Goal: Task Accomplishment & Management: Manage account settings

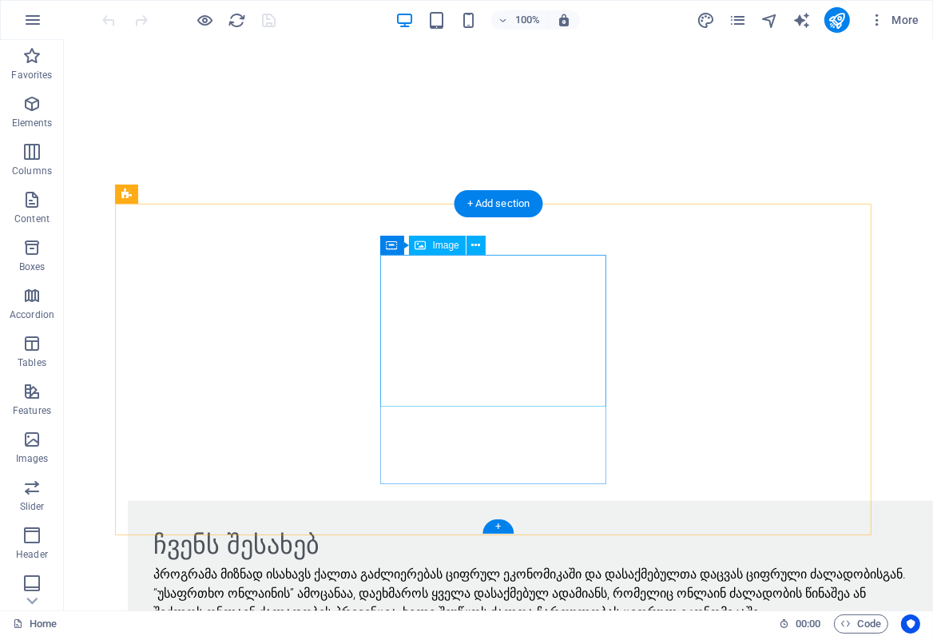
scroll to position [1079, 0]
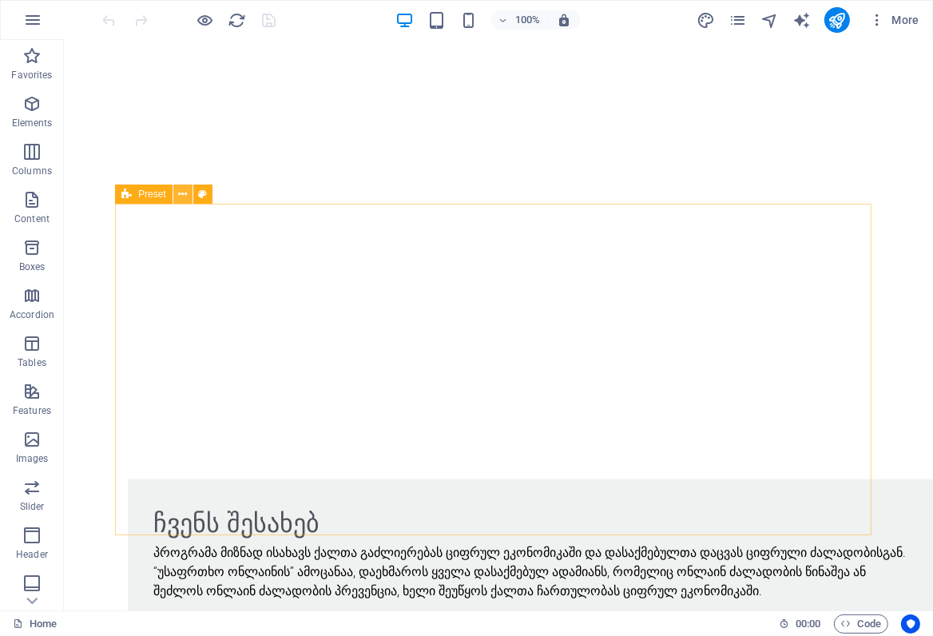
click at [183, 193] on icon at bounding box center [182, 194] width 9 height 17
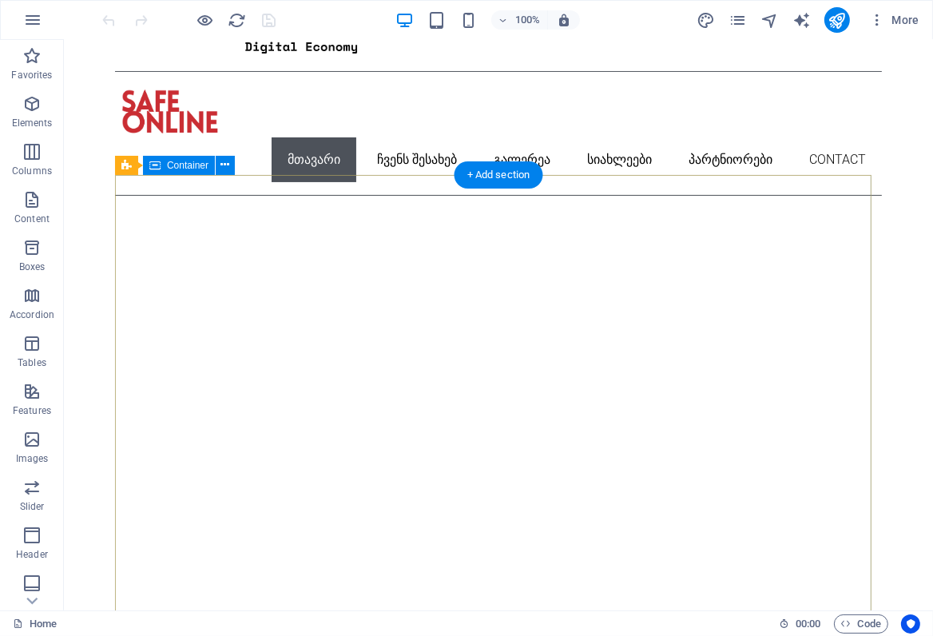
scroll to position [133, 0]
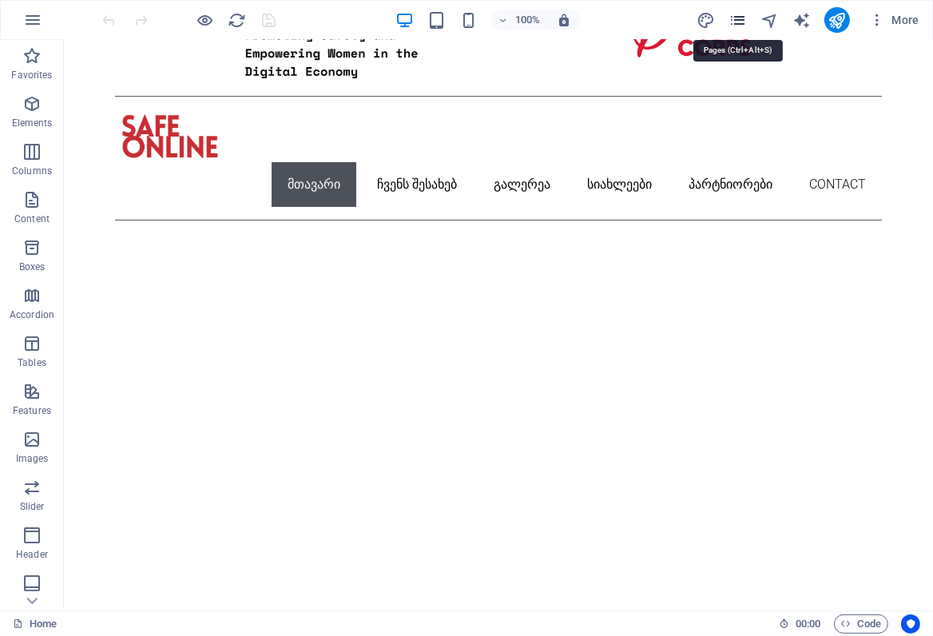
click at [738, 18] on icon "pages" at bounding box center [738, 20] width 18 height 18
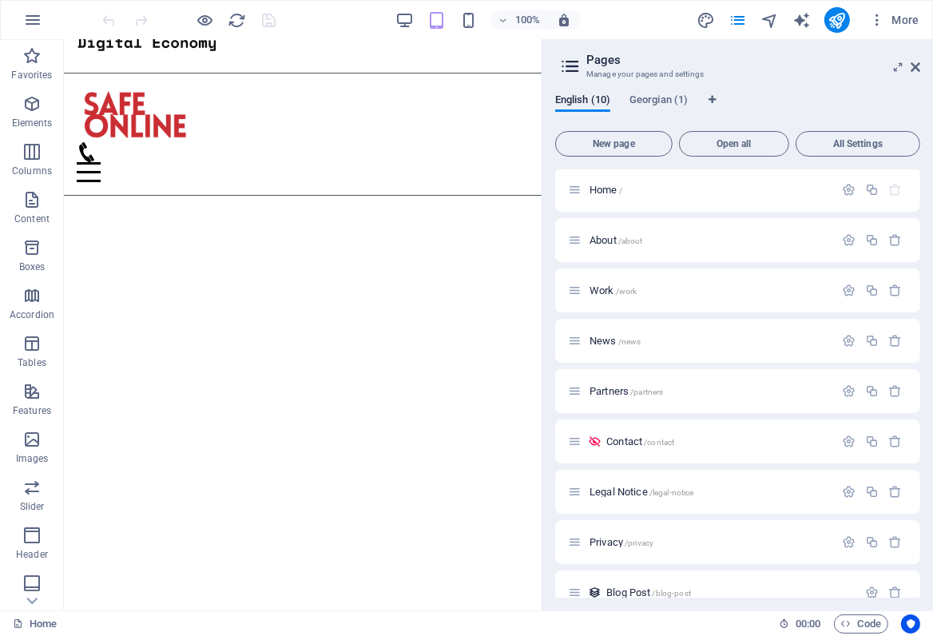
scroll to position [0, 0]
click at [571, 66] on icon at bounding box center [571, 66] width 24 height 22
click at [614, 141] on span "New page" at bounding box center [614, 144] width 103 height 10
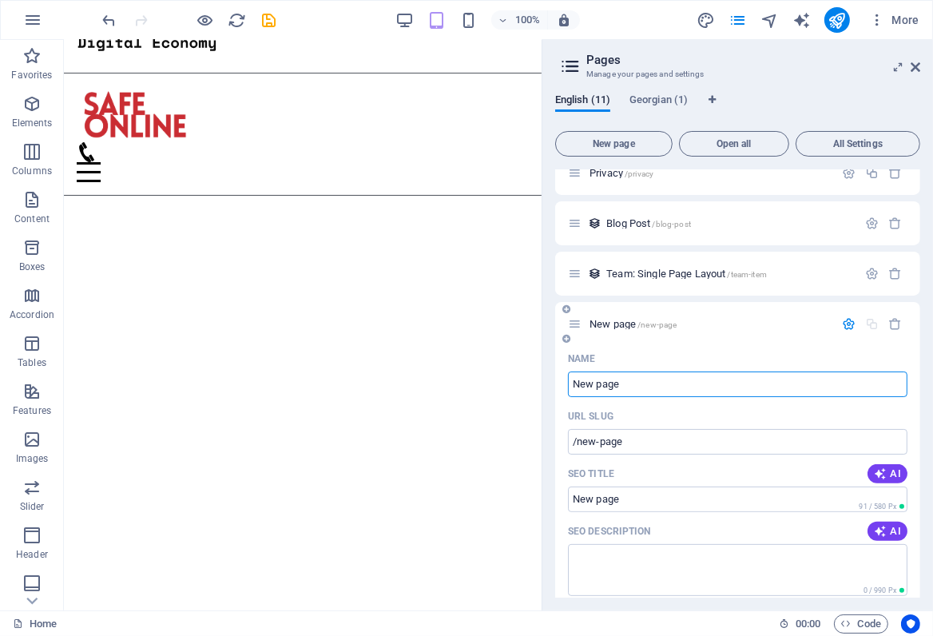
click at [628, 380] on input "New page" at bounding box center [738, 385] width 340 height 26
drag, startPoint x: 631, startPoint y: 381, endPoint x: 553, endPoint y: 383, distance: 78.3
click at [553, 383] on div "English (11) Georgian (1) New page Open all All Settings Home / About /about Wo…" at bounding box center [738, 346] width 391 height 529
type input "P"
type input "/p"
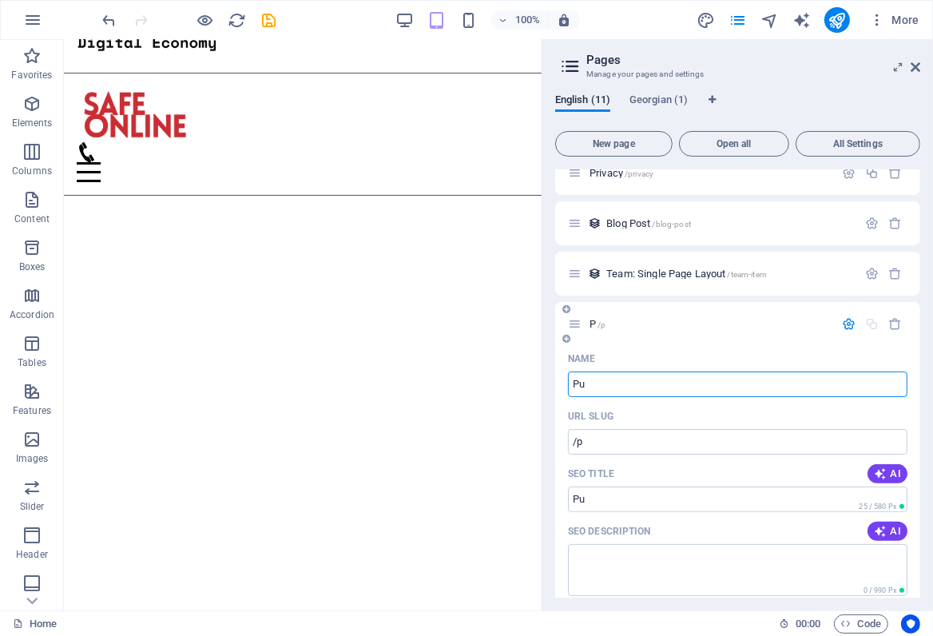
type input "Pub"
type input "/pu"
type input "Publ"
type input "/pub"
type input "Publi"
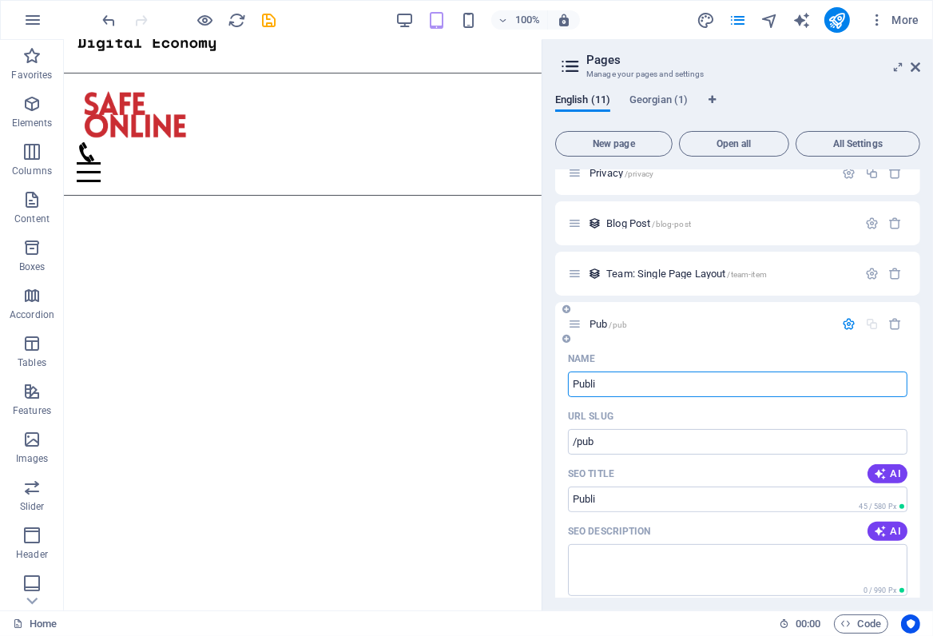
type input "/publi"
type input "Publica"
type input "/publica"
type input "Publicatio"
type input "/publicatio"
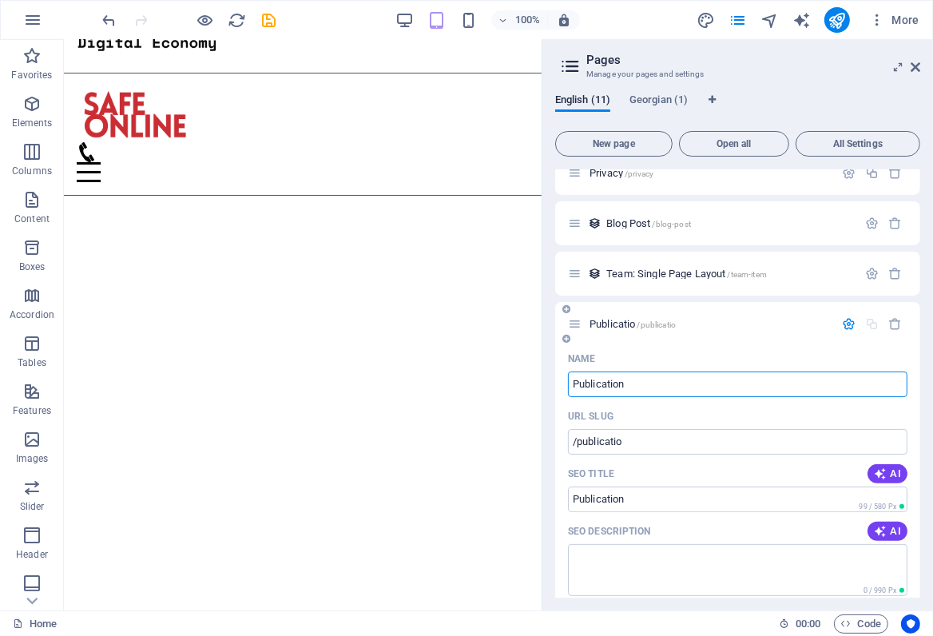
type input "Publication"
type input "/publication"
type input "Publications"
type input "/publications"
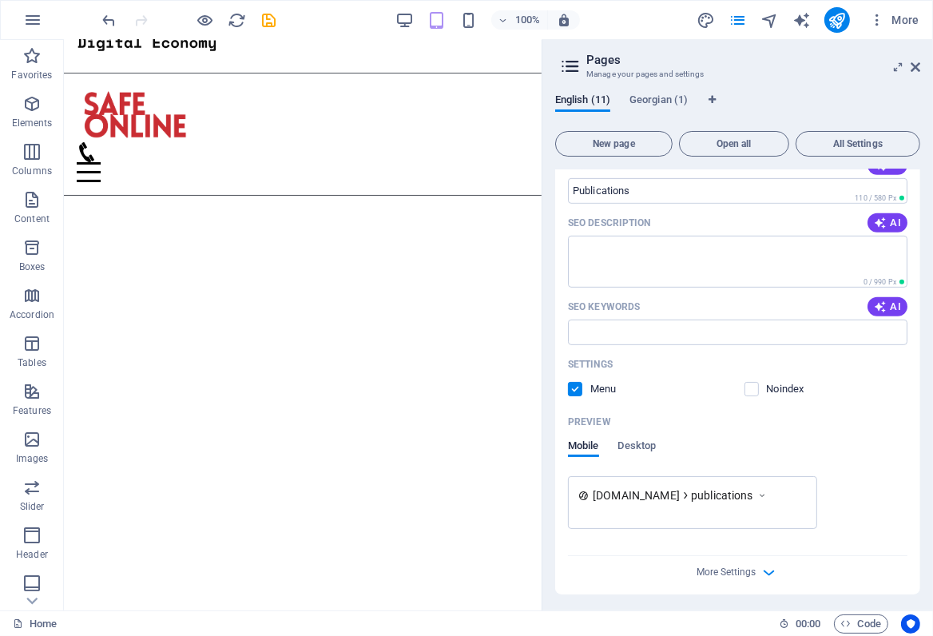
scroll to position [682, 0]
type input "Publications"
click at [643, 440] on span "Desktop" at bounding box center [638, 445] width 38 height 22
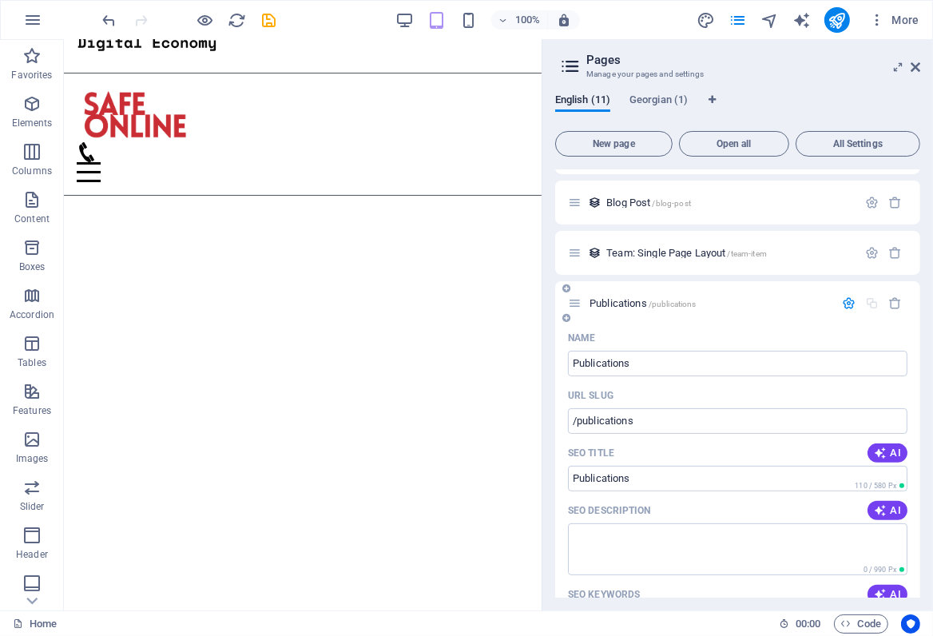
scroll to position [376, 0]
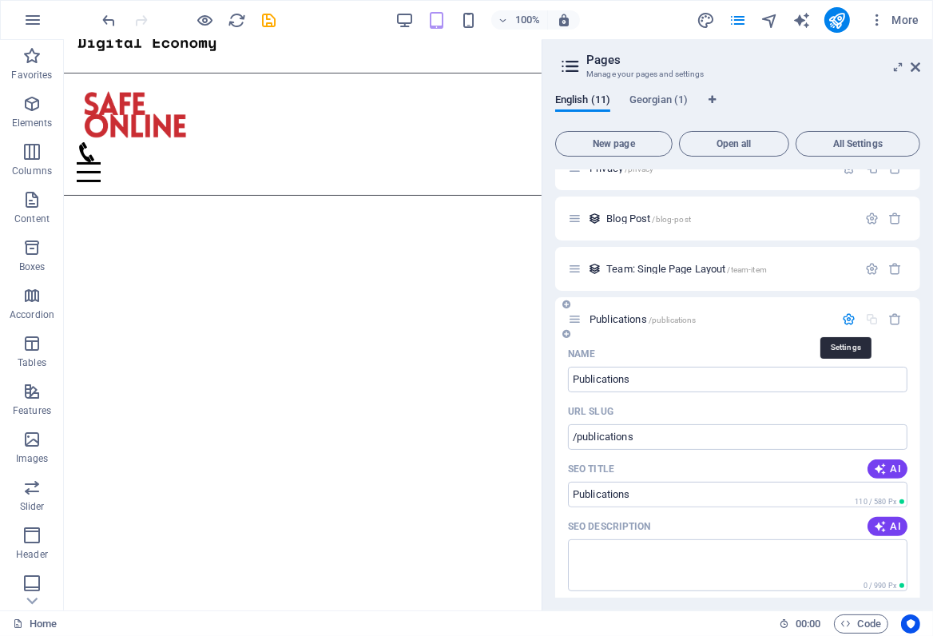
click at [847, 318] on icon "button" at bounding box center [849, 319] width 14 height 14
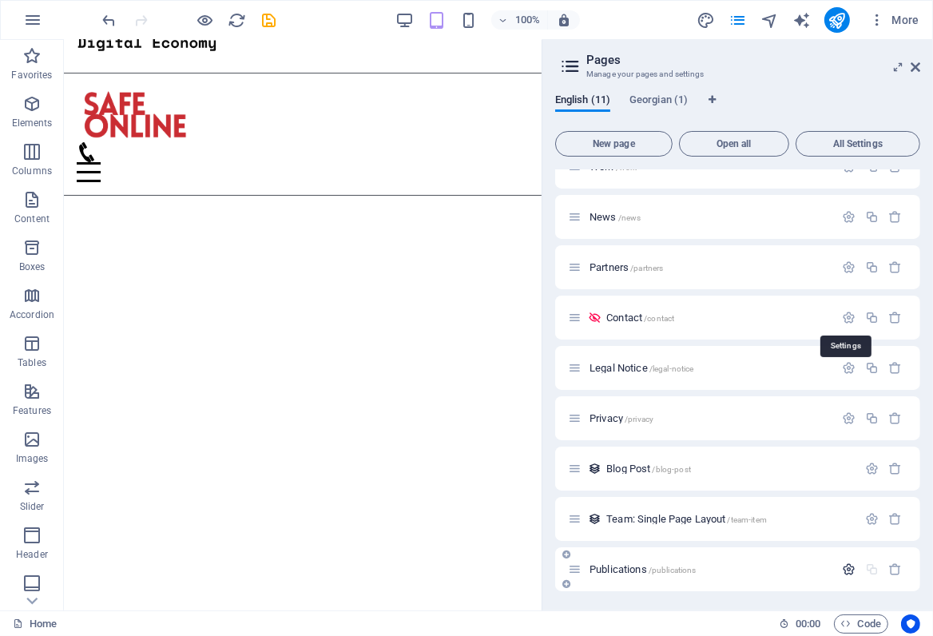
scroll to position [125, 0]
click at [266, 22] on icon "save" at bounding box center [270, 20] width 18 height 18
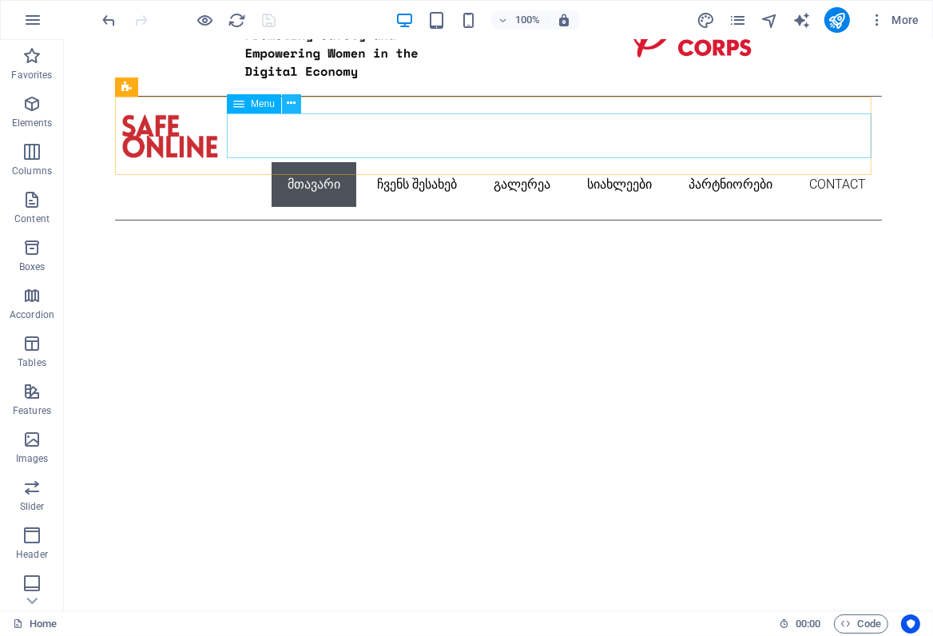
click at [292, 105] on icon at bounding box center [292, 103] width 9 height 17
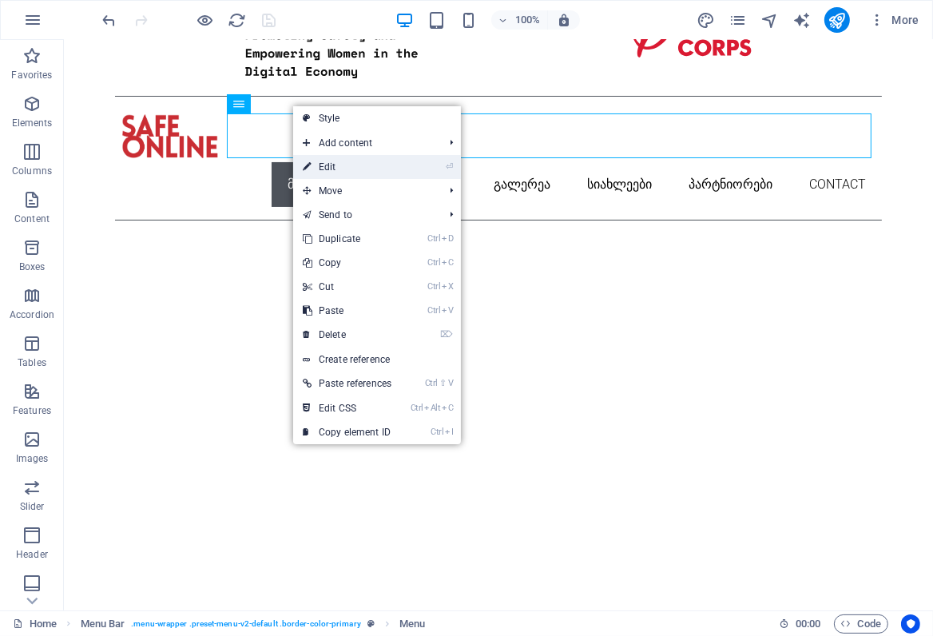
click at [331, 168] on link "⏎ Edit" at bounding box center [347, 167] width 108 height 24
select select
select select "1"
select select
select select "2"
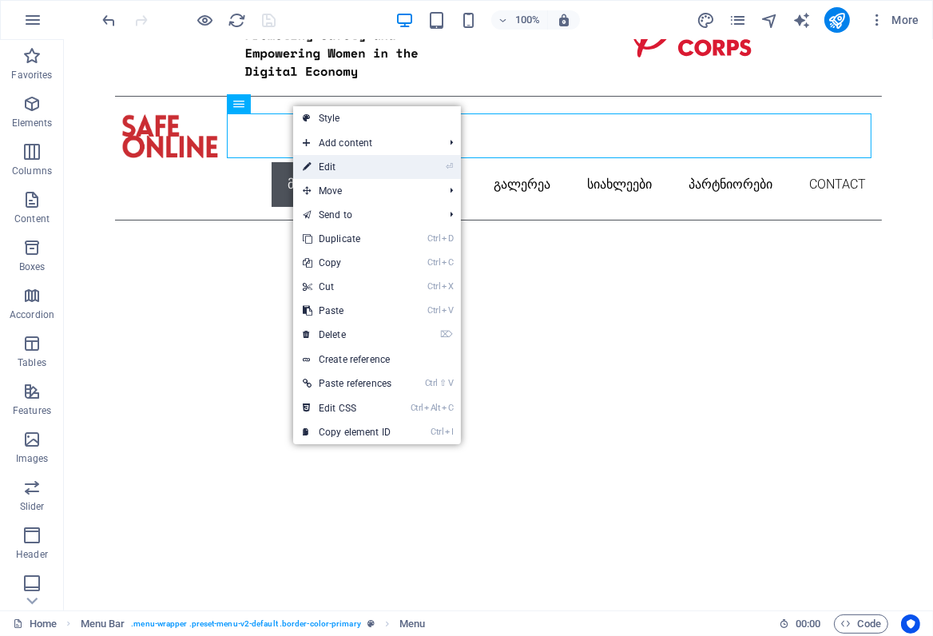
select select
select select "3"
select select
select select "4"
select select
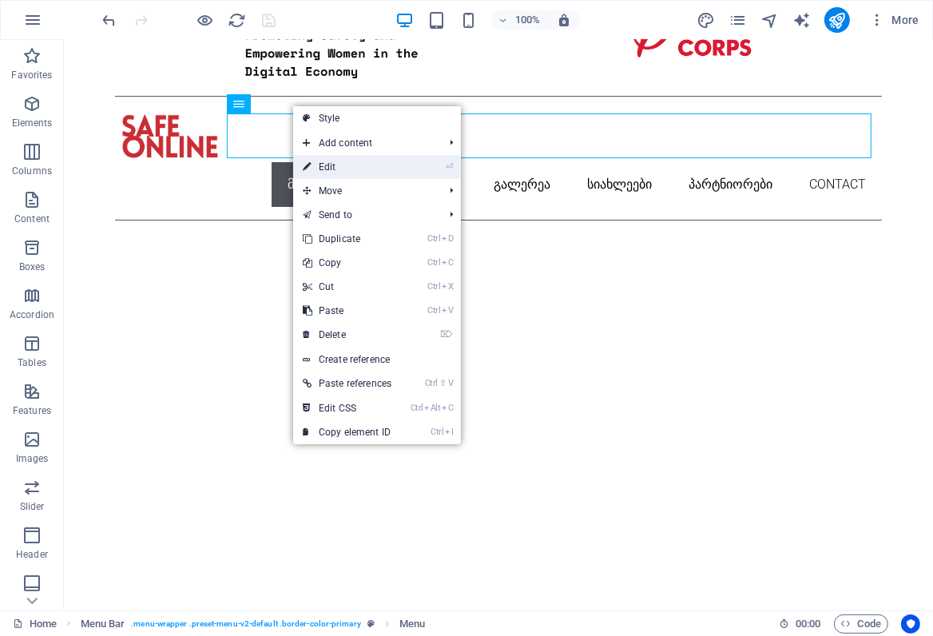
select select "5"
select select
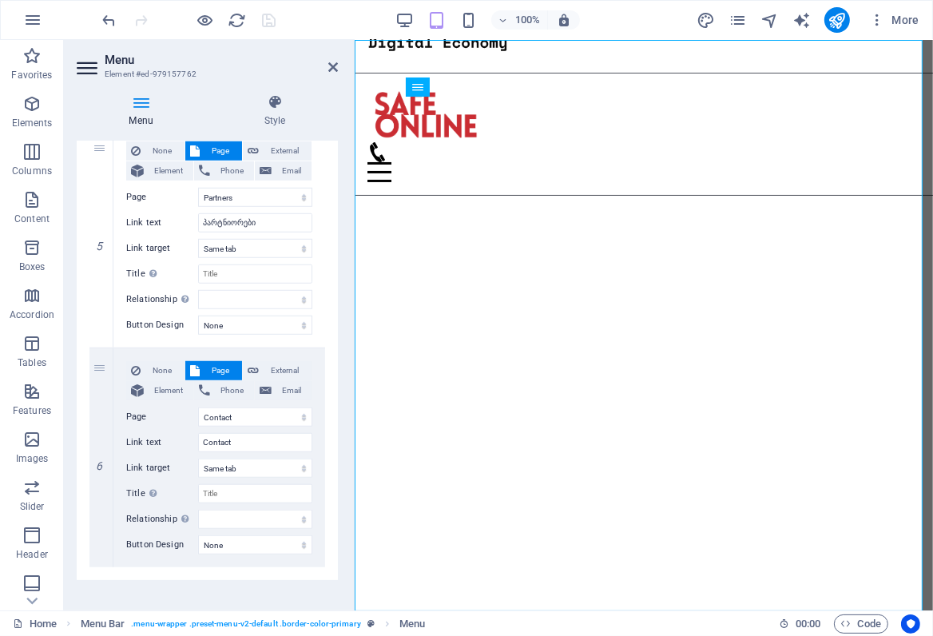
scroll to position [1056, 0]
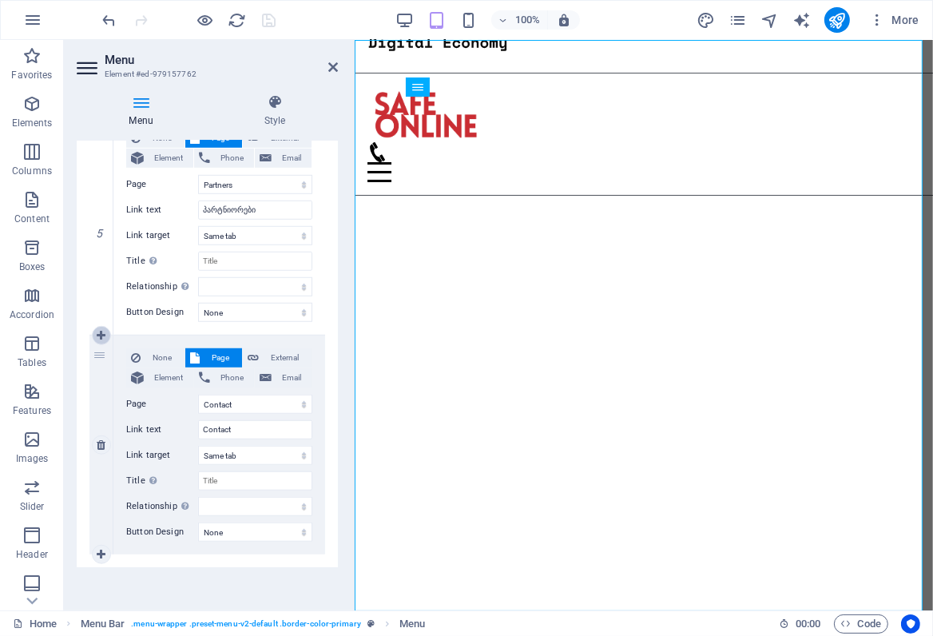
click at [103, 334] on icon at bounding box center [101, 335] width 9 height 11
select select
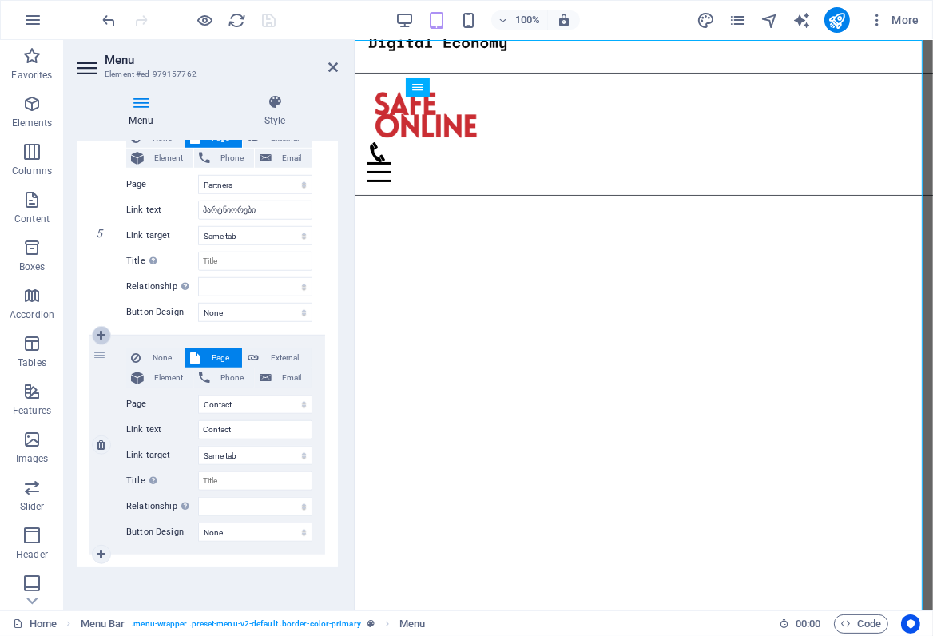
select select
select select "5"
select select
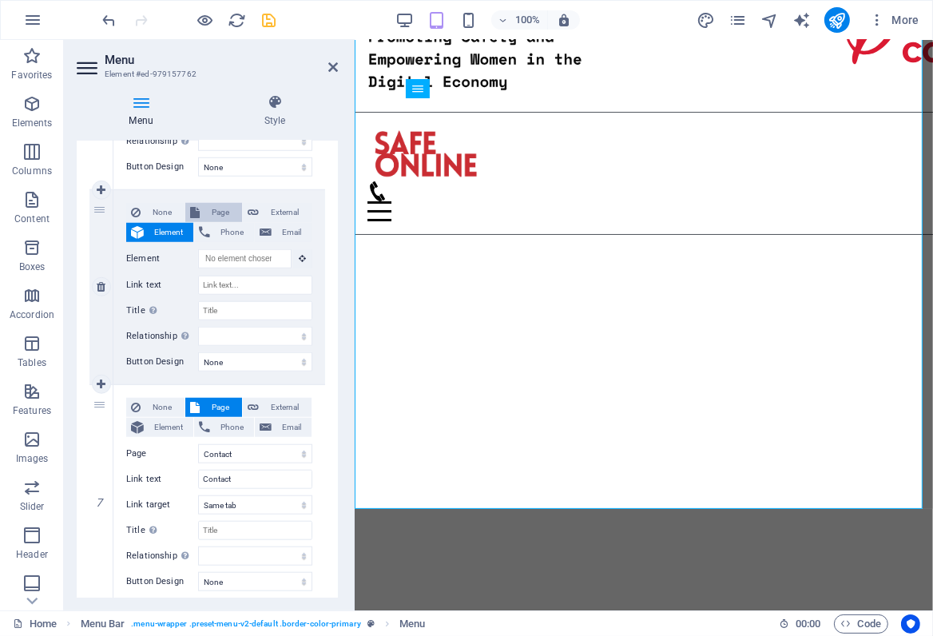
scroll to position [133, 0]
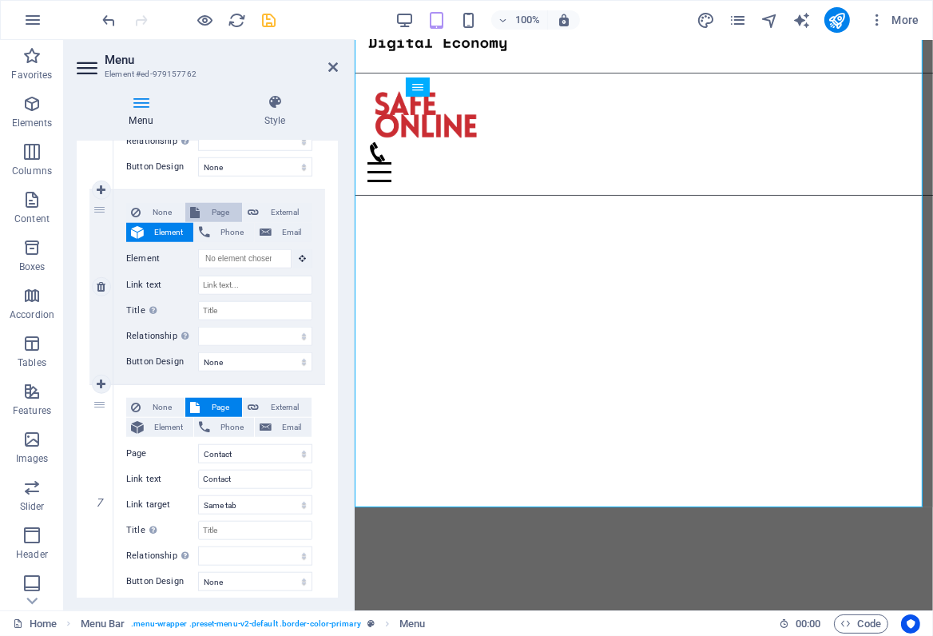
click at [213, 210] on span "Page" at bounding box center [221, 212] width 33 height 19
select select
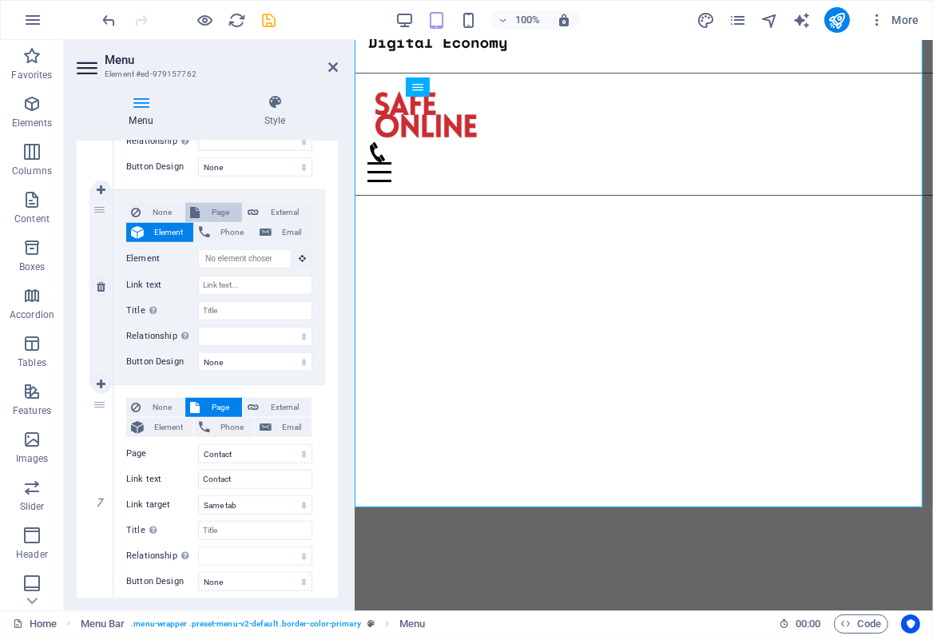
select select
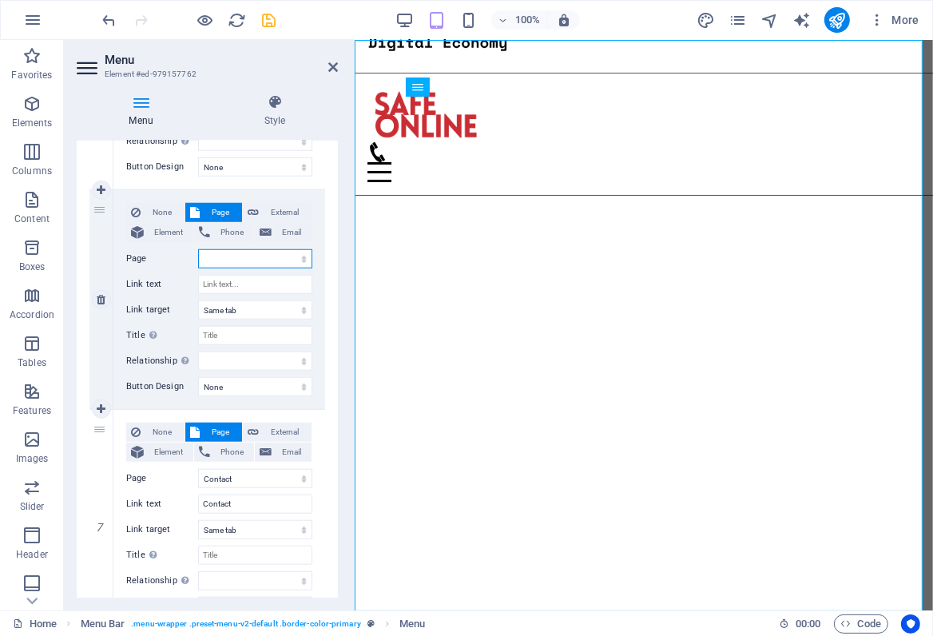
click at [301, 256] on select "Home About Work News Partners Contact Legal Notice Privacy Publications Home" at bounding box center [255, 258] width 114 height 19
select select "8"
click at [198, 249] on select "Home About Work News Partners Contact Legal Notice Privacy Publications Home" at bounding box center [255, 258] width 114 height 19
select select
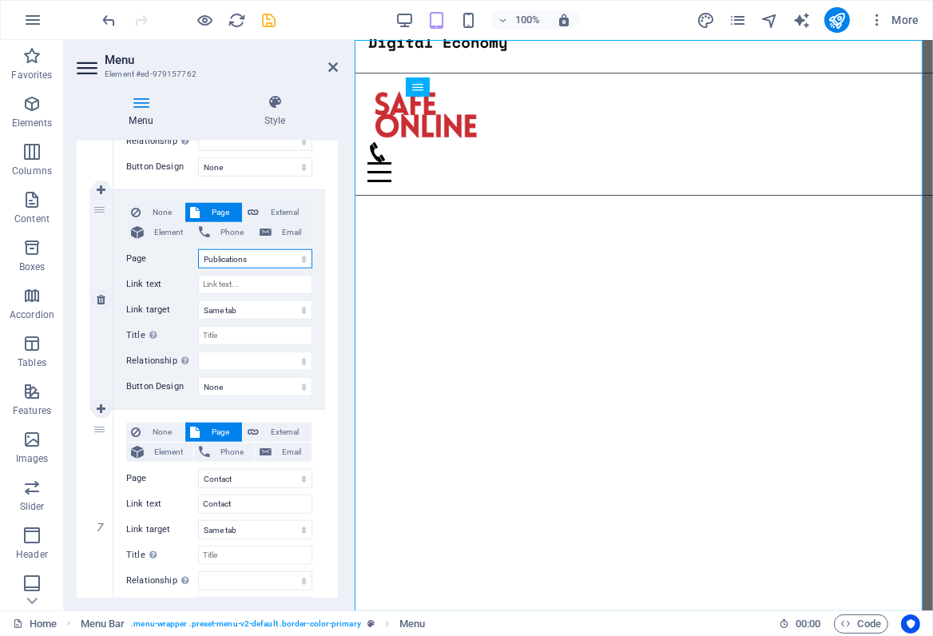
select select
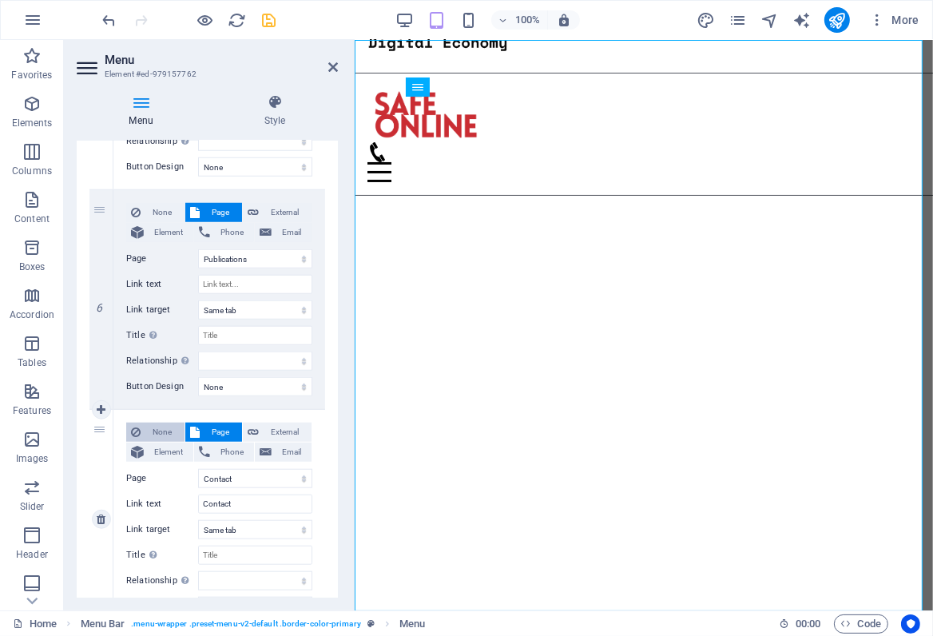
click at [158, 430] on span "None" at bounding box center [162, 432] width 34 height 19
select select
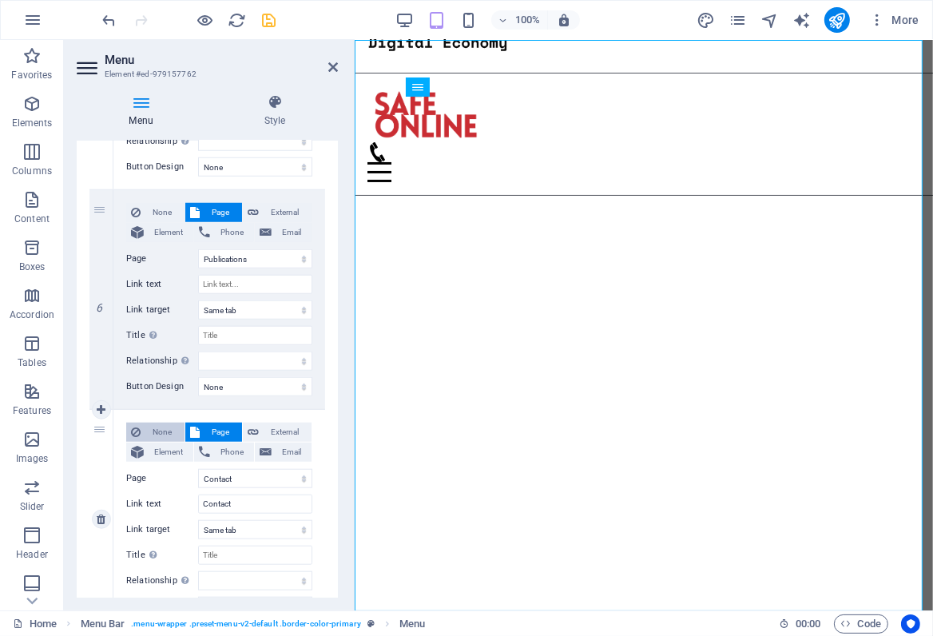
select select
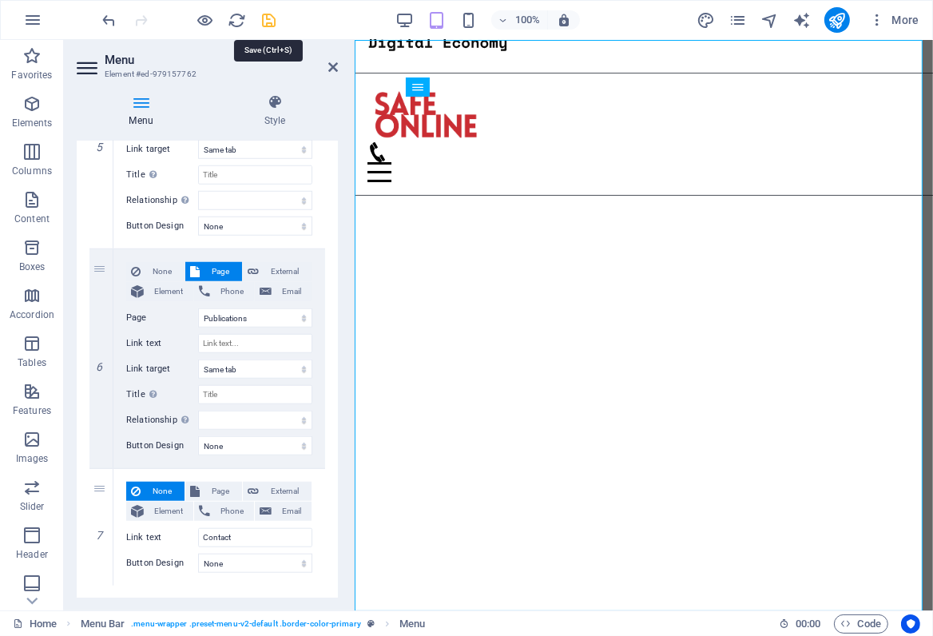
click at [272, 22] on icon "save" at bounding box center [270, 20] width 18 height 18
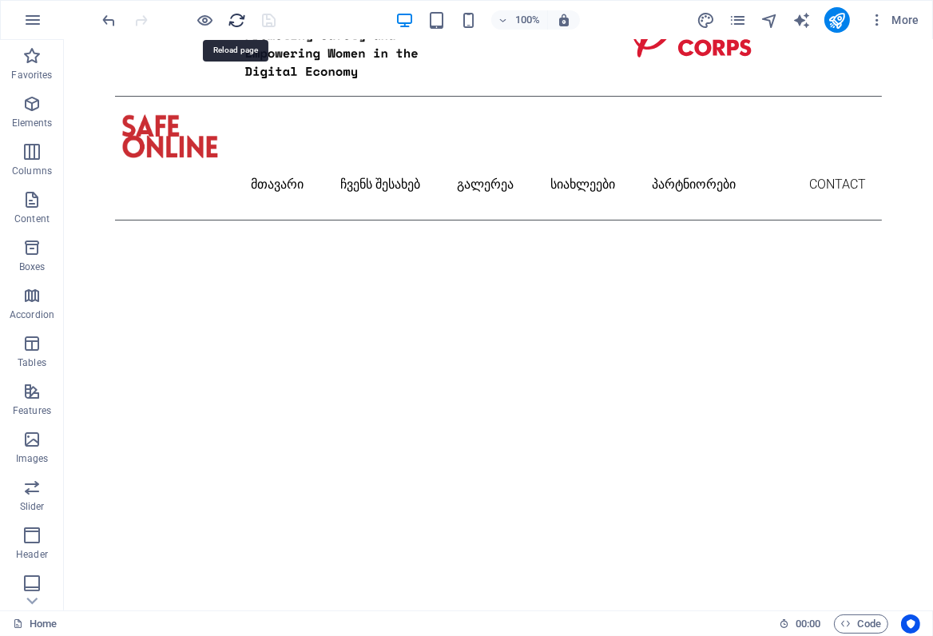
click at [231, 21] on icon "reload" at bounding box center [238, 20] width 18 height 18
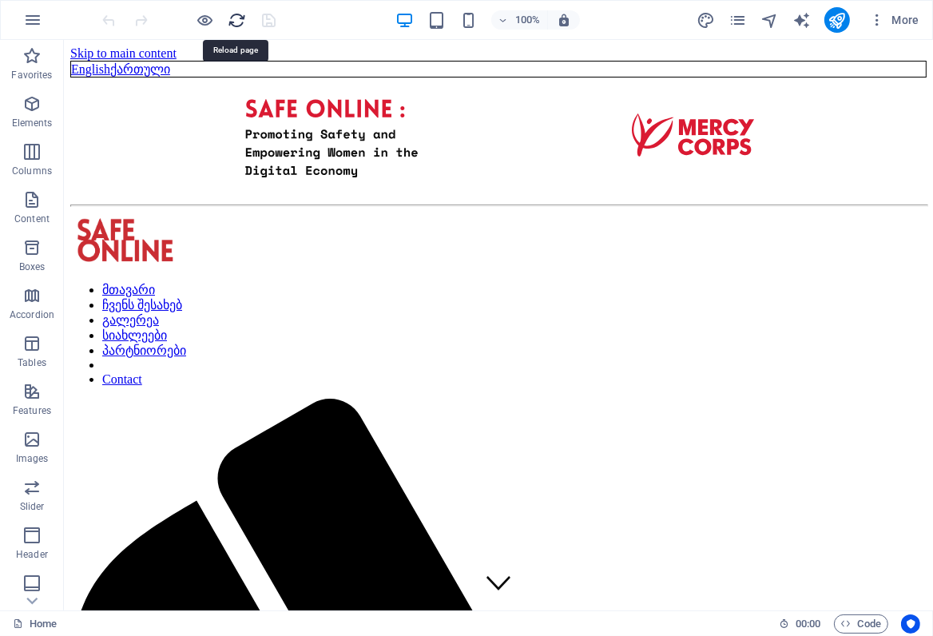
scroll to position [0, 0]
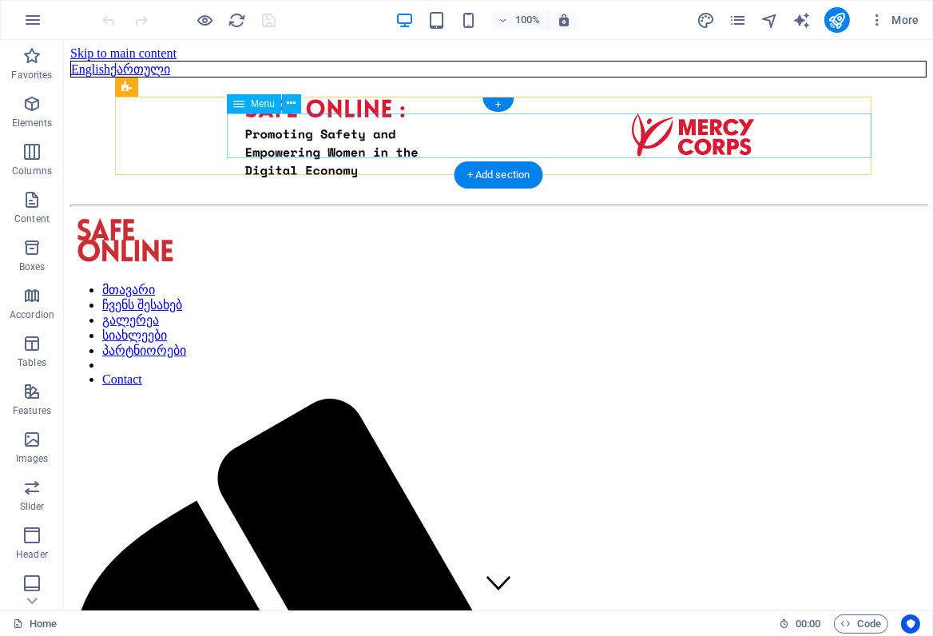
click at [814, 282] on nav "მთავარი ჩვენს შესახებ გალერეა სიახლეები პარტნიორები Contact" at bounding box center [498, 334] width 857 height 105
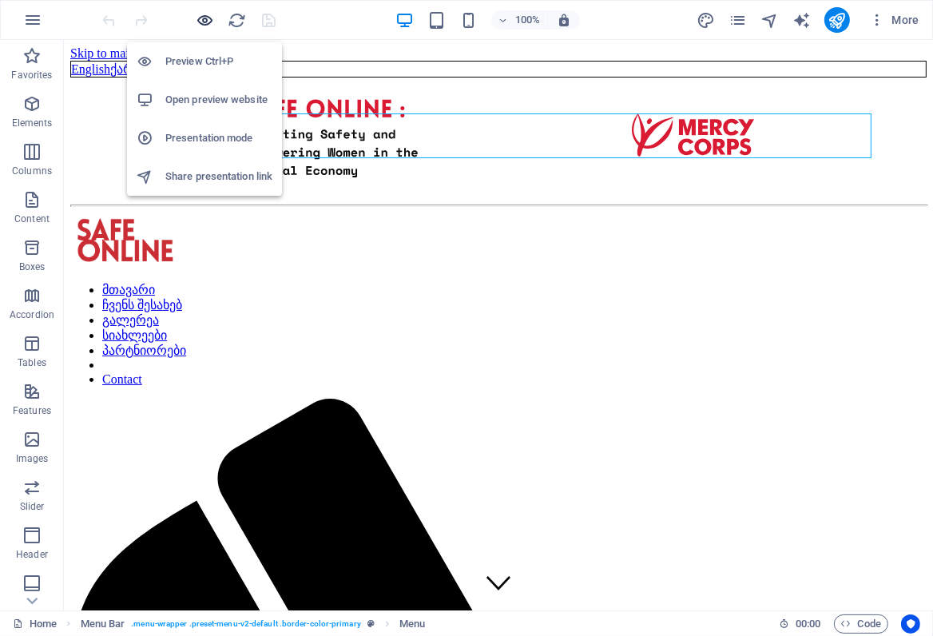
click at [201, 20] on icon "button" at bounding box center [206, 20] width 18 height 18
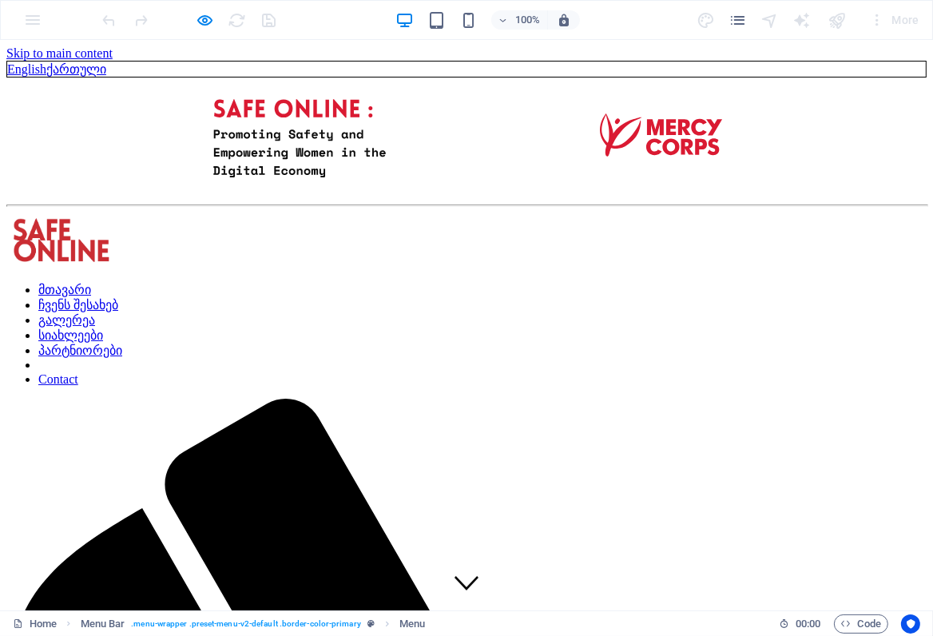
click at [78, 372] on link "Contact" at bounding box center [58, 379] width 40 height 14
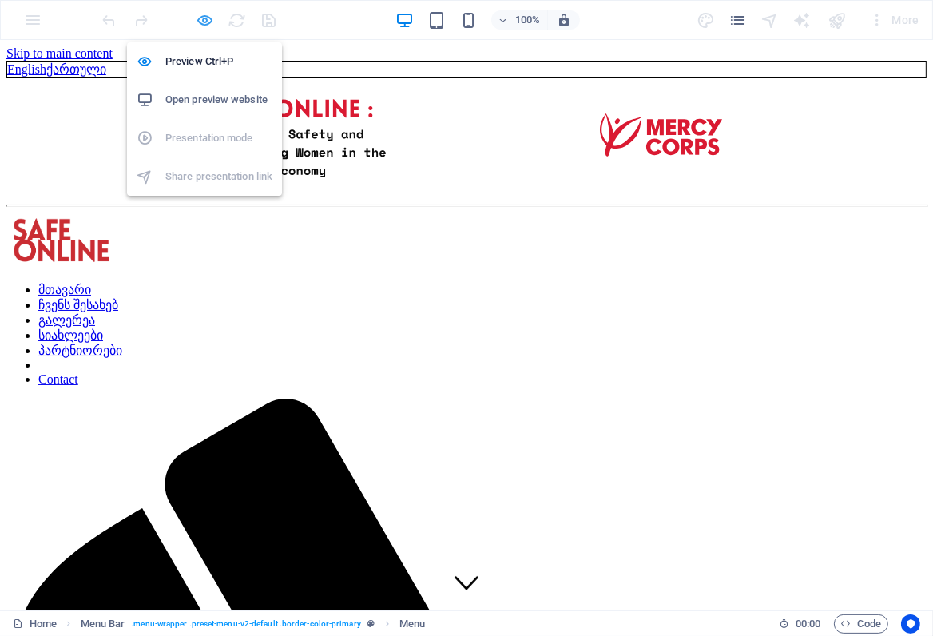
click at [202, 20] on icon "button" at bounding box center [206, 20] width 18 height 18
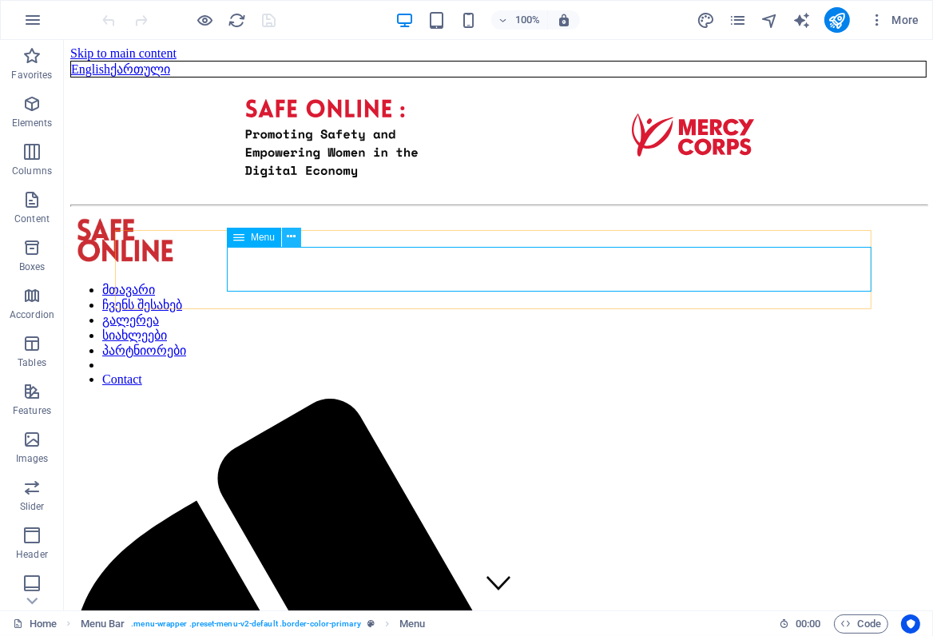
click at [289, 238] on icon at bounding box center [292, 237] width 9 height 17
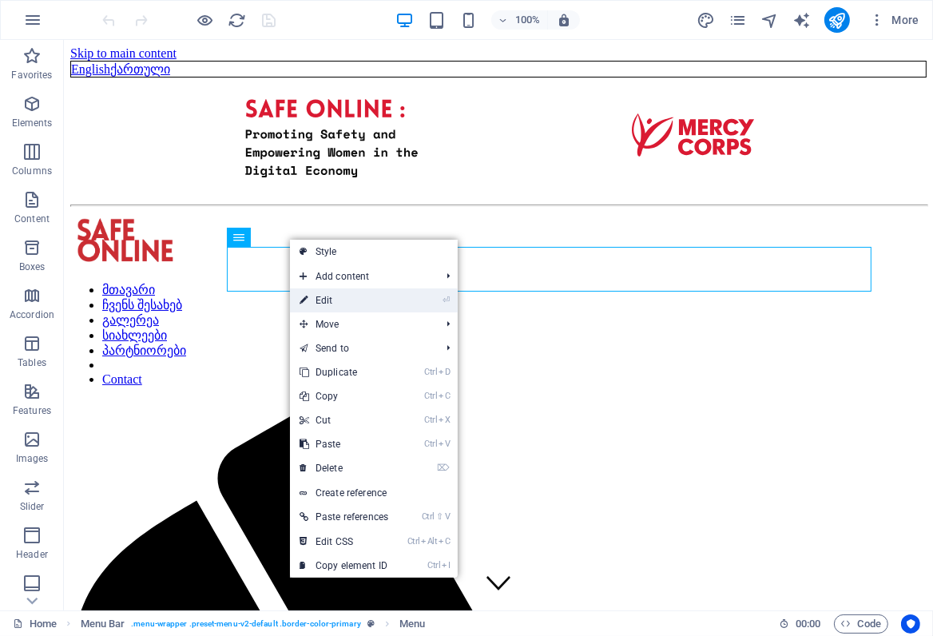
click at [328, 301] on link "⏎ Edit" at bounding box center [344, 301] width 108 height 24
select select
select select "1"
select select
select select "2"
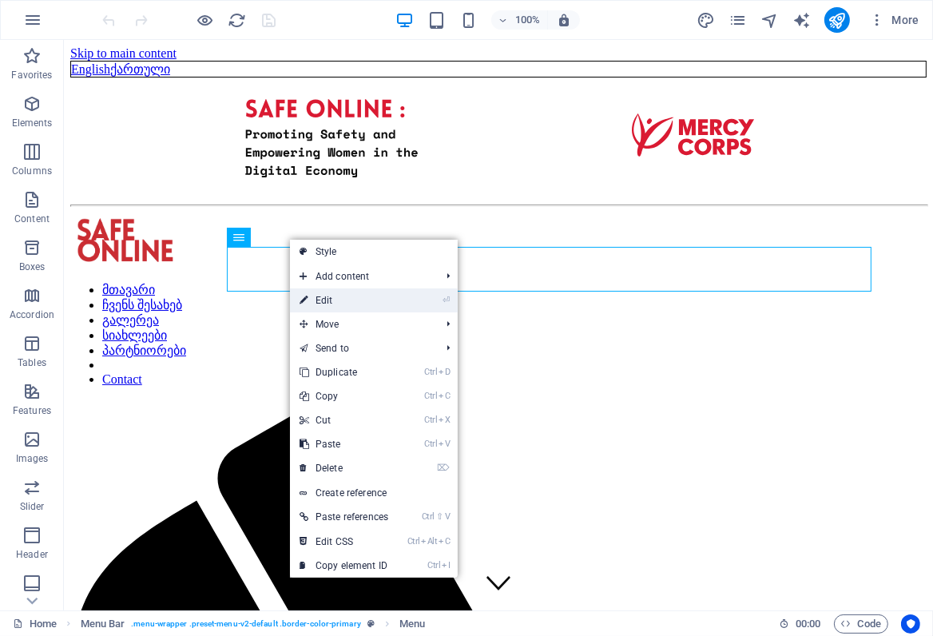
select select
select select "3"
select select
select select "4"
select select
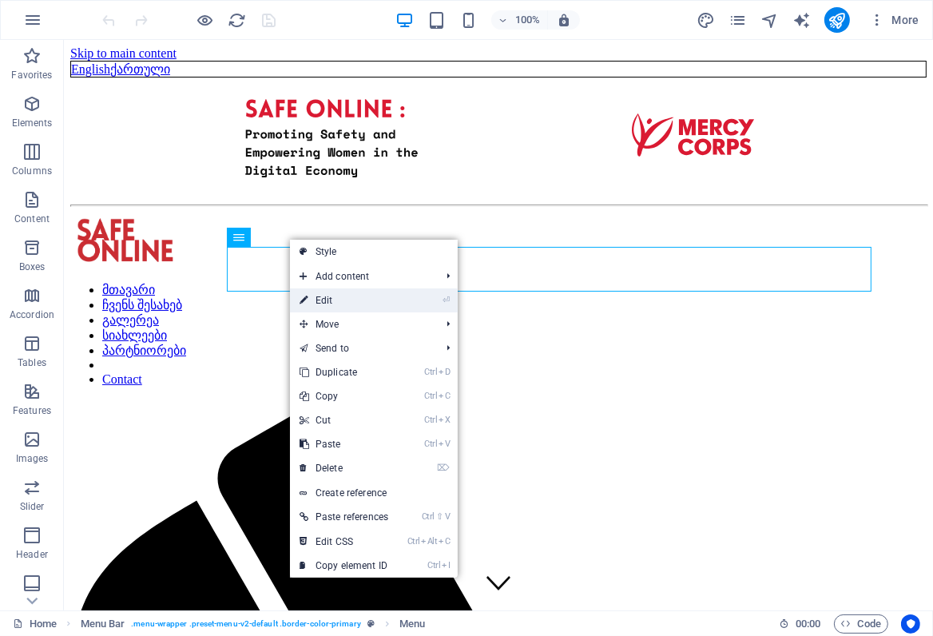
select select "8"
select select
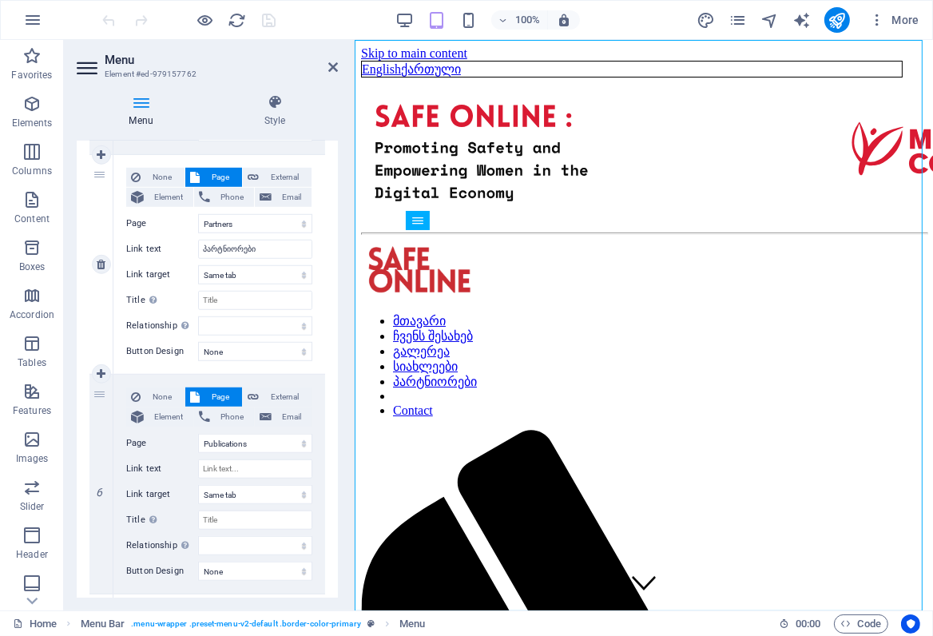
scroll to position [1089, 0]
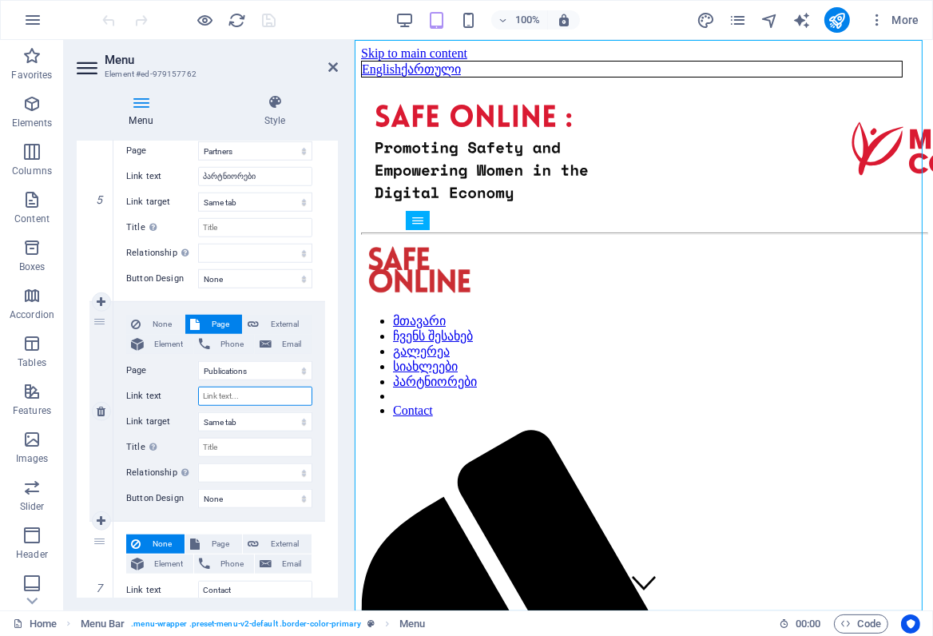
click at [246, 392] on input "Link text" at bounding box center [255, 396] width 114 height 19
type input "პ"
select select
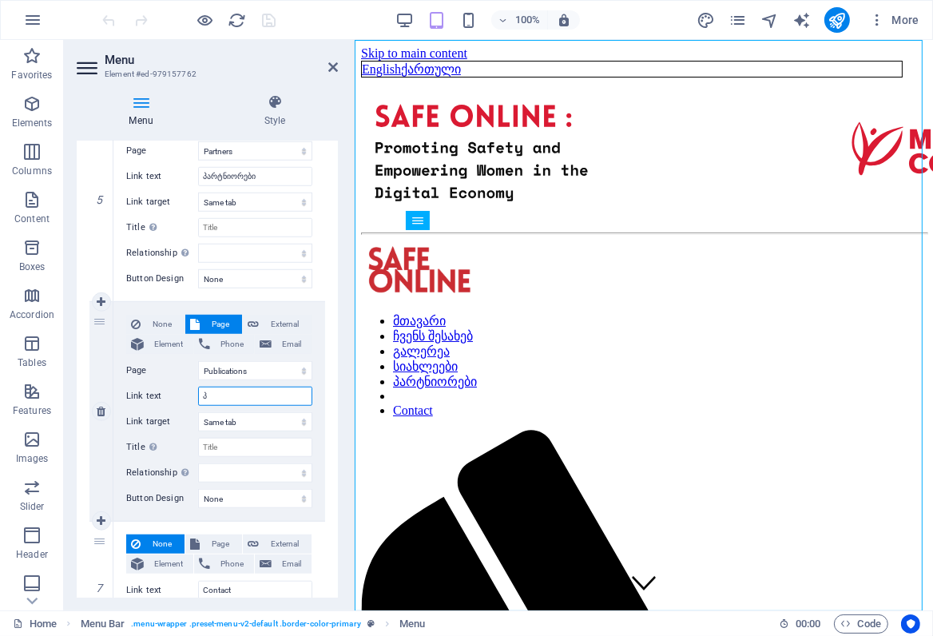
select select
type input "პუ"
select select
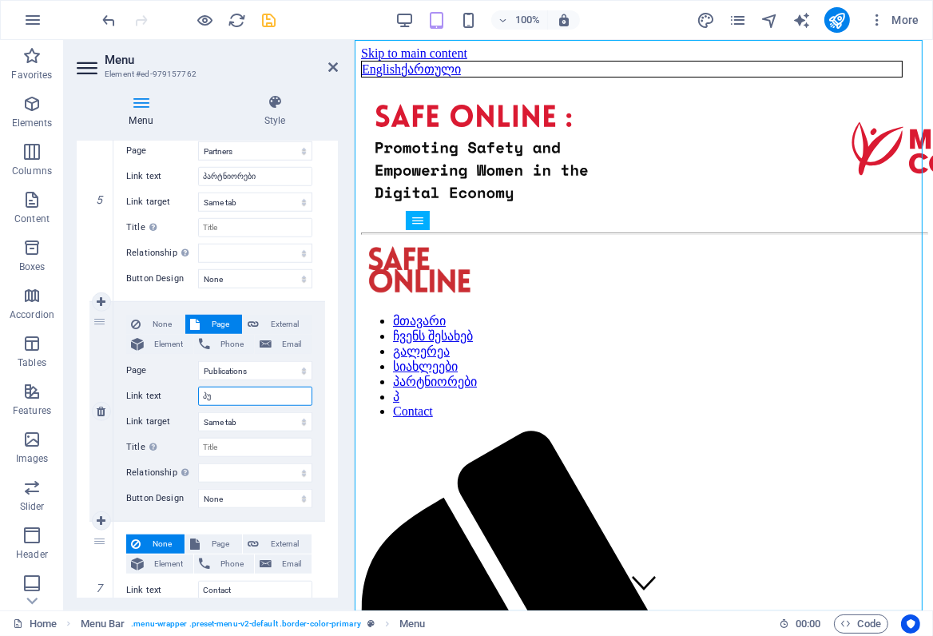
select select
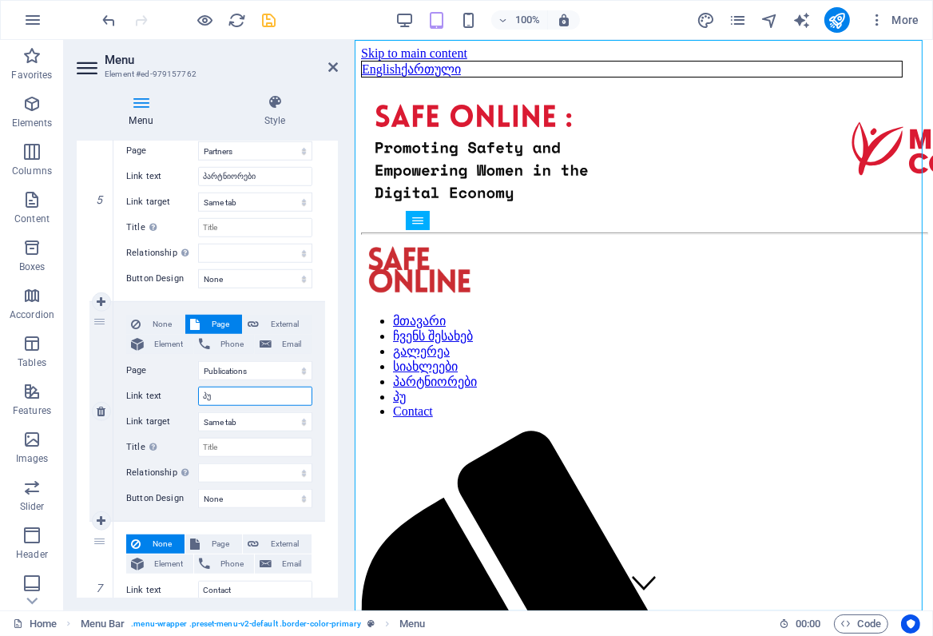
type input "პუბ"
select select
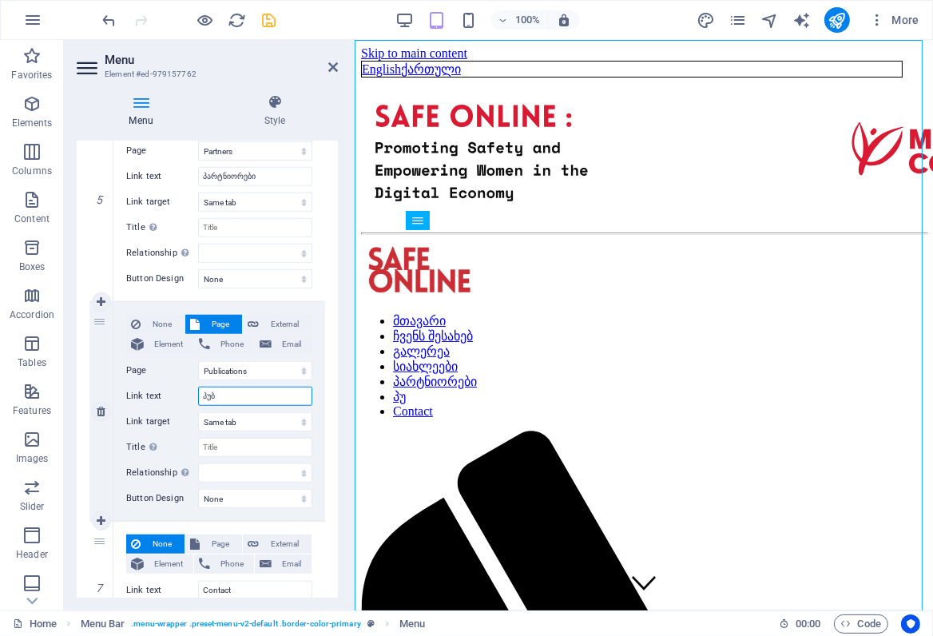
select select
type input "პუბლიკ"
select select
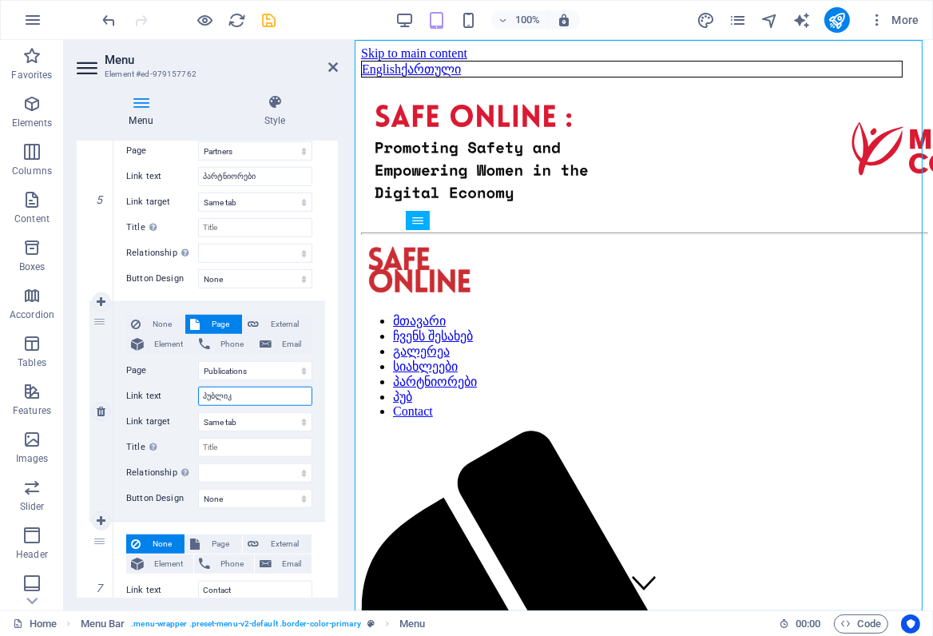
select select
type input "პუბლიკა"
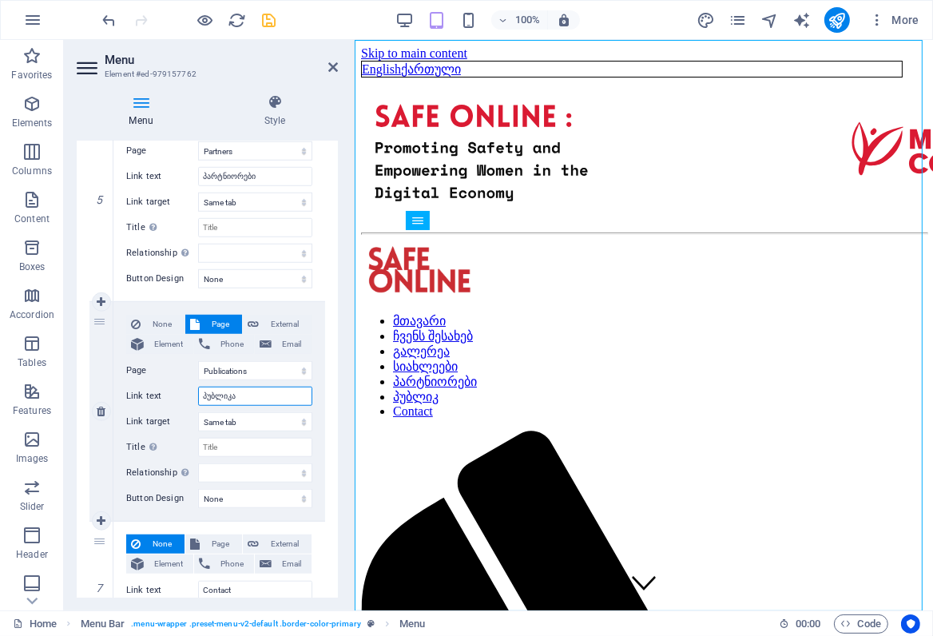
select select
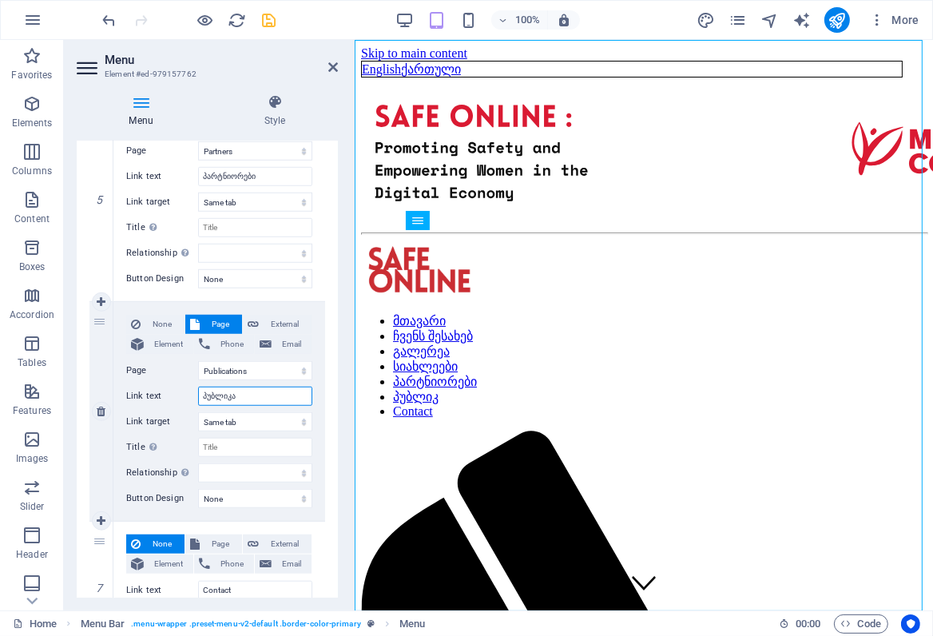
select select
type input "პუბლიკაციე"
select select
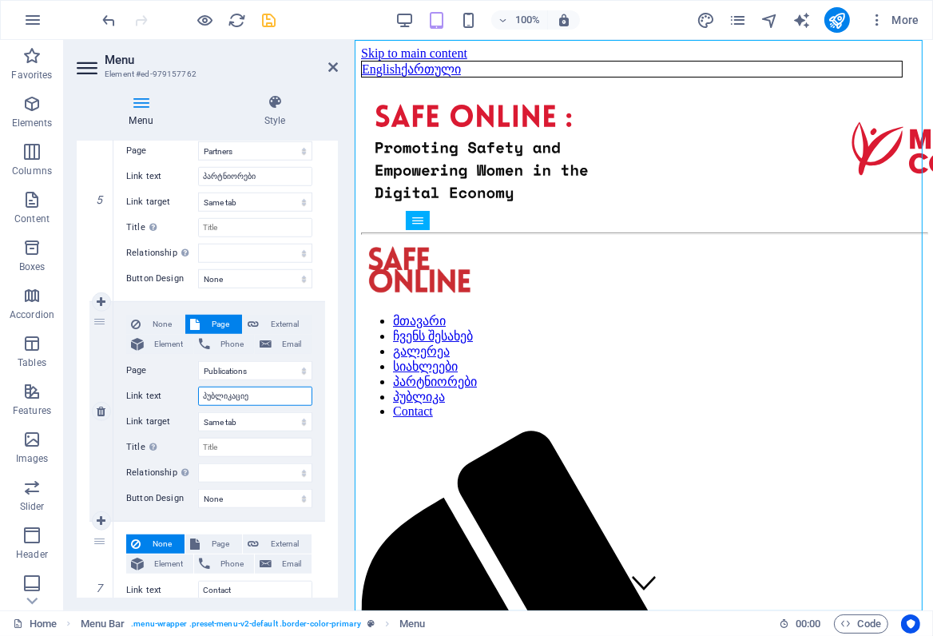
select select
type input "პუბლიკაციები"
select select
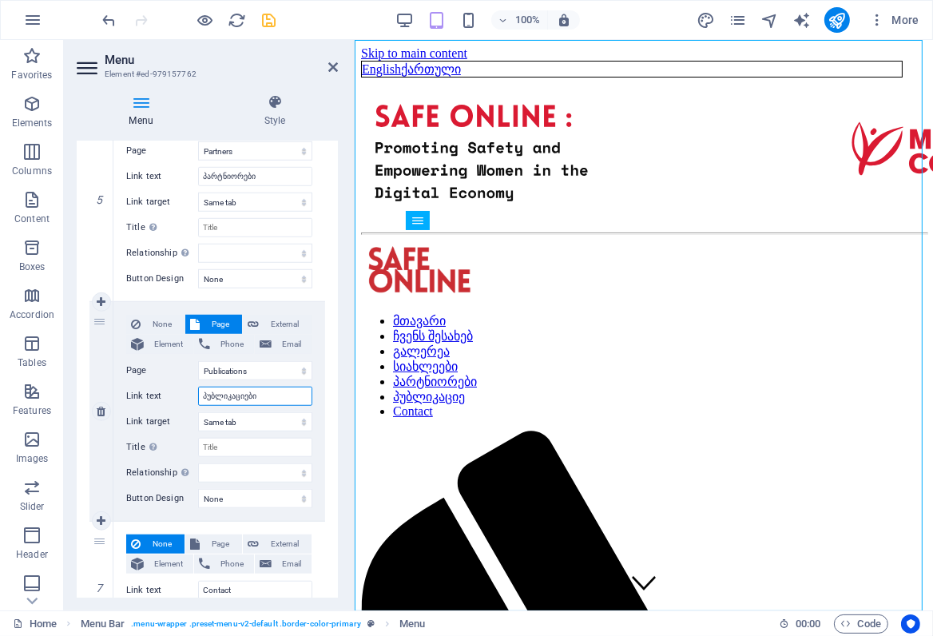
select select
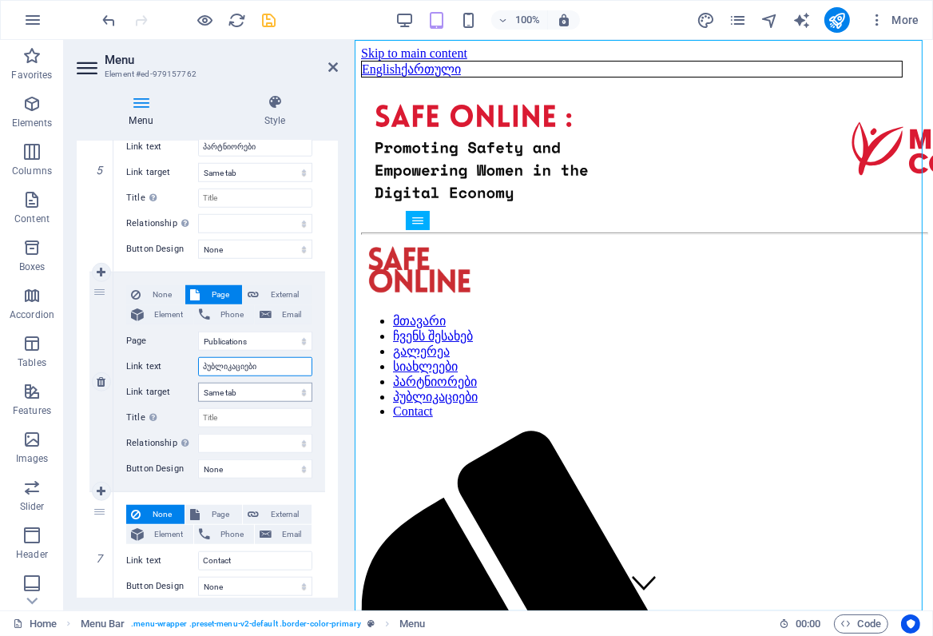
scroll to position [1142, 0]
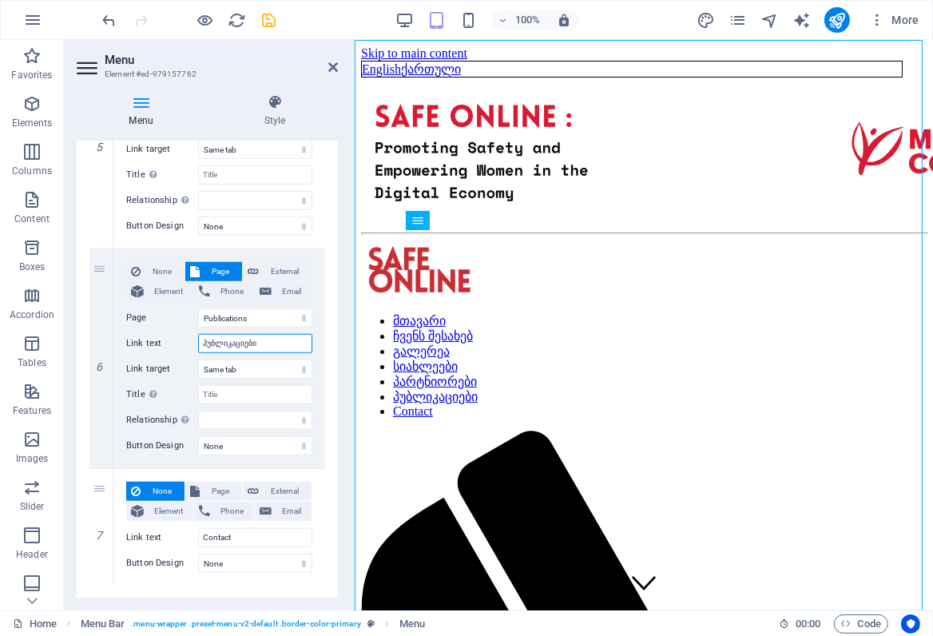
type input "პუბლიკაციები"
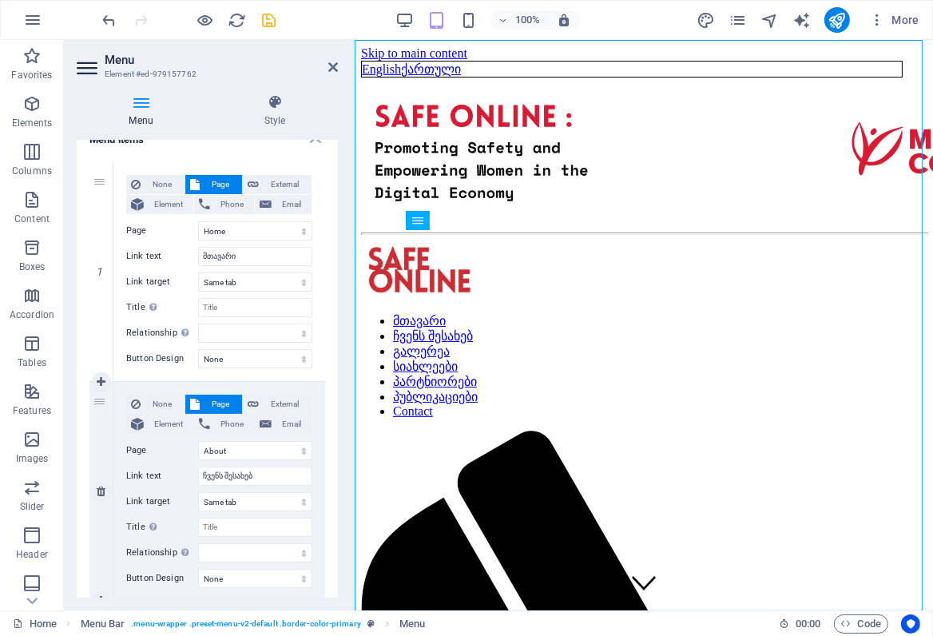
scroll to position [125, 0]
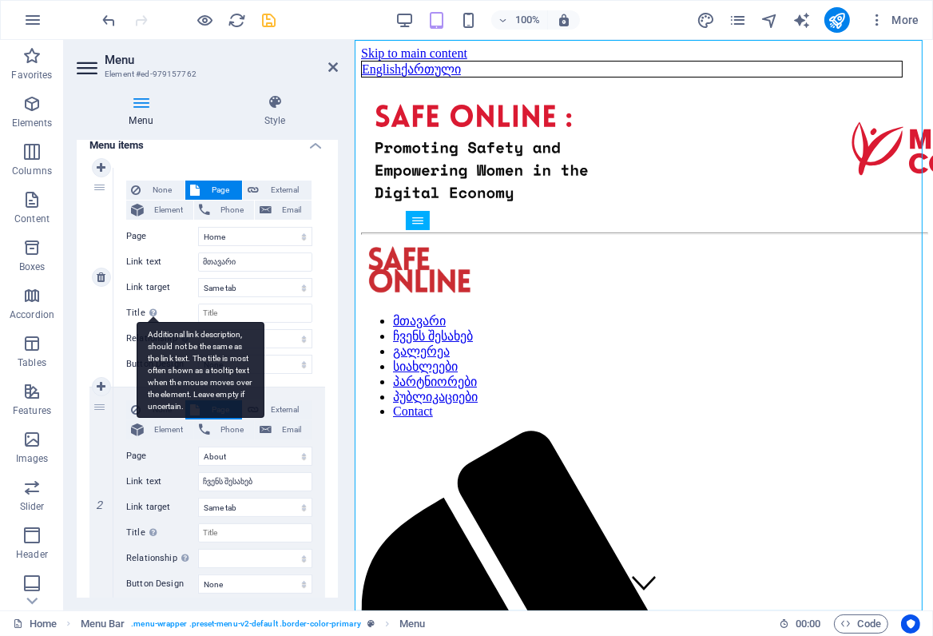
click at [148, 322] on div "Additional link description, should not be the same as the link text. The title…" at bounding box center [201, 370] width 128 height 96
click at [198, 312] on input "Title Additional link description, should not be the same as the link text. The…" at bounding box center [255, 313] width 114 height 19
click at [151, 322] on div "Additional link description, should not be the same as the link text. The title…" at bounding box center [201, 370] width 128 height 96
click at [198, 312] on input "Title Additional link description, should not be the same as the link text. The…" at bounding box center [255, 313] width 114 height 19
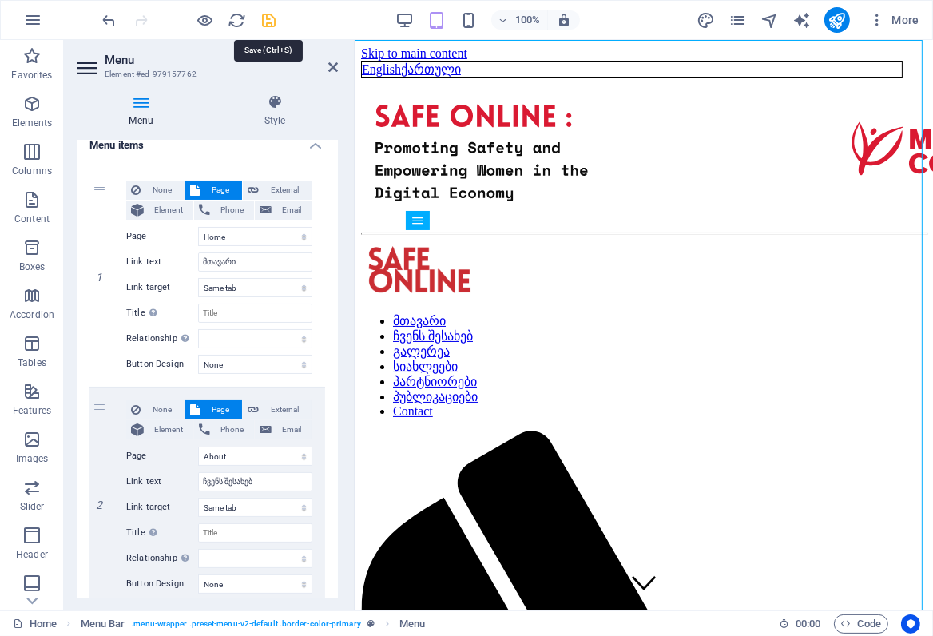
click at [269, 20] on icon "save" at bounding box center [270, 20] width 18 height 18
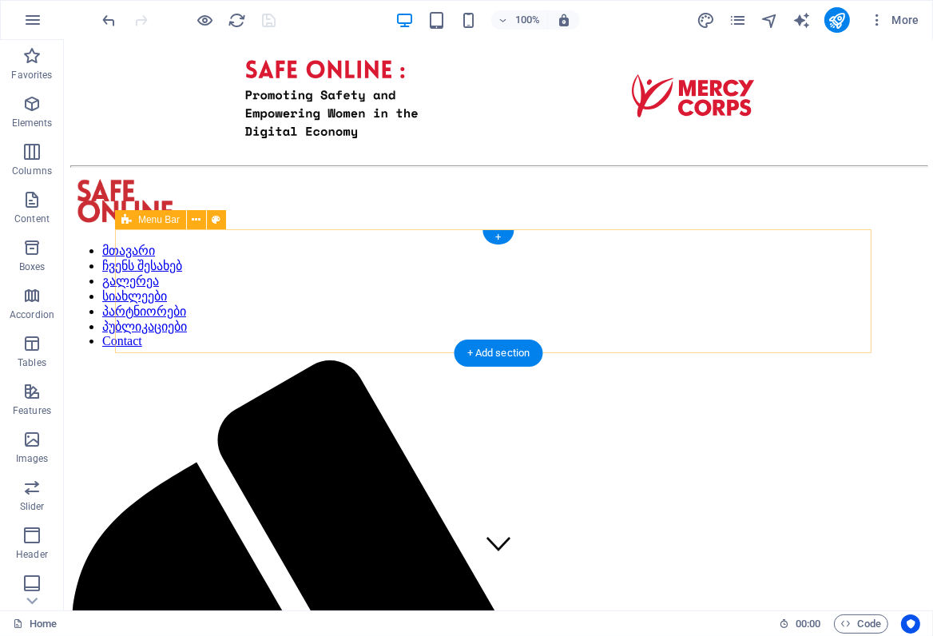
scroll to position [72, 0]
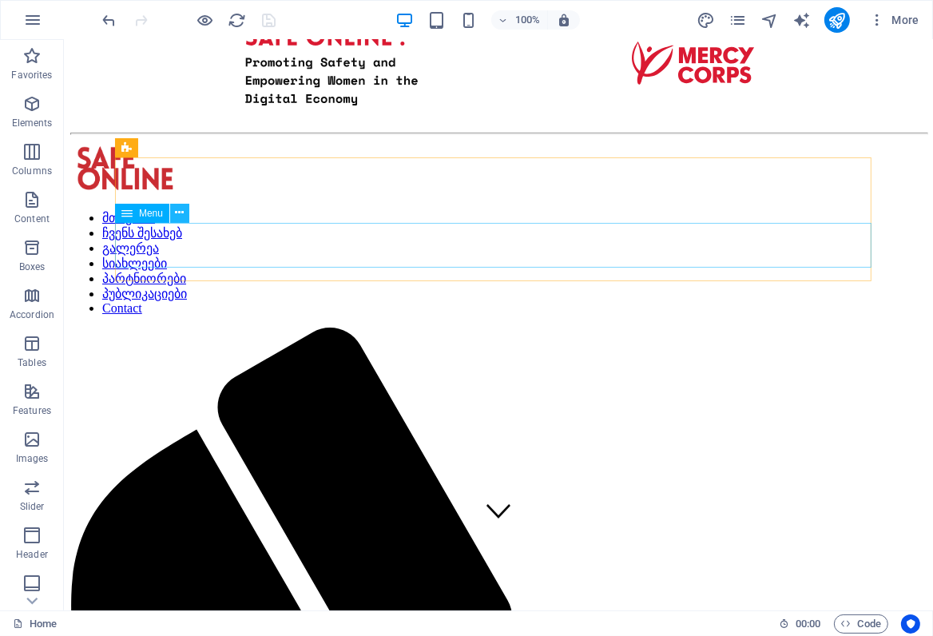
click at [184, 213] on button at bounding box center [179, 213] width 19 height 19
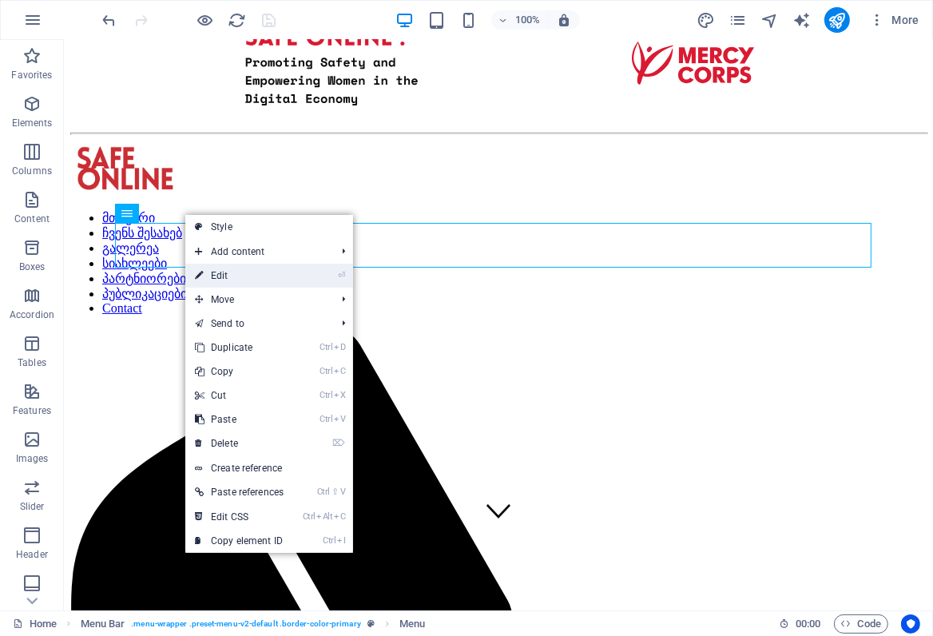
click at [221, 273] on link "⏎ Edit" at bounding box center [239, 276] width 108 height 24
select select
select select "1"
select select
select select "2"
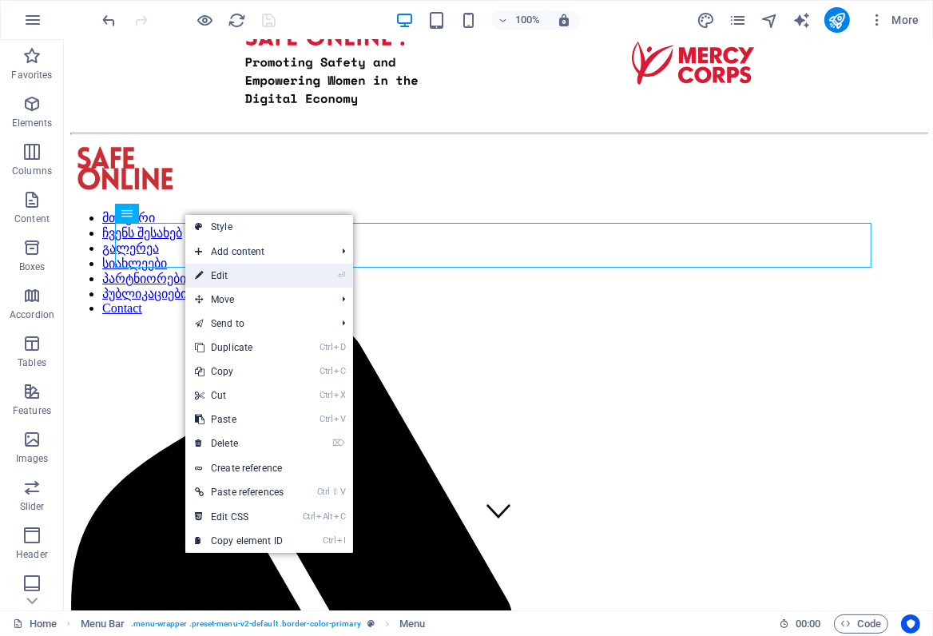
select select
select select "3"
select select
select select "4"
select select
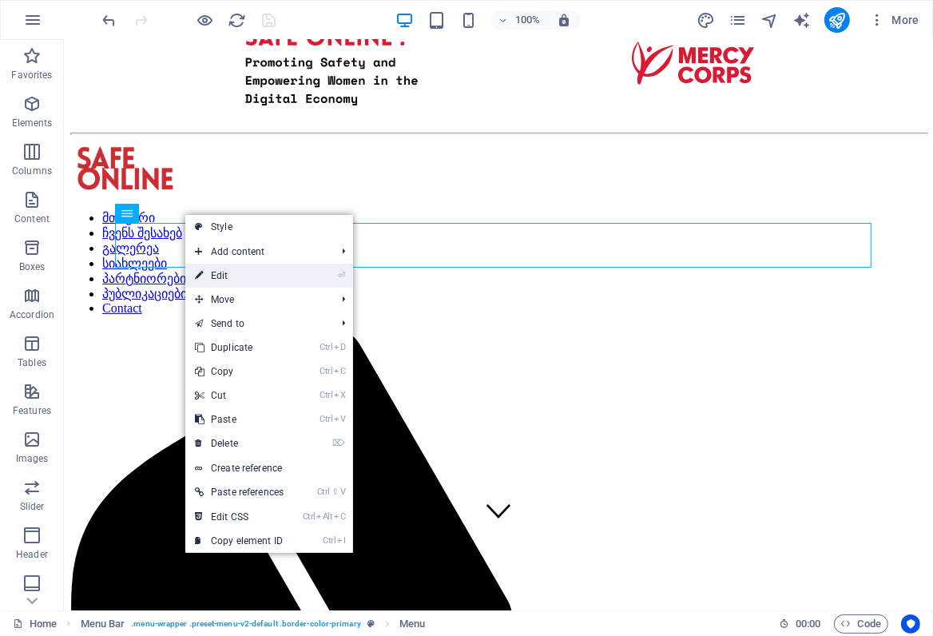
select select "8"
select select
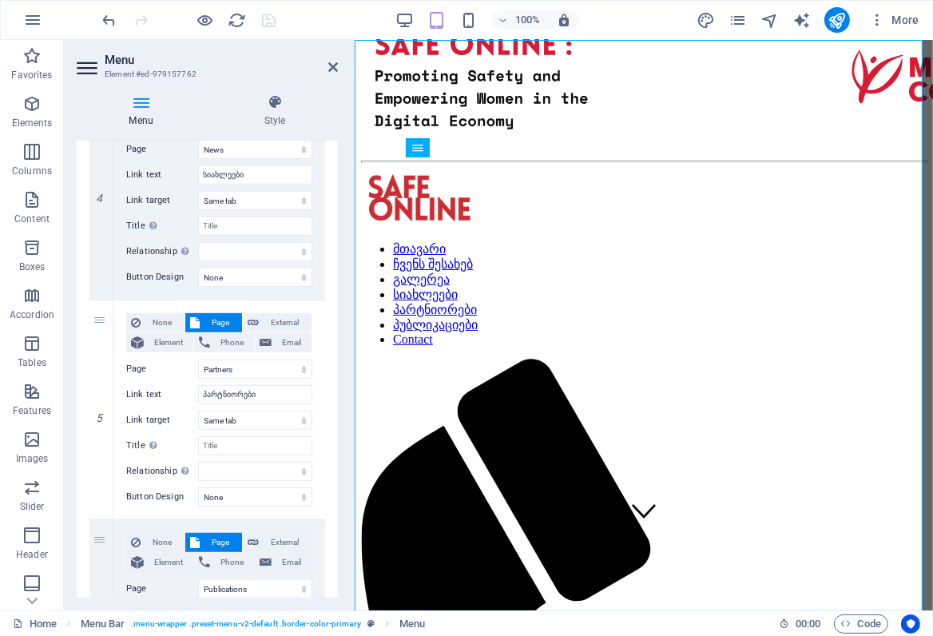
scroll to position [1142, 0]
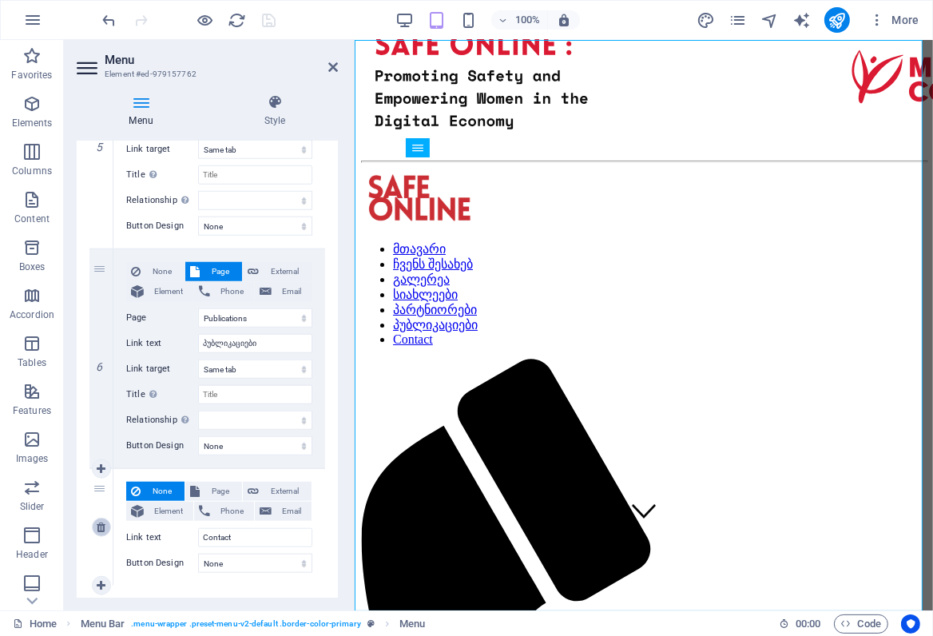
click at [98, 527] on icon at bounding box center [101, 527] width 9 height 11
select select
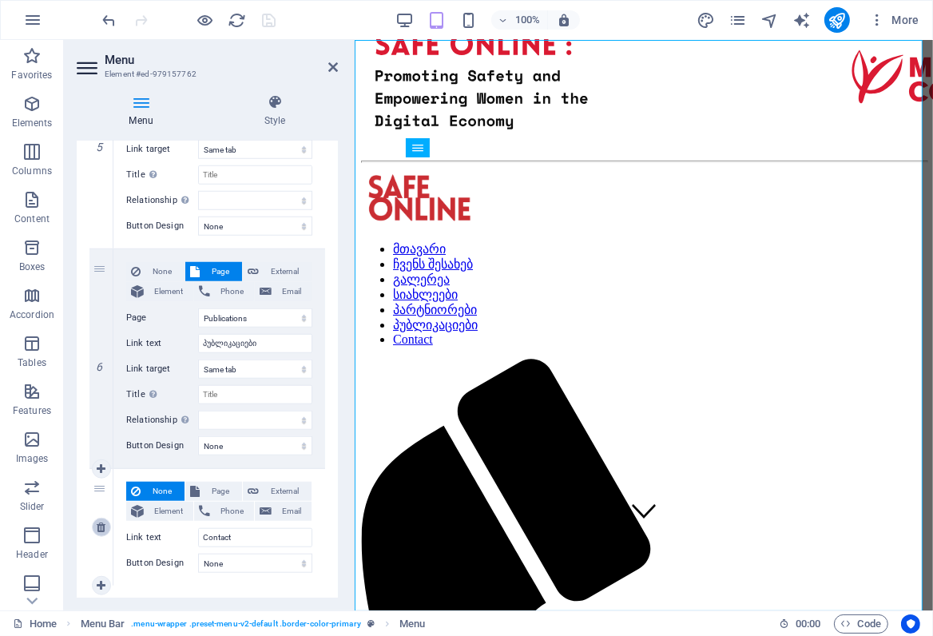
select select
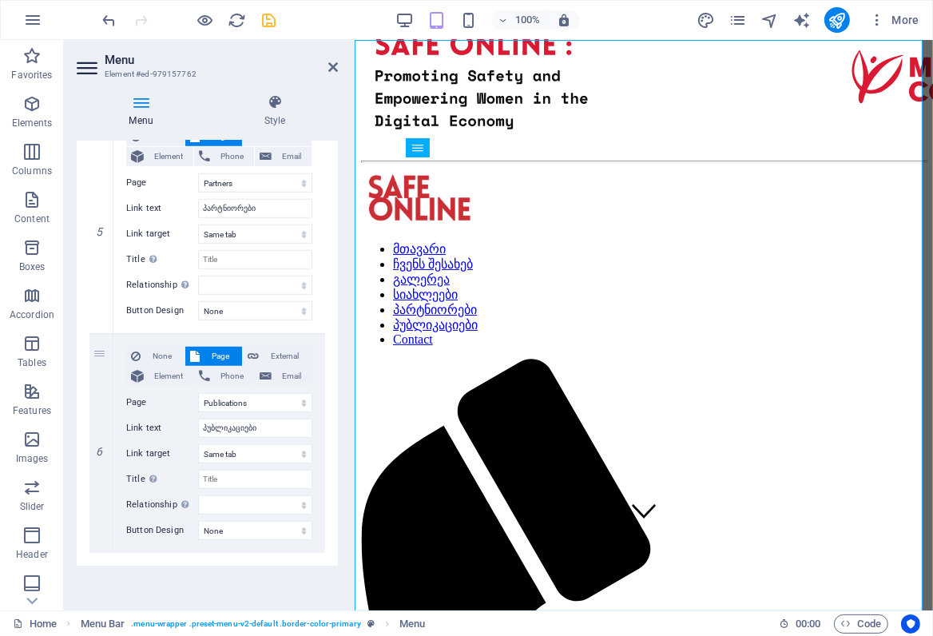
scroll to position [1056, 0]
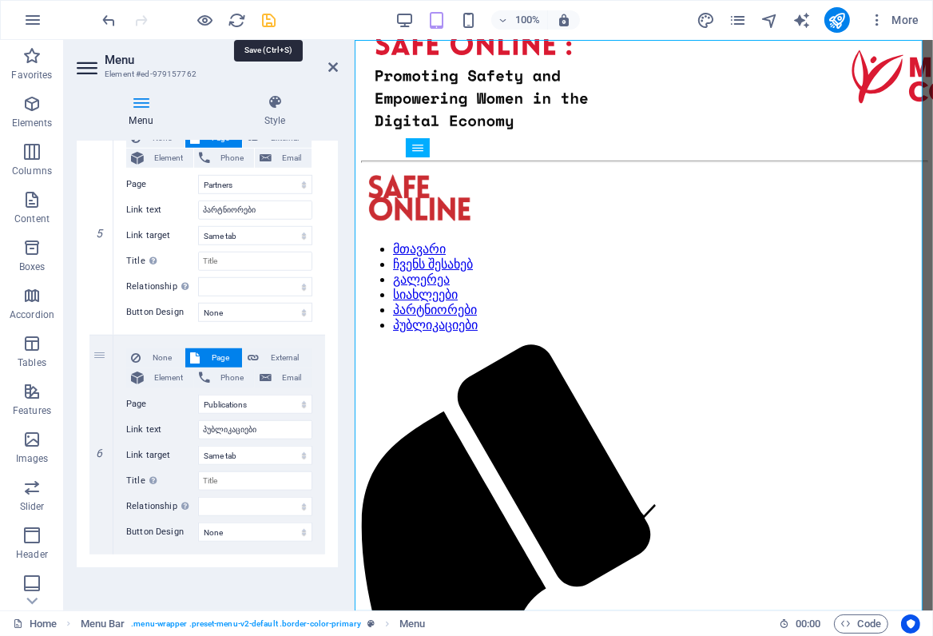
click at [269, 19] on icon "save" at bounding box center [270, 20] width 18 height 18
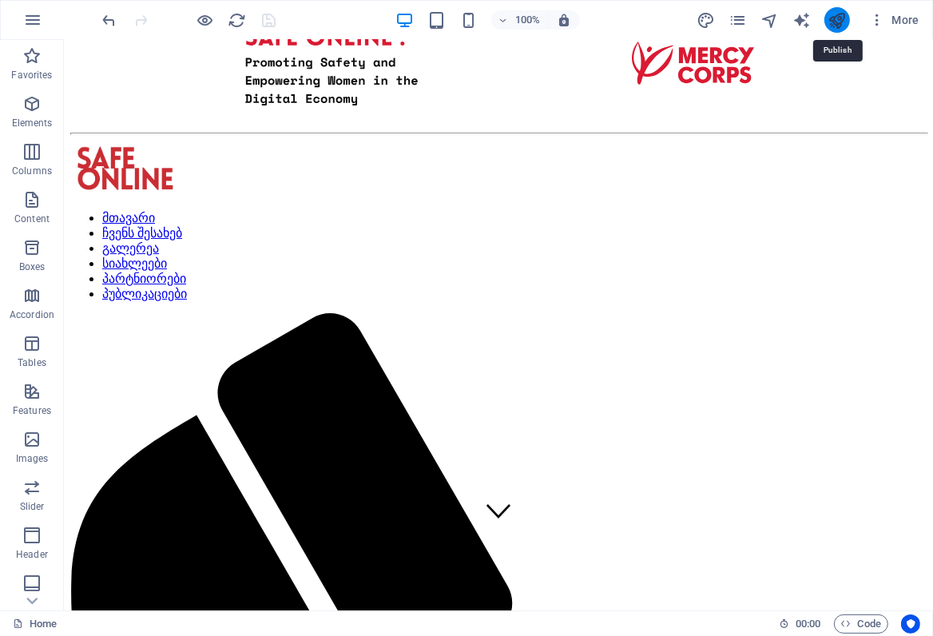
click at [839, 22] on icon "publish" at bounding box center [837, 20] width 18 height 18
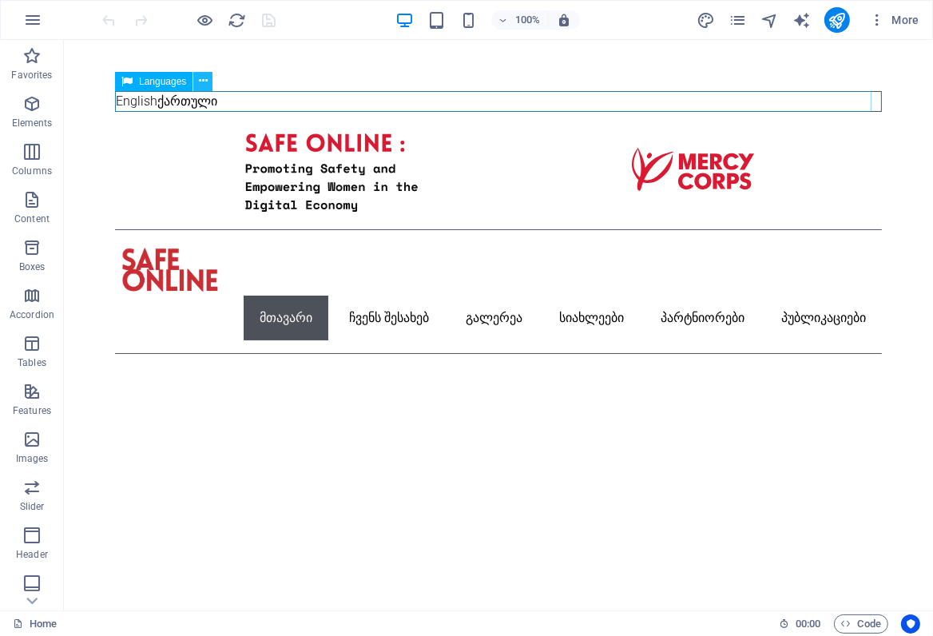
click at [202, 84] on icon at bounding box center [203, 81] width 9 height 17
click at [201, 78] on icon at bounding box center [203, 81] width 9 height 17
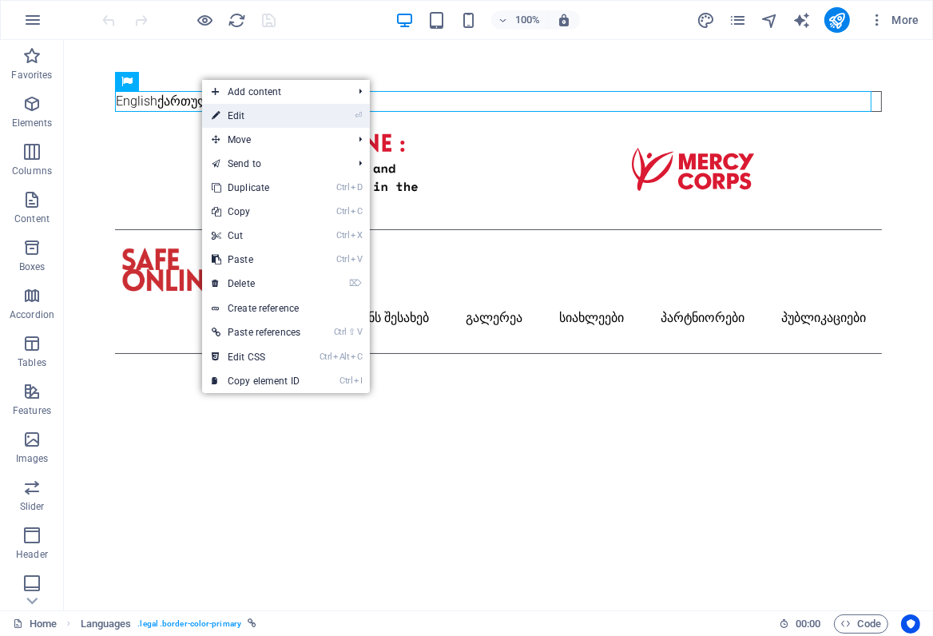
click at [238, 115] on link "⏎ Edit" at bounding box center [256, 116] width 108 height 24
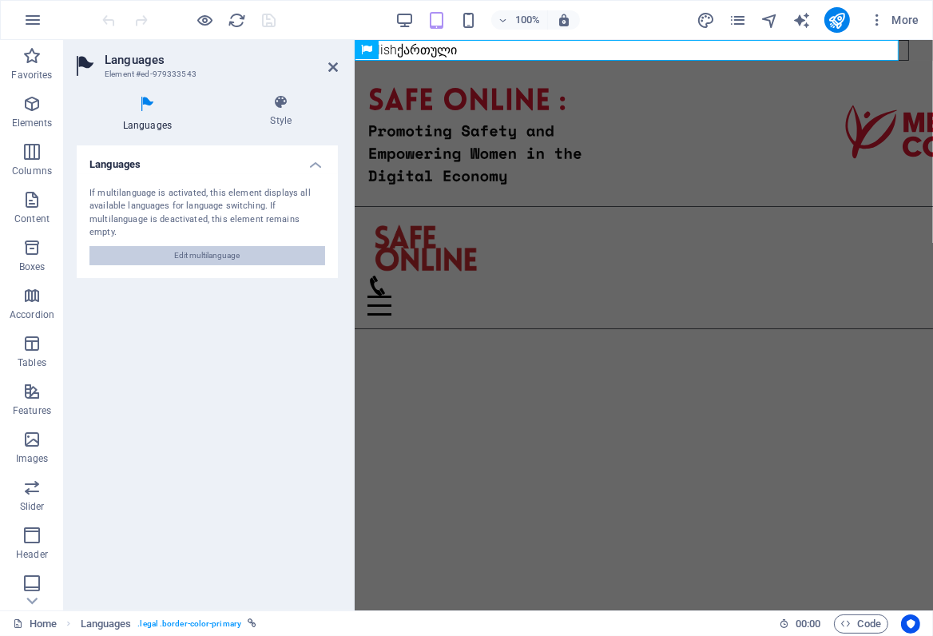
click at [208, 246] on span "Edit multilanguage" at bounding box center [208, 255] width 66 height 19
select select "41"
select select "54"
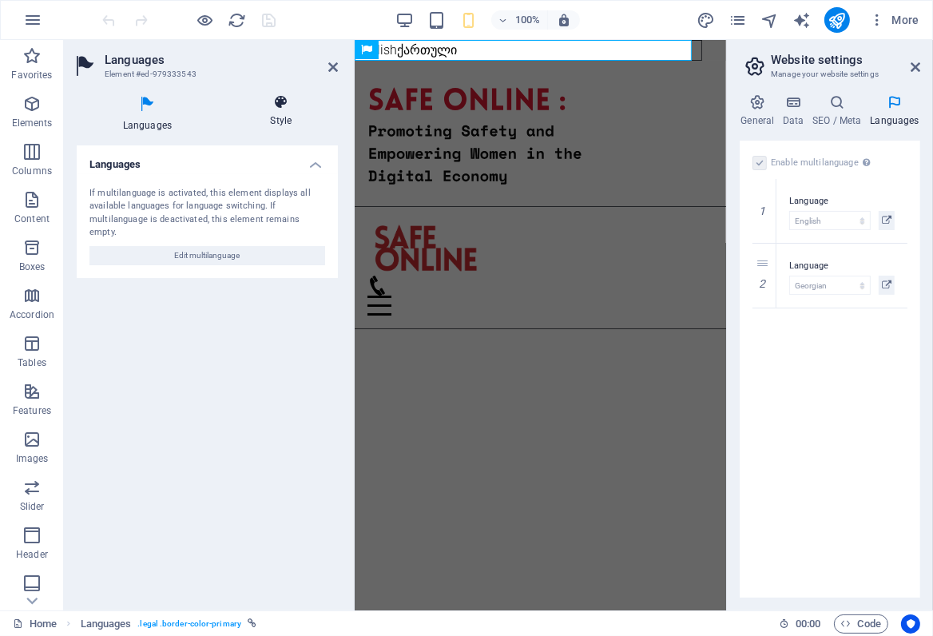
click at [287, 98] on icon at bounding box center [281, 102] width 113 height 16
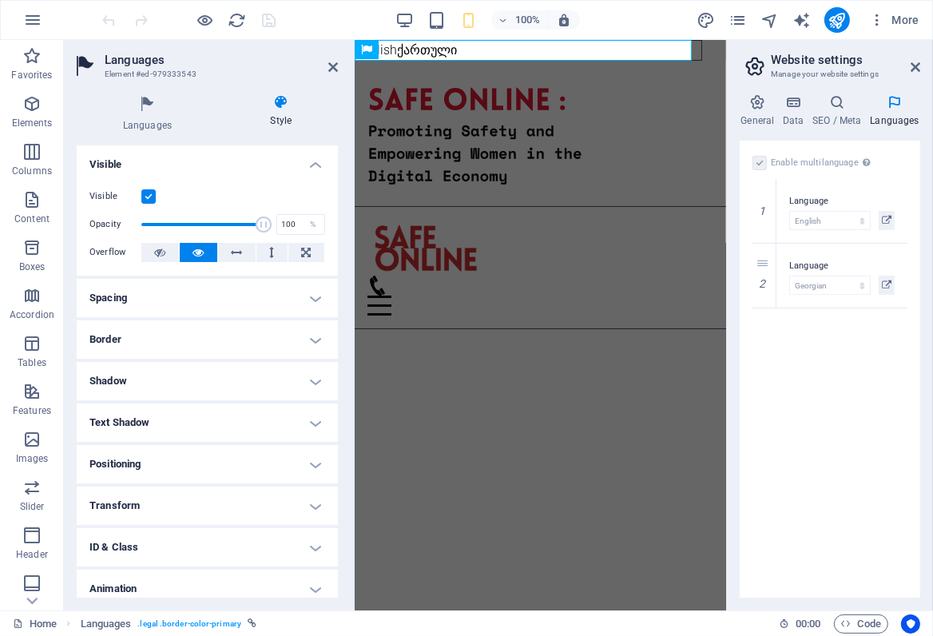
click at [150, 198] on label at bounding box center [148, 196] width 14 height 14
click at [0, 0] on input "Visible" at bounding box center [0, 0] width 0 height 0
click at [270, 14] on icon "save" at bounding box center [270, 20] width 18 height 18
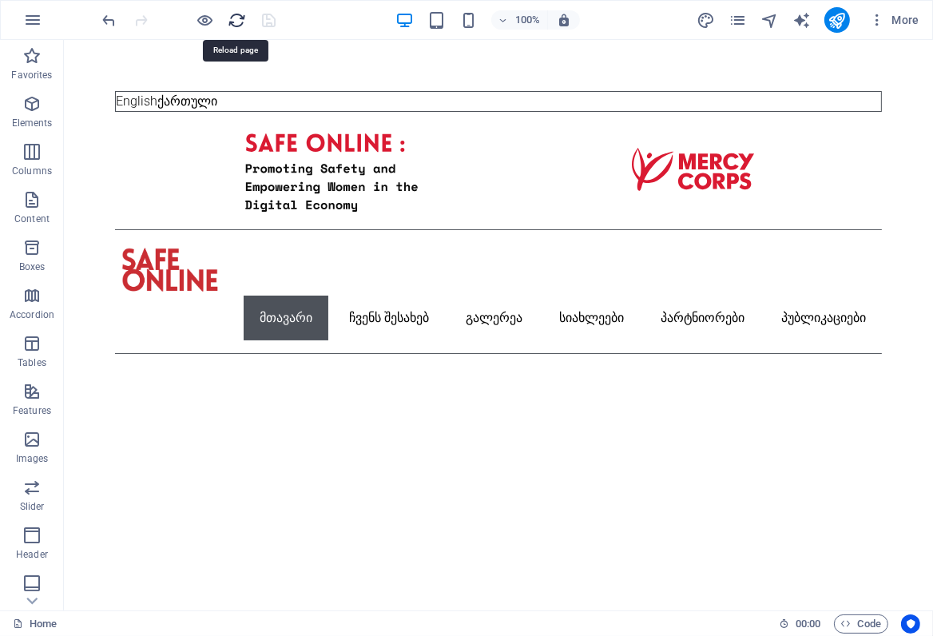
click at [231, 17] on icon "reload" at bounding box center [238, 20] width 18 height 18
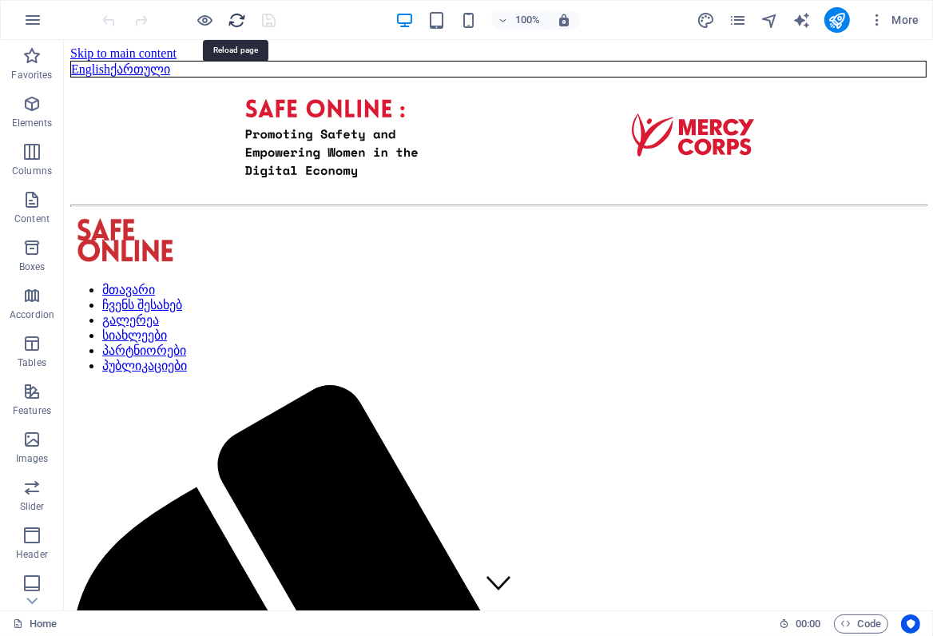
click at [233, 23] on icon "reload" at bounding box center [238, 20] width 18 height 18
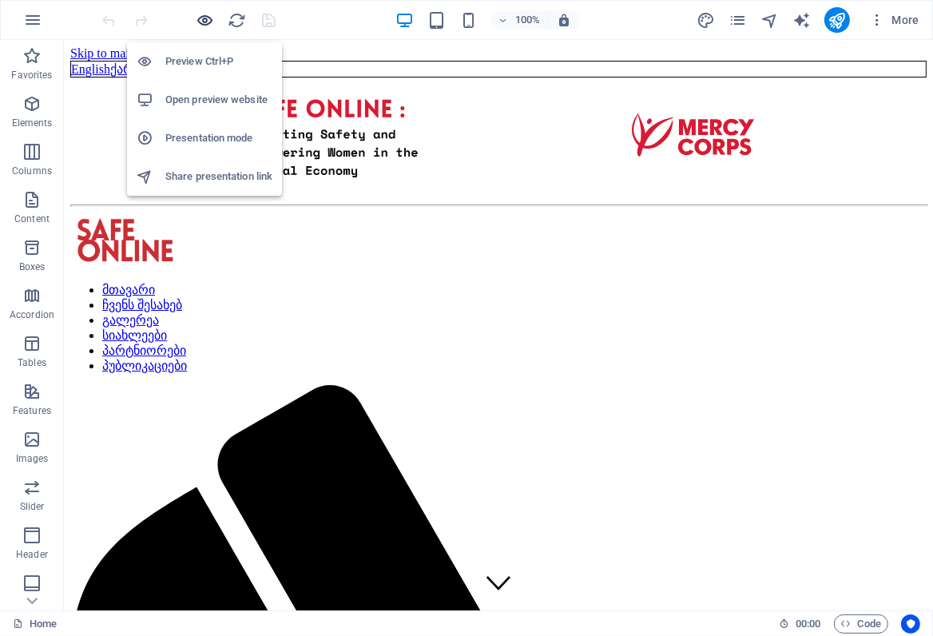
click at [204, 19] on icon "button" at bounding box center [206, 20] width 18 height 18
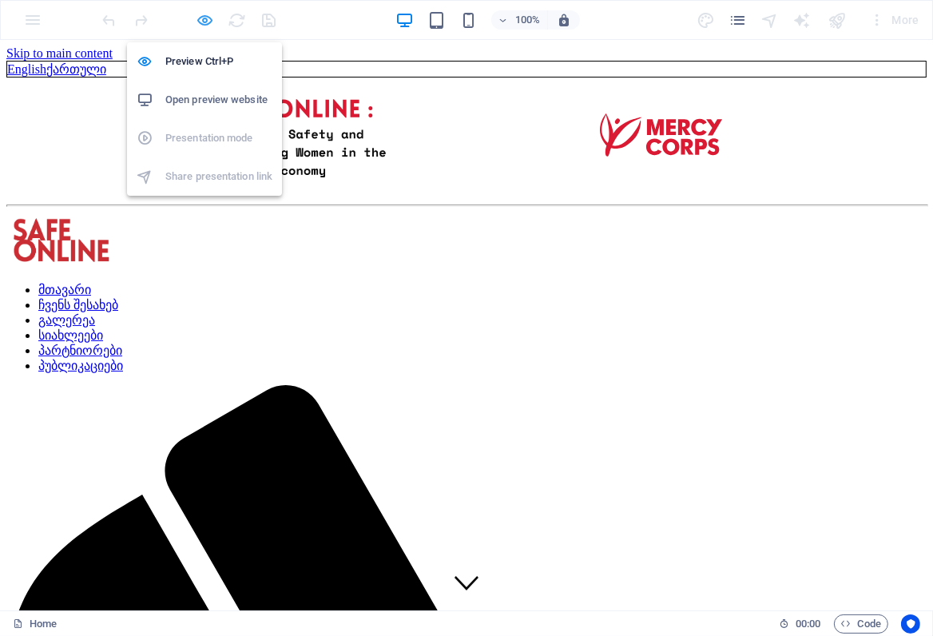
click at [204, 19] on icon "button" at bounding box center [206, 20] width 18 height 18
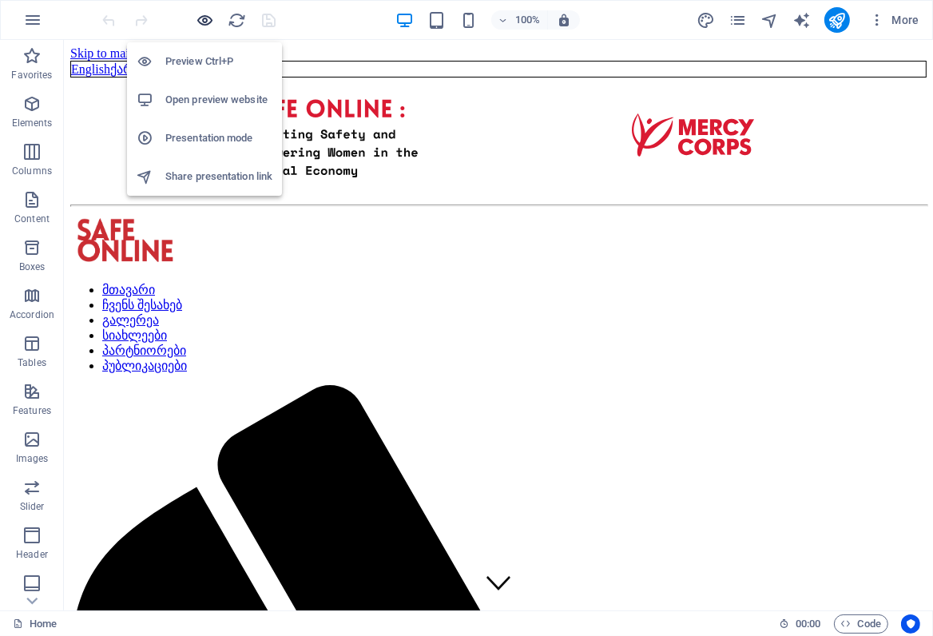
click at [204, 19] on icon "button" at bounding box center [206, 20] width 18 height 18
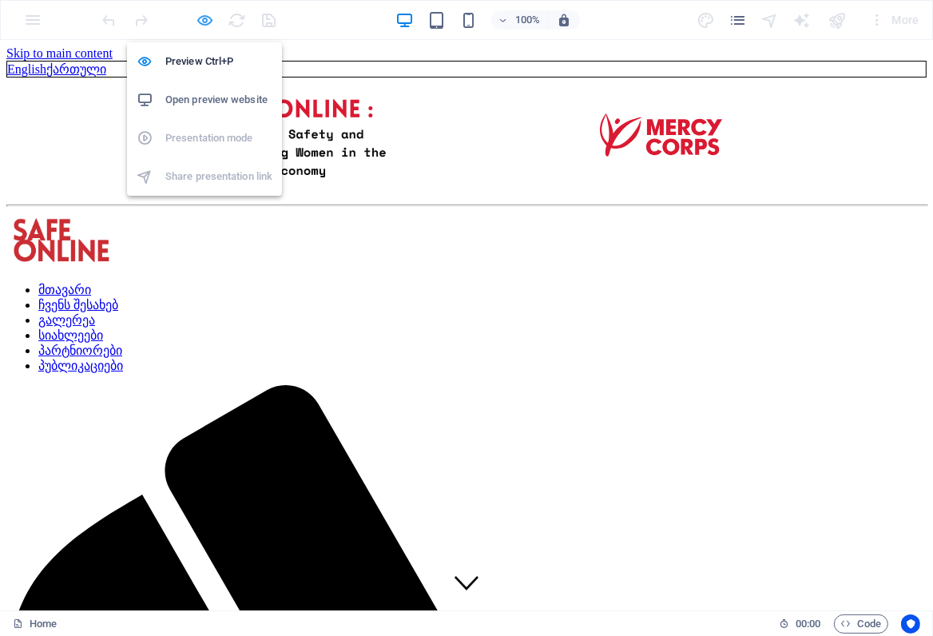
click at [203, 22] on icon "button" at bounding box center [206, 20] width 18 height 18
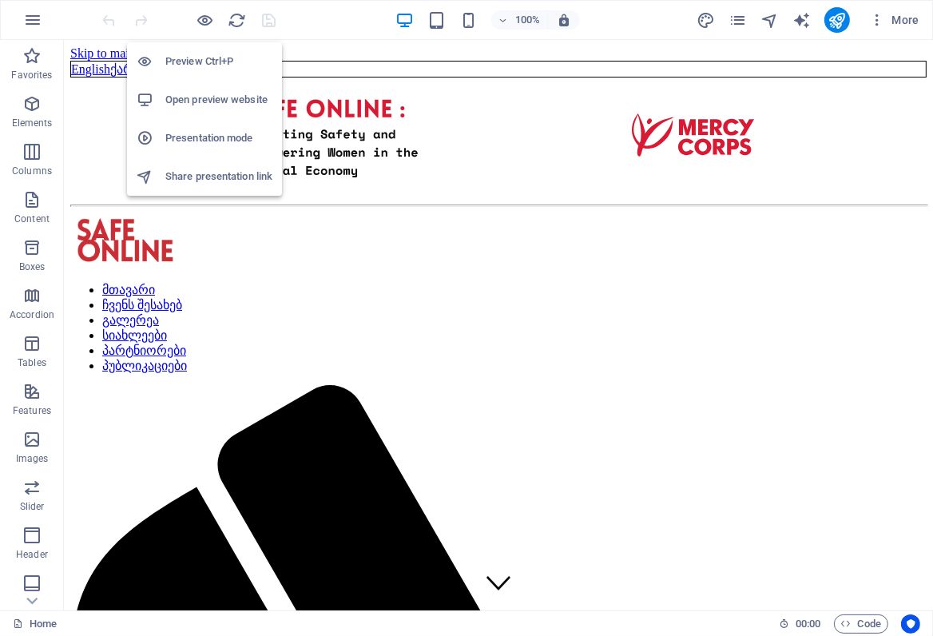
click at [214, 100] on h6 "Open preview website" at bounding box center [218, 99] width 107 height 19
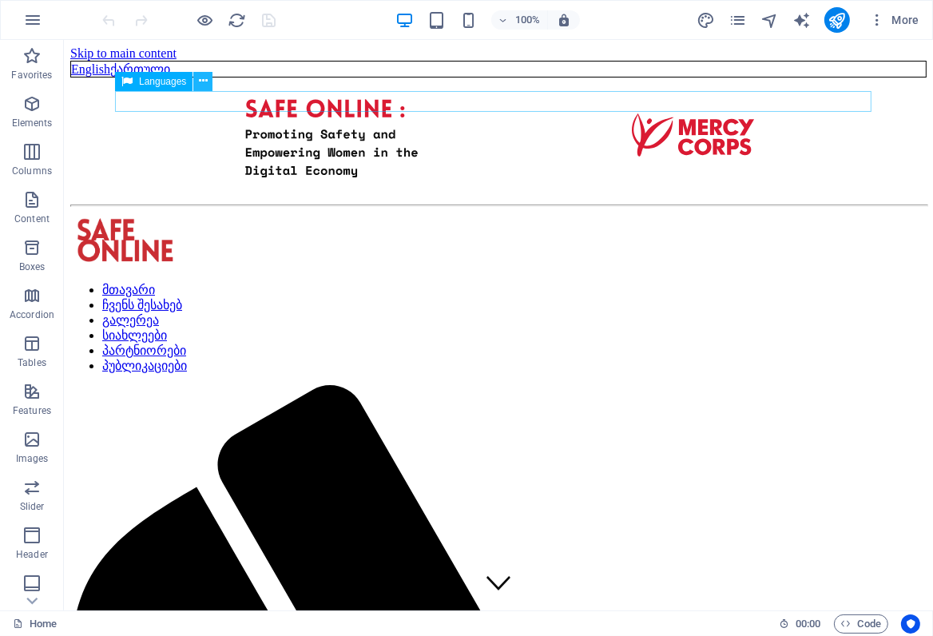
click at [201, 75] on icon at bounding box center [203, 81] width 9 height 17
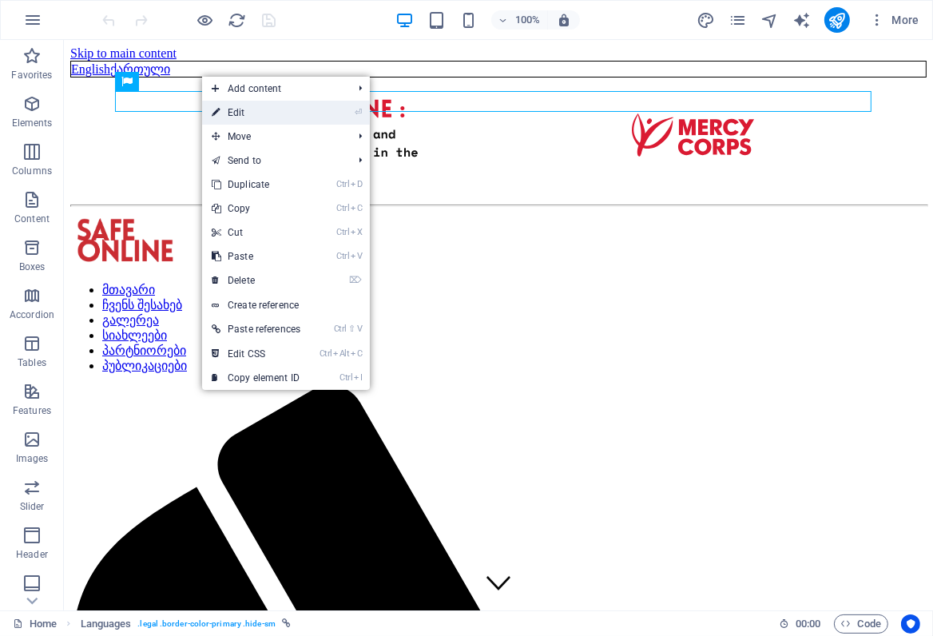
click at [241, 113] on link "⏎ Edit" at bounding box center [256, 113] width 108 height 24
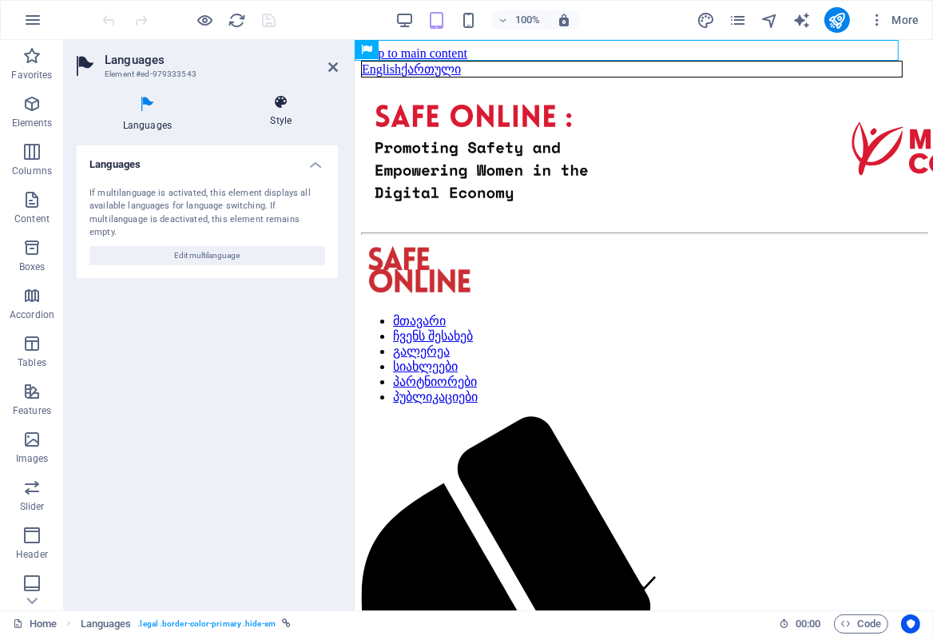
click at [282, 108] on icon at bounding box center [281, 102] width 113 height 16
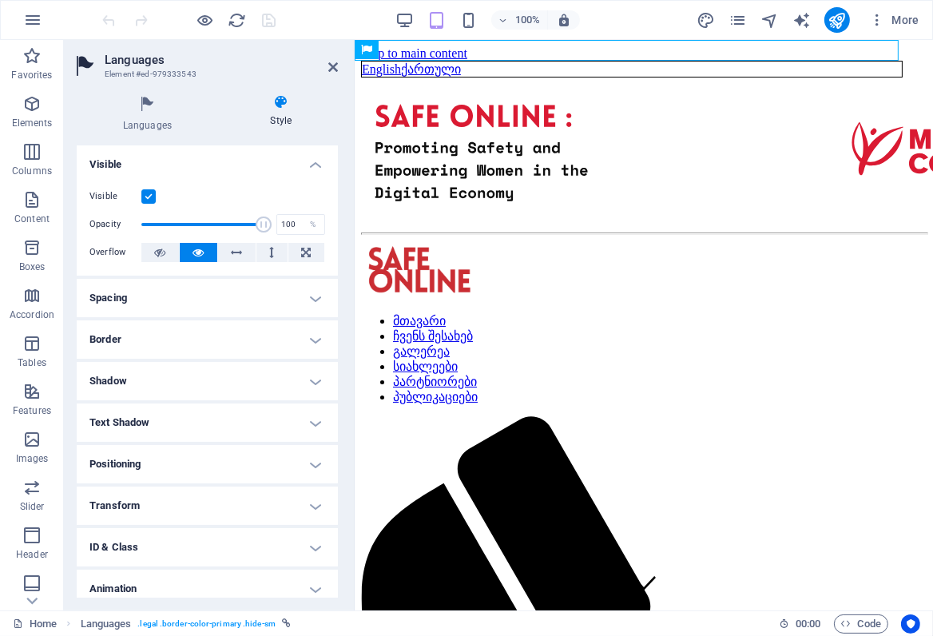
click at [145, 195] on label at bounding box center [148, 196] width 14 height 14
click at [0, 0] on input "Visible" at bounding box center [0, 0] width 0 height 0
click at [269, 23] on icon "save" at bounding box center [270, 20] width 18 height 18
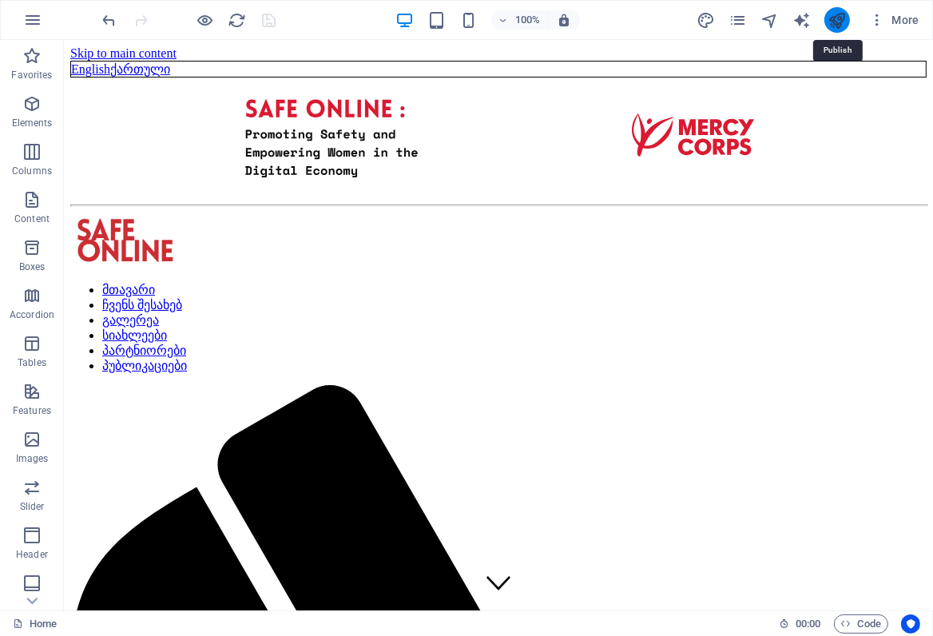
click at [835, 23] on icon "publish" at bounding box center [837, 20] width 18 height 18
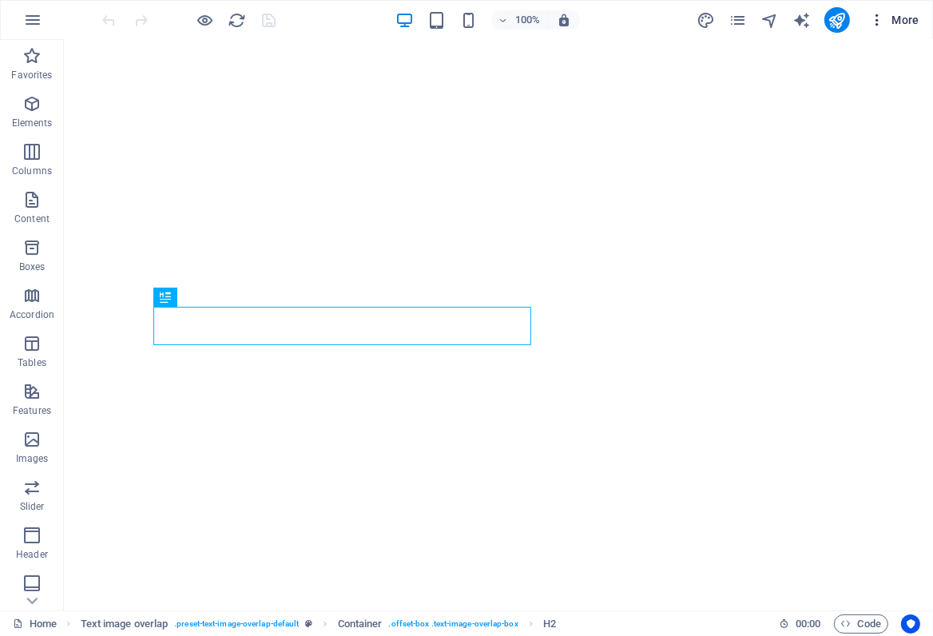
click at [876, 22] on icon "button" at bounding box center [878, 20] width 16 height 16
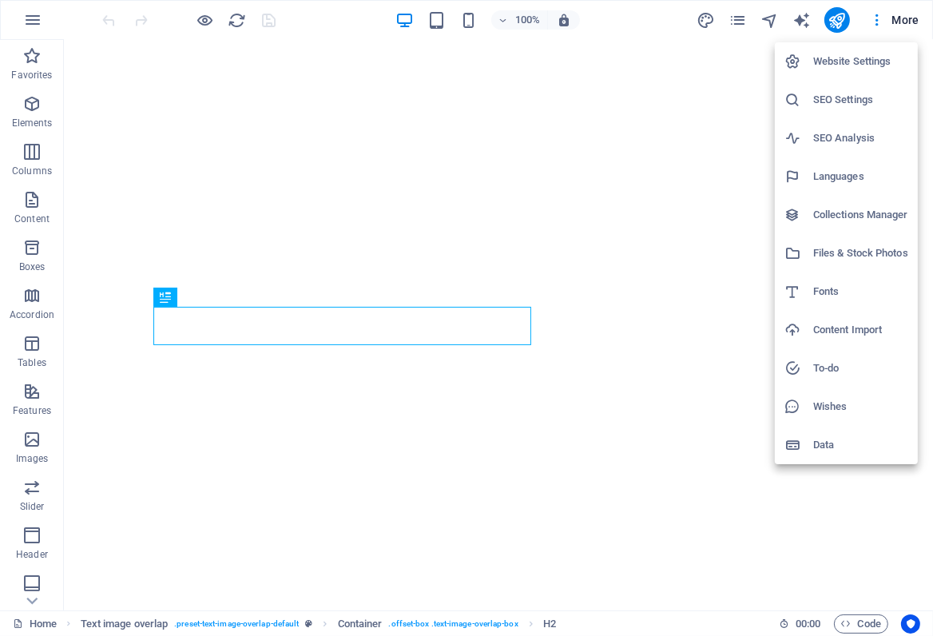
click at [868, 59] on h6 "Website Settings" at bounding box center [861, 61] width 95 height 19
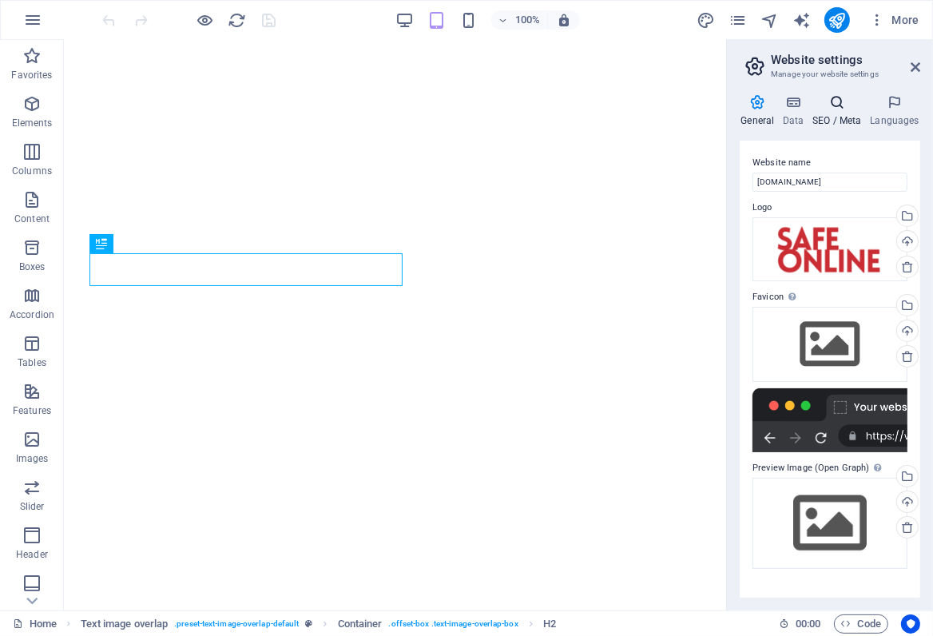
click at [831, 117] on h4 "SEO / Meta" at bounding box center [841, 111] width 58 height 34
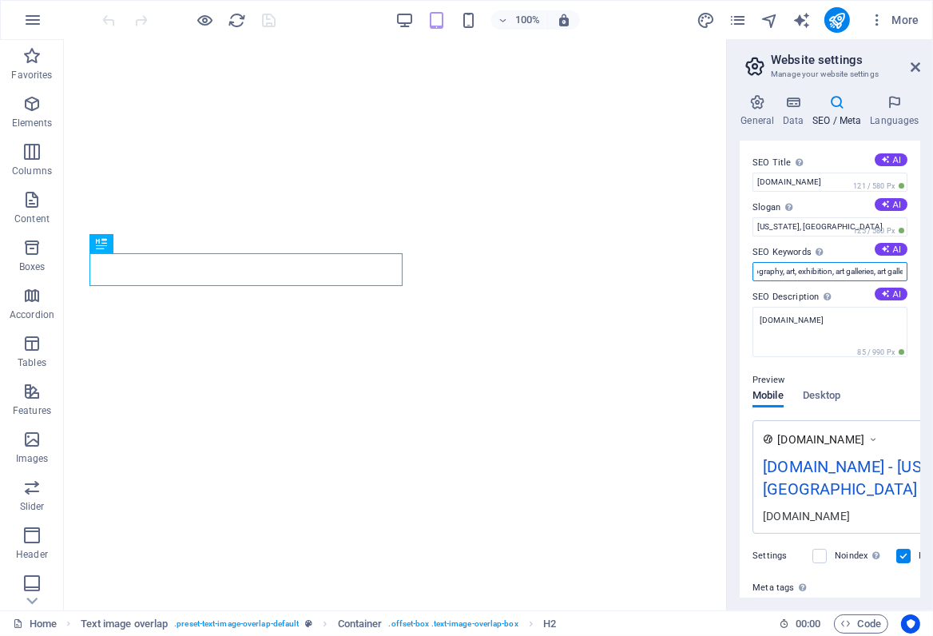
scroll to position [0, 173]
drag, startPoint x: 754, startPoint y: 272, endPoint x: 919, endPoint y: 272, distance: 164.6
click at [919, 272] on div "SEO Title The title of your website - make it something that stands out in sear…" at bounding box center [830, 369] width 181 height 457
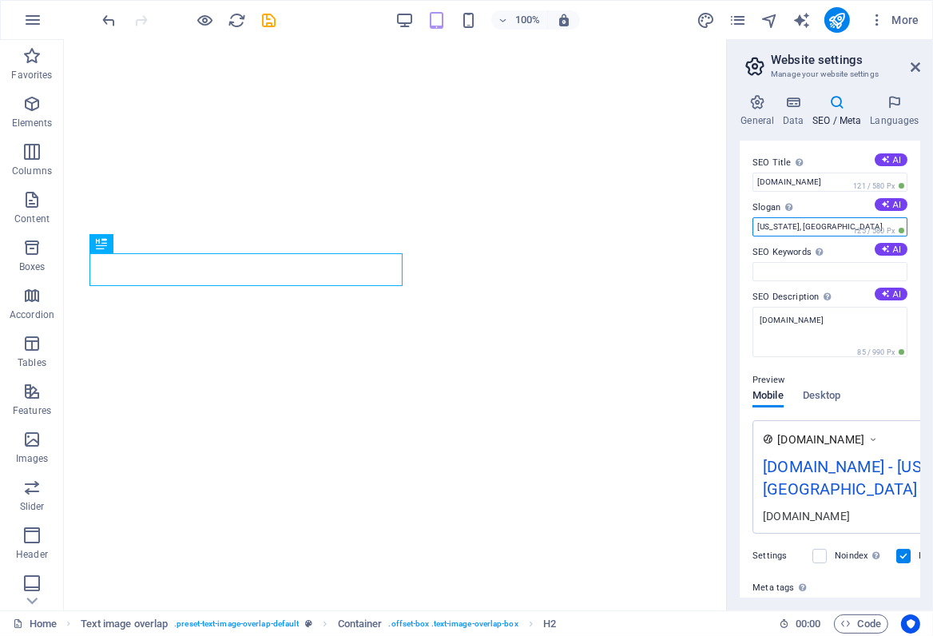
drag, startPoint x: 825, startPoint y: 225, endPoint x: 754, endPoint y: 225, distance: 71.1
click at [754, 225] on input "New York, NY" at bounding box center [830, 226] width 155 height 19
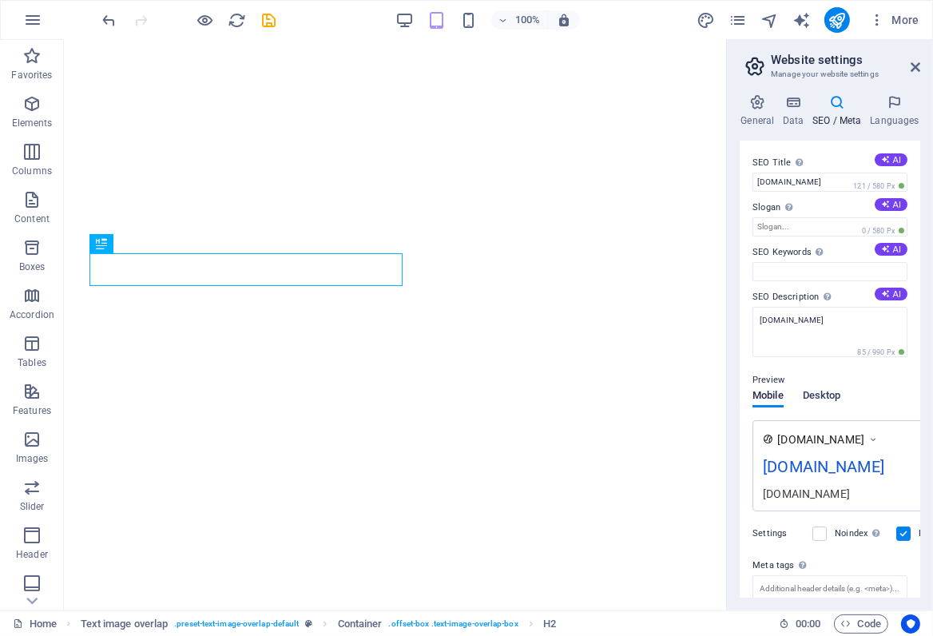
click at [820, 405] on button "Desktop" at bounding box center [822, 399] width 38 height 18
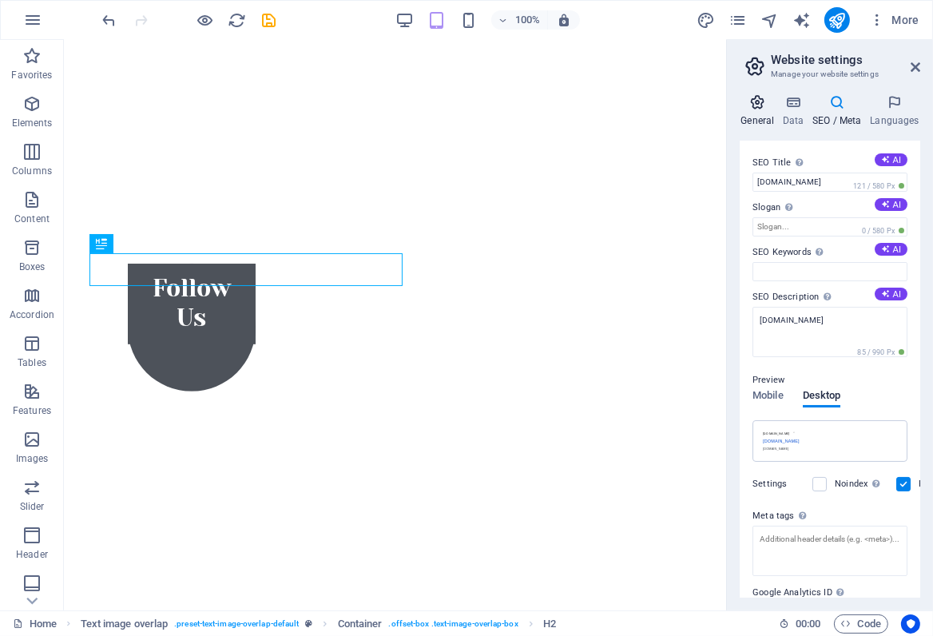
click at [754, 100] on icon at bounding box center [758, 102] width 36 height 16
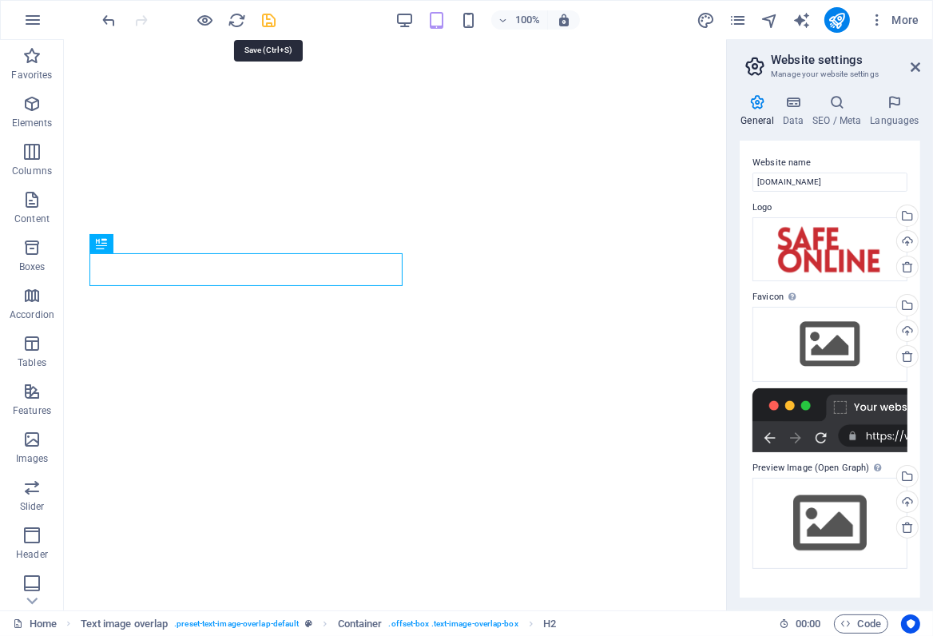
click at [272, 20] on icon "save" at bounding box center [270, 20] width 18 height 18
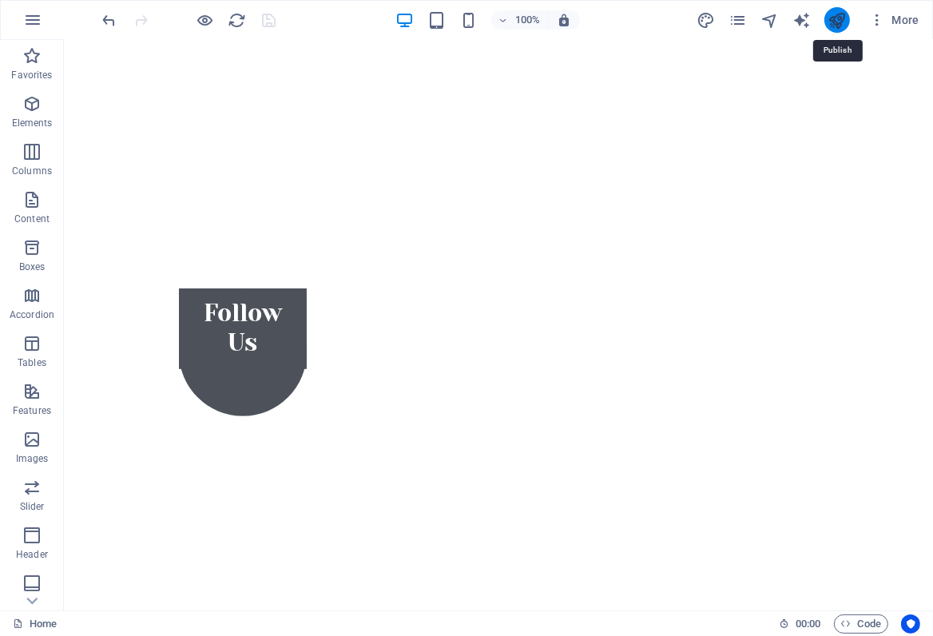
click at [839, 18] on icon "publish" at bounding box center [837, 20] width 18 height 18
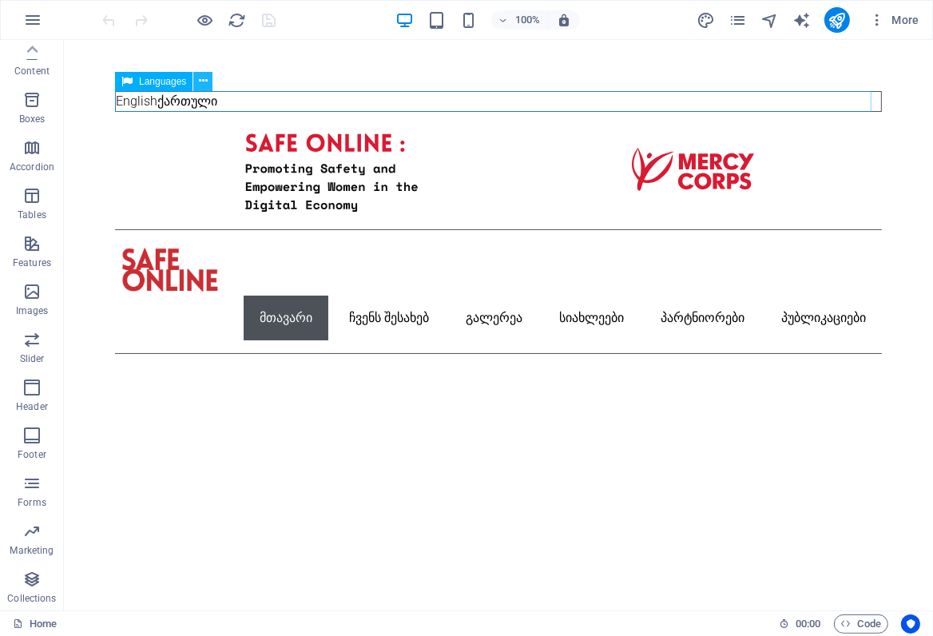
click at [202, 82] on icon at bounding box center [203, 81] width 9 height 17
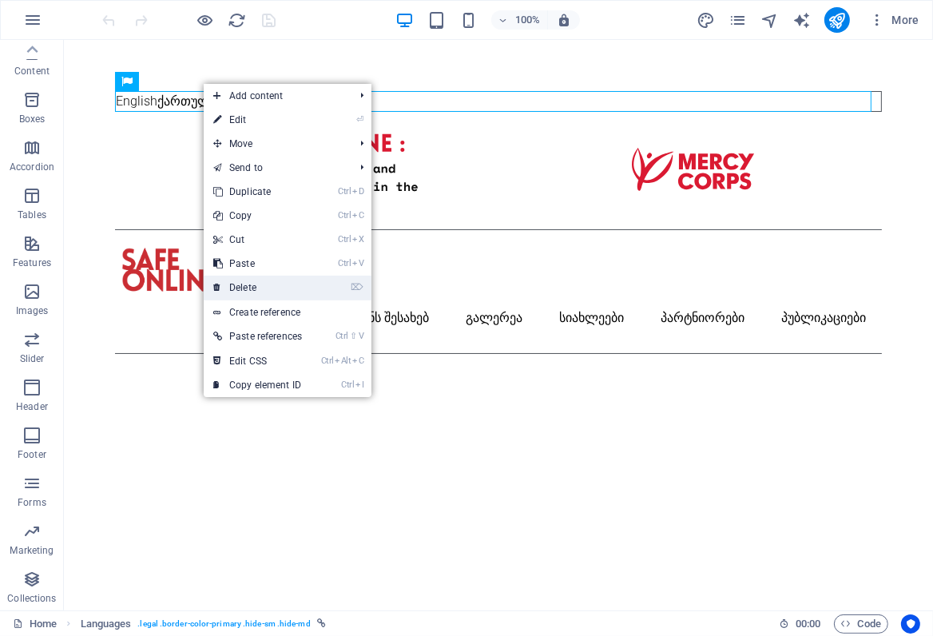
click at [247, 283] on link "⌦ Delete" at bounding box center [258, 288] width 108 height 24
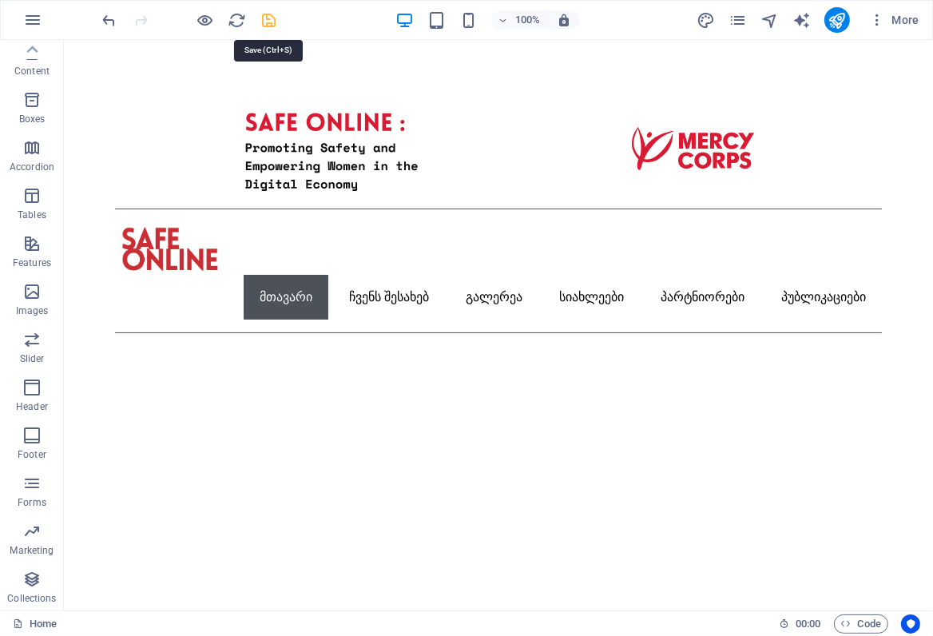
click at [269, 18] on icon "save" at bounding box center [270, 20] width 18 height 18
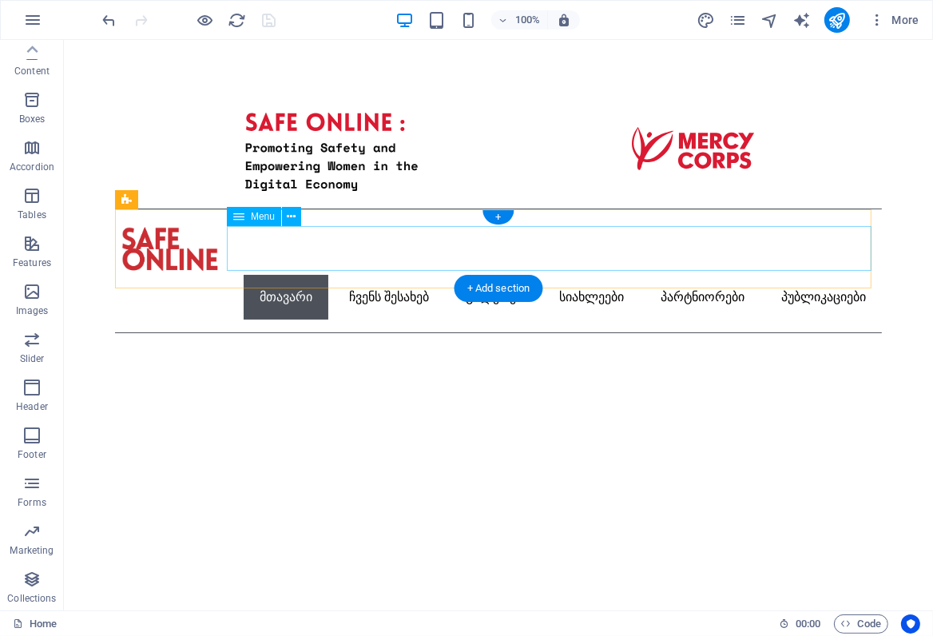
click at [814, 275] on nav "მთავარი ჩვენს შესახებ გალერეა სიახლეები პარტნიორები პუბლიკაციები" at bounding box center [497, 297] width 767 height 45
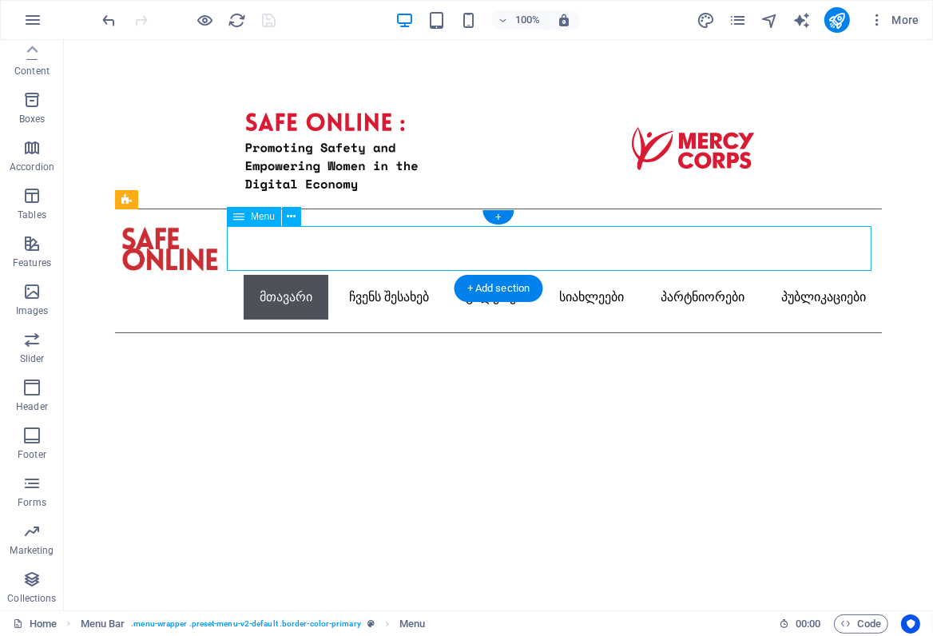
click at [800, 275] on nav "მთავარი ჩვენს შესახებ გალერეა სიახლეები პარტნიორები პუბლიკაციები" at bounding box center [497, 297] width 767 height 45
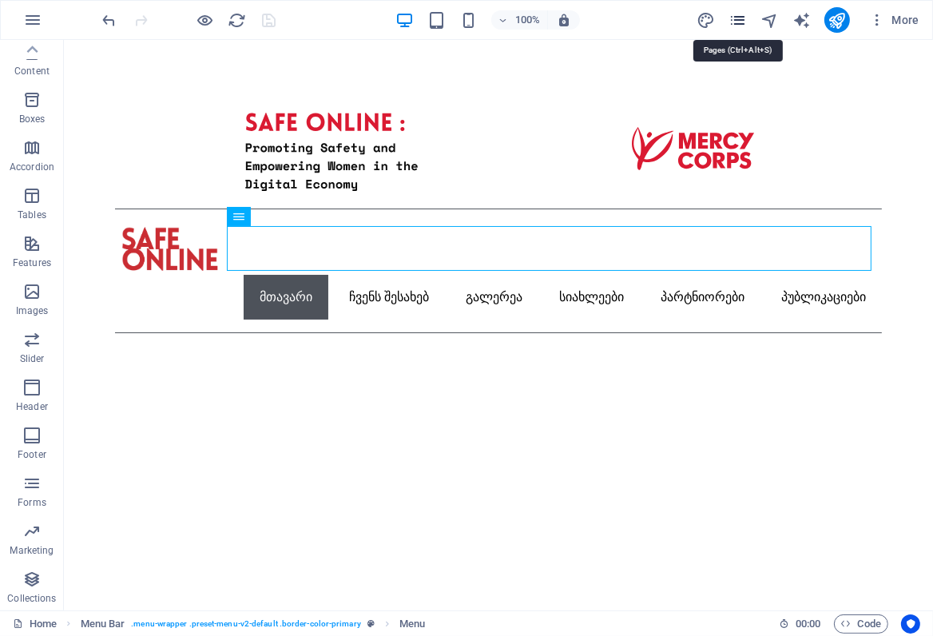
click at [735, 16] on icon "pages" at bounding box center [738, 20] width 18 height 18
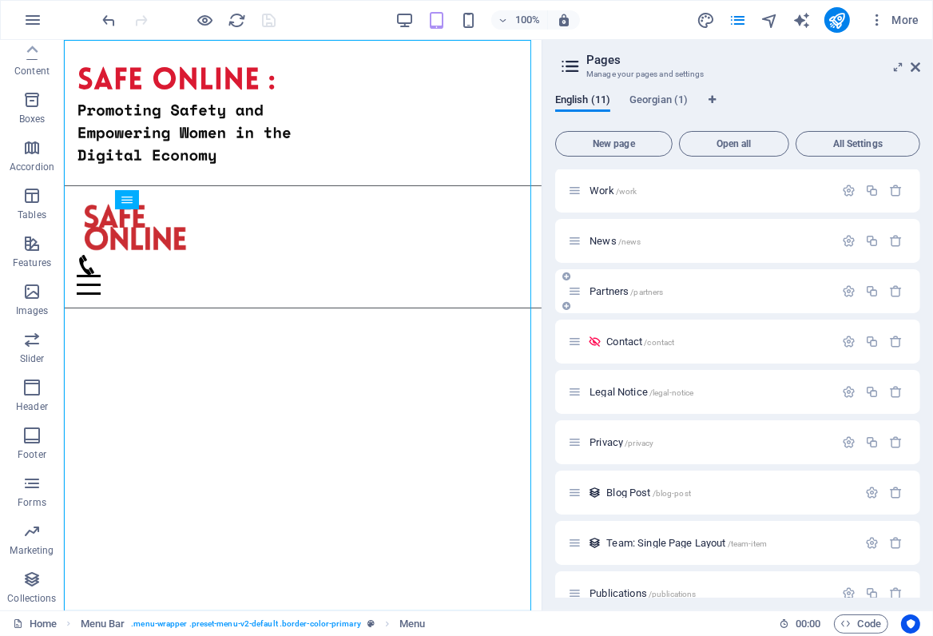
scroll to position [125, 0]
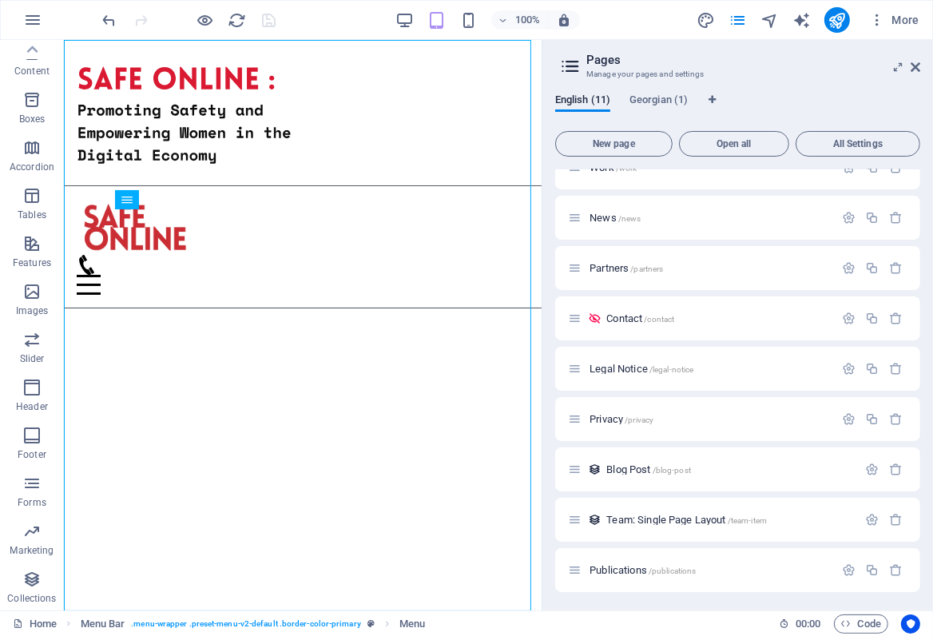
drag, startPoint x: 608, startPoint y: 571, endPoint x: 833, endPoint y: 597, distance: 226.0
click at [833, 597] on div "Home / About /about Work /work News /news Partners /partners Contact /contact L…" at bounding box center [737, 383] width 365 height 428
click at [844, 570] on icon "button" at bounding box center [849, 570] width 14 height 14
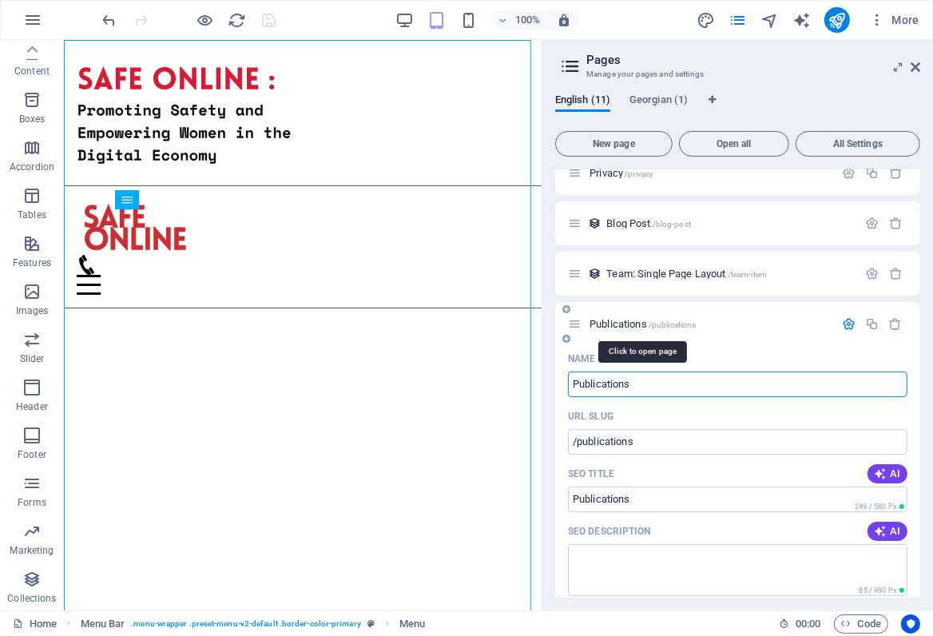
click at [623, 323] on span "Publications /publications" at bounding box center [643, 324] width 106 height 12
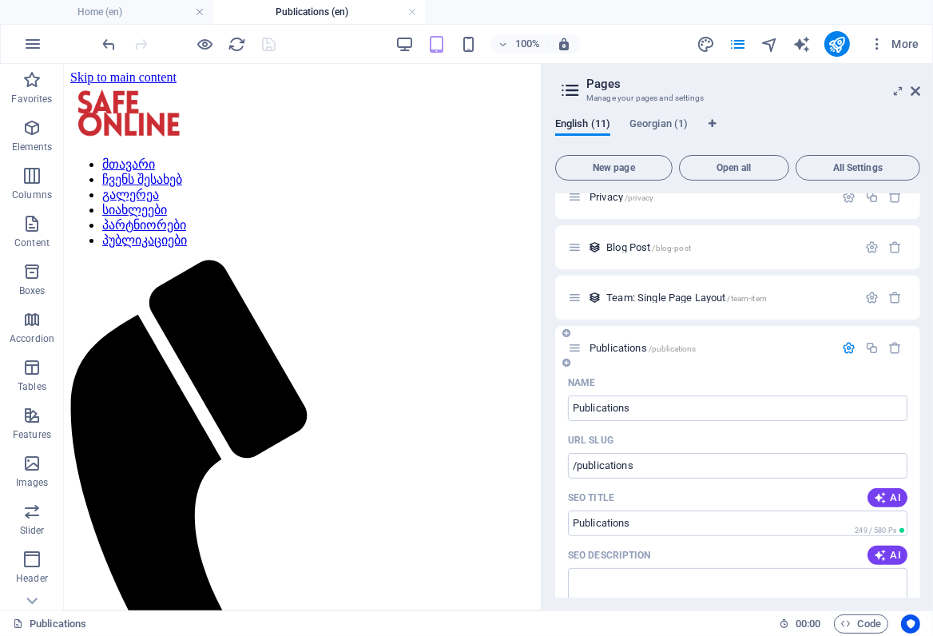
scroll to position [0, 0]
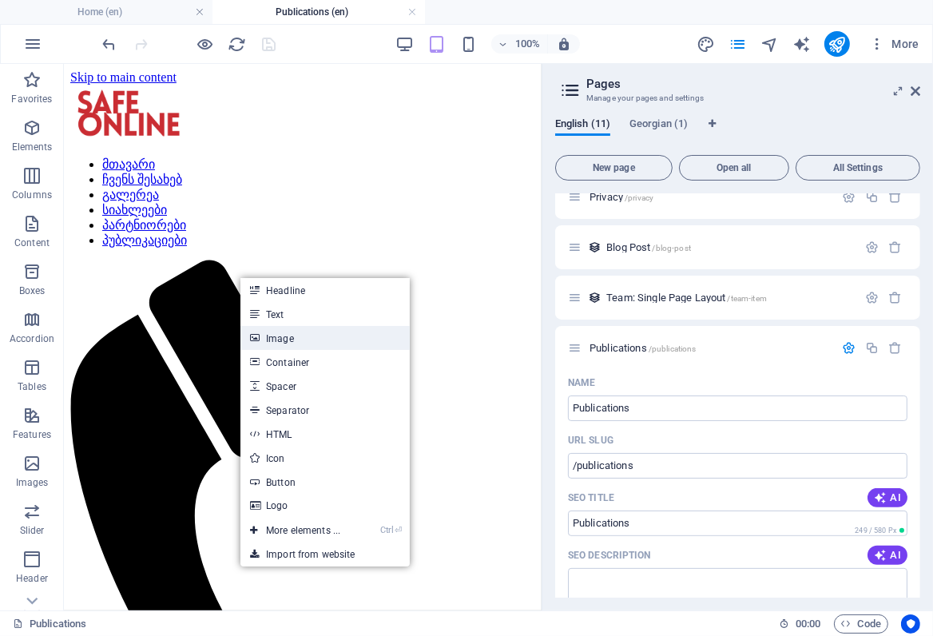
click at [276, 336] on link "Image" at bounding box center [325, 338] width 169 height 24
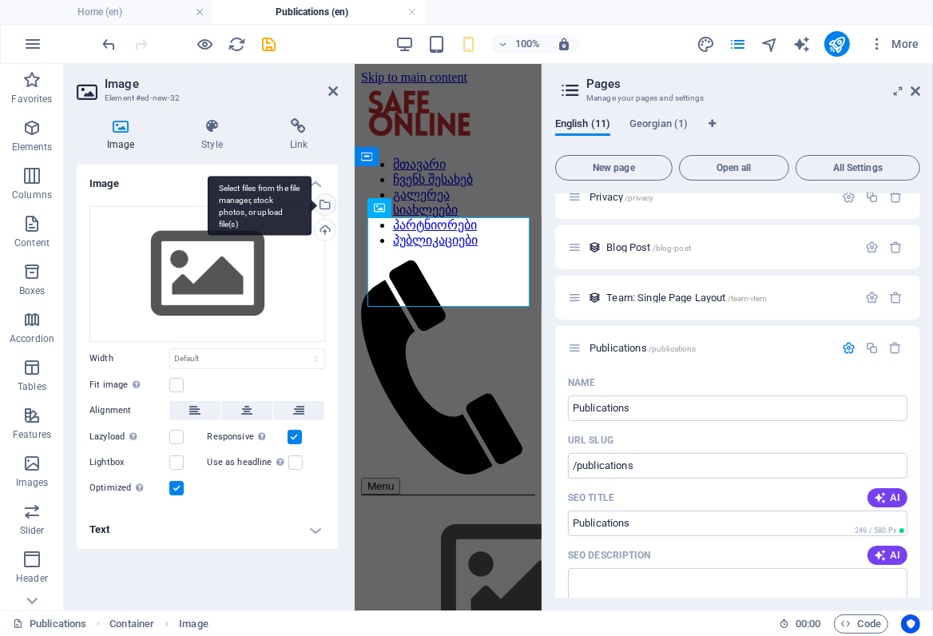
drag, startPoint x: 435, startPoint y: 208, endPoint x: 320, endPoint y: 201, distance: 114.5
click at [320, 201] on div "Image Element #ed-new-32 Image Style Link Image Drag files here, click to choos…" at bounding box center [303, 337] width 478 height 547
click at [324, 202] on div "Select files from the file manager, stock photos, or upload file(s)" at bounding box center [324, 206] width 24 height 24
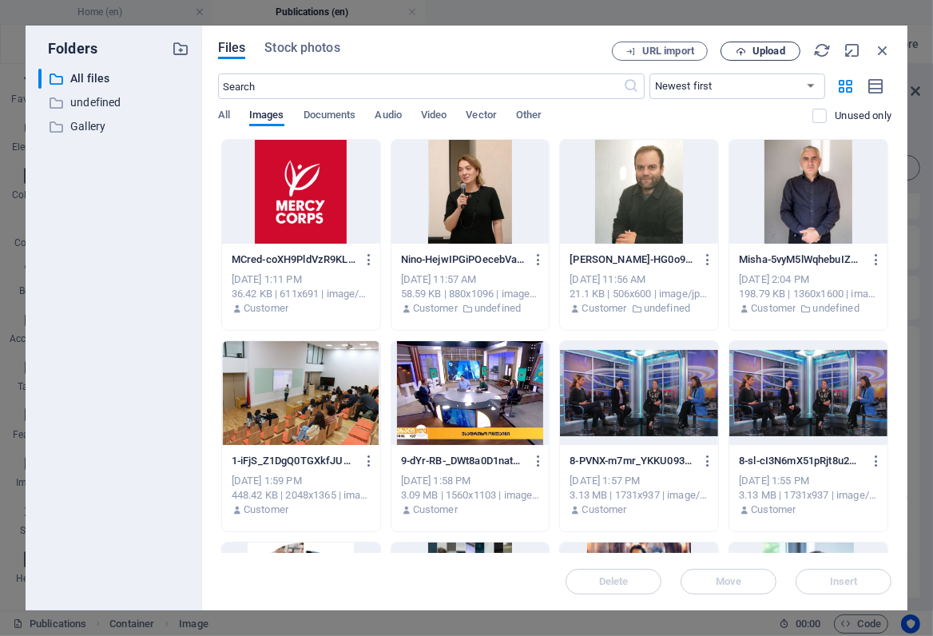
click at [766, 47] on span "Upload" at bounding box center [769, 51] width 33 height 10
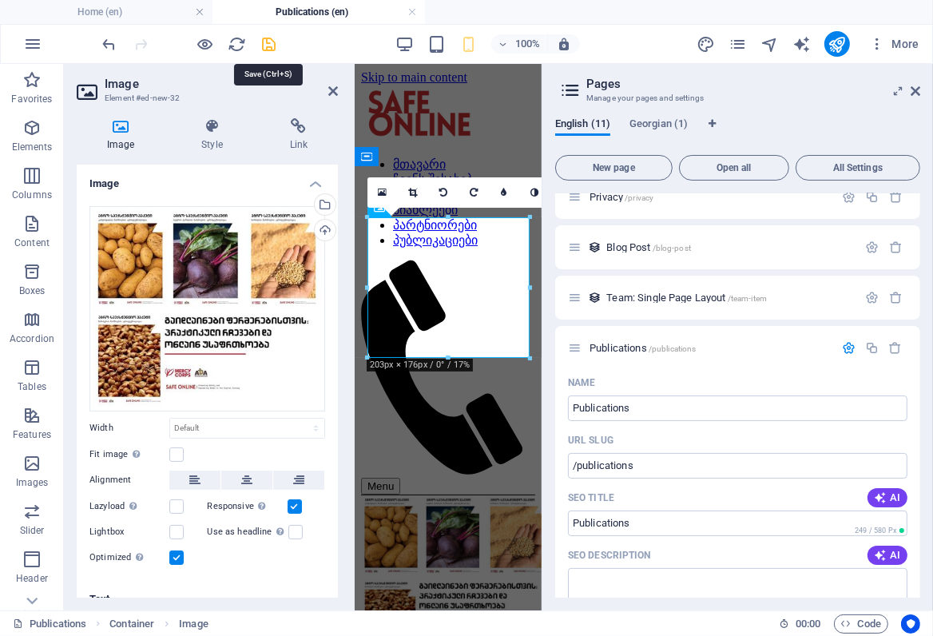
click at [269, 46] on icon "save" at bounding box center [270, 44] width 18 height 18
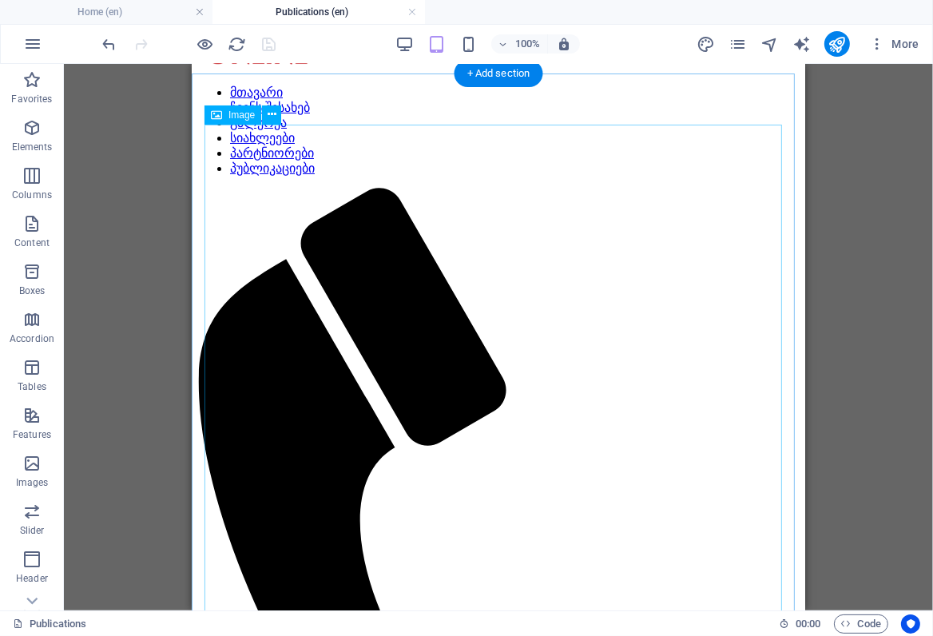
scroll to position [138, 0]
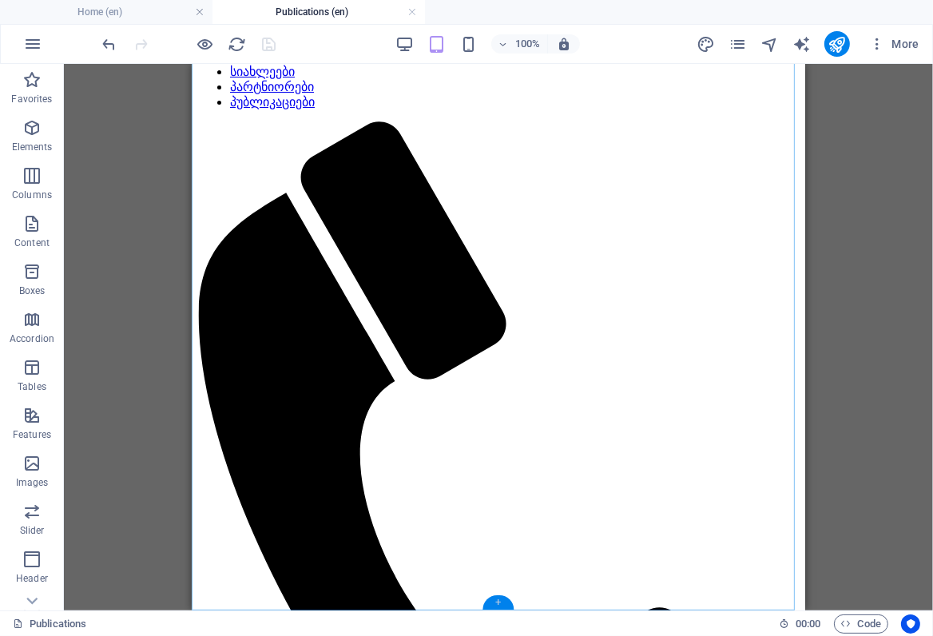
click at [498, 599] on div "+" at bounding box center [498, 602] width 31 height 14
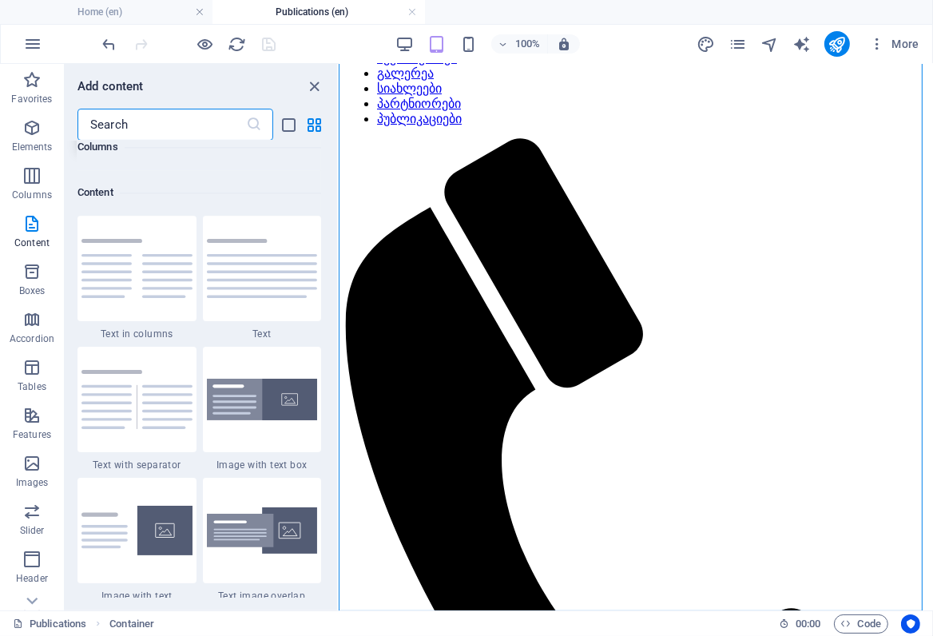
scroll to position [2796, 0]
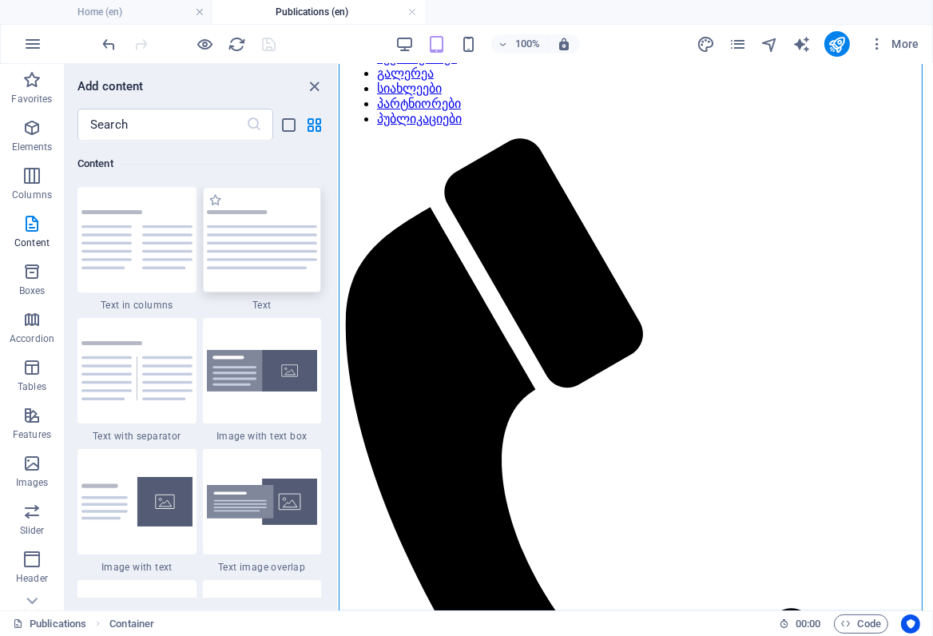
click at [225, 253] on img at bounding box center [262, 239] width 111 height 59
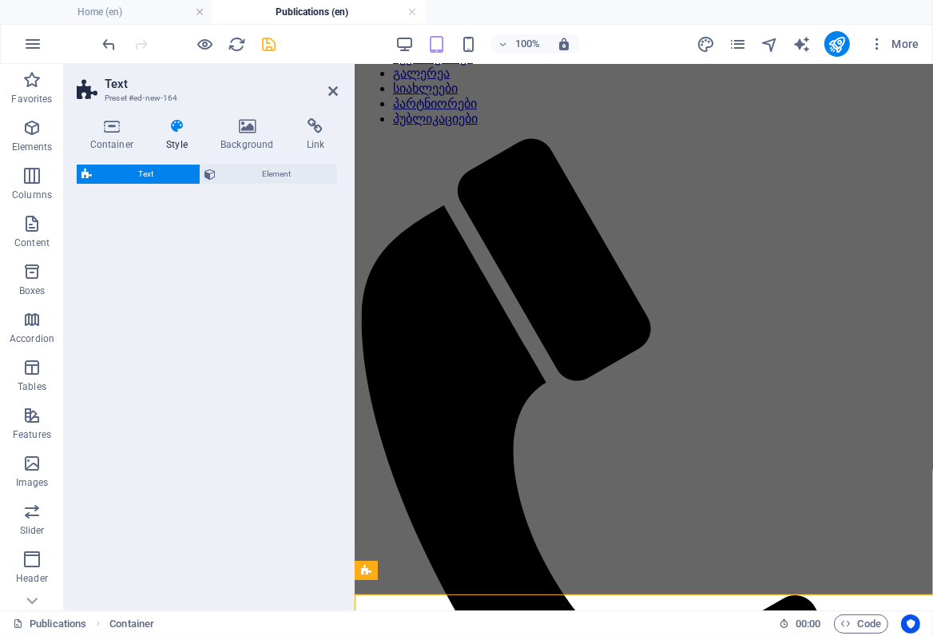
scroll to position [138, 0]
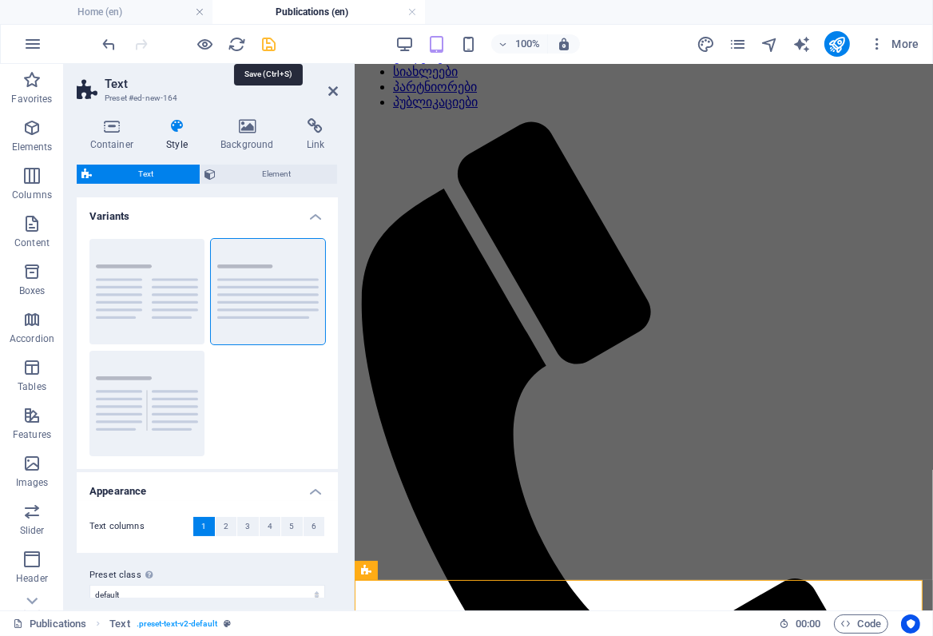
click at [266, 45] on icon "save" at bounding box center [270, 44] width 18 height 18
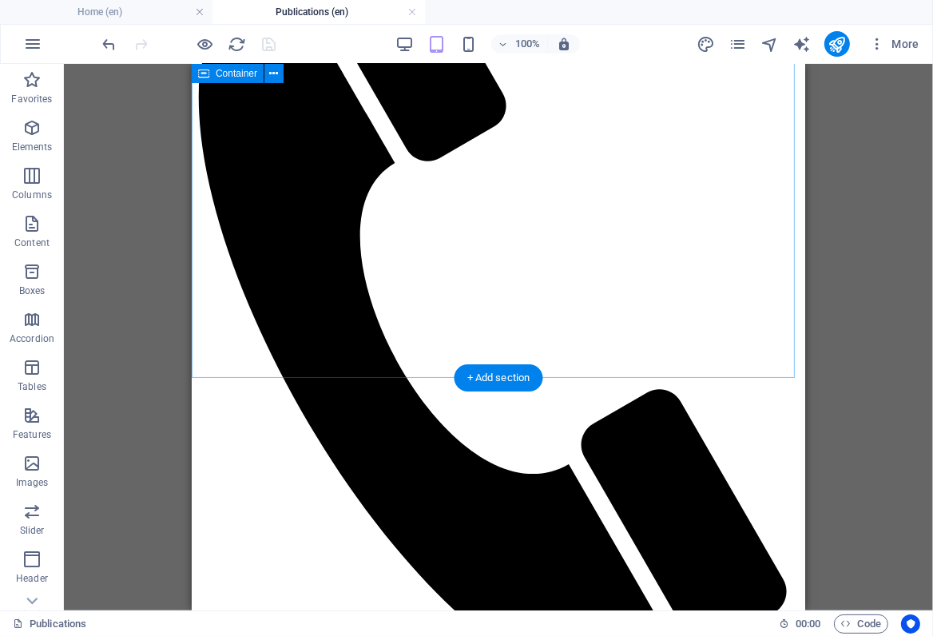
scroll to position [420, 0]
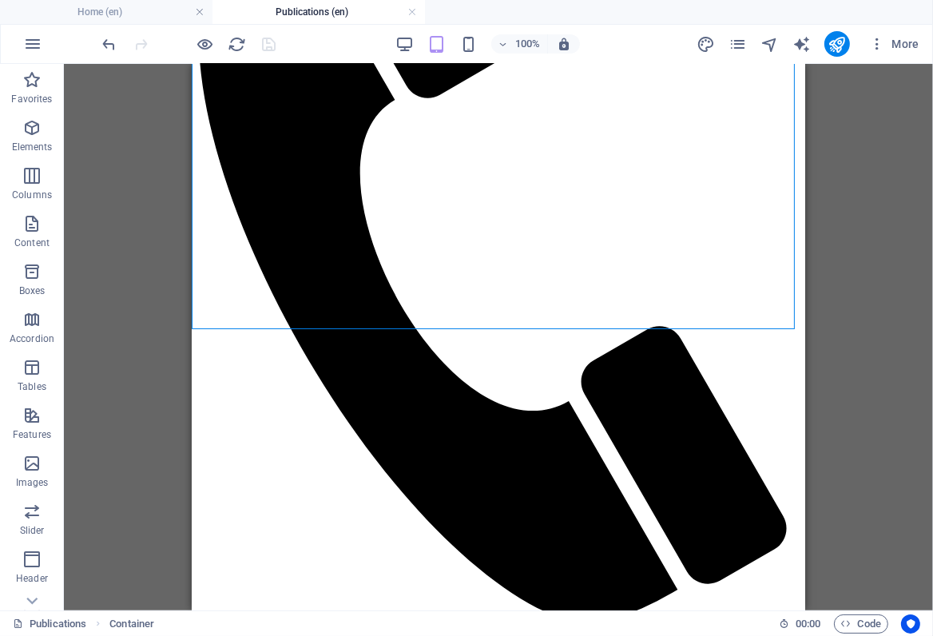
click at [270, 43] on div at bounding box center [189, 44] width 179 height 26
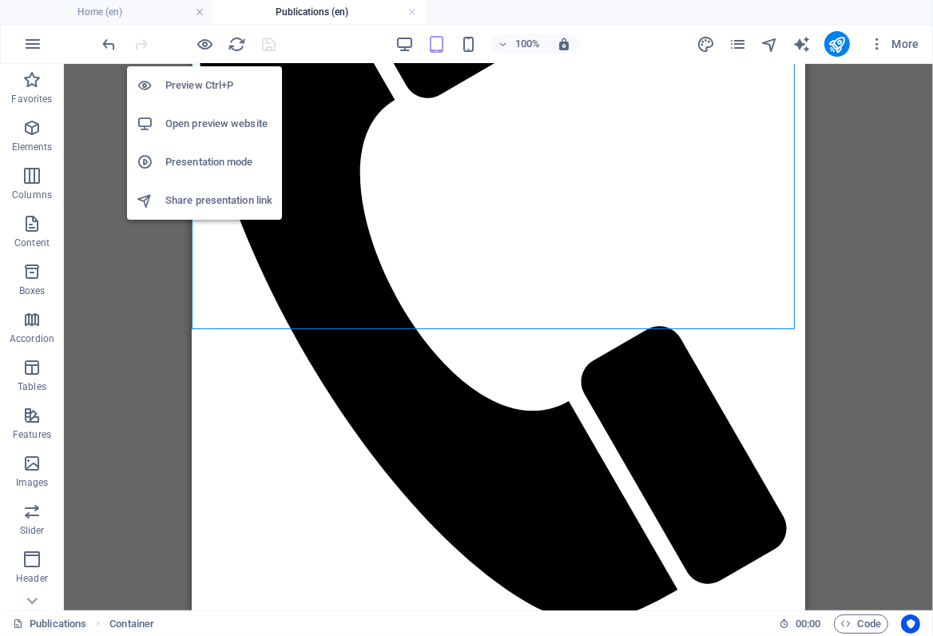
click at [200, 126] on h6 "Open preview website" at bounding box center [218, 123] width 107 height 19
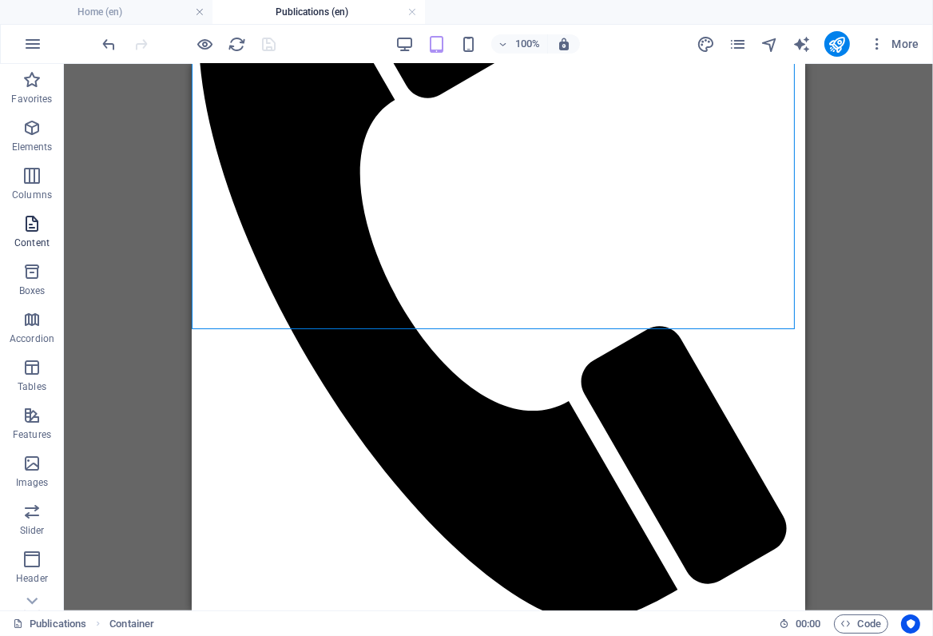
click at [32, 229] on icon "button" at bounding box center [31, 223] width 19 height 19
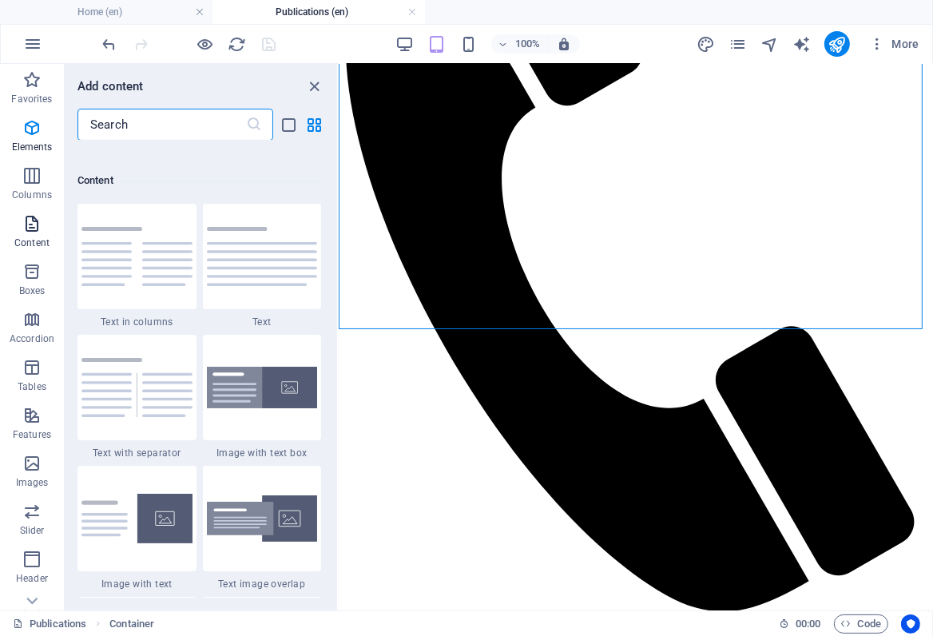
scroll to position [2796, 0]
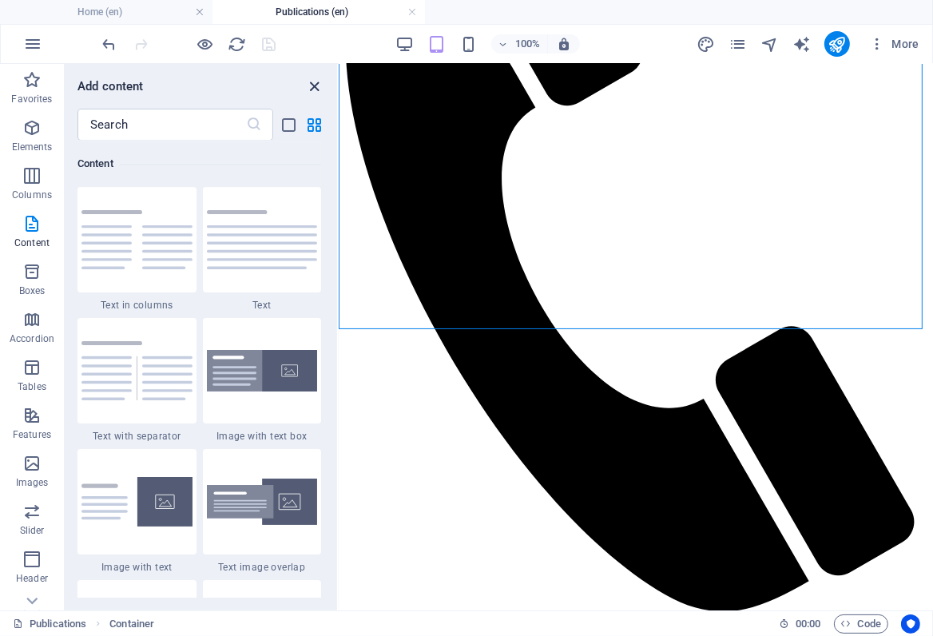
click at [314, 85] on icon "close panel" at bounding box center [315, 87] width 18 height 18
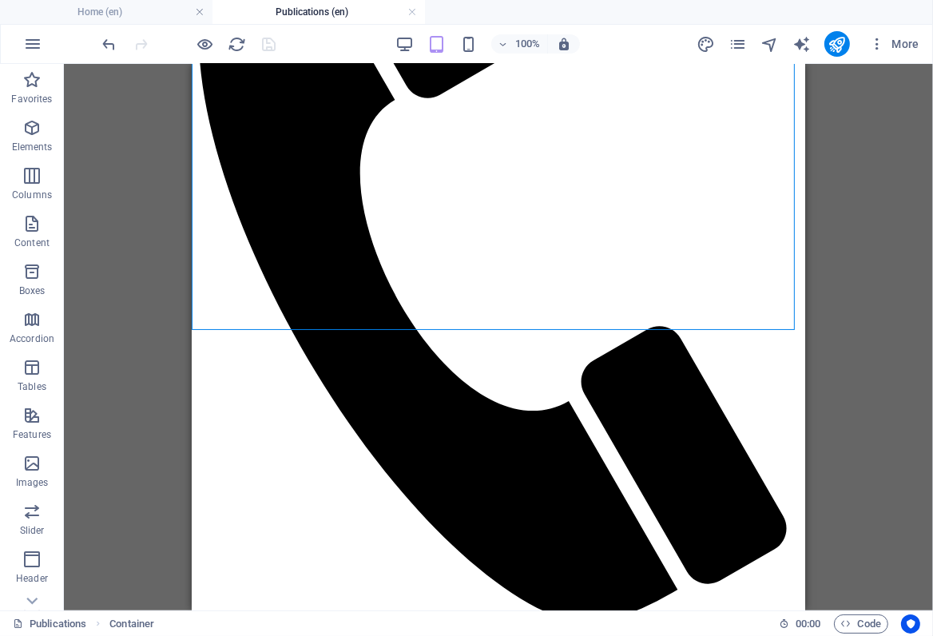
click at [863, 244] on div "Drag here to replace the existing content. Press “Ctrl” if you want to create a…" at bounding box center [499, 337] width 870 height 547
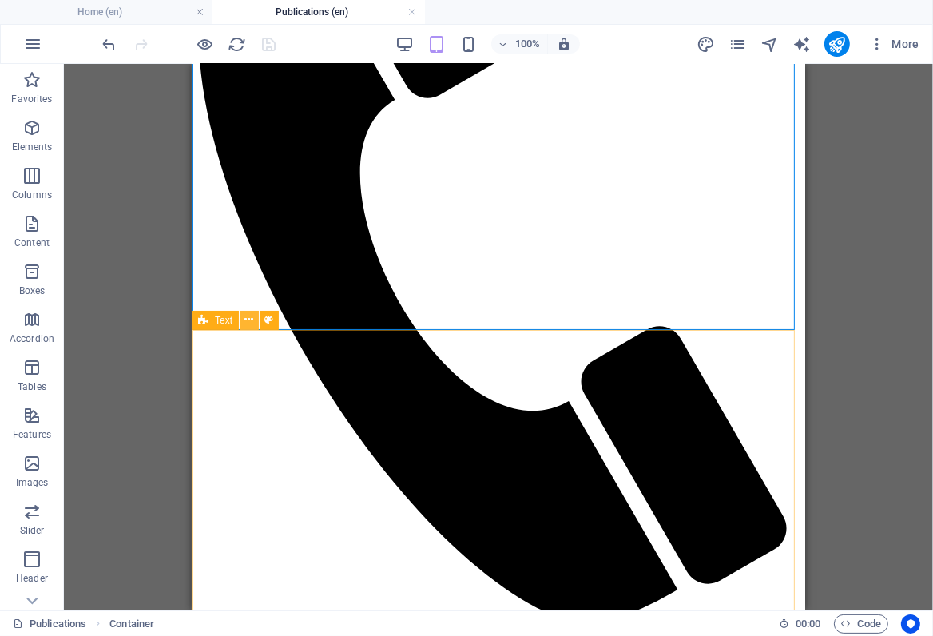
click at [253, 321] on icon at bounding box center [249, 320] width 9 height 17
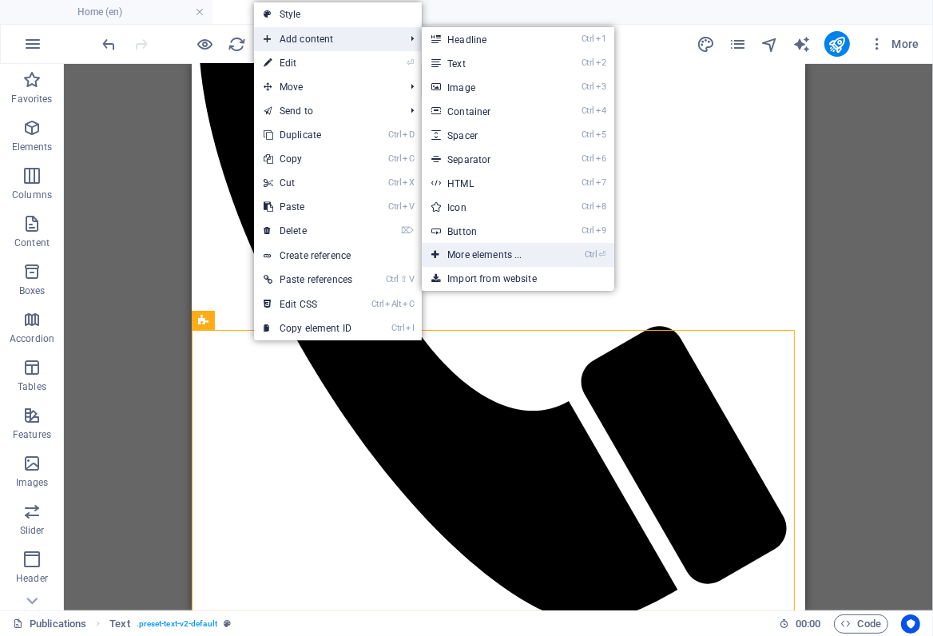
drag, startPoint x: 476, startPoint y: 256, endPoint x: 137, endPoint y: 191, distance: 345.0
click at [476, 256] on link "Ctrl ⏎ More elements ..." at bounding box center [488, 255] width 132 height 24
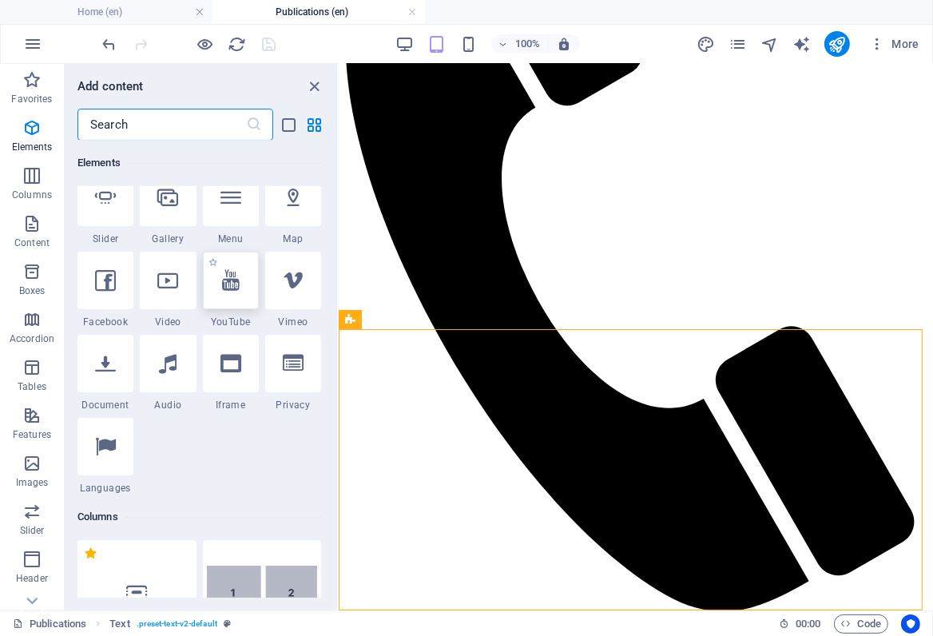
scroll to position [460, 0]
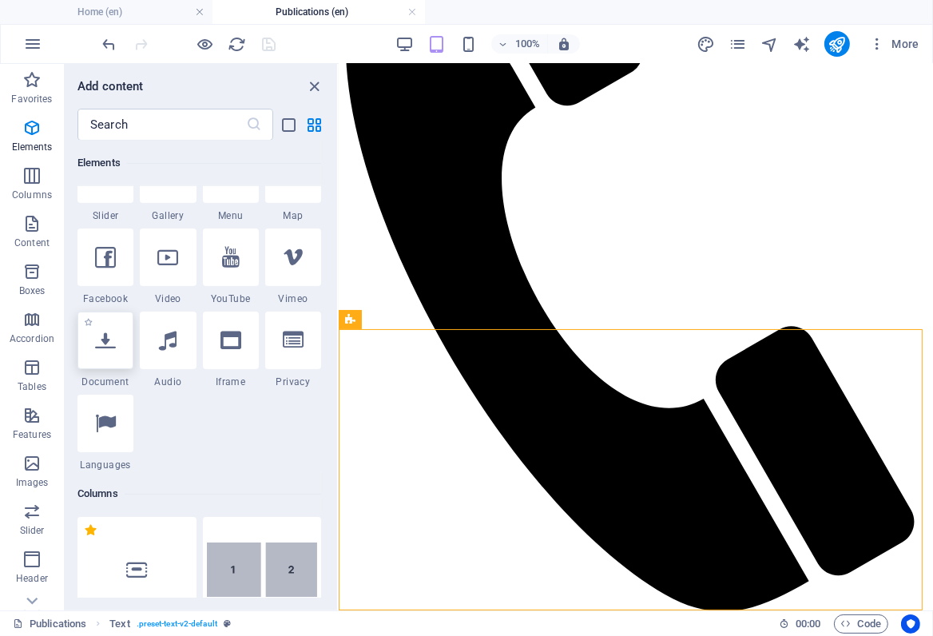
click at [105, 350] on icon at bounding box center [105, 340] width 21 height 21
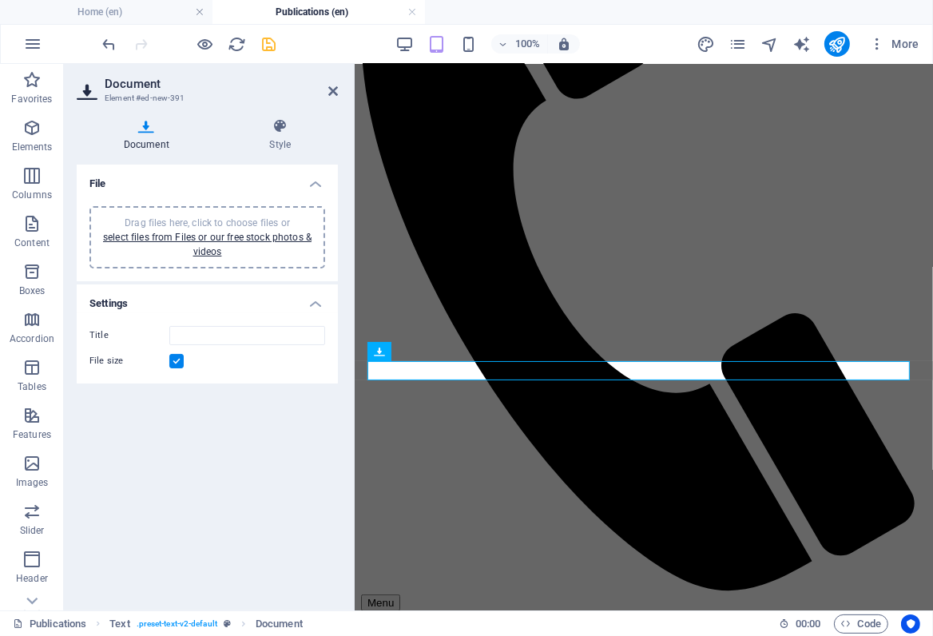
scroll to position [408, 0]
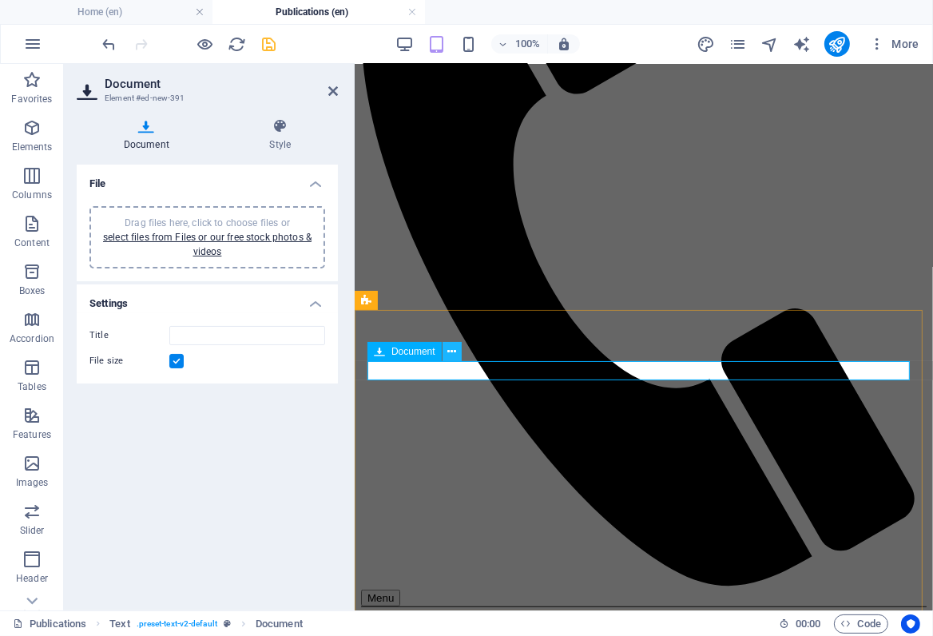
click at [449, 357] on icon at bounding box center [452, 352] width 9 height 17
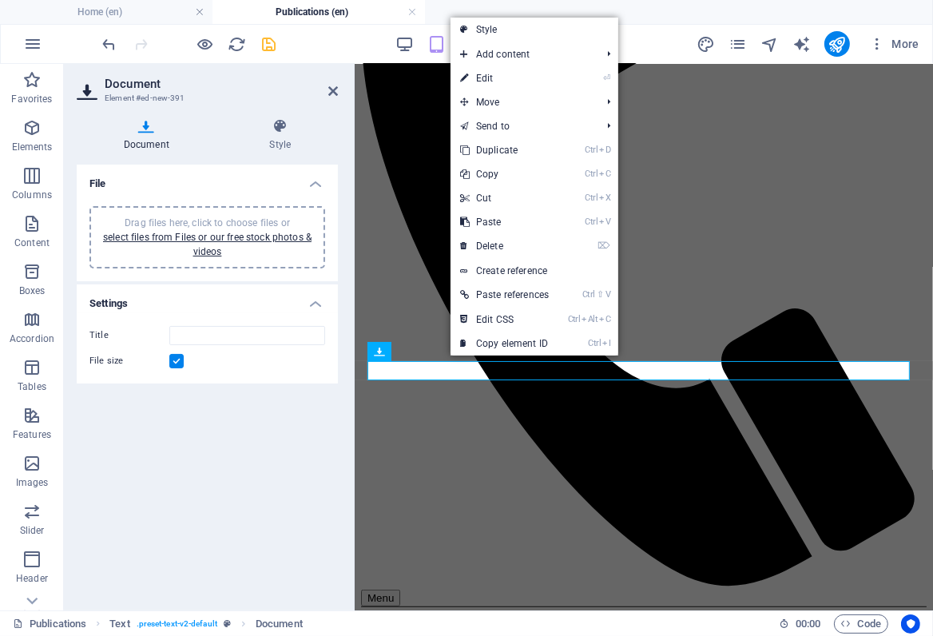
click at [239, 410] on div "File Drag files here, click to choose files or select files from Files or our f…" at bounding box center [207, 381] width 261 height 433
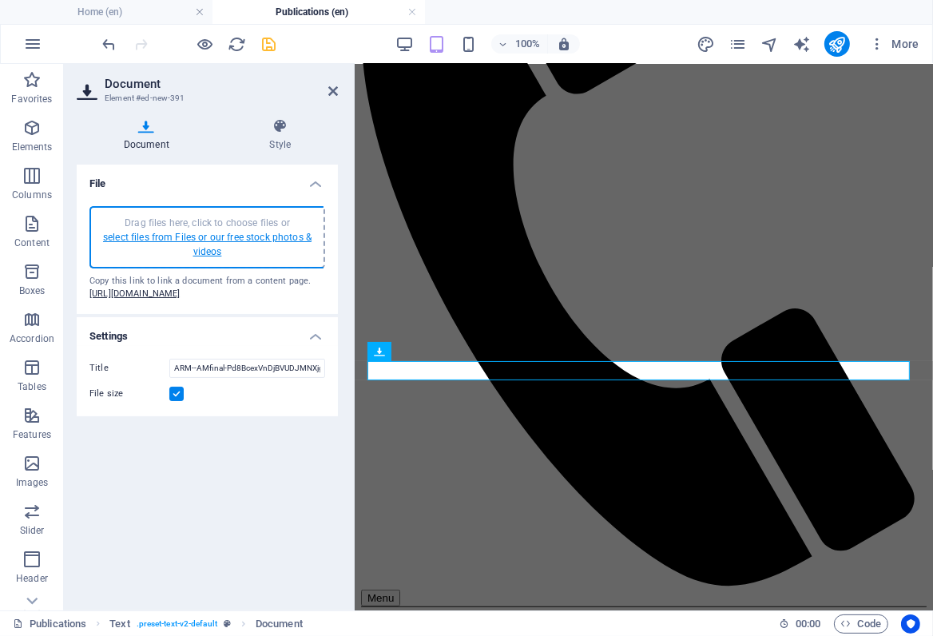
type input "GEOfinal-iCXuNPis3WO1Hj6CYfQJcw.pdf"
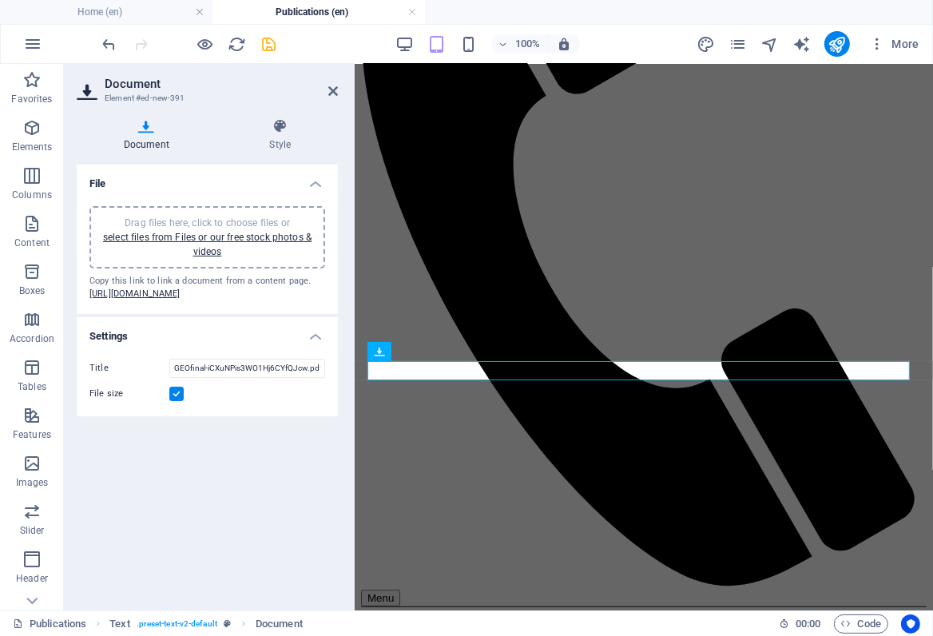
drag, startPoint x: 163, startPoint y: 317, endPoint x: 268, endPoint y: 47, distance: 289.7
click at [268, 47] on icon "save" at bounding box center [270, 44] width 18 height 18
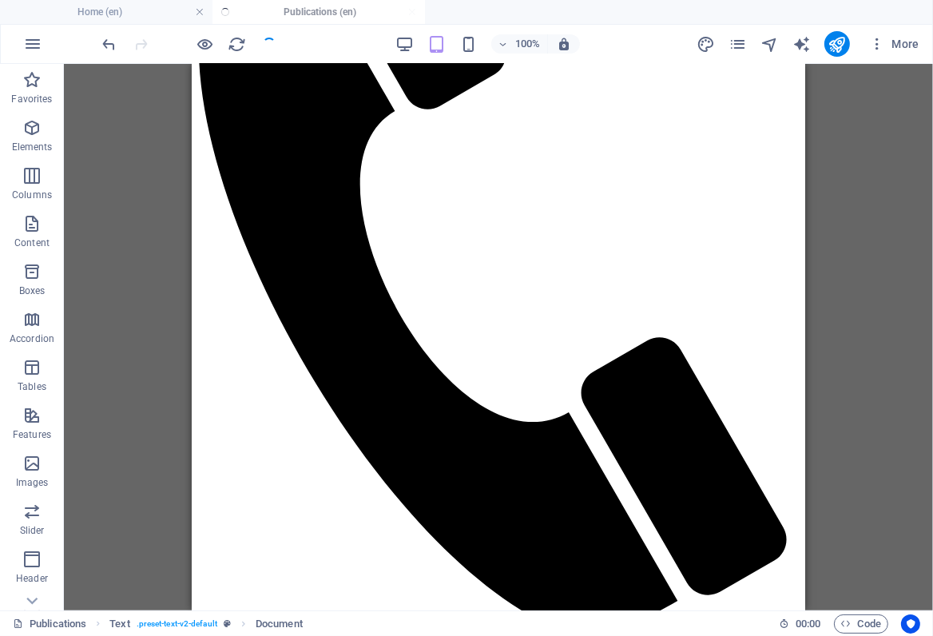
scroll to position [420, 0]
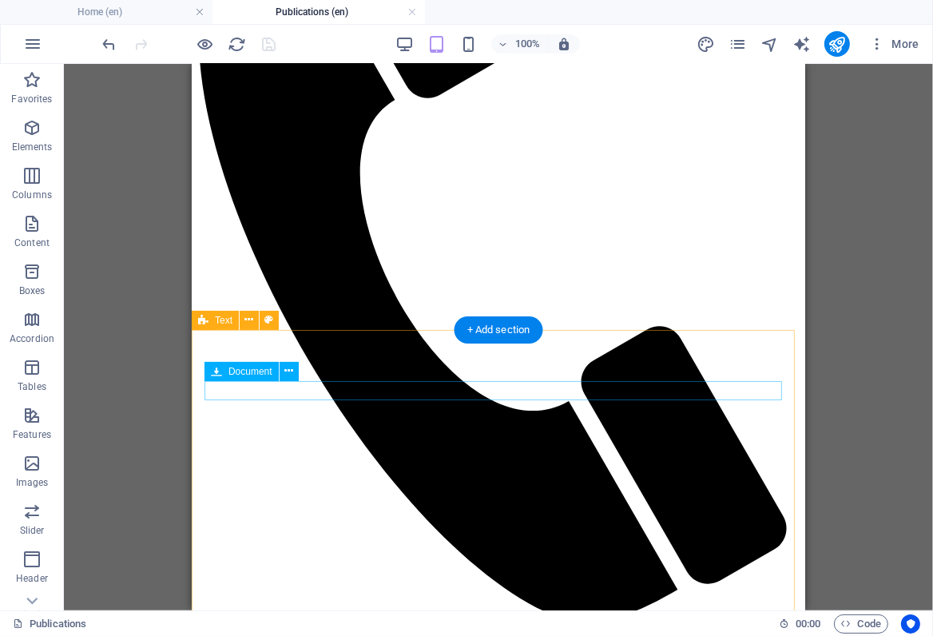
click at [288, 372] on icon at bounding box center [289, 371] width 9 height 17
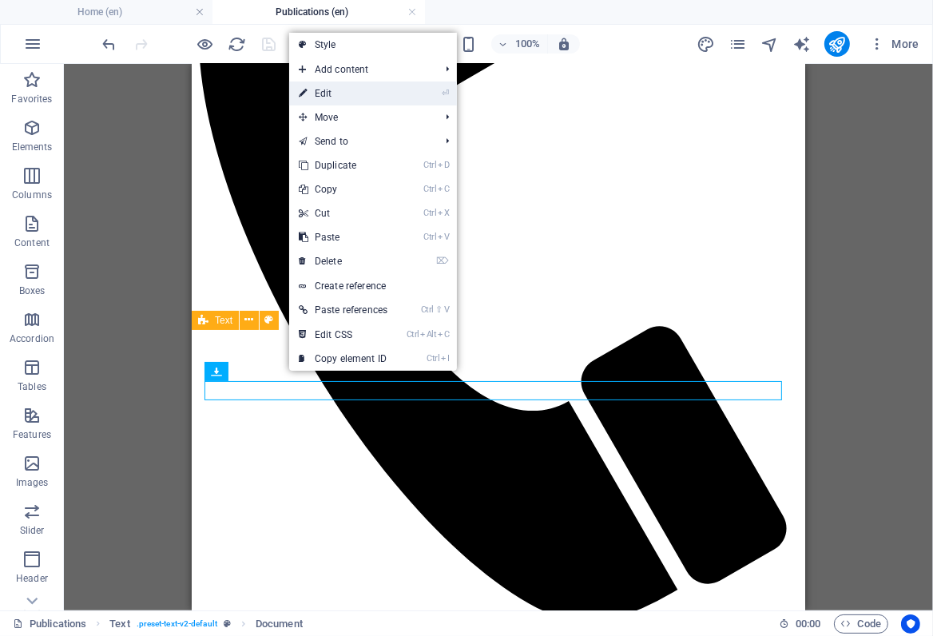
click at [336, 96] on link "⏎ Edit" at bounding box center [343, 94] width 108 height 24
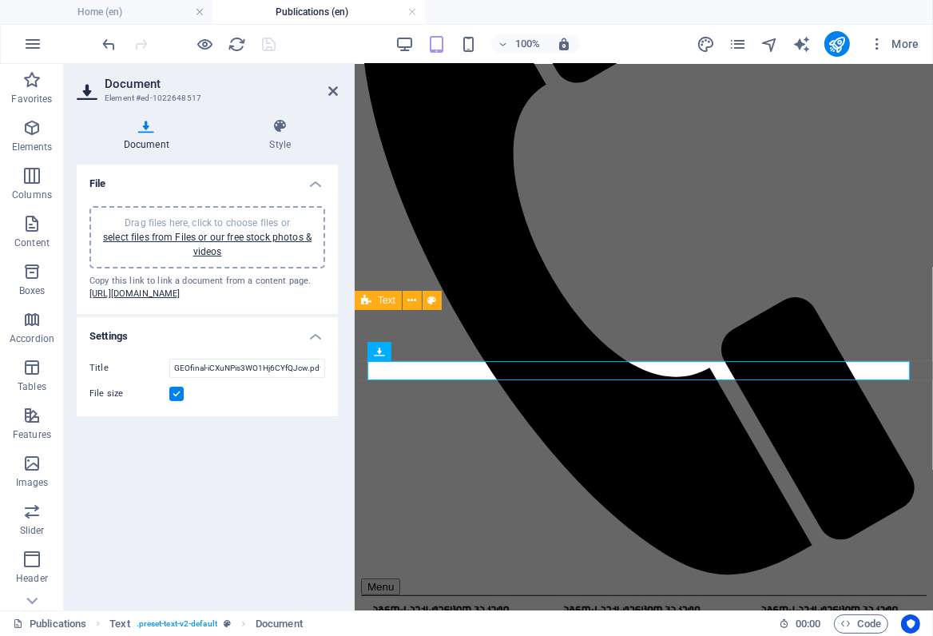
scroll to position [408, 0]
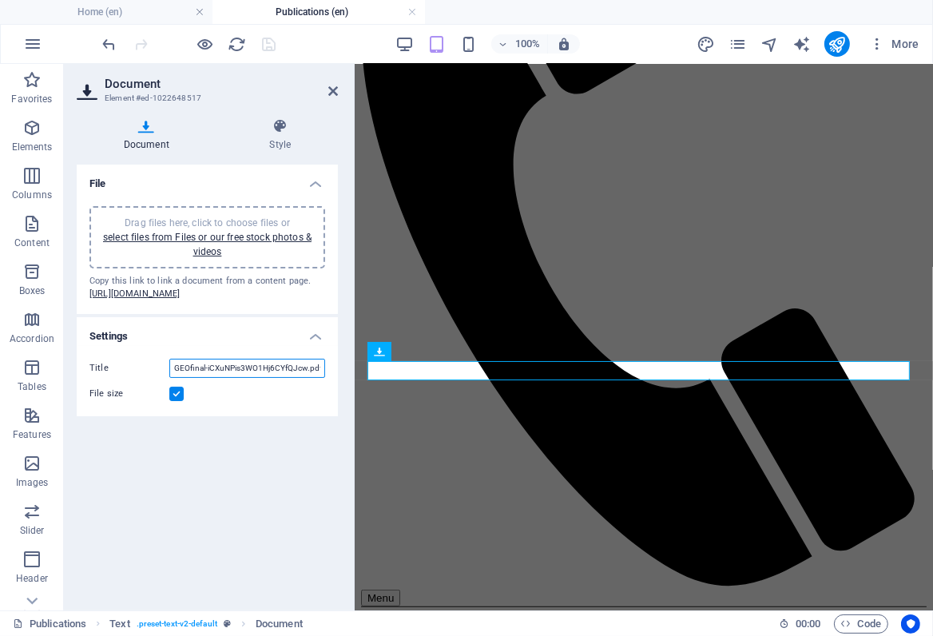
drag, startPoint x: 172, startPoint y: 393, endPoint x: 332, endPoint y: 393, distance: 159.8
click at [332, 393] on div "Title GEOfinal-iCXuNPis3WO1Hj6CYfQJcw.pdf File size" at bounding box center [207, 381] width 261 height 70
click at [289, 442] on div "File Drag files here, click to choose files or select files from Files or our f…" at bounding box center [207, 381] width 261 height 433
click at [188, 378] on input "GEOfinal-iCXuNPis3WO1Hj6CYfQJcw.pdf" at bounding box center [247, 368] width 156 height 19
paste input "წარმოების აგროტექნოლოგიაSafe"
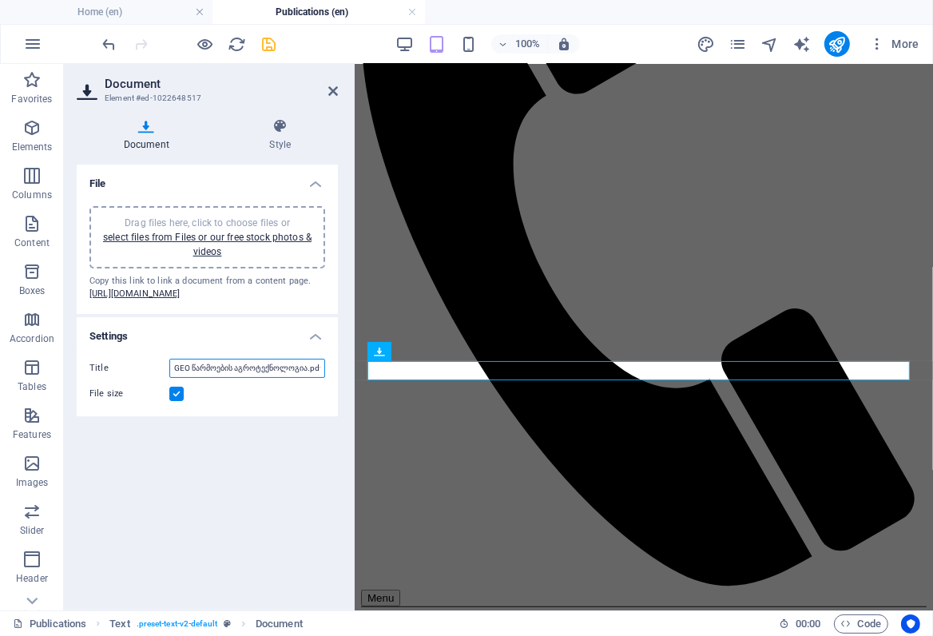
click at [191, 378] on input "GEO წარმოების აგროტექნოლოგია.pdf" at bounding box center [247, 368] width 156 height 19
type input "GEO წიწიბურას წარმოების აგროტექნოლოგია.pdf"
click at [254, 463] on div "File Drag files here, click to choose files or select files from Files or our f…" at bounding box center [207, 381] width 261 height 433
click at [256, 450] on div "File Drag files here, click to choose files or select files from Files or our f…" at bounding box center [207, 381] width 261 height 433
click at [204, 484] on div "File Drag files here, click to choose files or select files from Files or our f…" at bounding box center [207, 381] width 261 height 433
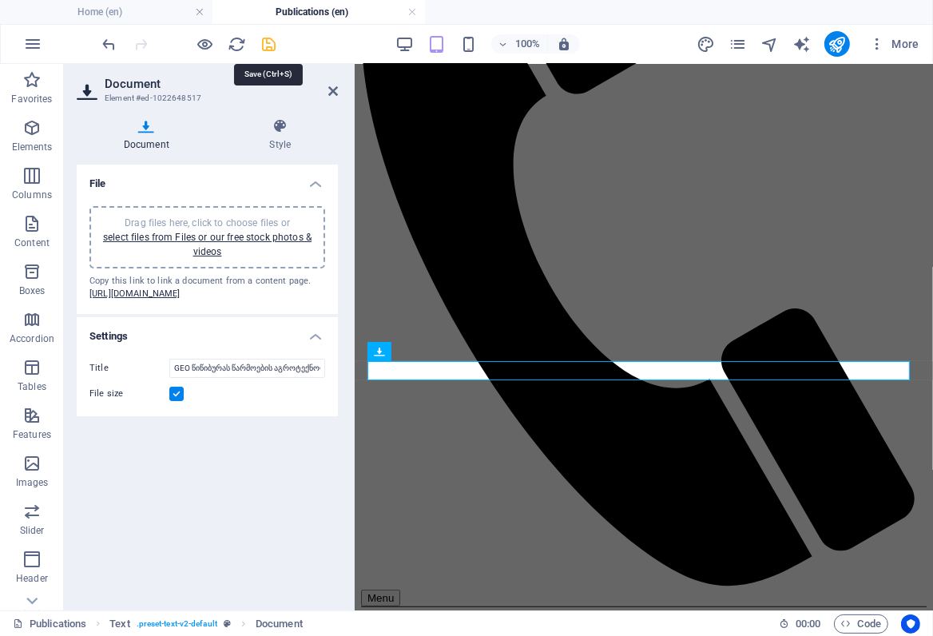
click at [265, 41] on icon "save" at bounding box center [270, 44] width 18 height 18
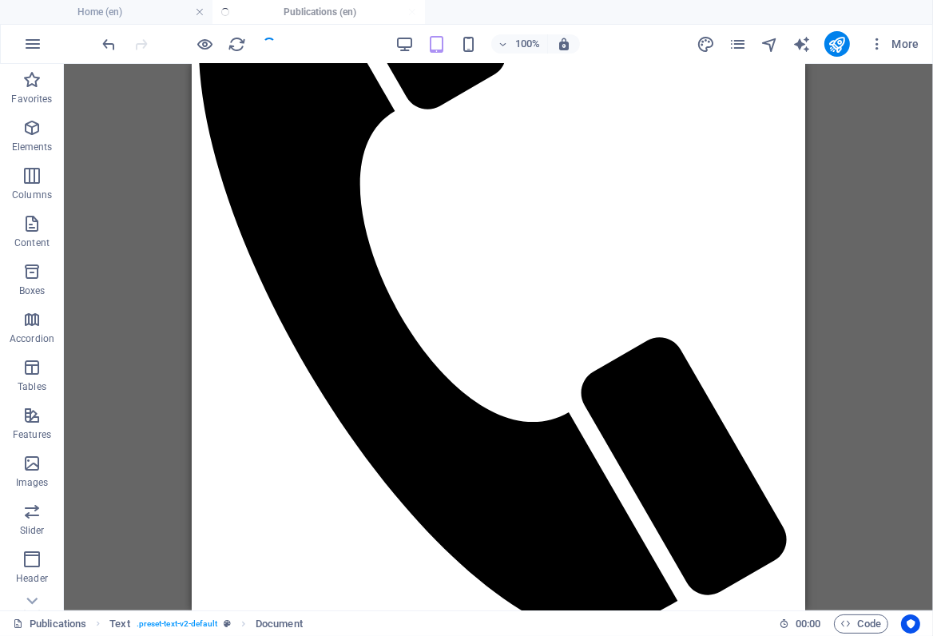
scroll to position [420, 0]
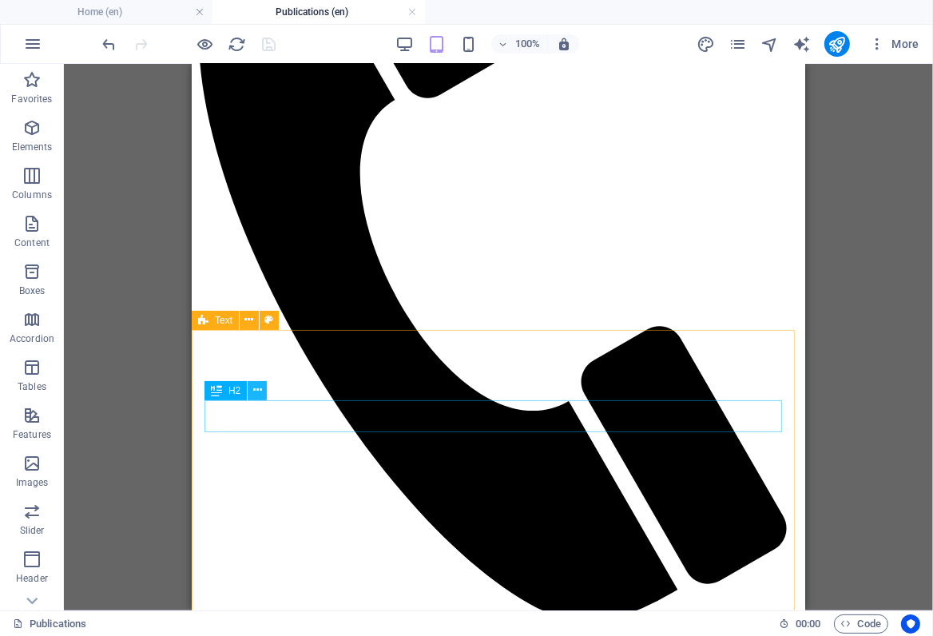
click at [258, 391] on icon at bounding box center [257, 390] width 9 height 17
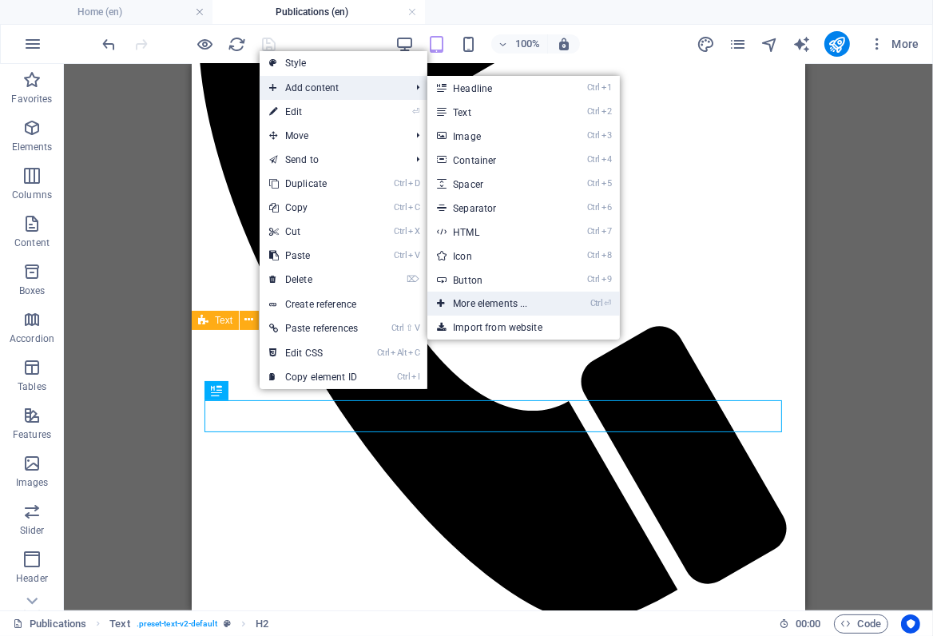
click at [483, 303] on link "Ctrl ⏎ More elements ..." at bounding box center [494, 304] width 132 height 24
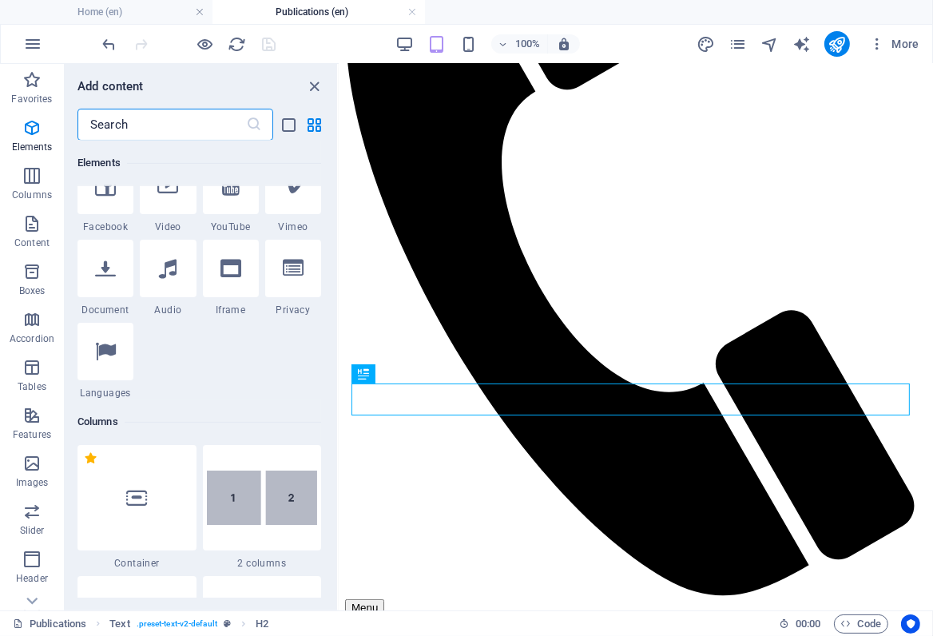
scroll to position [533, 0]
click at [105, 297] on div "1 Star Document" at bounding box center [106, 277] width 56 height 77
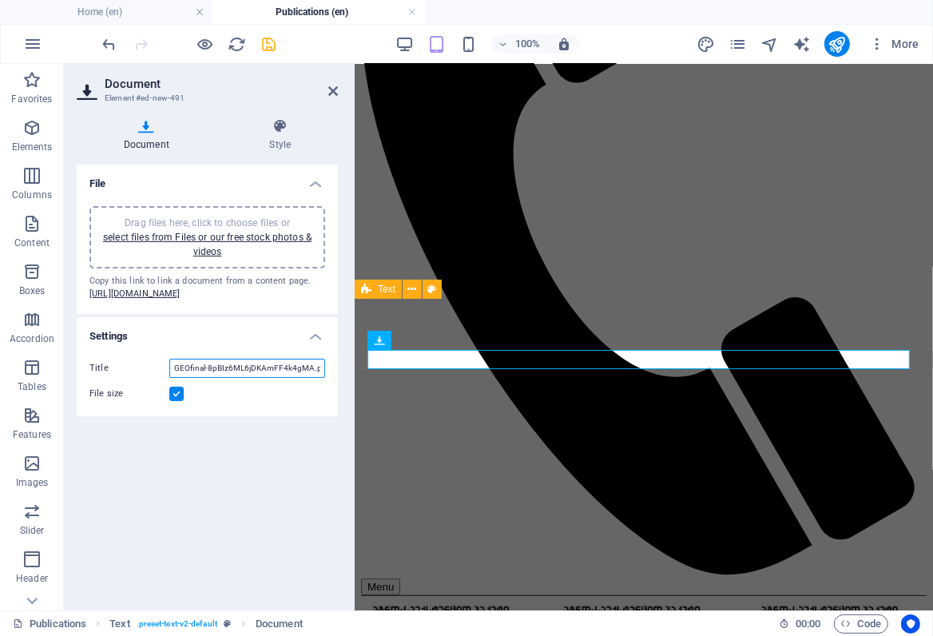
click at [189, 378] on input "GEOfinal-8pBIz6ML6jDKAmFF4k4gMA.pdf" at bounding box center [247, 368] width 156 height 19
paste input "ჭარხლის წარმოების აგროტექნოლოგიაSafe"
type input "GEO ჭარხლის წარმოების აგროტექნოლოგია.pdf"
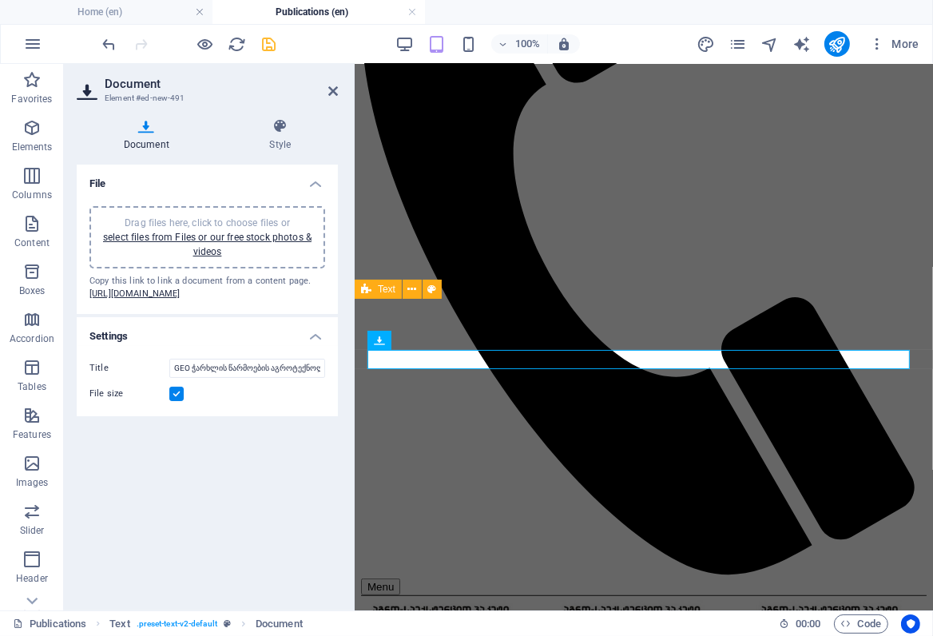
click at [181, 456] on div "File Drag files here, click to choose files or select files from Files or our f…" at bounding box center [207, 381] width 261 height 433
click at [266, 42] on icon "save" at bounding box center [270, 44] width 18 height 18
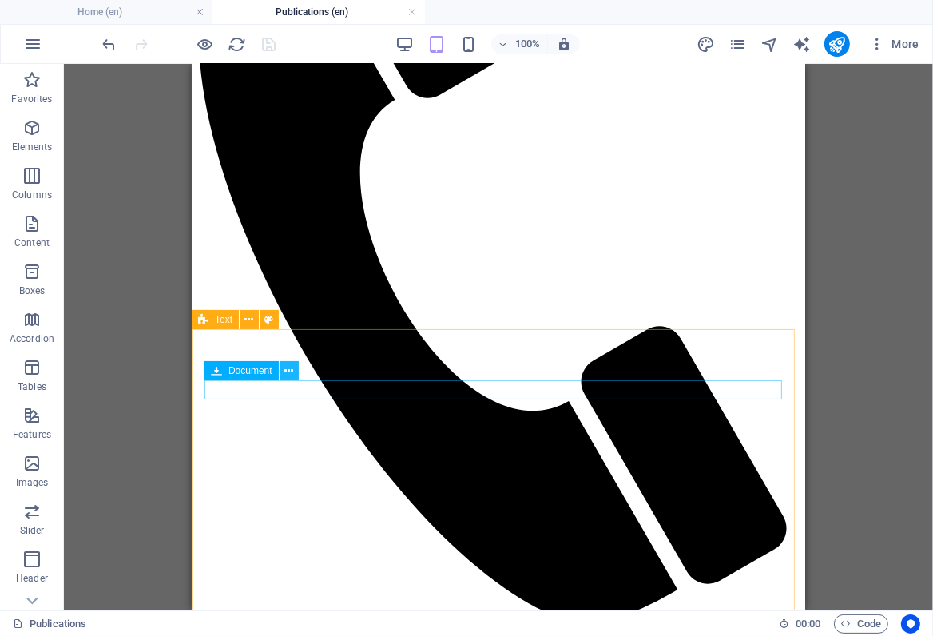
click at [288, 373] on icon at bounding box center [289, 371] width 9 height 17
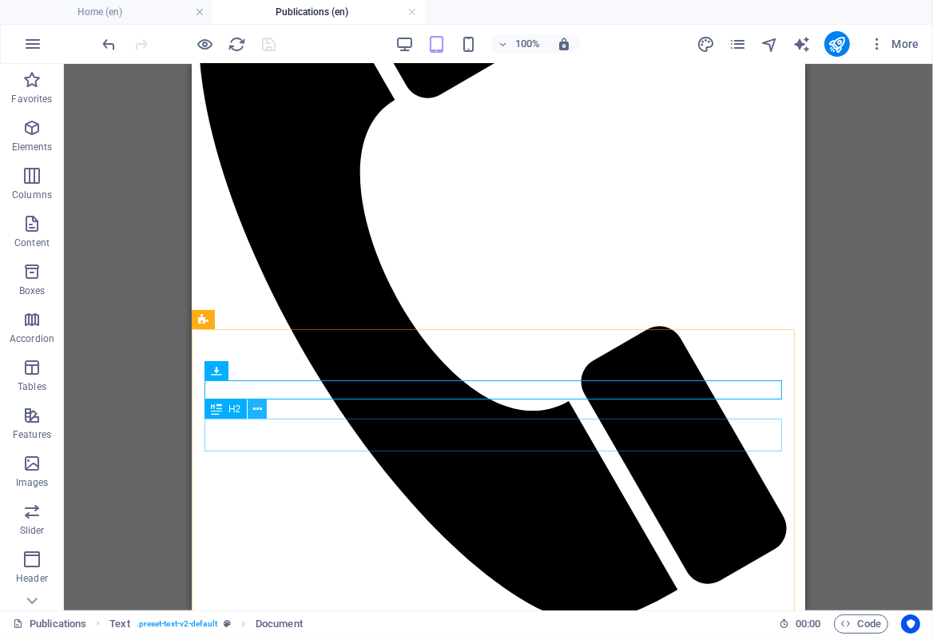
click at [254, 411] on icon at bounding box center [257, 409] width 9 height 17
click at [289, 373] on icon at bounding box center [289, 371] width 9 height 17
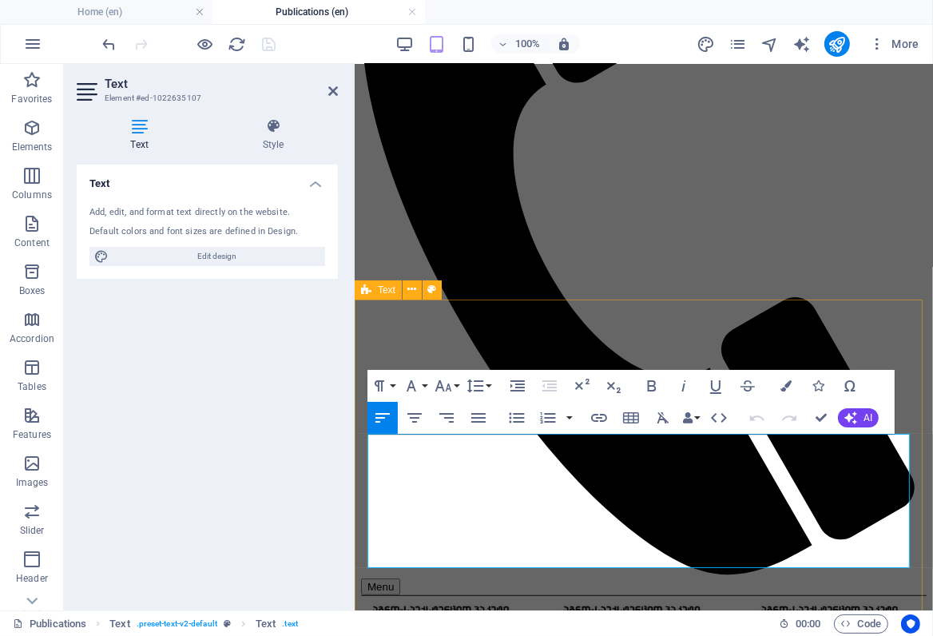
drag, startPoint x: 698, startPoint y: 559, endPoint x: 362, endPoint y: 469, distance: 347.4
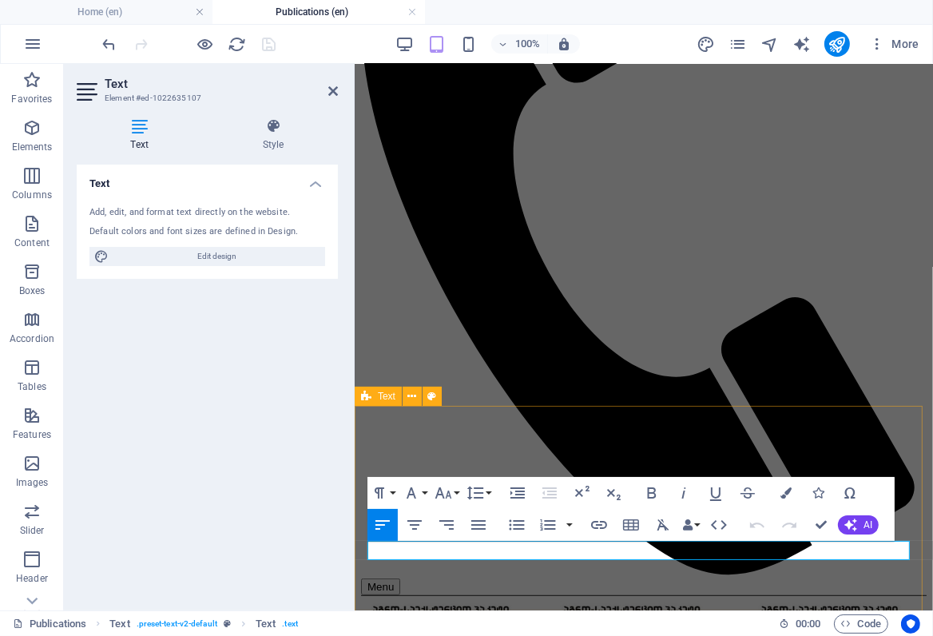
scroll to position [312, 0]
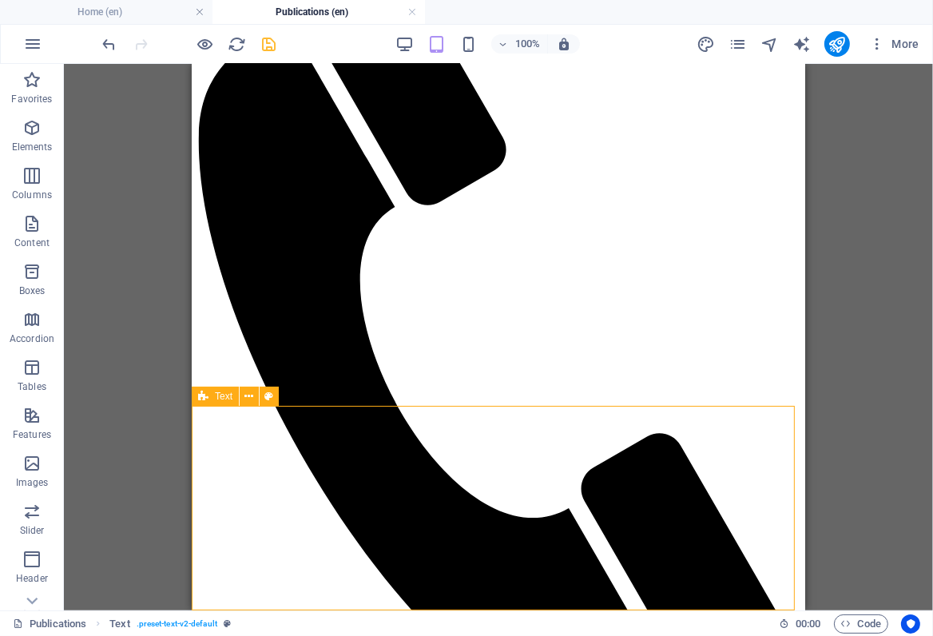
scroll to position [344, 0]
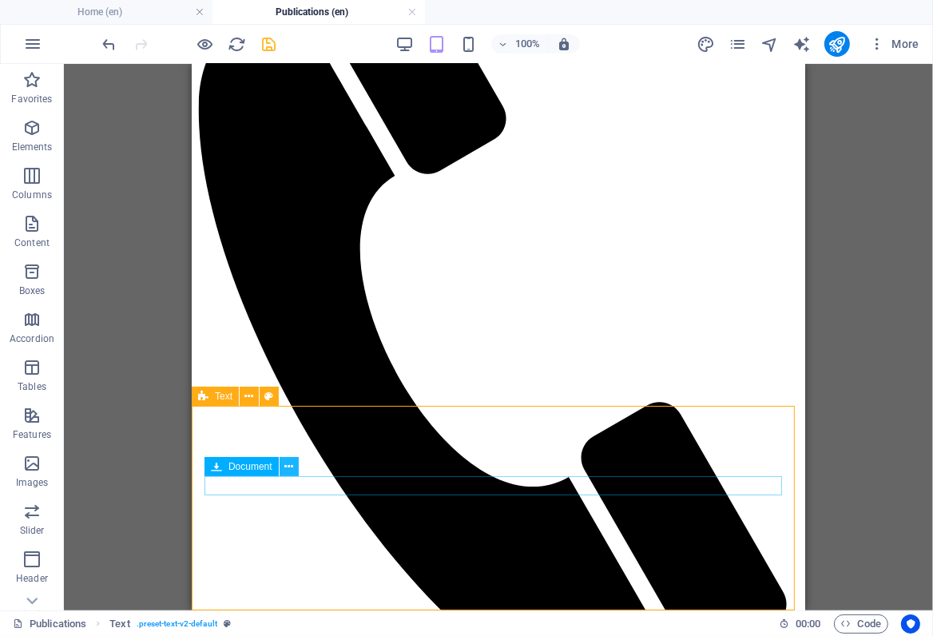
click at [288, 464] on icon at bounding box center [289, 467] width 9 height 17
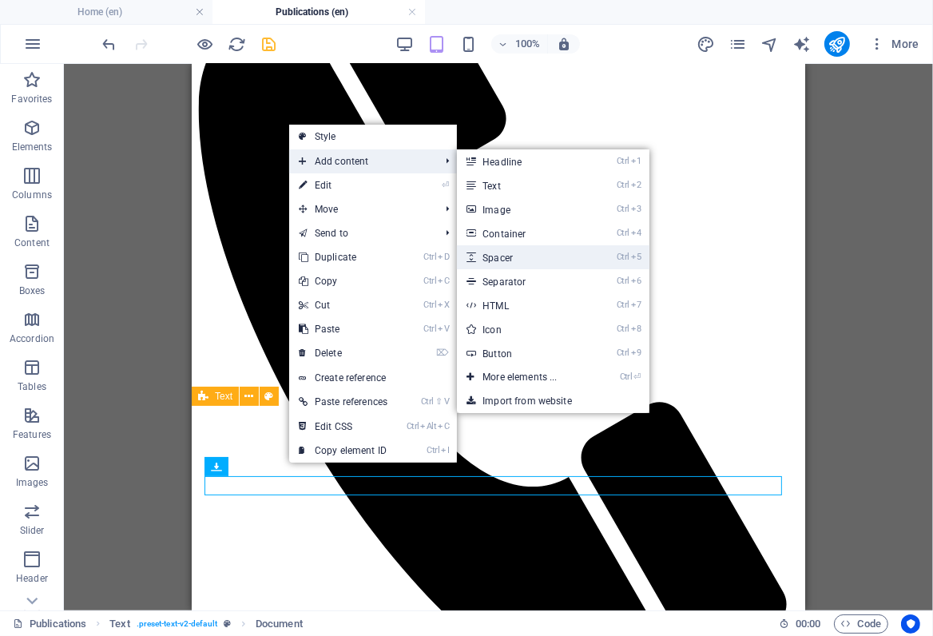
click at [503, 257] on link "Ctrl 5 Spacer" at bounding box center [523, 257] width 132 height 24
select select "px"
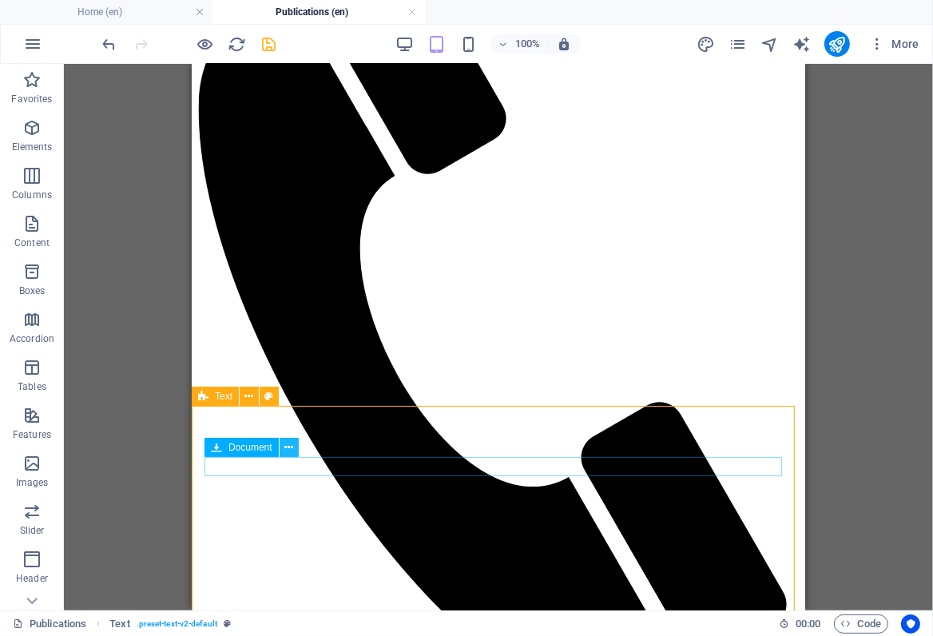
click at [289, 448] on icon at bounding box center [289, 448] width 9 height 17
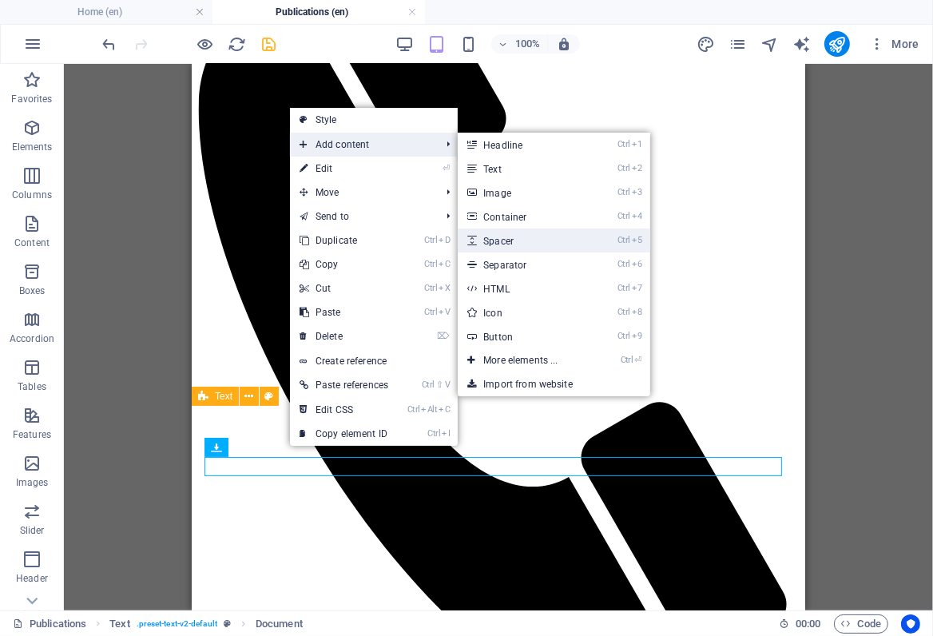
click at [500, 239] on link "Ctrl 5 Spacer" at bounding box center [524, 241] width 132 height 24
select select "px"
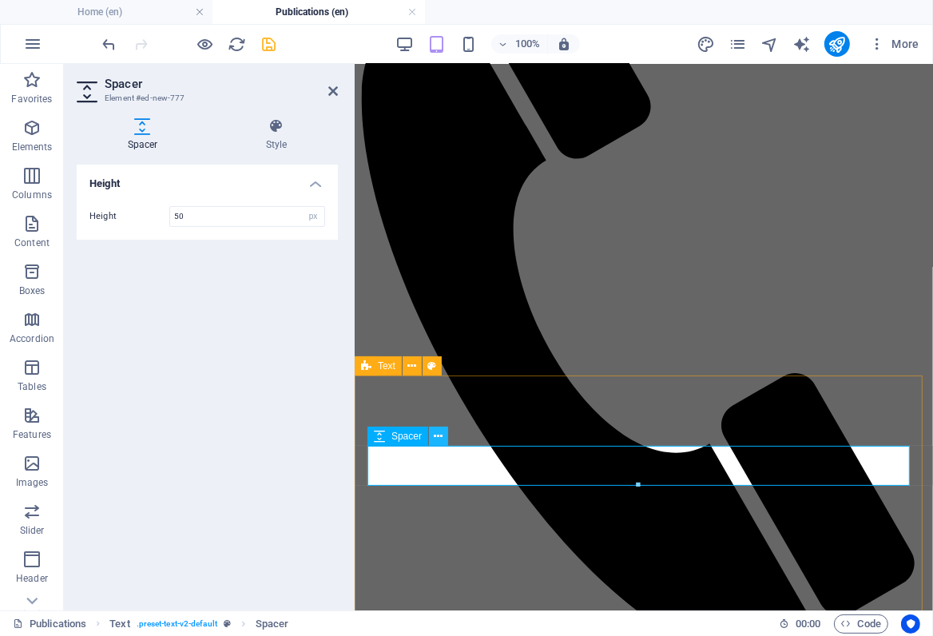
click at [440, 437] on icon at bounding box center [439, 436] width 9 height 17
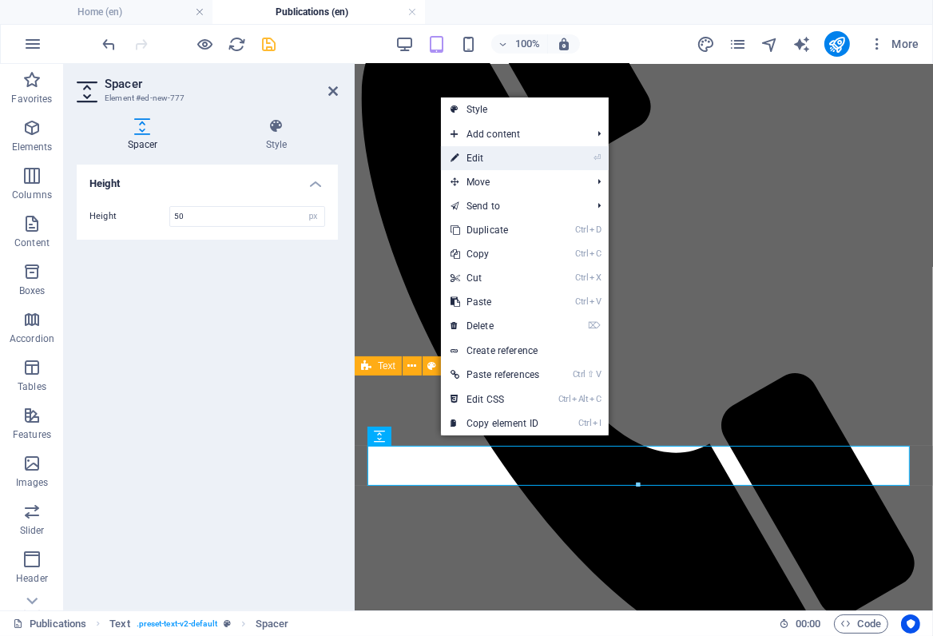
click at [480, 157] on link "⏎ Edit" at bounding box center [495, 158] width 108 height 24
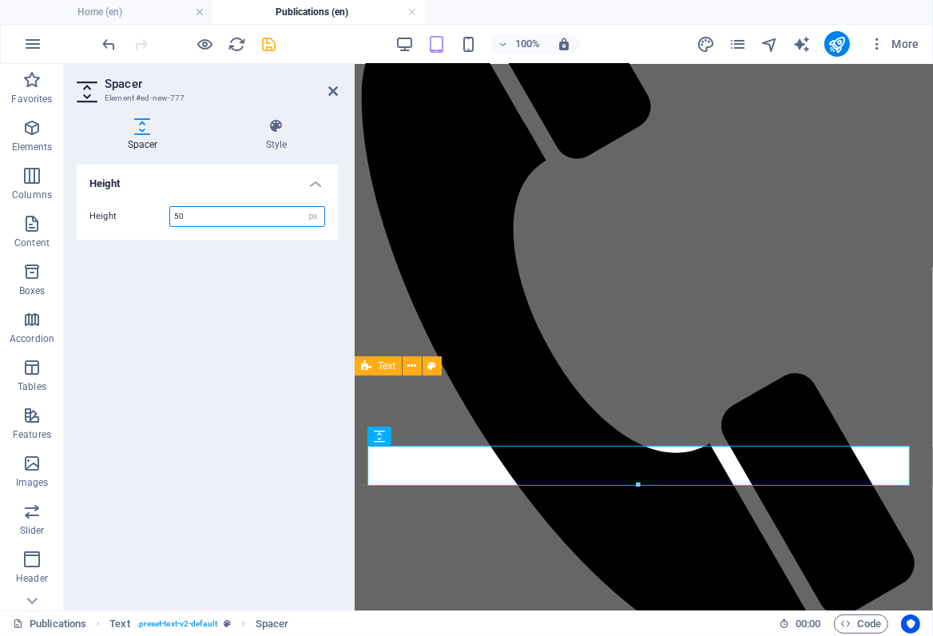
click at [177, 215] on input "50" at bounding box center [247, 216] width 154 height 19
click at [170, 214] on input "50" at bounding box center [247, 216] width 154 height 19
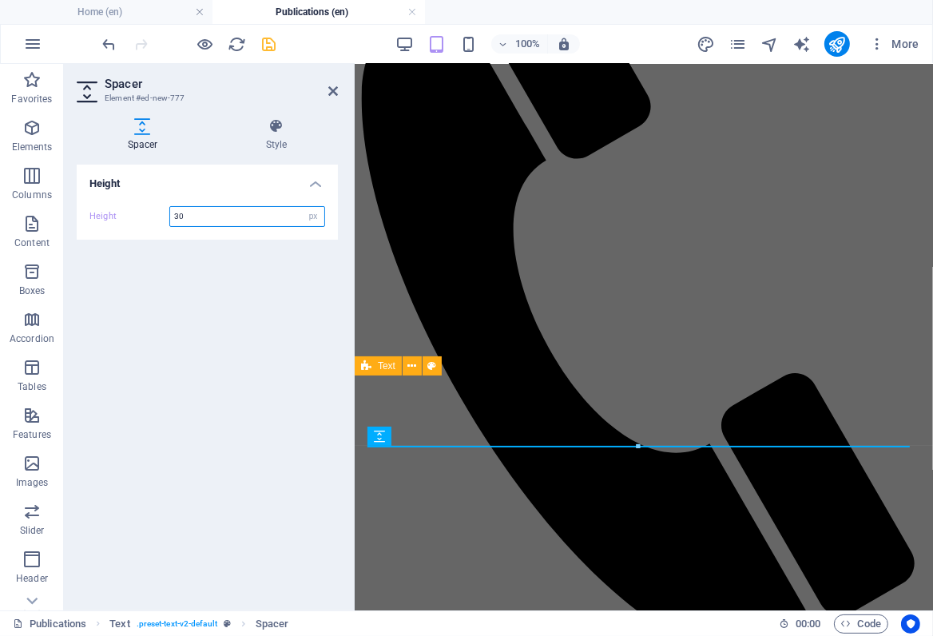
type input "30"
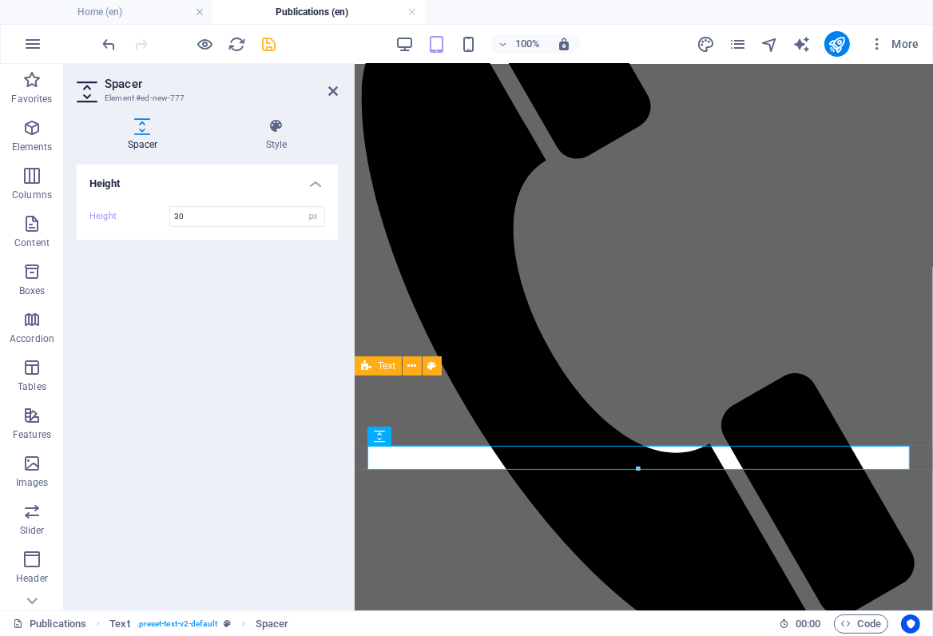
click at [210, 273] on div "Height Height 30 px rem vh vw" at bounding box center [207, 381] width 261 height 433
click at [232, 440] on div "Height Height 30 px rem vh vw" at bounding box center [207, 381] width 261 height 433
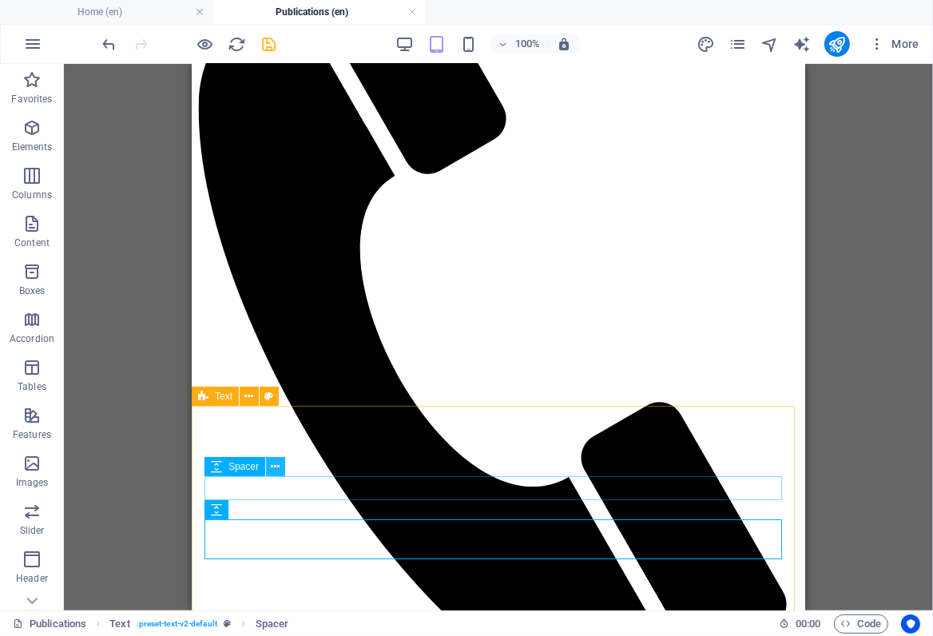
click at [274, 468] on icon at bounding box center [276, 467] width 9 height 17
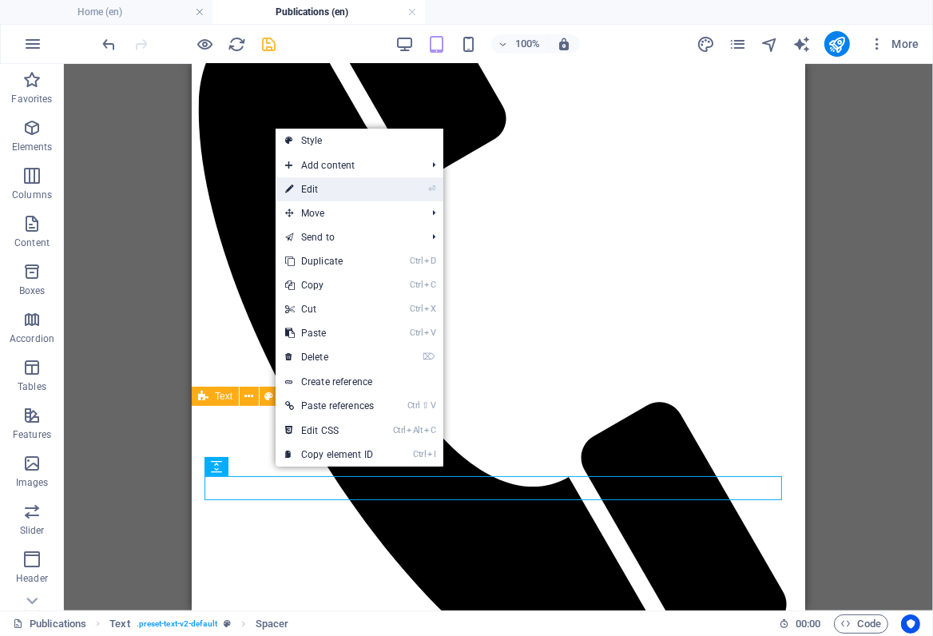
click at [307, 189] on link "⏎ Edit" at bounding box center [330, 189] width 108 height 24
select select "px"
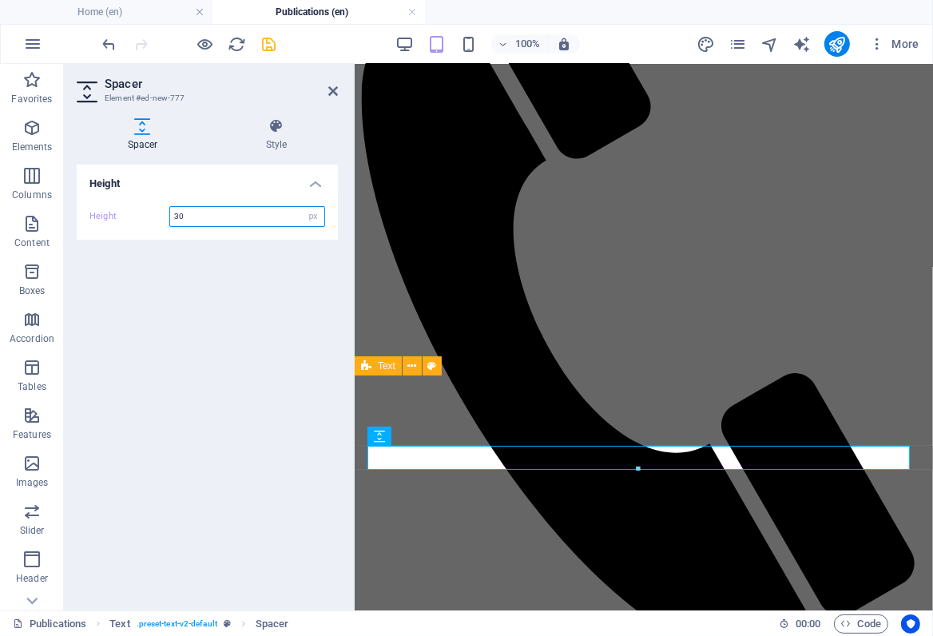
click at [178, 217] on input "30" at bounding box center [247, 216] width 154 height 19
drag, startPoint x: 178, startPoint y: 217, endPoint x: 170, endPoint y: 217, distance: 8.0
click at [170, 217] on input "30" at bounding box center [247, 216] width 154 height 19
drag, startPoint x: 191, startPoint y: 216, endPoint x: 170, endPoint y: 216, distance: 20.8
click at [170, 216] on input "30" at bounding box center [247, 216] width 154 height 19
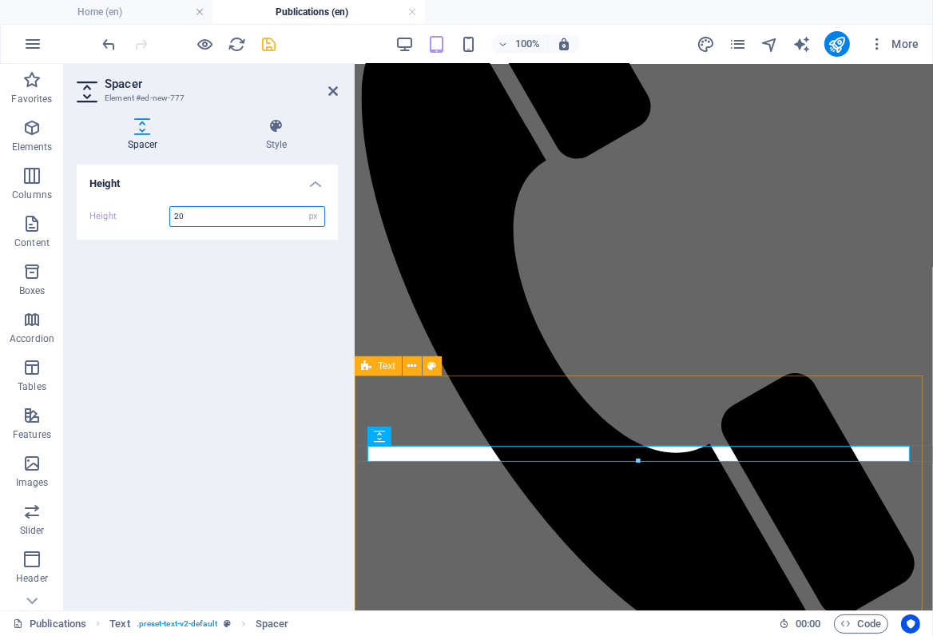
type input "20"
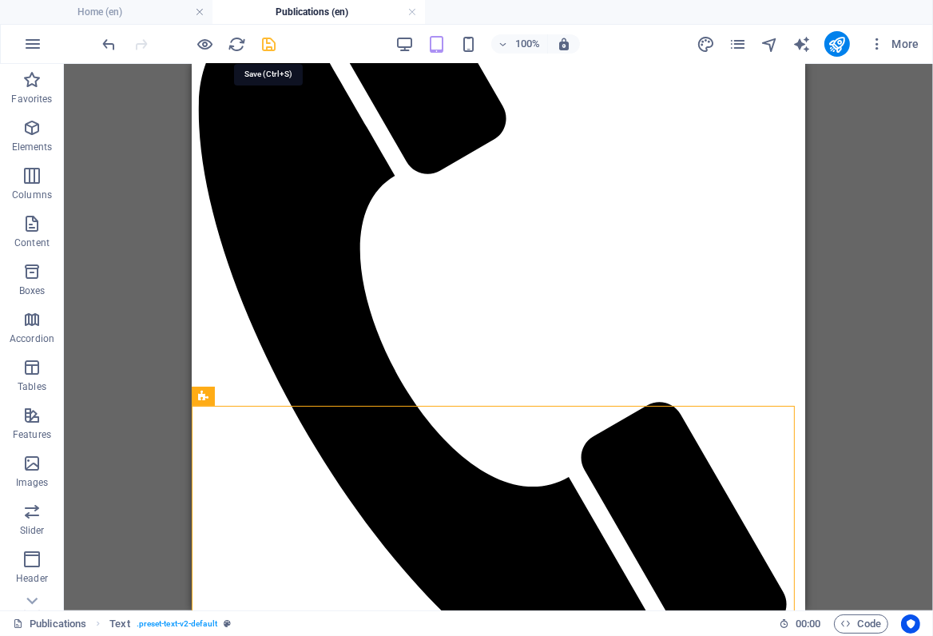
click at [267, 38] on icon "save" at bounding box center [270, 44] width 18 height 18
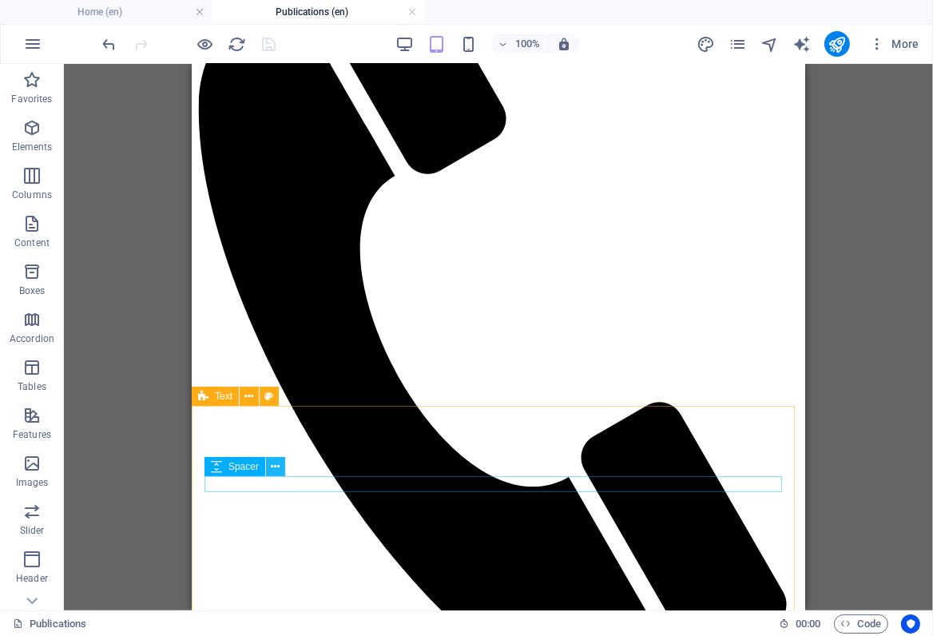
click at [272, 468] on icon at bounding box center [276, 467] width 9 height 17
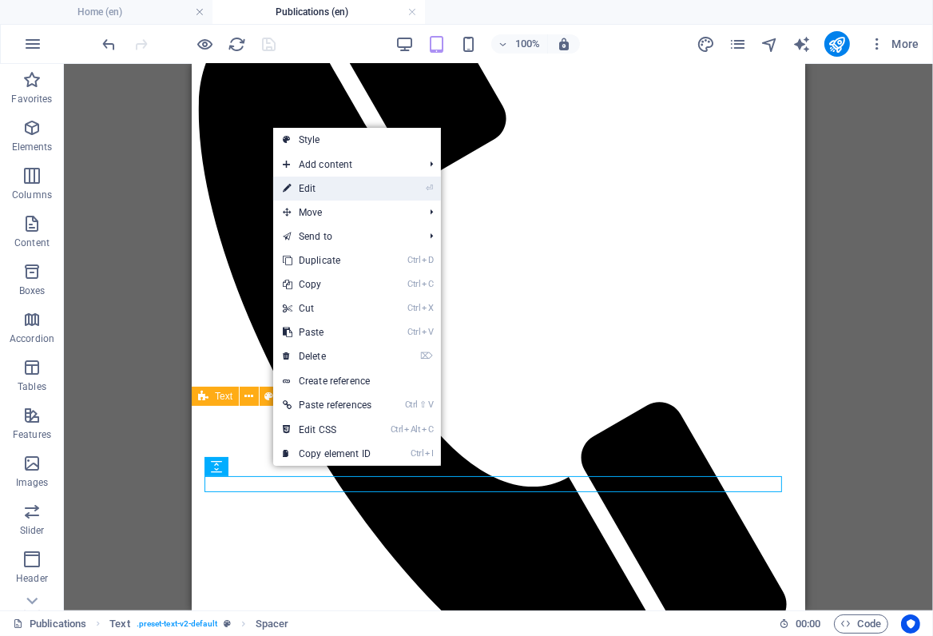
click at [312, 183] on link "⏎ Edit" at bounding box center [327, 189] width 108 height 24
select select "px"
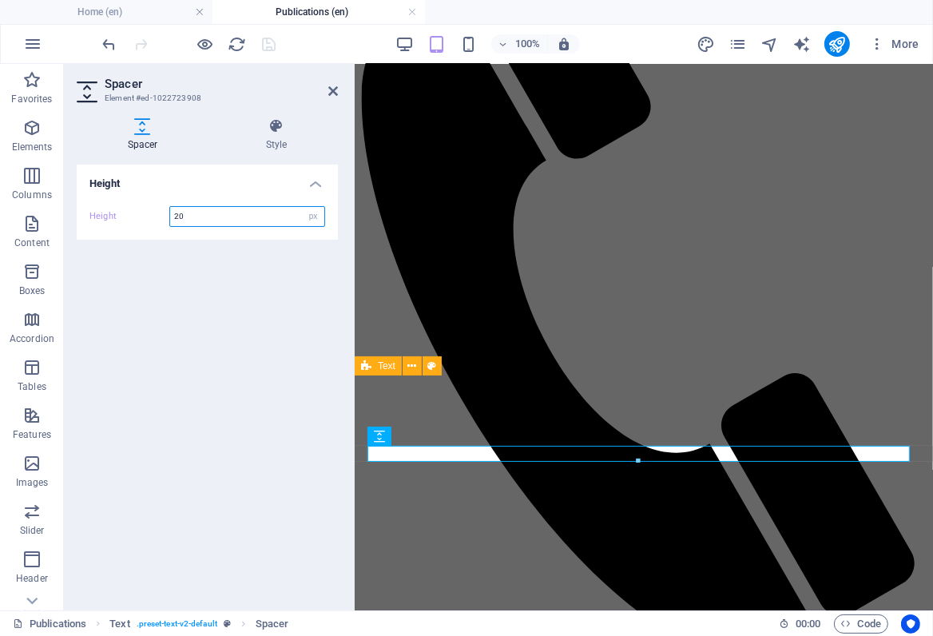
drag, startPoint x: 179, startPoint y: 214, endPoint x: 165, endPoint y: 213, distance: 13.6
click at [165, 213] on div "Height 20 px rem vh vw" at bounding box center [208, 216] width 236 height 21
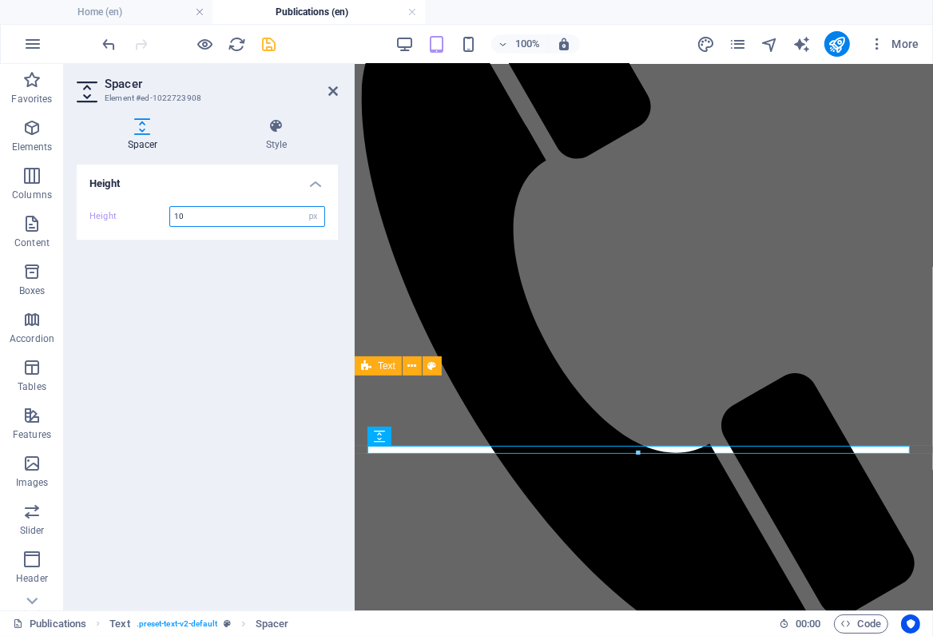
type input "10"
click at [231, 385] on div "Height Height 10 px rem vh vw" at bounding box center [207, 381] width 261 height 433
click at [265, 46] on icon "save" at bounding box center [270, 44] width 18 height 18
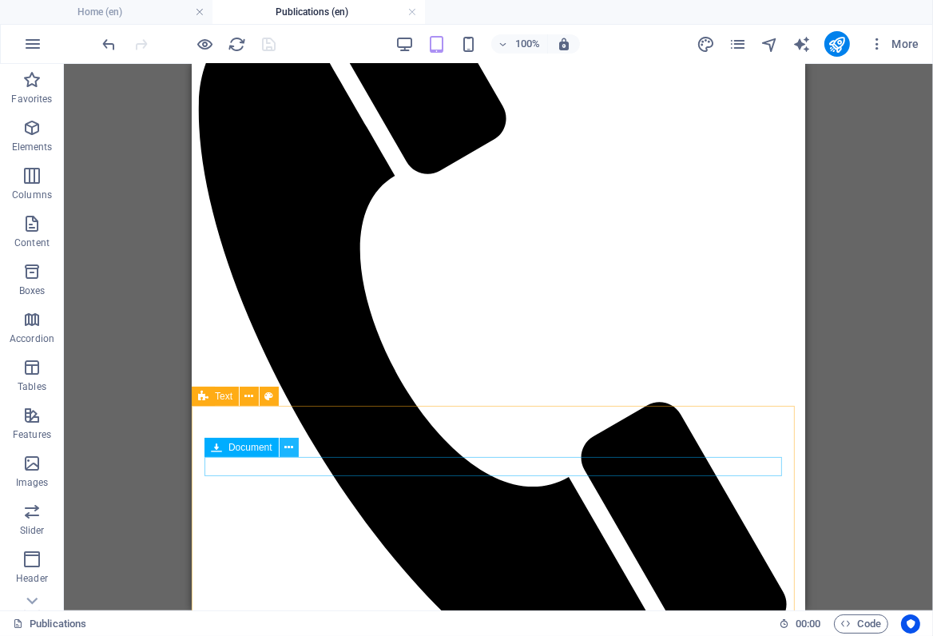
click at [289, 448] on icon at bounding box center [289, 448] width 9 height 17
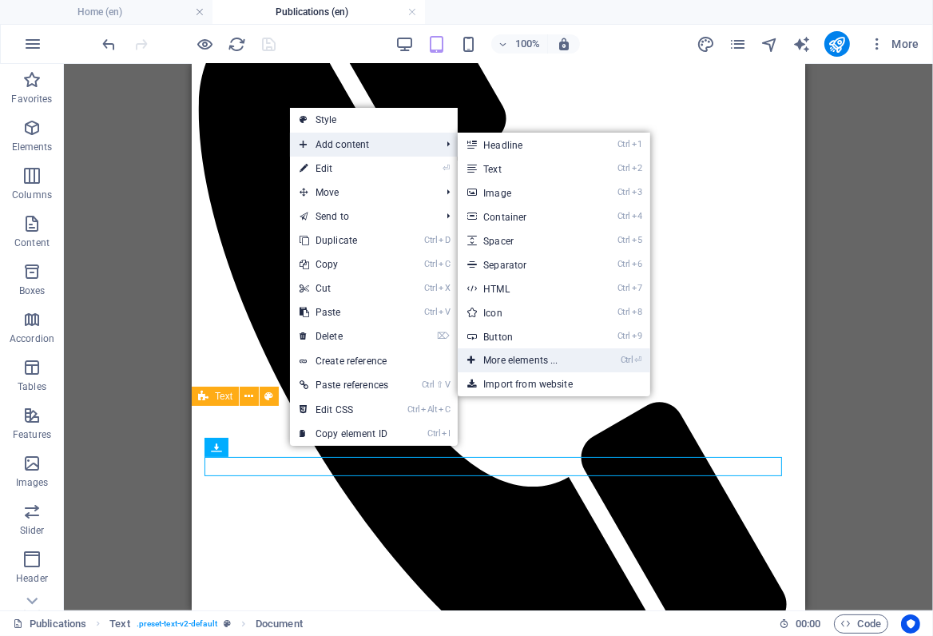
click at [517, 359] on link "Ctrl ⏎ More elements ..." at bounding box center [524, 360] width 132 height 24
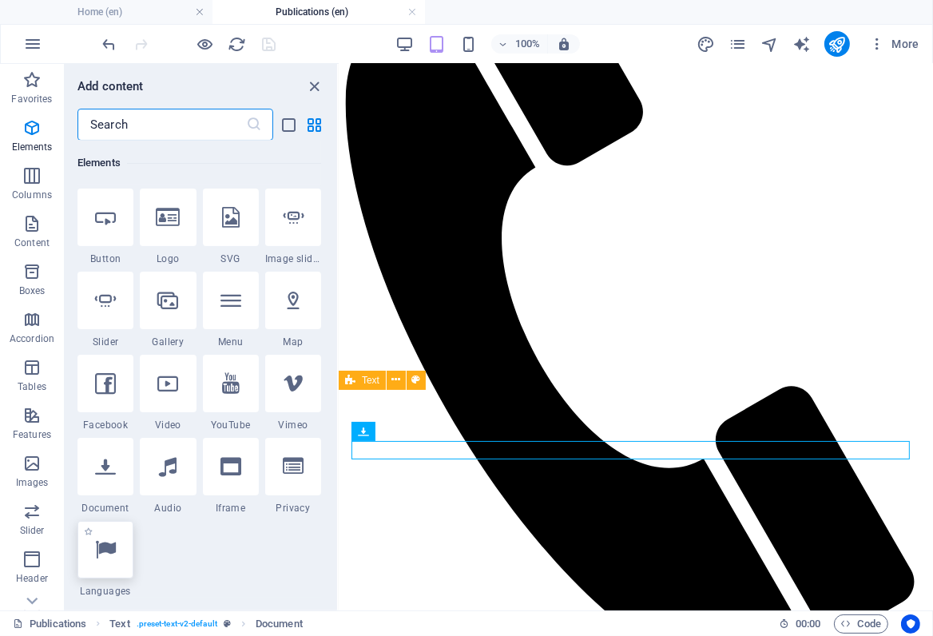
scroll to position [533, 0]
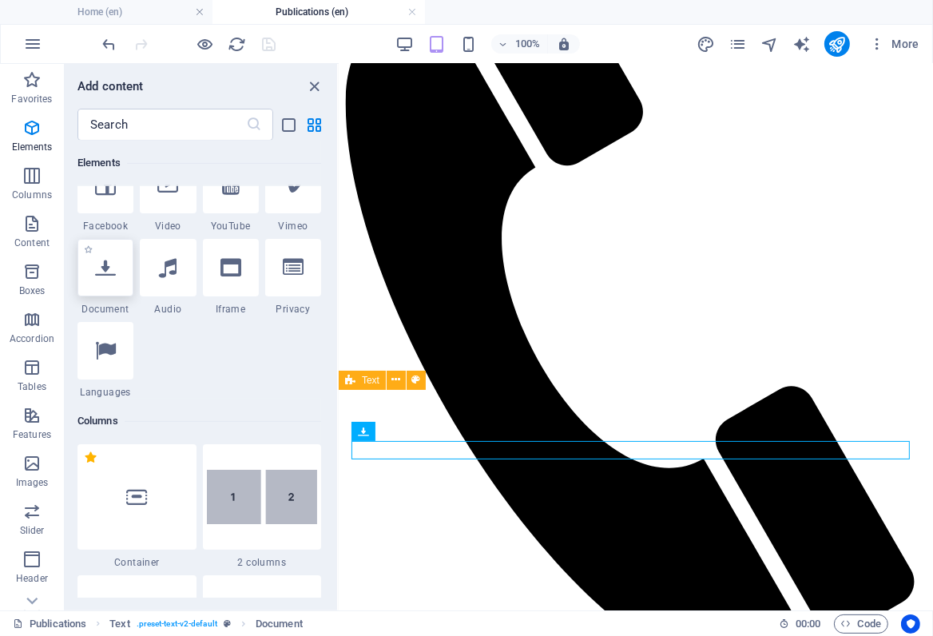
click at [101, 278] on div at bounding box center [106, 268] width 56 height 58
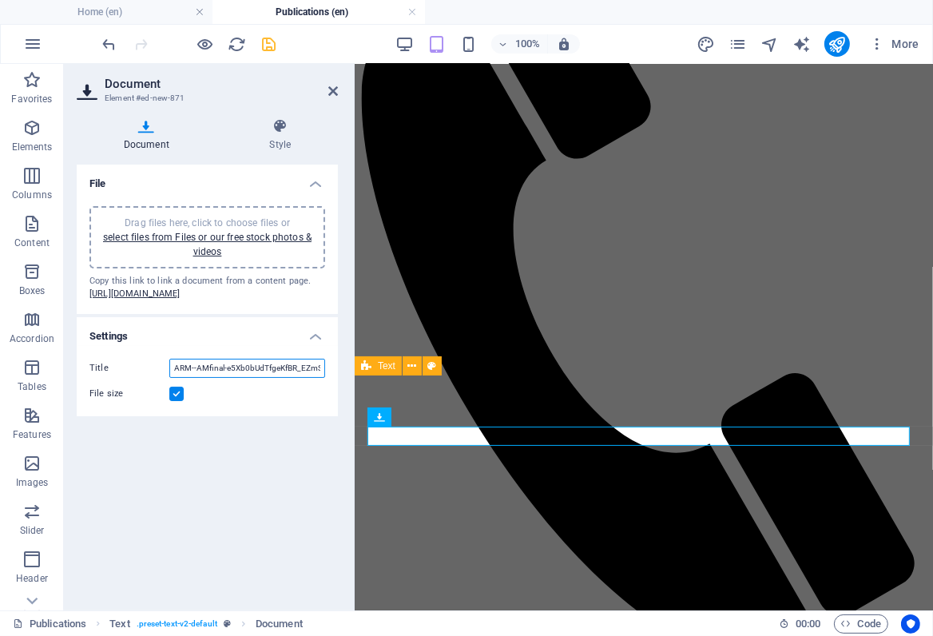
click at [191, 378] on input "ARM--AMfinal-e5Xb0bUdTfgeKfBR_EZmSw.pdf" at bounding box center [247, 368] width 156 height 19
click at [191, 378] on input "ARM --AMfinal-e5Xb0bUdTfgeKfBR_EZmSw.pdf" at bounding box center [247, 368] width 156 height 19
click at [194, 378] on input "ARM --AMfinal-e5Xb0bUdTfgeKfBR_EZmSw.pdf" at bounding box center [247, 368] width 156 height 19
drag, startPoint x: 194, startPoint y: 394, endPoint x: 320, endPoint y: 396, distance: 126.3
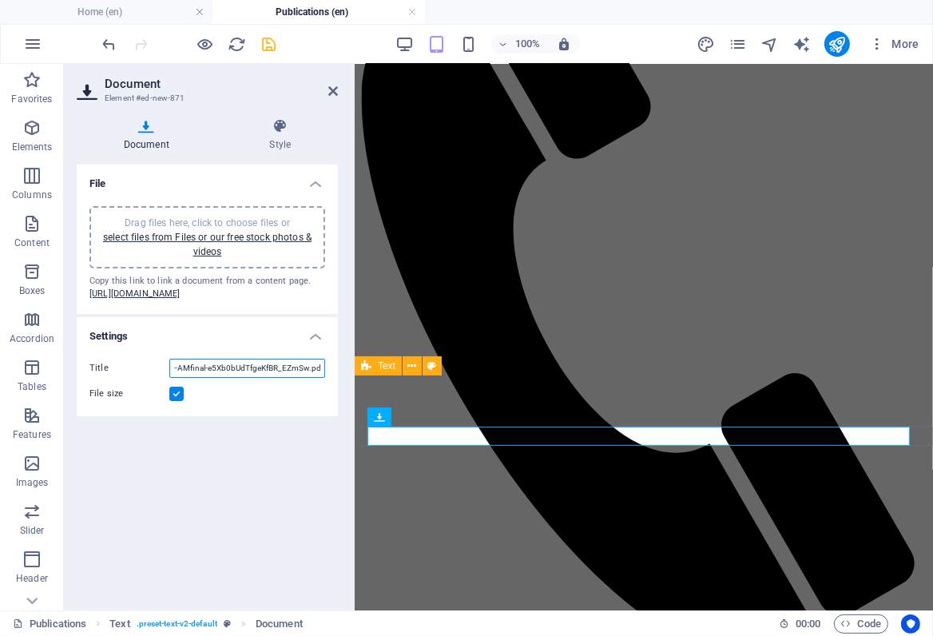
click at [320, 378] on input "ARM --AMfinal-e5Xb0bUdTfgeKfBR_EZmSw.pdf" at bounding box center [247, 368] width 156 height 19
paste input "პაკეტიხორბლის წარმოების აგროტექნოლოგიაSafe"
click at [305, 378] on input "ARM -პაკეტიხორბლის წარმოების აგროტექნოლოგიაSafe" at bounding box center [247, 368] width 156 height 19
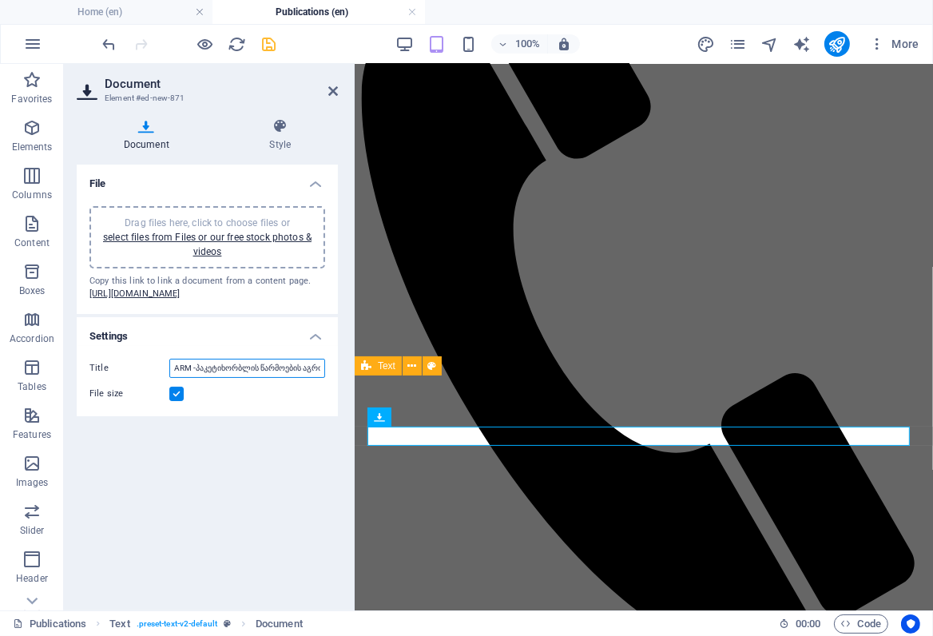
click at [221, 378] on input "ARM -პაკეტიხორბლის წარმოების აგროტექნოლოგია" at bounding box center [247, 368] width 156 height 19
type input "ARM ხორბლის წარმოების აგროტექნოლოგია"
click at [269, 45] on icon "save" at bounding box center [270, 44] width 18 height 18
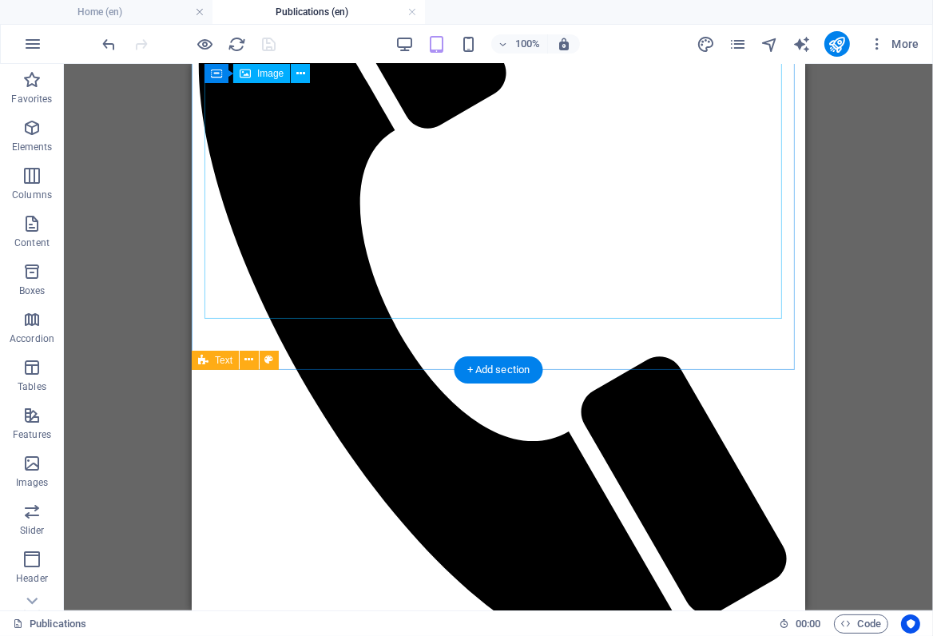
scroll to position [410, 0]
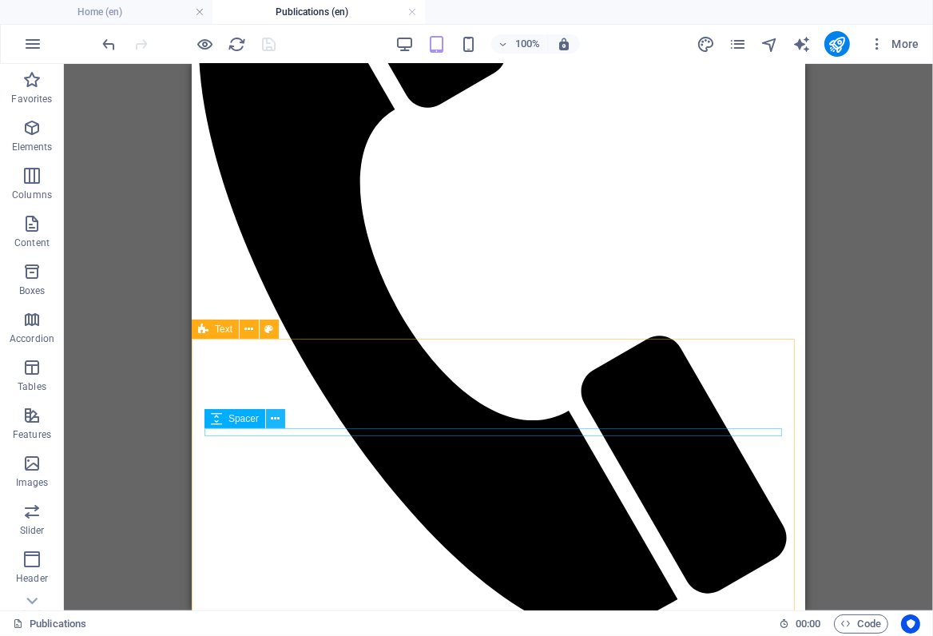
click at [275, 417] on icon at bounding box center [276, 419] width 9 height 17
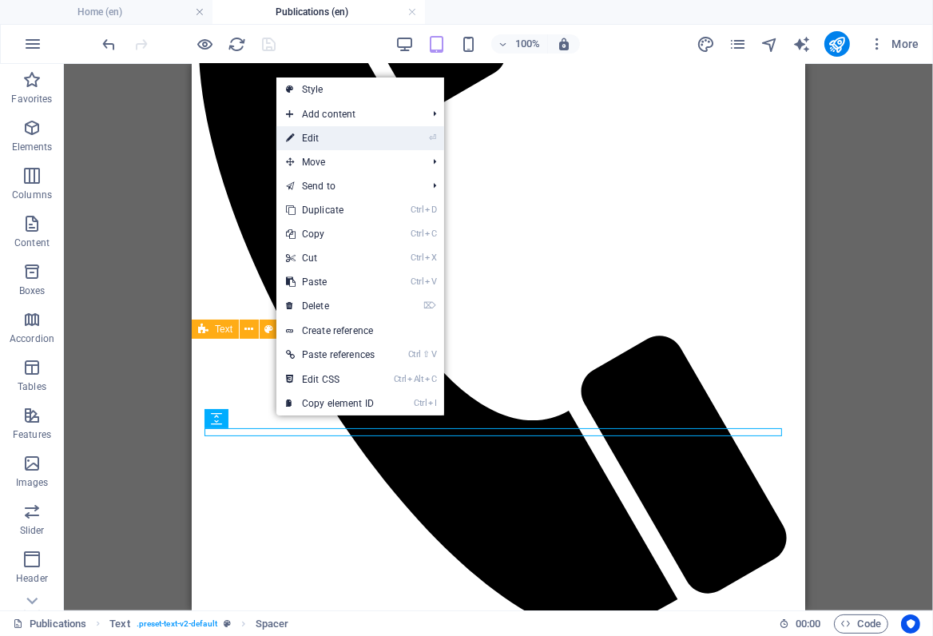
click at [322, 141] on link "⏎ Edit" at bounding box center [331, 138] width 108 height 24
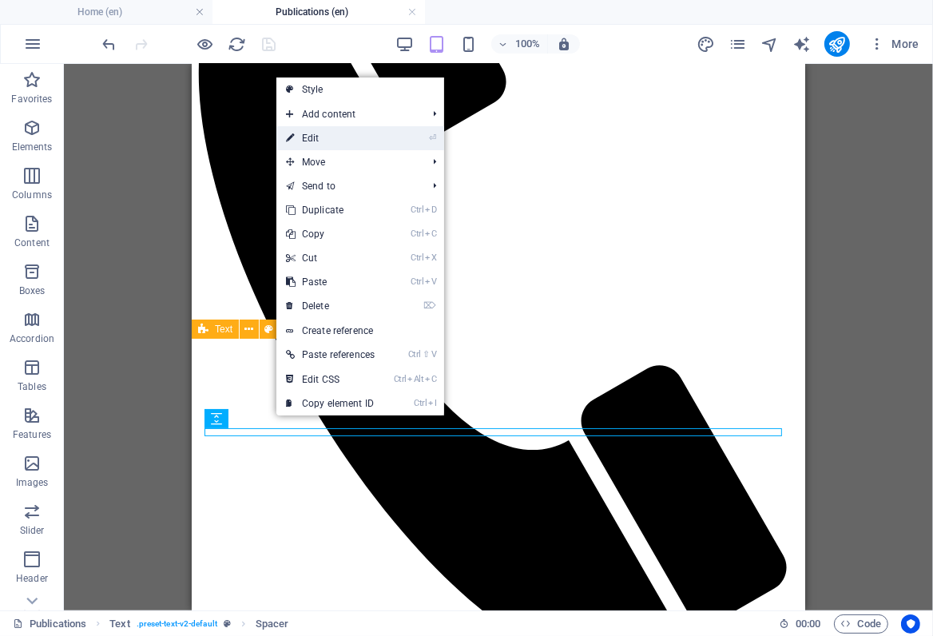
select select "px"
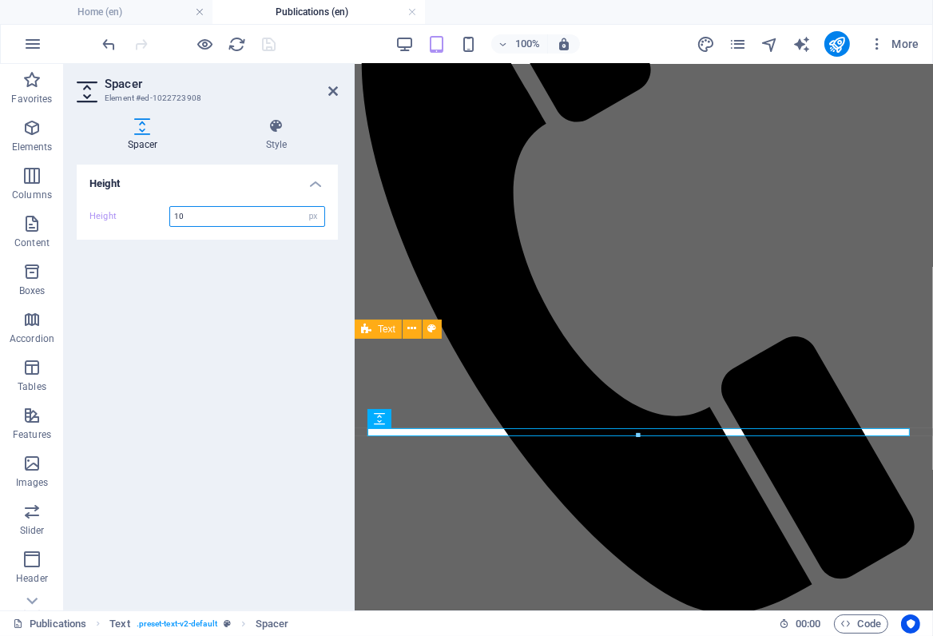
click at [195, 217] on input "10" at bounding box center [247, 216] width 154 height 19
drag, startPoint x: 204, startPoint y: 213, endPoint x: 166, endPoint y: 213, distance: 37.6
click at [166, 213] on div "Height 10 px rem vh vw" at bounding box center [208, 216] width 236 height 21
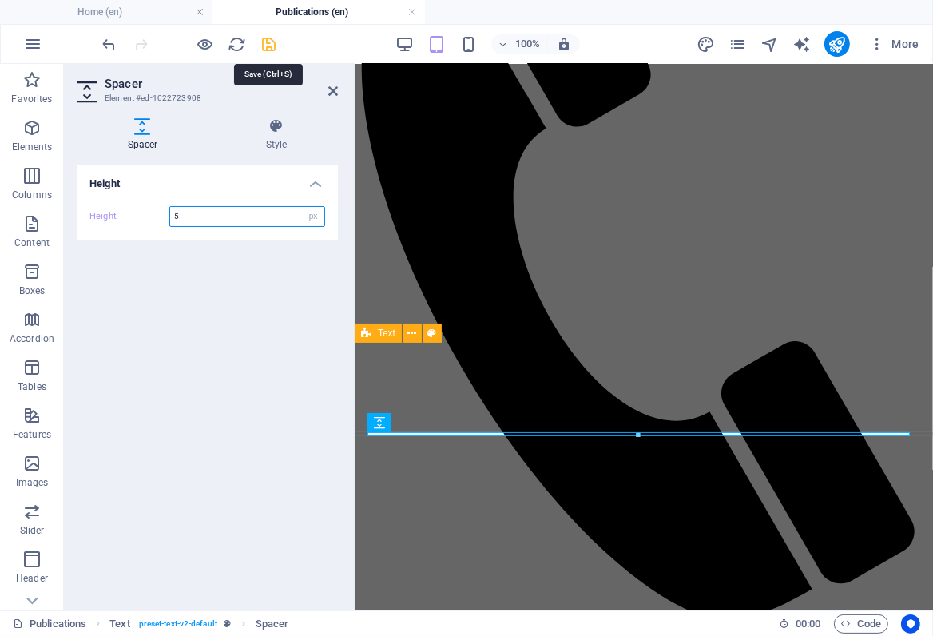
type input "5"
click at [271, 46] on icon "save" at bounding box center [270, 44] width 18 height 18
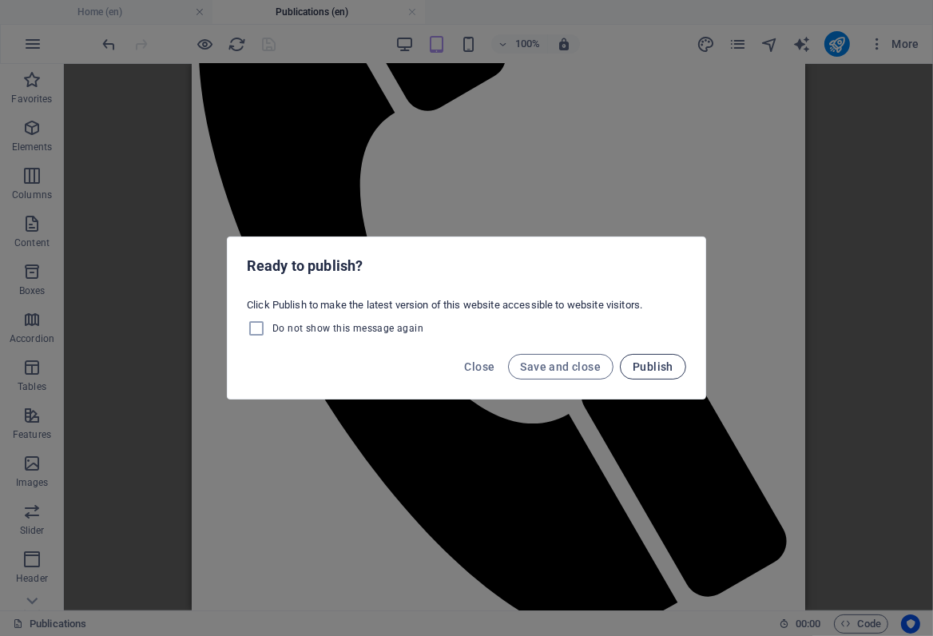
click at [654, 360] on span "Publish" at bounding box center [653, 366] width 41 height 13
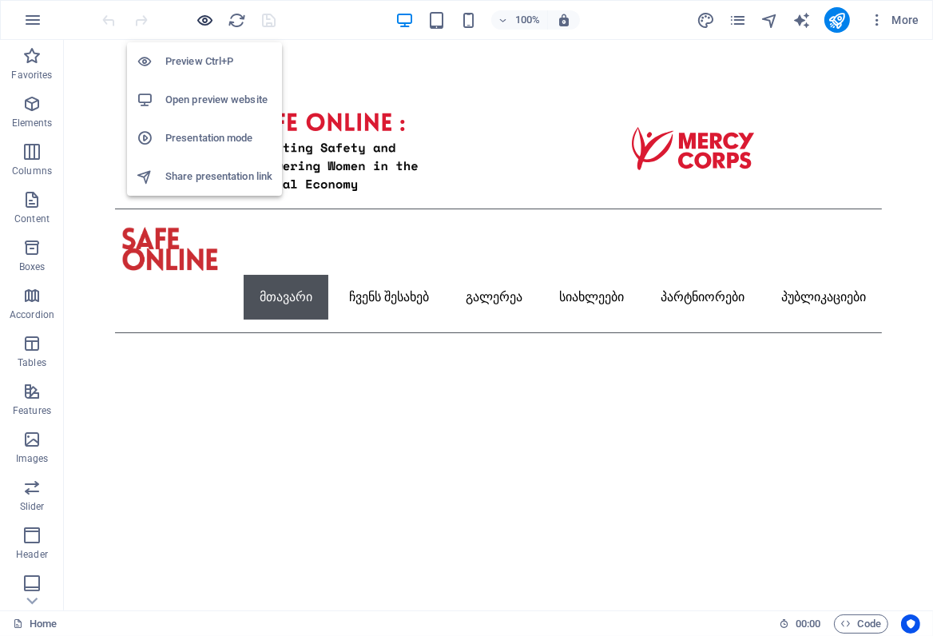
click at [208, 22] on icon "button" at bounding box center [206, 20] width 18 height 18
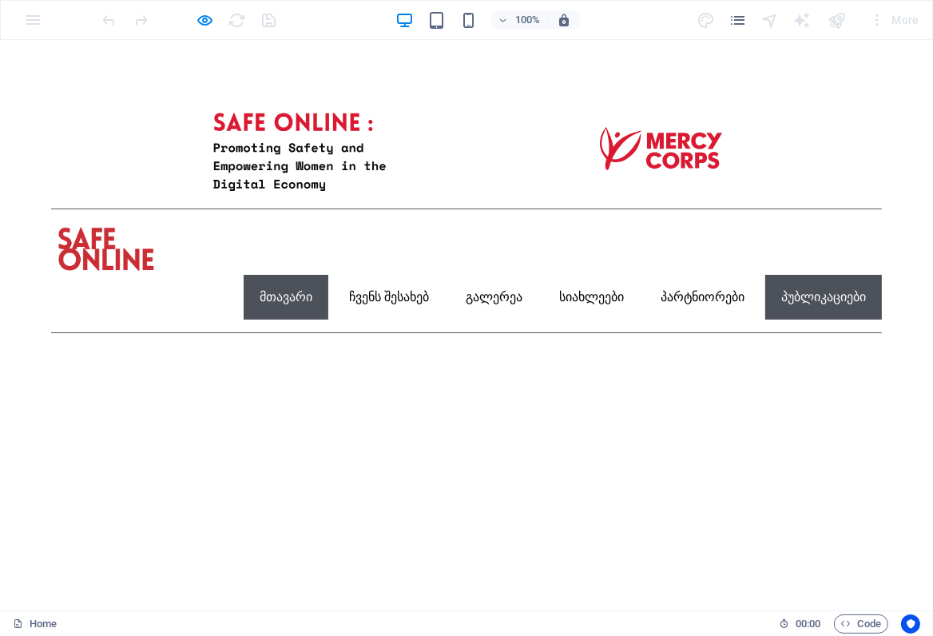
click at [798, 275] on link "პუბლიკაციები" at bounding box center [824, 297] width 117 height 45
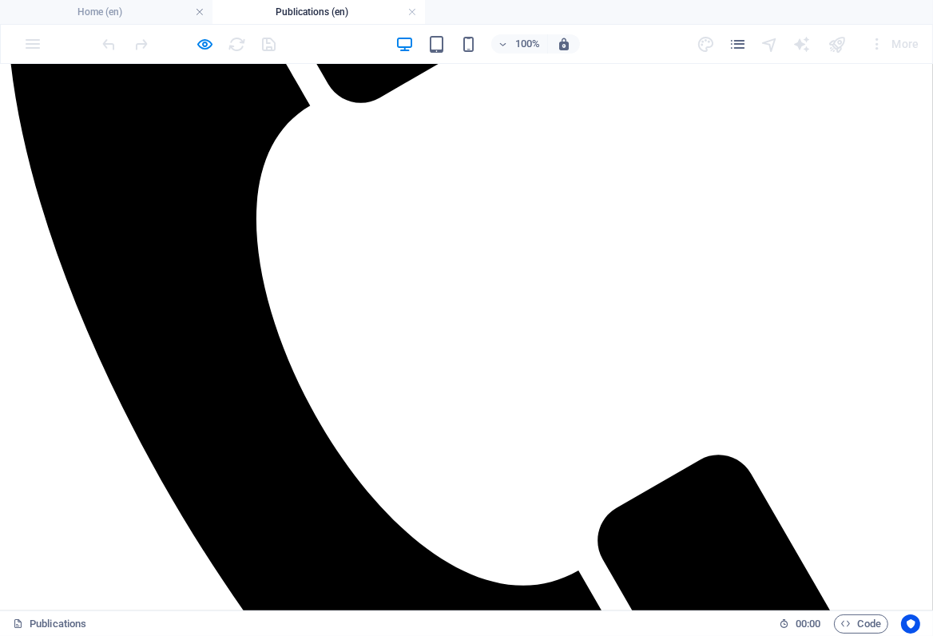
scroll to position [555, 0]
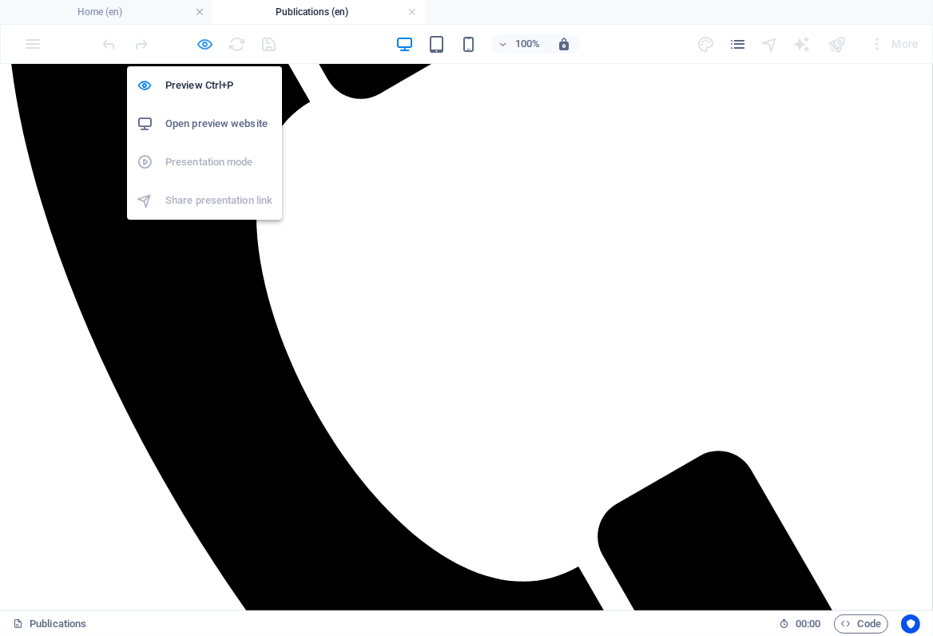
click at [201, 44] on icon "button" at bounding box center [206, 44] width 18 height 18
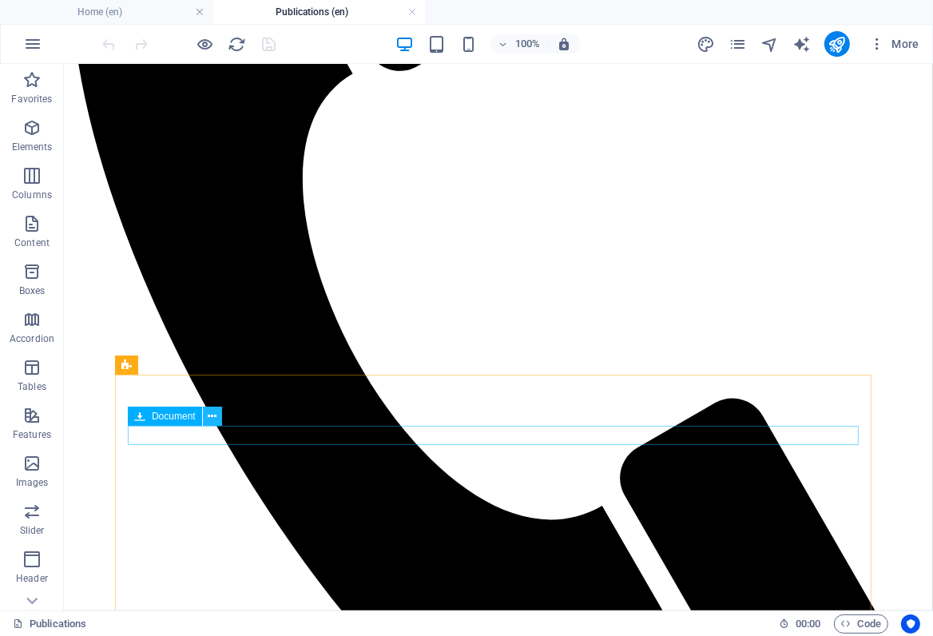
click at [212, 415] on icon at bounding box center [212, 416] width 9 height 17
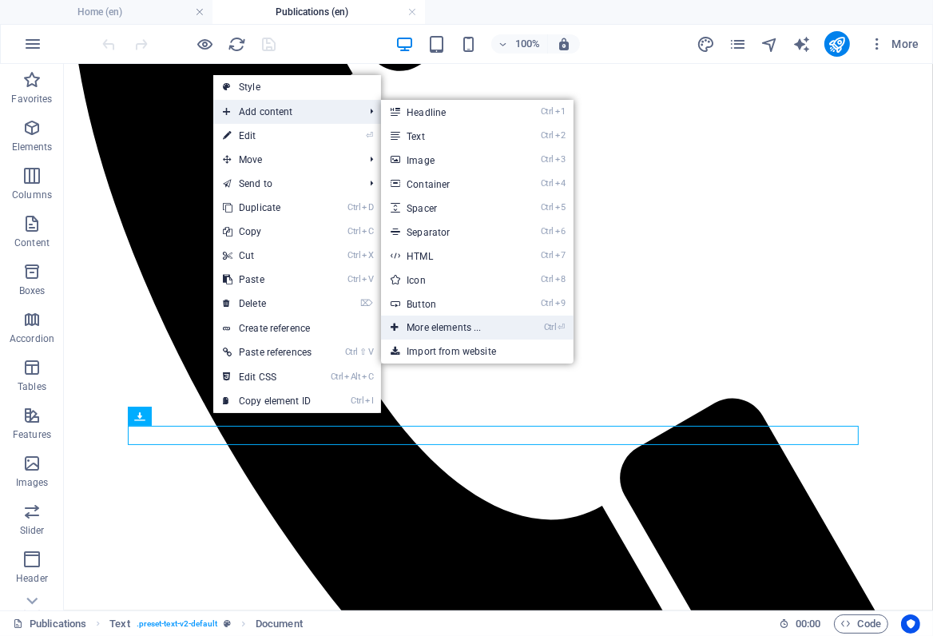
click at [432, 328] on link "Ctrl ⏎ More elements ..." at bounding box center [447, 328] width 132 height 24
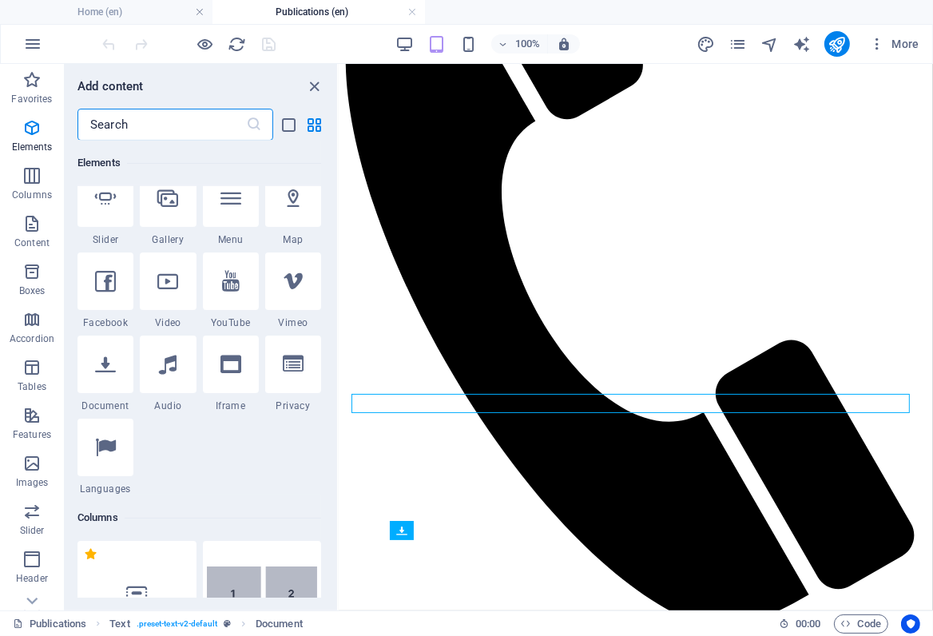
scroll to position [460, 0]
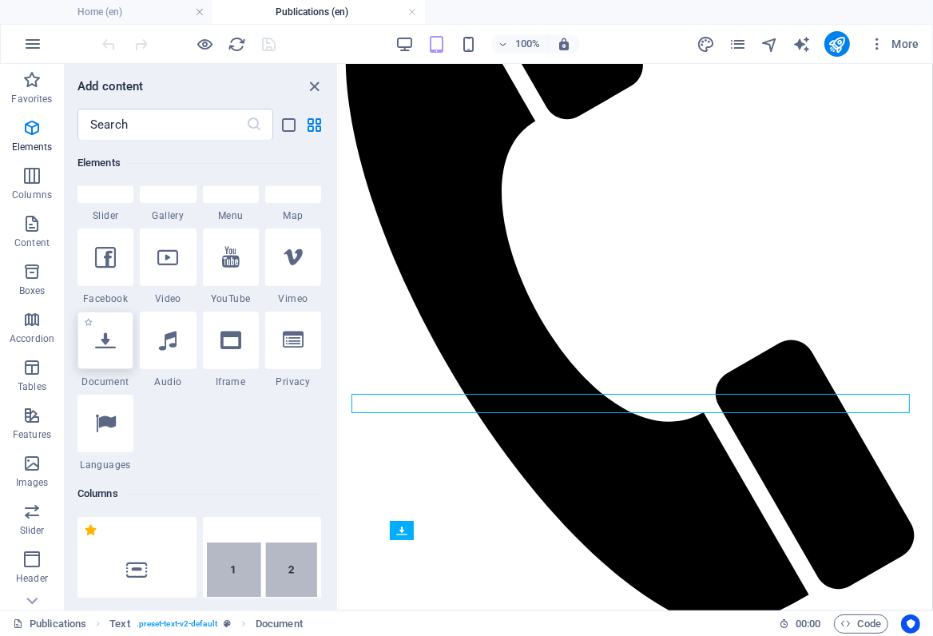
click at [105, 343] on icon at bounding box center [105, 340] width 21 height 21
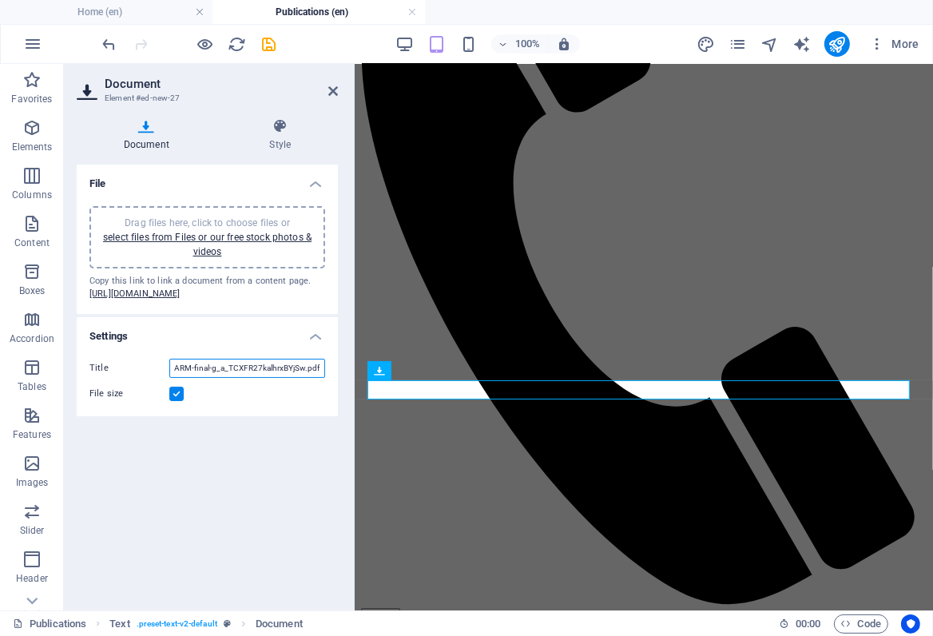
click at [189, 378] on input "ARM-final-g_a_TCXFR27kalhrxBYjSw.pdf" at bounding box center [247, 368] width 156 height 19
drag, startPoint x: 544, startPoint y: 455, endPoint x: 495, endPoint y: 406, distance: 69.5
click at [189, 378] on input "ARM-final-g_a_TCXFR27kalhrxBYjSw.pdf" at bounding box center [247, 368] width 156 height 19
drag, startPoint x: 543, startPoint y: 456, endPoint x: 371, endPoint y: 389, distance: 184.9
click at [318, 378] on input "ARM-final-g_a_TCXFR27kalhrxBYjSw.pdf" at bounding box center [247, 368] width 156 height 19
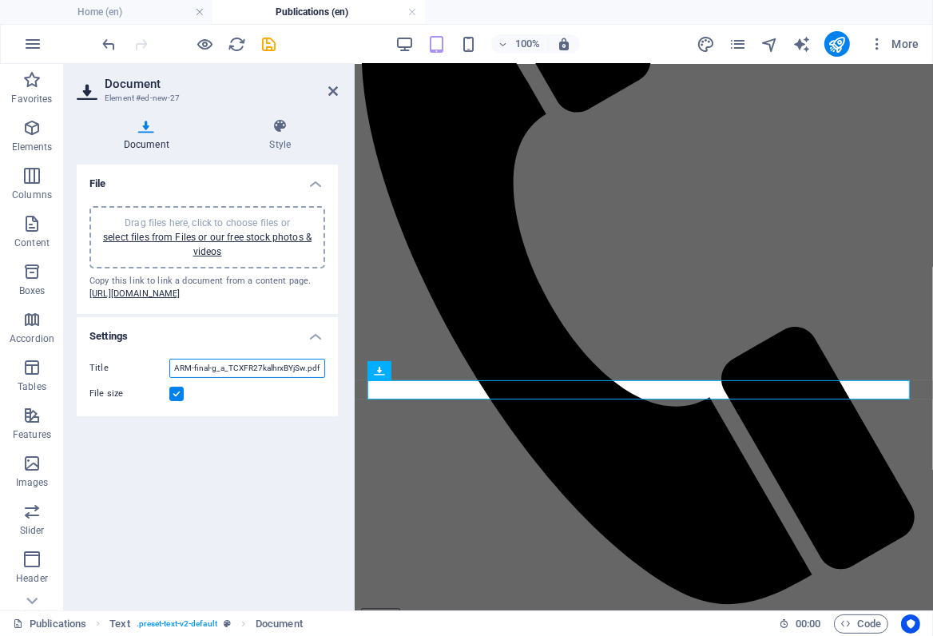
drag, startPoint x: 318, startPoint y: 394, endPoint x: 195, endPoint y: 395, distance: 123.1
click at [195, 378] on input "ARM-final-g_a_TCXFR27kalhrxBYjSw.pdf" at bounding box center [247, 368] width 156 height 19
paste input "პაკეტიწიწიბურას წარმოების აგროტექნოლოგიაSafe"
click at [320, 378] on input "ARM-fპაკეტიწიწიბურას წარმოების აგროტექნოლოგიაSafe" at bounding box center [247, 368] width 156 height 19
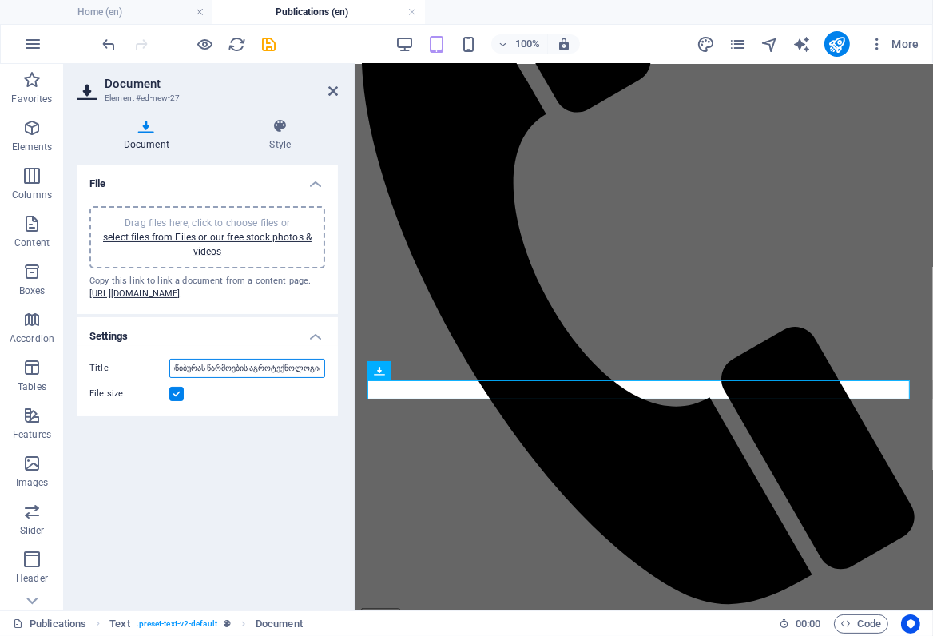
scroll to position [0, 50]
click at [177, 378] on input "ARM-fპაკეტიწიწიბურას წარმოების აგროტექნოლოგია" at bounding box center [247, 368] width 156 height 19
drag, startPoint x: 221, startPoint y: 397, endPoint x: 190, endPoint y: 393, distance: 30.6
click at [190, 378] on input "ARM-fპაკეტიწიწიბურას წარმოების აგროტექნოლოგია" at bounding box center [247, 368] width 156 height 19
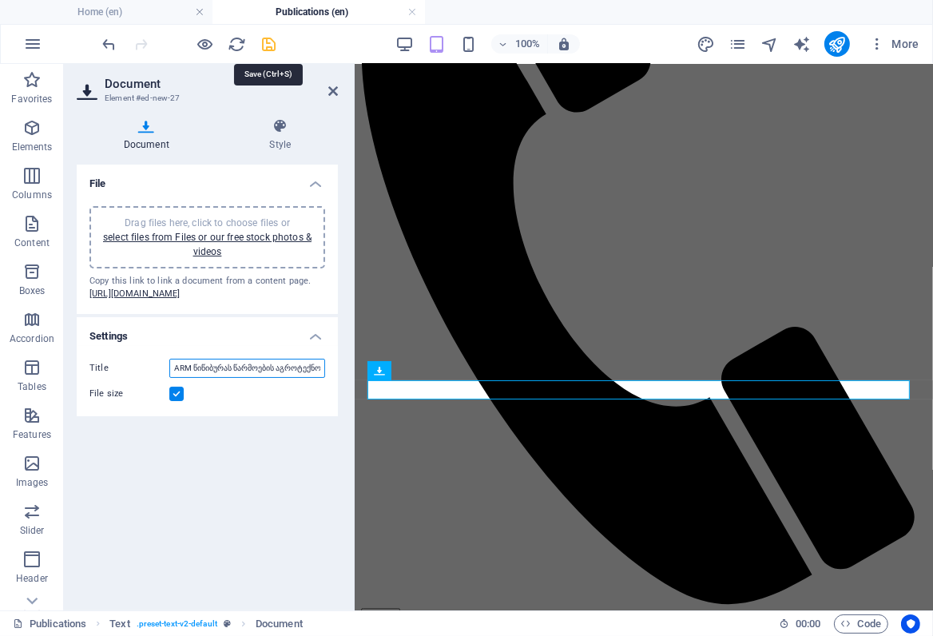
type input "ARM წიწიბურას წარმოების აგროტექნოლოგია"
click at [264, 42] on icon "save" at bounding box center [270, 44] width 18 height 18
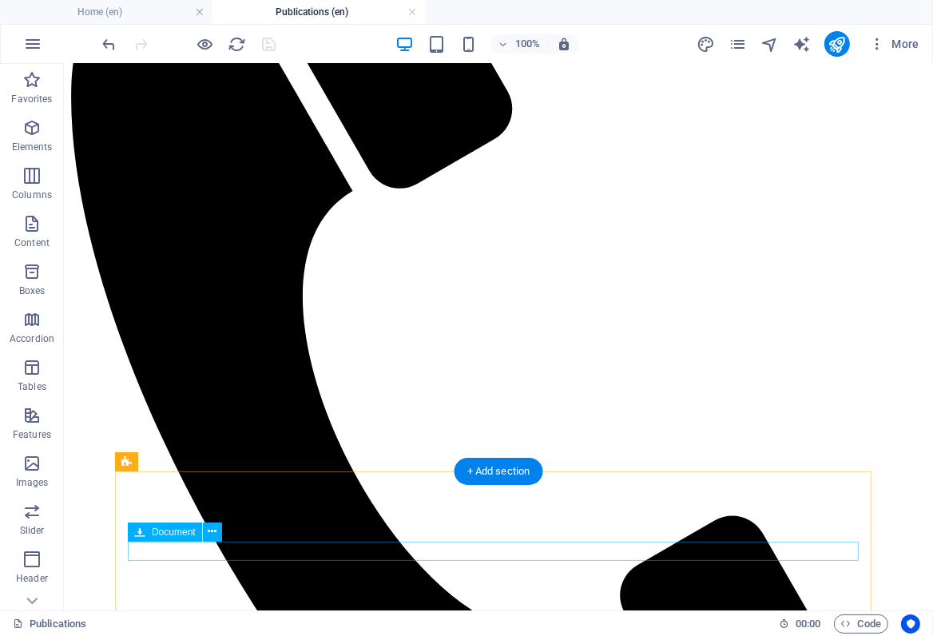
scroll to position [459, 0]
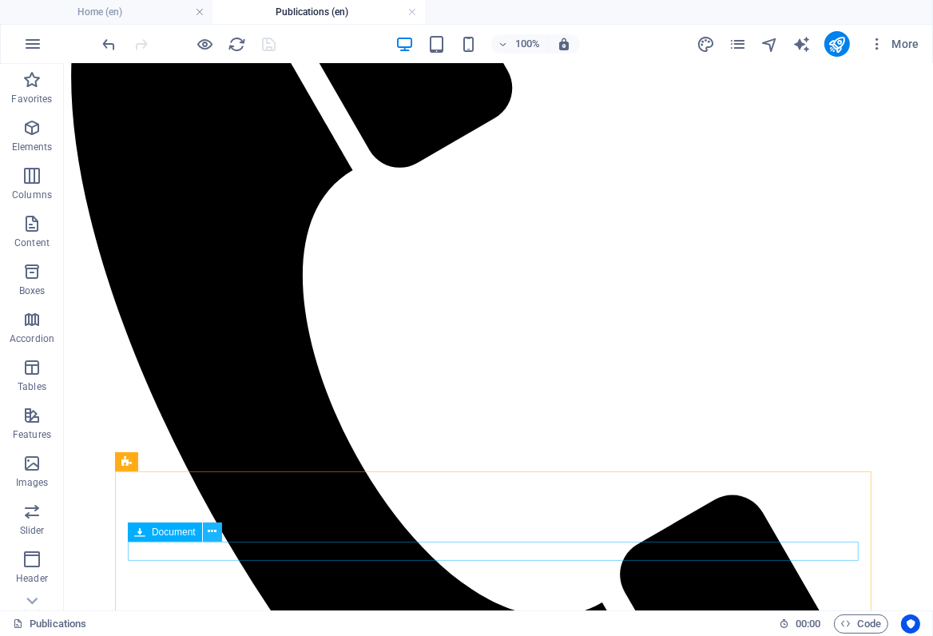
click at [212, 530] on icon at bounding box center [212, 531] width 9 height 17
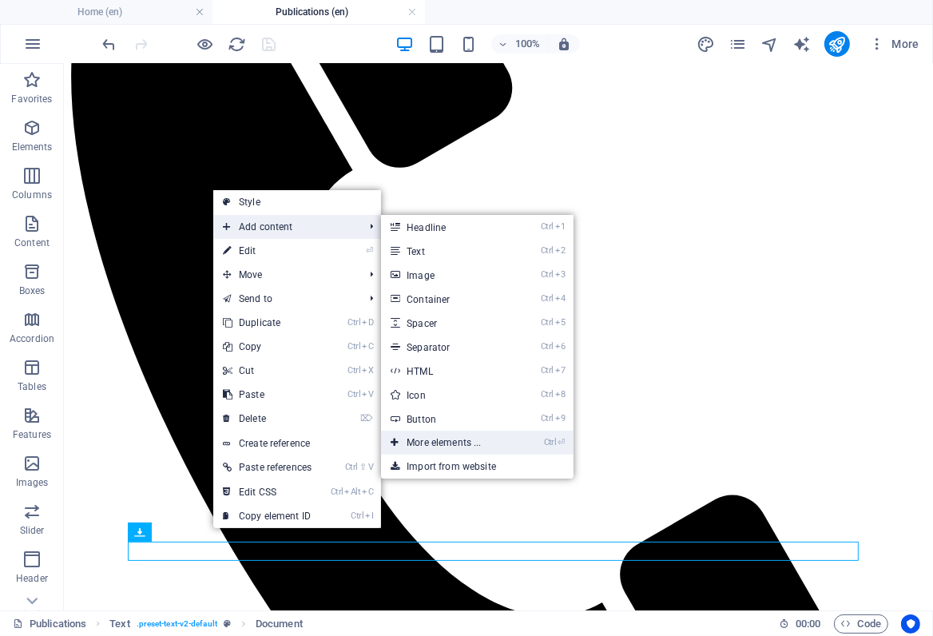
click at [432, 443] on link "Ctrl ⏎ More elements ..." at bounding box center [447, 443] width 132 height 24
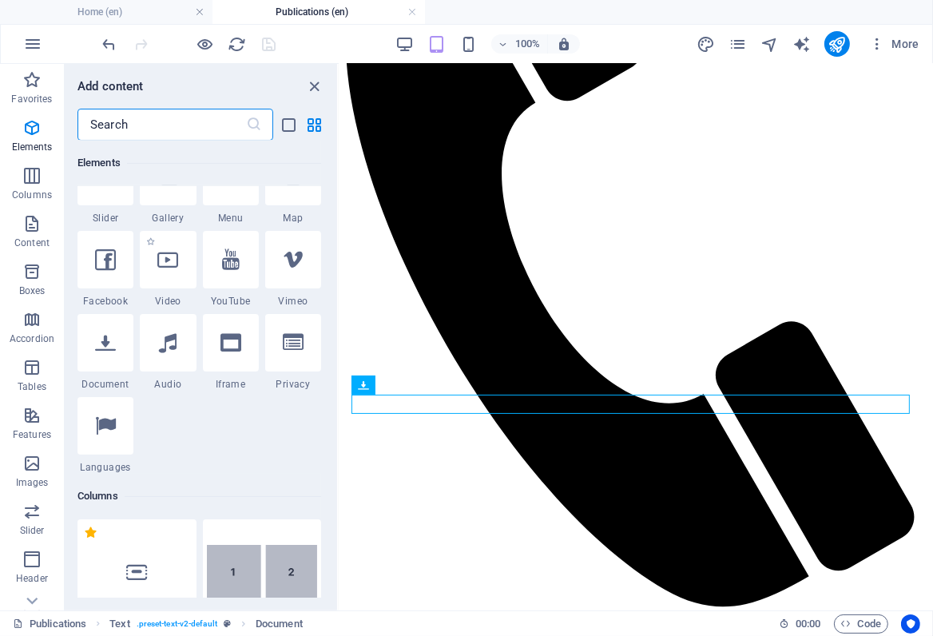
scroll to position [460, 0]
click at [103, 339] on icon at bounding box center [105, 340] width 21 height 21
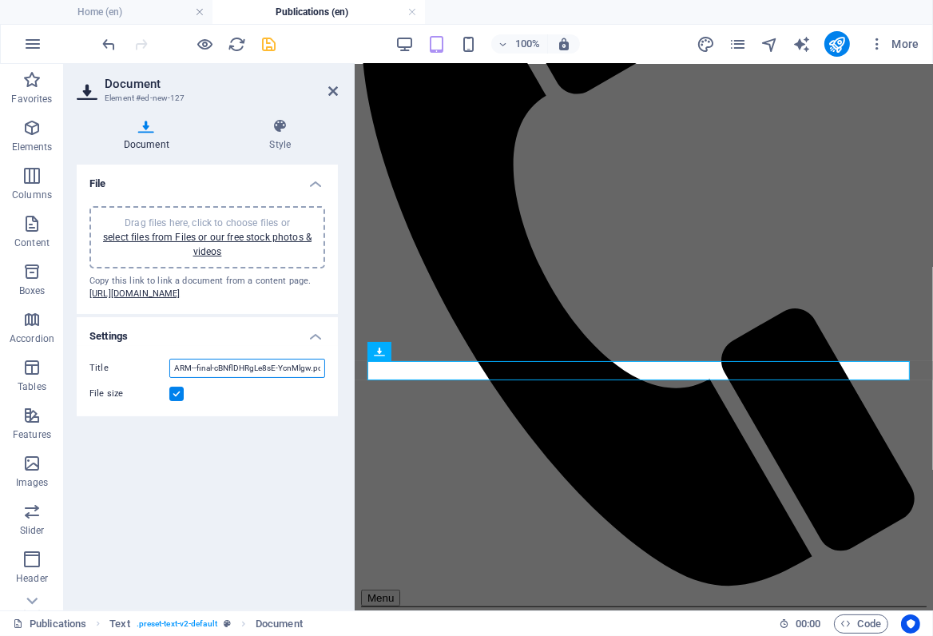
scroll to position [0, 1]
drag, startPoint x: 191, startPoint y: 392, endPoint x: 340, endPoint y: 399, distance: 148.8
click at [340, 399] on div "Document Style File Drag files here, click to choose files or select files from…" at bounding box center [207, 357] width 287 height 505
paste input "ჭარხლის წარმოების აგროტექნოლოგიაSafe"
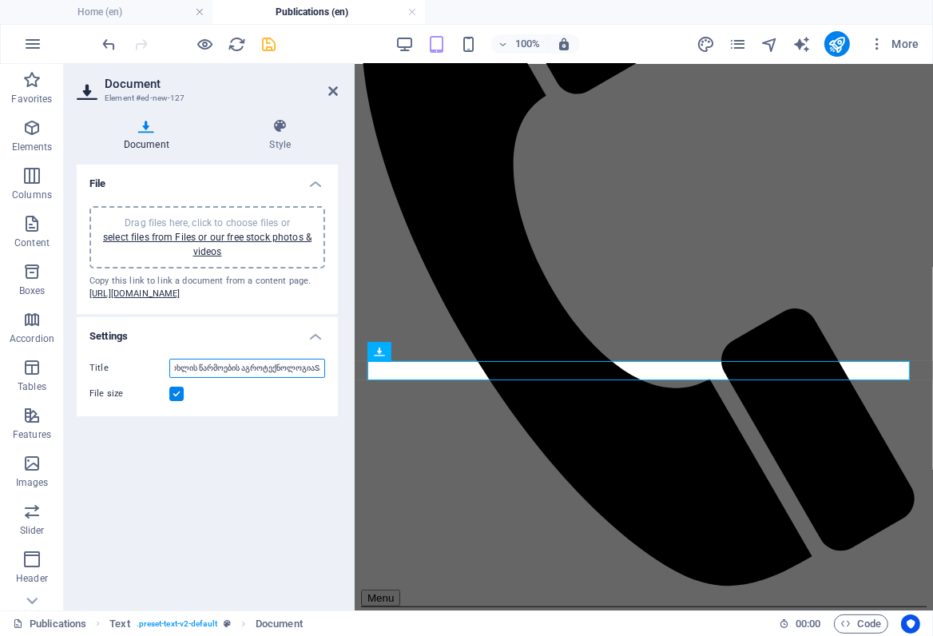
click at [304, 378] on input "ARMჭარხლის წარმოების აგროტექნოლოგიაSafe" at bounding box center [247, 368] width 156 height 19
click at [176, 378] on input "ARMჭარხლის წარმოების აგროტექნოლოგია" at bounding box center [247, 368] width 156 height 19
type input "ARM ჭარხლის წარმოების აგროტექნოლოგია"
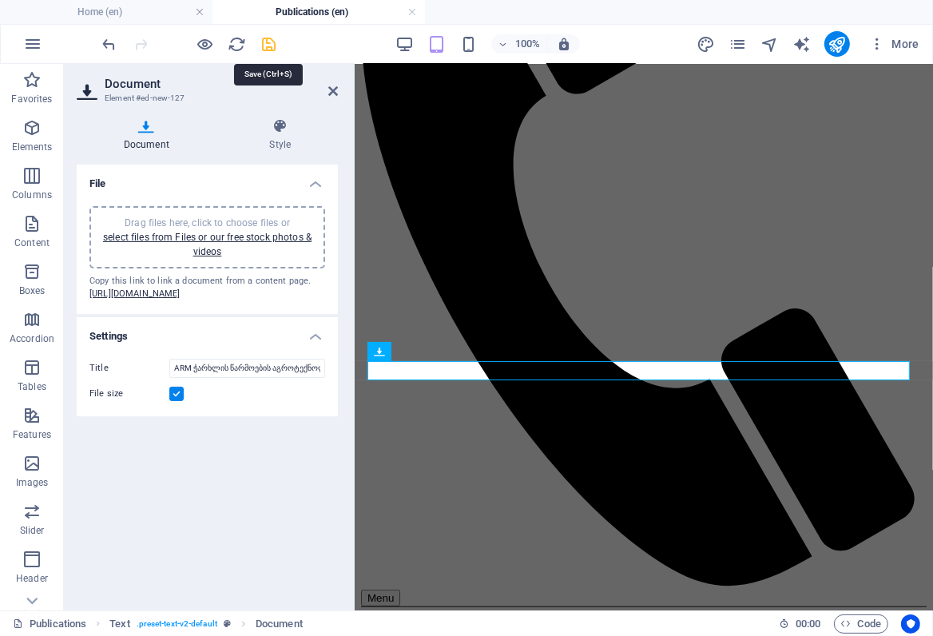
click at [267, 43] on icon "save" at bounding box center [270, 44] width 18 height 18
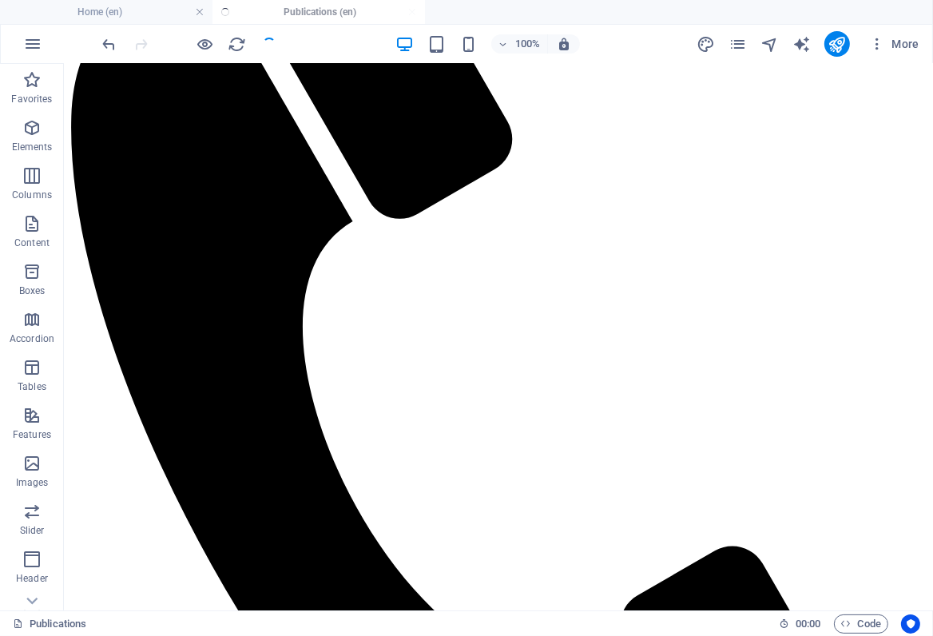
scroll to position [405, 0]
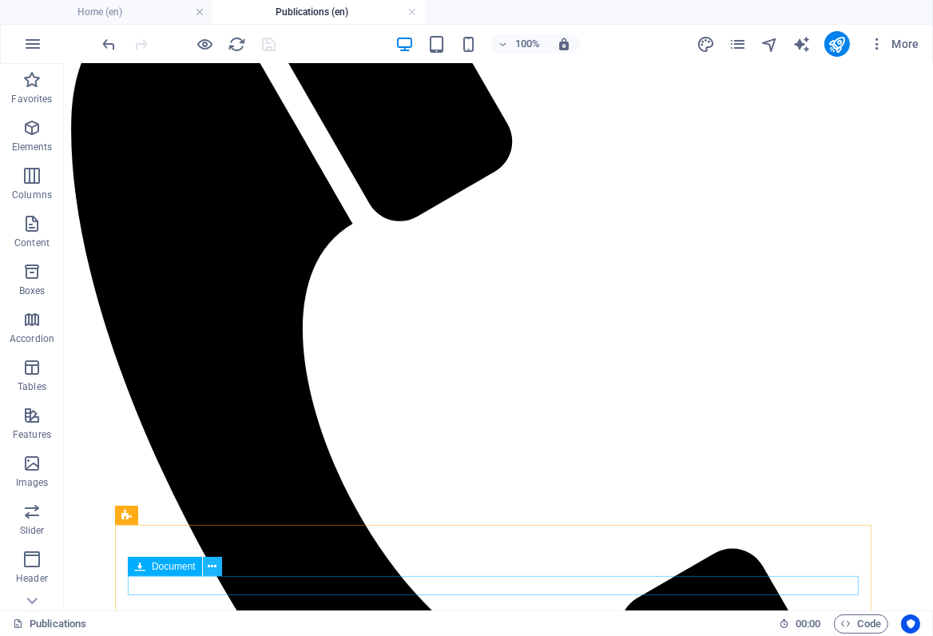
click at [212, 567] on icon at bounding box center [212, 567] width 9 height 17
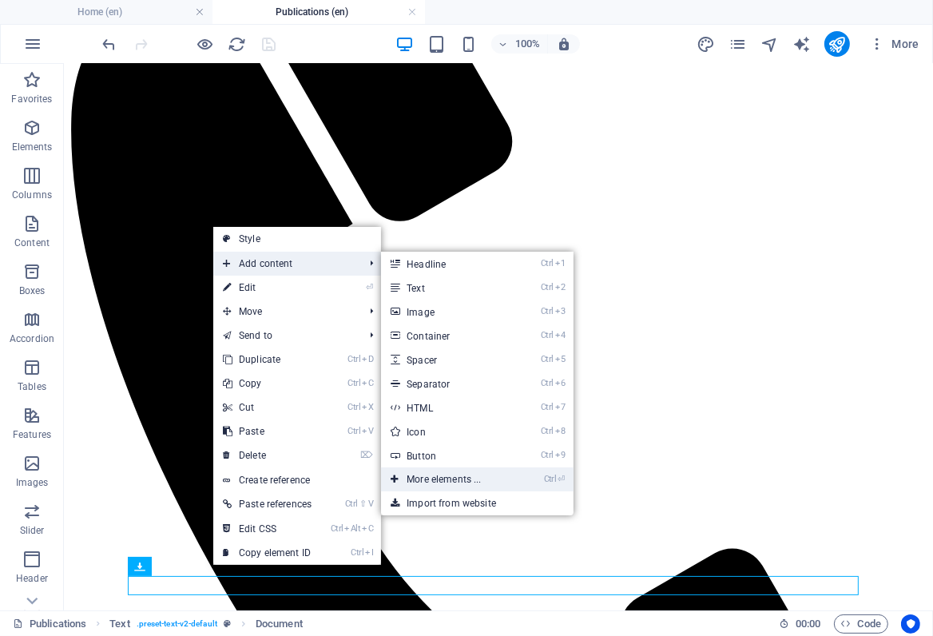
click at [431, 479] on link "Ctrl ⏎ More elements ..." at bounding box center [447, 480] width 132 height 24
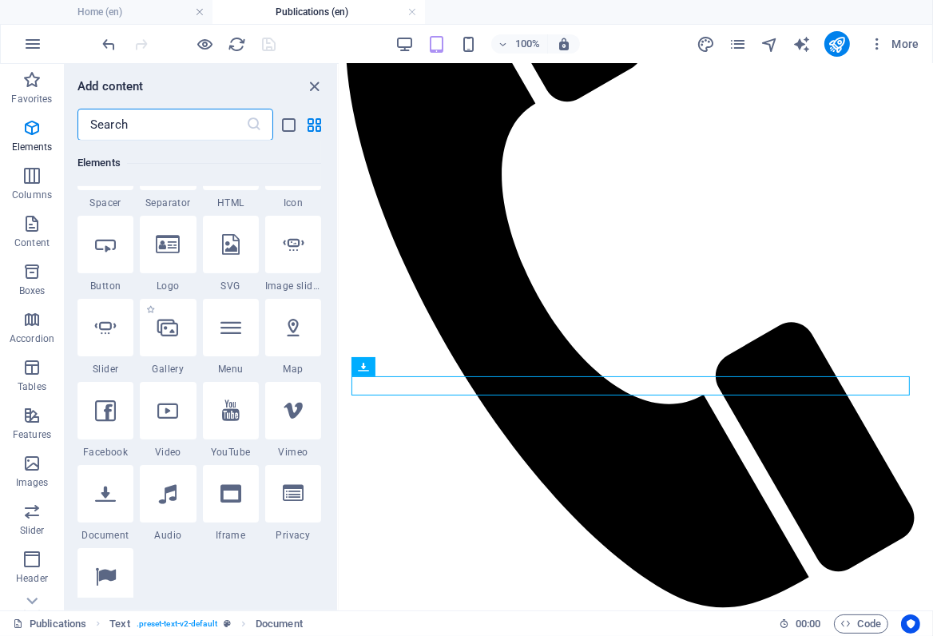
scroll to position [388, 0]
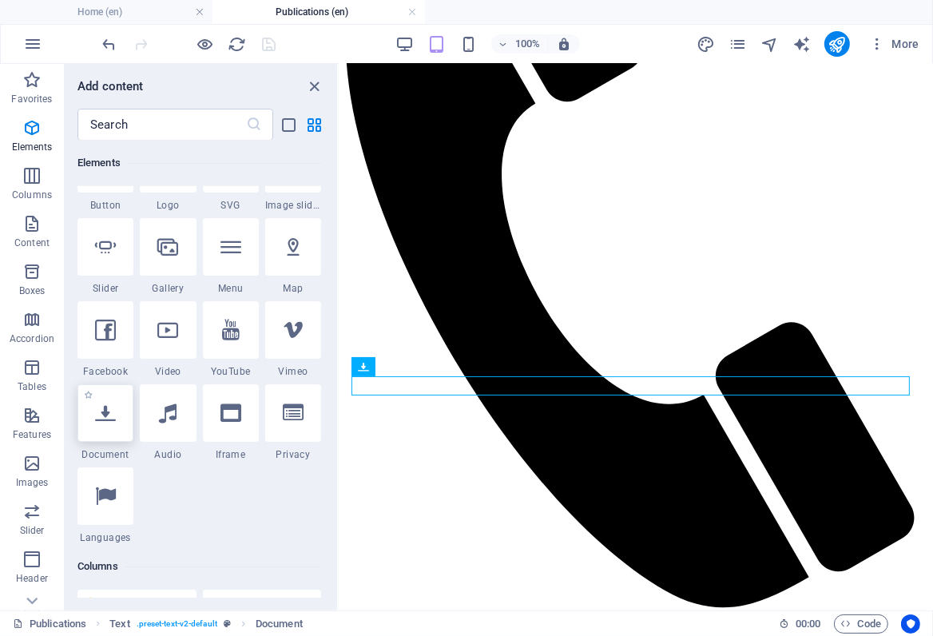
click at [99, 412] on icon at bounding box center [105, 413] width 21 height 21
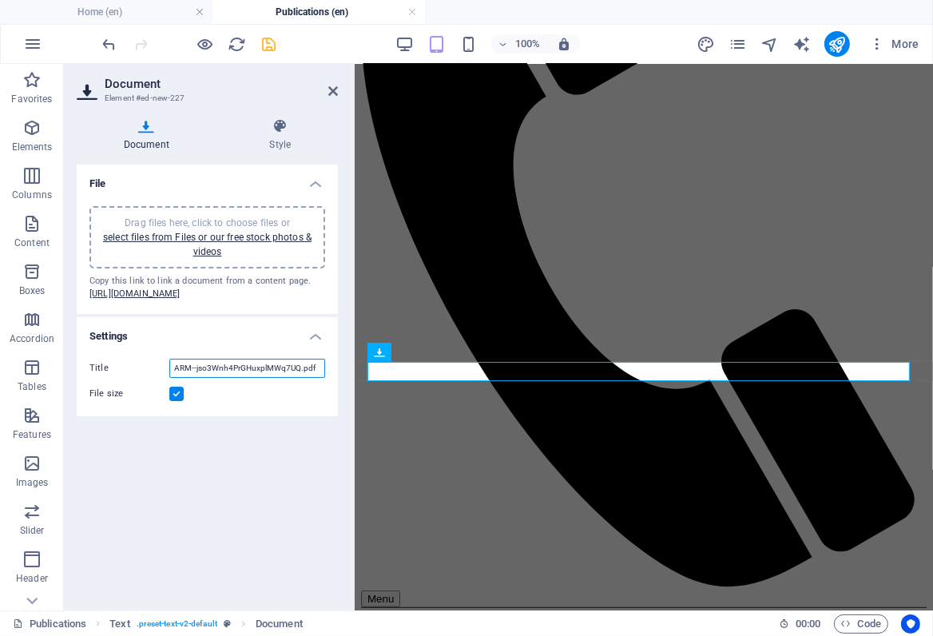
click at [189, 378] on input "ARM--jso3Wnh4PrGHuxplMWq7UQ.pdf" at bounding box center [247, 368] width 156 height 19
drag, startPoint x: 193, startPoint y: 392, endPoint x: 344, endPoint y: 392, distance: 151.9
click at [344, 392] on div "Document Style File Drag files here, click to choose files or select files from…" at bounding box center [207, 357] width 287 height 505
paste input "პაკეტიკარტოფილის წარმოების აგროტექნოლოგია"
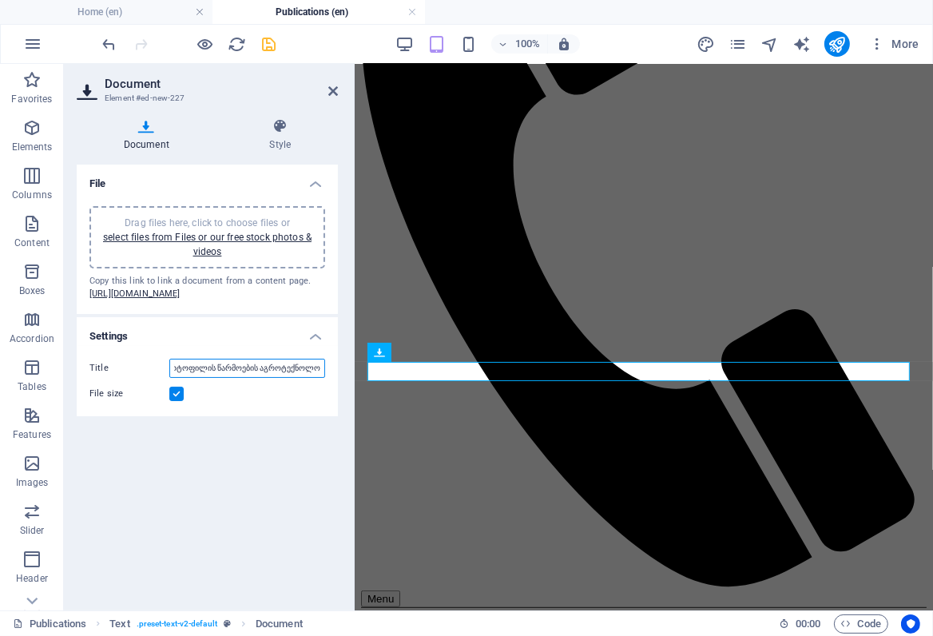
type input "ARM პაკეტიკარტოფილის წარმოების აგროტექნოლოგია"
click at [228, 468] on div "File Drag files here, click to choose files or select files from Files or our f…" at bounding box center [207, 381] width 261 height 433
click at [253, 378] on input "ARM პაკეტიკარტოფილის წარმოების აგროტექნოლოგია" at bounding box center [247, 368] width 156 height 19
click at [268, 43] on icon "save" at bounding box center [270, 44] width 18 height 18
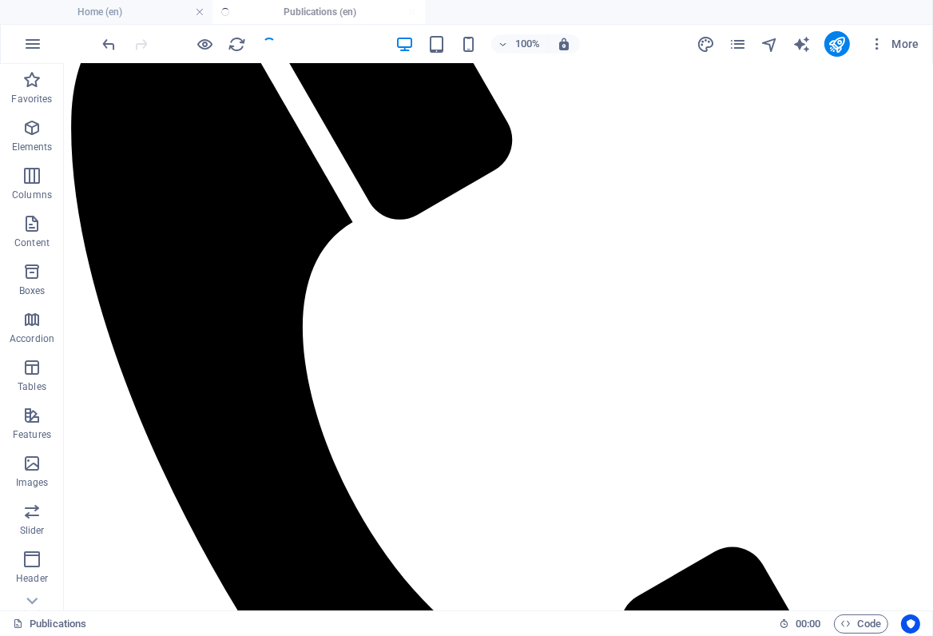
scroll to position [404, 0]
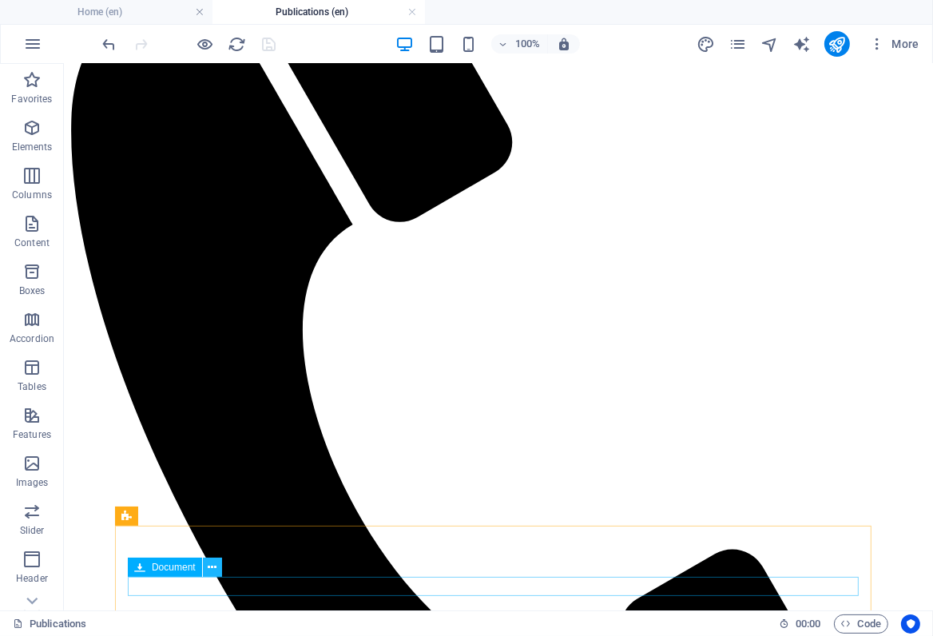
click at [212, 564] on icon at bounding box center [212, 567] width 9 height 17
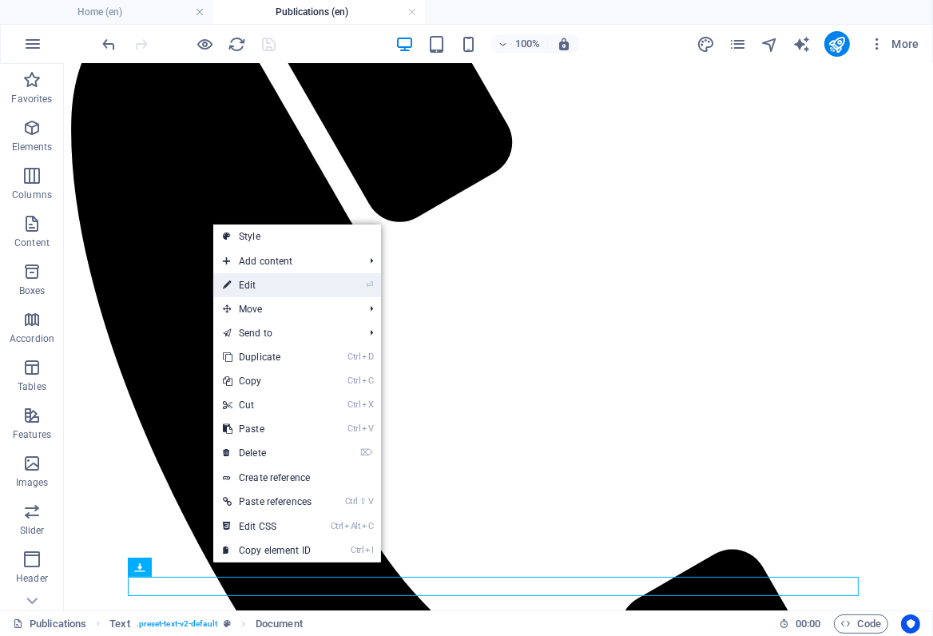
click at [248, 283] on link "⏎ Edit" at bounding box center [267, 285] width 108 height 24
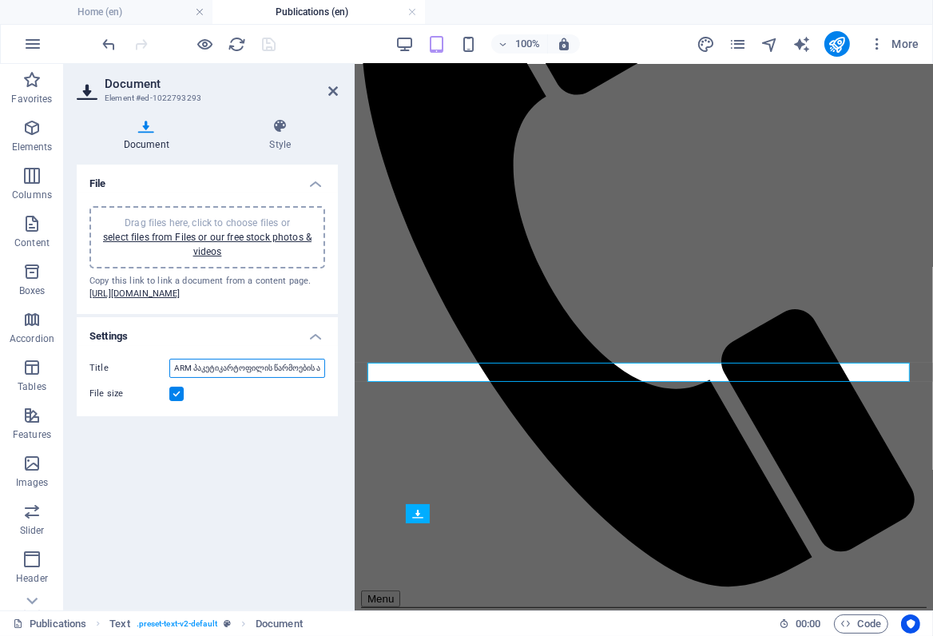
click at [219, 378] on input "ARM პაკეტიკარტოფილის წარმოების აგროტექნოლოგია" at bounding box center [247, 368] width 156 height 19
type input "ARM კარტოფილის წარმოების აგროტექნოლოგია"
click at [197, 476] on div "File Drag files here, click to choose files or select files from Files or our f…" at bounding box center [207, 381] width 261 height 433
click at [267, 44] on icon "save" at bounding box center [270, 44] width 18 height 18
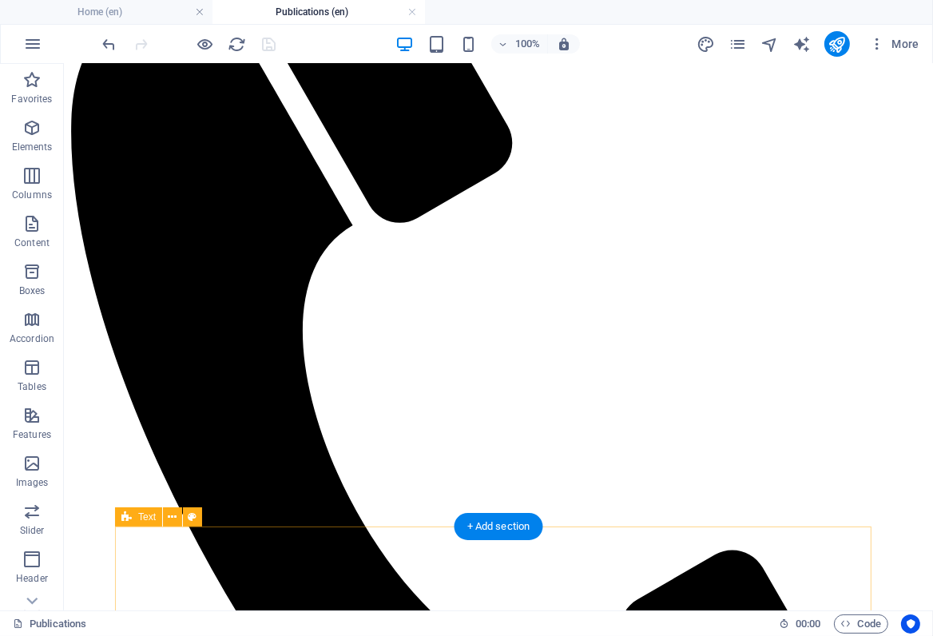
scroll to position [476, 0]
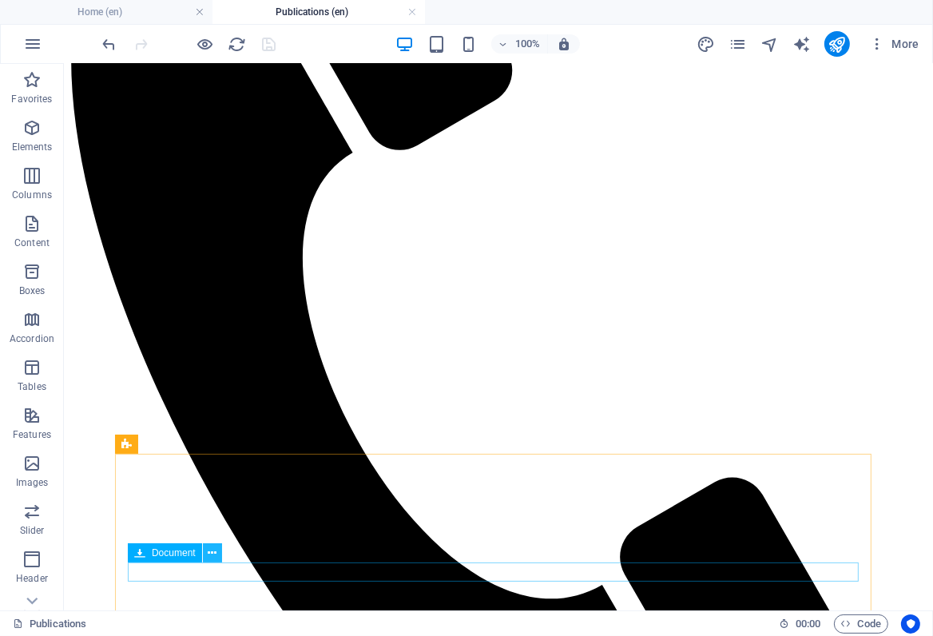
click at [209, 553] on icon at bounding box center [212, 553] width 9 height 17
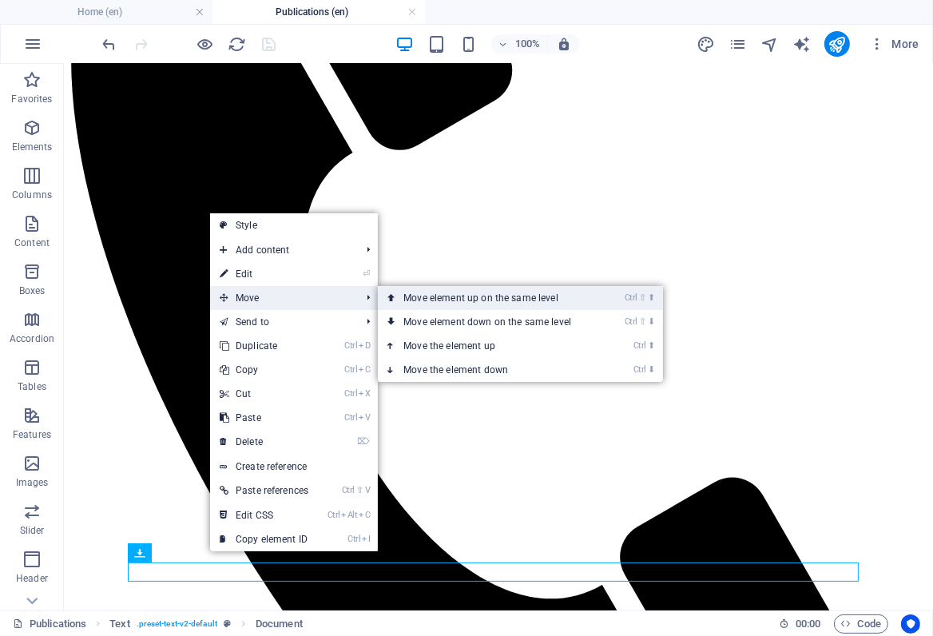
click at [470, 302] on link "Ctrl ⇧ ⬆ Move element up on the same level" at bounding box center [490, 298] width 225 height 24
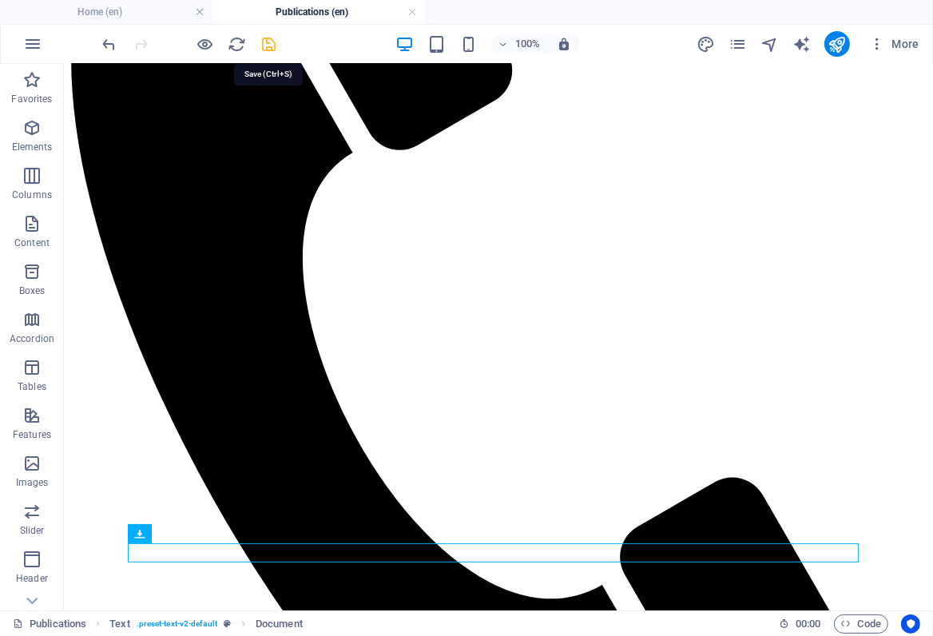
click at [265, 47] on icon "save" at bounding box center [270, 44] width 18 height 18
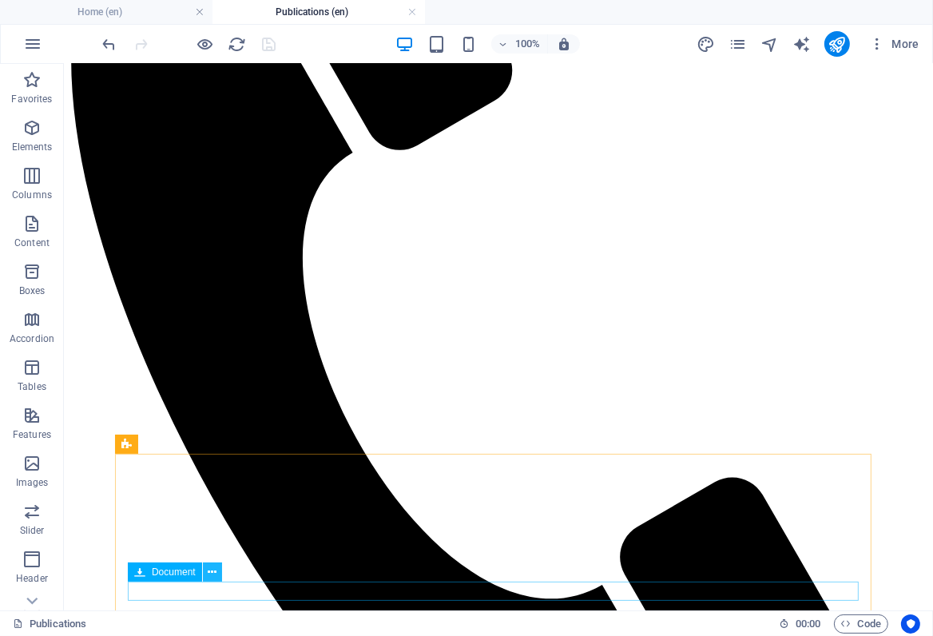
click at [213, 570] on icon at bounding box center [212, 572] width 9 height 17
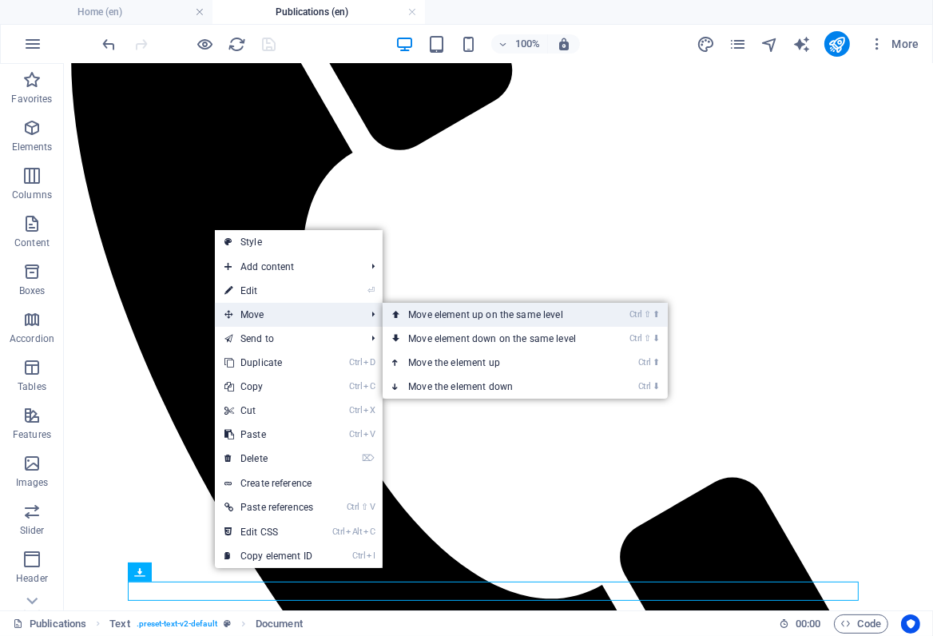
click at [454, 316] on link "Ctrl ⇧ ⬆ Move element up on the same level" at bounding box center [495, 315] width 225 height 24
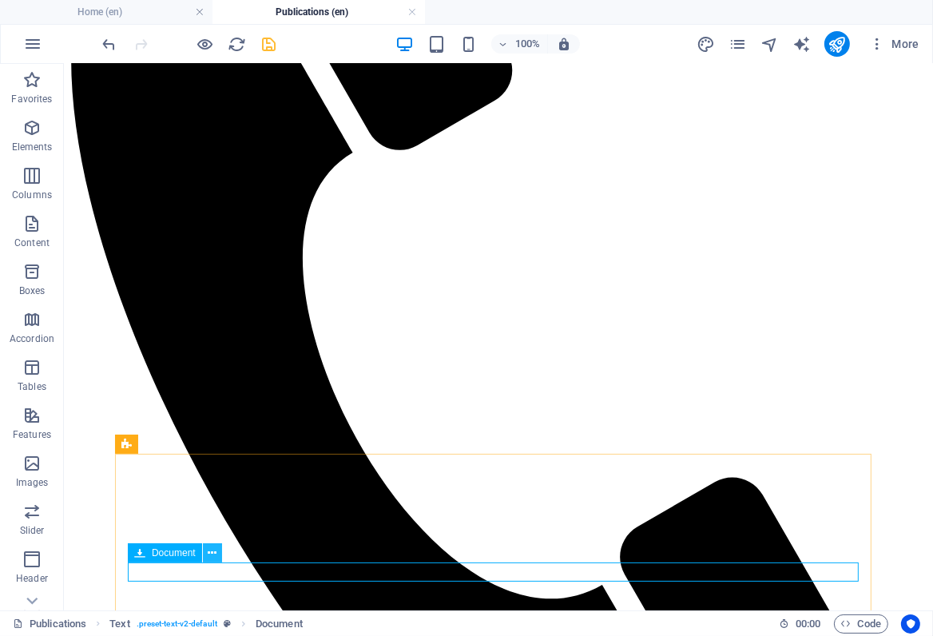
click at [209, 549] on icon at bounding box center [212, 553] width 9 height 17
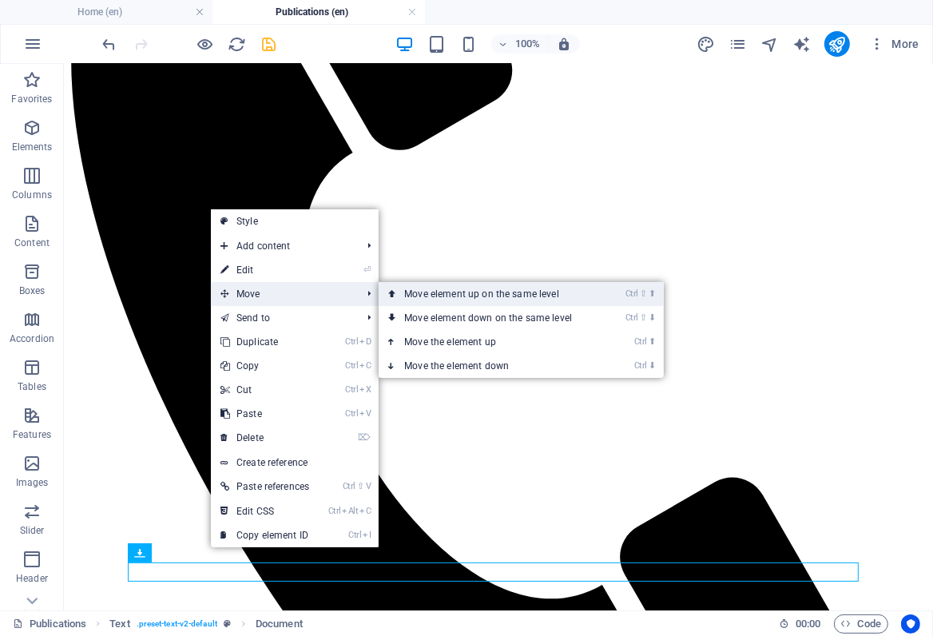
click at [467, 298] on link "Ctrl ⇧ ⬆ Move element up on the same level" at bounding box center [491, 294] width 225 height 24
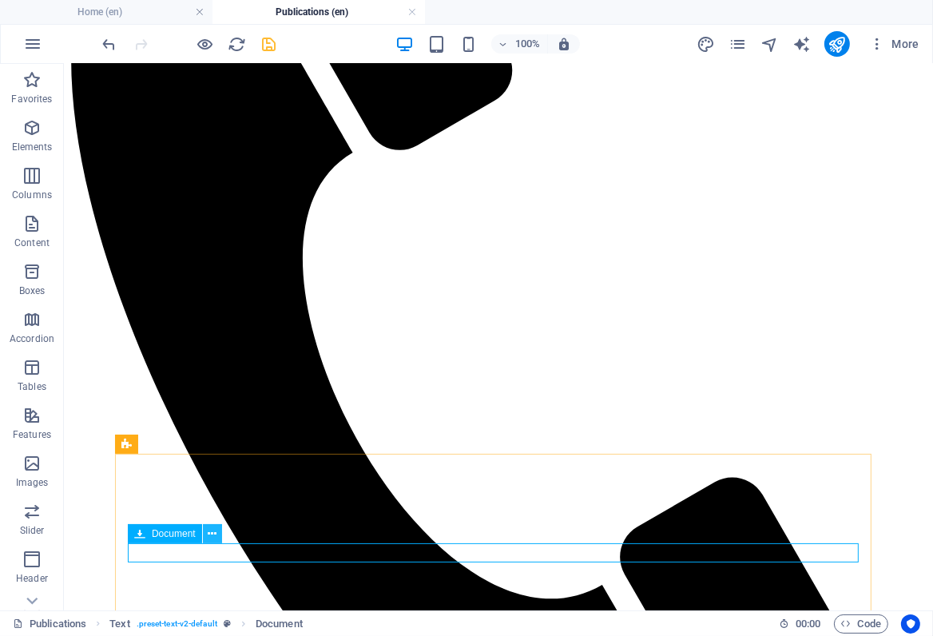
click at [210, 531] on icon at bounding box center [212, 534] width 9 height 17
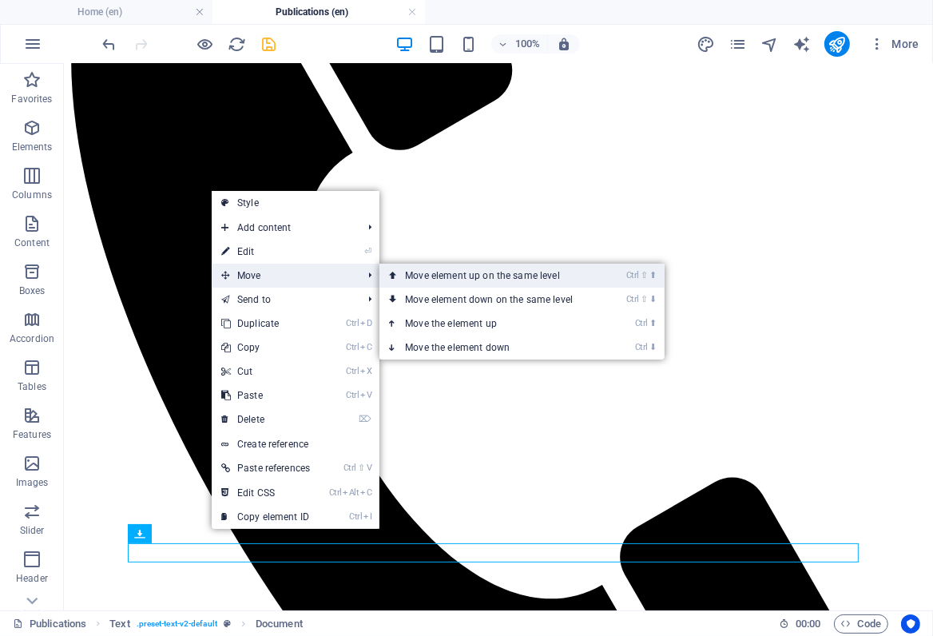
drag, startPoint x: 471, startPoint y: 279, endPoint x: 407, endPoint y: 216, distance: 89.9
click at [471, 279] on link "Ctrl ⇧ ⬆ Move element up on the same level" at bounding box center [492, 276] width 225 height 24
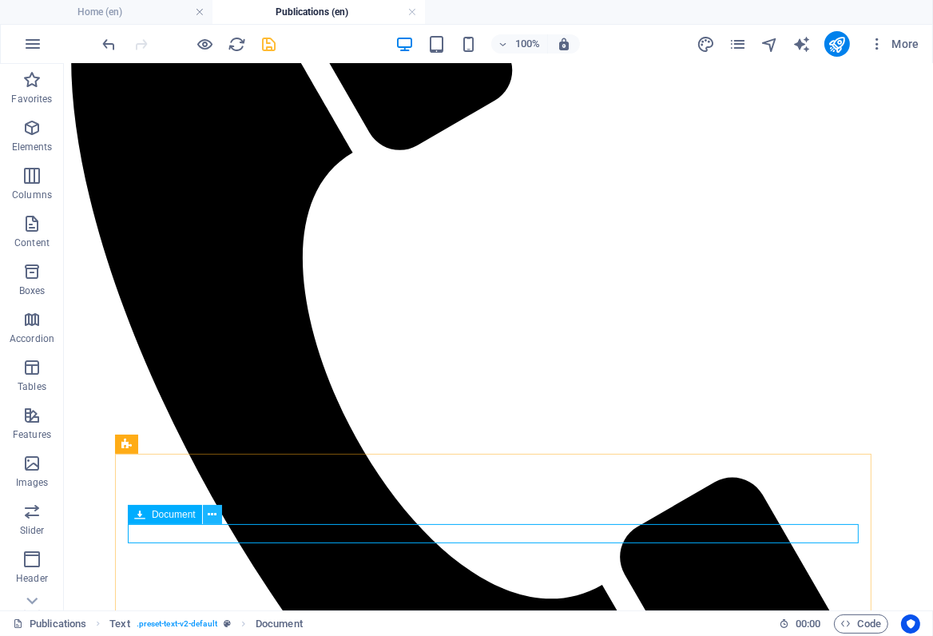
click at [215, 514] on icon at bounding box center [212, 515] width 9 height 17
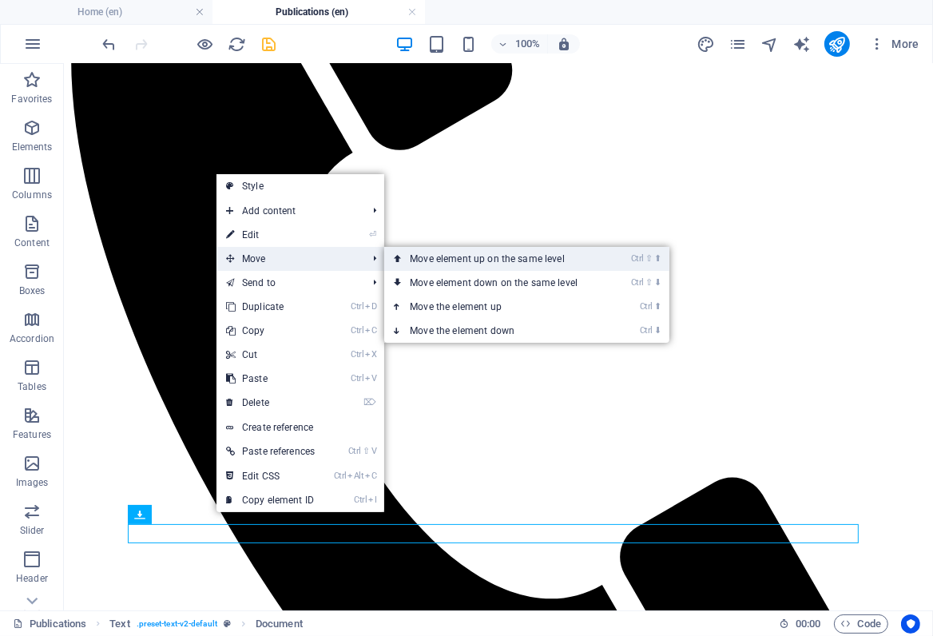
click at [461, 259] on link "Ctrl ⇧ ⬆ Move element up on the same level" at bounding box center [496, 259] width 225 height 24
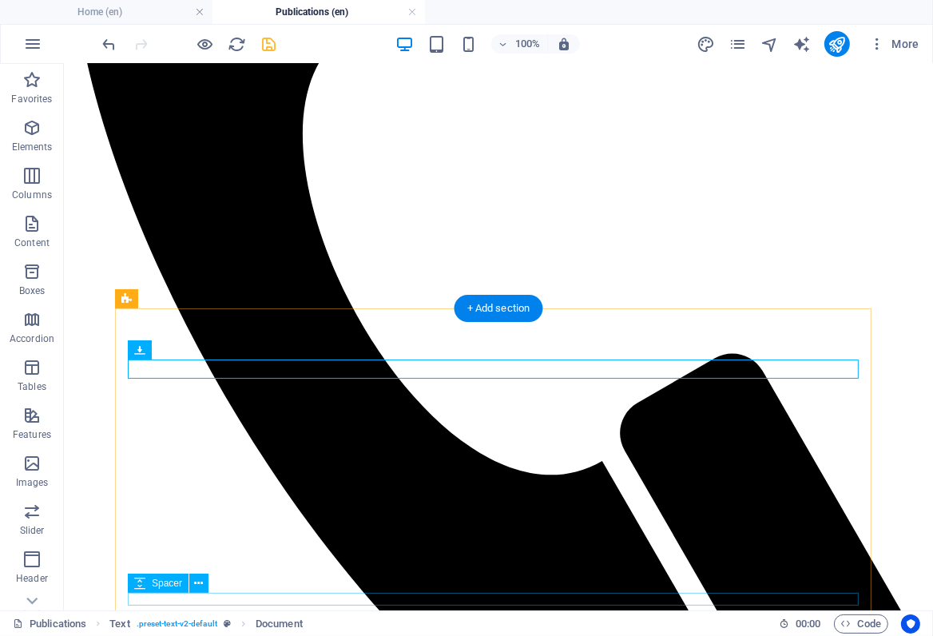
scroll to position [622, 0]
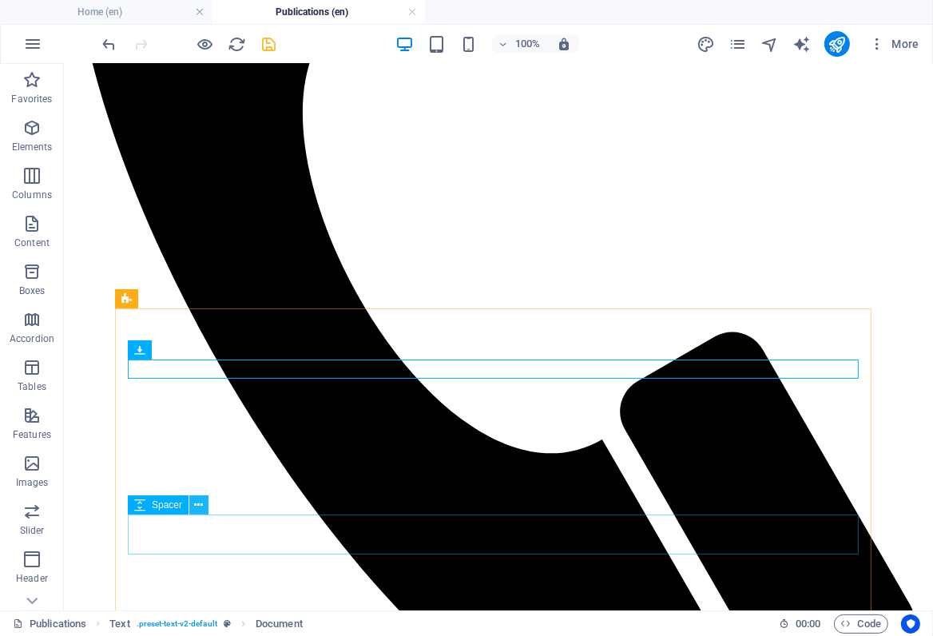
click at [200, 504] on icon at bounding box center [199, 505] width 9 height 17
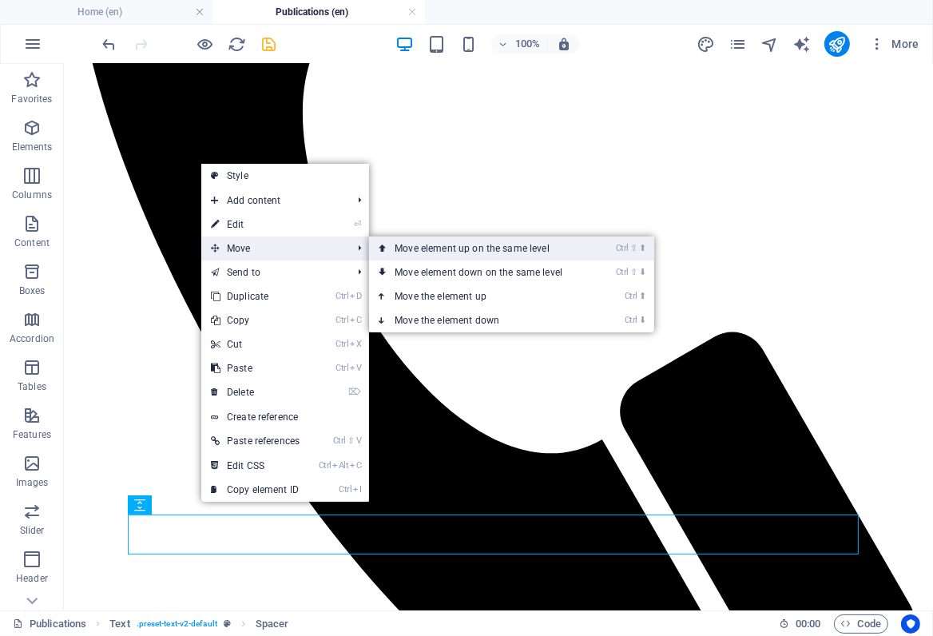
click at [454, 250] on link "Ctrl ⇧ ⬆ Move element up on the same level" at bounding box center [481, 249] width 225 height 24
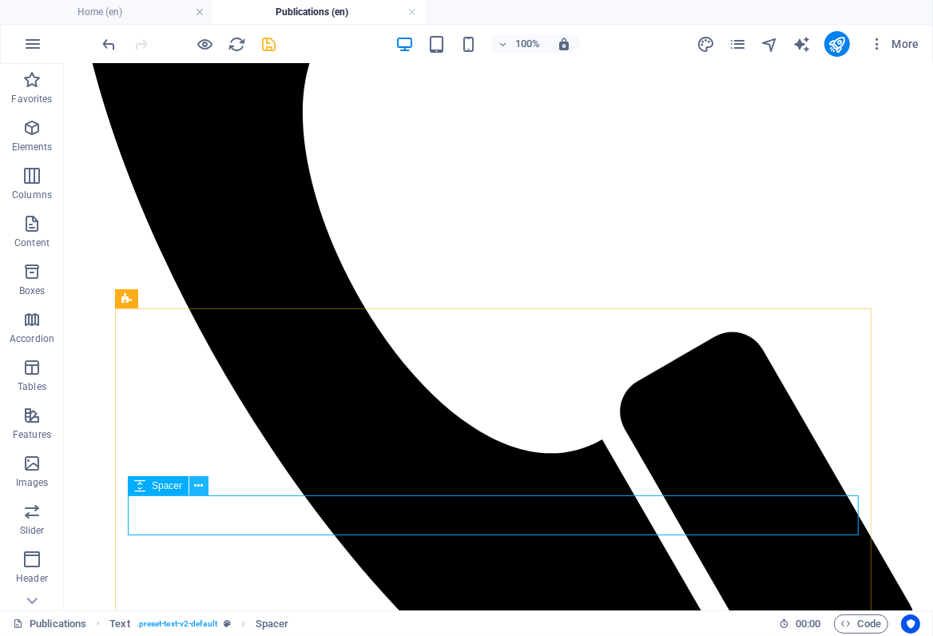
click at [199, 483] on icon at bounding box center [199, 486] width 9 height 17
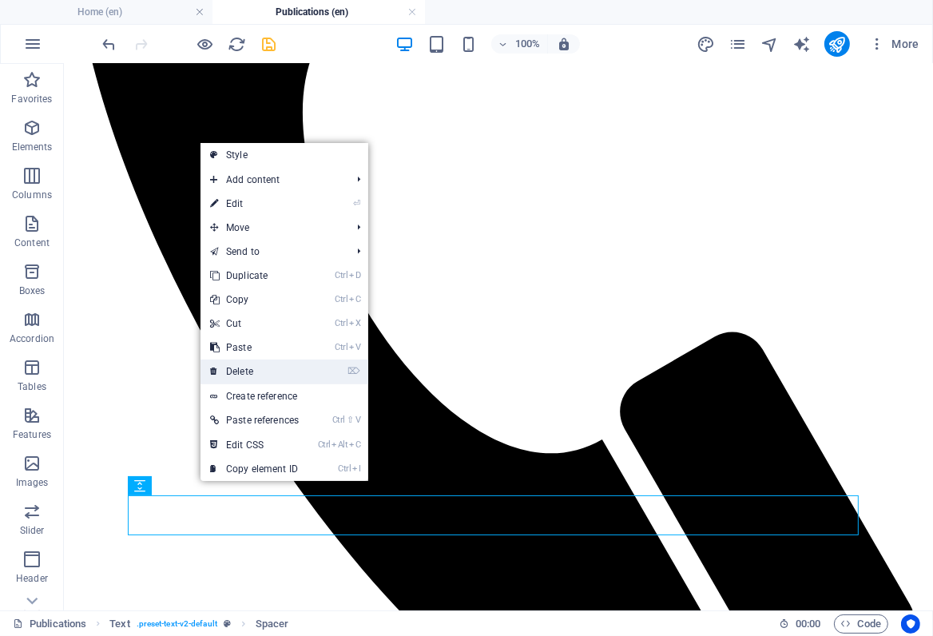
click at [245, 374] on link "⌦ Delete" at bounding box center [255, 372] width 108 height 24
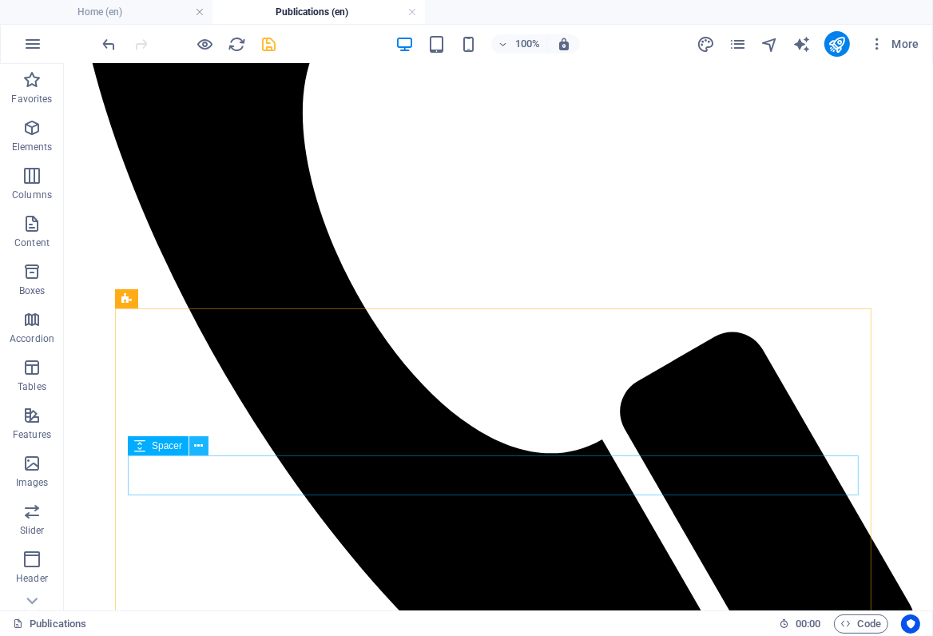
click at [198, 446] on icon at bounding box center [199, 446] width 9 height 17
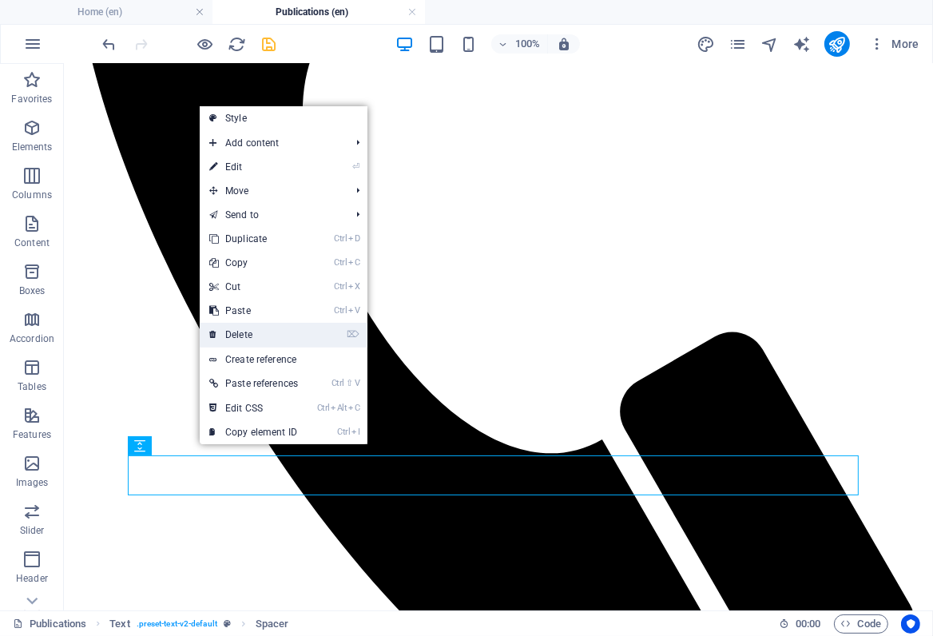
click at [233, 337] on link "⌦ Delete" at bounding box center [254, 335] width 108 height 24
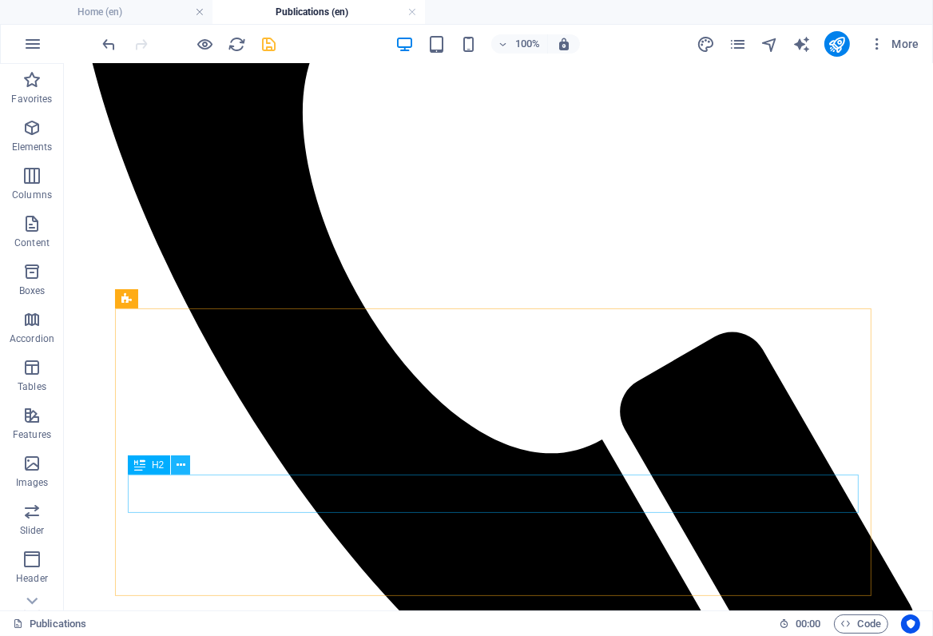
click at [181, 464] on icon at bounding box center [181, 465] width 9 height 17
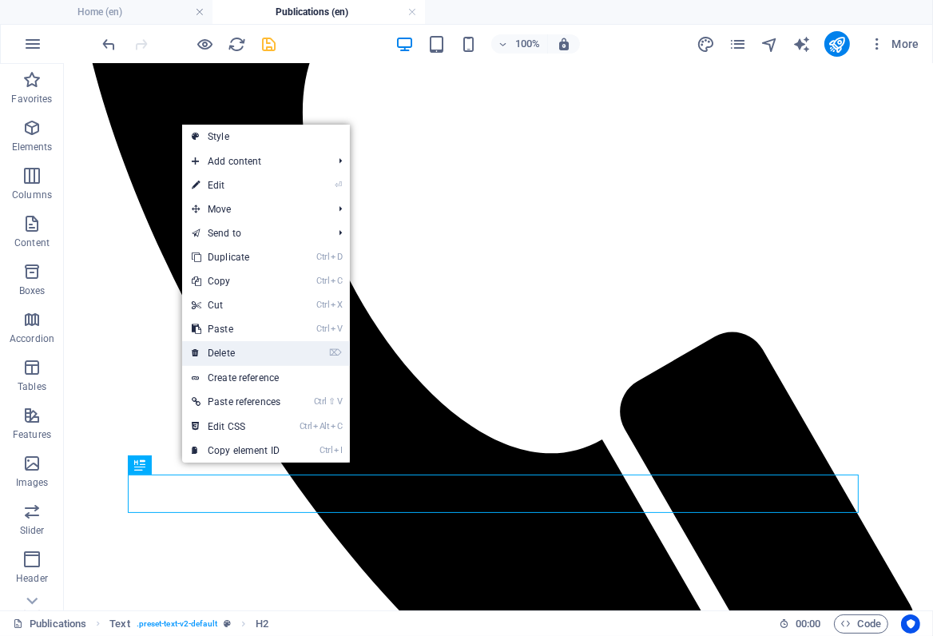
click at [228, 353] on link "⌦ Delete" at bounding box center [236, 353] width 108 height 24
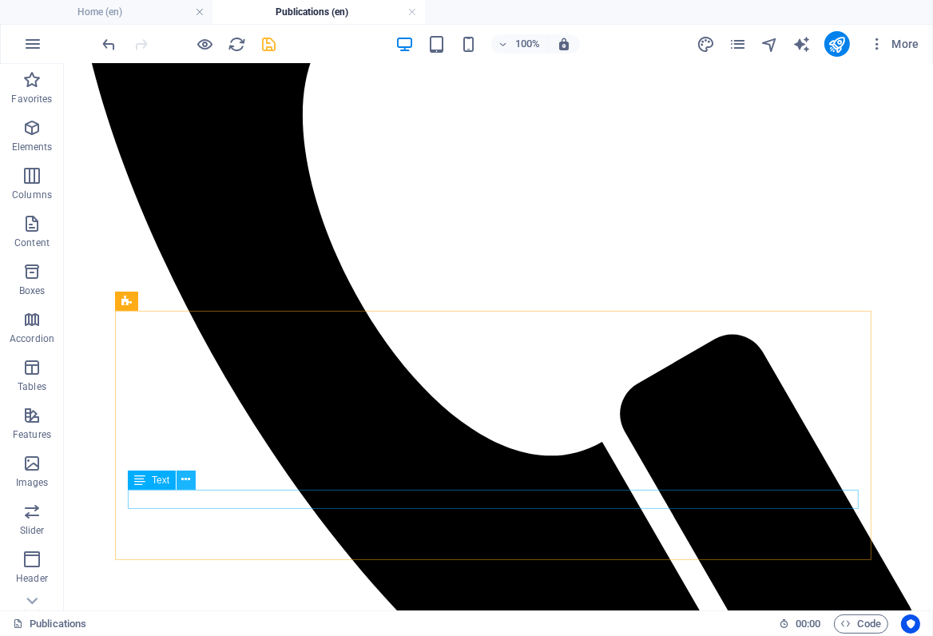
click at [189, 476] on icon at bounding box center [186, 480] width 9 height 17
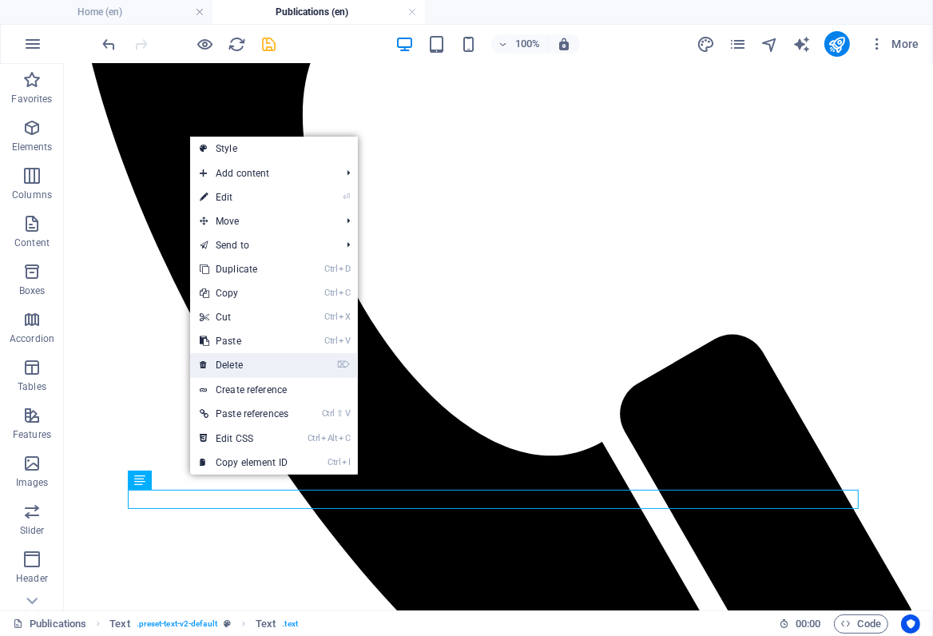
click at [236, 360] on link "⌦ Delete" at bounding box center [244, 365] width 108 height 24
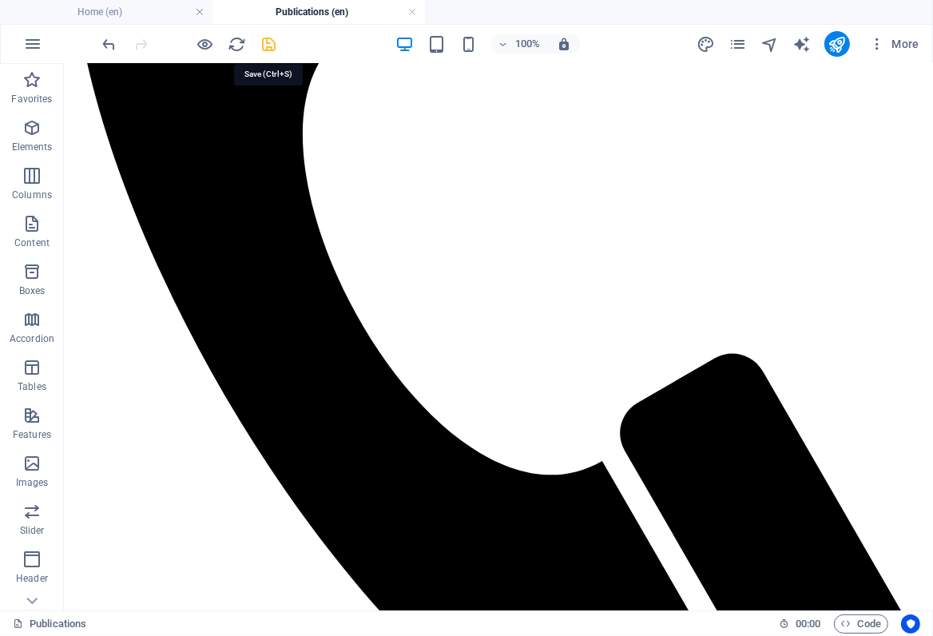
click at [269, 42] on icon "save" at bounding box center [270, 44] width 18 height 18
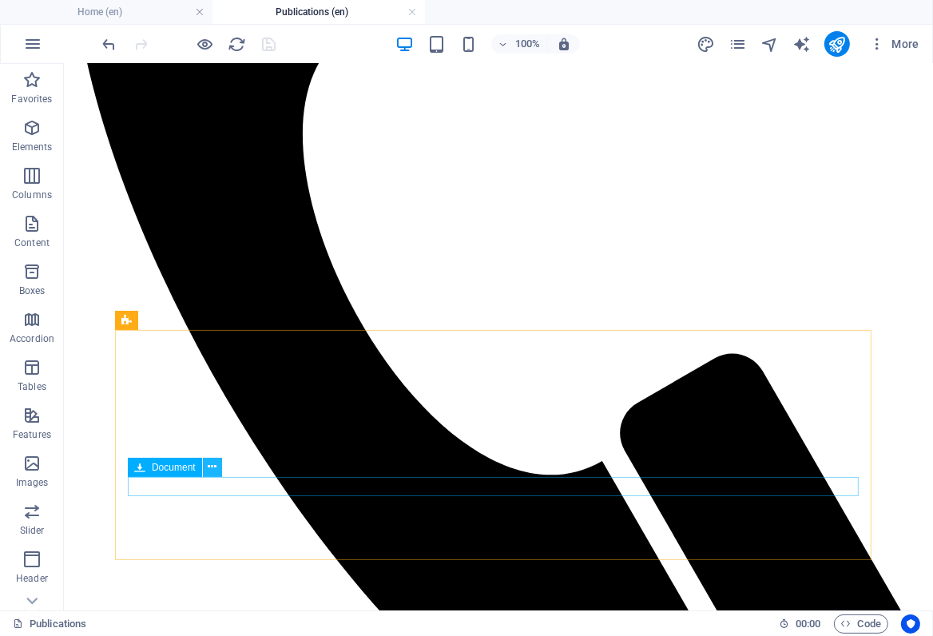
click at [209, 464] on icon at bounding box center [212, 467] width 9 height 17
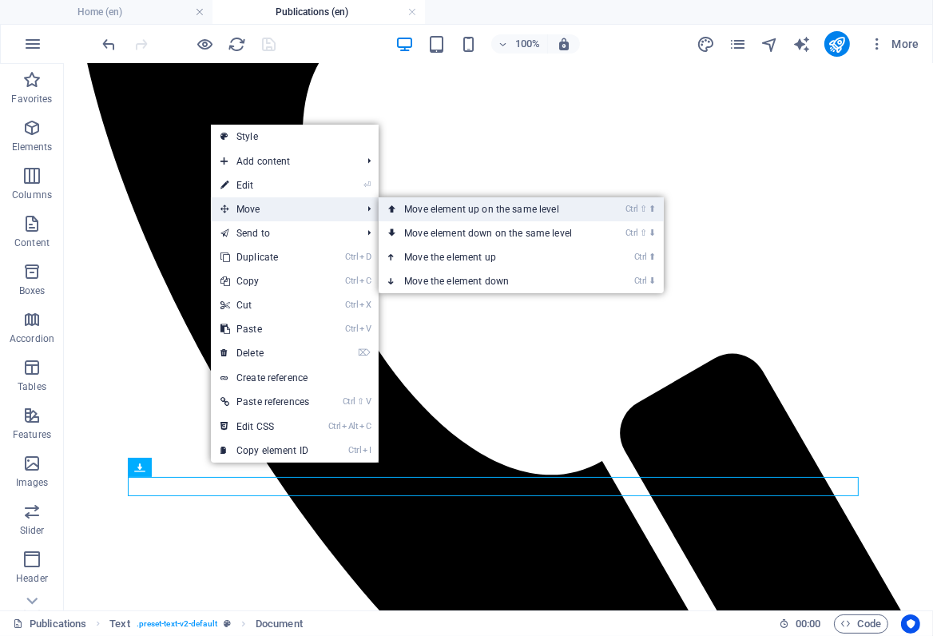
click at [429, 211] on link "Ctrl ⇧ ⬆ Move element up on the same level" at bounding box center [491, 209] width 225 height 24
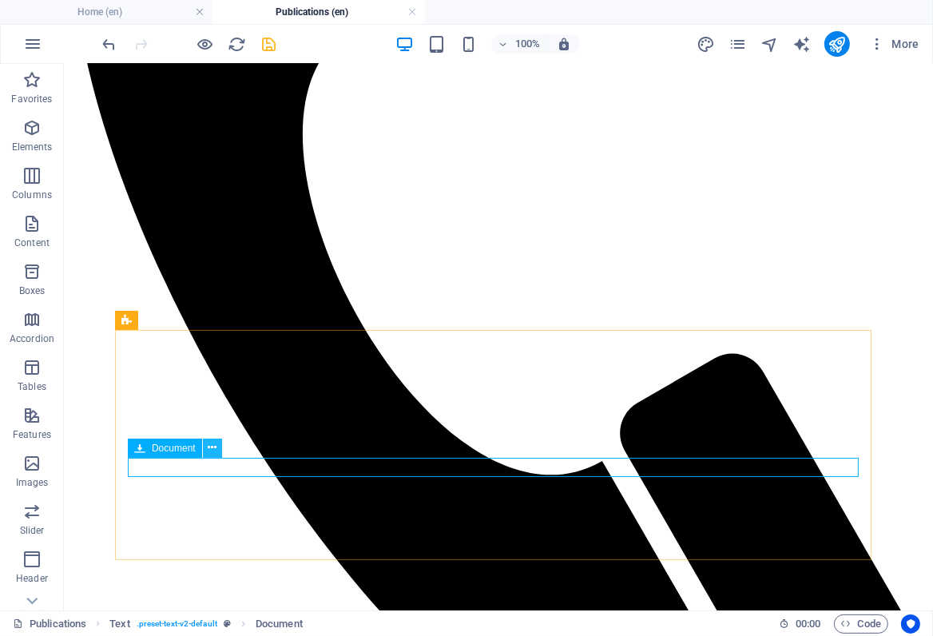
click at [211, 448] on icon at bounding box center [212, 448] width 9 height 17
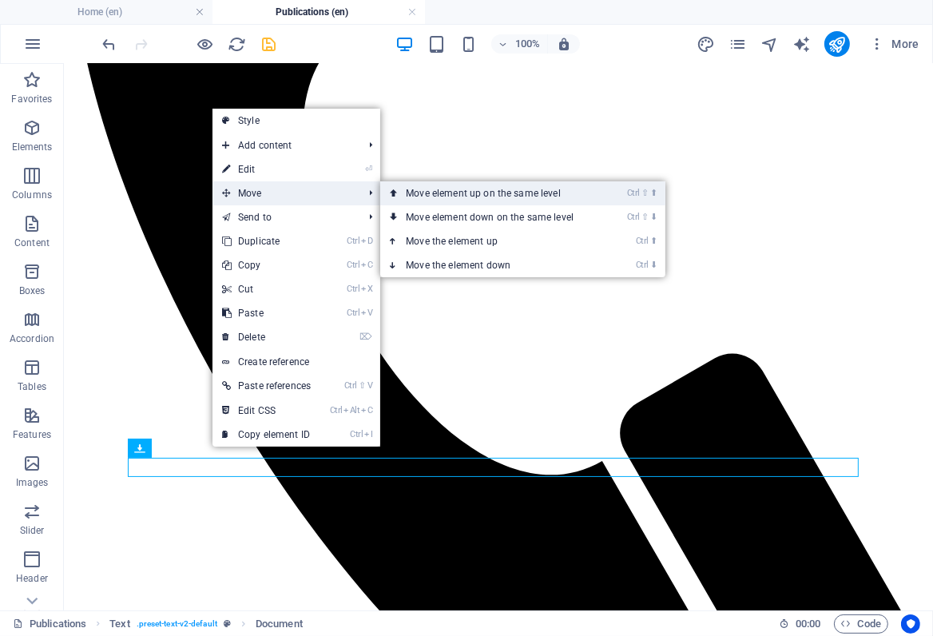
click at [420, 194] on link "Ctrl ⇧ ⬆ Move element up on the same level" at bounding box center [492, 193] width 225 height 24
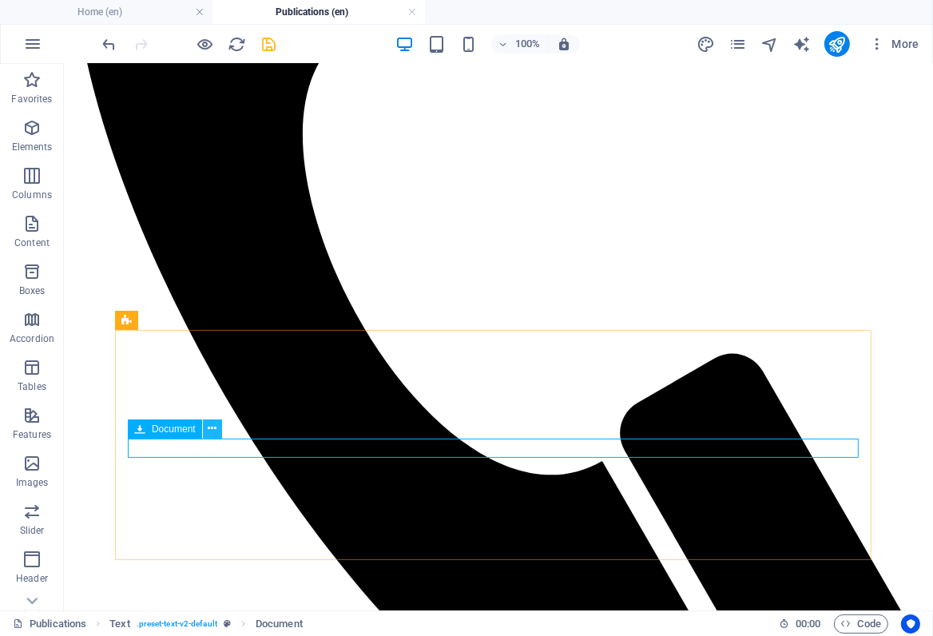
click at [213, 430] on icon at bounding box center [212, 428] width 9 height 17
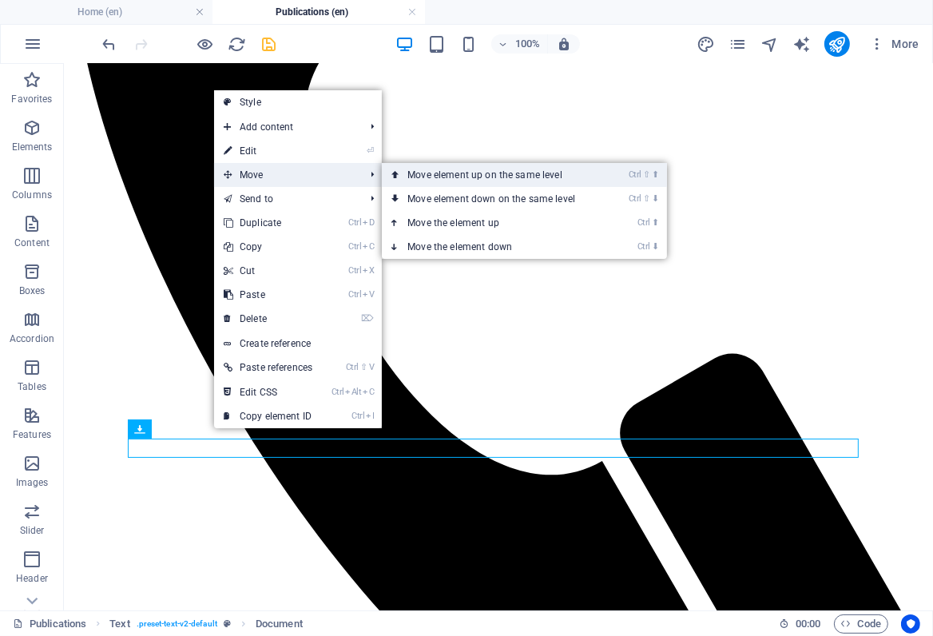
click at [423, 173] on link "Ctrl ⇧ ⬆ Move element up on the same level" at bounding box center [494, 175] width 225 height 24
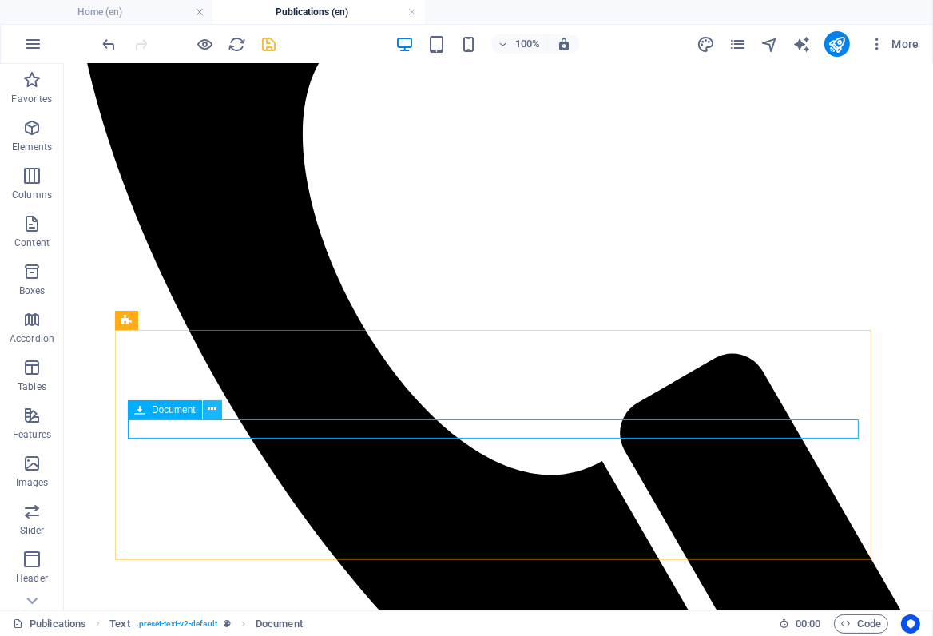
click at [211, 406] on icon at bounding box center [212, 409] width 9 height 17
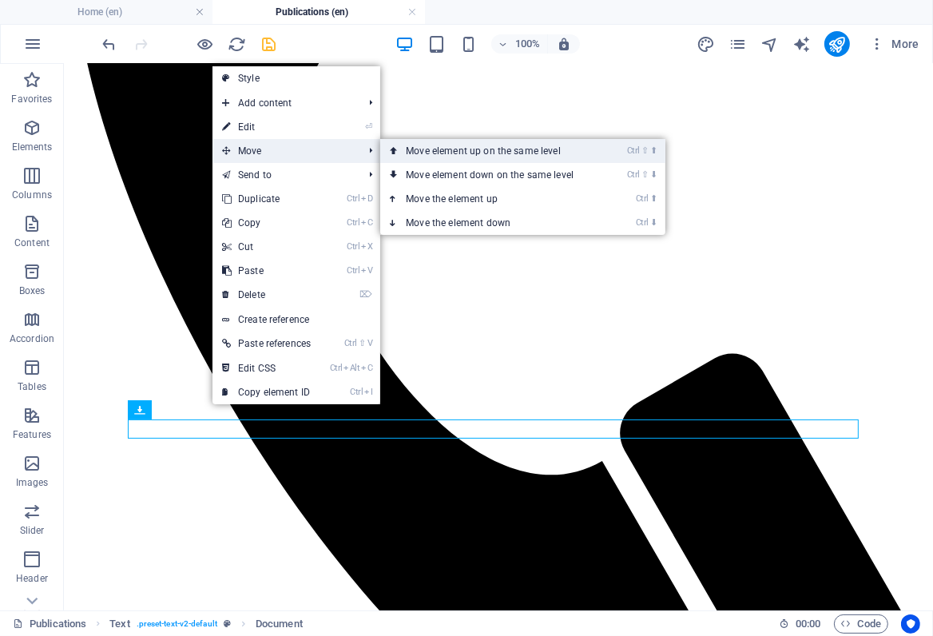
click at [445, 153] on link "Ctrl ⇧ ⬆ Move element up on the same level" at bounding box center [492, 151] width 225 height 24
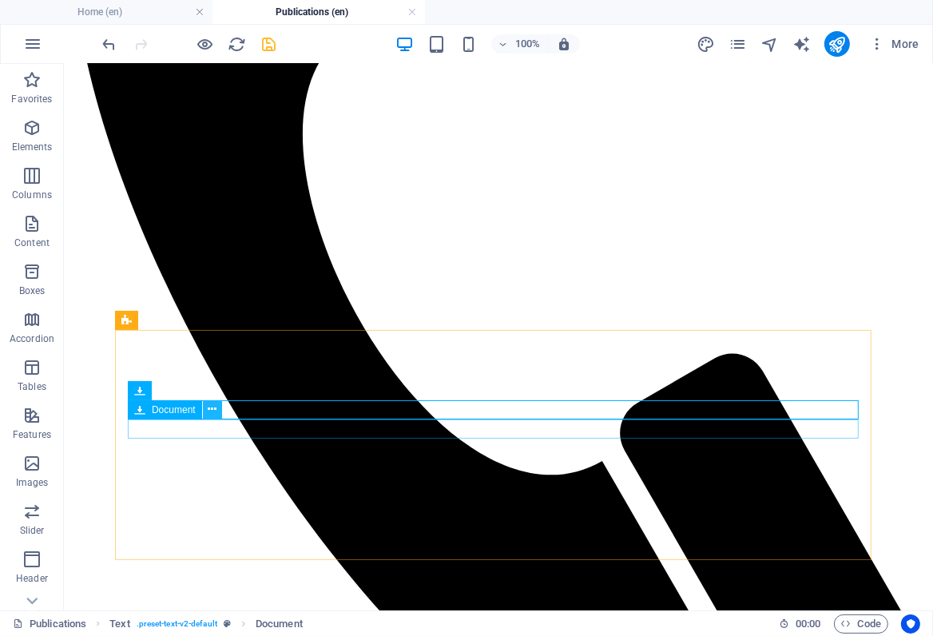
click at [213, 407] on icon at bounding box center [212, 409] width 9 height 17
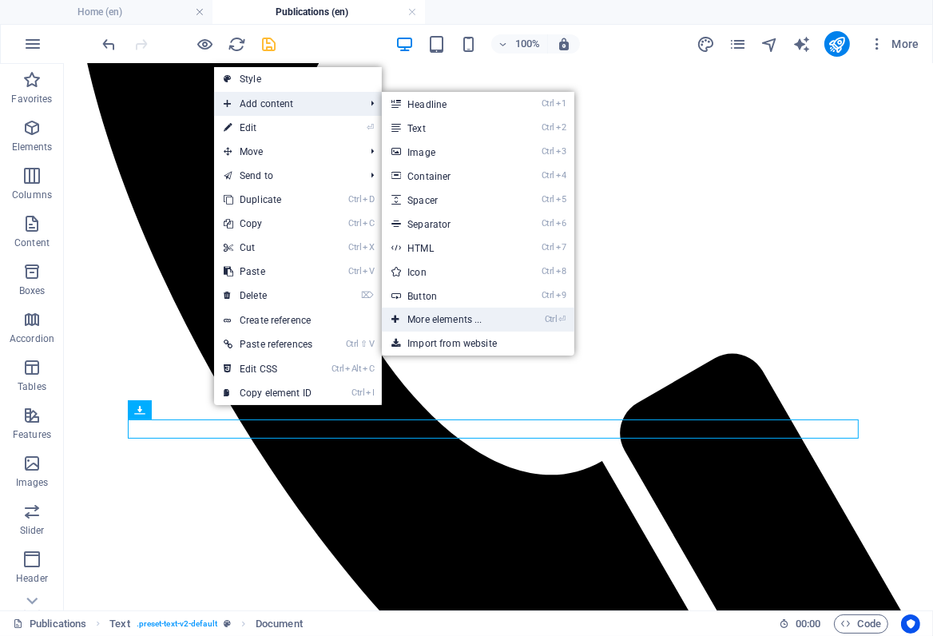
click at [434, 320] on link "Ctrl ⏎ More elements ..." at bounding box center [448, 320] width 132 height 24
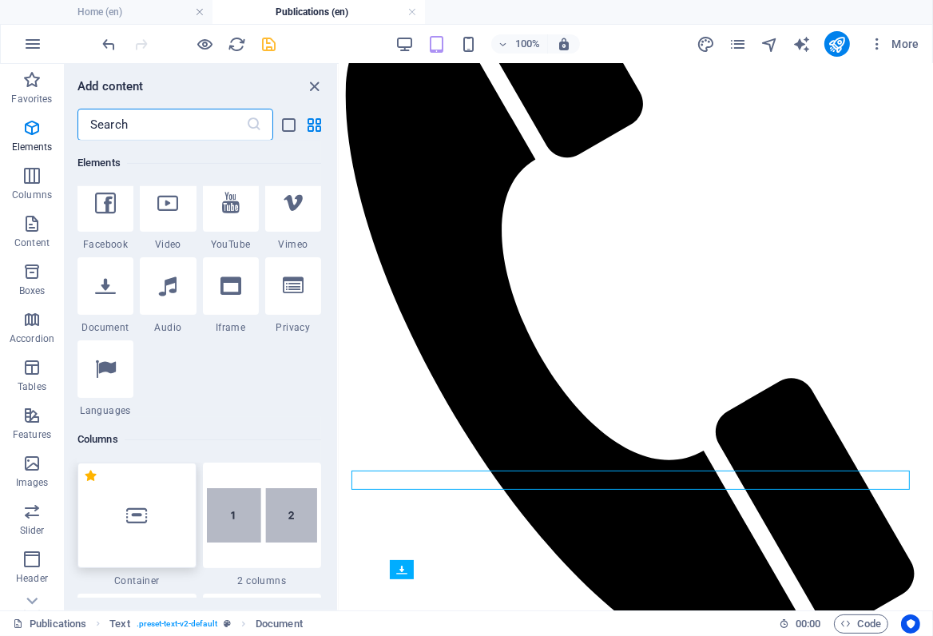
scroll to position [533, 0]
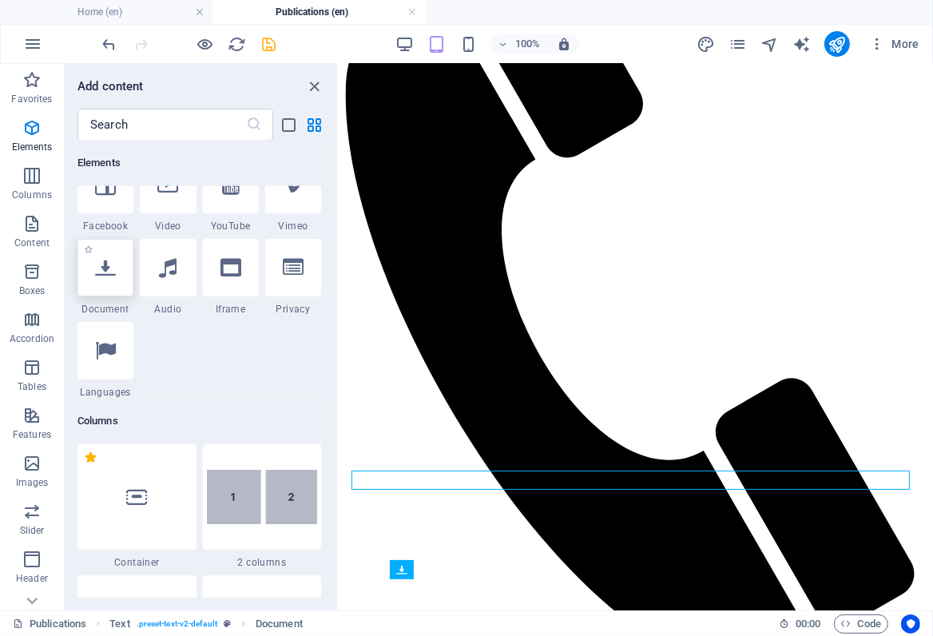
click at [109, 278] on div at bounding box center [106, 268] width 56 height 58
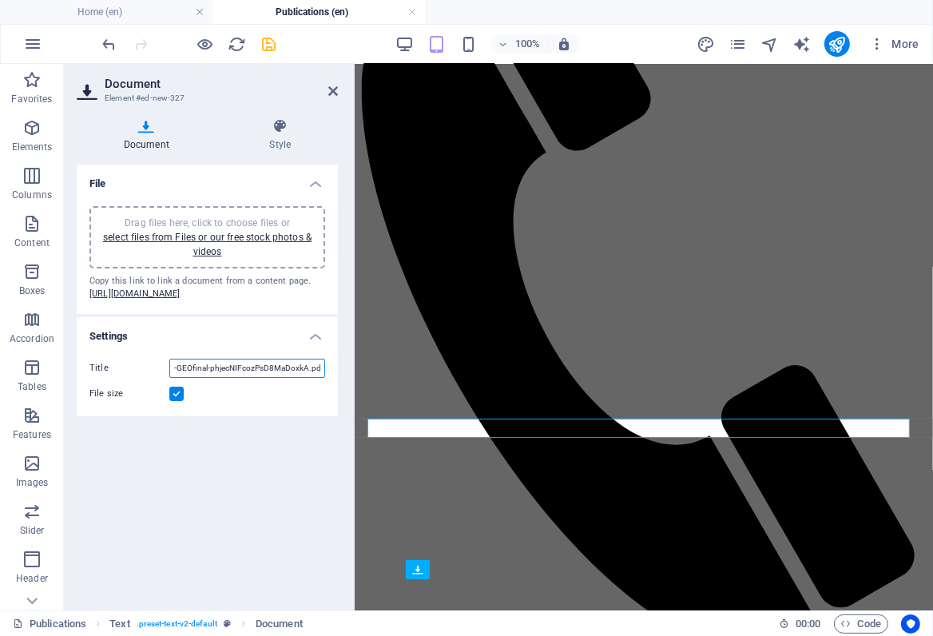
click at [175, 378] on input "-GEOfinal-phjecNIFcozPsD8MaDoxkA.pdf" at bounding box center [247, 368] width 156 height 19
click at [188, 377] on input "GEOfinal-phjecNIFcozPsD8MaDoxkA.pdf" at bounding box center [247, 368] width 156 height 19
drag, startPoint x: 191, startPoint y: 380, endPoint x: 328, endPoint y: 380, distance: 136.7
click at [328, 380] on div "Title GEO final-phjecNIFcozPsD8MaDoxkA.pdf File size" at bounding box center [207, 381] width 261 height 70
paste input "პაკეტიხორბლის წარმოების აგროტექნოლოგიაSafe"
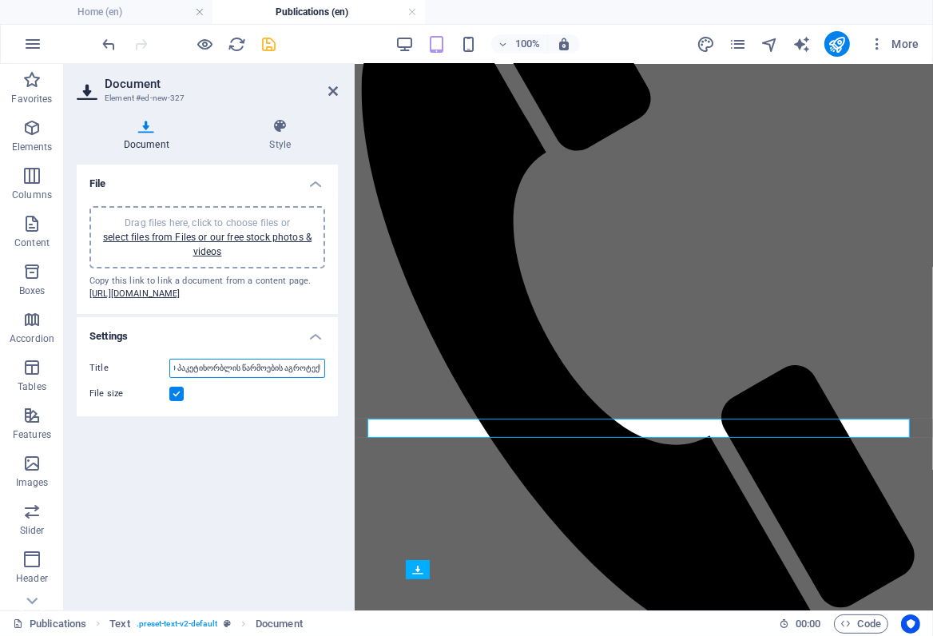
scroll to position [0, 0]
click at [217, 378] on input "GEO პაკეტიხორბლის წარმოების აგროტექნოლოგია" at bounding box center [247, 368] width 156 height 19
type input "GEO ხორბლის წარმოების აგროტექნოლოგია"
click at [265, 45] on icon "save" at bounding box center [270, 44] width 18 height 18
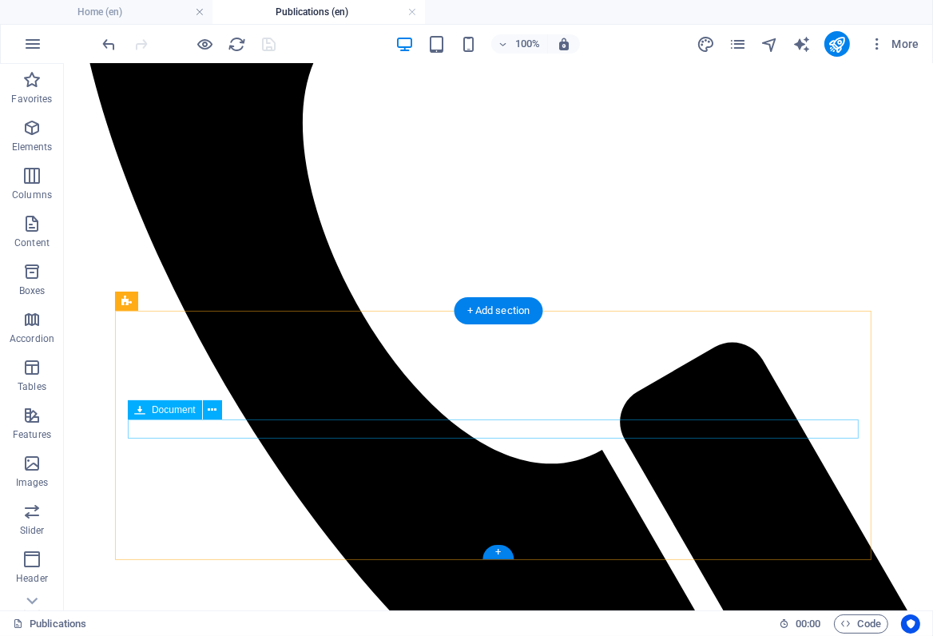
scroll to position [619, 0]
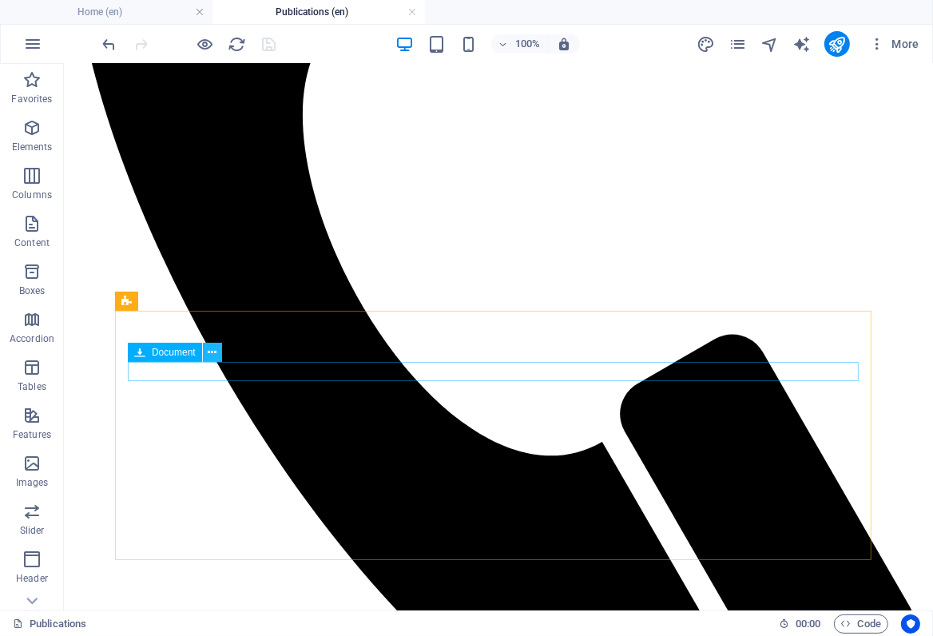
click at [209, 348] on icon at bounding box center [212, 352] width 9 height 17
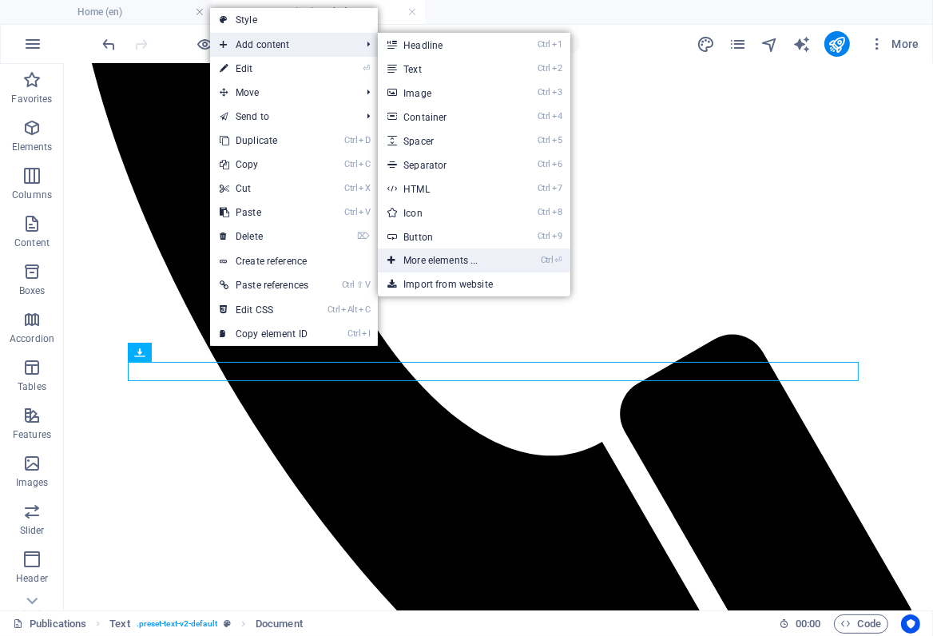
drag, startPoint x: 70, startPoint y: 195, endPoint x: 440, endPoint y: 260, distance: 376.4
click at [440, 260] on link "Ctrl ⏎ More elements ..." at bounding box center [444, 261] width 132 height 24
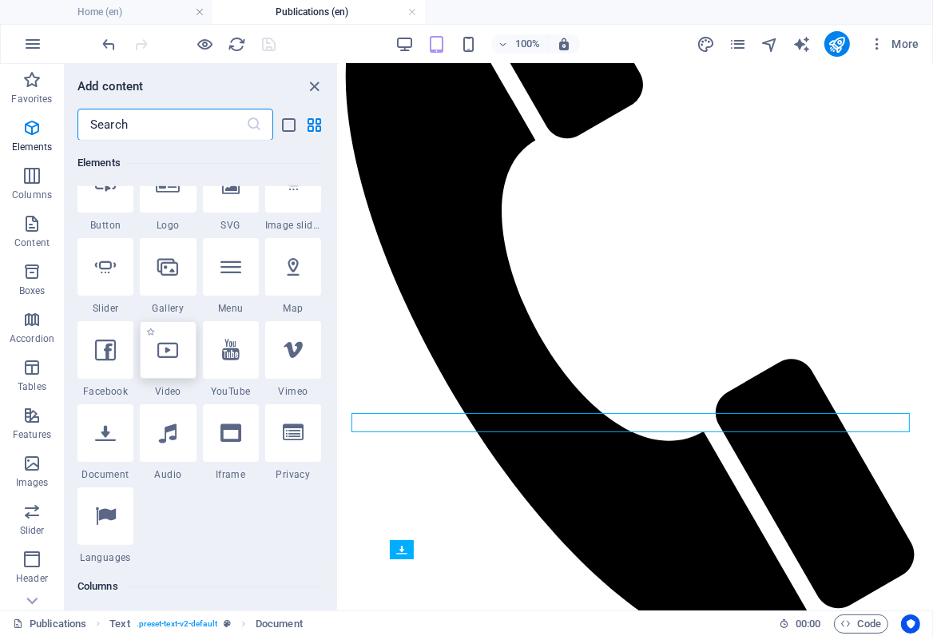
scroll to position [388, 0]
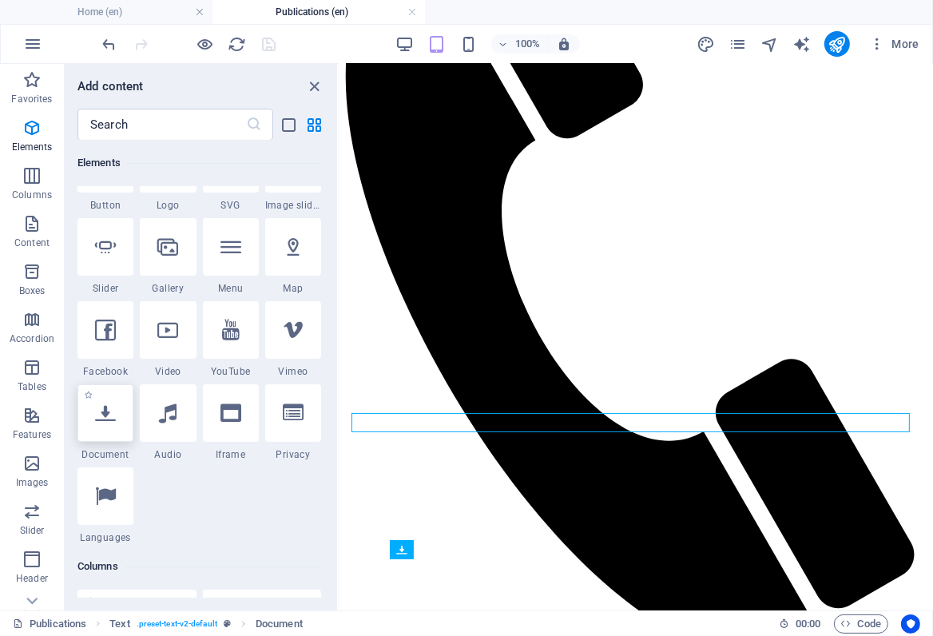
click at [107, 430] on div at bounding box center [106, 413] width 56 height 58
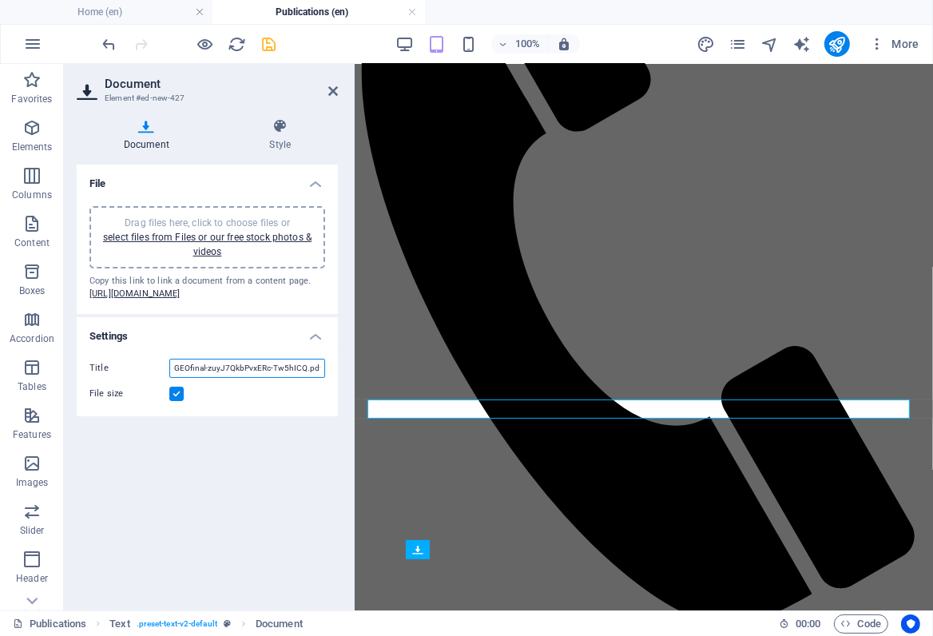
click at [186, 378] on input "GEOfinal-zuyJ7QkbPvxERc-Tw5hICQ.pdf" at bounding box center [247, 368] width 156 height 19
drag, startPoint x: 188, startPoint y: 392, endPoint x: 334, endPoint y: 398, distance: 146.4
click at [334, 398] on div "Title GEOfinal-zuyJ7QkbPvxERc-Tw5hICQ.pdf File size" at bounding box center [207, 381] width 261 height 70
paste input "პაკეტიკარტოფილის წარმოების აგროტექნოლოგია"
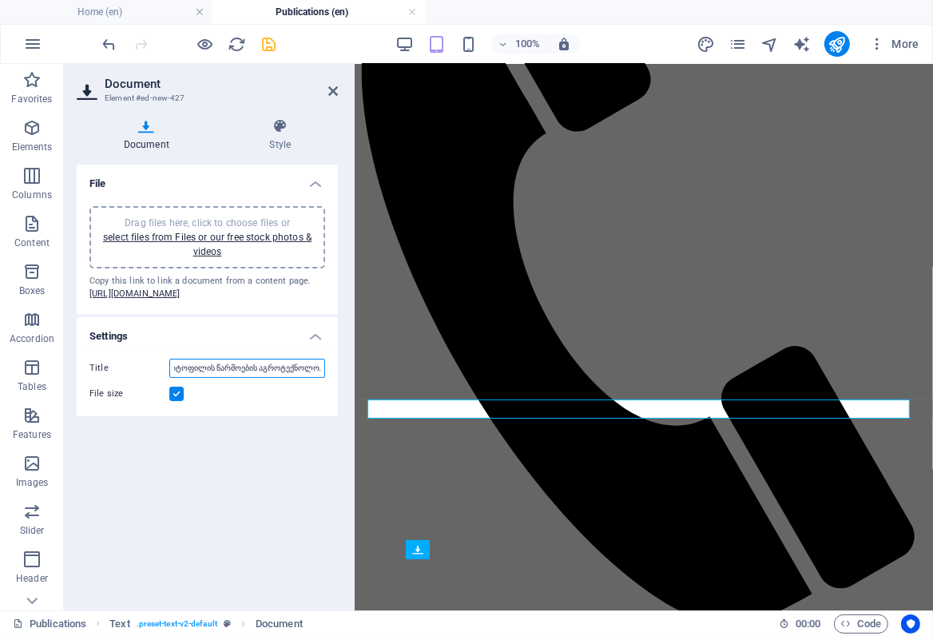
click at [174, 378] on input "GEO პაკეტიკარტოფილის წარმოების აგროტექნოლოგია" at bounding box center [247, 368] width 156 height 19
click at [175, 378] on input "GEO პაკეტიკარტოფილის წარმოების აგროტექნოლოგია" at bounding box center [247, 368] width 156 height 19
click at [308, 378] on input "GEO პაკეტიკარტოფილის წარმოების აგროტექნოლოგია" at bounding box center [247, 368] width 156 height 19
click at [208, 378] on input "GEO პაკეტიკარტოფილის წარმოების აგროტექნოლოგია" at bounding box center [247, 368] width 156 height 19
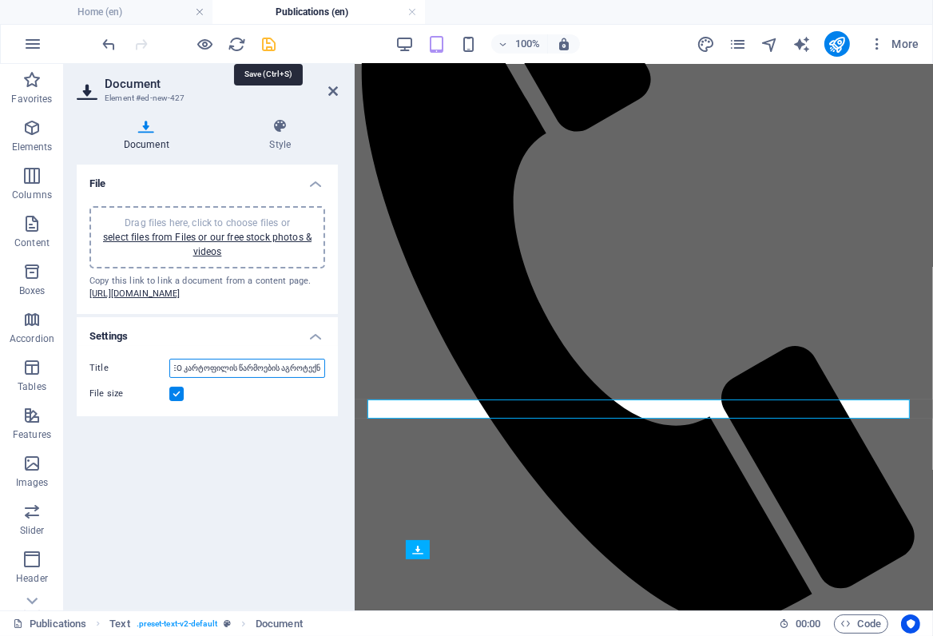
type input "GEO კარტოფილის წარმოების აგროტექნოლოგია"
click at [271, 42] on icon "save" at bounding box center [270, 44] width 18 height 18
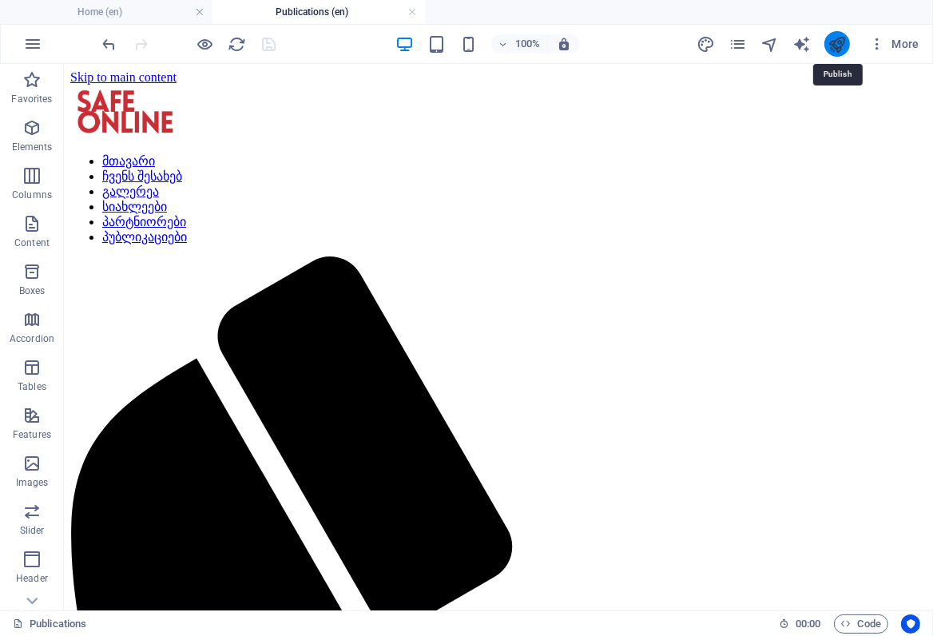
click at [835, 47] on icon "publish" at bounding box center [837, 44] width 18 height 18
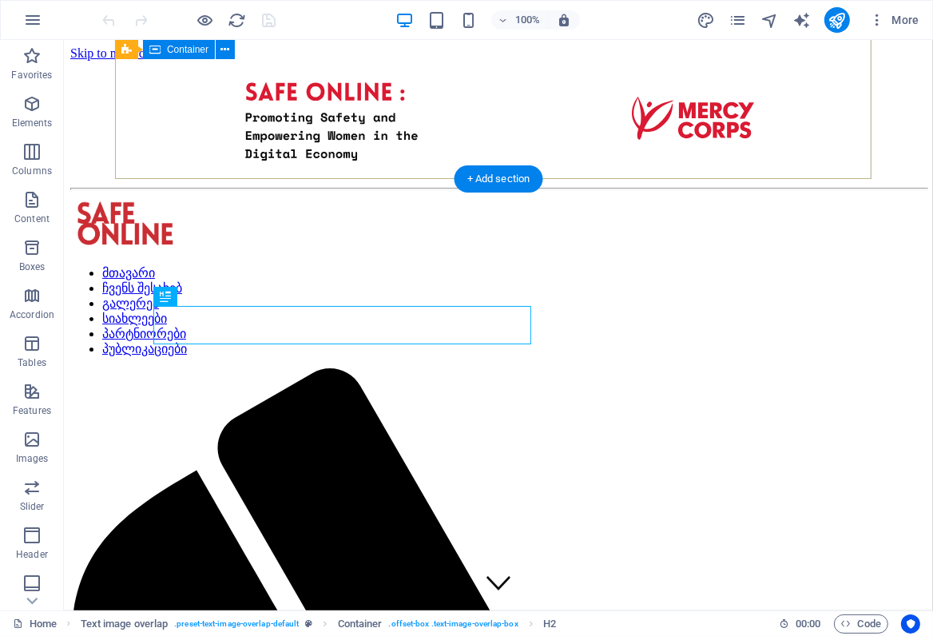
scroll to position [623, 0]
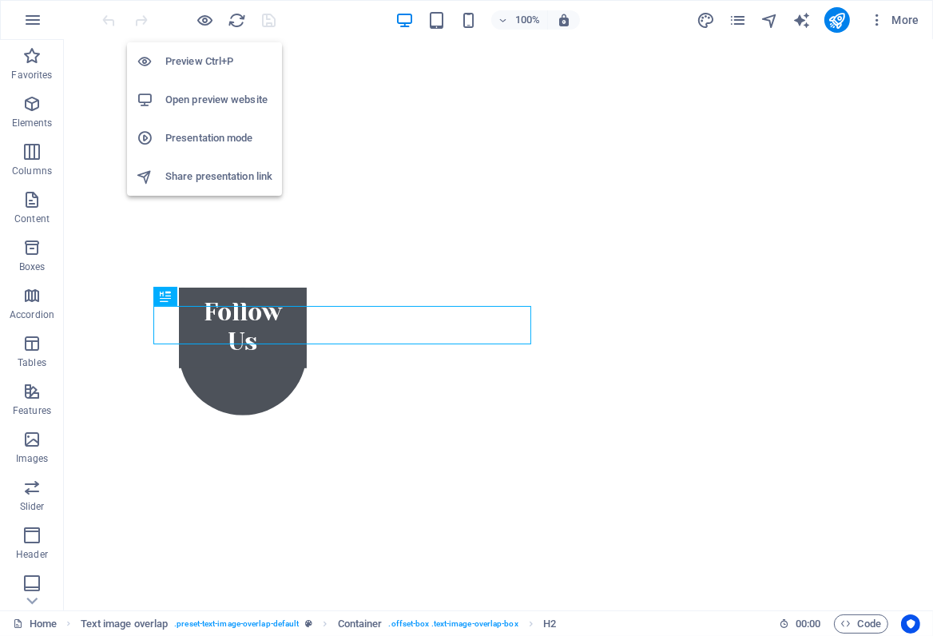
click at [196, 56] on h6 "Preview Ctrl+P" at bounding box center [218, 61] width 107 height 19
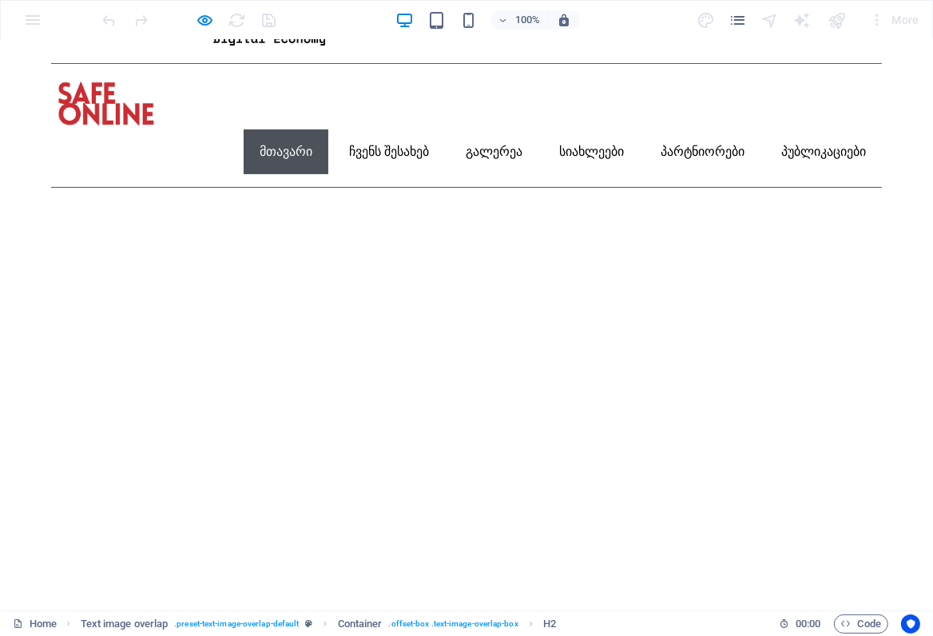
scroll to position [114, 0]
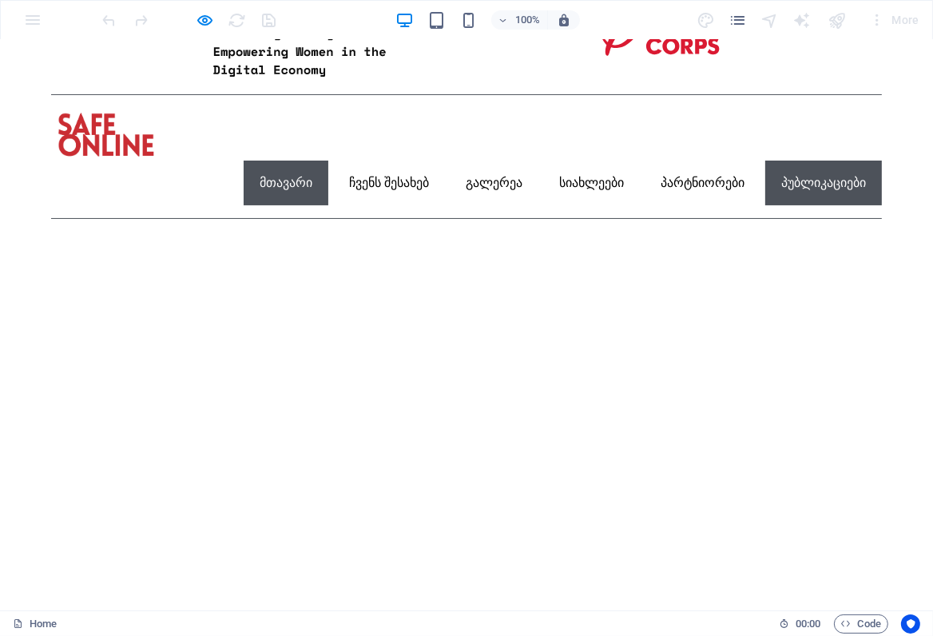
click at [793, 161] on link "პუბლიკაციები" at bounding box center [824, 183] width 117 height 45
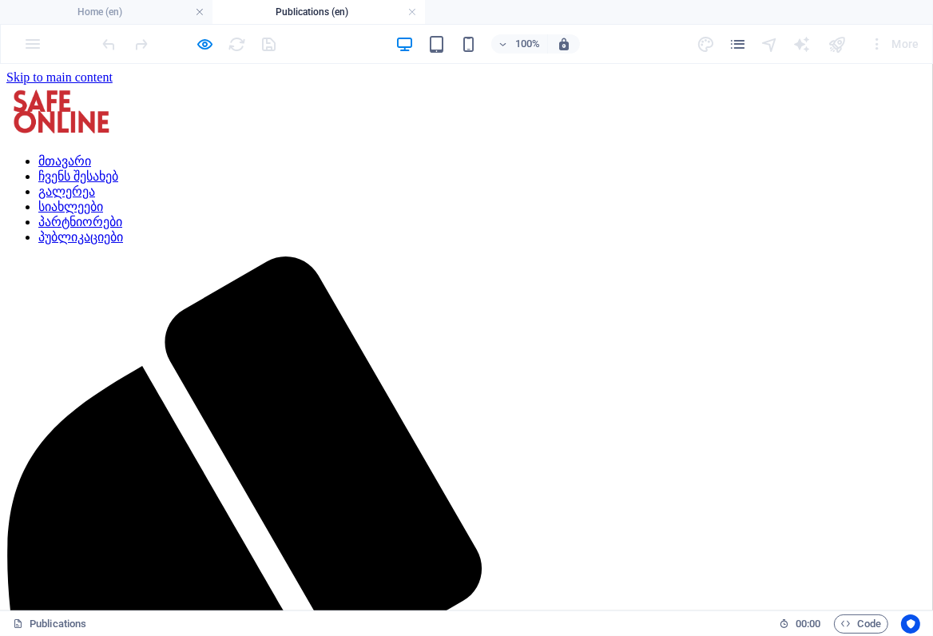
scroll to position [0, 0]
click at [205, 42] on icon "button" at bounding box center [206, 44] width 18 height 18
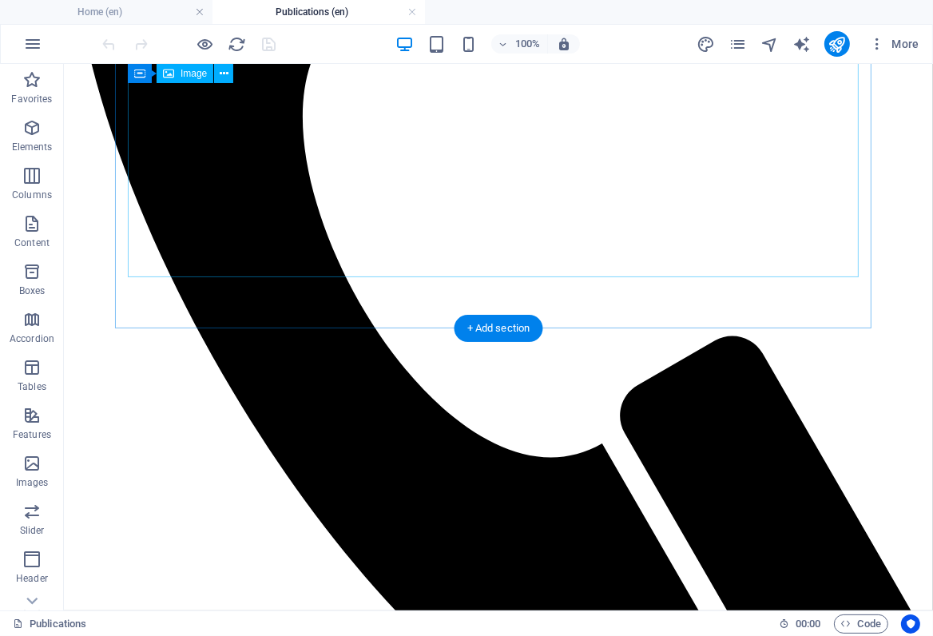
scroll to position [639, 0]
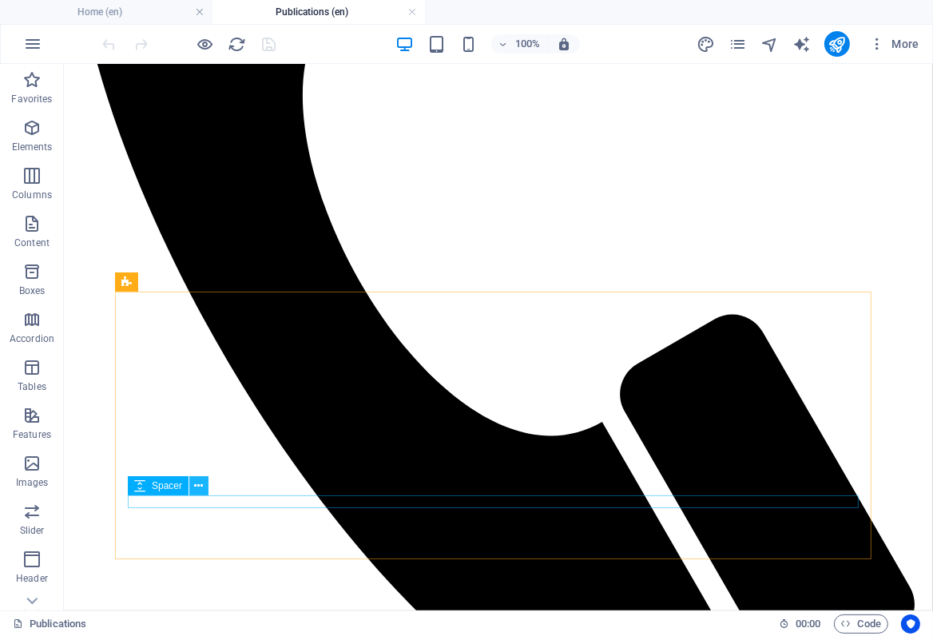
click at [199, 487] on icon at bounding box center [199, 486] width 9 height 17
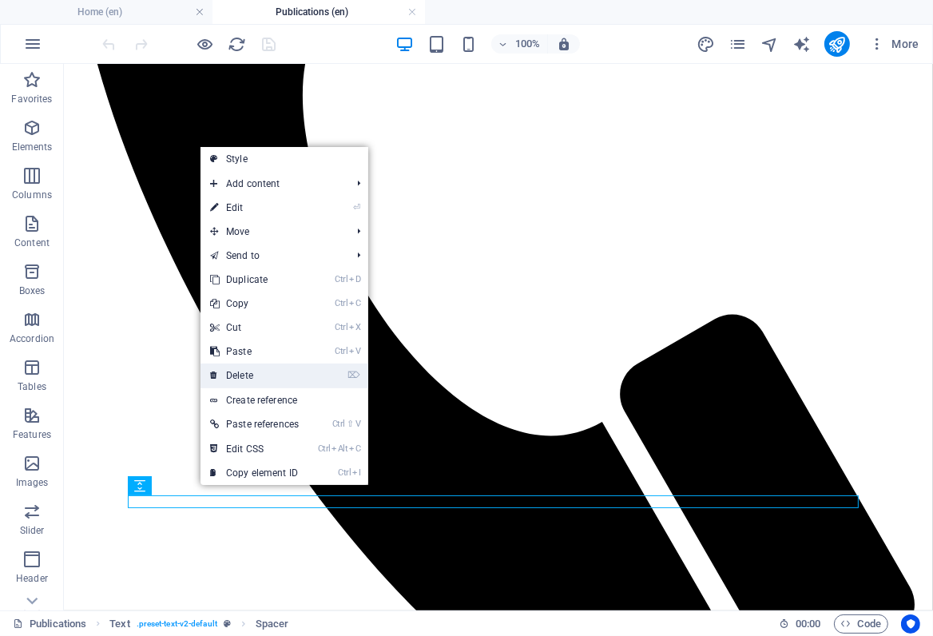
click at [246, 375] on link "⌦ Delete" at bounding box center [255, 376] width 108 height 24
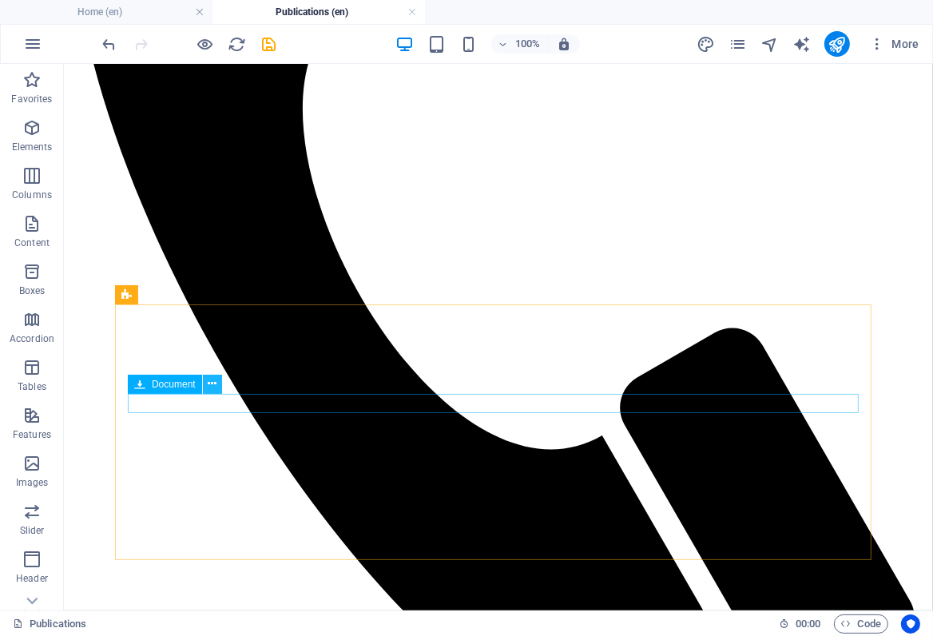
click at [208, 383] on icon at bounding box center [212, 384] width 9 height 17
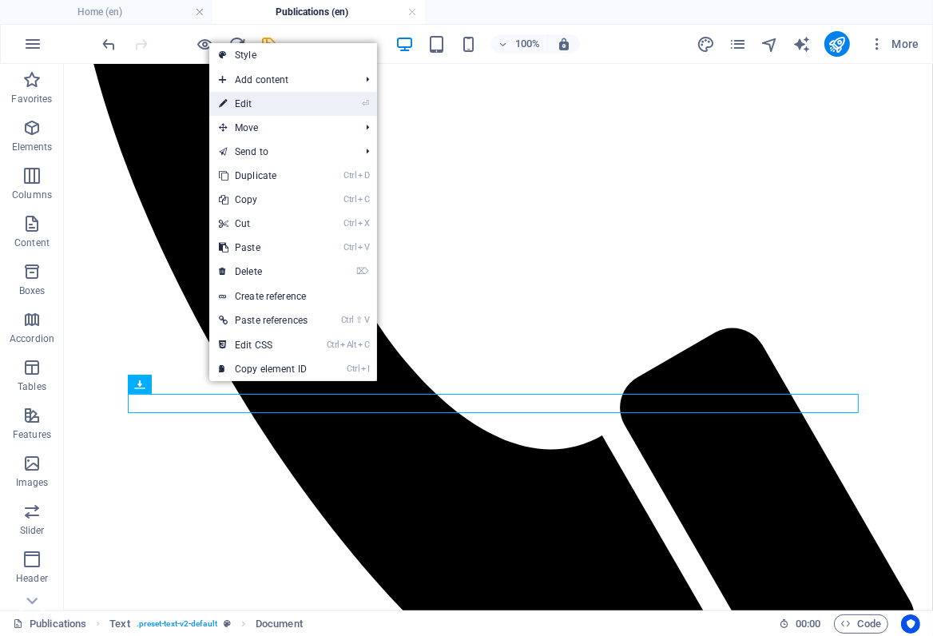
click at [257, 109] on link "⏎ Edit" at bounding box center [263, 104] width 108 height 24
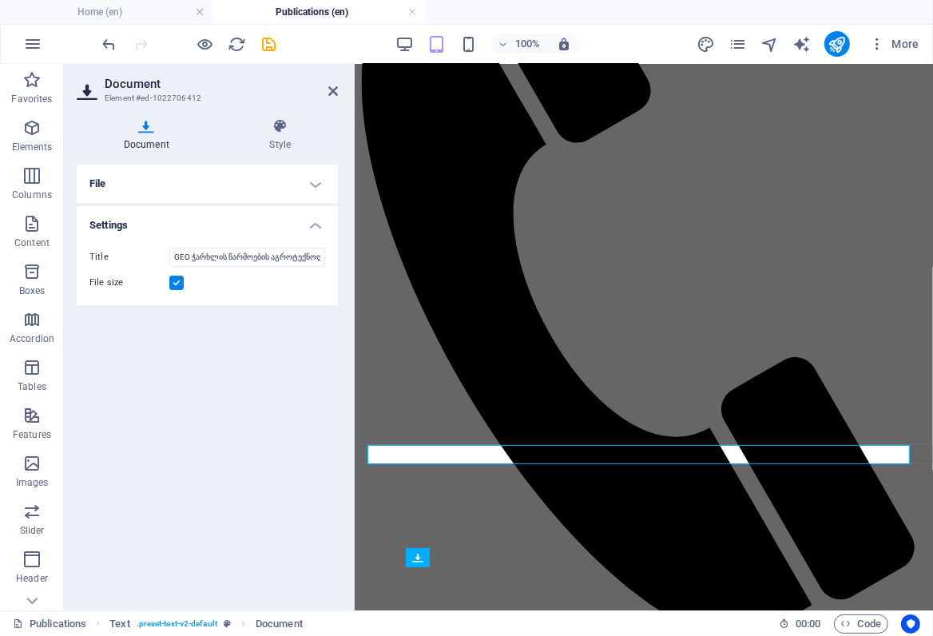
scroll to position [363, 0]
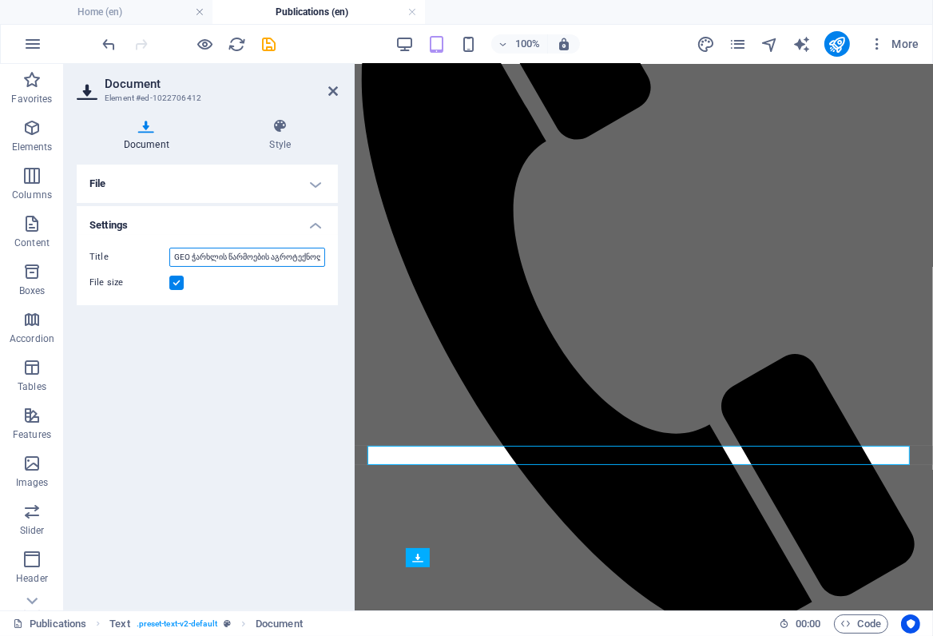
click at [294, 258] on input "GEO ჭარხლის წარმოების აგროტექნოლოგია.pdf" at bounding box center [247, 257] width 156 height 19
type input "GEO ჭარხლის წარმოების აგროტექნოლოგია"
click at [264, 39] on icon "save" at bounding box center [270, 44] width 18 height 18
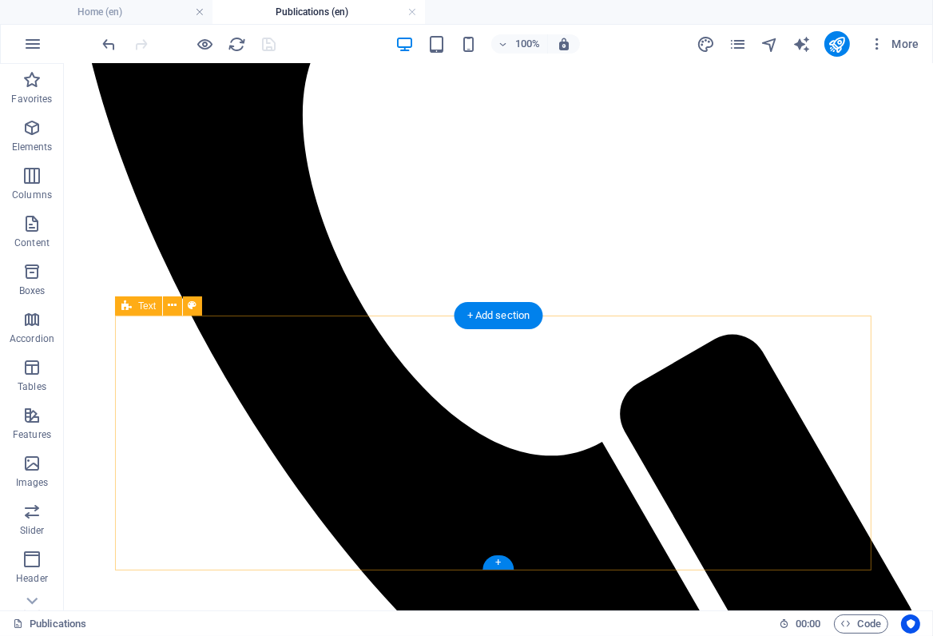
scroll to position [626, 0]
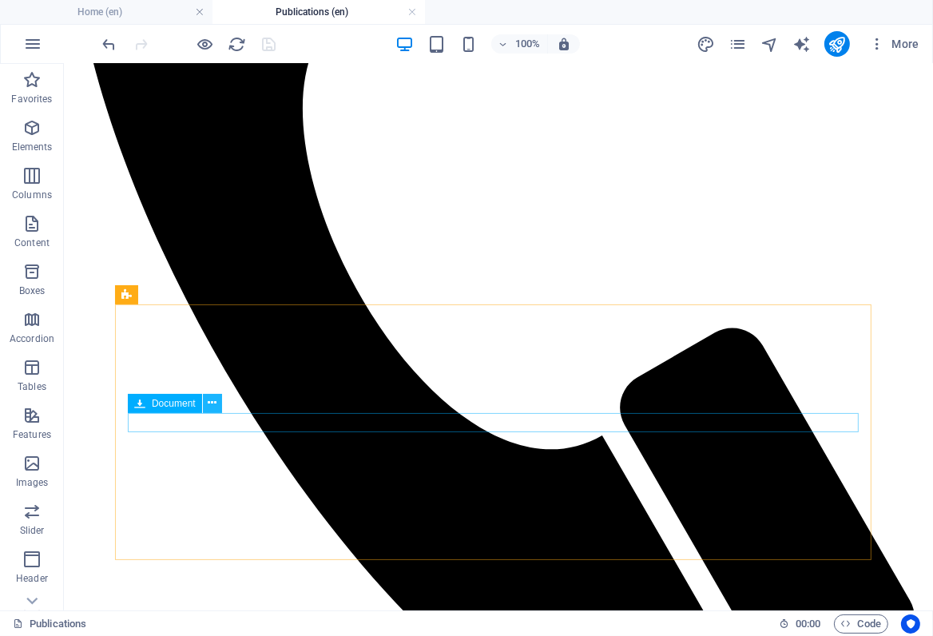
click at [210, 400] on icon at bounding box center [212, 403] width 9 height 17
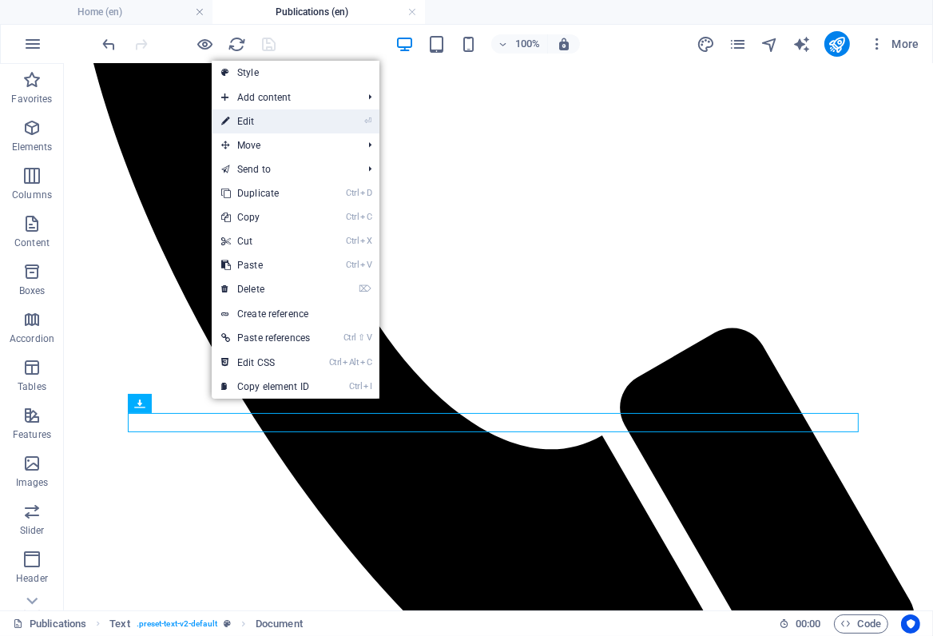
click at [253, 123] on link "⏎ Edit" at bounding box center [266, 121] width 108 height 24
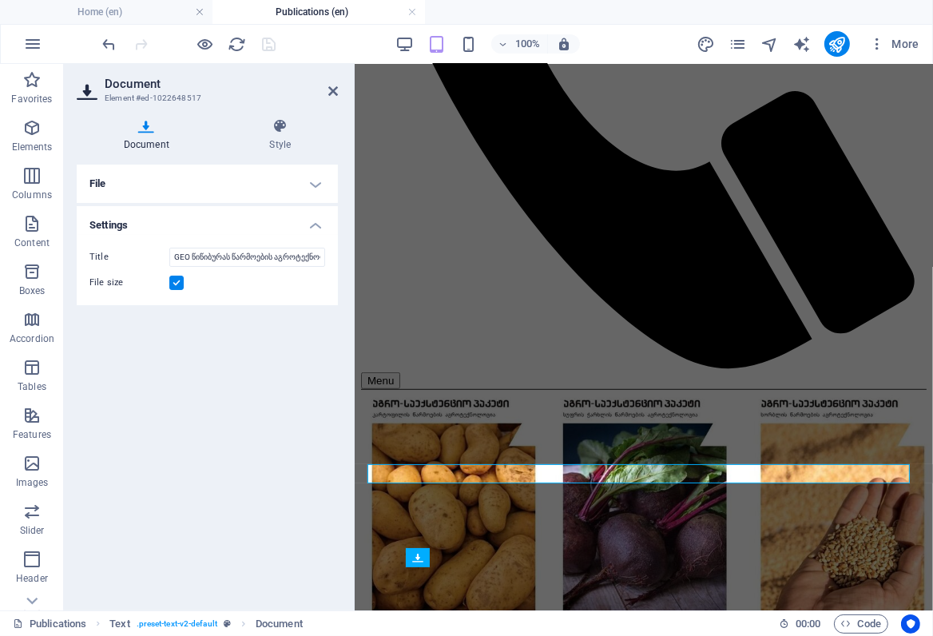
scroll to position [363, 0]
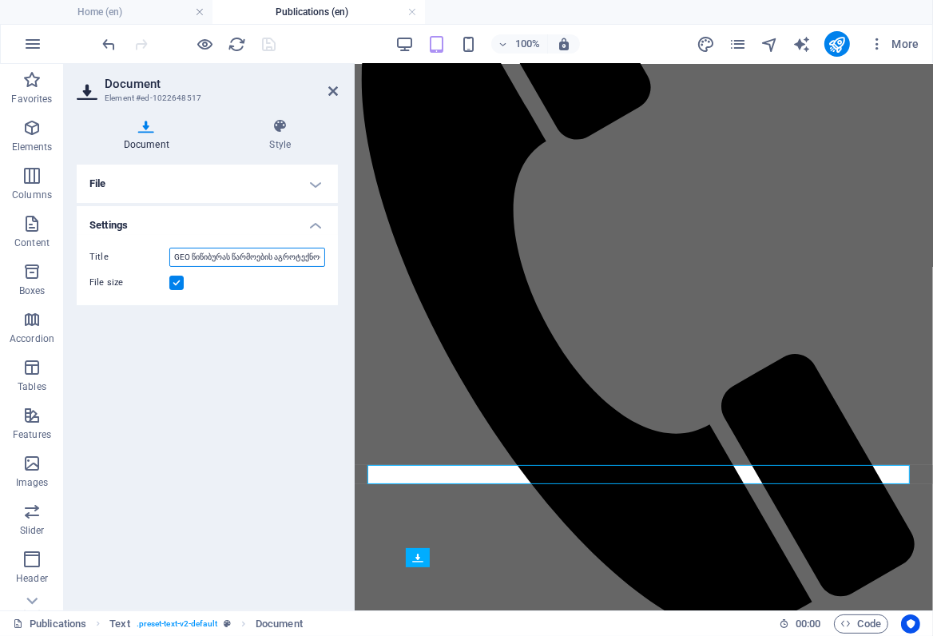
click at [274, 259] on input "GEO წიწიბურას წარმოების აგროტექნოლოგია.pdf" at bounding box center [247, 257] width 156 height 19
type input "GEO წიწიბურას წარმოების აგროტექნოლოგია"
click at [265, 46] on icon "save" at bounding box center [270, 44] width 18 height 18
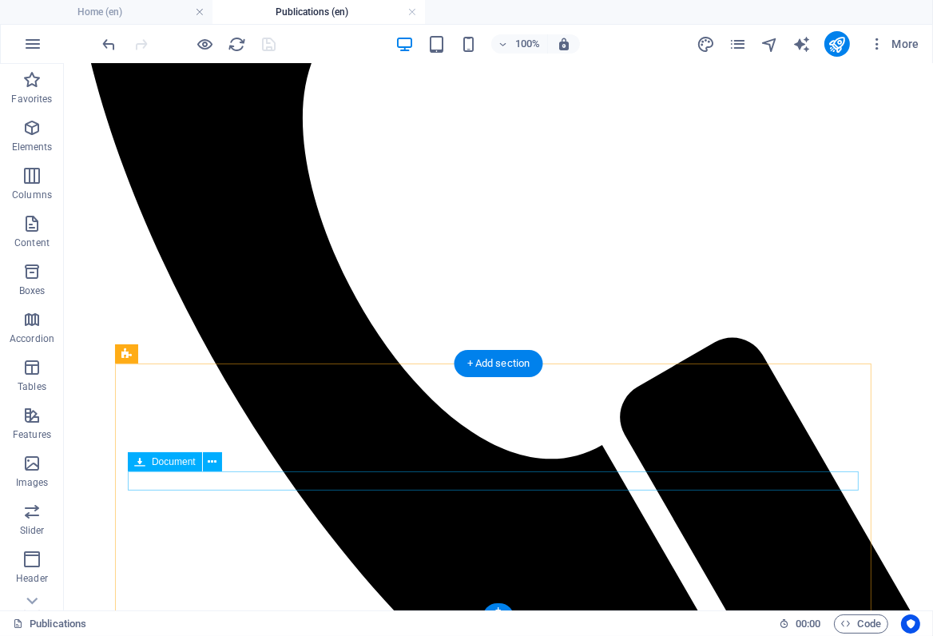
scroll to position [626, 0]
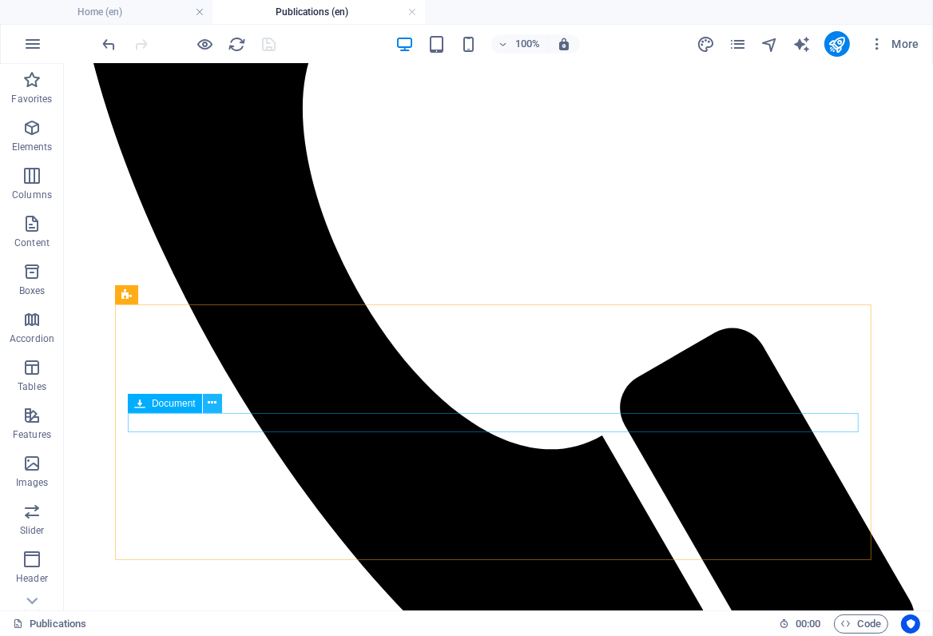
click at [213, 408] on icon at bounding box center [212, 403] width 9 height 17
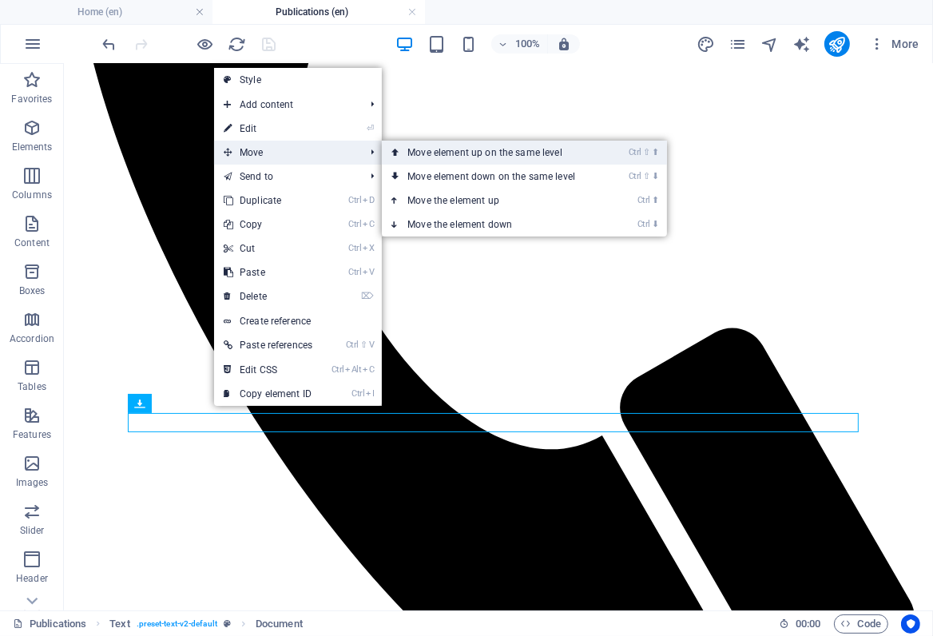
click at [408, 156] on link "Ctrl ⇧ ⬆ Move element up on the same level" at bounding box center [494, 153] width 225 height 24
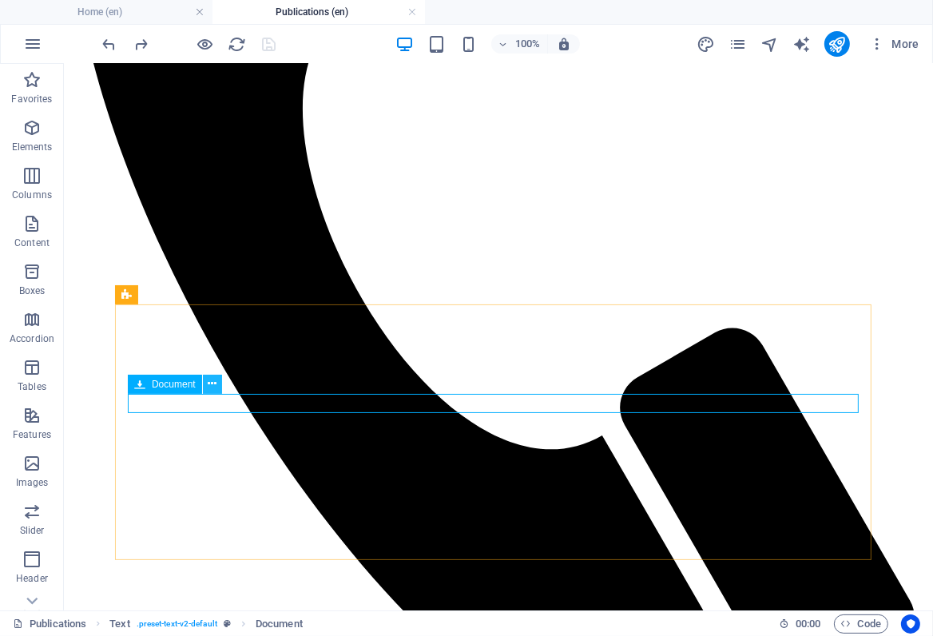
click at [213, 384] on icon at bounding box center [212, 384] width 9 height 17
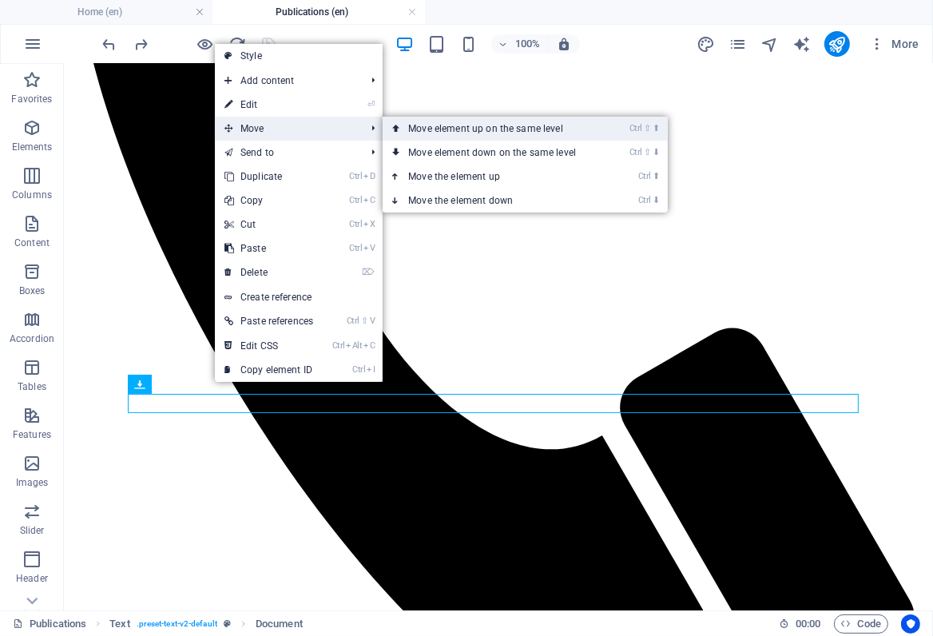
click at [465, 129] on link "Ctrl ⇧ ⬆ Move element up on the same level" at bounding box center [495, 129] width 225 height 24
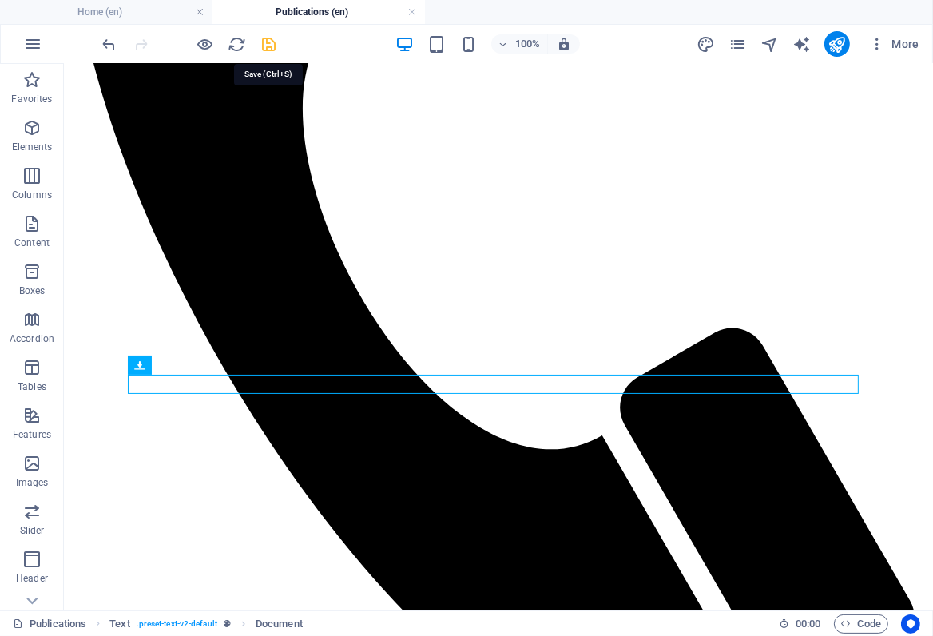
click at [269, 41] on icon "save" at bounding box center [270, 44] width 18 height 18
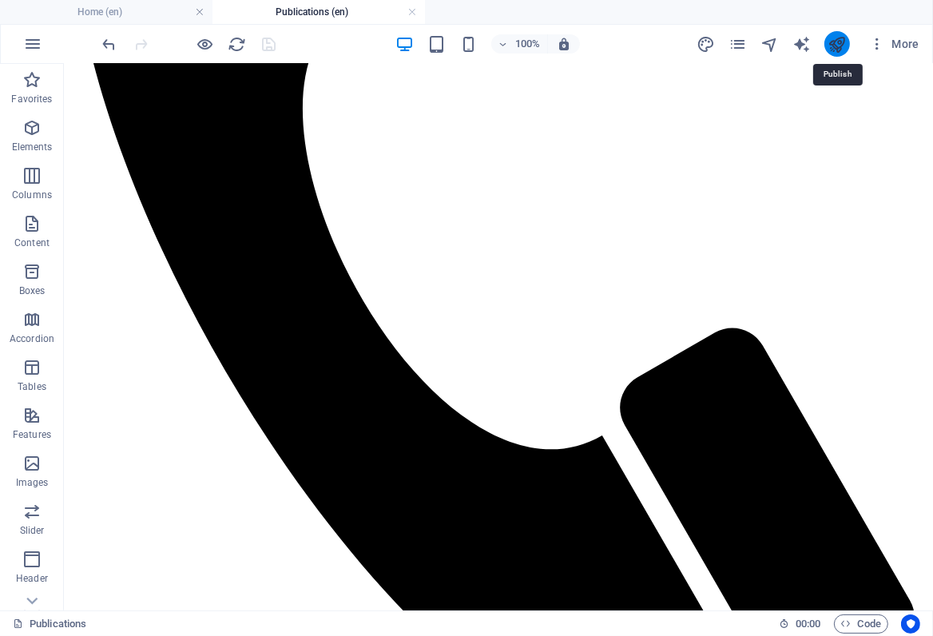
click at [833, 42] on icon "publish" at bounding box center [837, 44] width 18 height 18
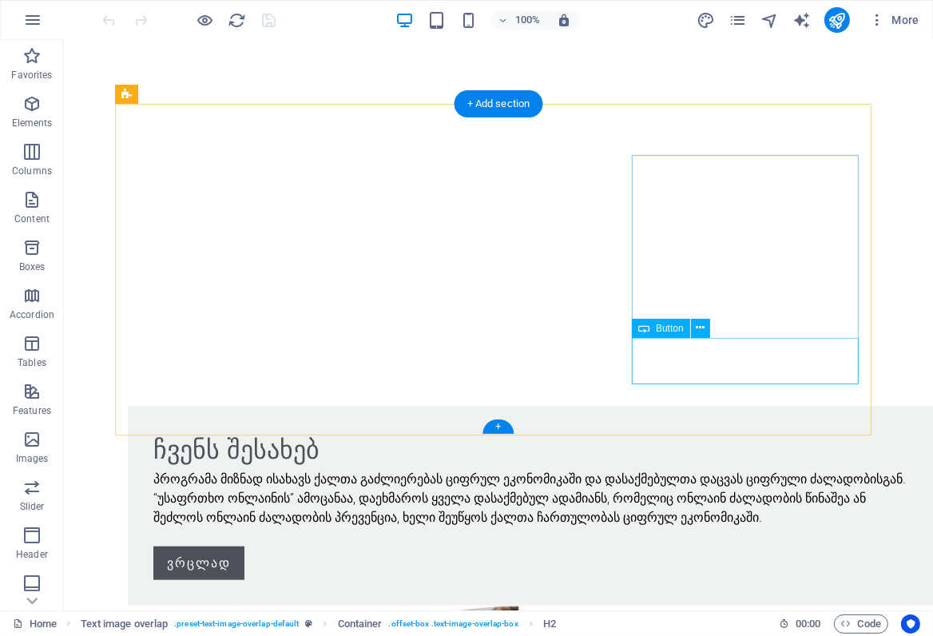
scroll to position [1202, 0]
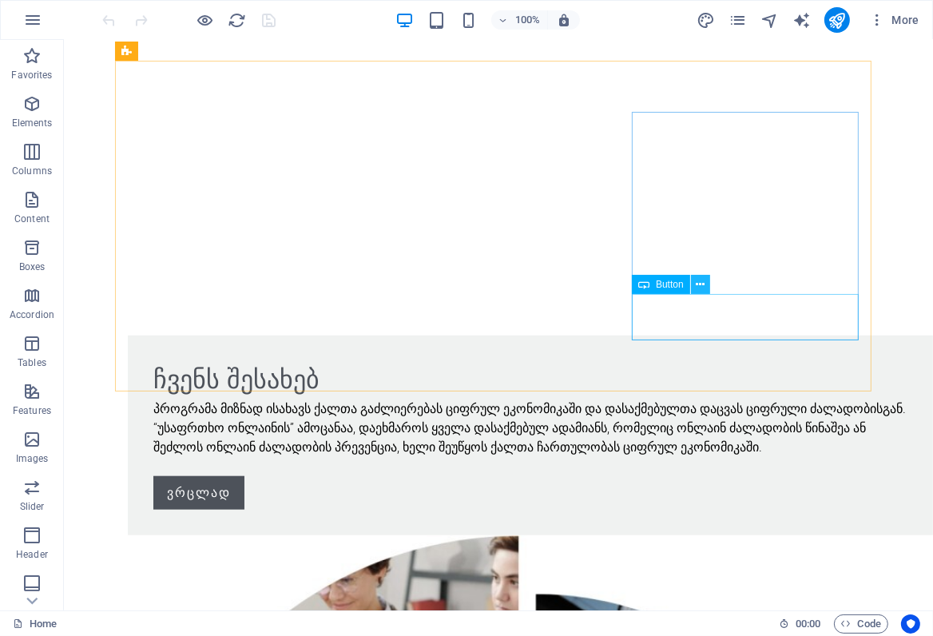
click at [699, 286] on icon at bounding box center [700, 285] width 9 height 17
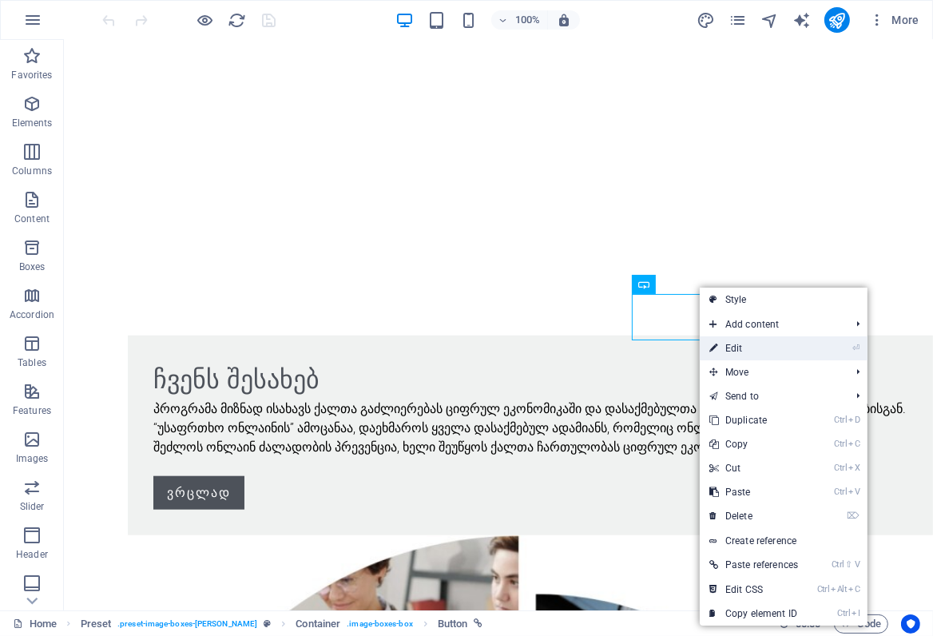
click at [729, 343] on link "⏎ Edit" at bounding box center [754, 348] width 108 height 24
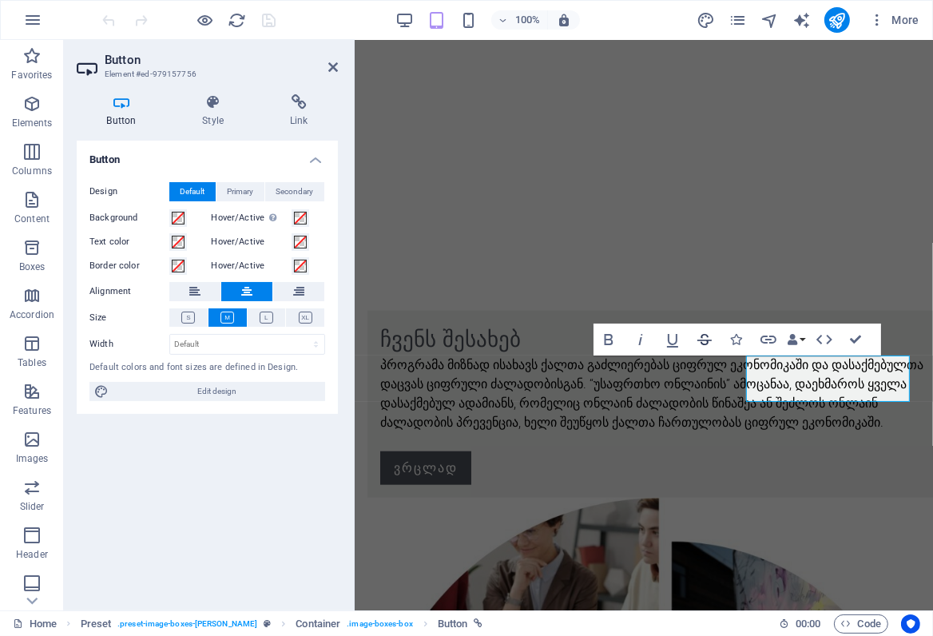
scroll to position [983, 0]
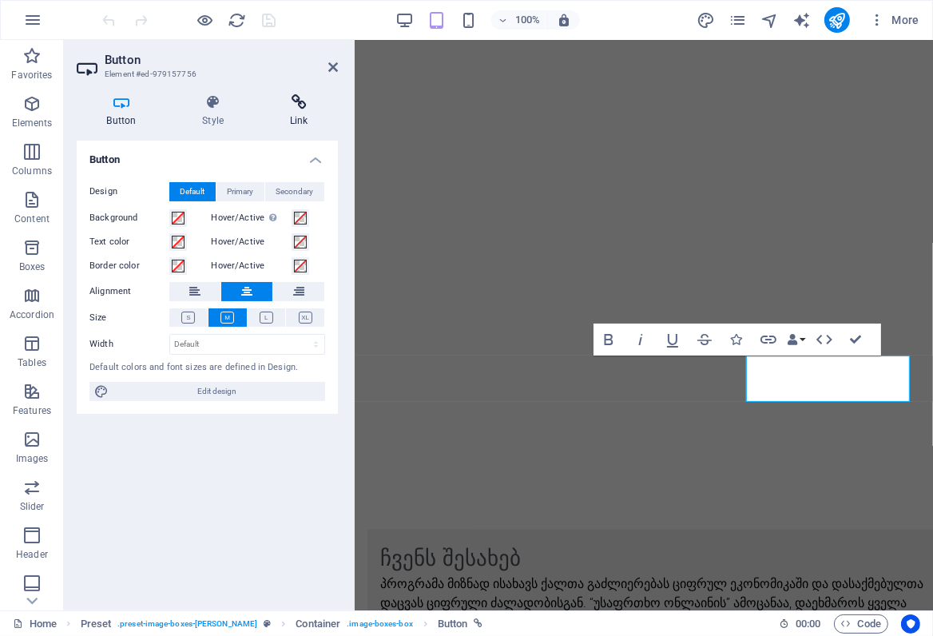
click at [302, 119] on h4 "Link" at bounding box center [299, 111] width 78 height 34
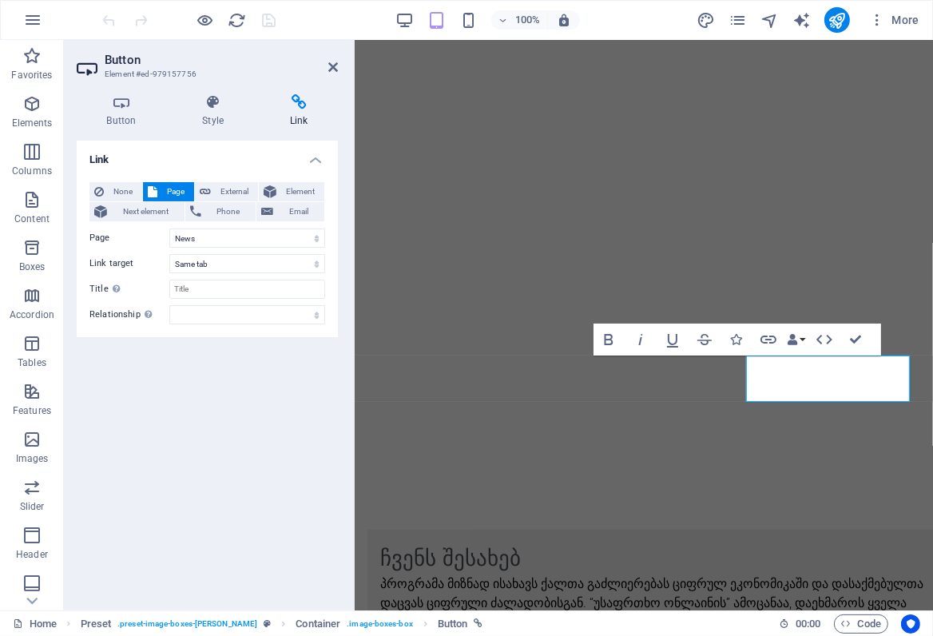
click at [228, 389] on div "Link None Page External Element Next element Phone Email Page Home About Work N…" at bounding box center [207, 369] width 261 height 457
click at [271, 464] on div "Link None Page External Element Next element Phone Email Page Home About Work N…" at bounding box center [207, 369] width 261 height 457
drag, startPoint x: 332, startPoint y: 66, endPoint x: 263, endPoint y: 26, distance: 80.6
click at [332, 66] on icon at bounding box center [333, 67] width 10 height 13
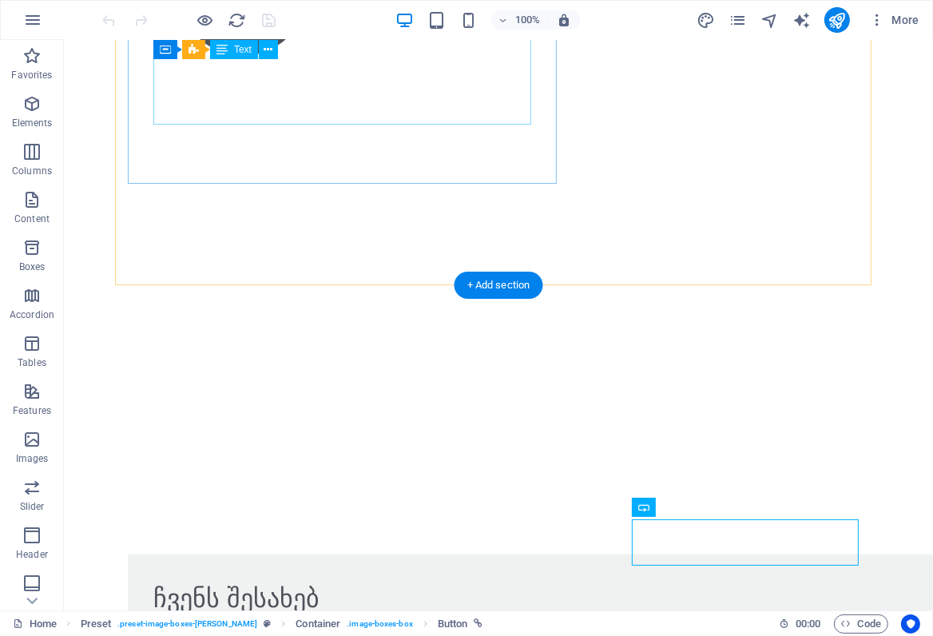
scroll to position [979, 0]
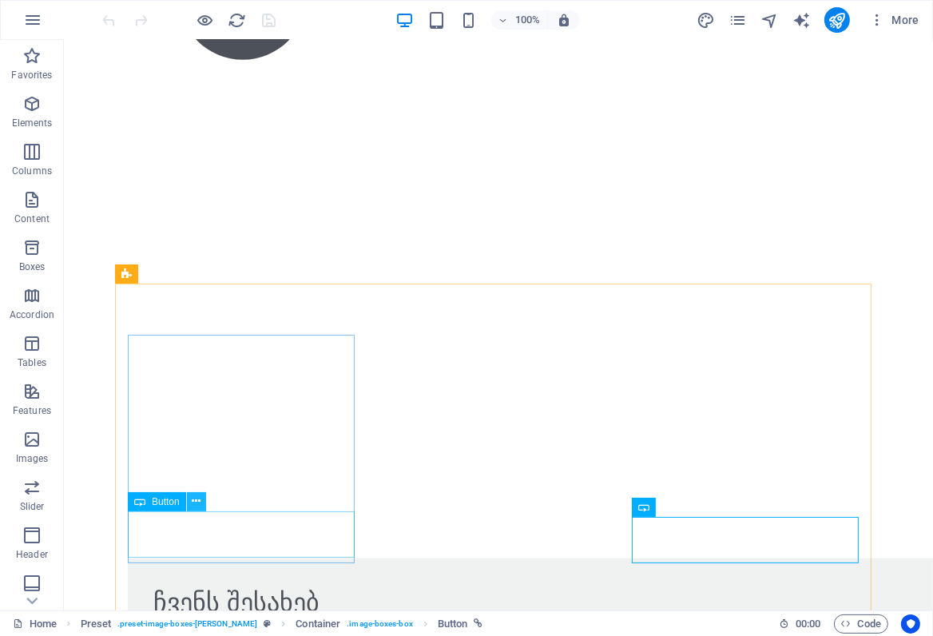
click at [199, 505] on icon at bounding box center [196, 501] width 9 height 17
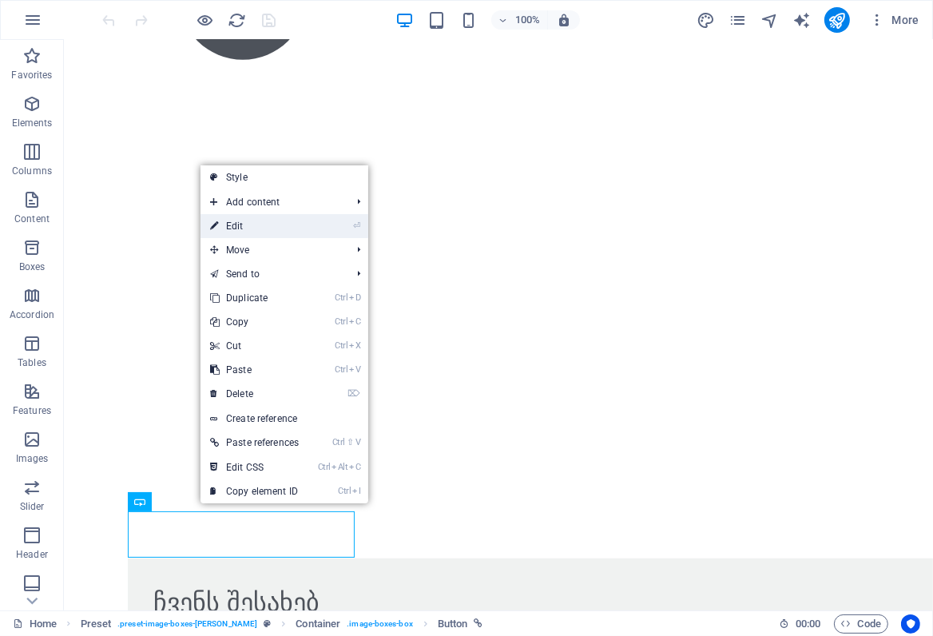
click at [249, 226] on link "⏎ Edit" at bounding box center [255, 226] width 108 height 24
select select "1"
select select
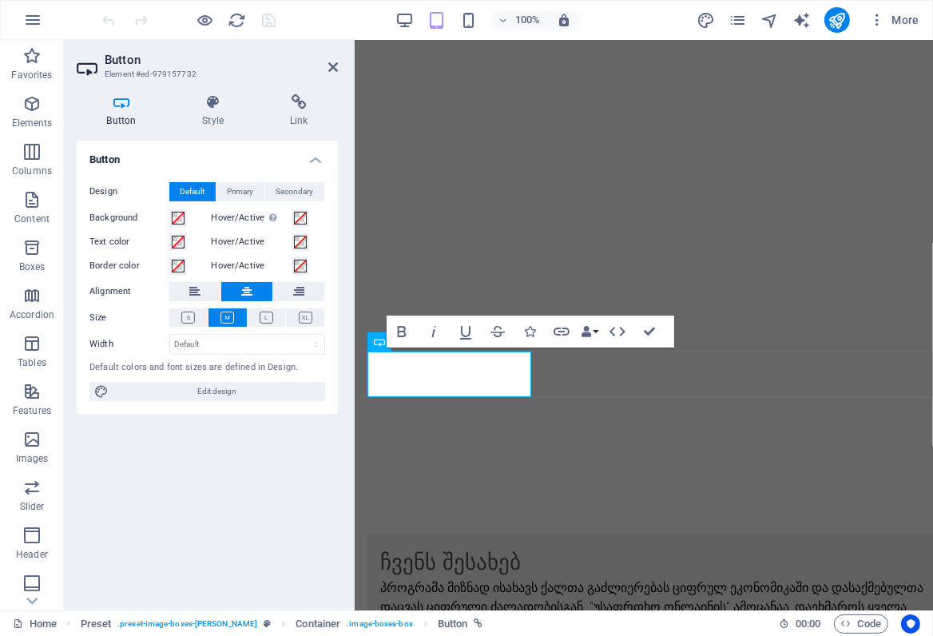
scroll to position [983, 0]
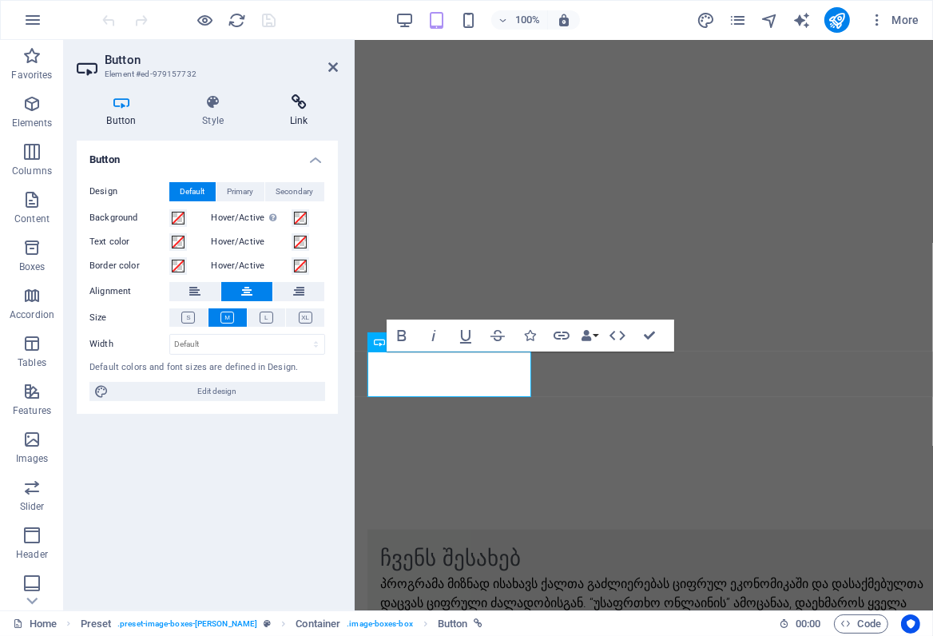
click at [294, 117] on h4 "Link" at bounding box center [299, 111] width 78 height 34
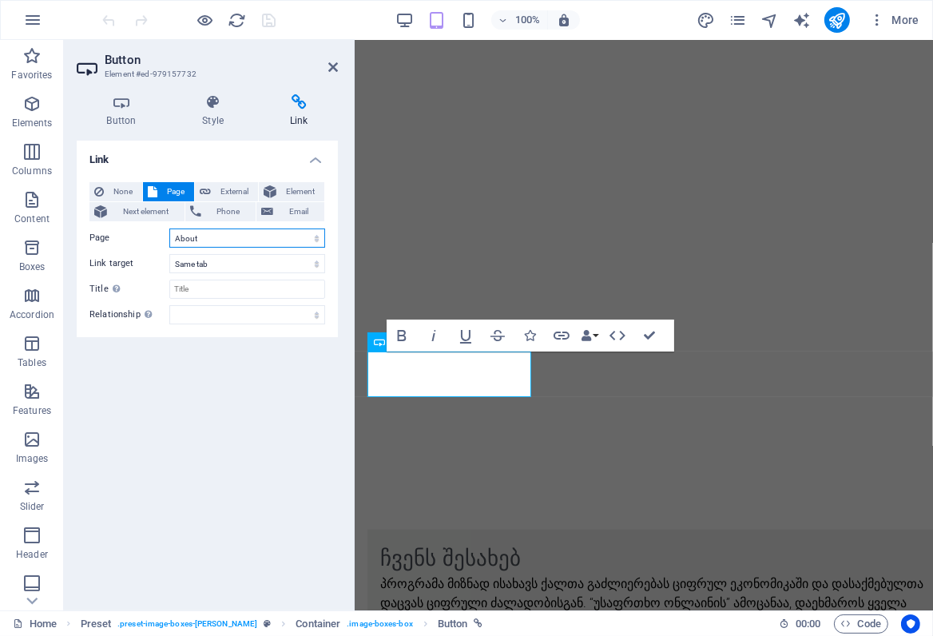
click at [315, 237] on select "Home About Work News Partners Contact Legal Notice Privacy Publications Home" at bounding box center [247, 238] width 156 height 19
select select "3"
click at [169, 229] on select "Home About Work News Partners Contact Legal Notice Privacy Publications Home" at bounding box center [247, 238] width 156 height 19
drag, startPoint x: 500, startPoint y: 369, endPoint x: 381, endPoint y: 368, distance: 118.3
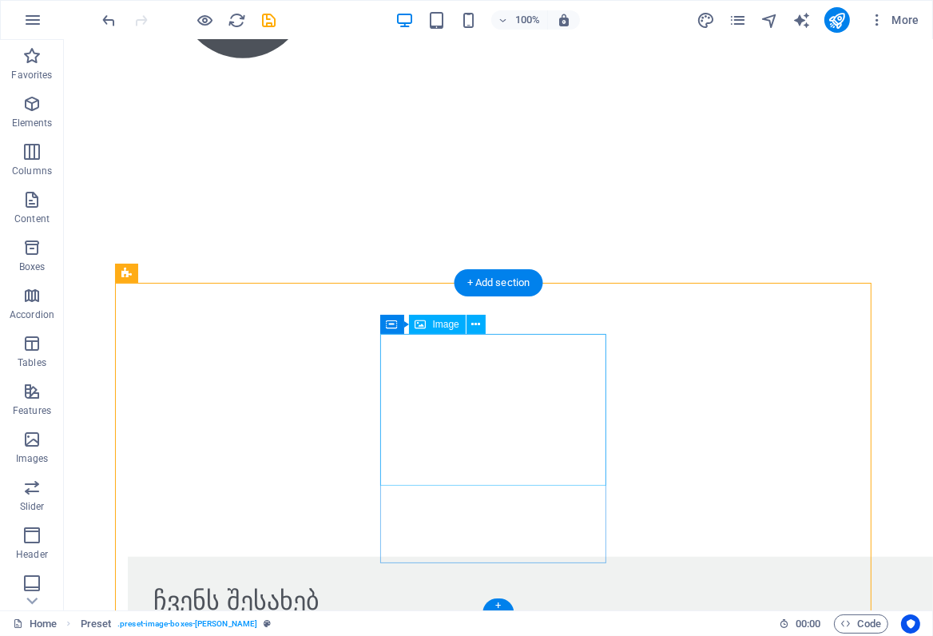
scroll to position [979, 0]
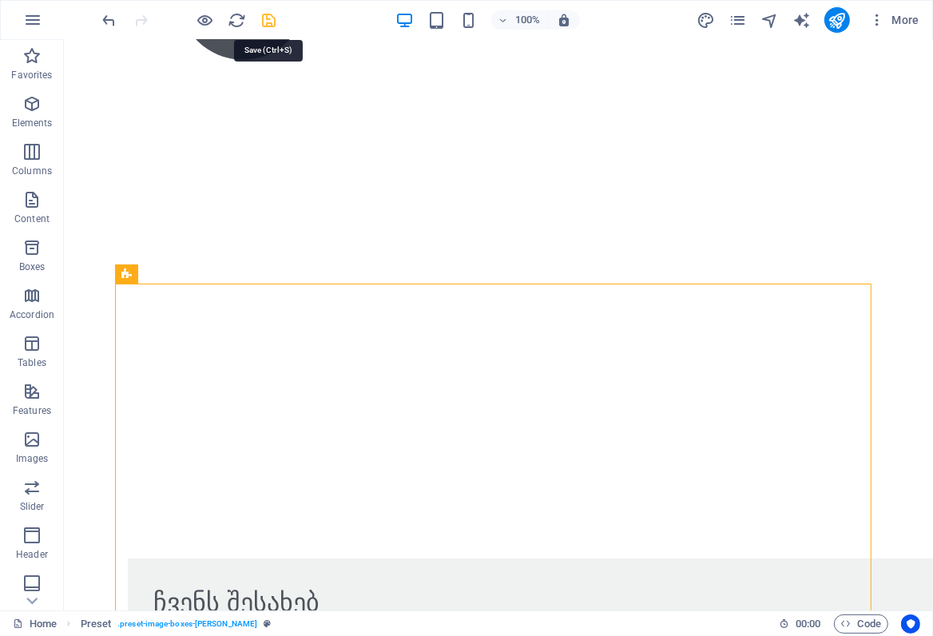
click at [268, 18] on icon "save" at bounding box center [270, 20] width 18 height 18
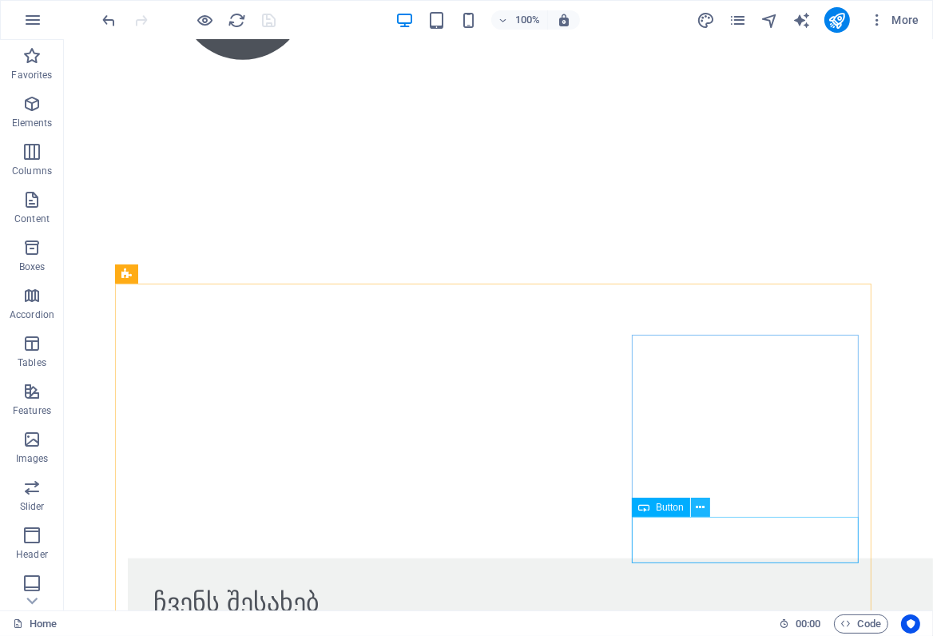
click at [701, 508] on icon at bounding box center [700, 508] width 9 height 17
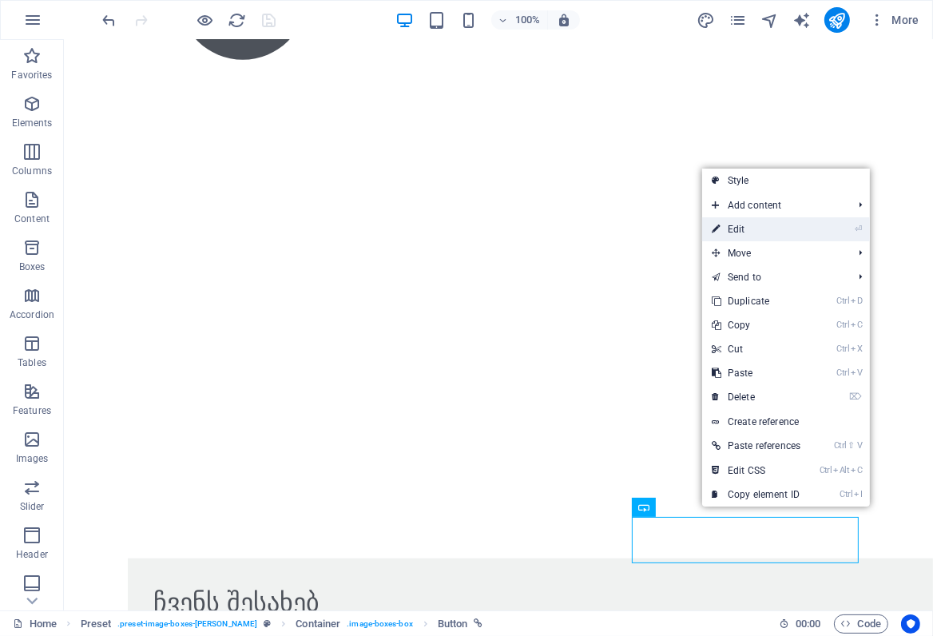
click at [740, 231] on link "⏎ Edit" at bounding box center [757, 229] width 108 height 24
select select "3"
select select
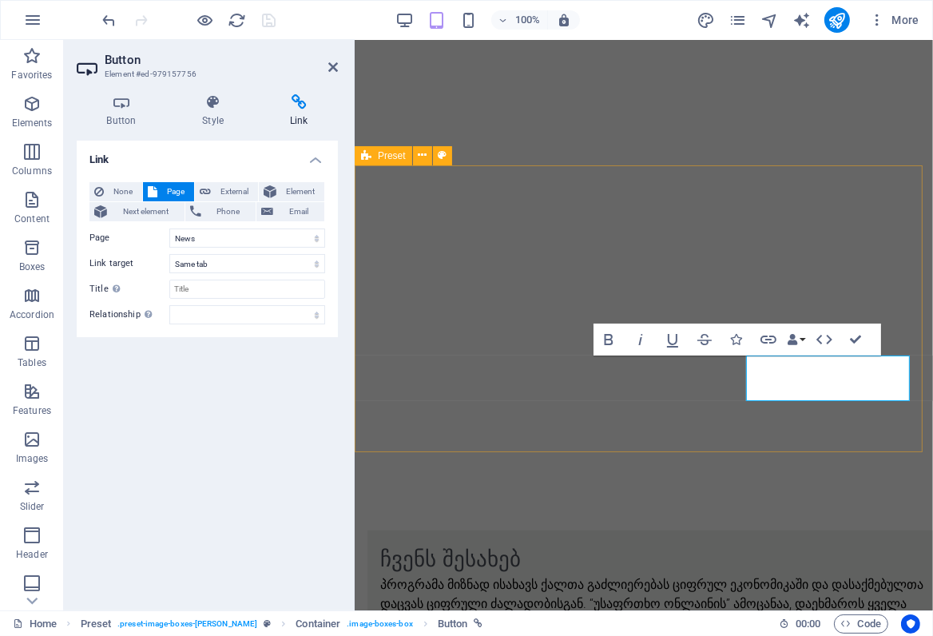
scroll to position [983, 0]
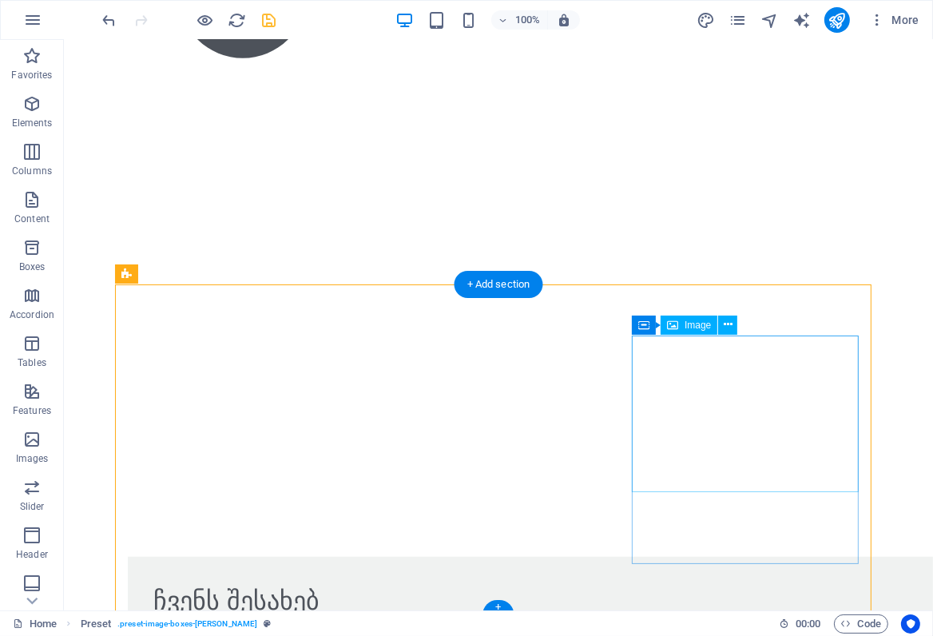
scroll to position [979, 0]
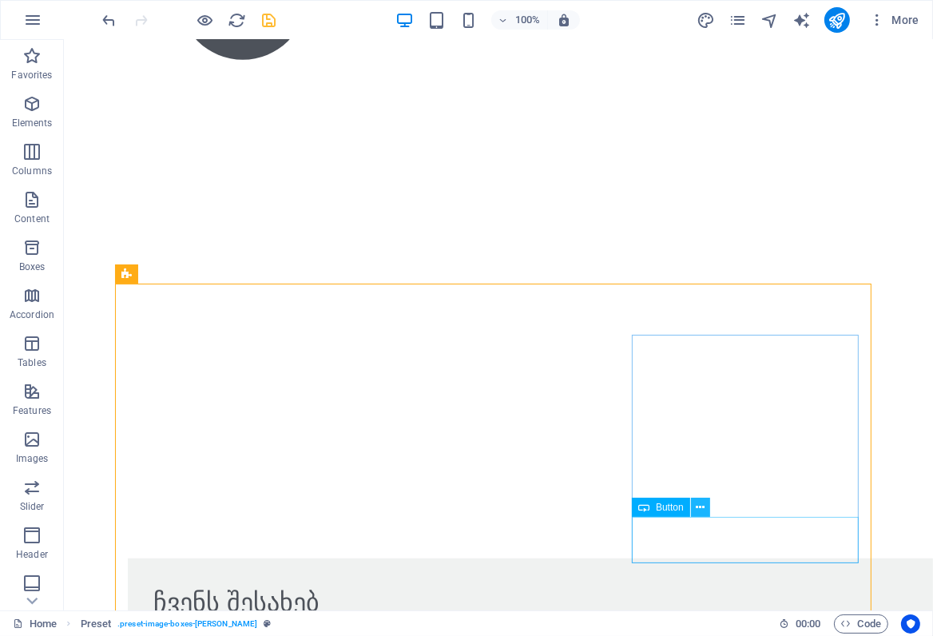
click at [702, 510] on icon at bounding box center [700, 508] width 9 height 17
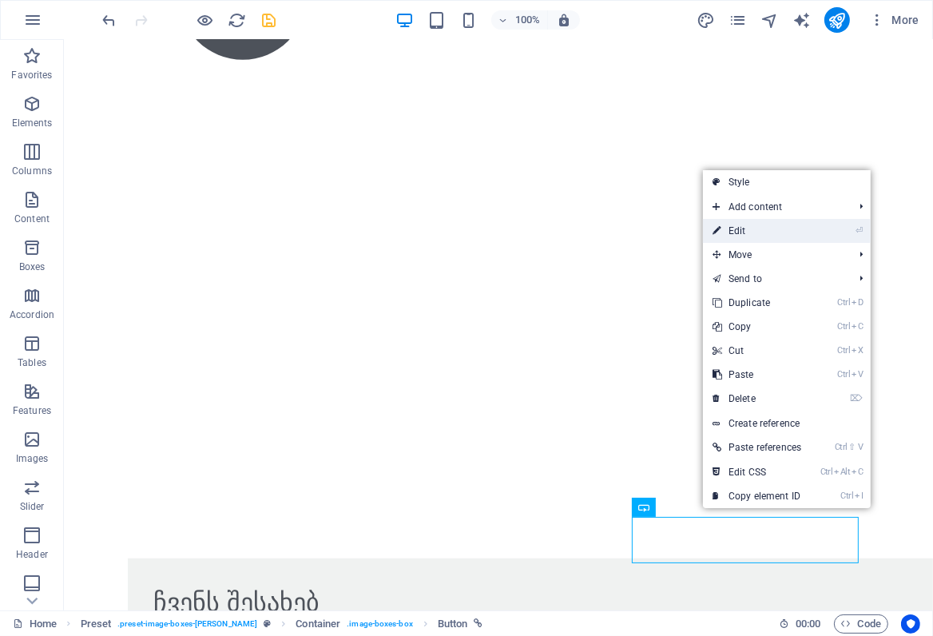
click at [742, 232] on link "⏎ Edit" at bounding box center [757, 231] width 108 height 24
select select "3"
select select
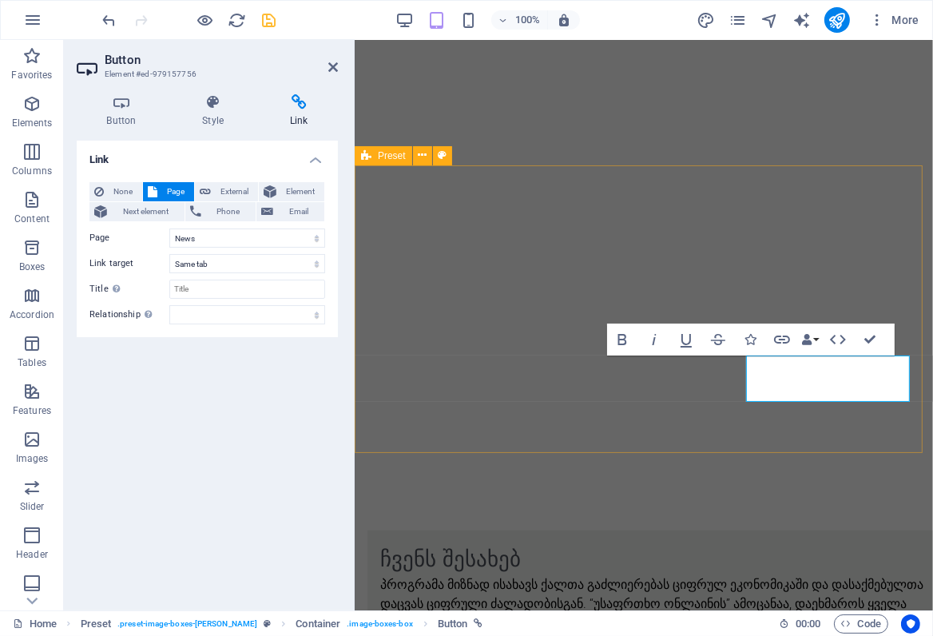
scroll to position [983, 0]
click at [305, 115] on h4 "Link" at bounding box center [299, 111] width 78 height 34
click at [317, 238] on select "Home About Work News Partners Contact Legal Notice Privacy Publications Home" at bounding box center [247, 238] width 156 height 19
select select "8"
click at [169, 229] on select "Home About Work News Partners Contact Legal Notice Privacy Publications Home" at bounding box center [247, 238] width 156 height 19
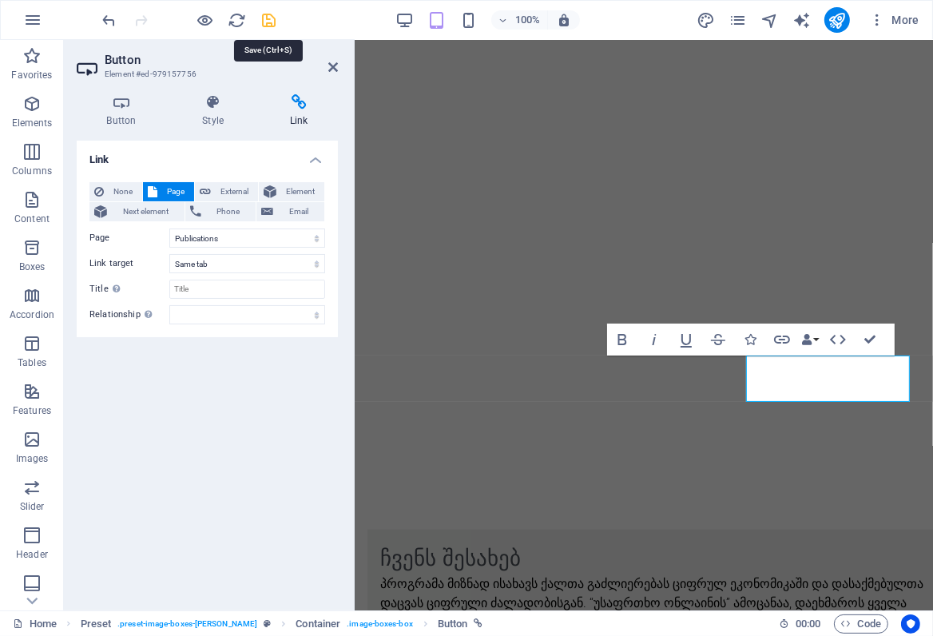
click at [265, 18] on icon "save" at bounding box center [270, 20] width 18 height 18
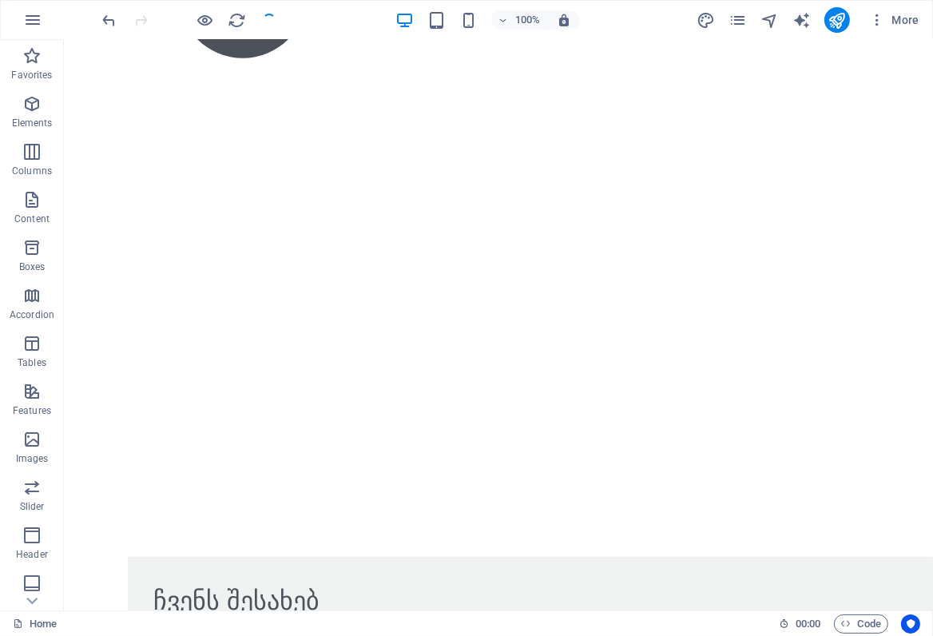
scroll to position [979, 0]
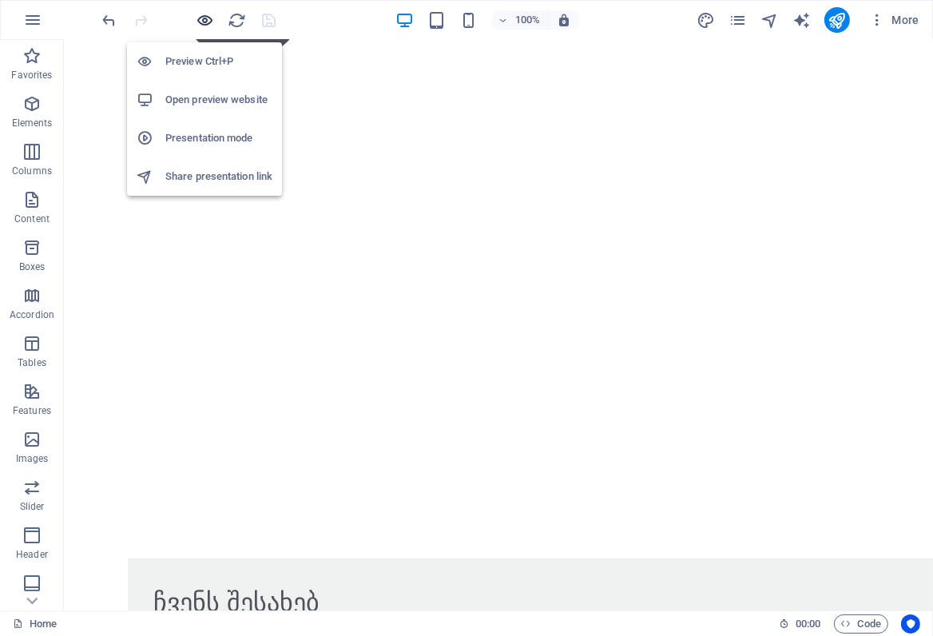
click at [209, 18] on icon "button" at bounding box center [206, 20] width 18 height 18
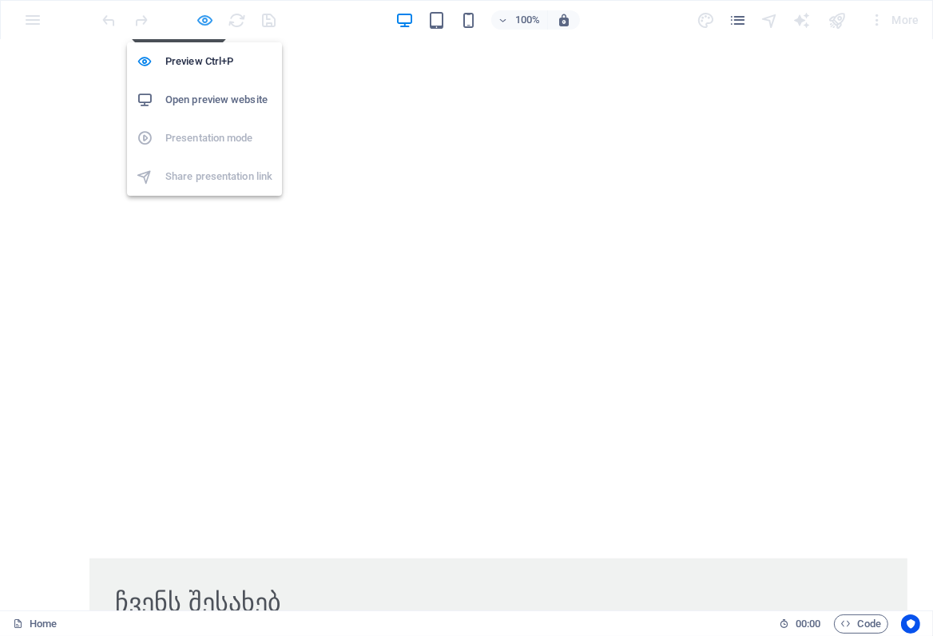
scroll to position [985, 0]
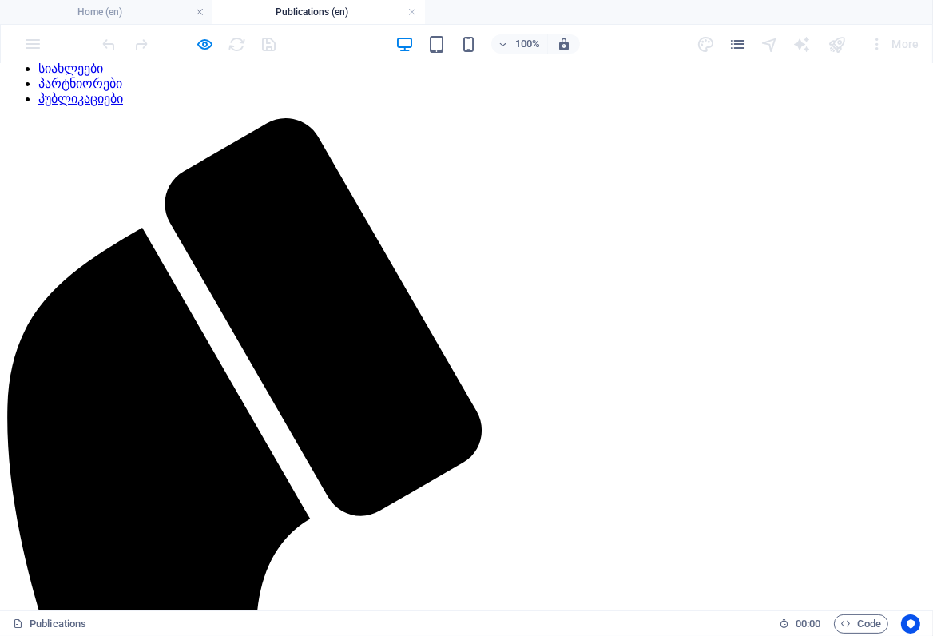
scroll to position [0, 0]
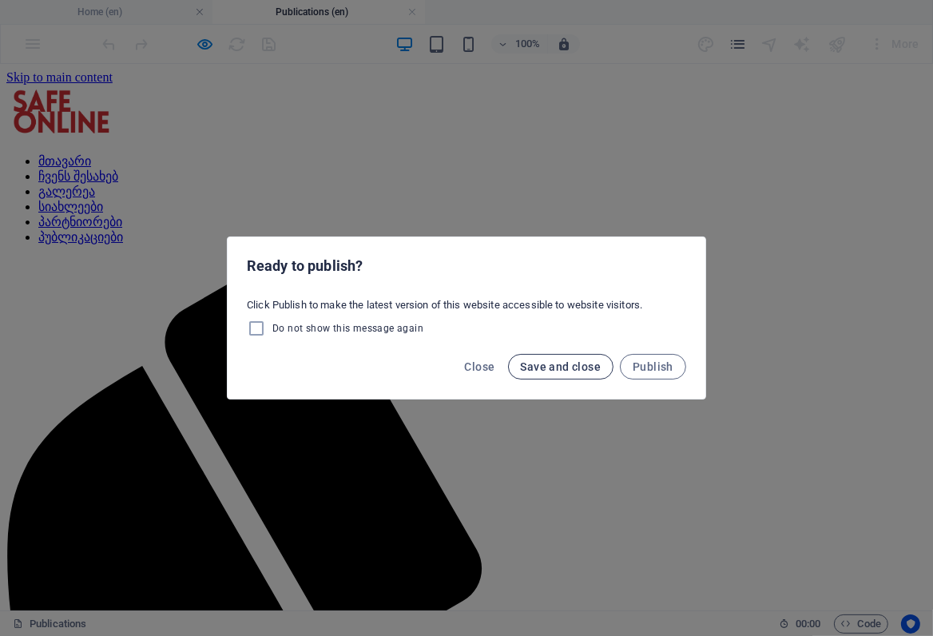
click at [546, 367] on span "Save and close" at bounding box center [561, 366] width 81 height 13
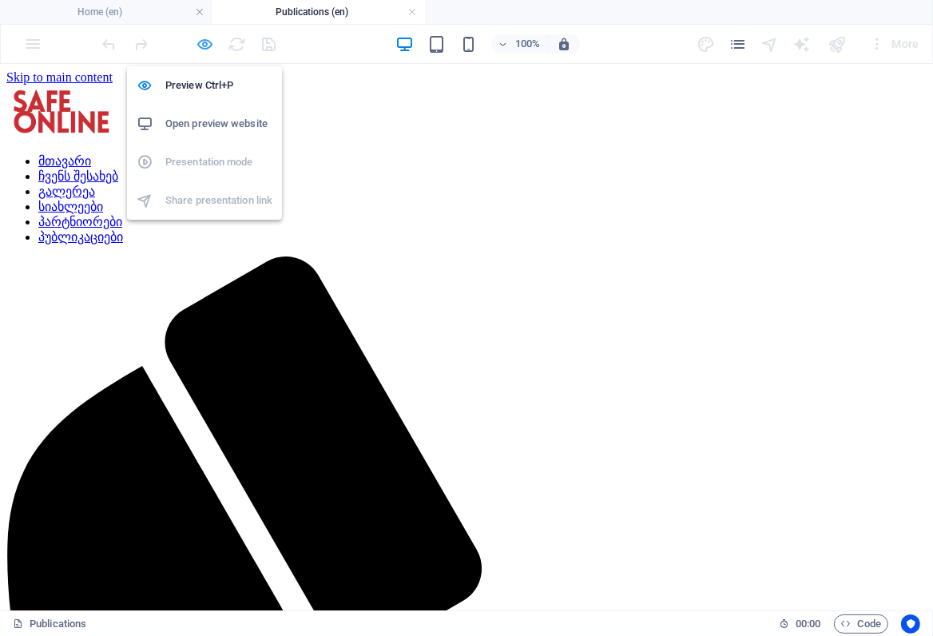
click at [203, 42] on icon "button" at bounding box center [206, 44] width 18 height 18
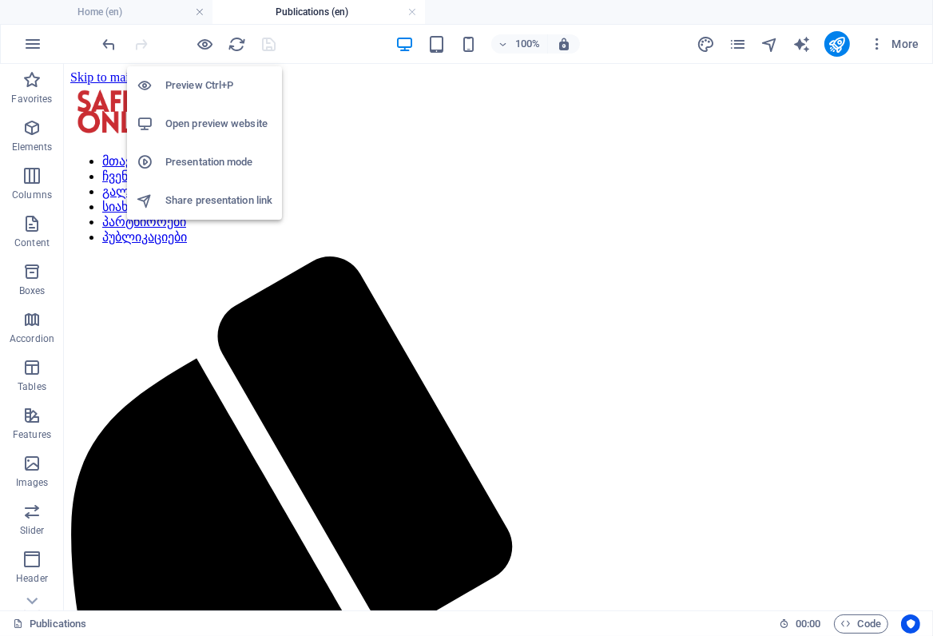
click at [196, 84] on h6 "Preview Ctrl+P" at bounding box center [218, 85] width 107 height 19
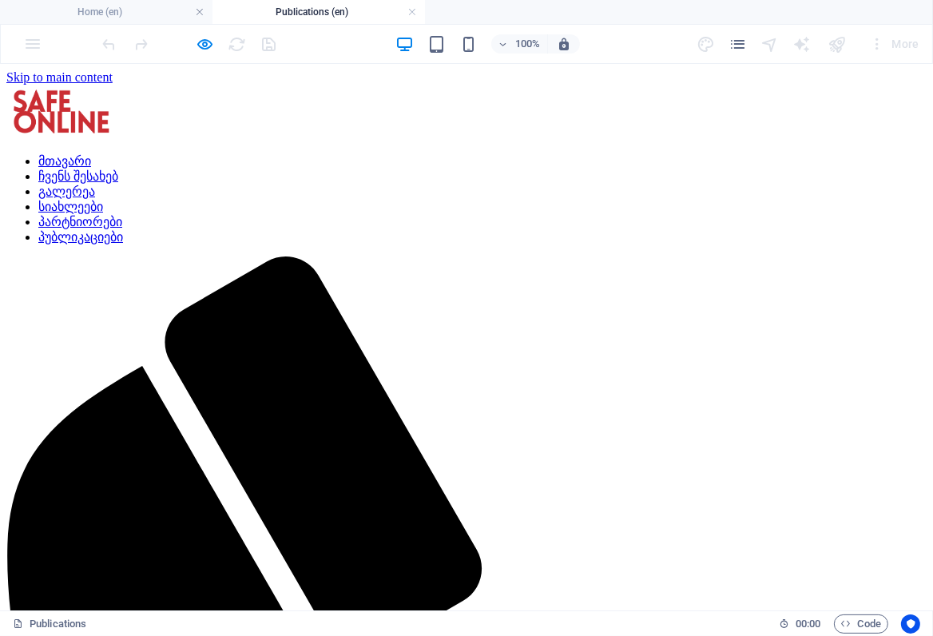
click at [91, 153] on link "მთავარი" at bounding box center [64, 160] width 53 height 14
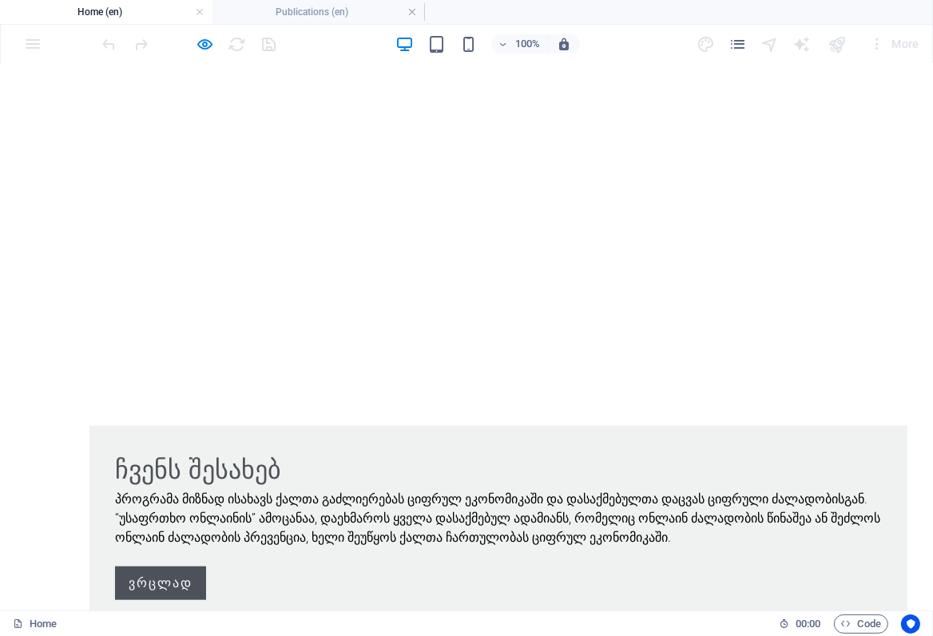
scroll to position [1167, 0]
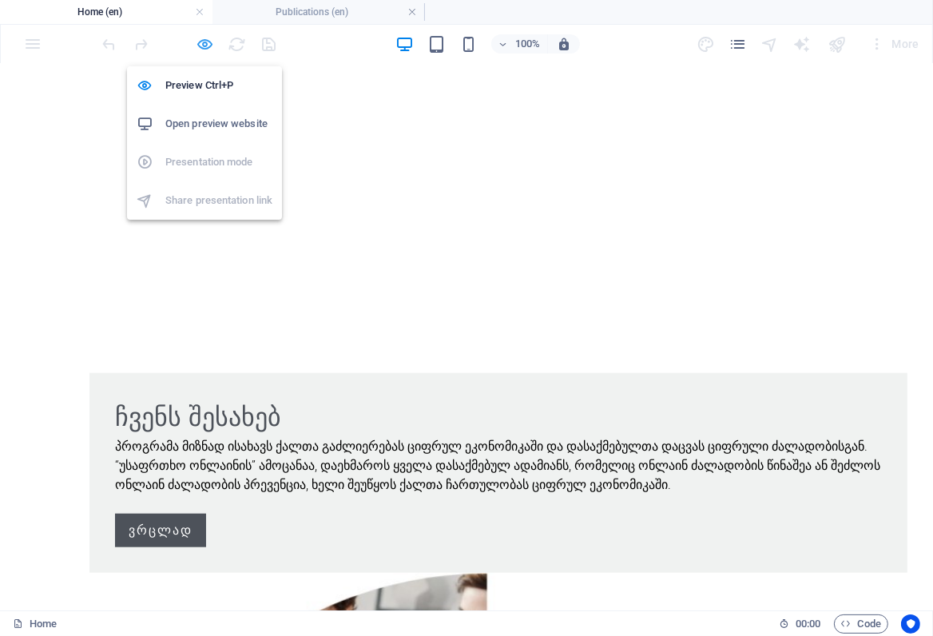
click at [201, 43] on icon "button" at bounding box center [206, 44] width 18 height 18
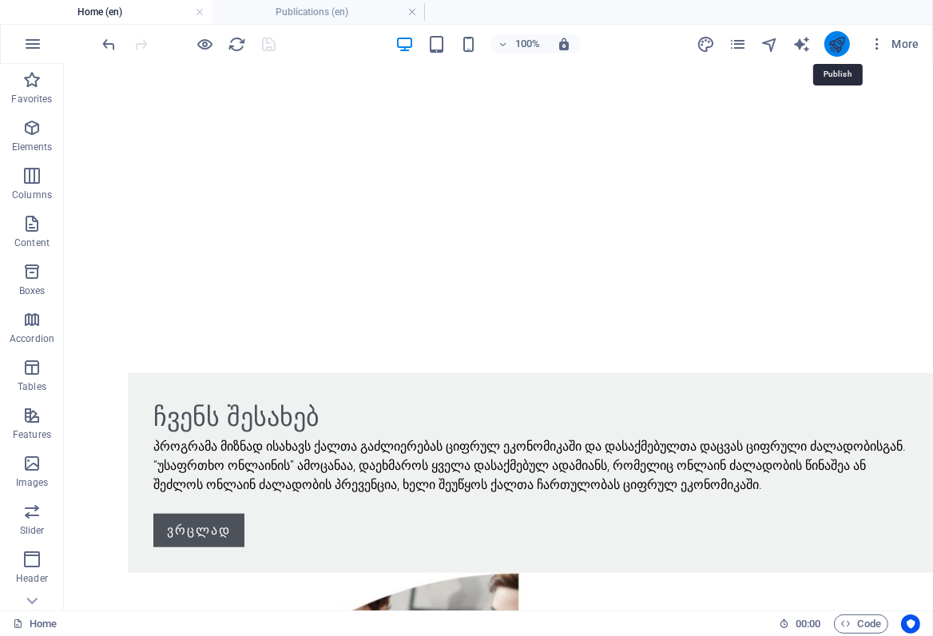
click at [831, 47] on icon "publish" at bounding box center [837, 44] width 18 height 18
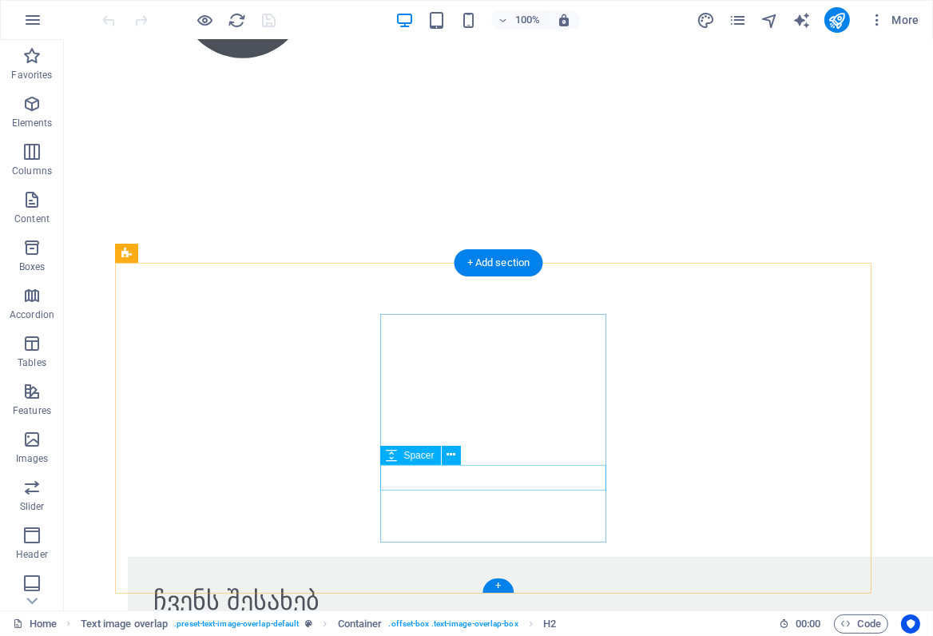
scroll to position [1059, 0]
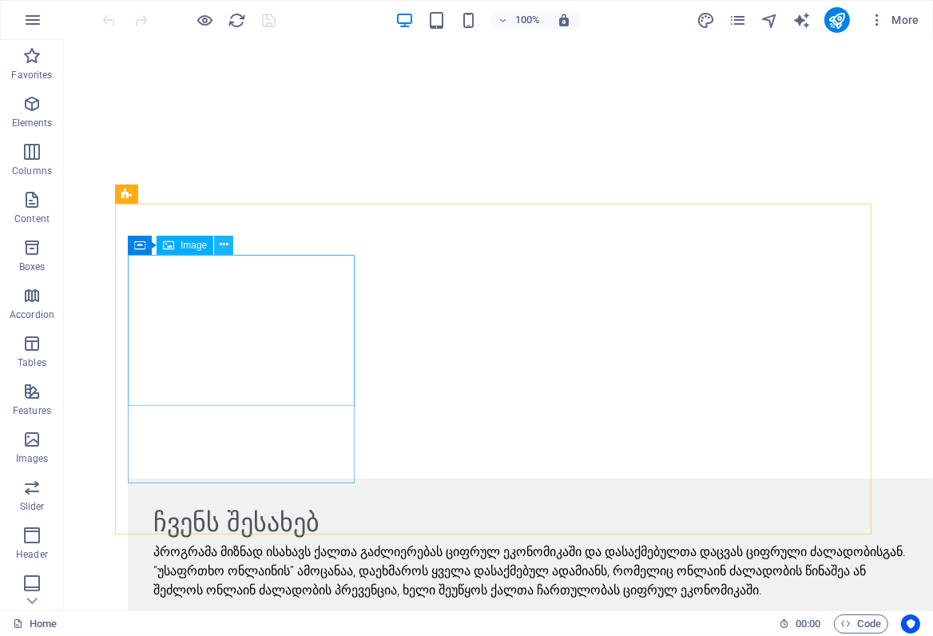
click at [222, 243] on icon at bounding box center [224, 245] width 9 height 17
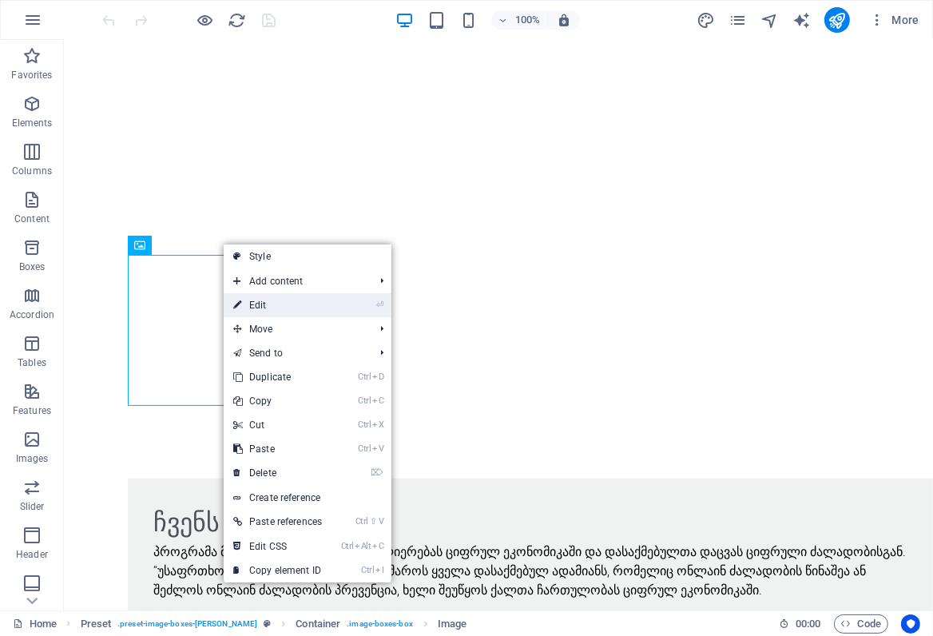
click at [256, 304] on link "⏎ Edit" at bounding box center [278, 305] width 108 height 24
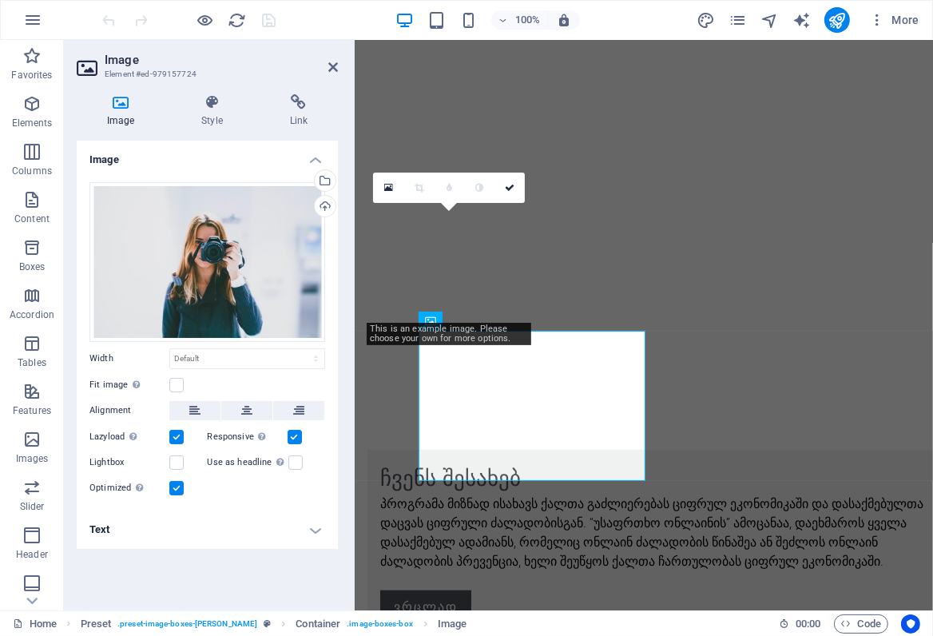
scroll to position [986, 0]
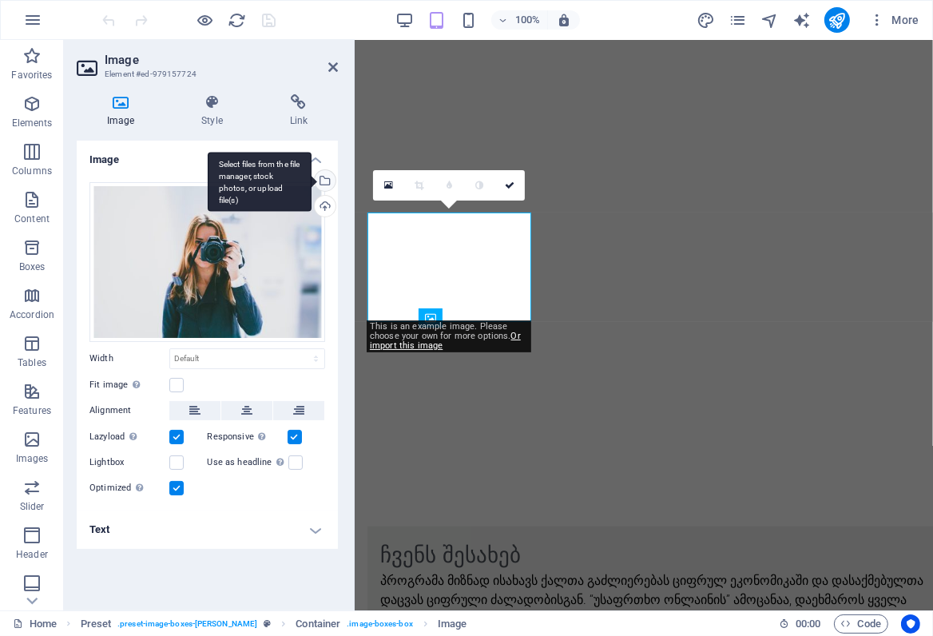
click at [323, 181] on div "Select files from the file manager, stock photos, or upload file(s)" at bounding box center [324, 182] width 24 height 24
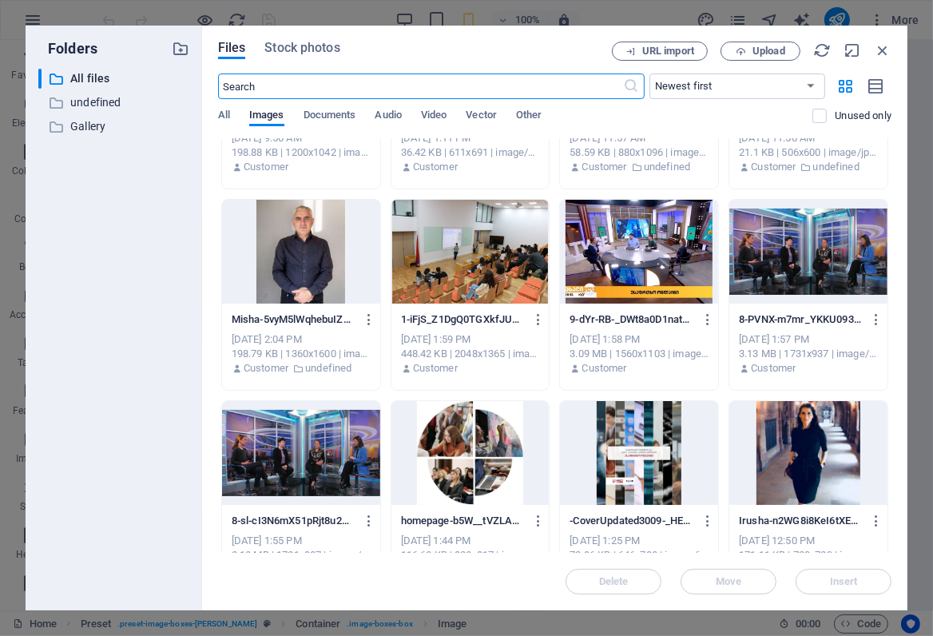
scroll to position [145, 0]
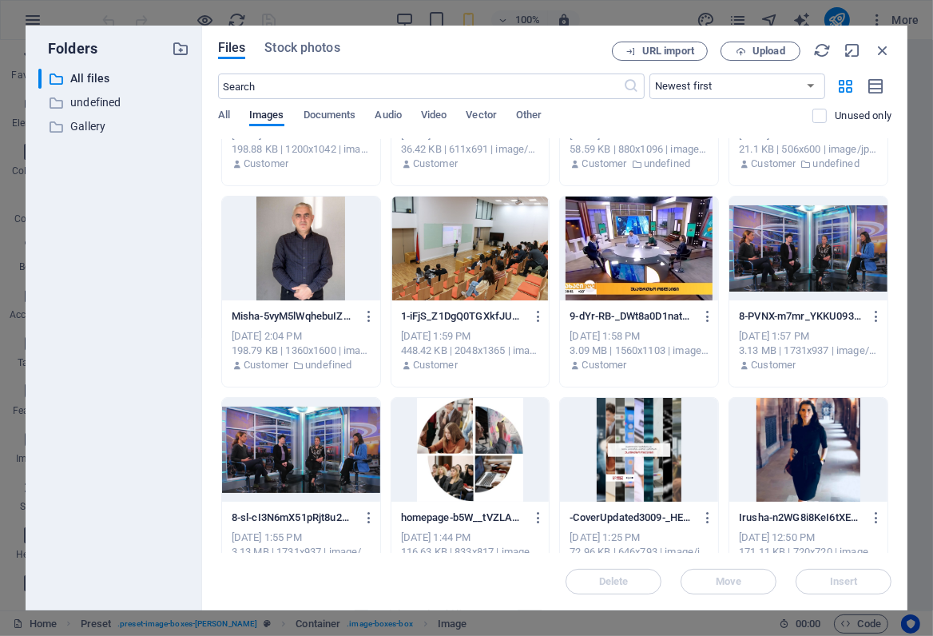
click at [491, 280] on div at bounding box center [471, 249] width 158 height 104
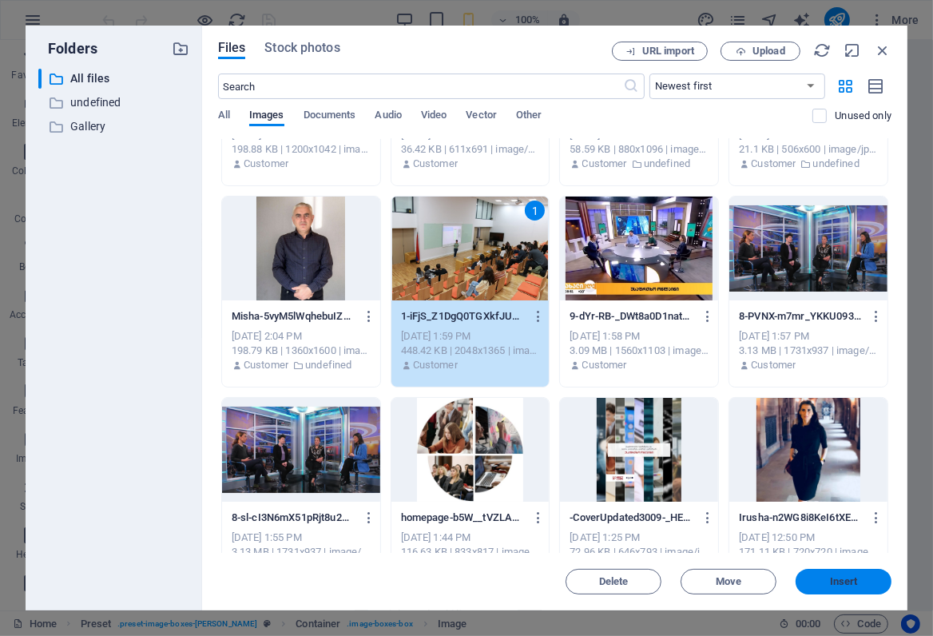
click at [832, 586] on span "Insert" at bounding box center [844, 582] width 28 height 10
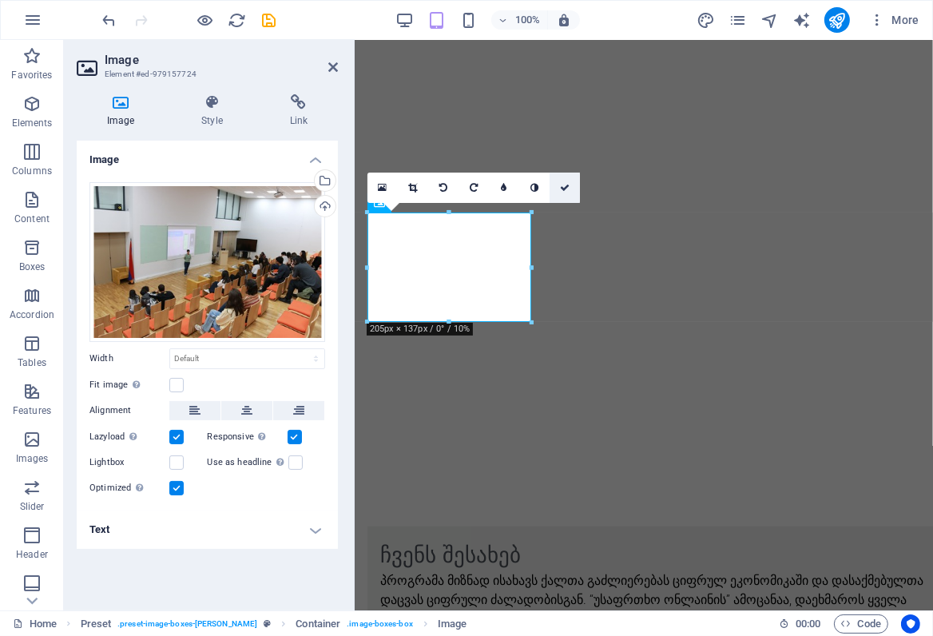
click at [563, 189] on icon at bounding box center [565, 188] width 10 height 10
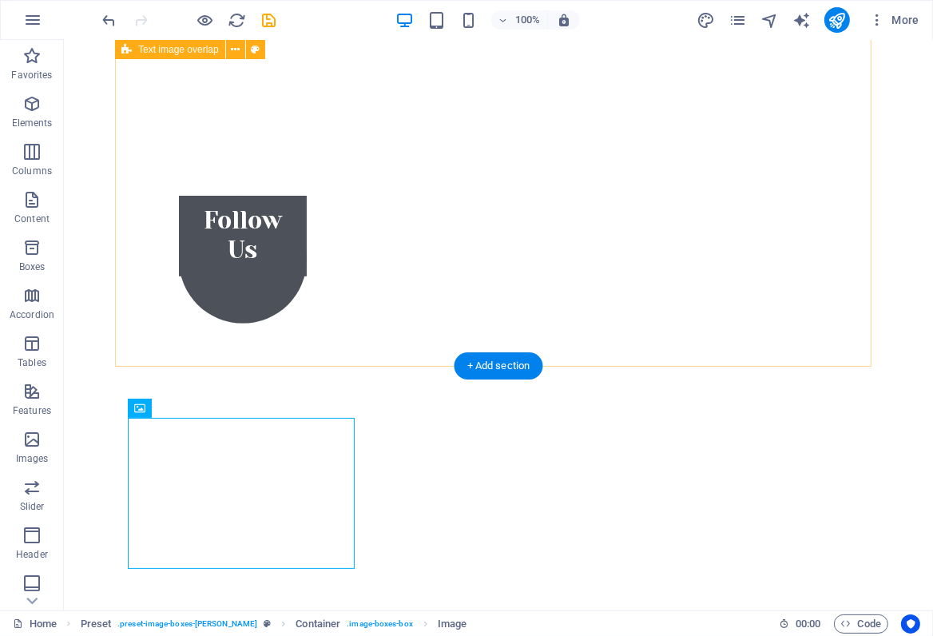
scroll to position [692, 0]
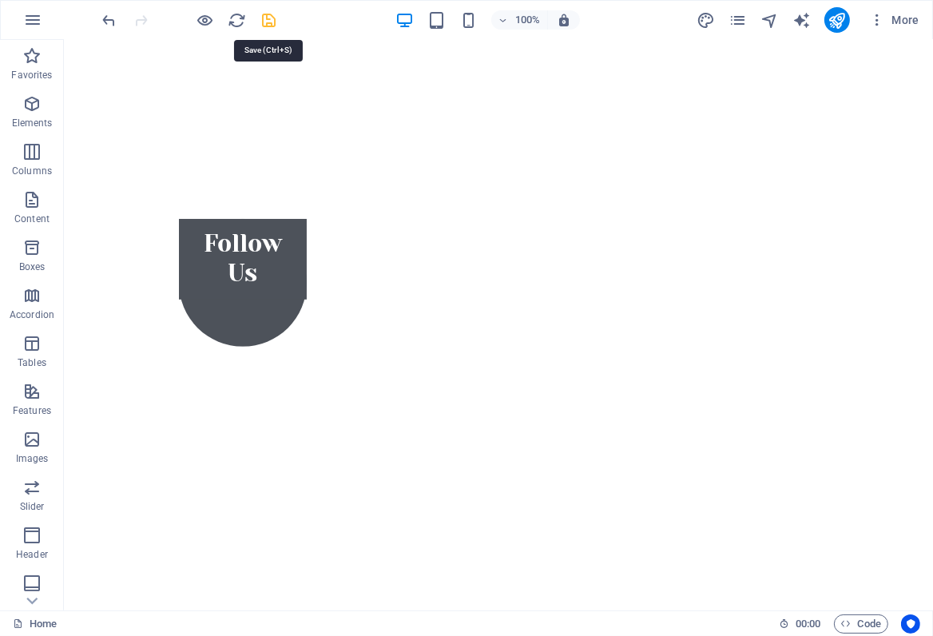
click at [264, 22] on icon "save" at bounding box center [270, 20] width 18 height 18
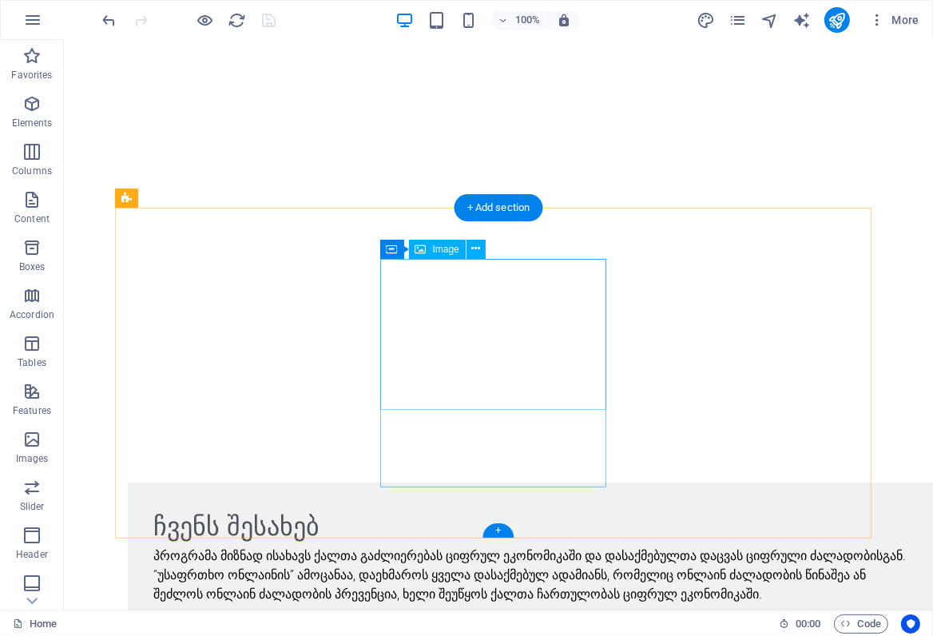
scroll to position [1055, 0]
click at [475, 251] on icon at bounding box center [476, 249] width 9 height 17
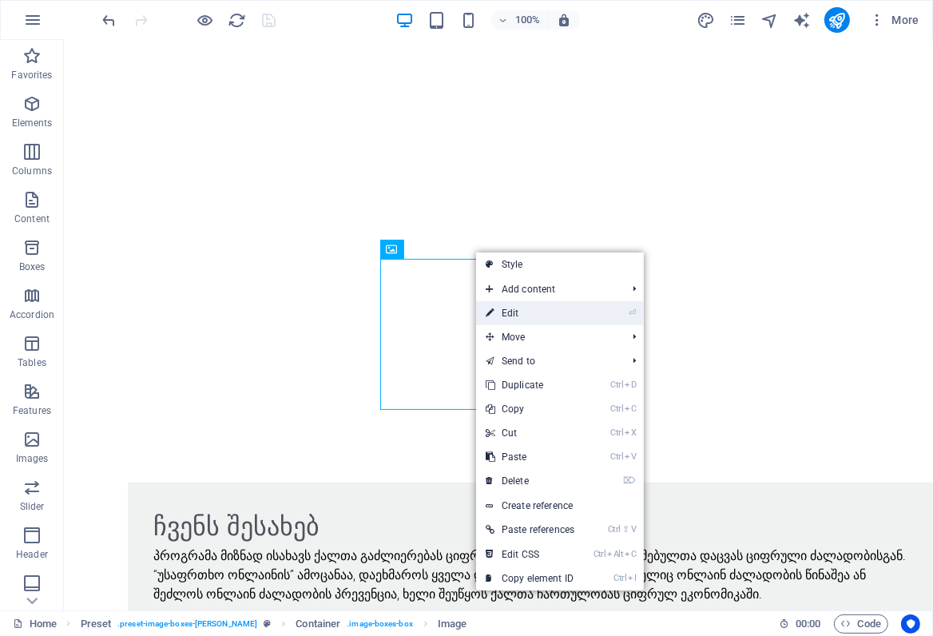
click at [521, 312] on link "⏎ Edit" at bounding box center [530, 313] width 108 height 24
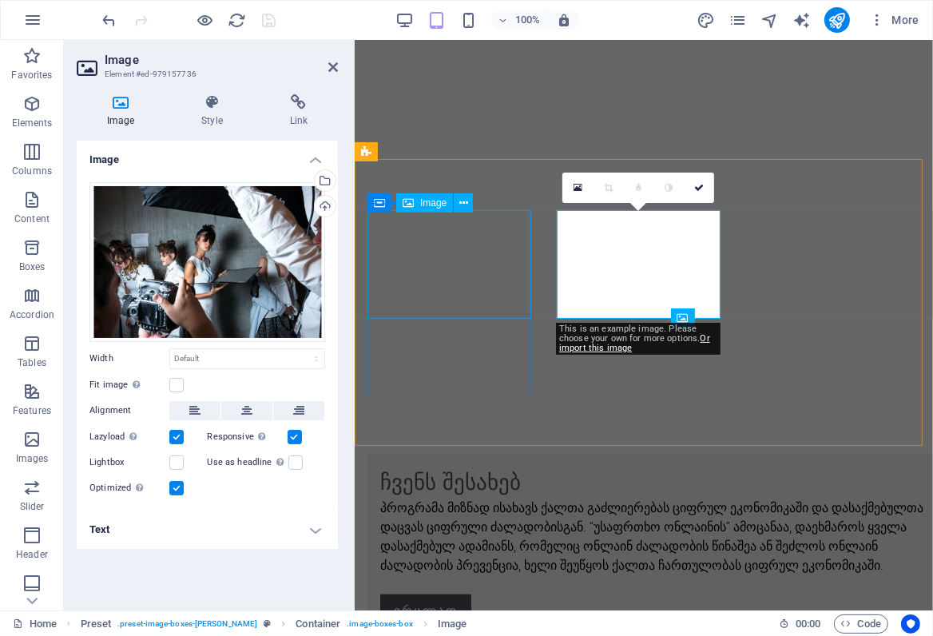
scroll to position [986, 0]
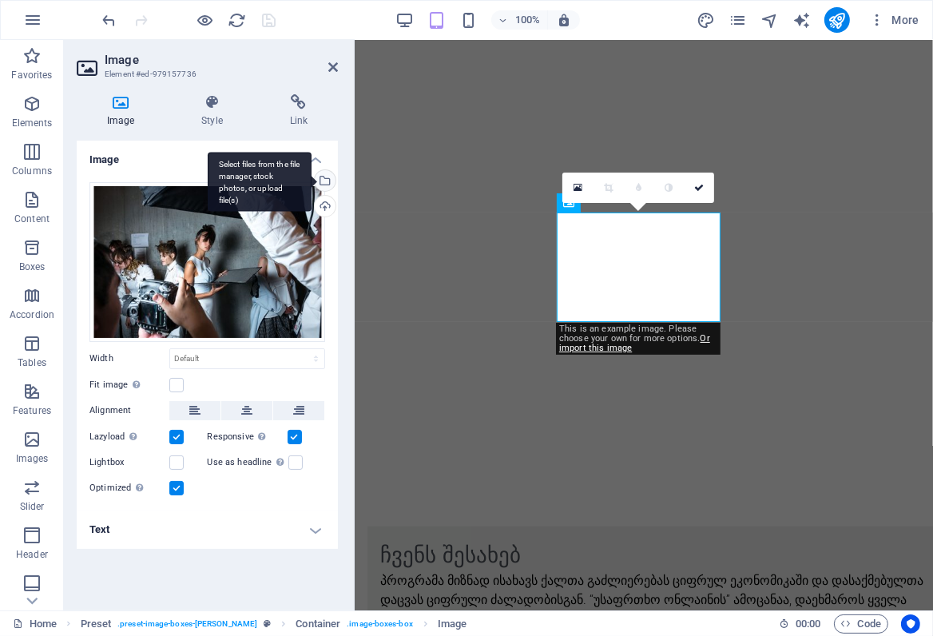
click at [312, 181] on div "Select files from the file manager, stock photos, or upload file(s)" at bounding box center [260, 182] width 104 height 60
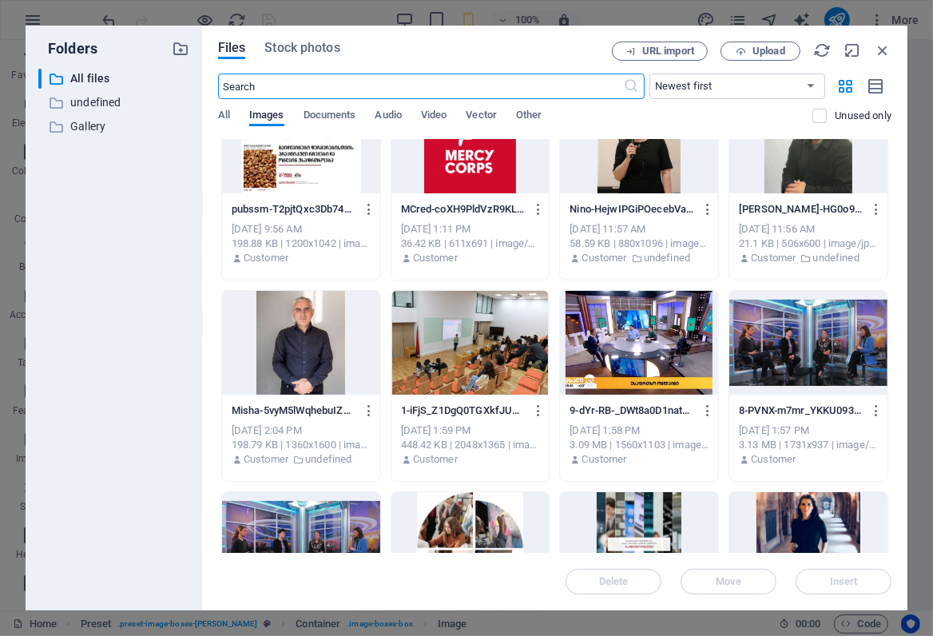
scroll to position [72, 0]
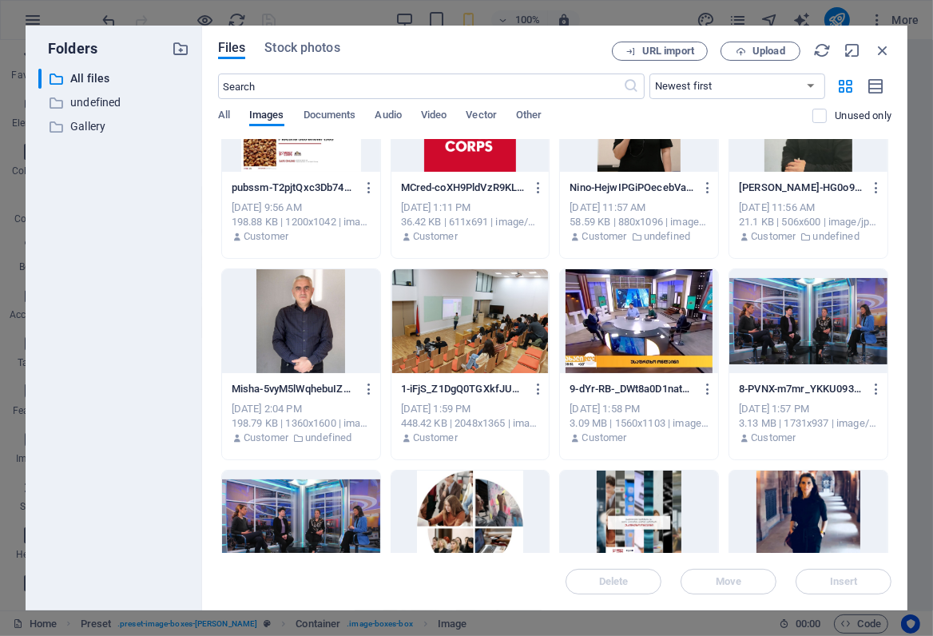
click at [778, 334] on div at bounding box center [809, 321] width 158 height 104
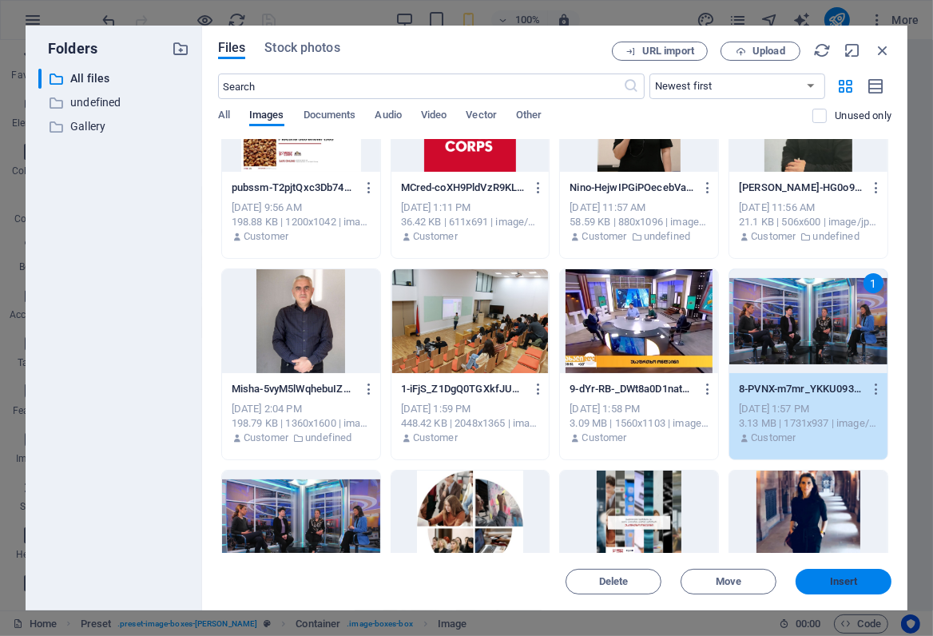
click at [852, 577] on span "Insert" at bounding box center [844, 582] width 28 height 10
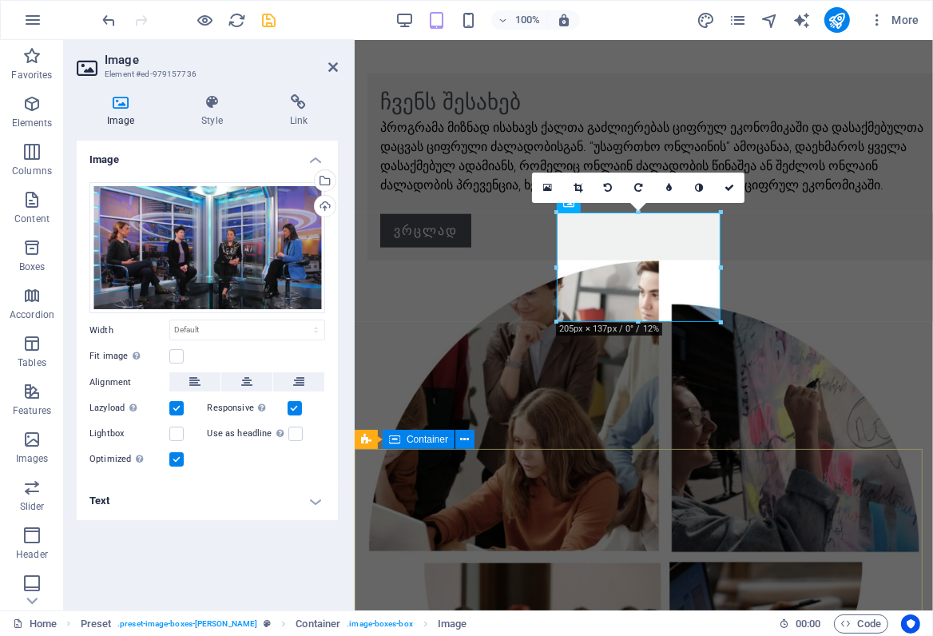
scroll to position [986, 0]
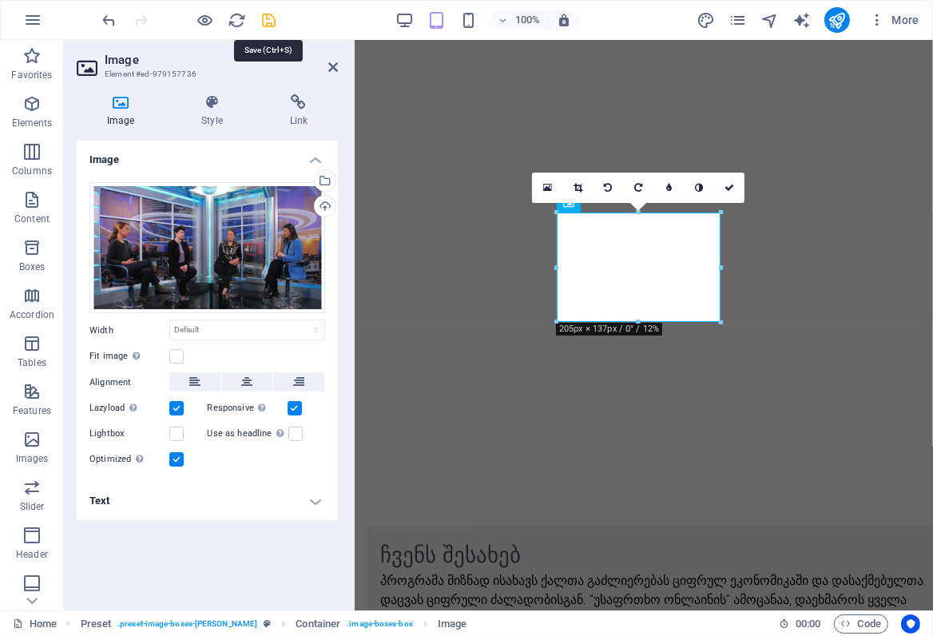
click at [267, 19] on icon "save" at bounding box center [270, 20] width 18 height 18
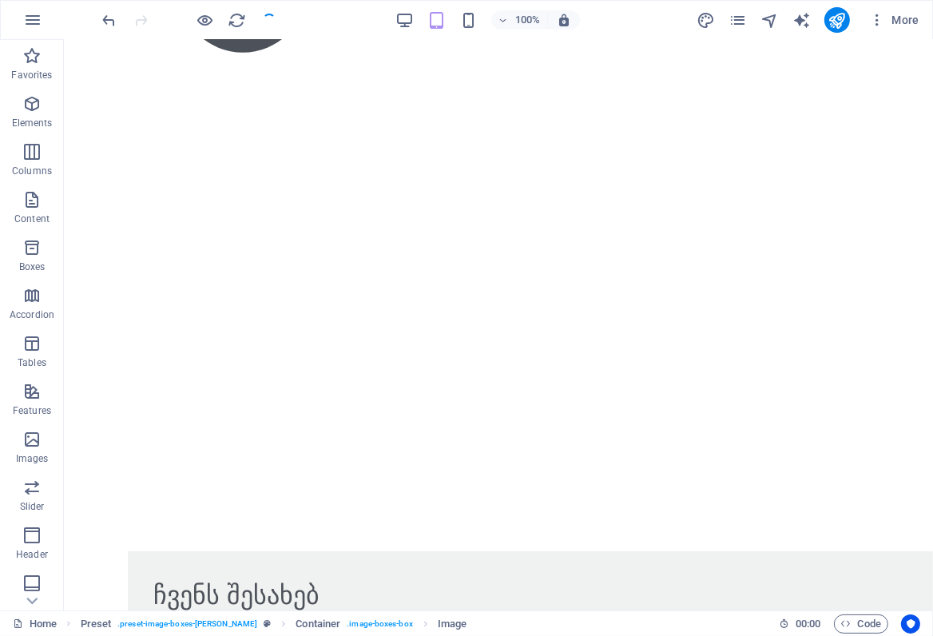
scroll to position [983, 0]
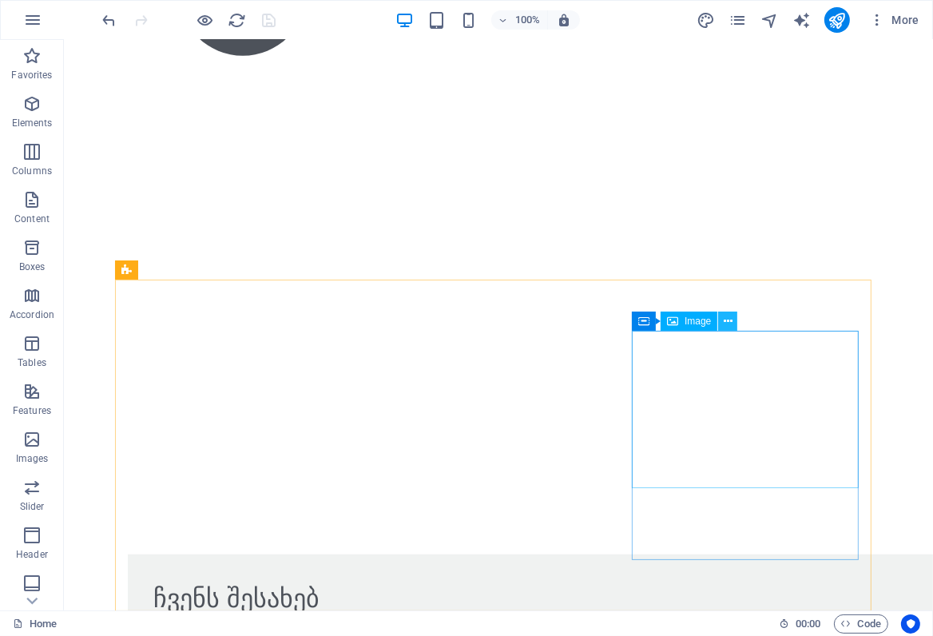
click at [730, 316] on icon at bounding box center [728, 321] width 9 height 17
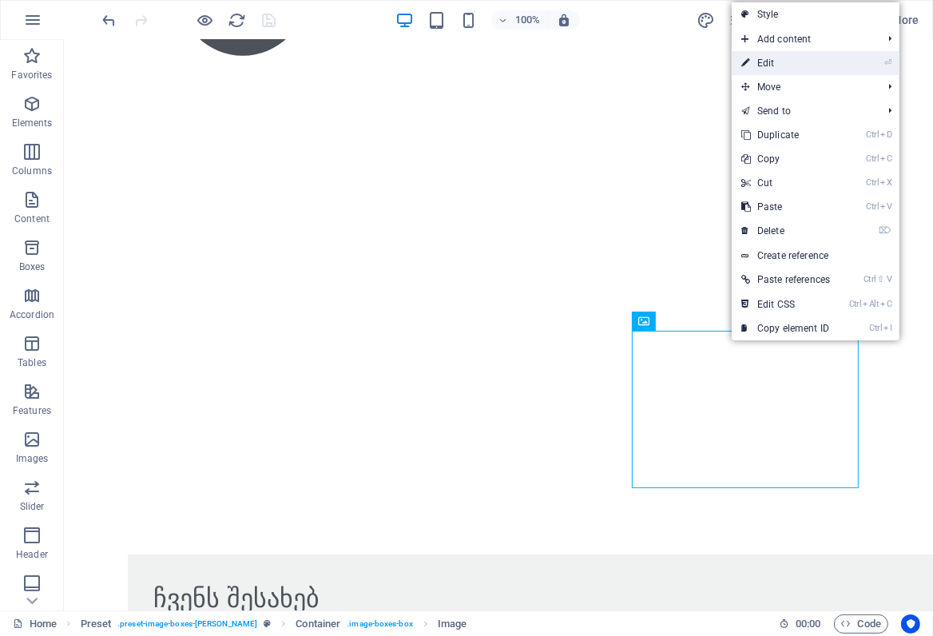
click at [766, 63] on link "⏎ Edit" at bounding box center [786, 63] width 108 height 24
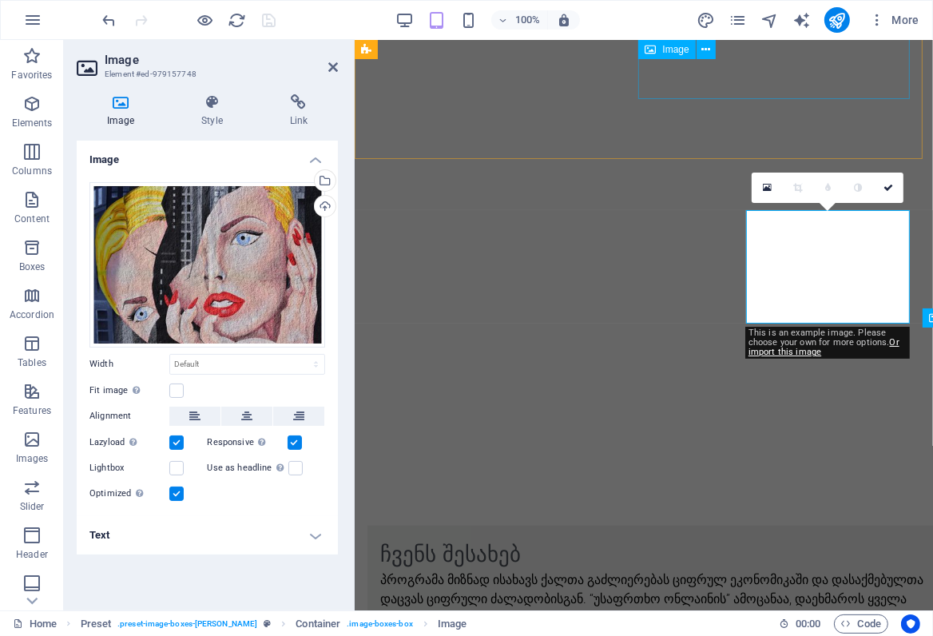
scroll to position [986, 0]
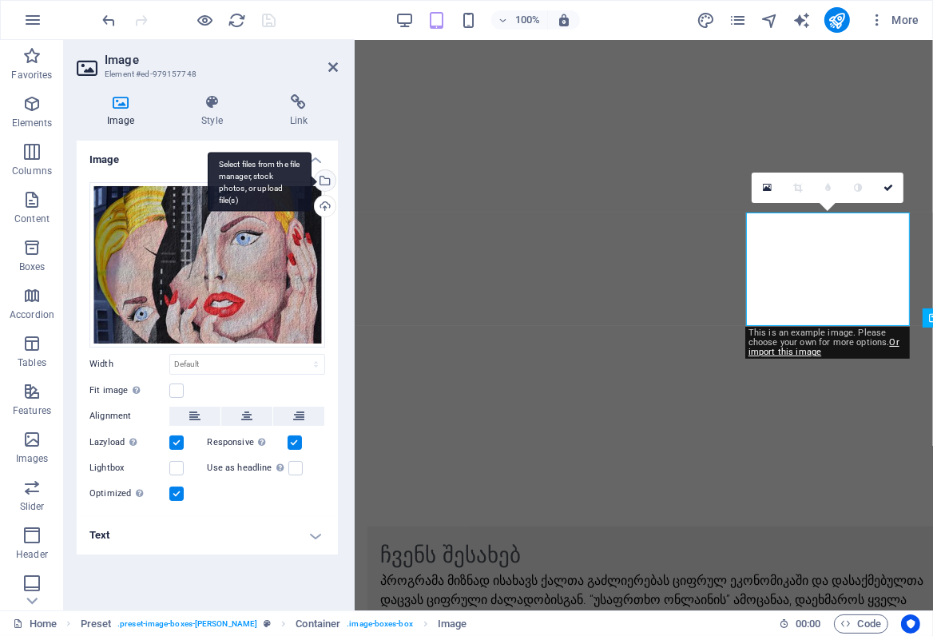
click at [312, 175] on div "Select files from the file manager, stock photos, or upload file(s)" at bounding box center [260, 182] width 104 height 60
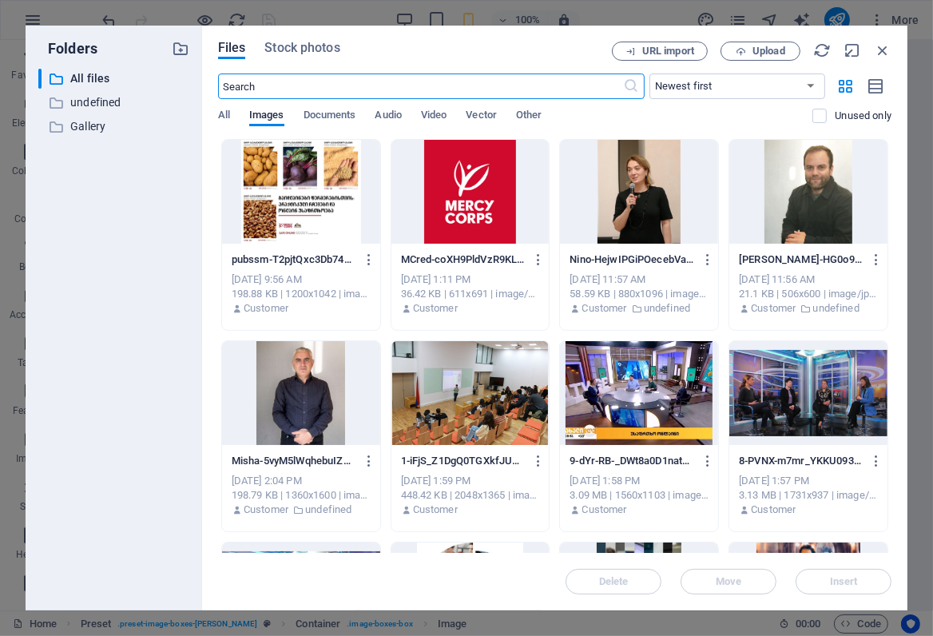
scroll to position [0, 0]
click at [312, 204] on div at bounding box center [301, 192] width 158 height 104
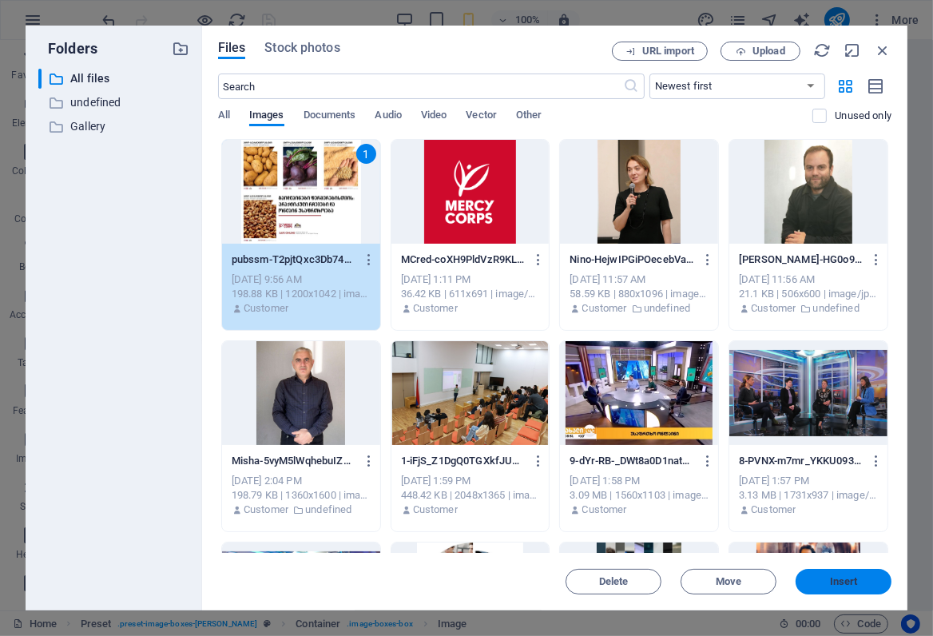
click at [842, 579] on span "Insert" at bounding box center [844, 582] width 28 height 10
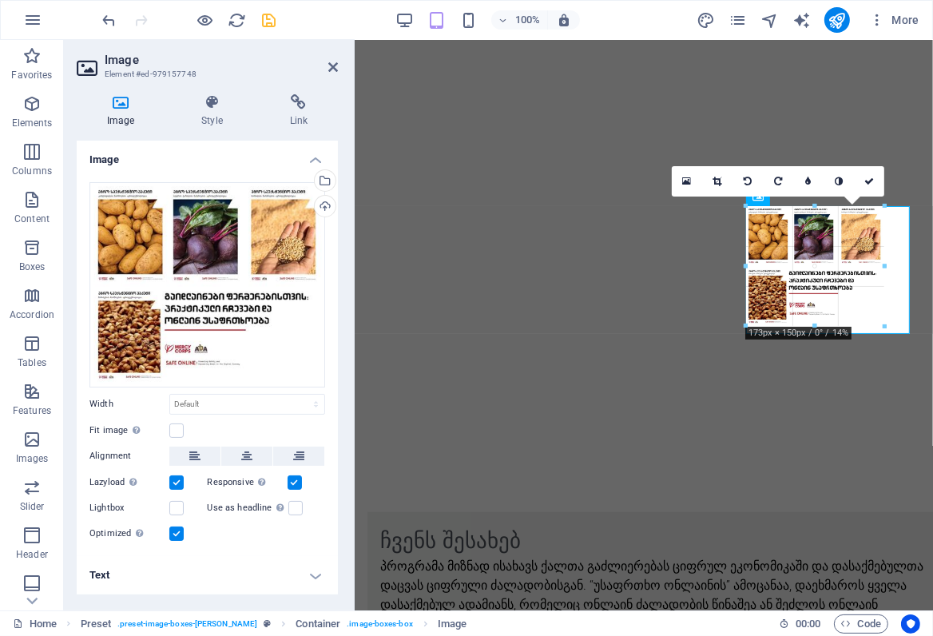
scroll to position [993, 0]
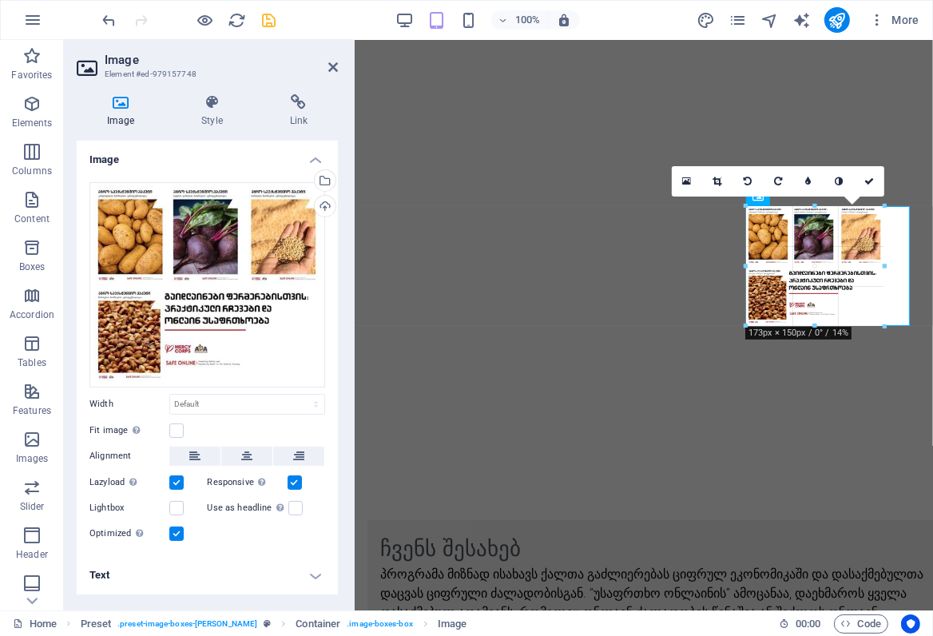
drag, startPoint x: 747, startPoint y: 327, endPoint x: 770, endPoint y: 265, distance: 65.8
type input "173"
select select "px"
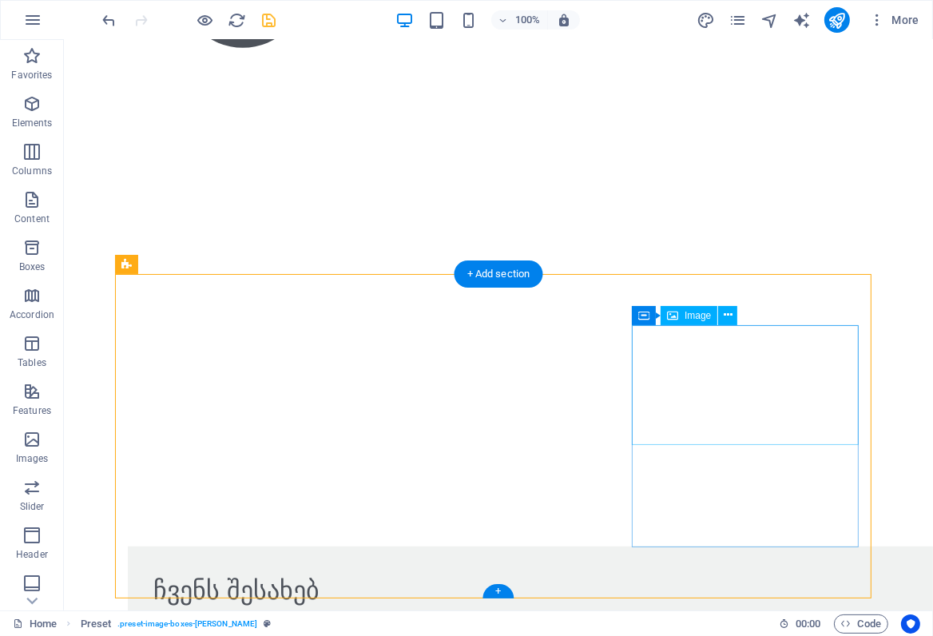
scroll to position [989, 0]
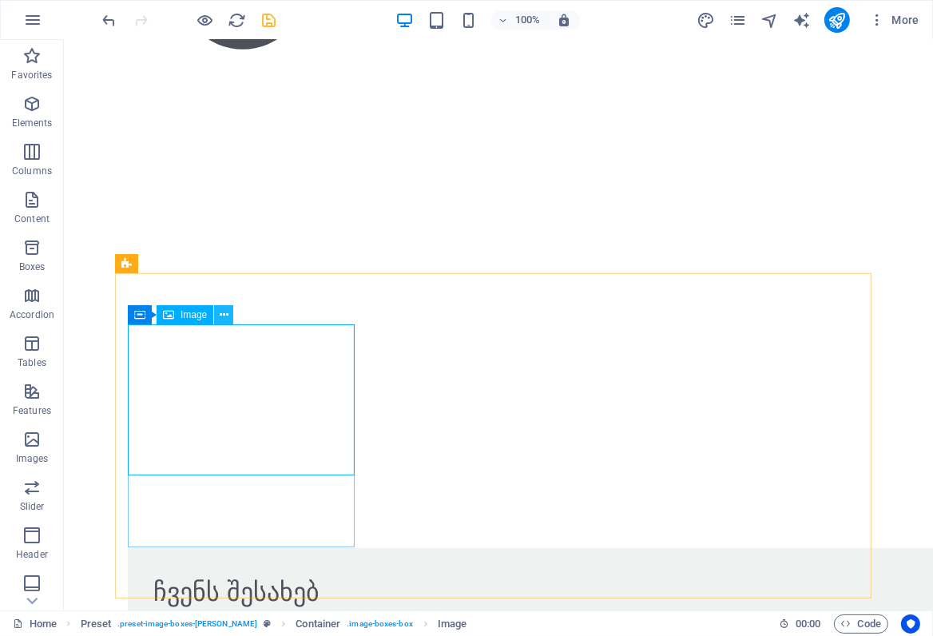
click at [223, 313] on icon at bounding box center [224, 315] width 9 height 17
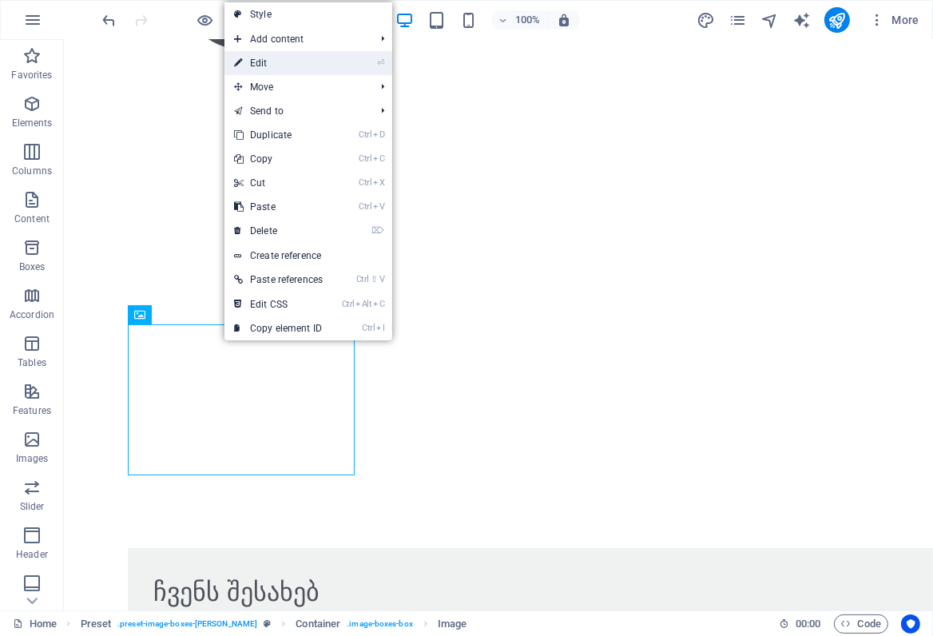
click at [273, 69] on link "⏎ Edit" at bounding box center [279, 63] width 108 height 24
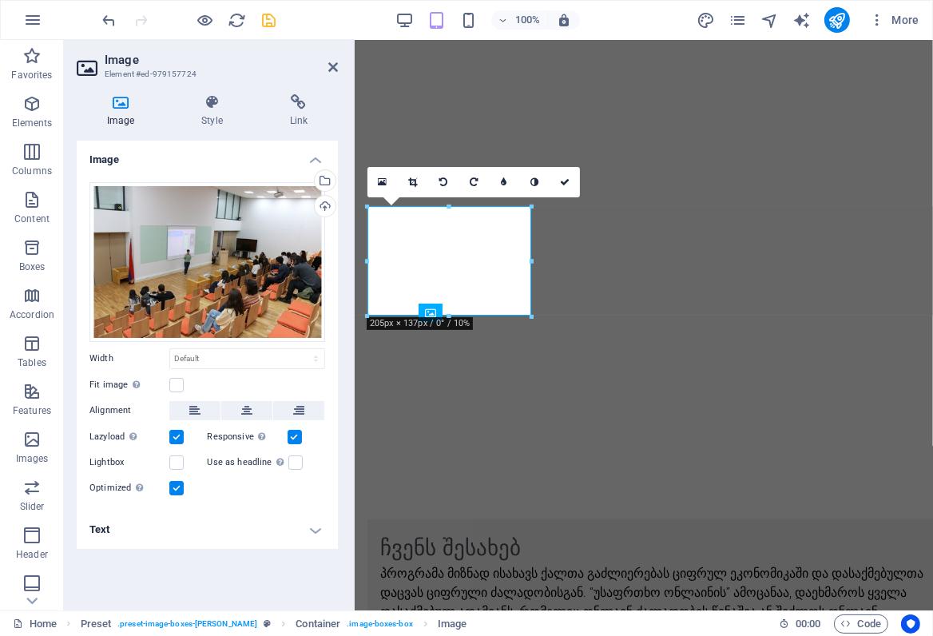
scroll to position [992, 0]
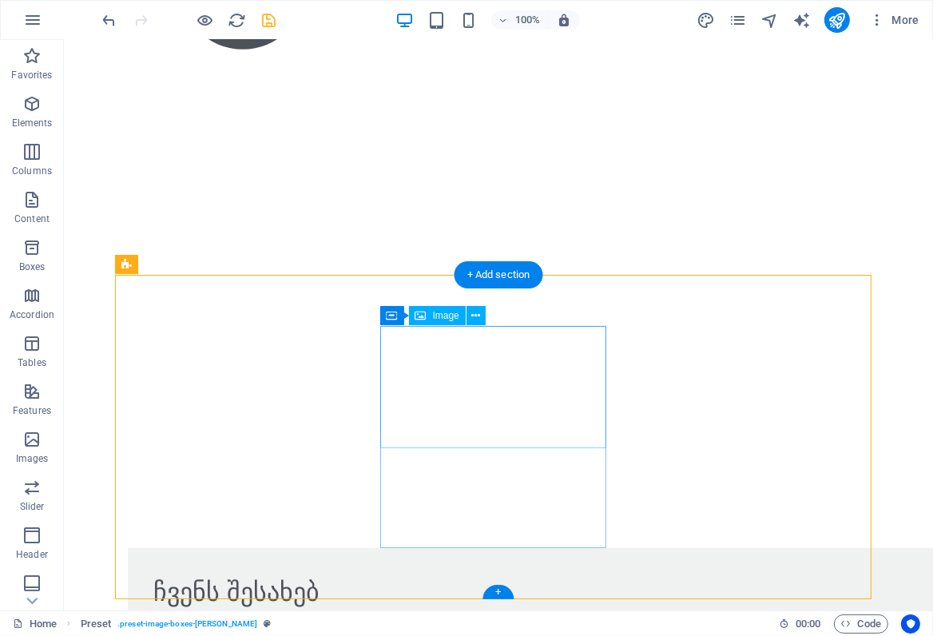
scroll to position [989, 0]
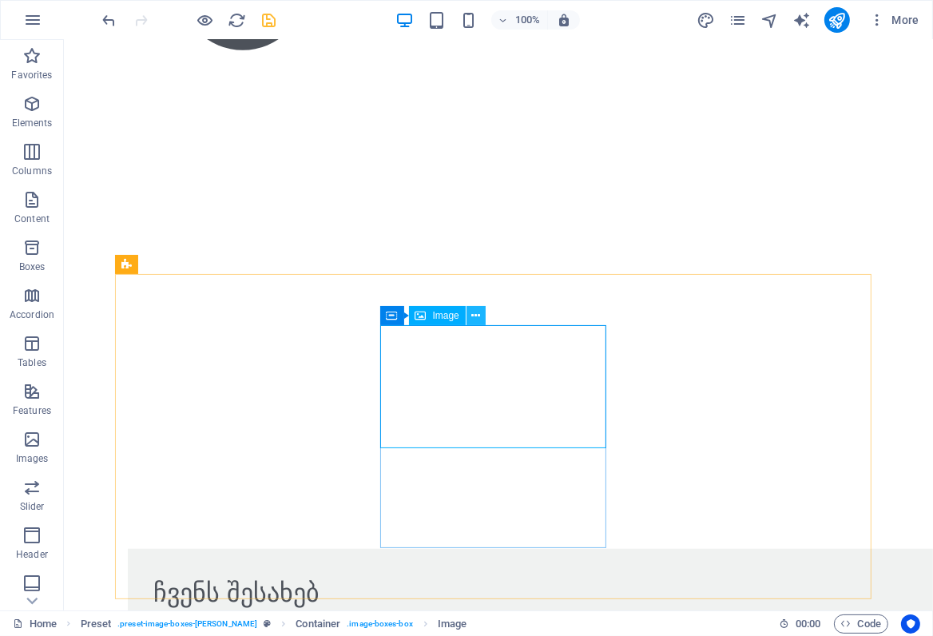
click at [479, 316] on icon at bounding box center [476, 316] width 9 height 17
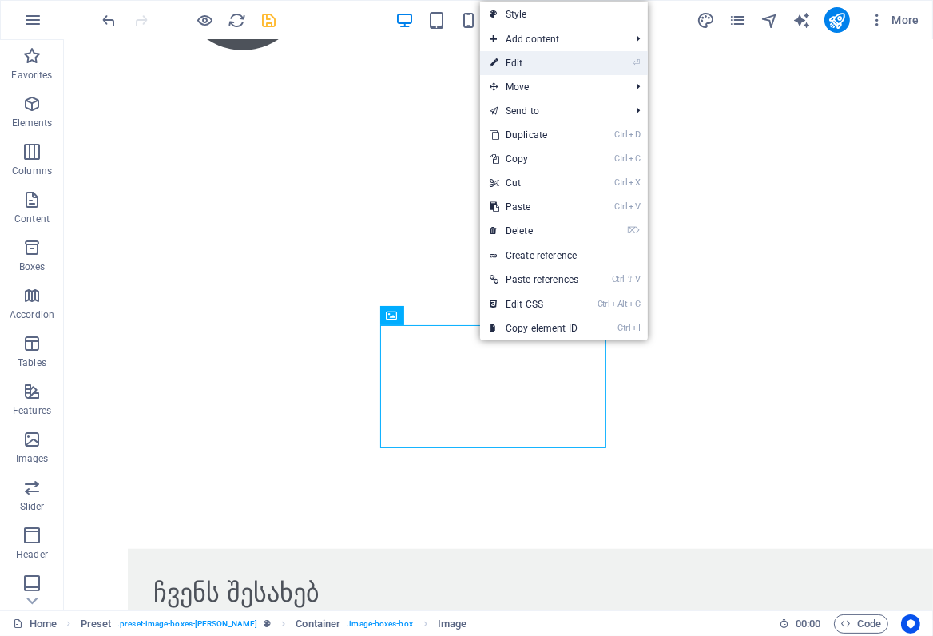
click at [522, 64] on link "⏎ Edit" at bounding box center [534, 63] width 108 height 24
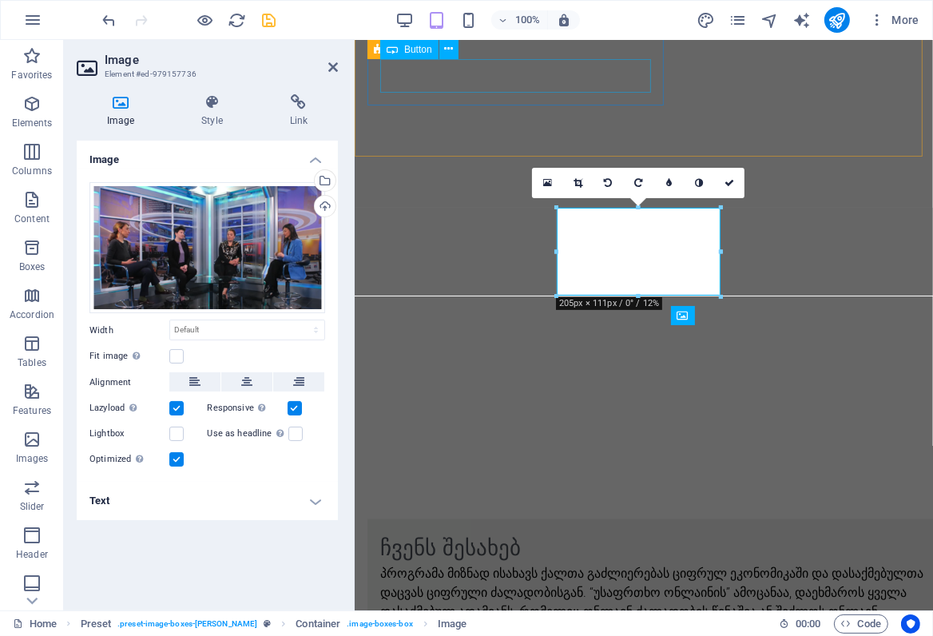
scroll to position [991, 0]
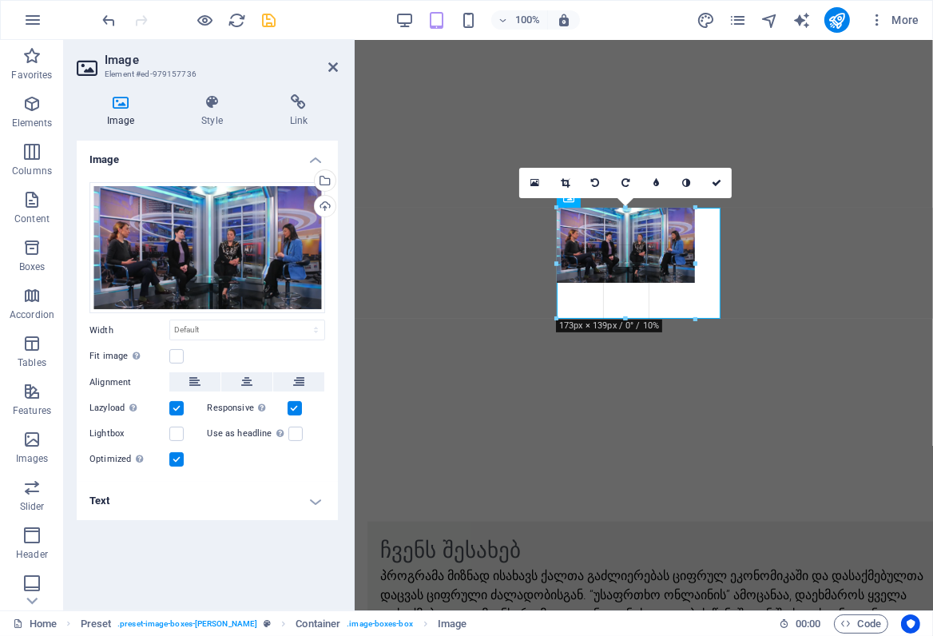
drag, startPoint x: 556, startPoint y: 297, endPoint x: 222, endPoint y: 253, distance: 337.1
type input "173"
select select "px"
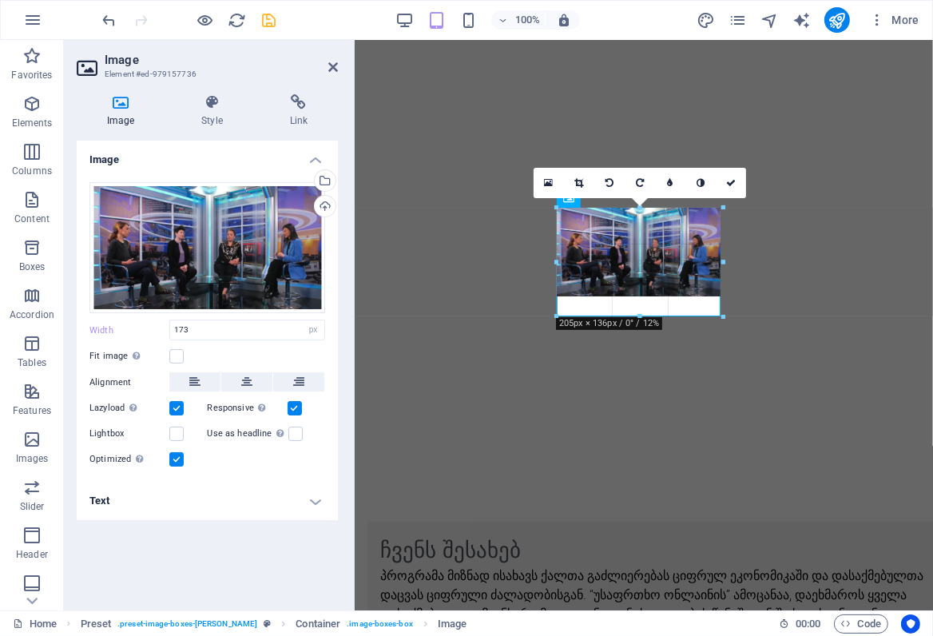
drag, startPoint x: 559, startPoint y: 281, endPoint x: 189, endPoint y: 275, distance: 370.1
type input "205"
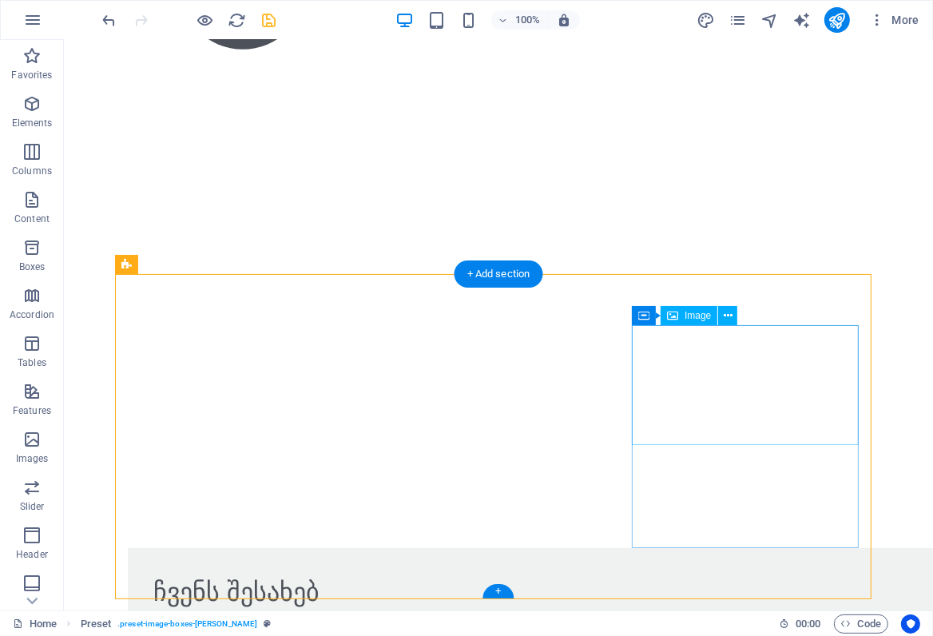
scroll to position [988, 0]
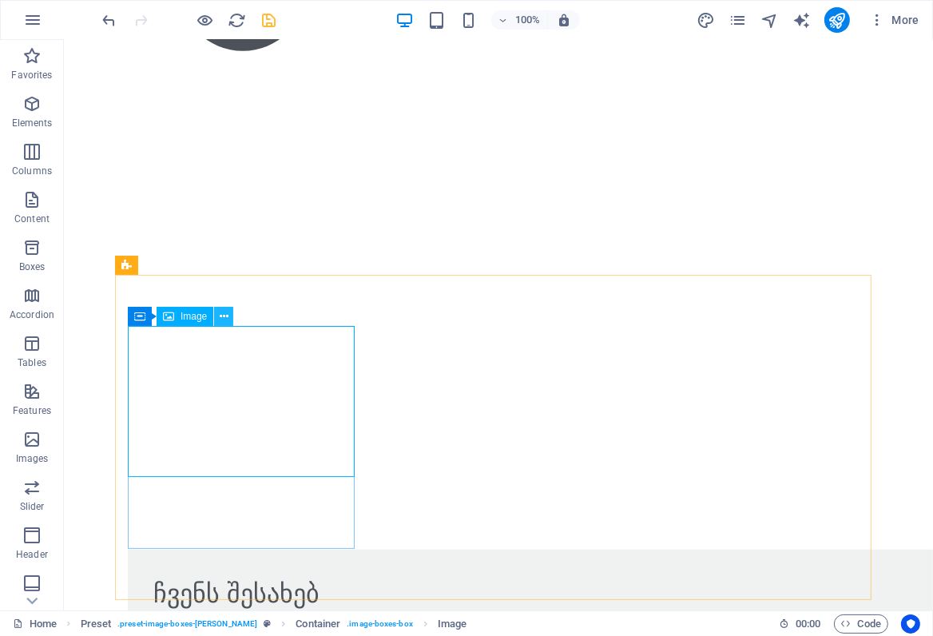
click at [222, 310] on icon at bounding box center [224, 316] width 9 height 17
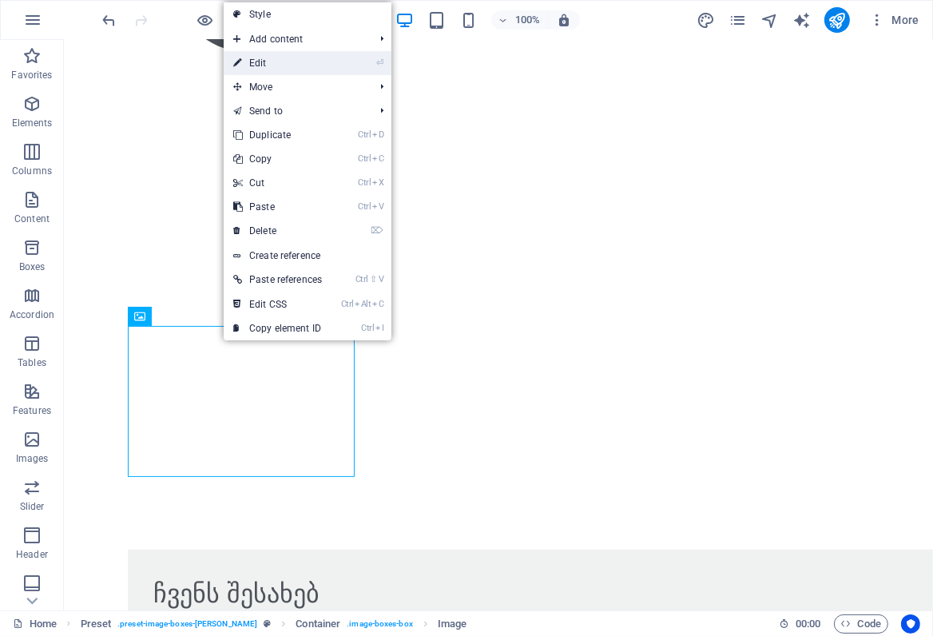
click at [270, 61] on link "⏎ Edit" at bounding box center [278, 63] width 108 height 24
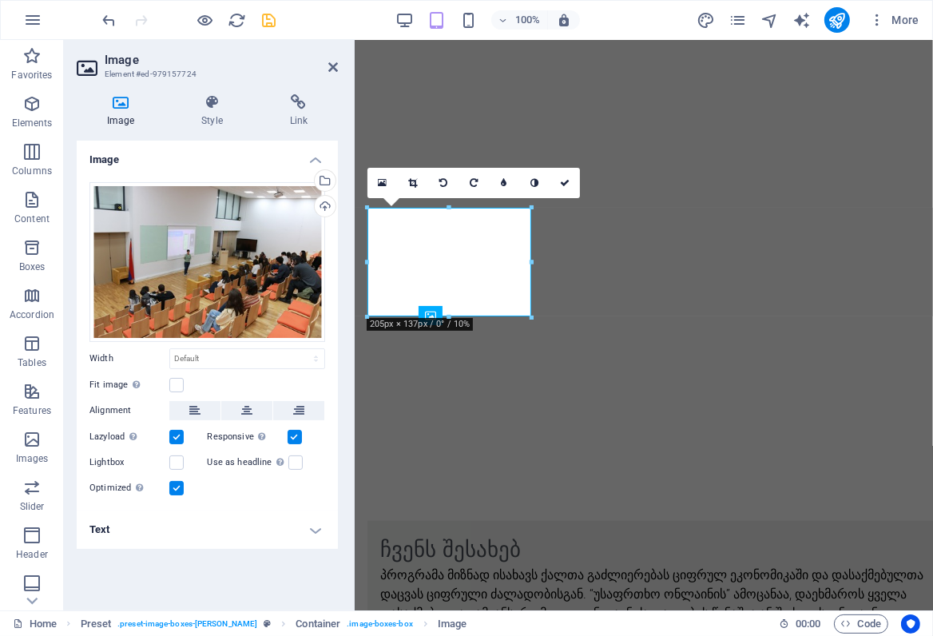
scroll to position [991, 0]
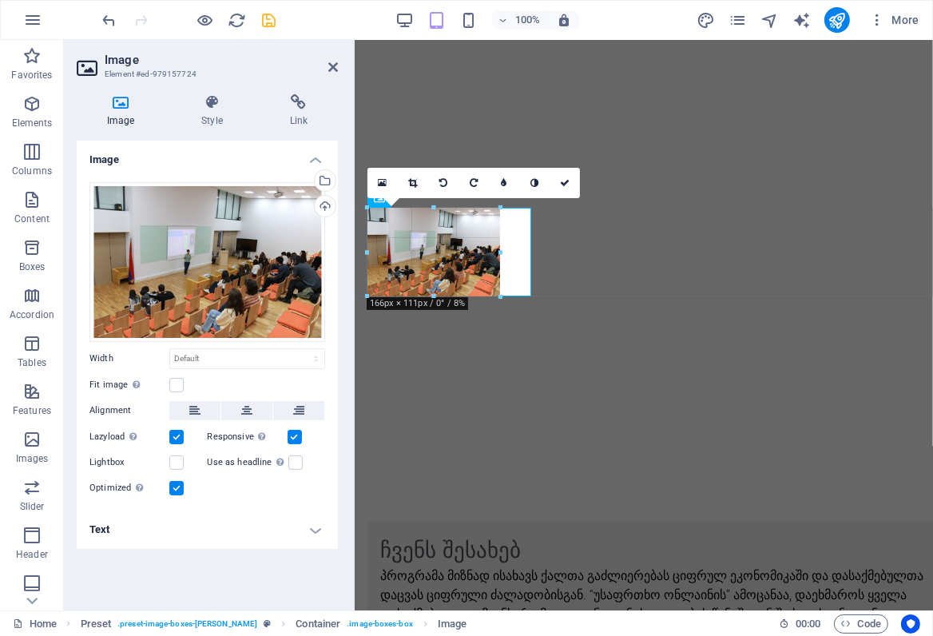
drag, startPoint x: 527, startPoint y: 314, endPoint x: 141, endPoint y: 248, distance: 392.5
type input "166"
select select "px"
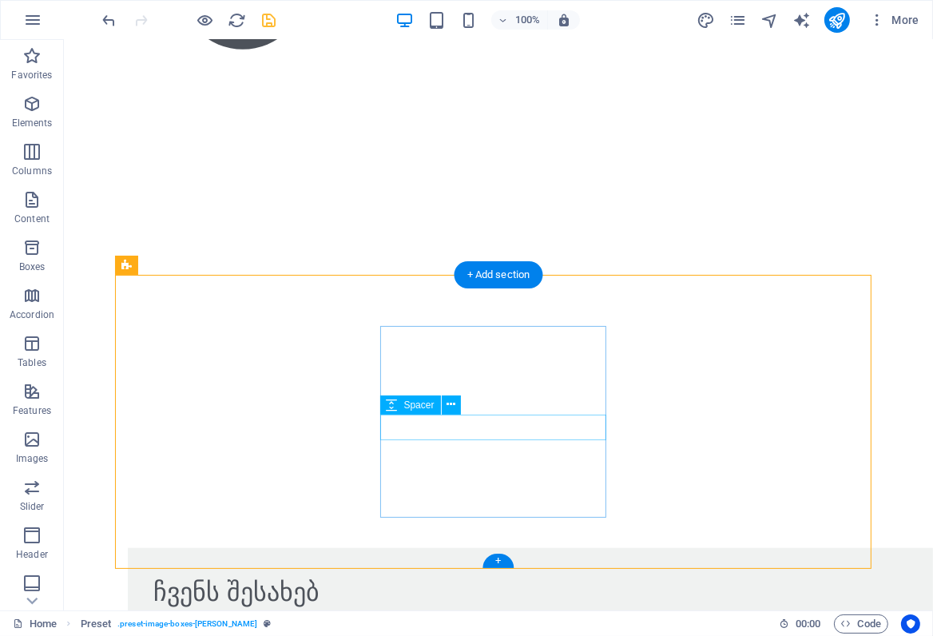
scroll to position [988, 0]
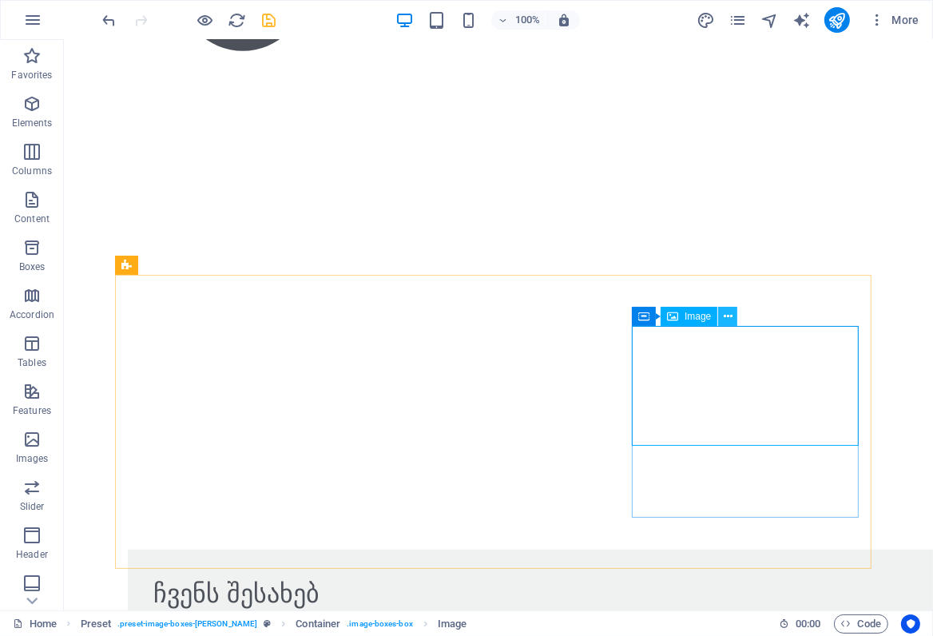
click at [734, 313] on button at bounding box center [727, 316] width 19 height 19
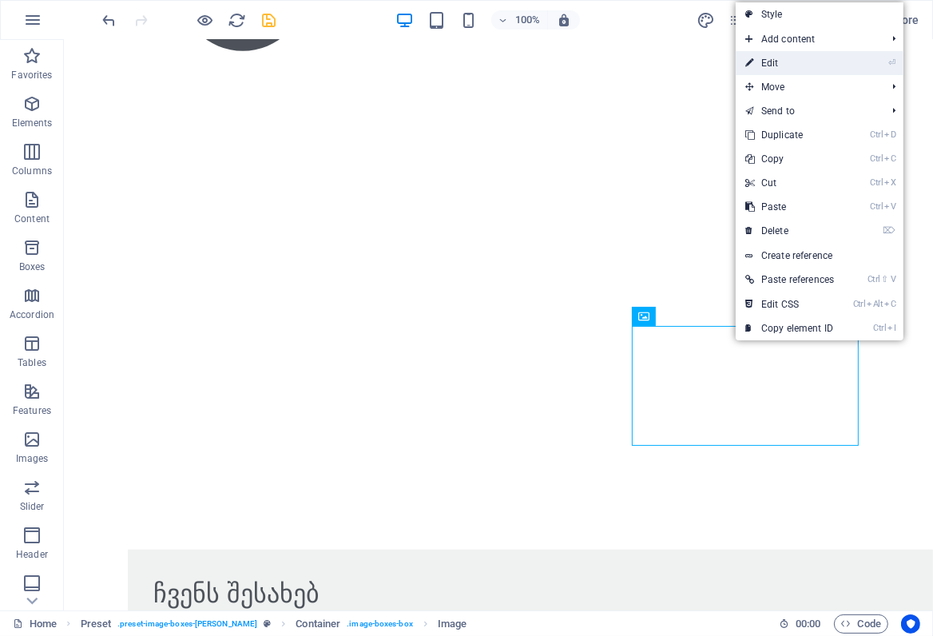
click at [781, 64] on link "⏎ Edit" at bounding box center [790, 63] width 108 height 24
select select "px"
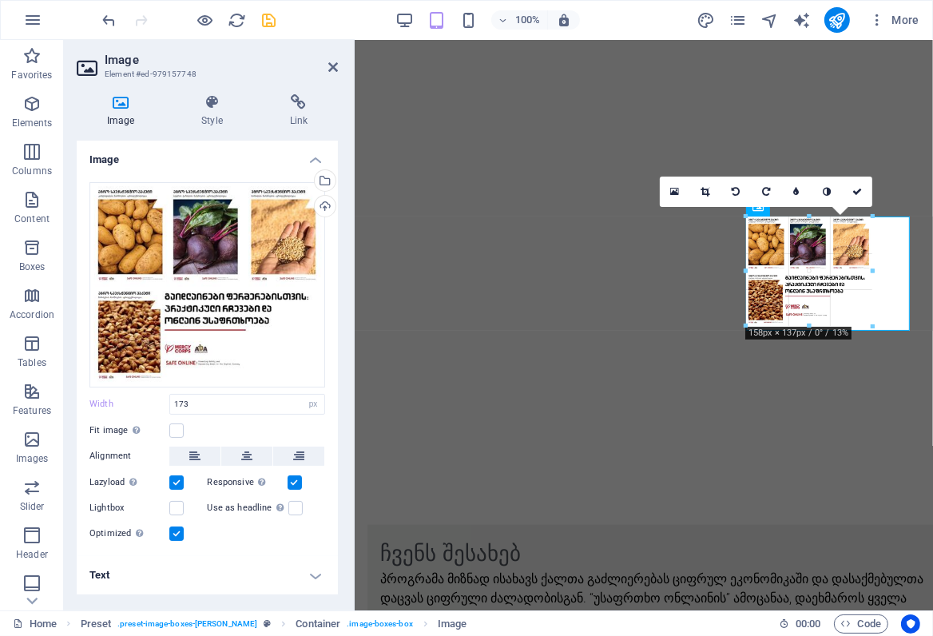
scroll to position [983, 0]
drag, startPoint x: 886, startPoint y: 329, endPoint x: 870, endPoint y: 312, distance: 23.2
type input "158"
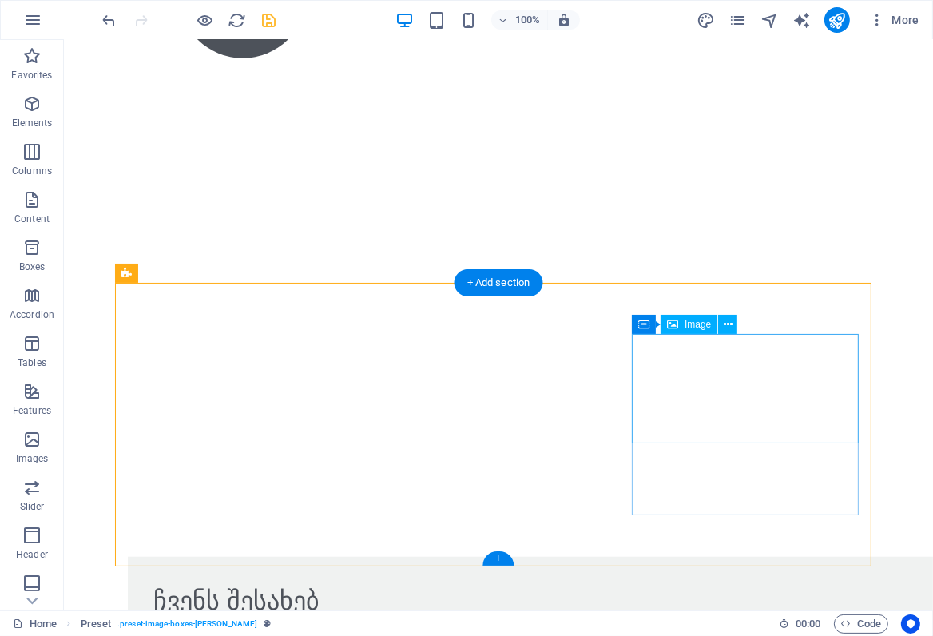
scroll to position [979, 0]
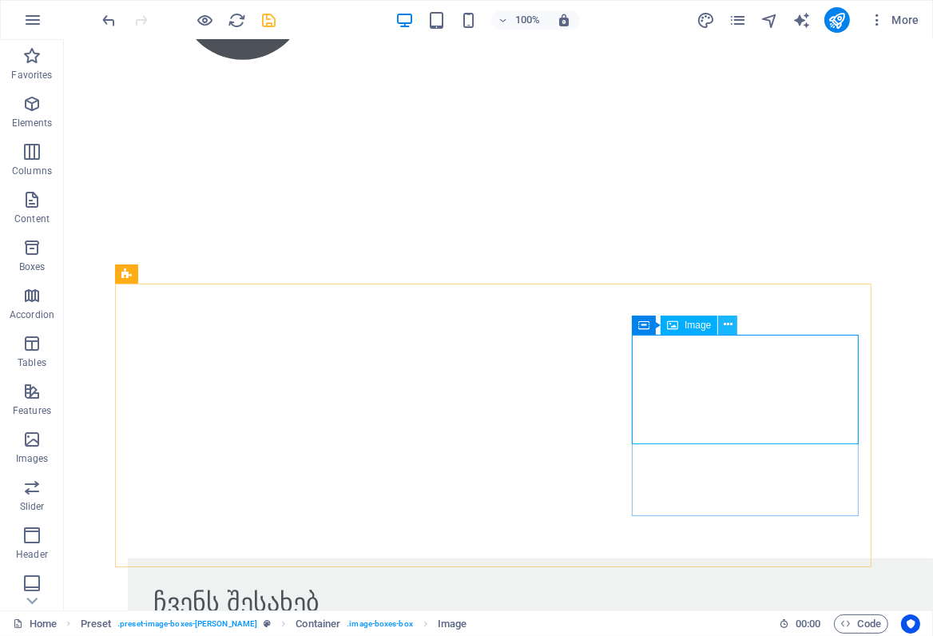
click at [726, 324] on icon at bounding box center [728, 324] width 9 height 17
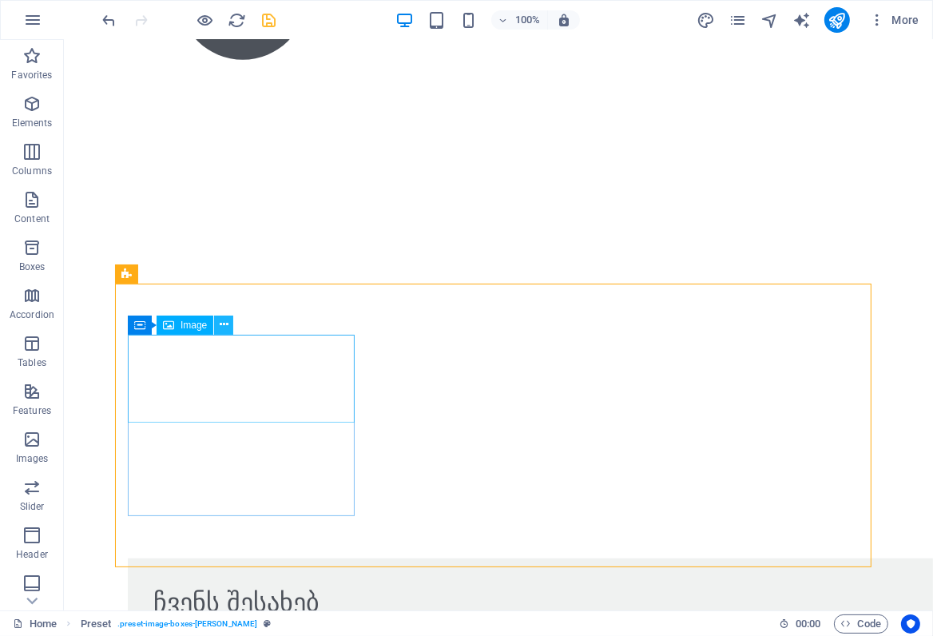
click at [223, 323] on icon at bounding box center [224, 324] width 9 height 17
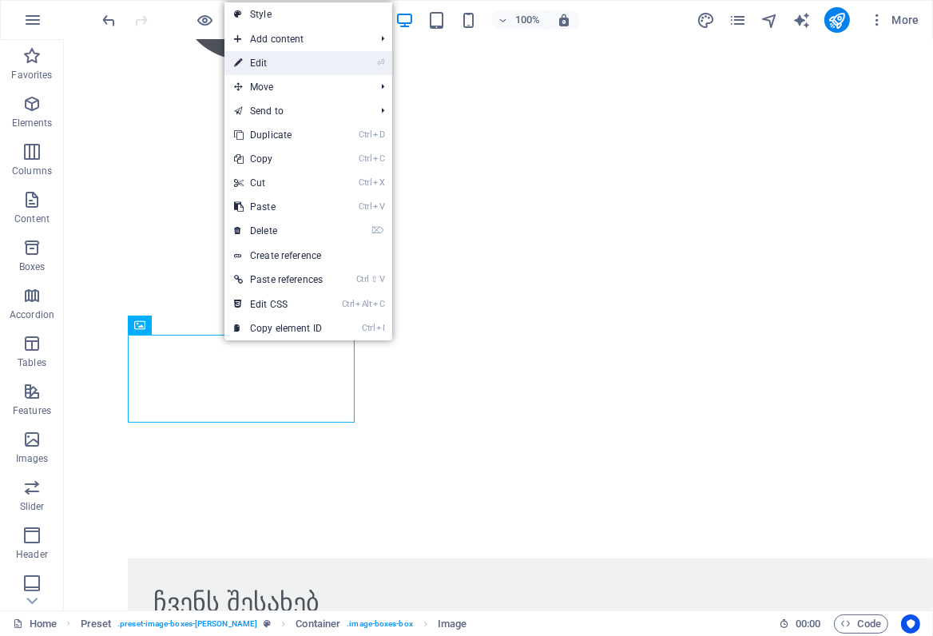
click at [258, 61] on link "⏎ Edit" at bounding box center [279, 63] width 108 height 24
select select "px"
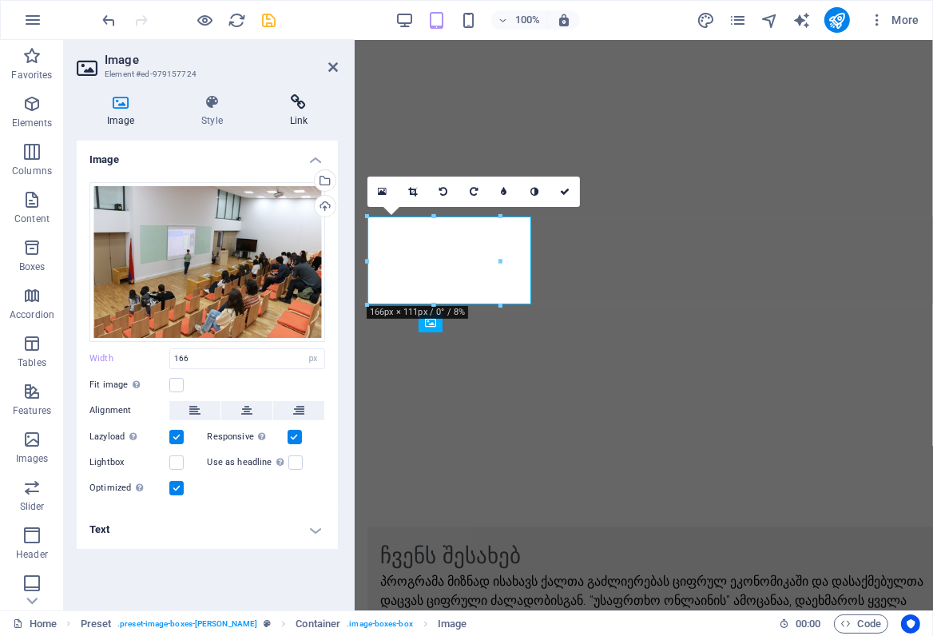
scroll to position [983, 0]
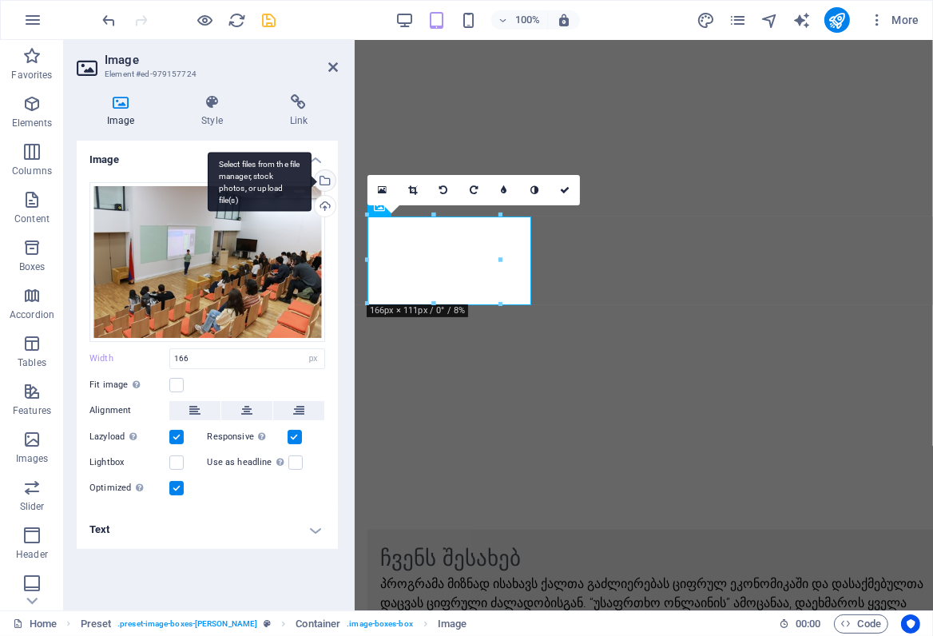
click at [324, 179] on div "Select files from the file manager, stock photos, or upload file(s)" at bounding box center [324, 182] width 24 height 24
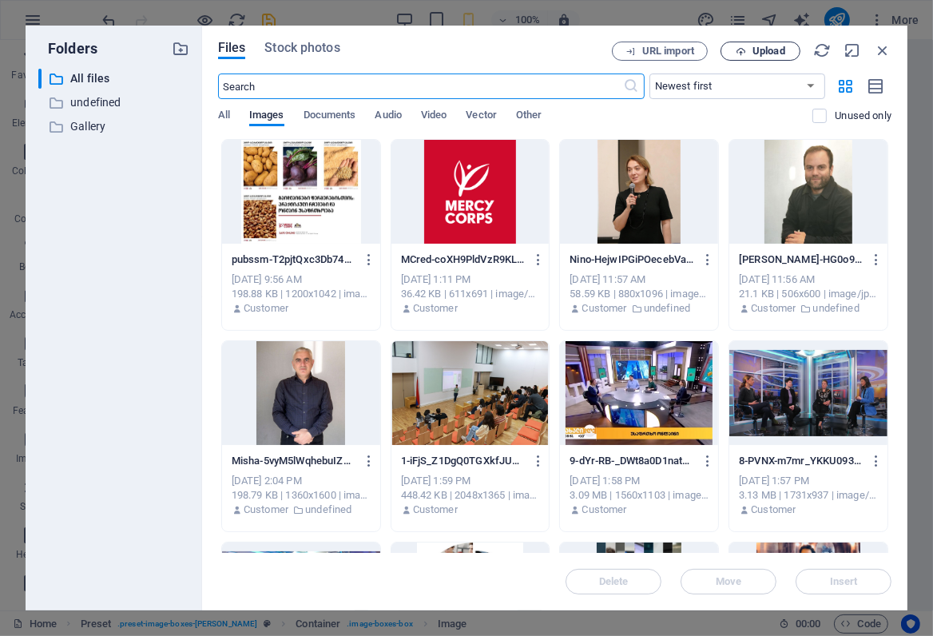
click at [755, 52] on span "Upload" at bounding box center [769, 51] width 33 height 10
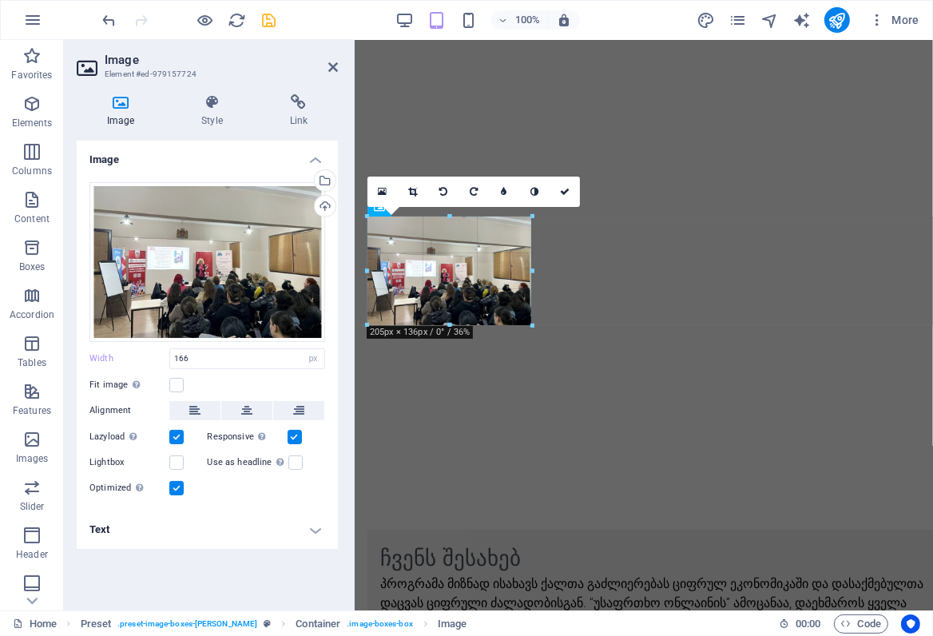
drag, startPoint x: 499, startPoint y: 304, endPoint x: 169, endPoint y: 278, distance: 331.1
type input "205"
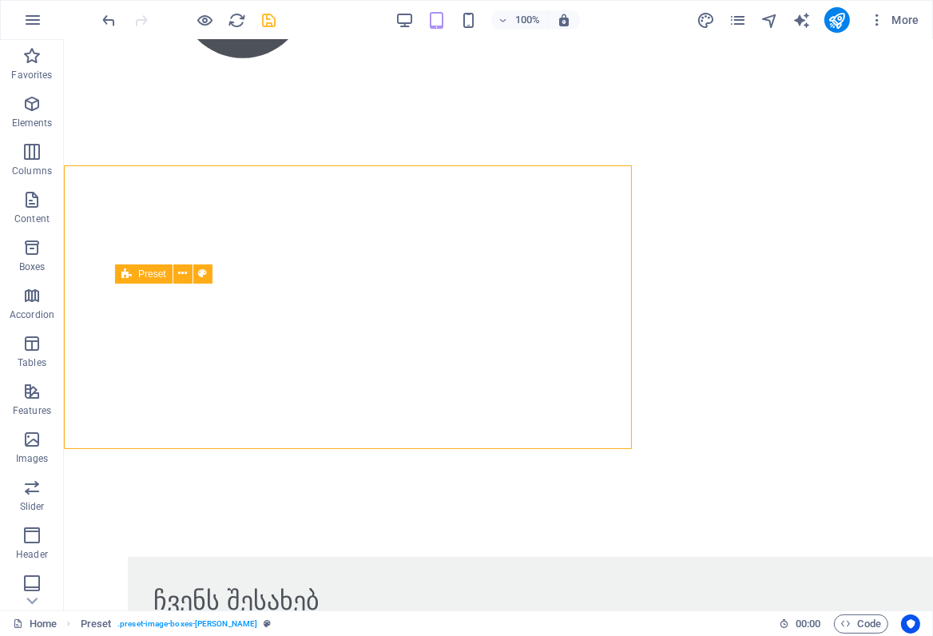
scroll to position [979, 0]
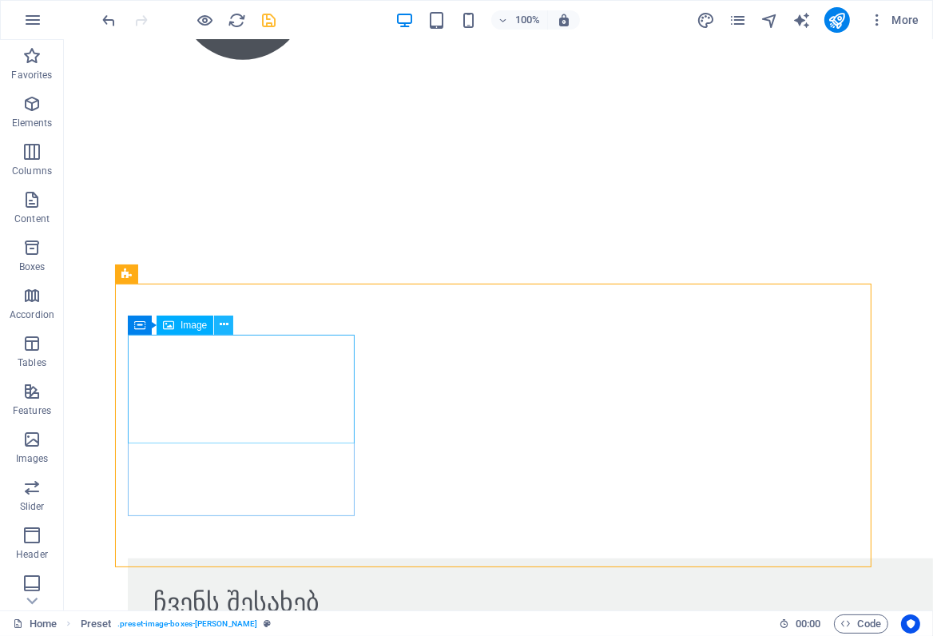
click at [221, 329] on icon at bounding box center [224, 324] width 9 height 17
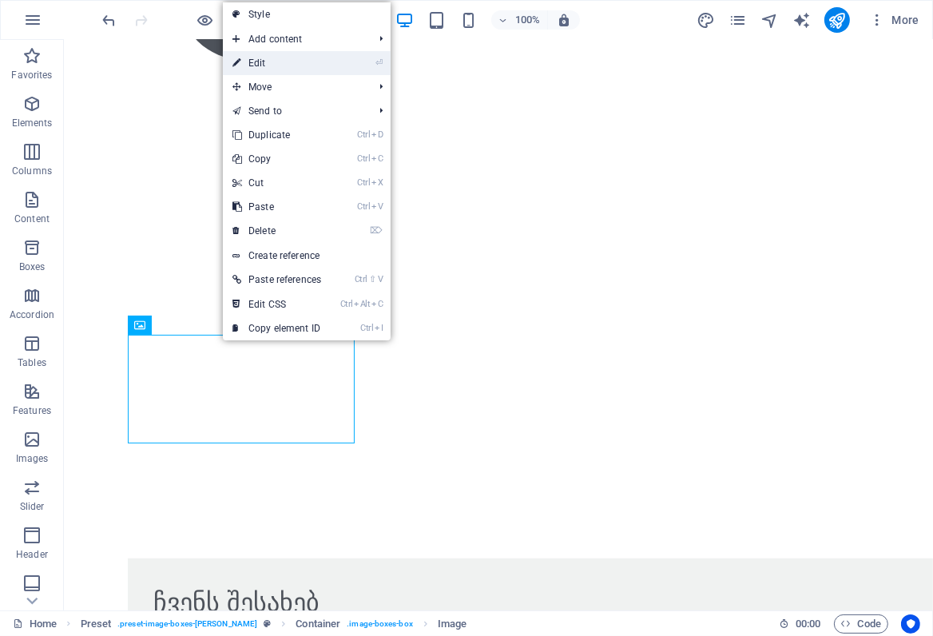
click at [263, 59] on link "⏎ Edit" at bounding box center [277, 63] width 108 height 24
select select "px"
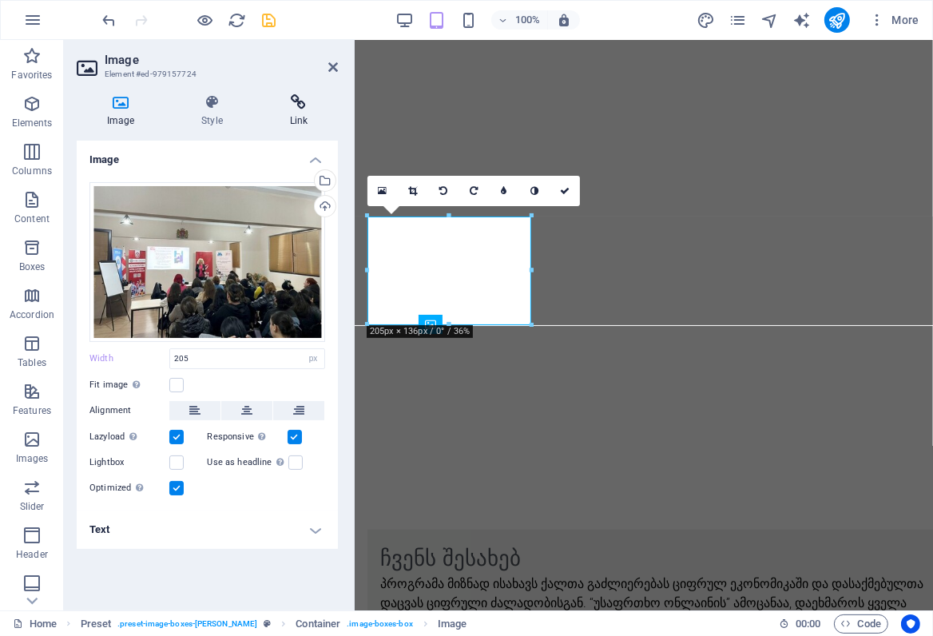
scroll to position [983, 0]
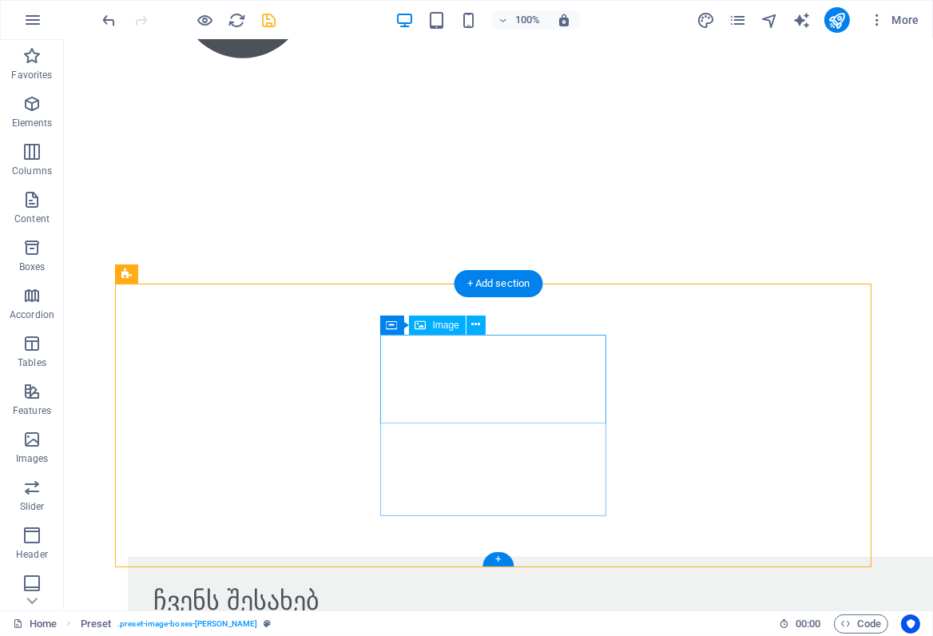
scroll to position [979, 0]
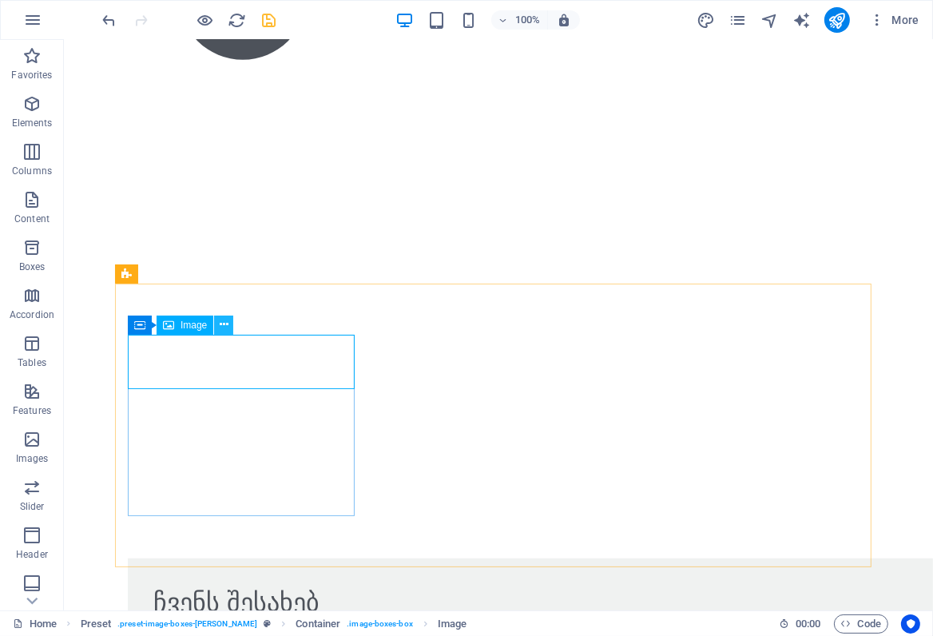
click at [223, 325] on icon at bounding box center [224, 324] width 9 height 17
click at [224, 328] on icon at bounding box center [224, 324] width 9 height 17
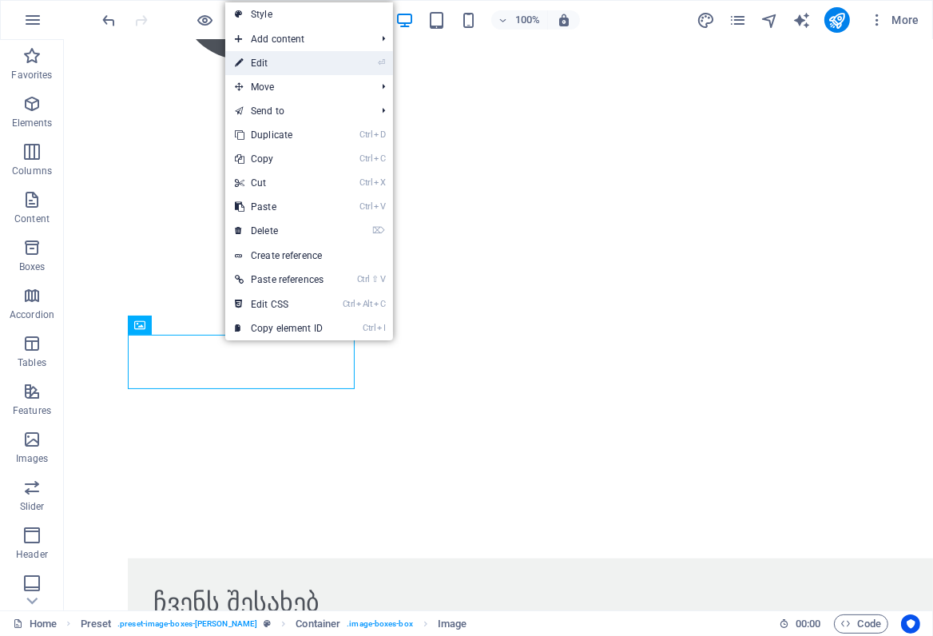
click at [264, 64] on link "⏎ Edit" at bounding box center [279, 63] width 108 height 24
select select "px"
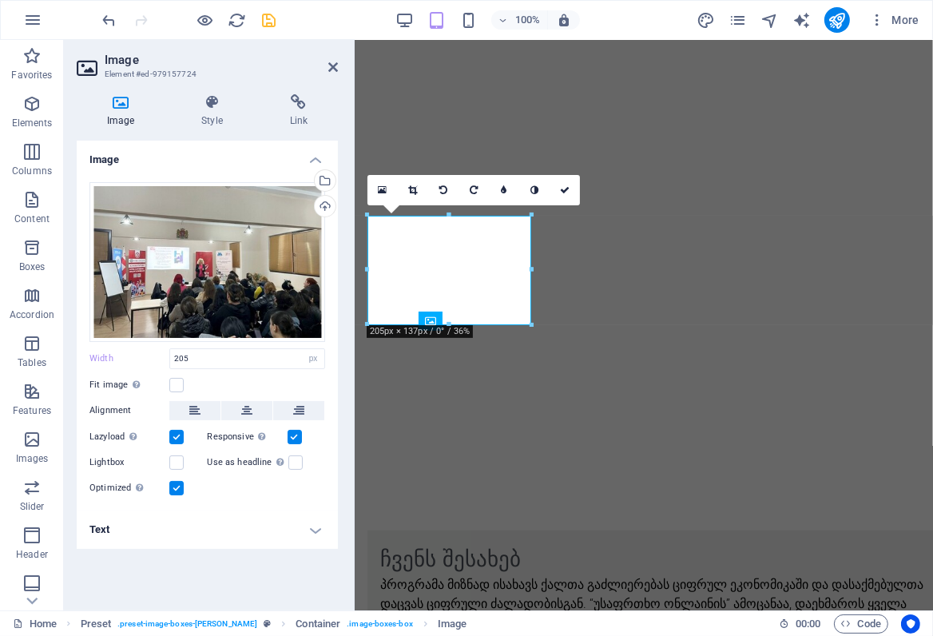
scroll to position [983, 0]
drag, startPoint x: 191, startPoint y: 359, endPoint x: 144, endPoint y: 352, distance: 47.6
click at [144, 352] on div "Width 205 Default auto px rem % em vh vw" at bounding box center [208, 358] width 236 height 21
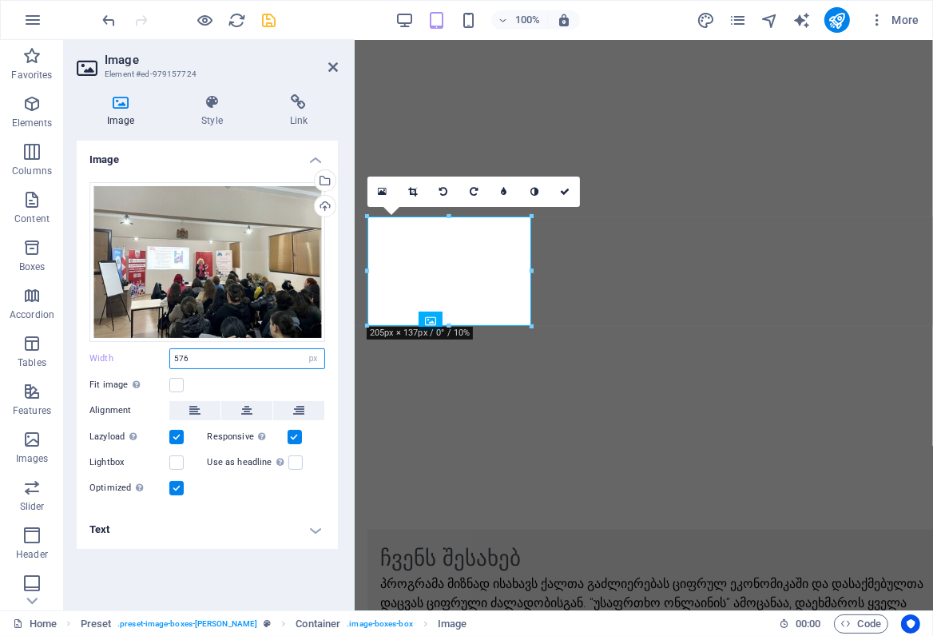
type input "576"
click at [295, 495] on div "Optimized Images are compressed to improve page speed." at bounding box center [208, 488] width 236 height 19
click at [274, 507] on div "Drag files here, click to choose files or select files from Files or our free s…" at bounding box center [207, 339] width 261 height 341
click at [271, 20] on icon "save" at bounding box center [270, 20] width 18 height 18
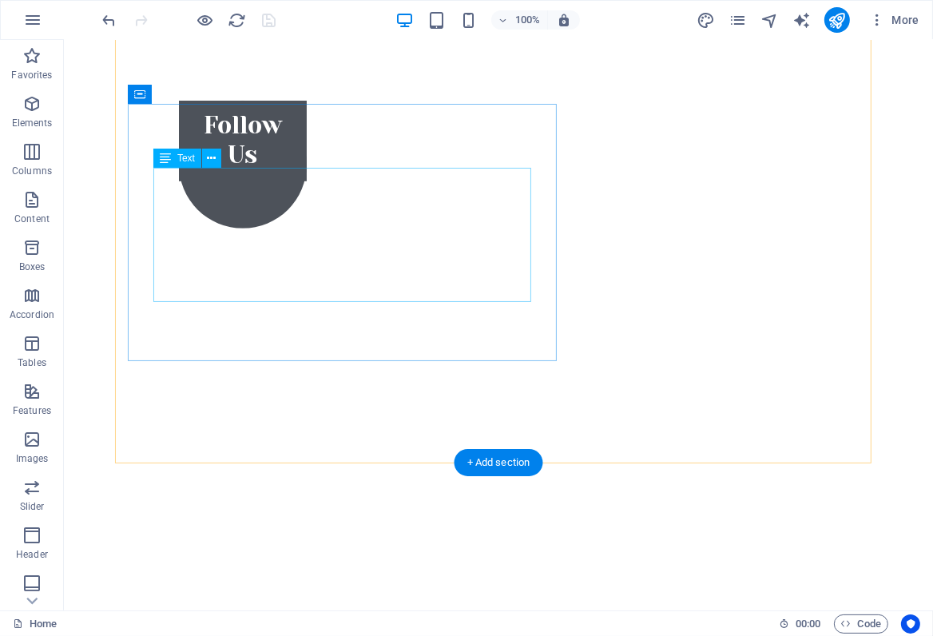
scroll to position [834, 0]
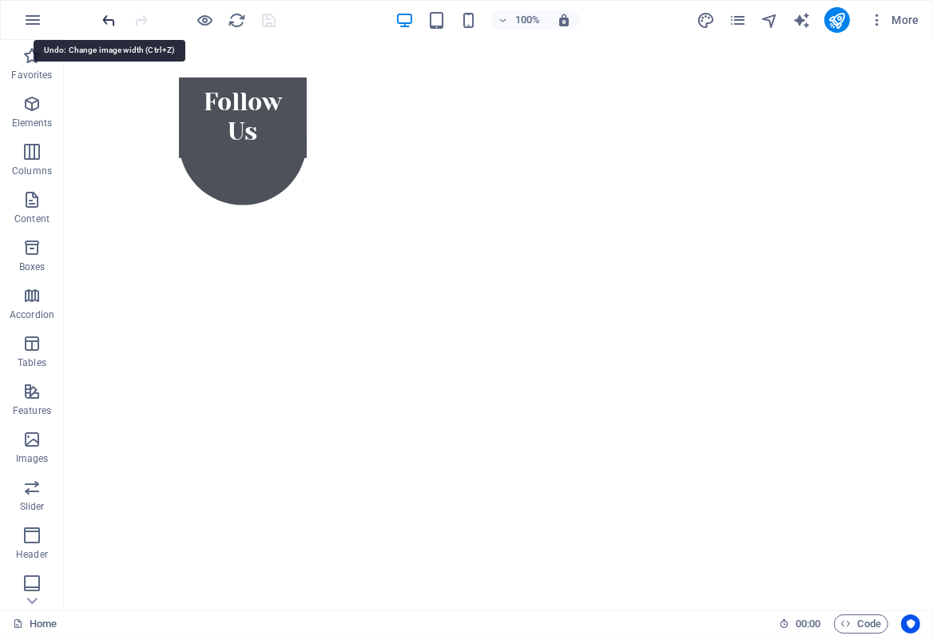
click at [106, 22] on icon "undo" at bounding box center [110, 20] width 18 height 18
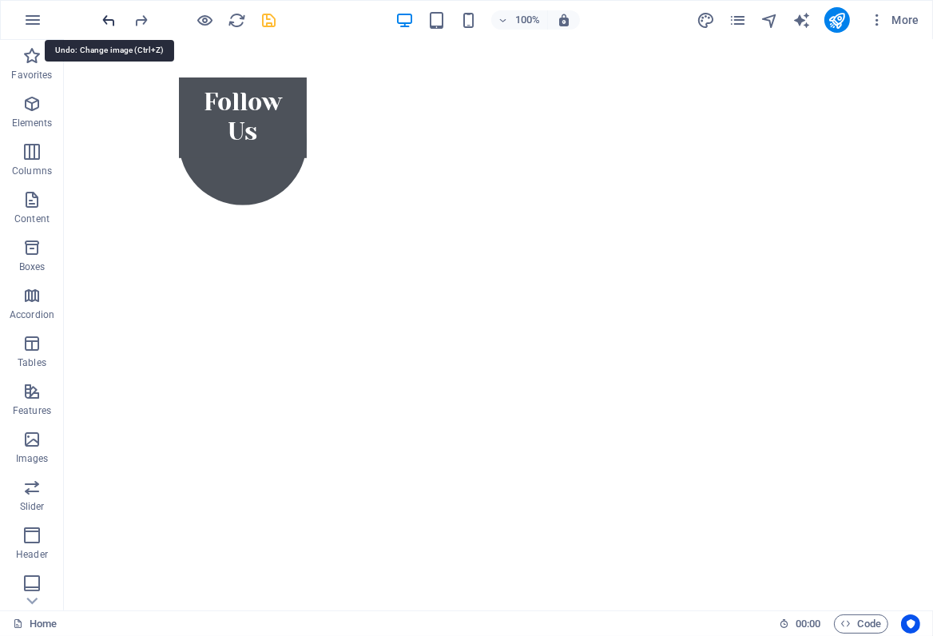
click at [106, 22] on icon "undo" at bounding box center [110, 20] width 18 height 18
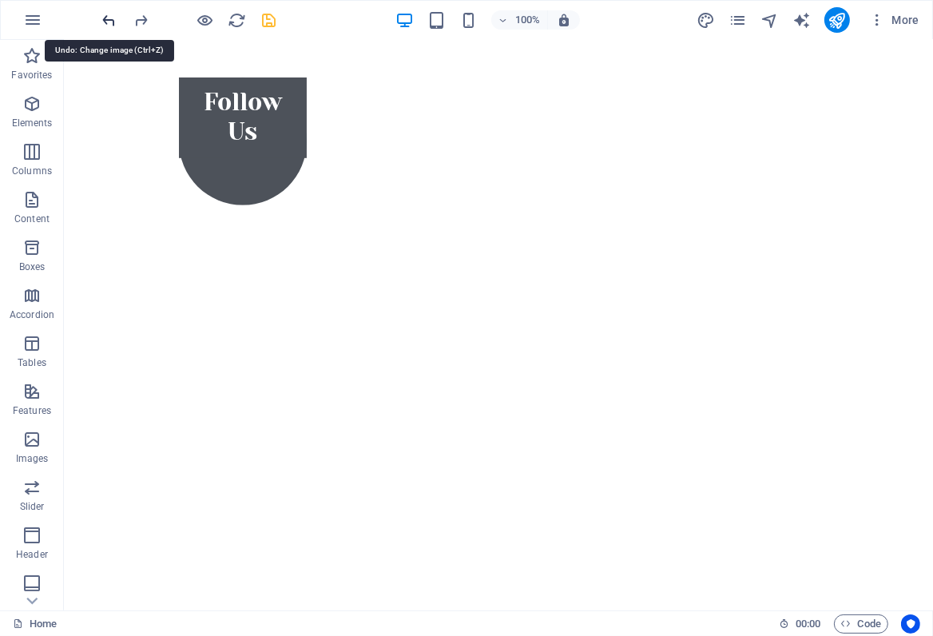
click at [106, 22] on icon "undo" at bounding box center [110, 20] width 18 height 18
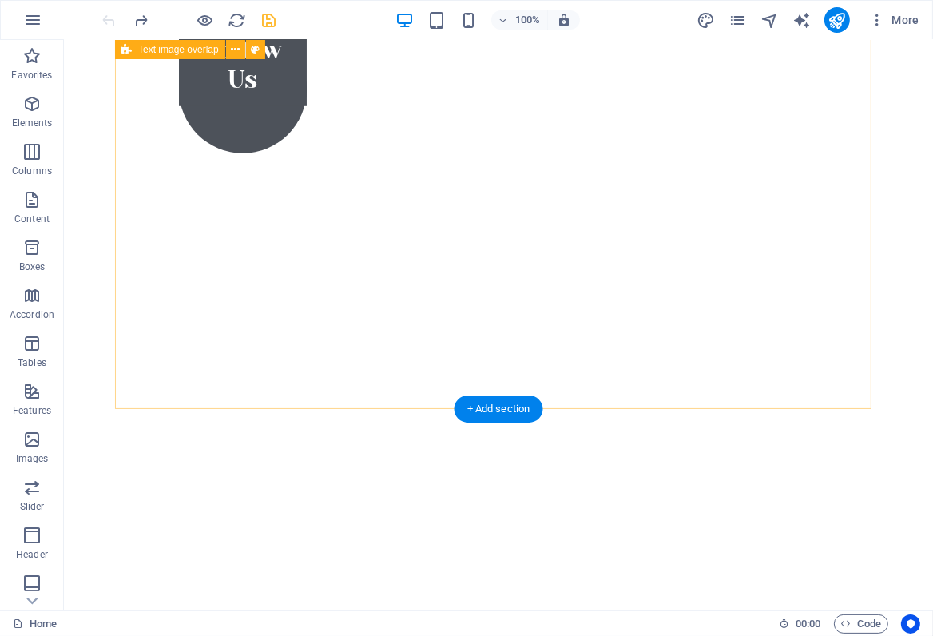
scroll to position [906, 0]
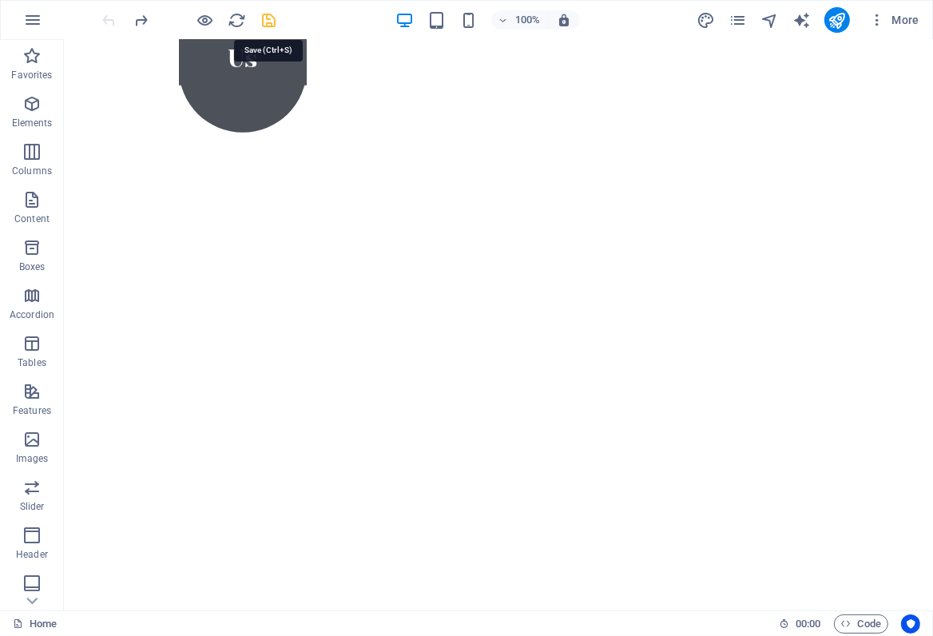
click at [268, 19] on icon "save" at bounding box center [270, 20] width 18 height 18
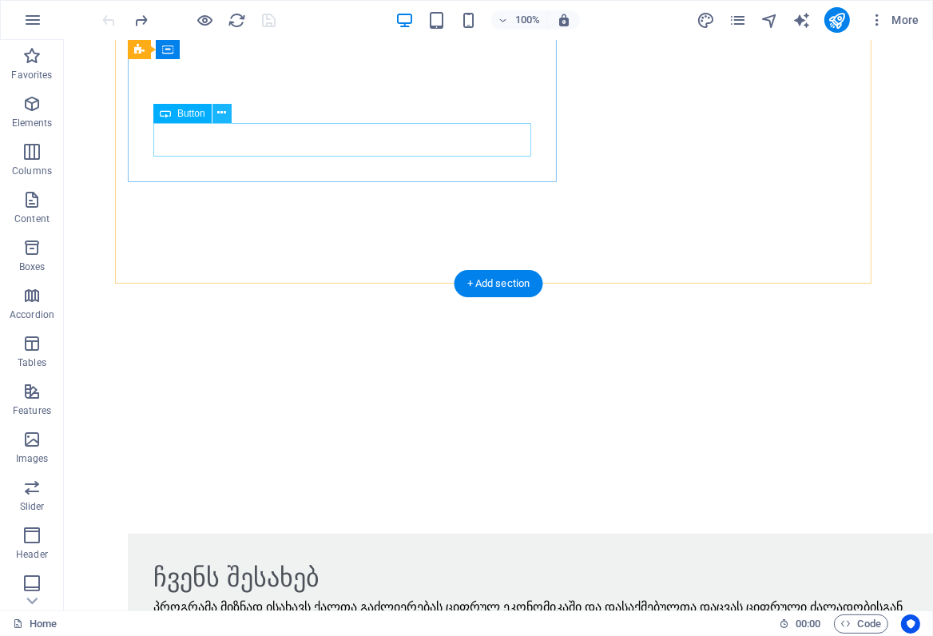
scroll to position [979, 0]
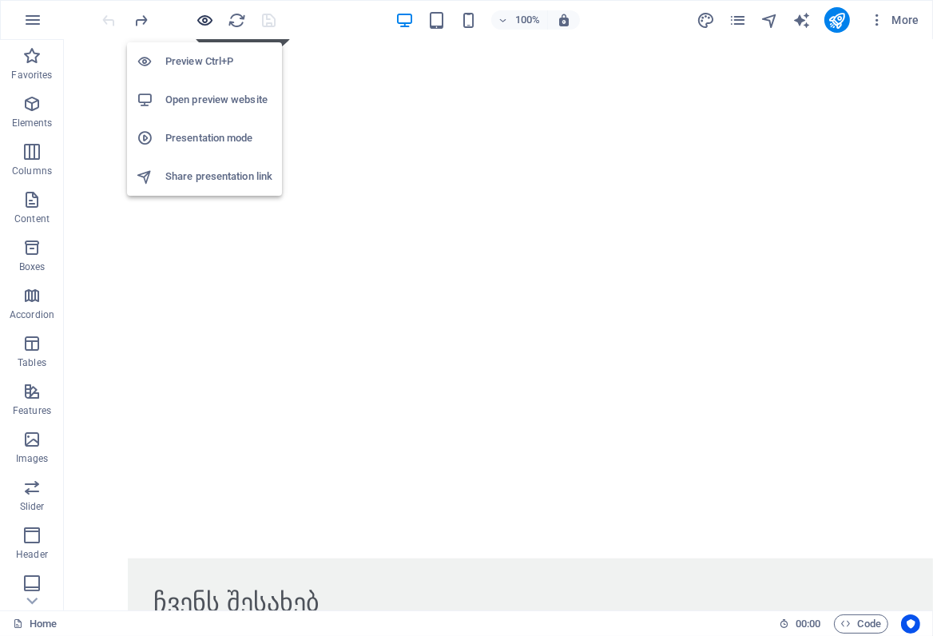
click at [205, 15] on icon "button" at bounding box center [206, 20] width 18 height 18
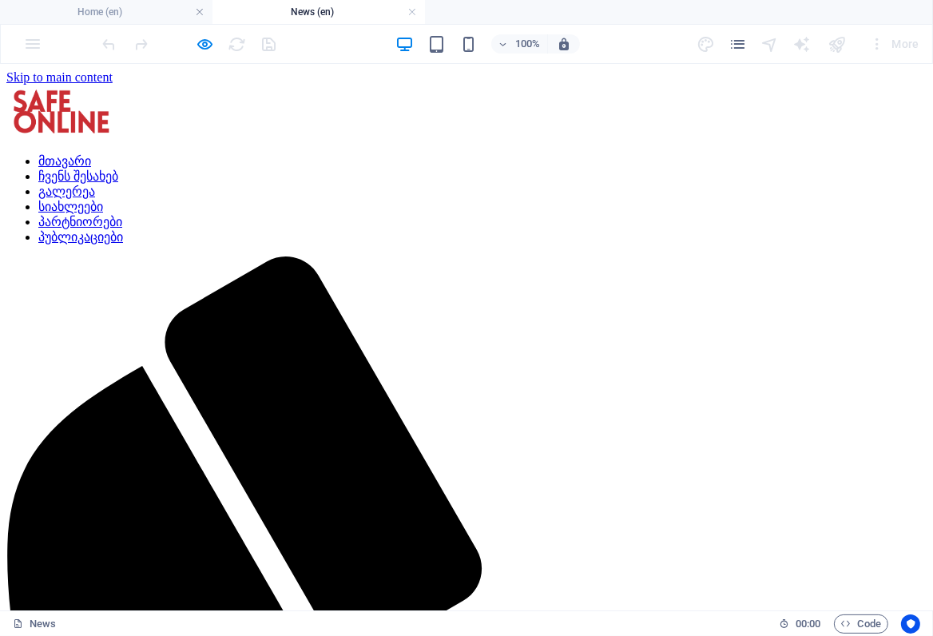
scroll to position [0, 0]
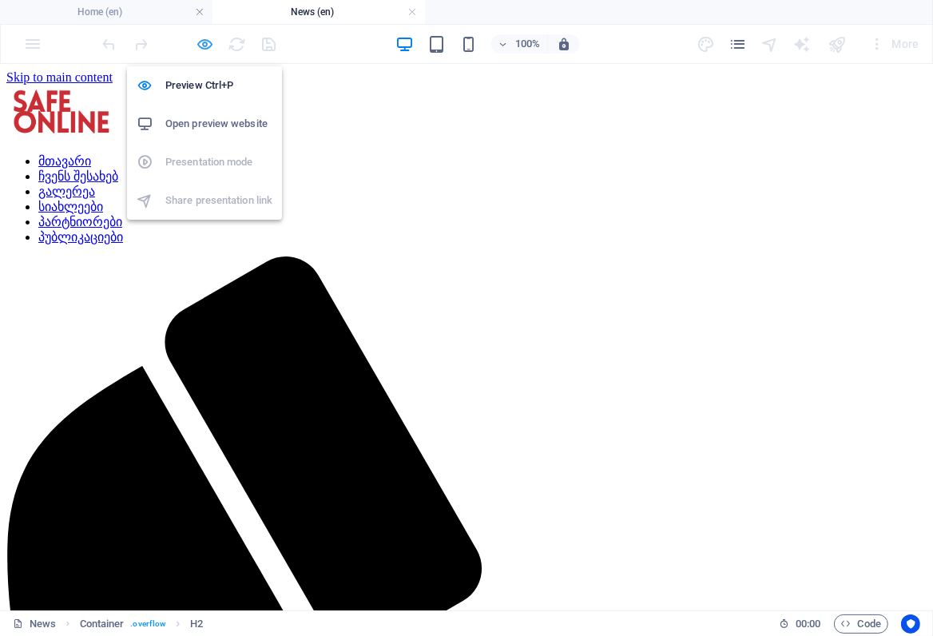
click at [201, 42] on icon "button" at bounding box center [206, 44] width 18 height 18
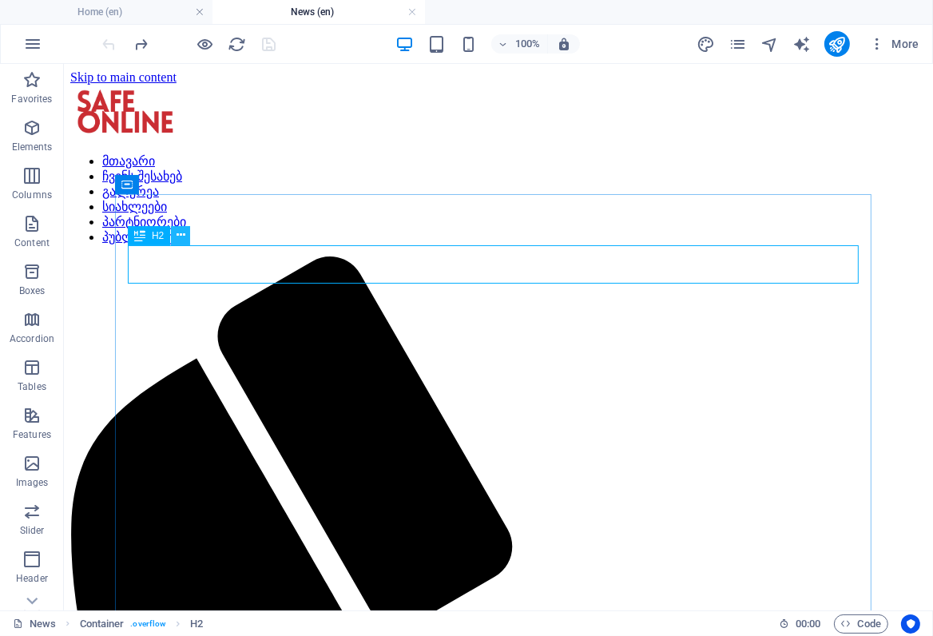
click at [183, 241] on icon at bounding box center [181, 235] width 9 height 17
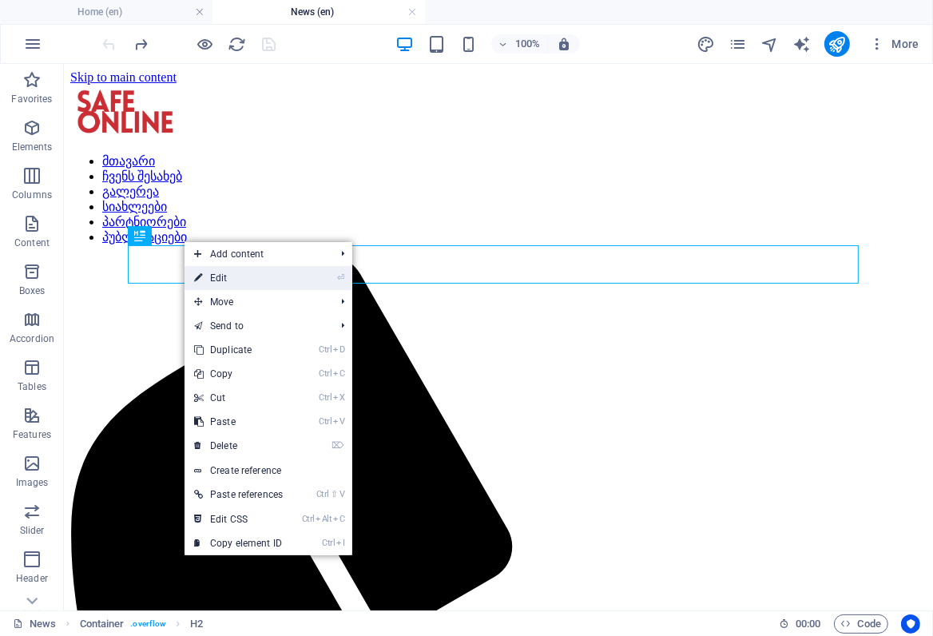
click at [211, 276] on link "⏎ Edit" at bounding box center [239, 278] width 108 height 24
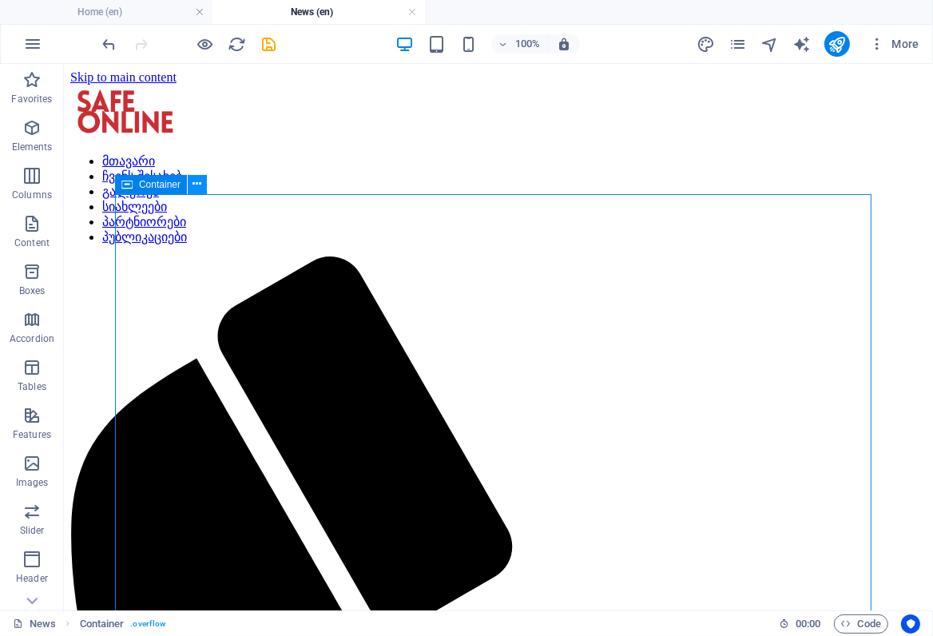
click at [198, 189] on icon at bounding box center [197, 184] width 9 height 17
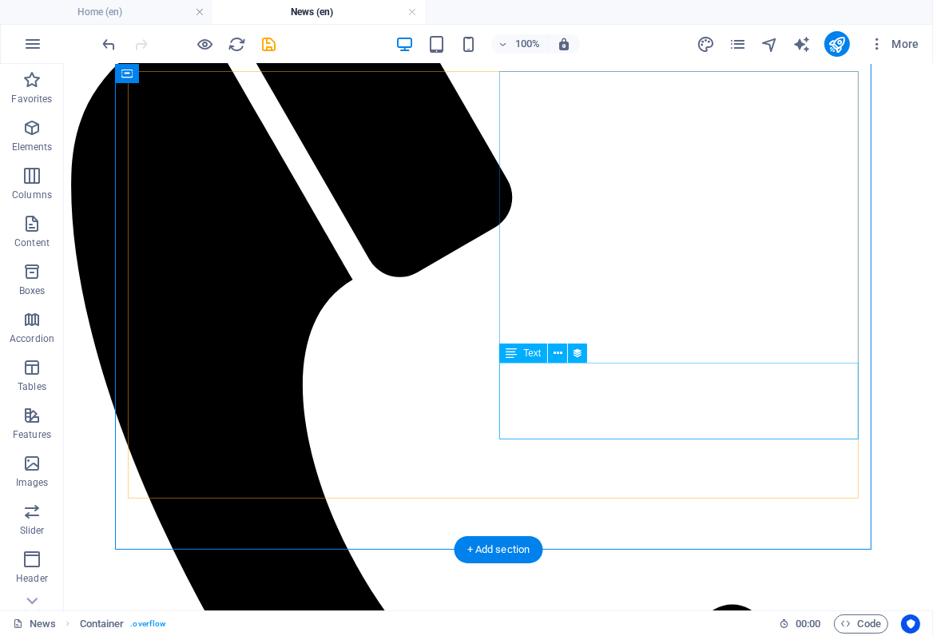
scroll to position [363, 0]
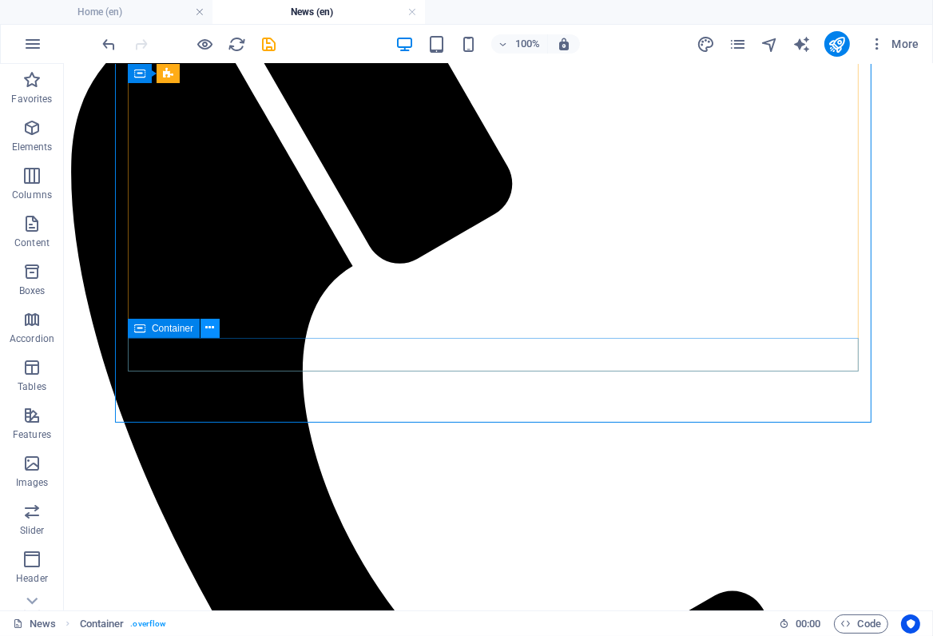
click at [209, 327] on icon at bounding box center [210, 328] width 9 height 17
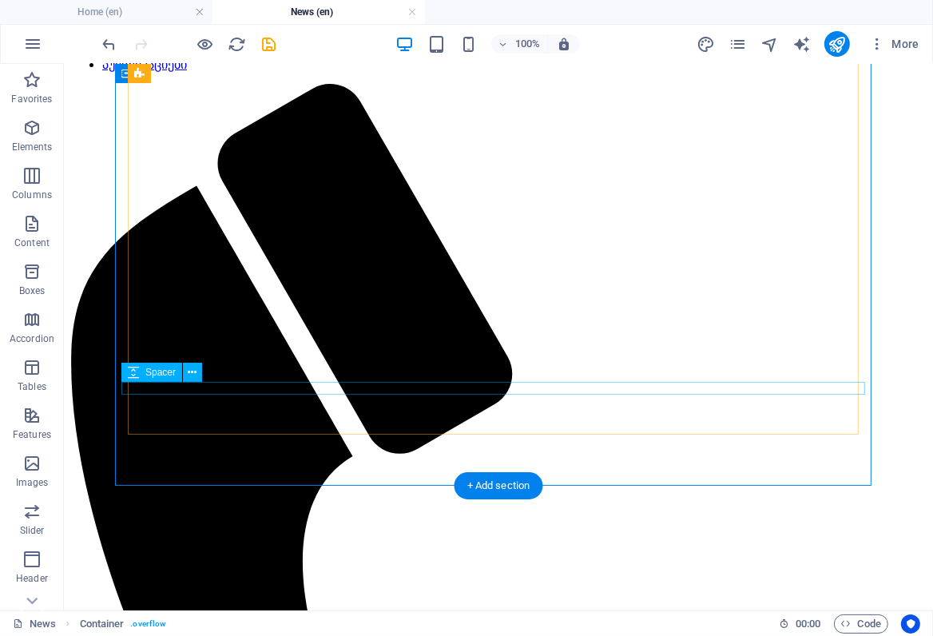
scroll to position [145, 0]
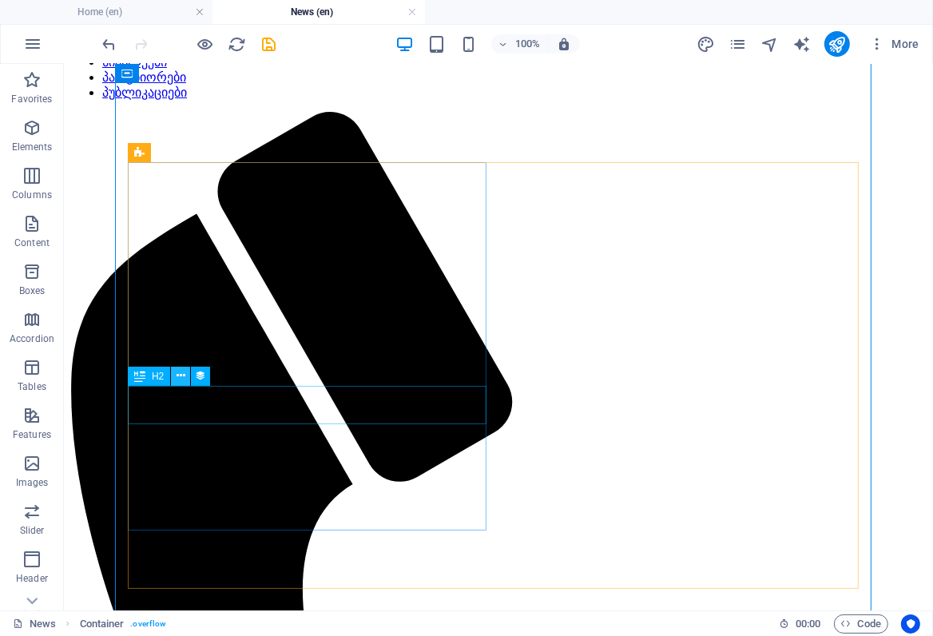
click at [177, 380] on icon at bounding box center [181, 376] width 9 height 17
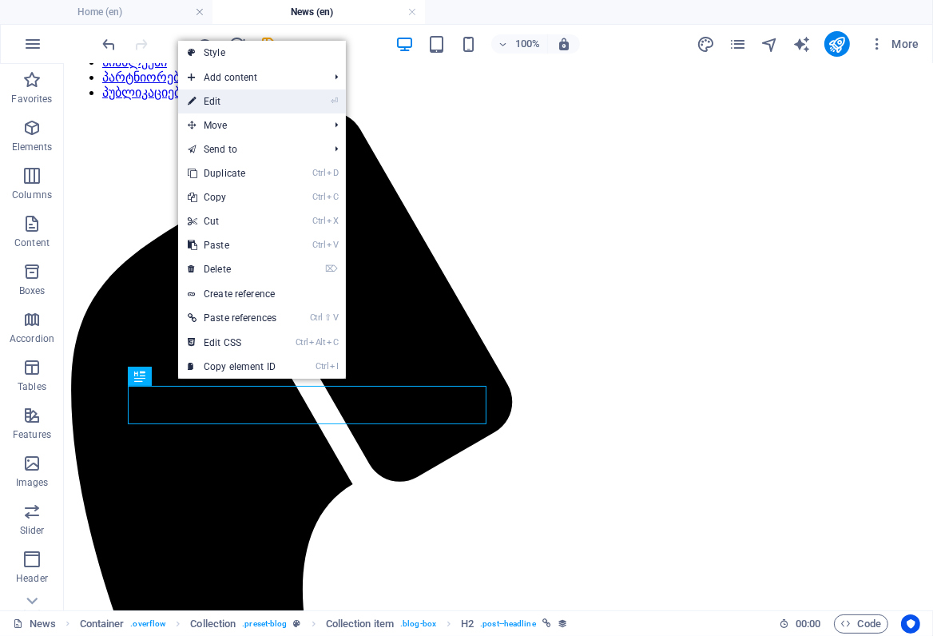
click at [217, 103] on link "⏎ Edit" at bounding box center [232, 102] width 108 height 24
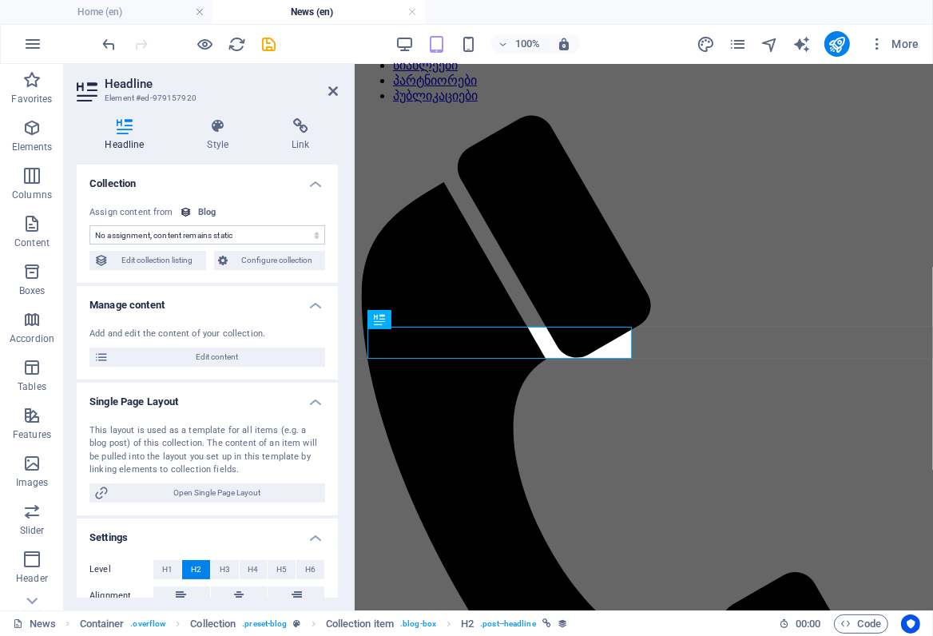
scroll to position [148, 0]
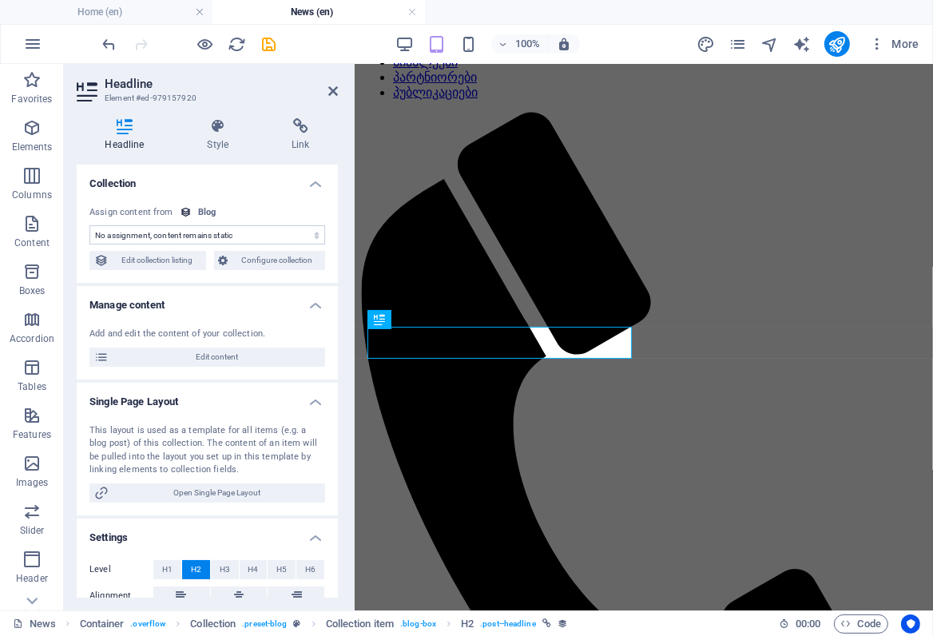
select select "name"
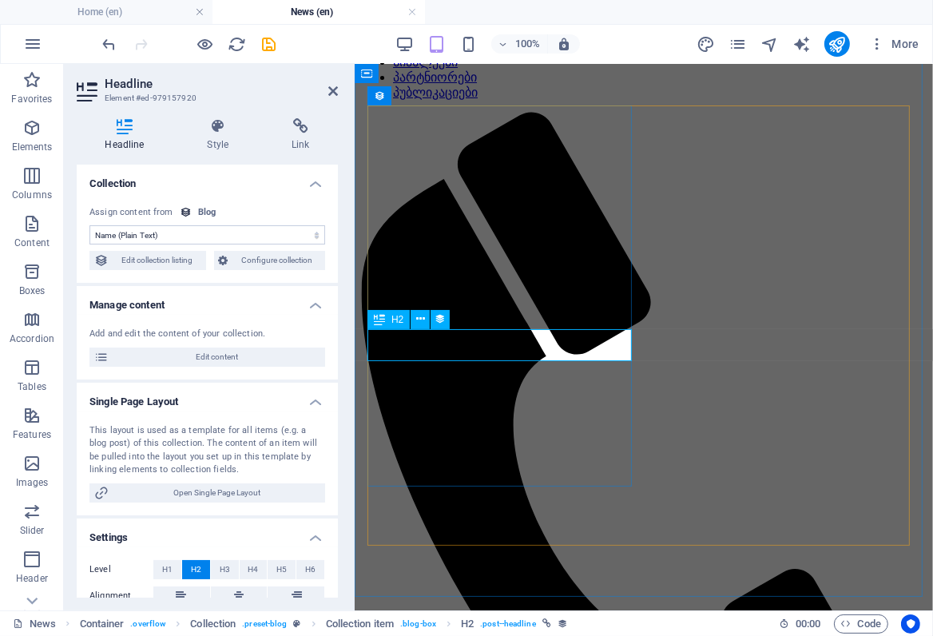
click at [208, 212] on div "Blog" at bounding box center [207, 213] width 18 height 14
click at [182, 213] on icon at bounding box center [186, 212] width 12 height 12
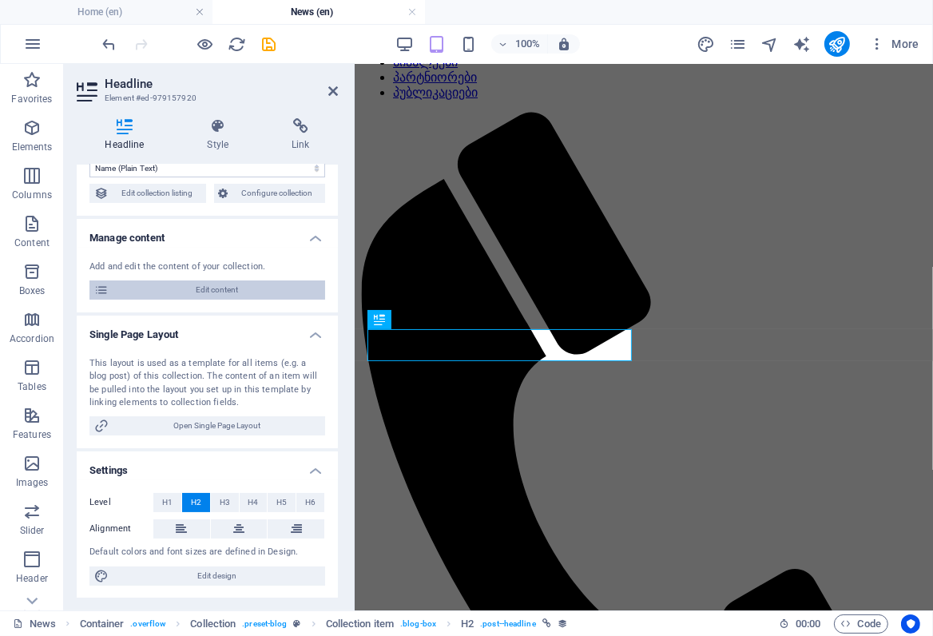
scroll to position [0, 0]
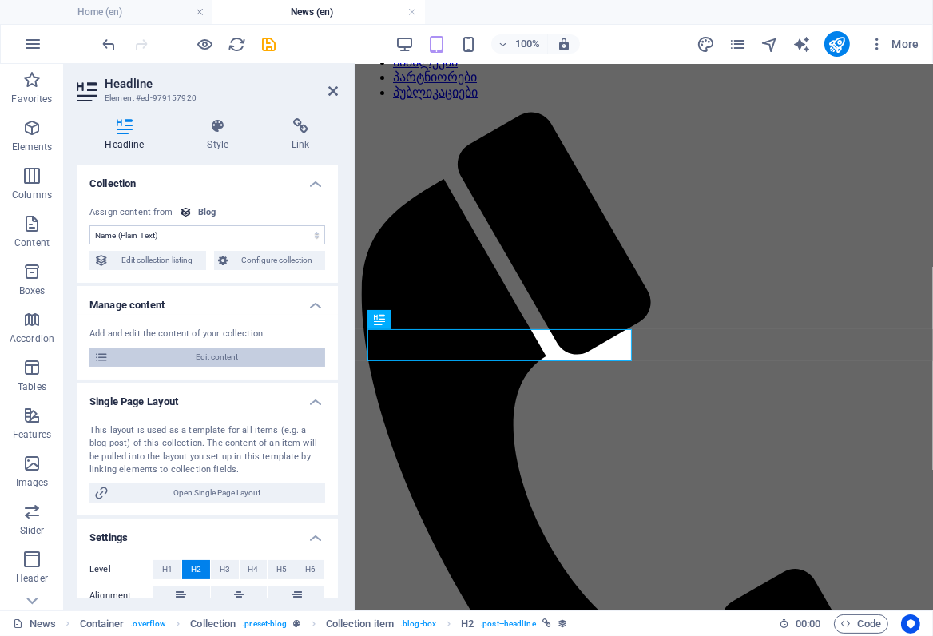
click at [206, 356] on span "Edit content" at bounding box center [216, 357] width 207 height 19
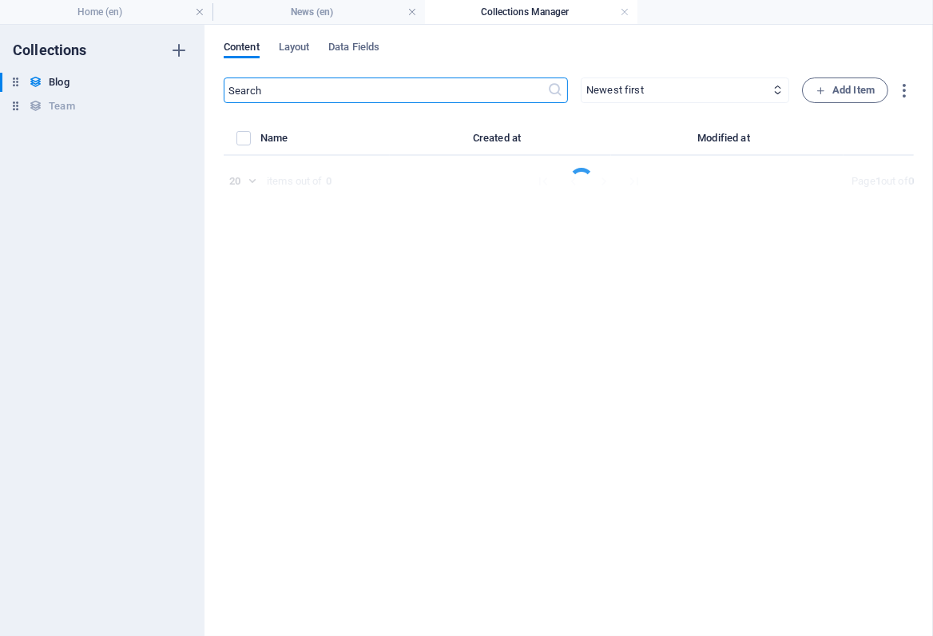
select select "Category 1"
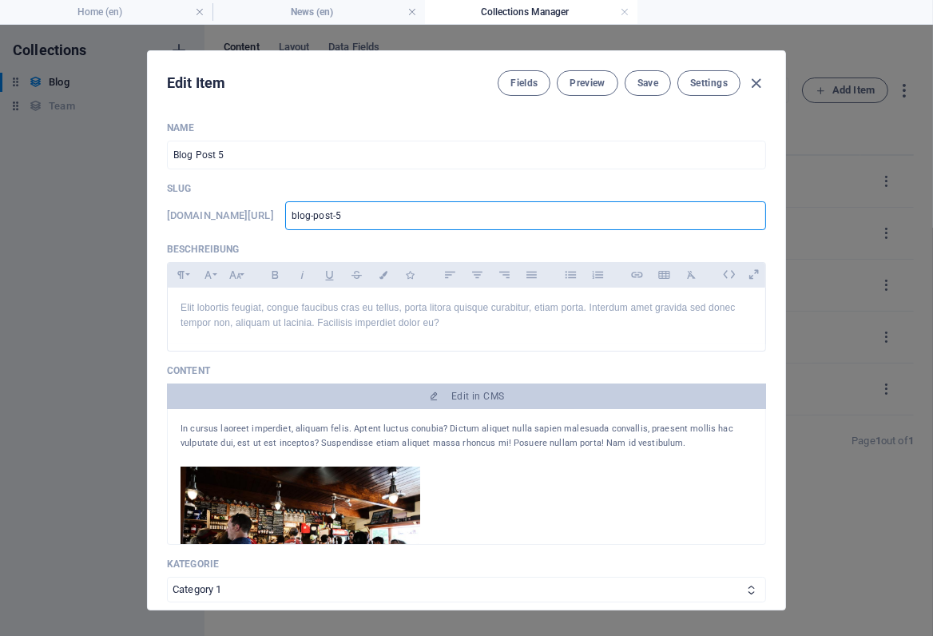
drag, startPoint x: 367, startPoint y: 217, endPoint x: 319, endPoint y: 217, distance: 48.0
click at [319, 217] on div "[DOMAIN_NAME][URL] blog-post-5 ​" at bounding box center [466, 215] width 599 height 29
type input "ს-5"
type input "სა-5"
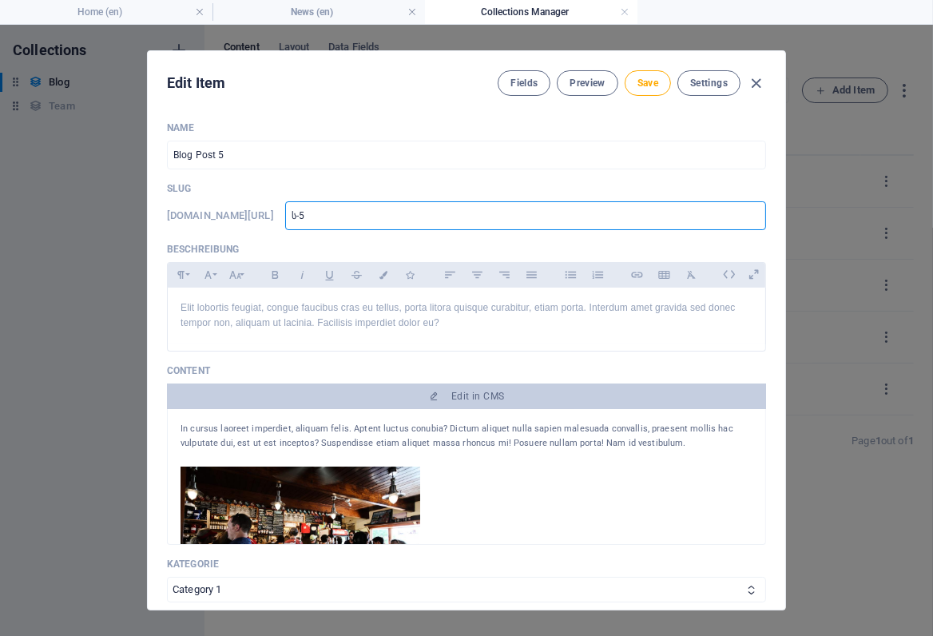
type input "სა-5"
type input "სათ-5"
type input "სათა-5"
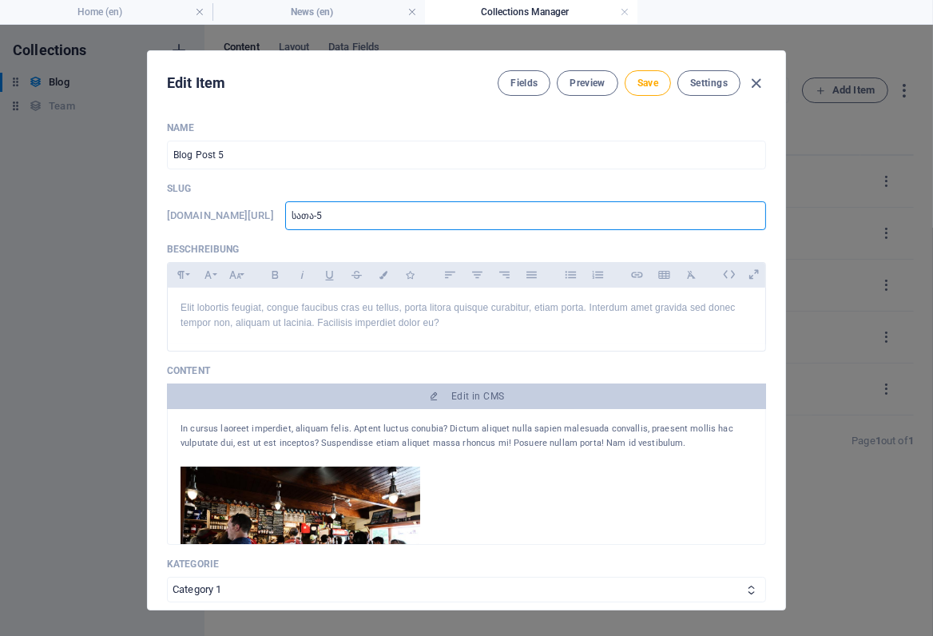
type input "სათაუ-5"
type input "სათაურ-5"
type input "სათაური-5"
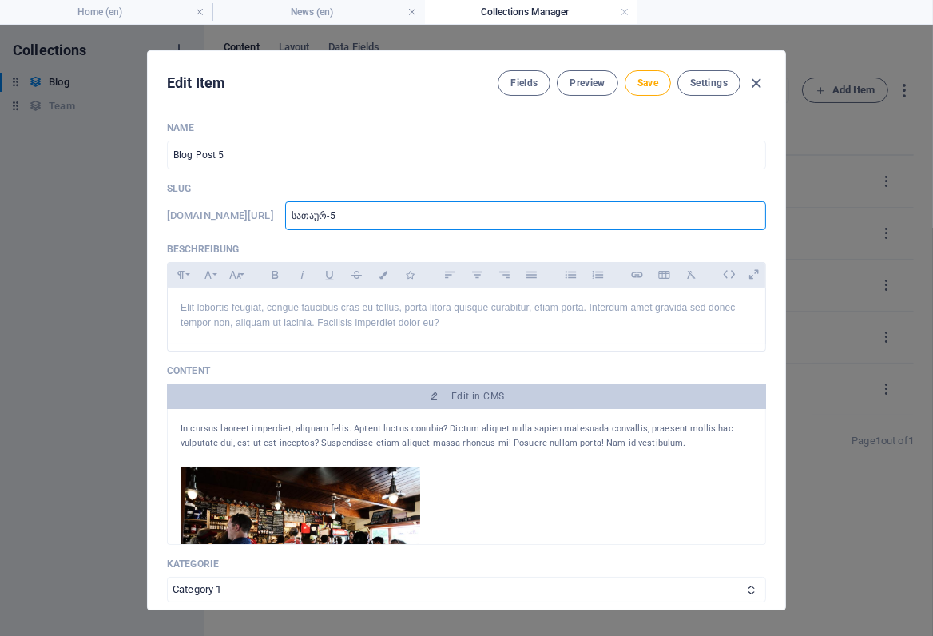
type input "სათაური-5"
type input "5"
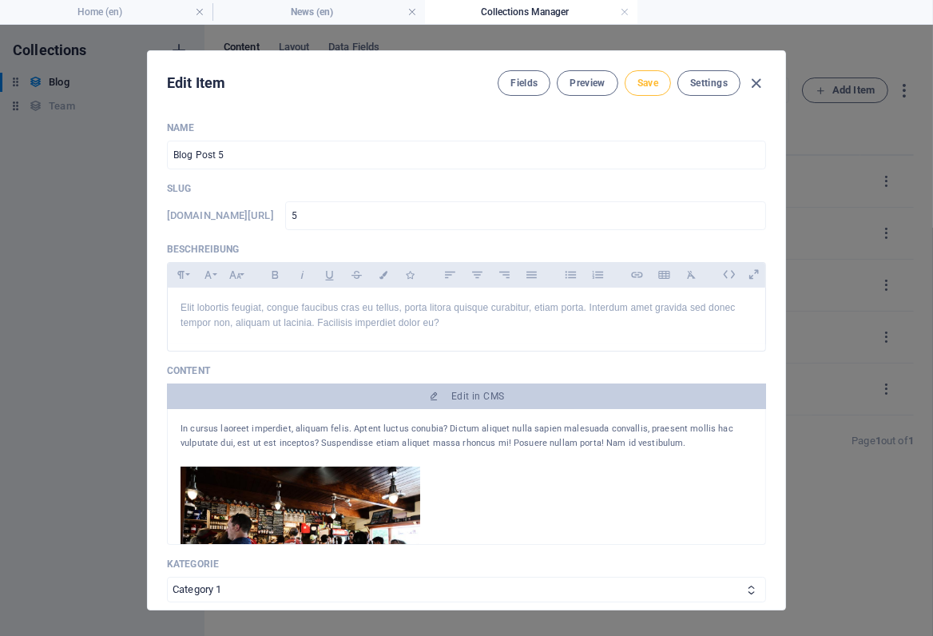
click at [648, 86] on span "Save" at bounding box center [648, 83] width 21 height 13
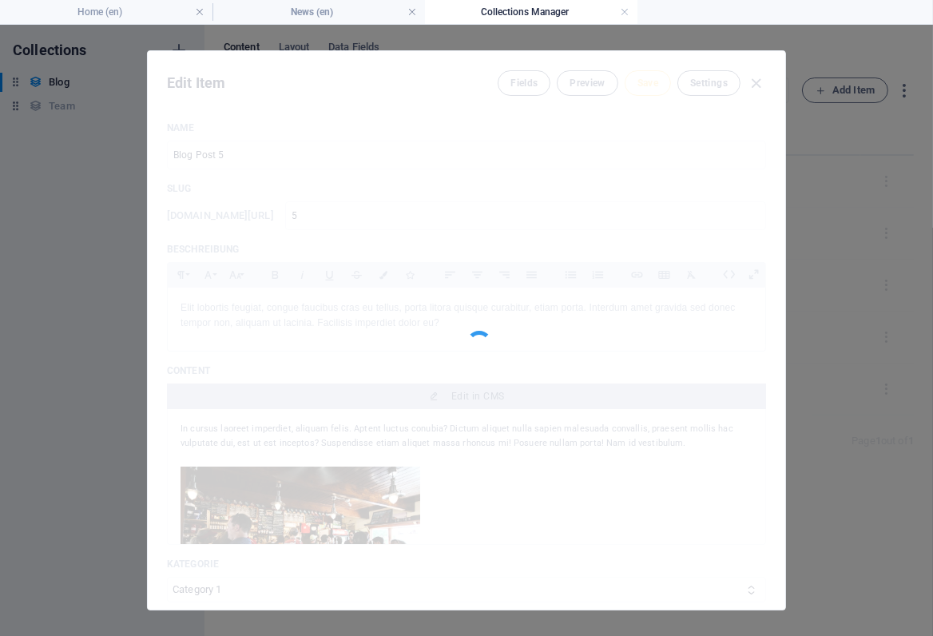
type input "5"
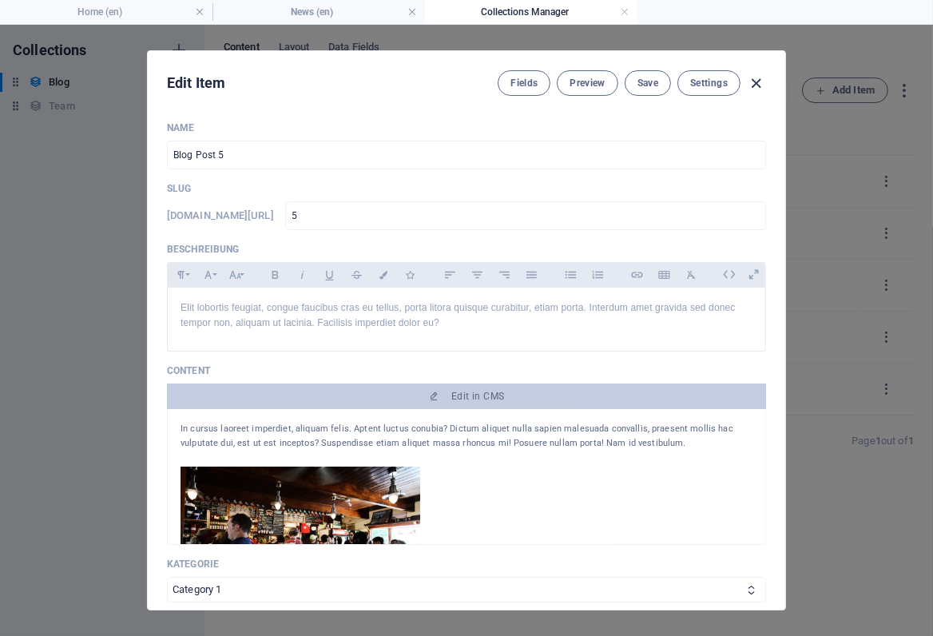
click at [750, 80] on icon "button" at bounding box center [757, 83] width 18 height 18
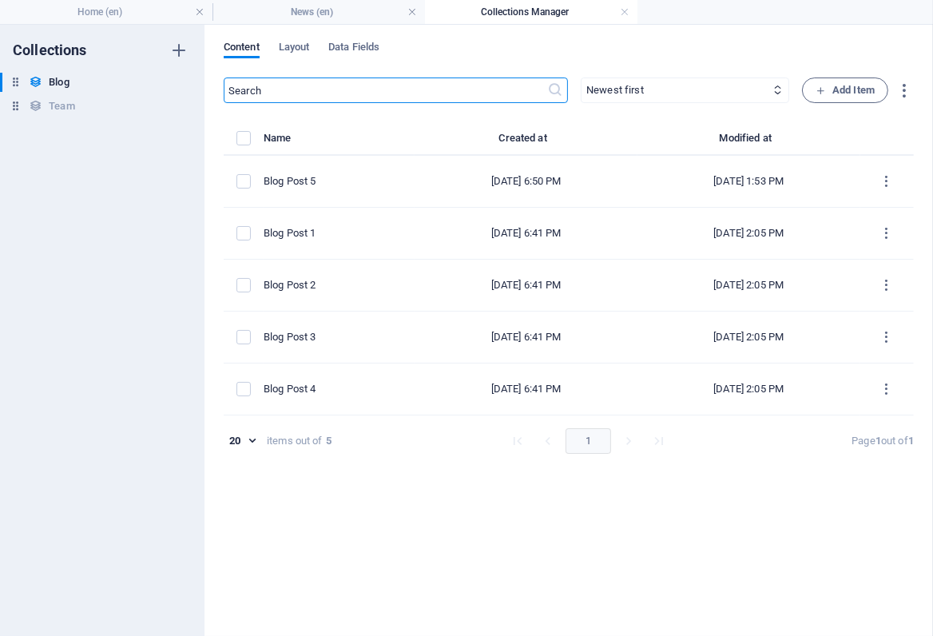
type input "[DATE]"
type input "5"
click at [614, 90] on select "Newest first Oldest first Last modified Name (ascending) Name (descending) Slug…" at bounding box center [685, 91] width 209 height 26
click at [581, 78] on select "Newest first Oldest first Last modified Name (ascending) Name (descending) Slug…" at bounding box center [685, 91] width 209 height 26
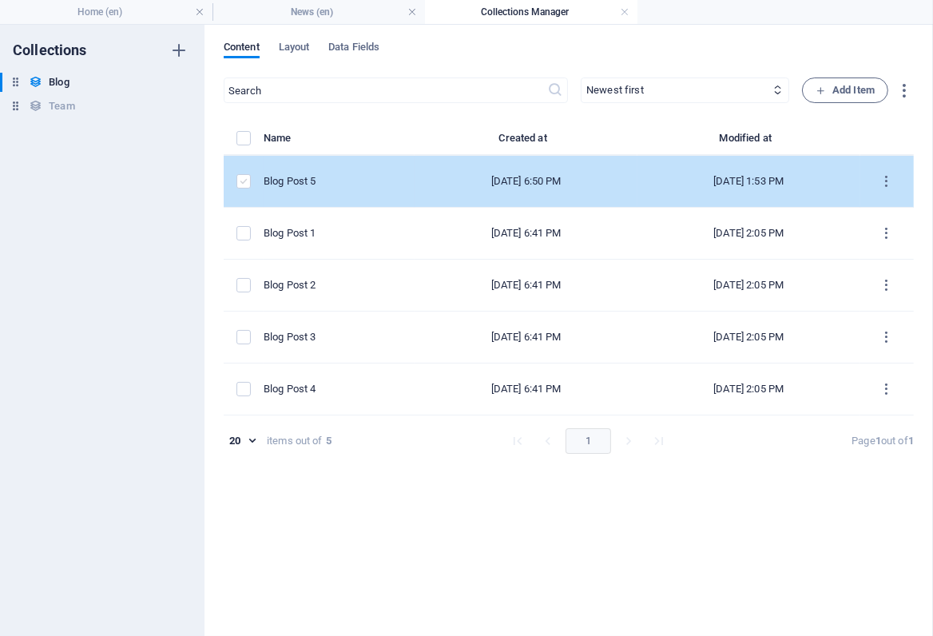
click at [246, 181] on label "items list" at bounding box center [244, 181] width 14 height 14
click at [0, 0] on input "items list" at bounding box center [0, 0] width 0 height 0
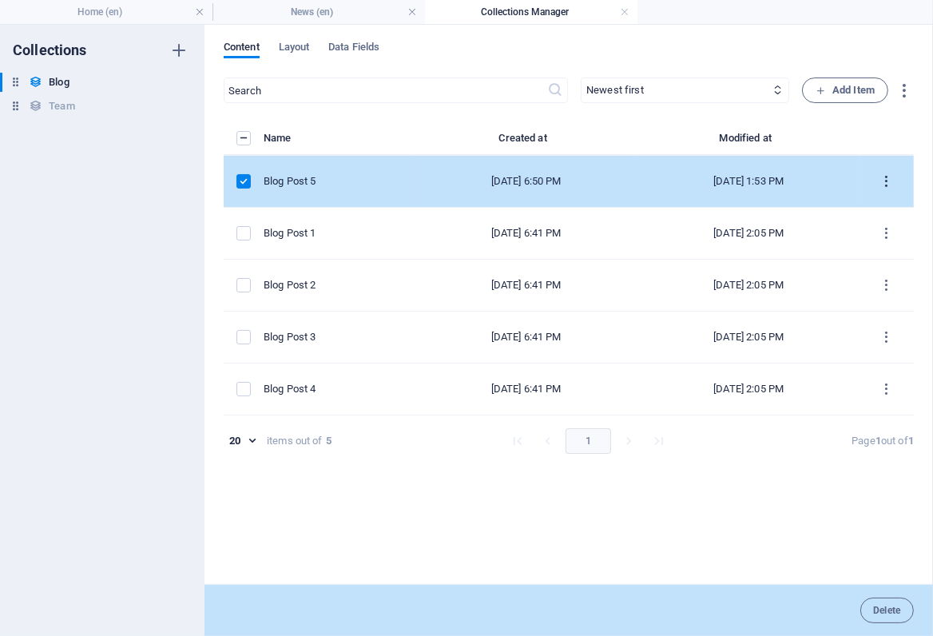
click at [888, 183] on icon "items list" at bounding box center [887, 181] width 15 height 15
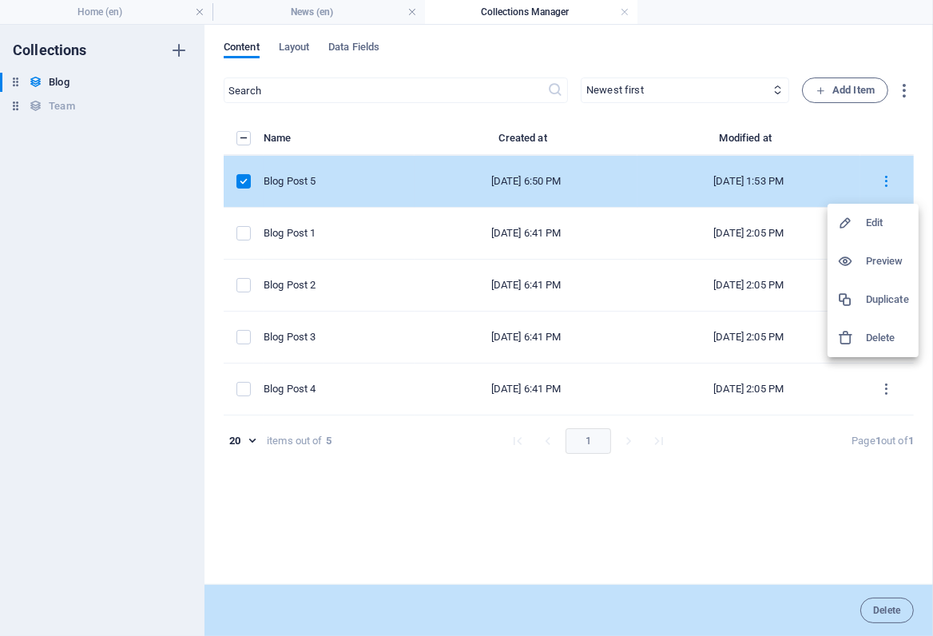
click at [878, 218] on h6 "Edit" at bounding box center [887, 222] width 43 height 19
select select "Category 1"
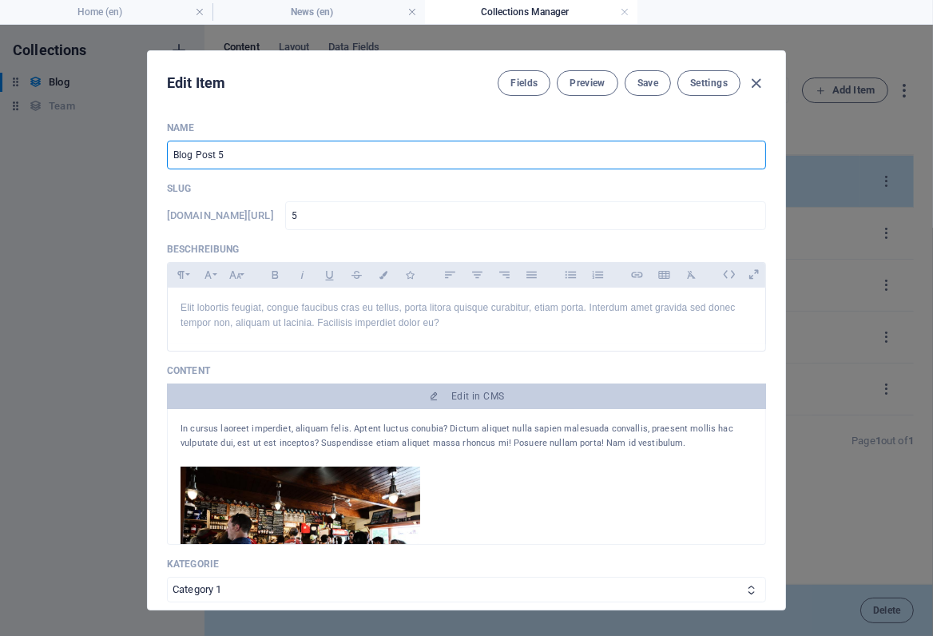
drag, startPoint x: 213, startPoint y: 152, endPoint x: 118, endPoint y: 153, distance: 95.1
click at [118, 153] on div "Edit Item Fields Preview Save Settings Name Blog Post 5 ​ Slug [DOMAIN_NAME][UR…" at bounding box center [466, 330] width 933 height 611
type input "სათაური 5"
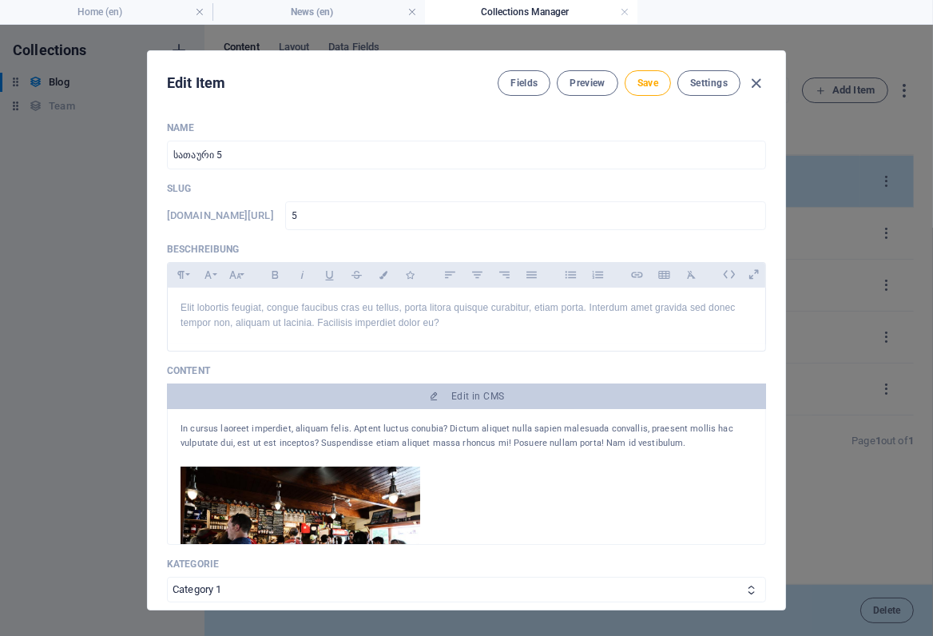
click at [392, 127] on p "Name" at bounding box center [466, 127] width 599 height 13
click at [648, 85] on span "Save" at bounding box center [648, 83] width 21 height 13
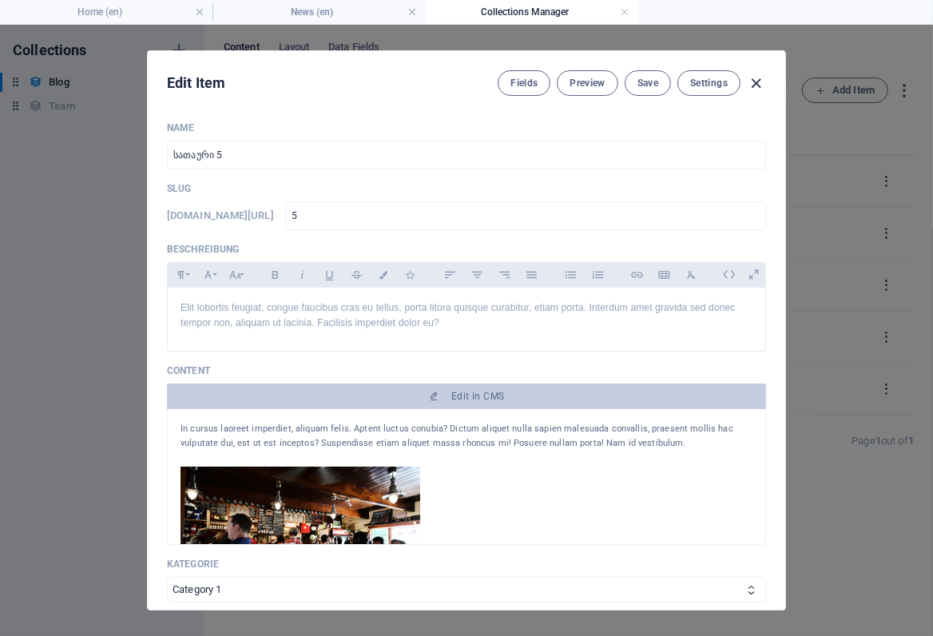
click at [751, 86] on icon "button" at bounding box center [757, 83] width 18 height 18
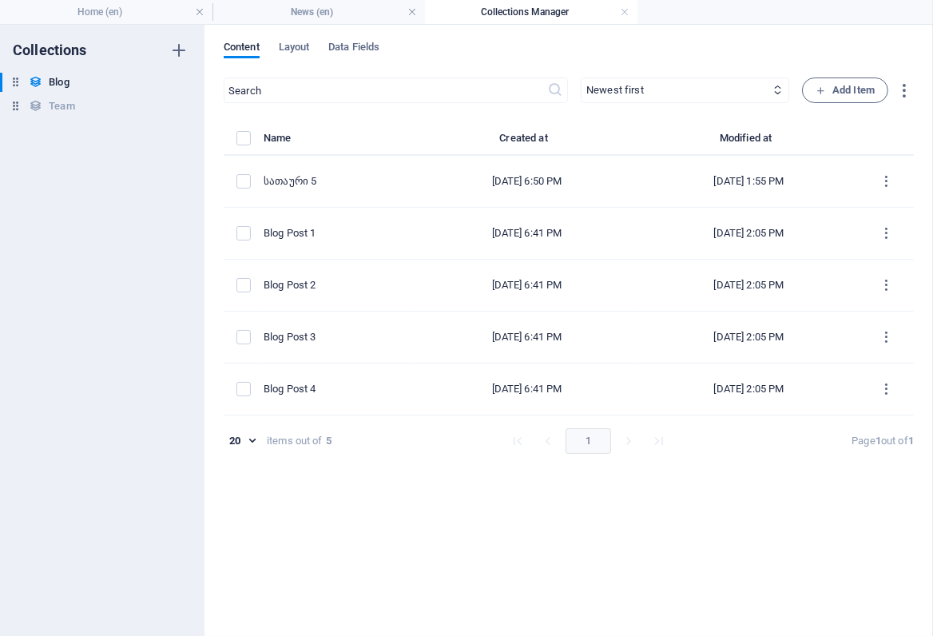
type input "[DATE]"
type input "5"
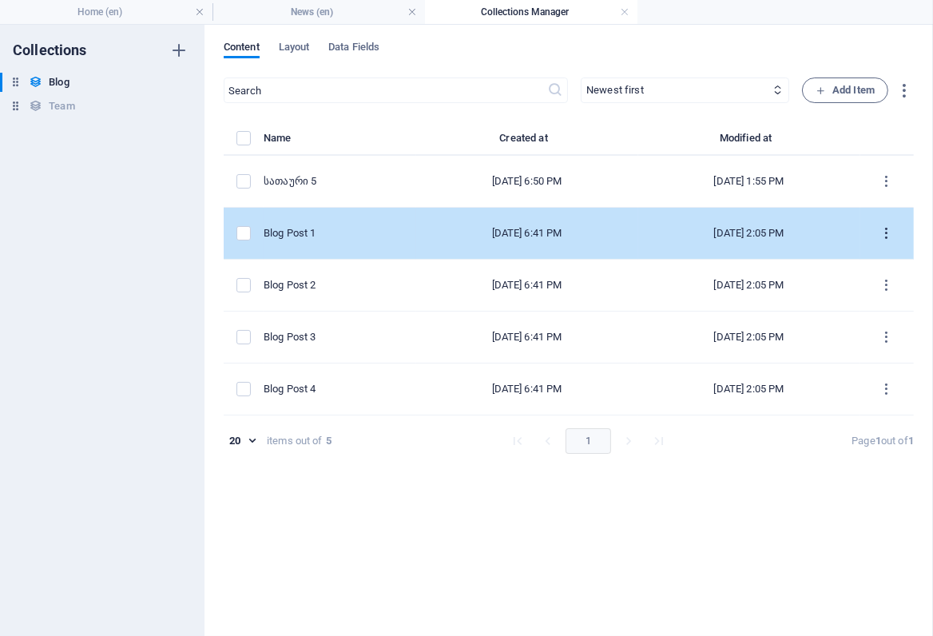
click at [887, 232] on icon "items list" at bounding box center [887, 233] width 15 height 15
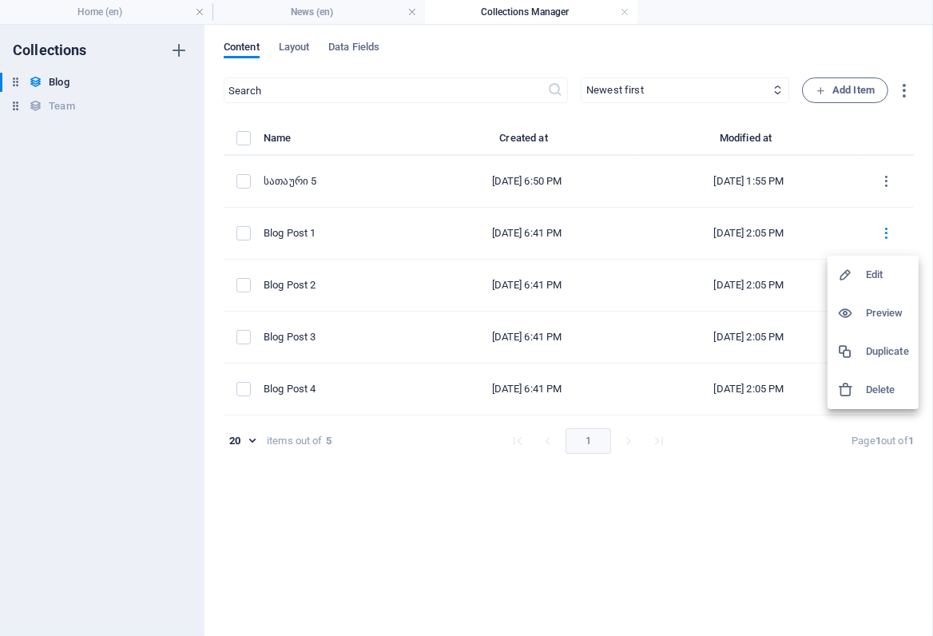
click at [874, 277] on h6 "Edit" at bounding box center [887, 274] width 43 height 19
select select "Category 2"
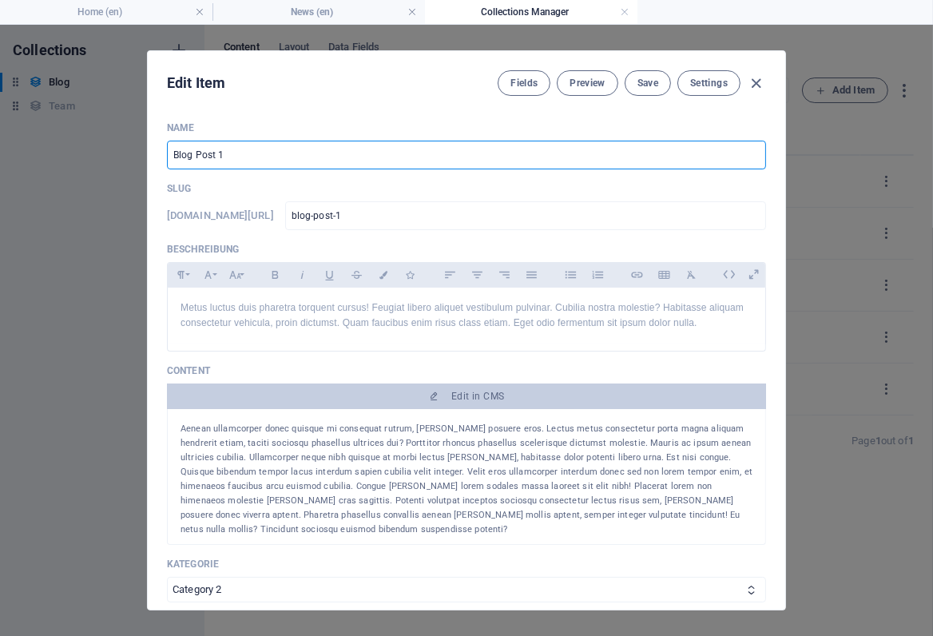
drag, startPoint x: 215, startPoint y: 153, endPoint x: 165, endPoint y: 151, distance: 50.4
click at [165, 151] on div "Name Blog Post 1 ​ Slug [DOMAIN_NAME][URL] blog-post-1 ​ Beschreibung Paragraph…" at bounding box center [467, 359] width 638 height 501
type input "ს 1"
type input "1"
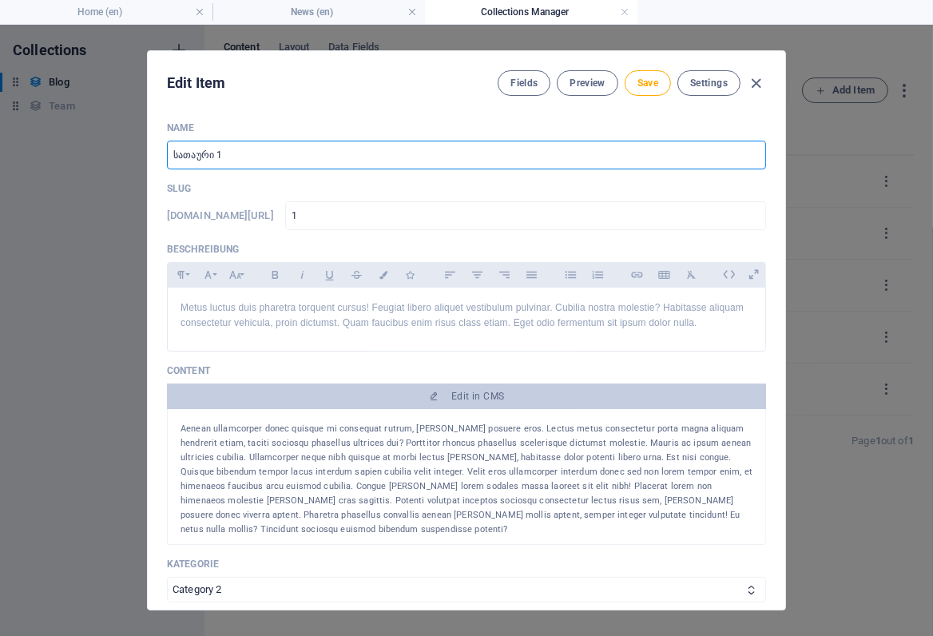
type input "სათაური 1"
click at [276, 122] on p "Name" at bounding box center [466, 127] width 599 height 13
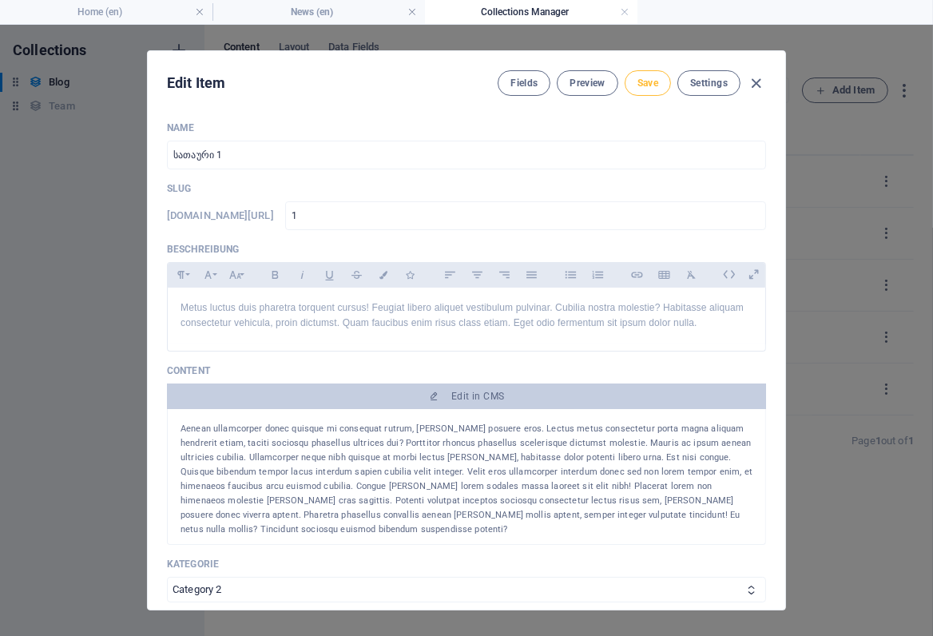
click at [651, 82] on span "Save" at bounding box center [648, 83] width 21 height 13
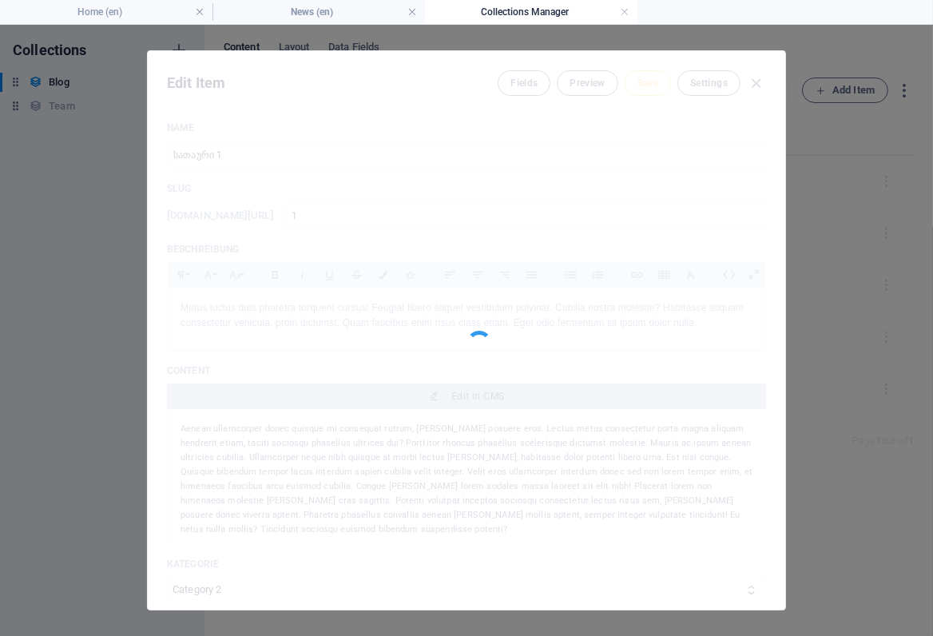
type input "1"
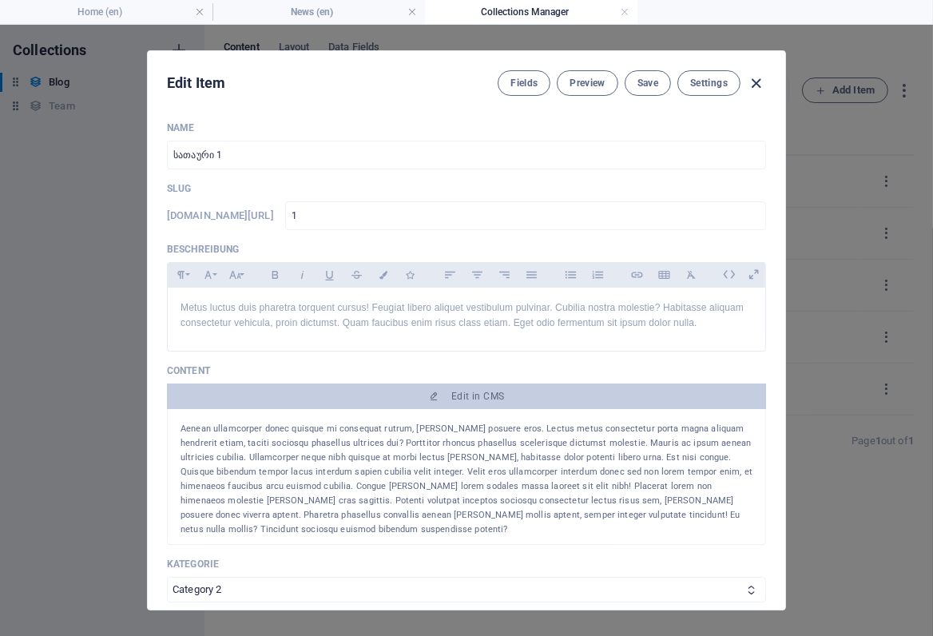
click at [754, 82] on icon "button" at bounding box center [757, 83] width 18 height 18
type input "[DATE]"
type input "1"
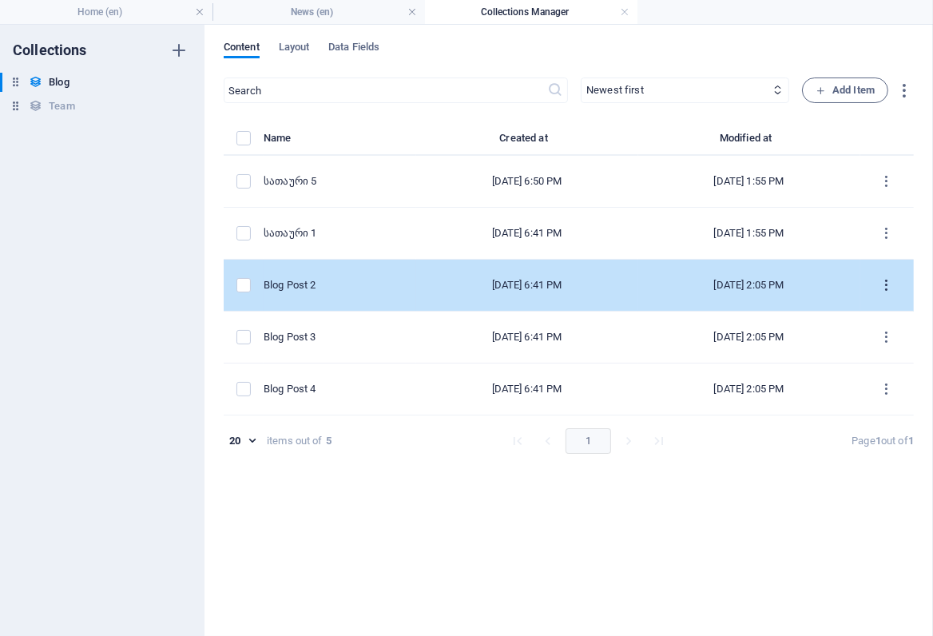
click at [888, 286] on icon "items list" at bounding box center [887, 285] width 15 height 15
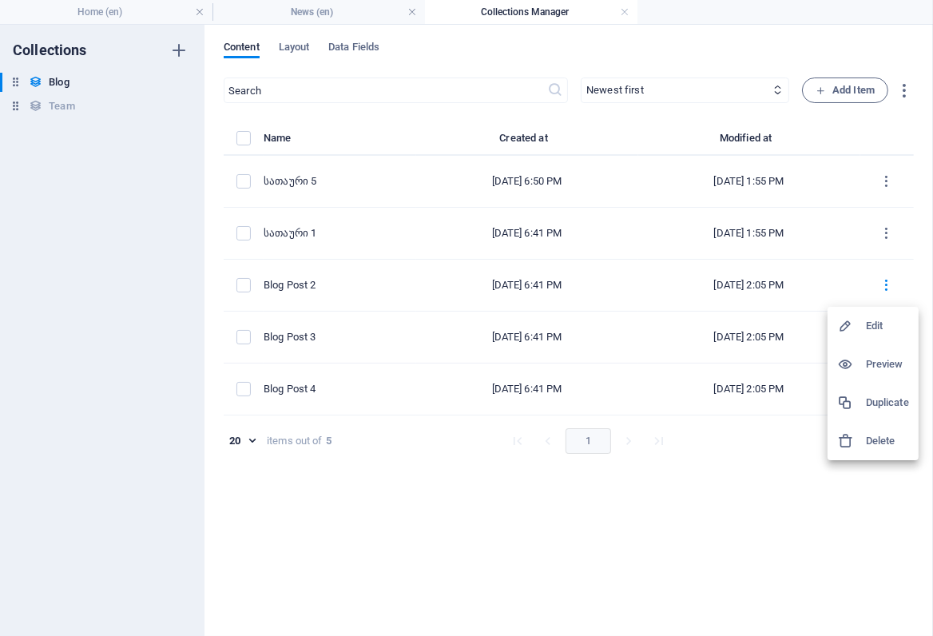
click at [881, 320] on h6 "Edit" at bounding box center [887, 325] width 43 height 19
select select "Category 2"
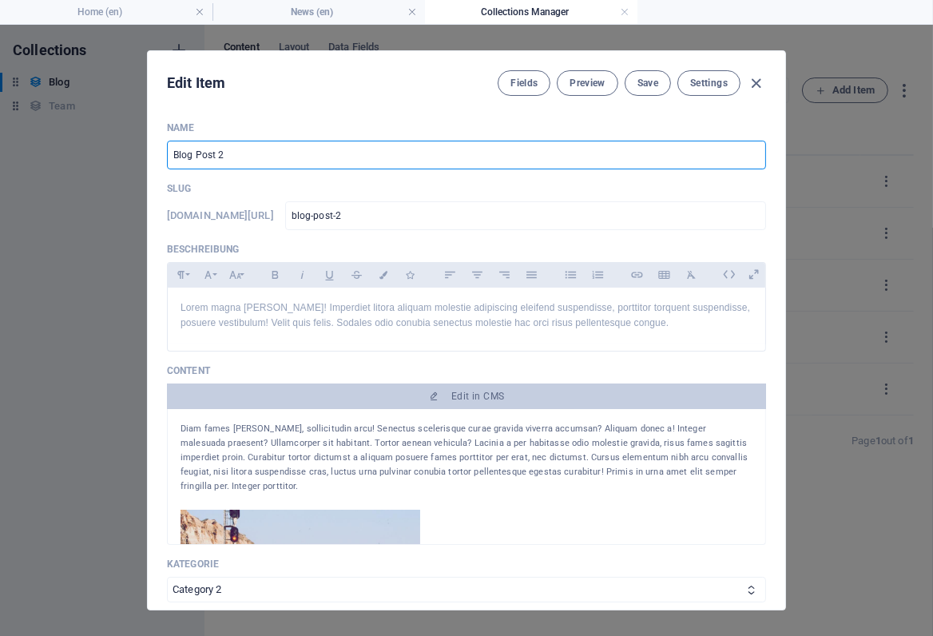
drag, startPoint x: 215, startPoint y: 154, endPoint x: 134, endPoint y: 155, distance: 80.7
click at [134, 155] on div "Edit Item Fields Preview Save Settings Name Blog Post 2 ​ Slug [DOMAIN_NAME][UR…" at bounding box center [466, 330] width 933 height 611
type input "ს 2"
type input "2"
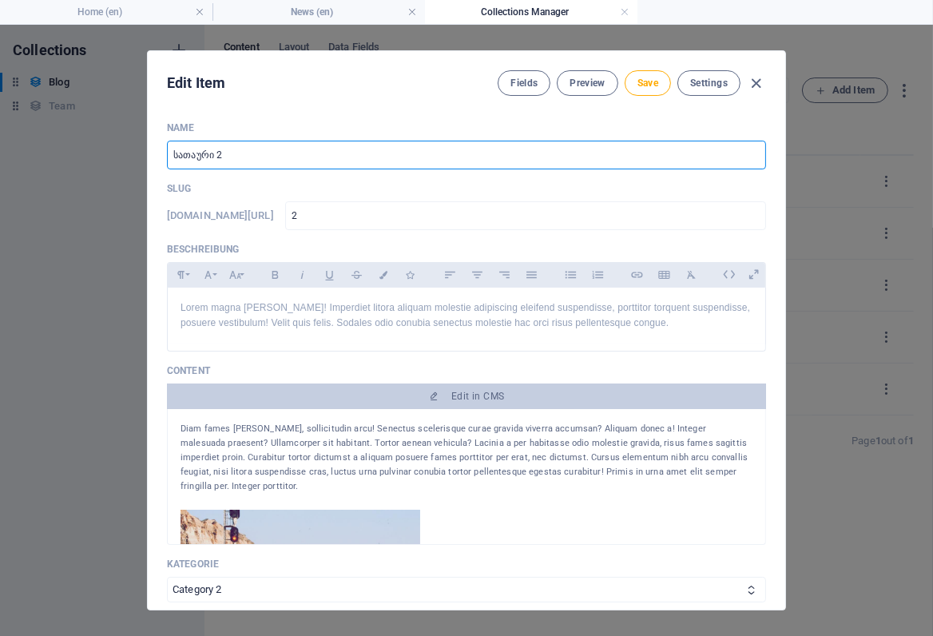
click at [185, 157] on input "სათაური 2" at bounding box center [466, 155] width 599 height 29
type input "სათაური 2"
click at [540, 128] on p "Name" at bounding box center [466, 127] width 599 height 13
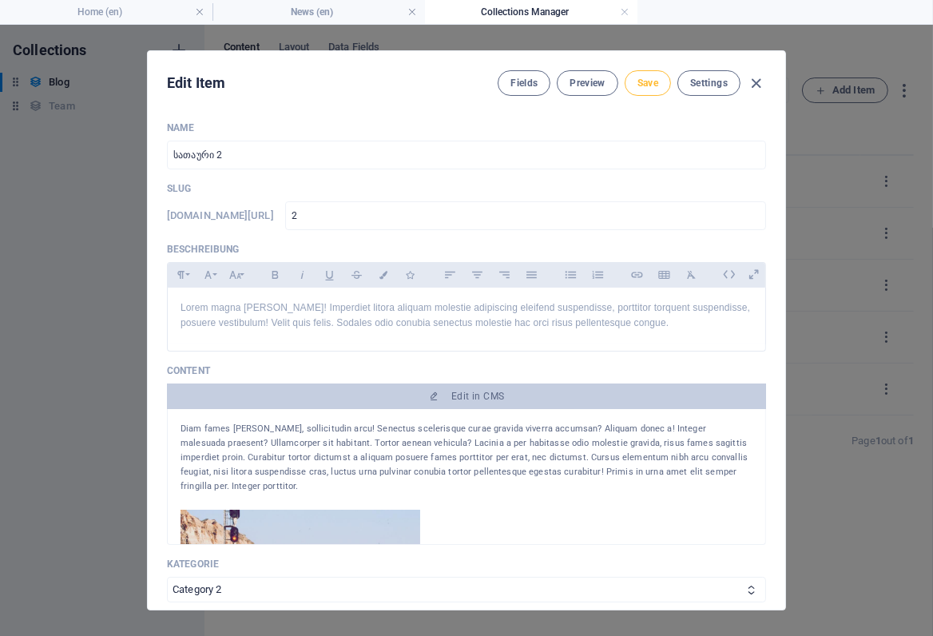
click at [647, 88] on span "Save" at bounding box center [648, 83] width 21 height 13
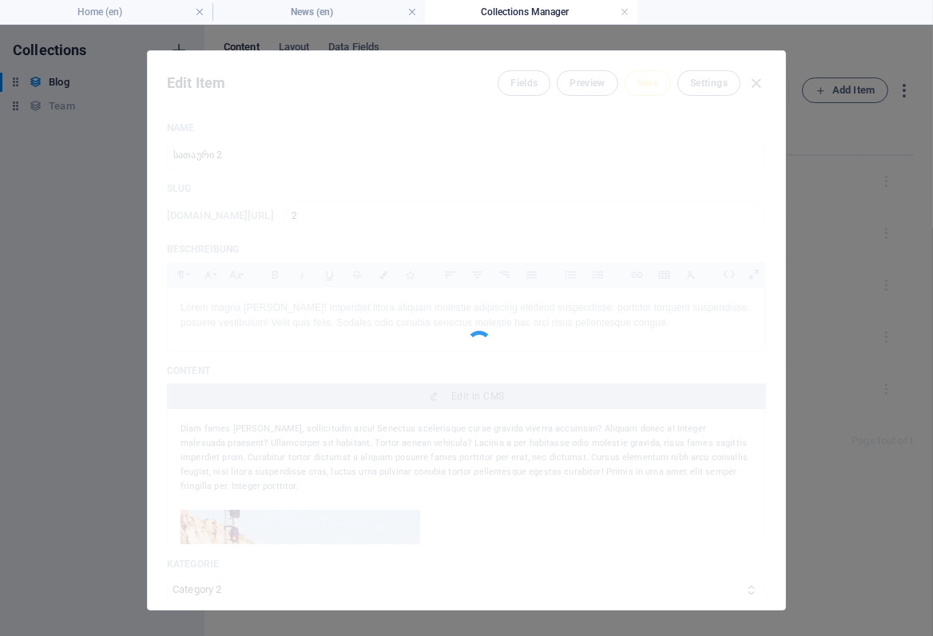
type input "2"
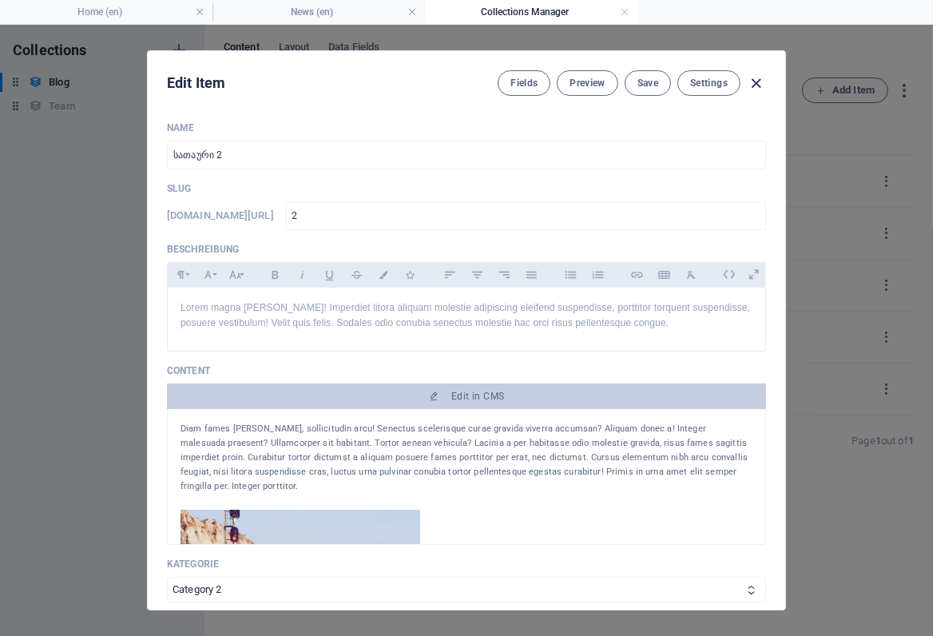
click at [753, 86] on icon "button" at bounding box center [757, 83] width 18 height 18
type input "[DATE]"
type input "2"
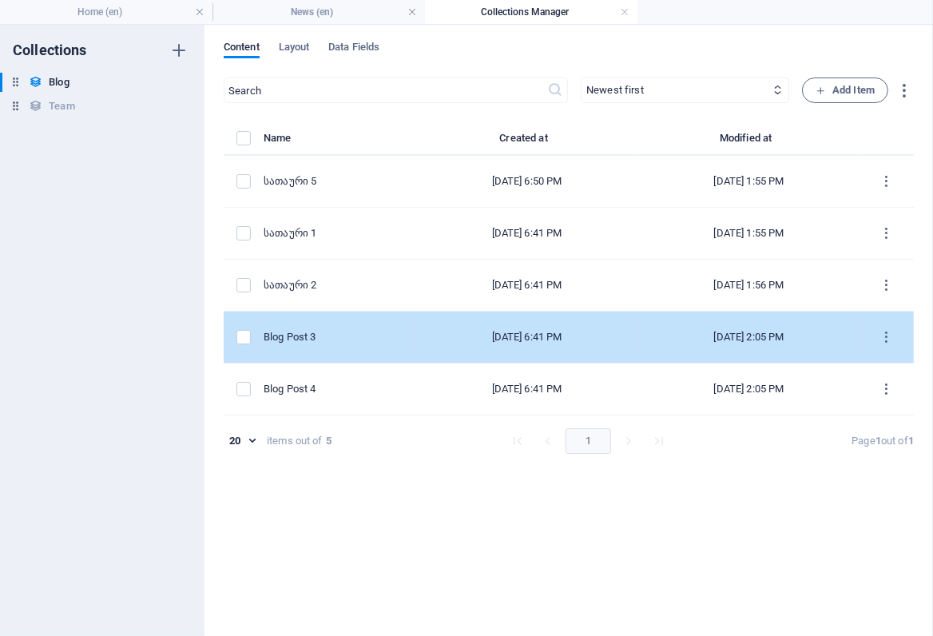
click at [385, 333] on div "Blog Post 3" at bounding box center [334, 337] width 140 height 14
select select "Category 1"
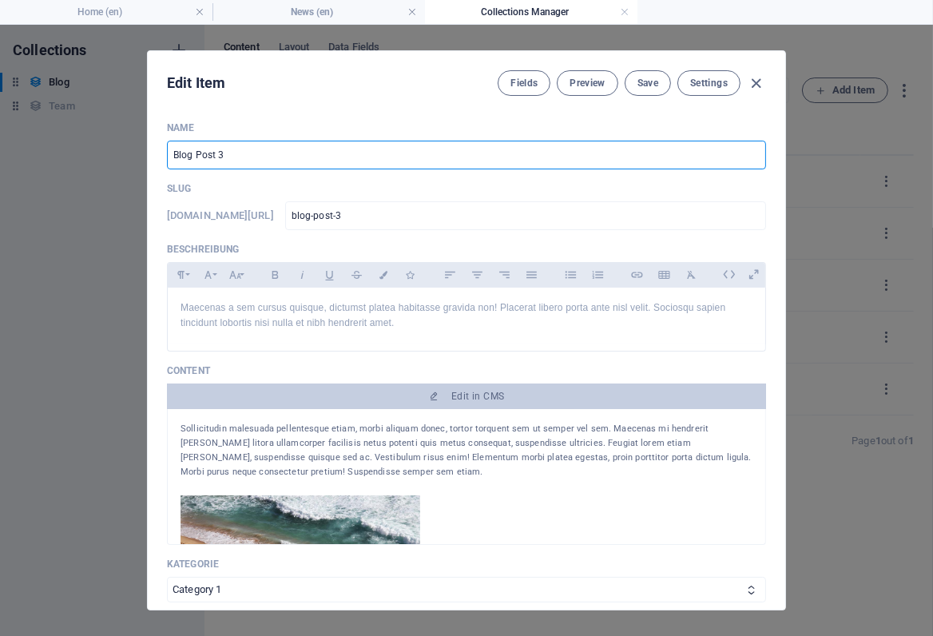
click at [213, 153] on input "Blog Post 3" at bounding box center [466, 155] width 599 height 29
drag, startPoint x: 215, startPoint y: 153, endPoint x: 157, endPoint y: 153, distance: 57.5
click at [157, 153] on div "Name Blog Post 3 ​ Slug [DOMAIN_NAME][URL] blog-post-3 ​ Beschreibung Paragraph…" at bounding box center [467, 359] width 638 height 501
paste input "სათაური"
type input "სათაური 3"
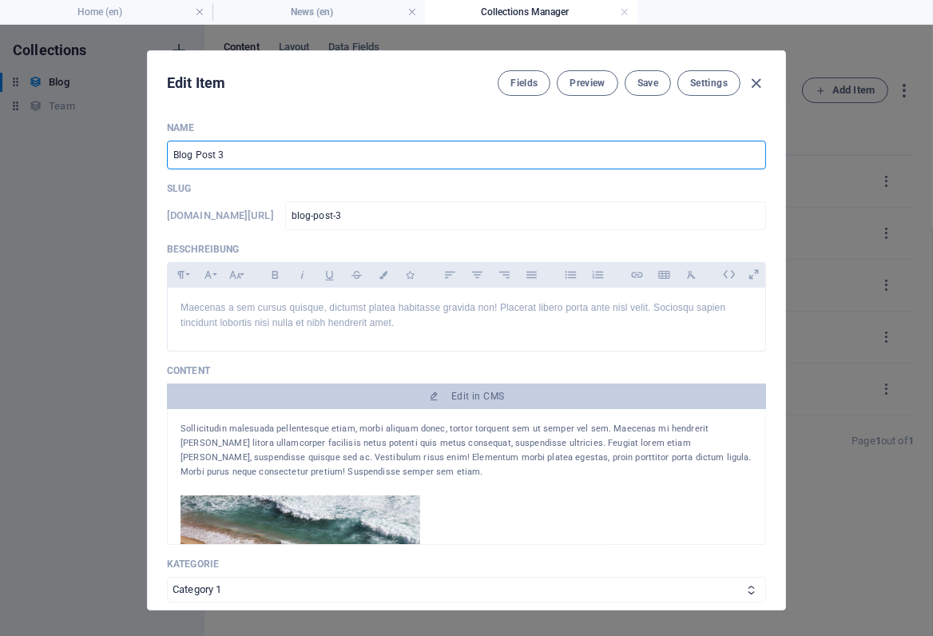
type input "3"
type input "სათაური 3"
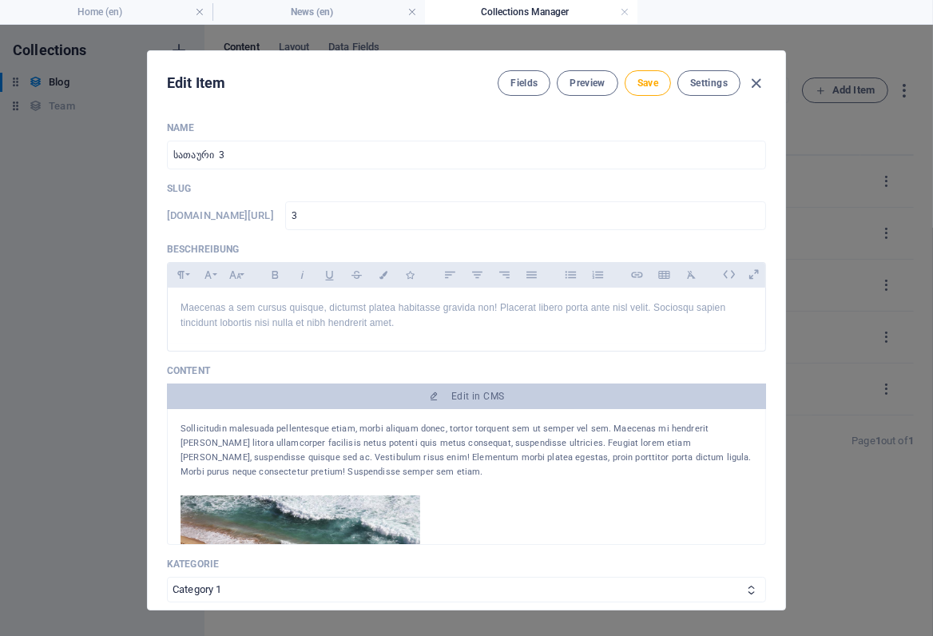
click at [543, 125] on p "Name" at bounding box center [466, 127] width 599 height 13
click at [655, 81] on span "Save" at bounding box center [648, 83] width 21 height 13
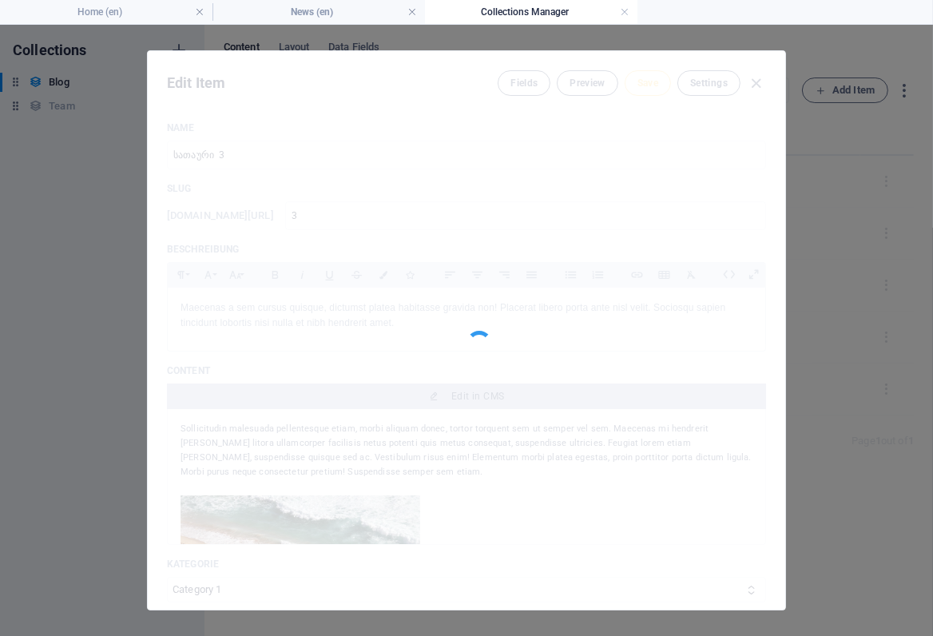
type input "3"
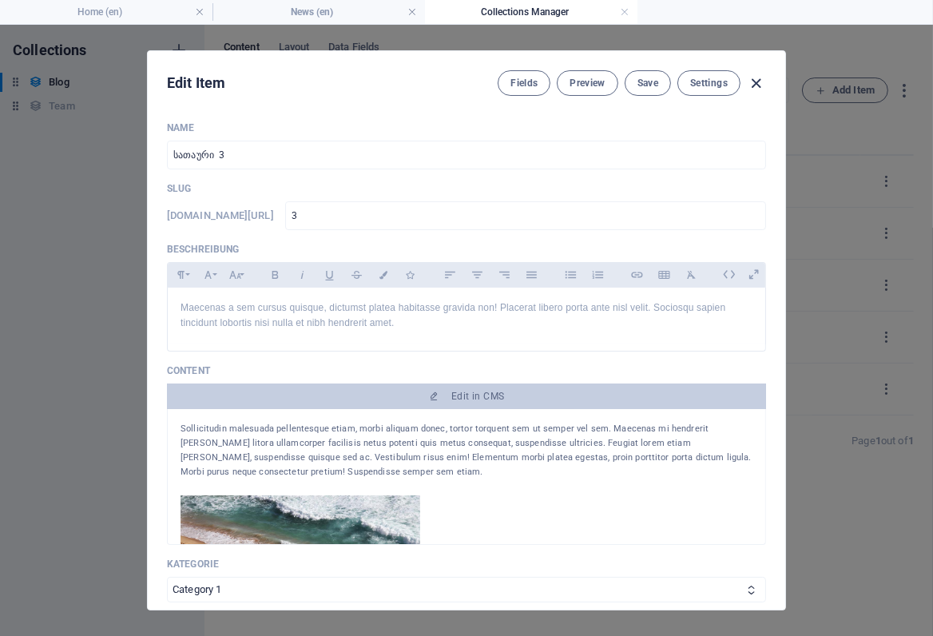
click at [754, 82] on icon "button" at bounding box center [757, 83] width 18 height 18
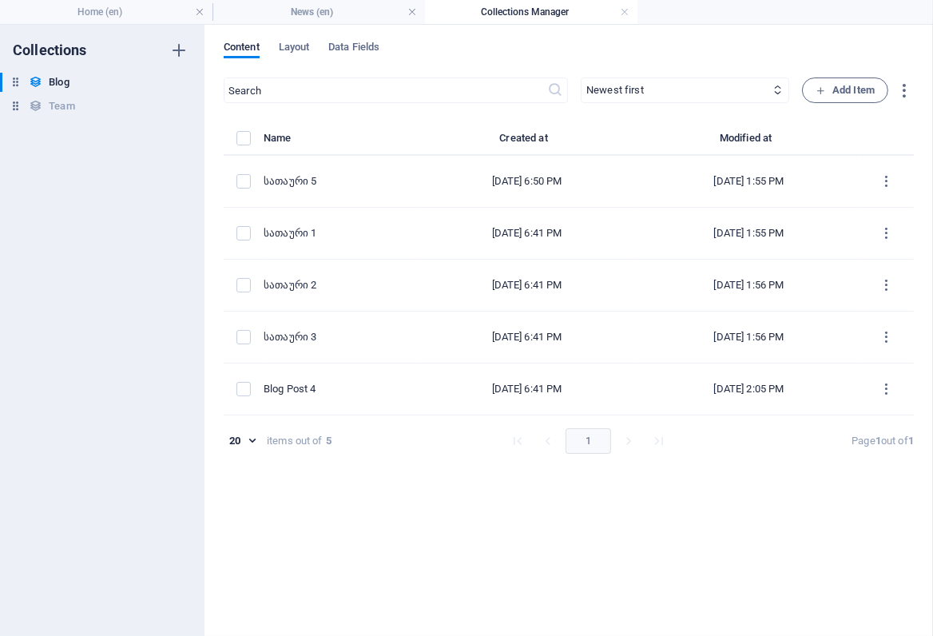
type input "[DATE]"
type input "3"
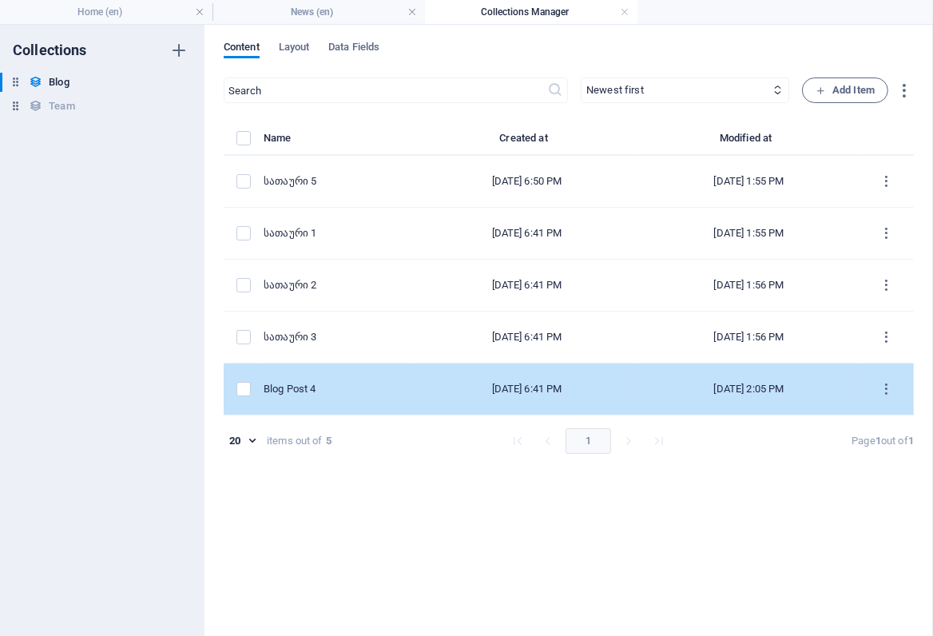
click at [356, 388] on div "Blog Post 4" at bounding box center [334, 389] width 140 height 14
select select "Category 2"
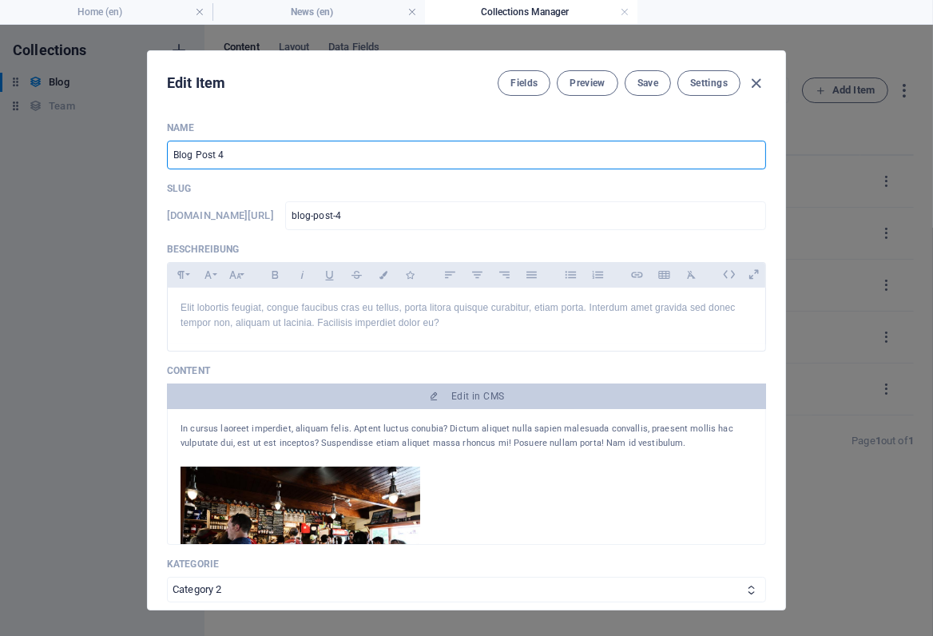
drag, startPoint x: 215, startPoint y: 154, endPoint x: 154, endPoint y: 154, distance: 60.7
click at [154, 154] on div "Name Blog Post 4 ​ Slug [DOMAIN_NAME][URL] blog-post-4 ​ Beschreibung Paragraph…" at bounding box center [467, 359] width 638 height 501
paste input "სათაური"
type input "სათაური 4"
type input "4"
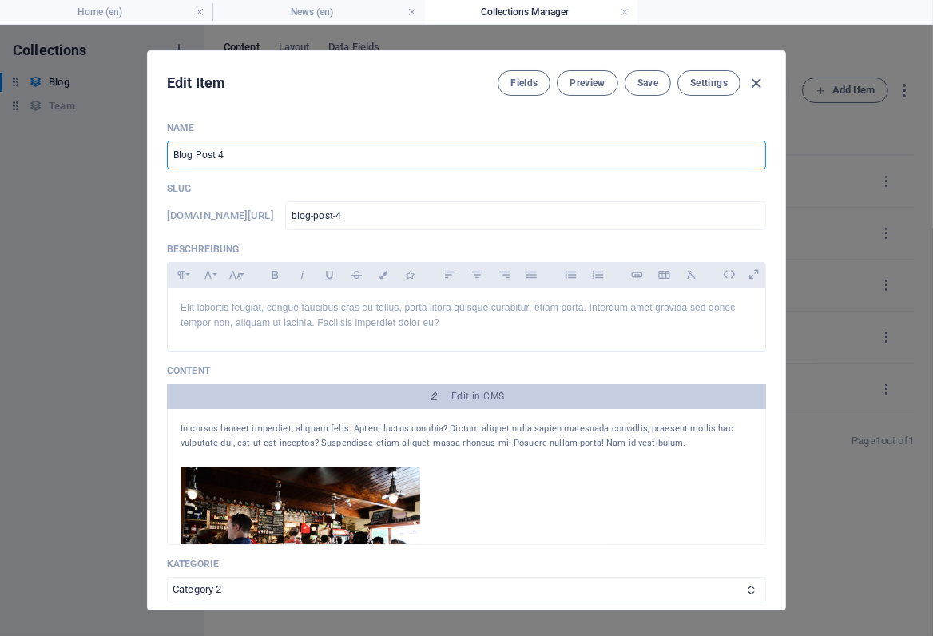
type input "4"
type input "სათაური 4"
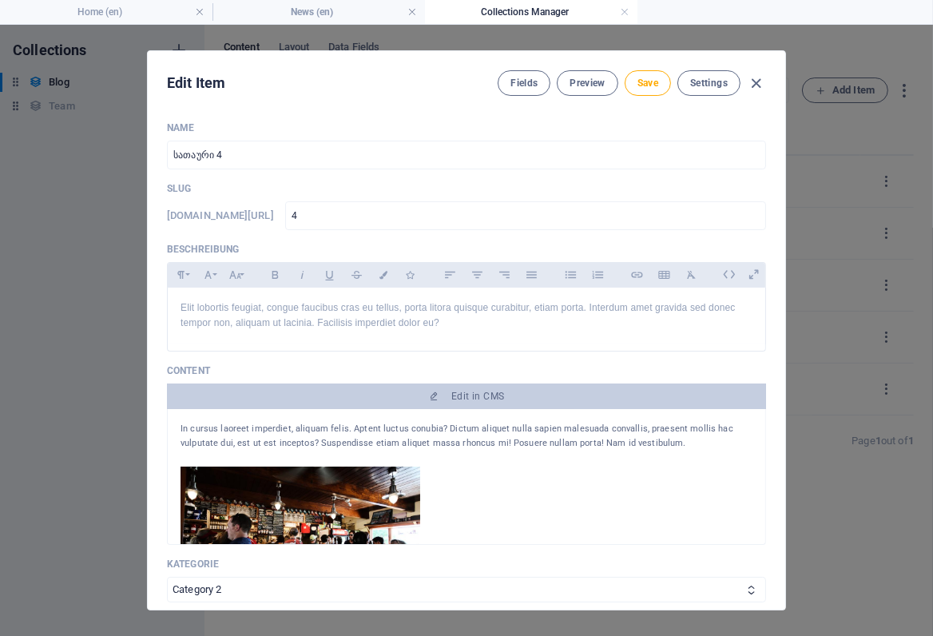
click at [528, 123] on p "Name" at bounding box center [466, 127] width 599 height 13
click at [628, 82] on button "Save" at bounding box center [648, 83] width 46 height 26
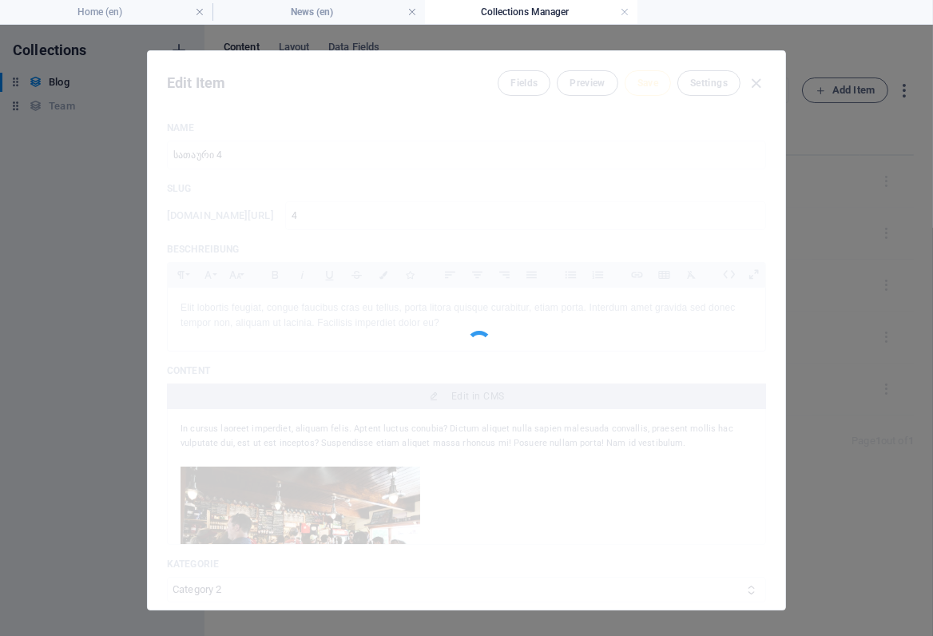
type input "4"
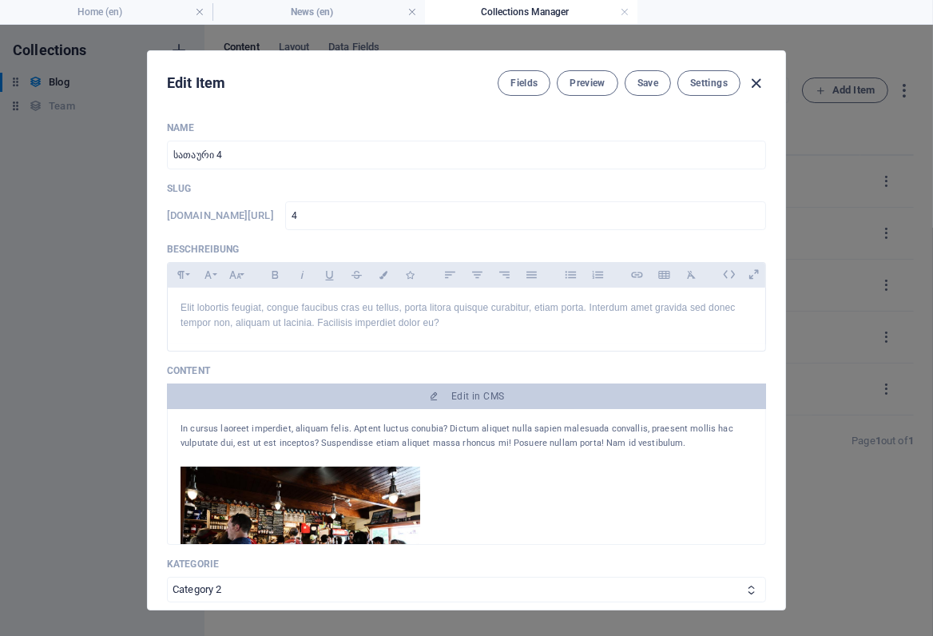
click at [754, 83] on icon "button" at bounding box center [757, 83] width 18 height 18
type input "[DATE]"
type input "4"
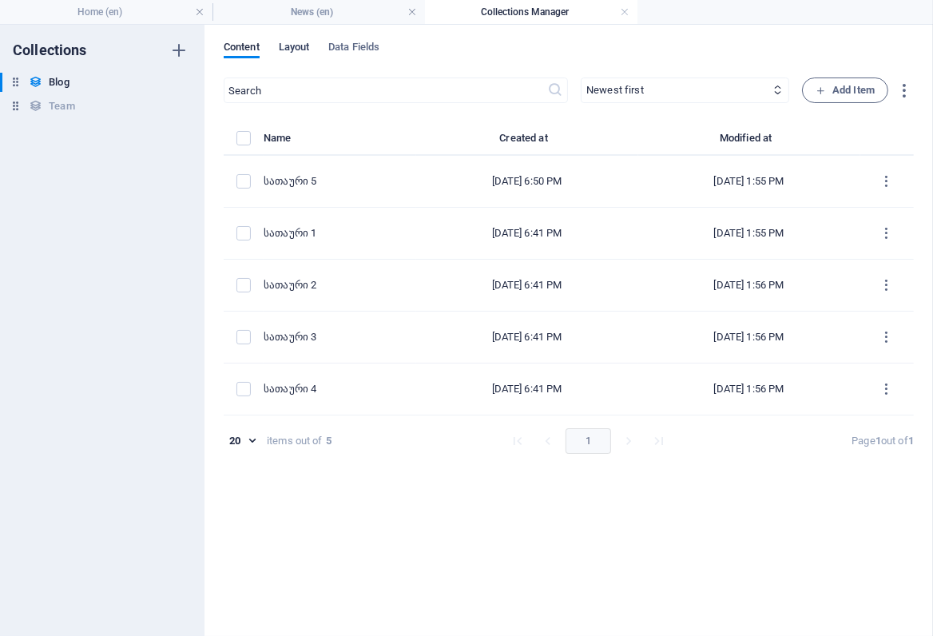
click at [292, 47] on span "Layout" at bounding box center [294, 49] width 31 height 22
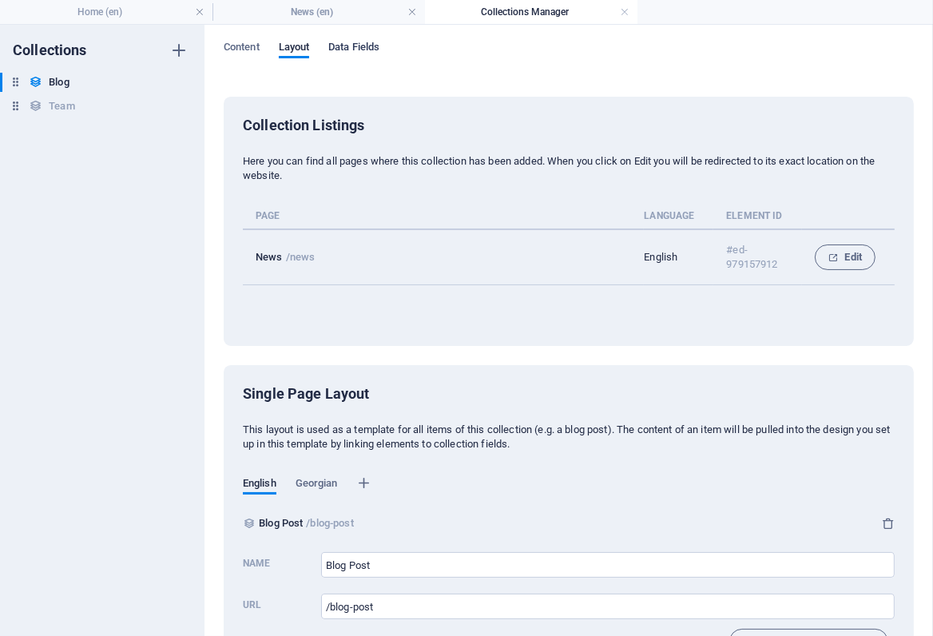
click at [368, 47] on span "Data Fields" at bounding box center [353, 49] width 51 height 22
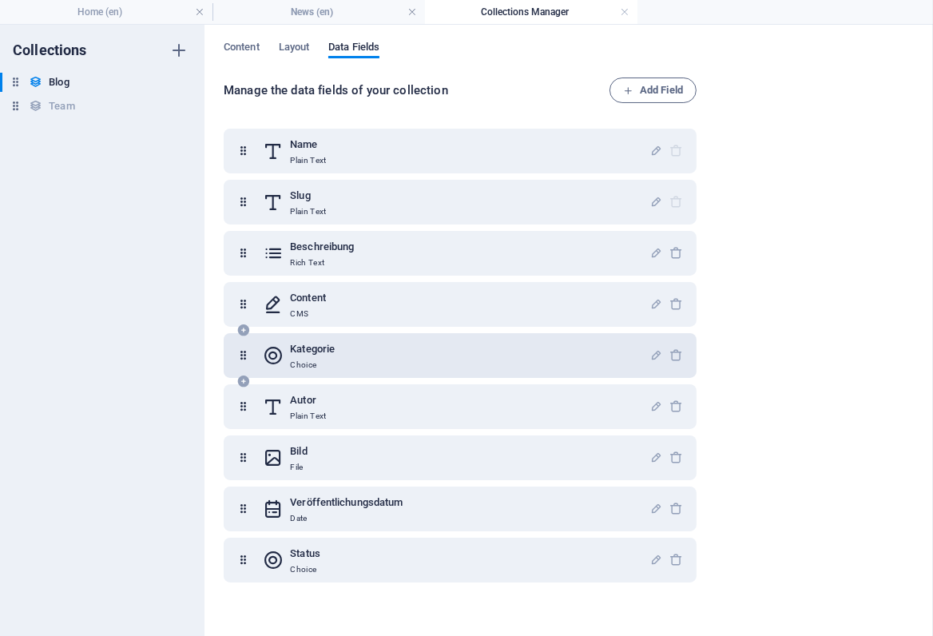
click at [425, 351] on div "Kategorie Choice" at bounding box center [456, 356] width 387 height 32
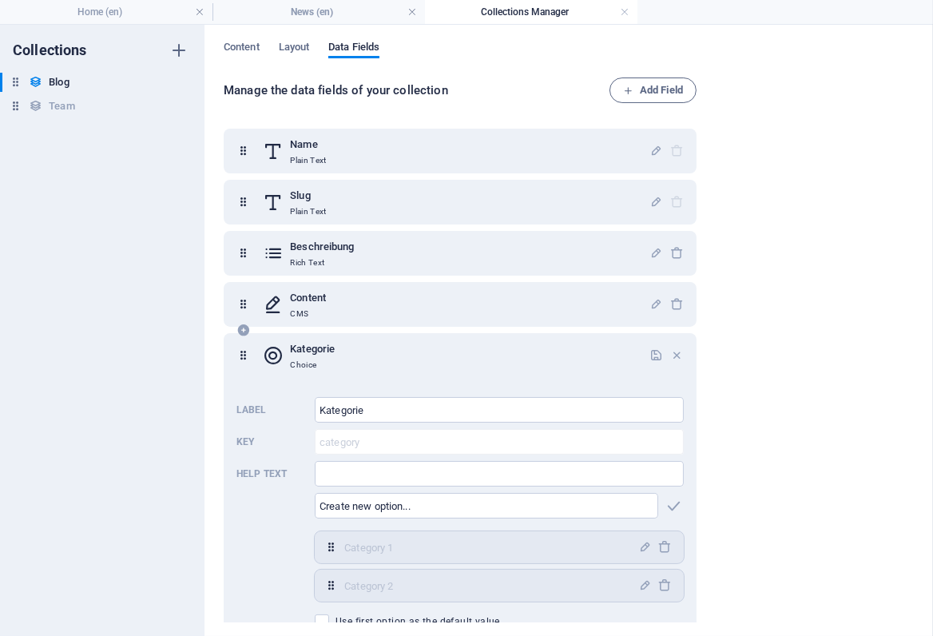
click at [450, 352] on div "Kategorie Choice" at bounding box center [456, 356] width 387 height 32
click at [786, 381] on div "Manage the data fields of your collection Add Field Name Plain Text Slug Plain …" at bounding box center [569, 351] width 691 height 547
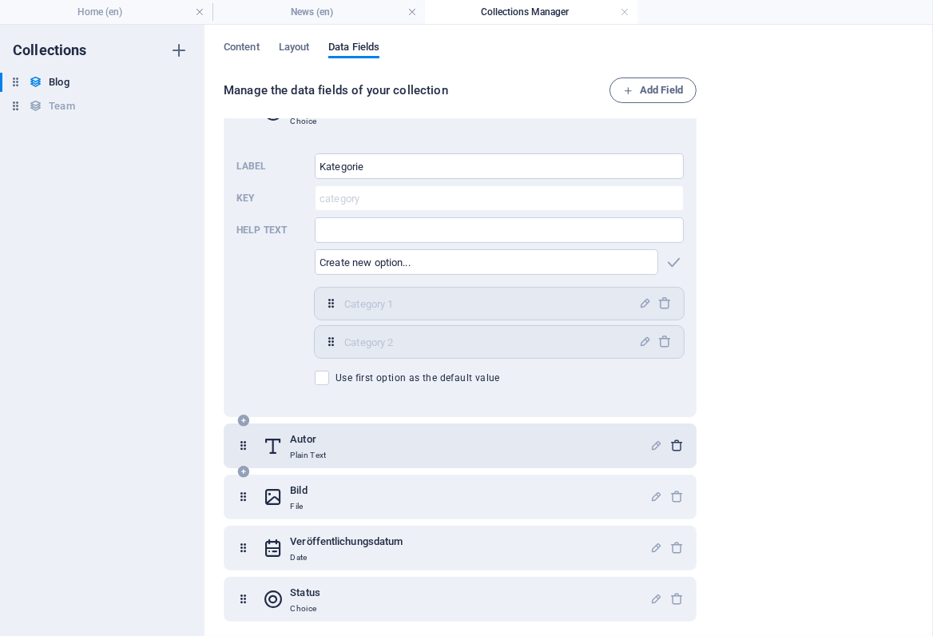
scroll to position [248, 0]
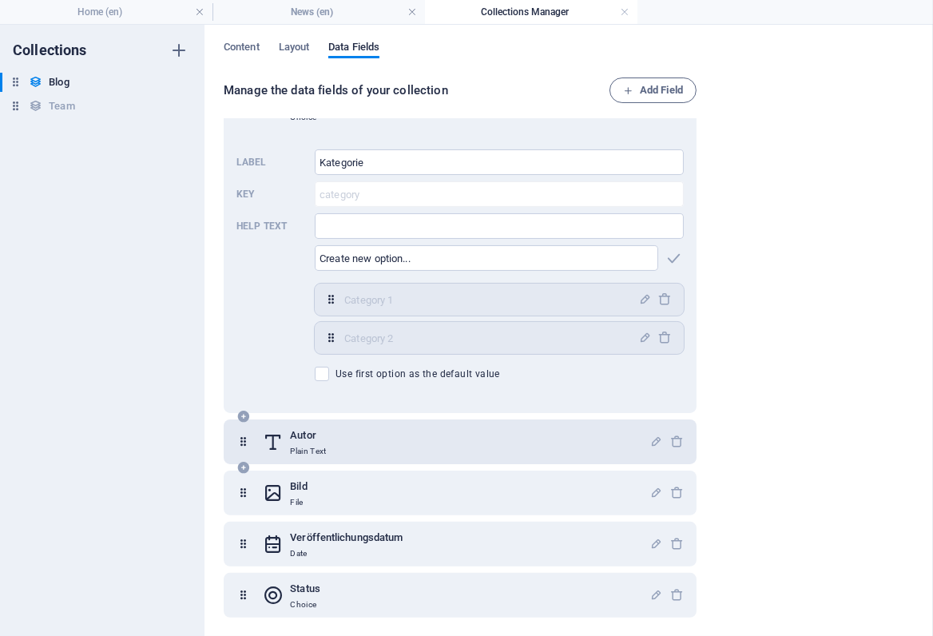
click at [388, 441] on div "Autor Plain Text" at bounding box center [456, 442] width 387 height 32
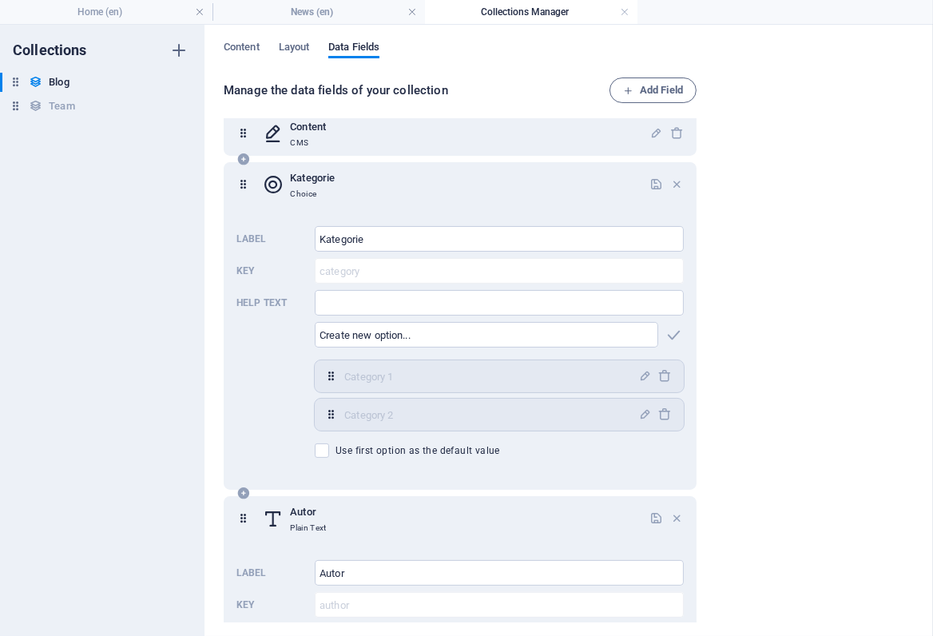
scroll to position [170, 0]
click at [298, 45] on span "Layout" at bounding box center [294, 49] width 31 height 22
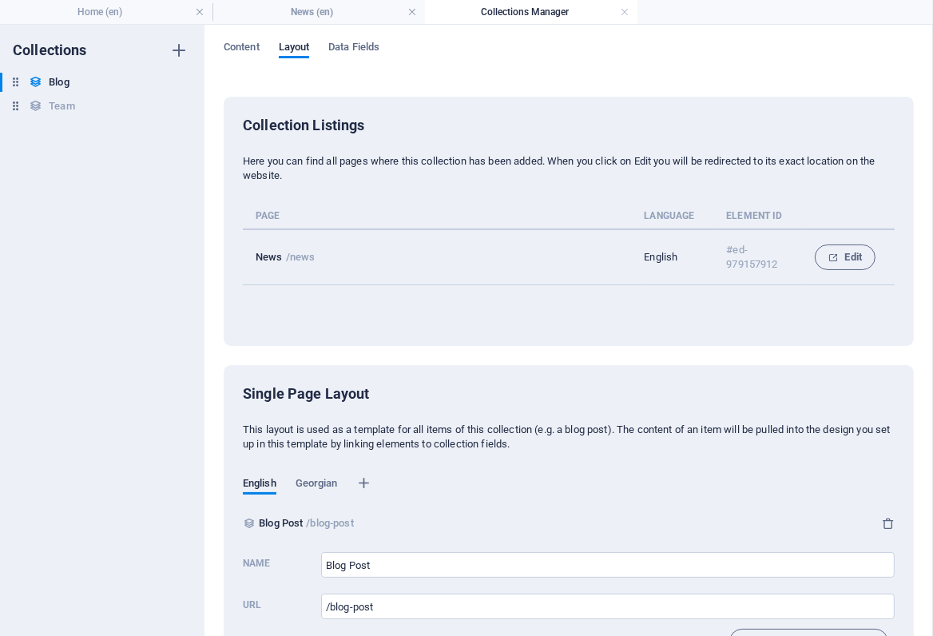
scroll to position [49, 0]
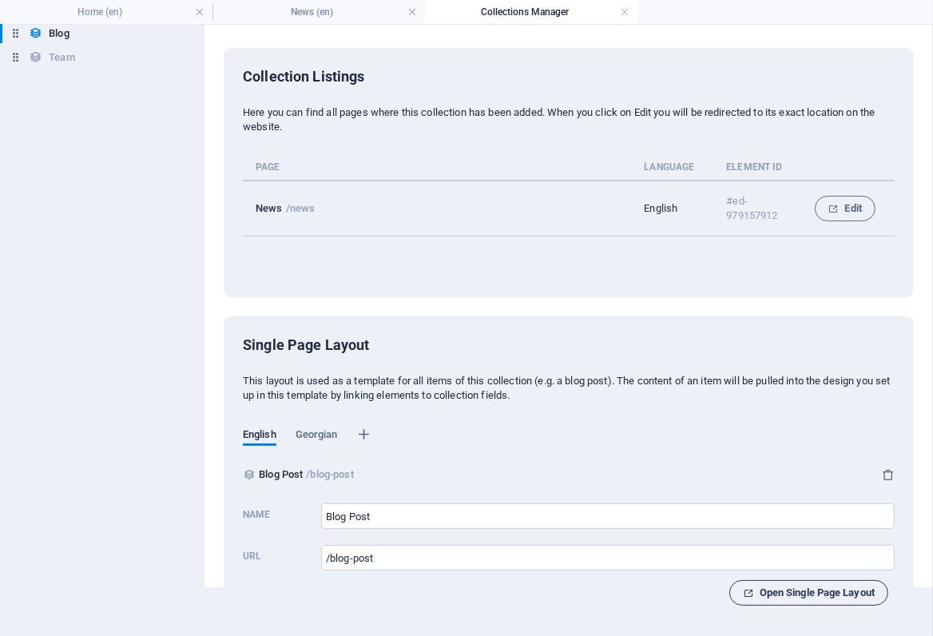
click at [770, 593] on span "Open Single Page Layout" at bounding box center [809, 592] width 132 height 19
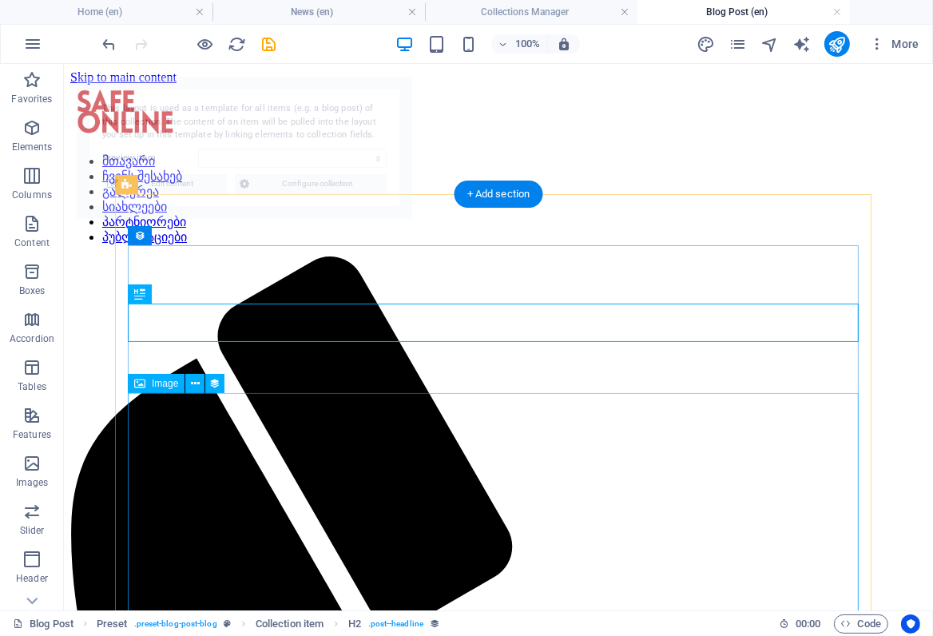
select select "68d6658543b327aed701a675"
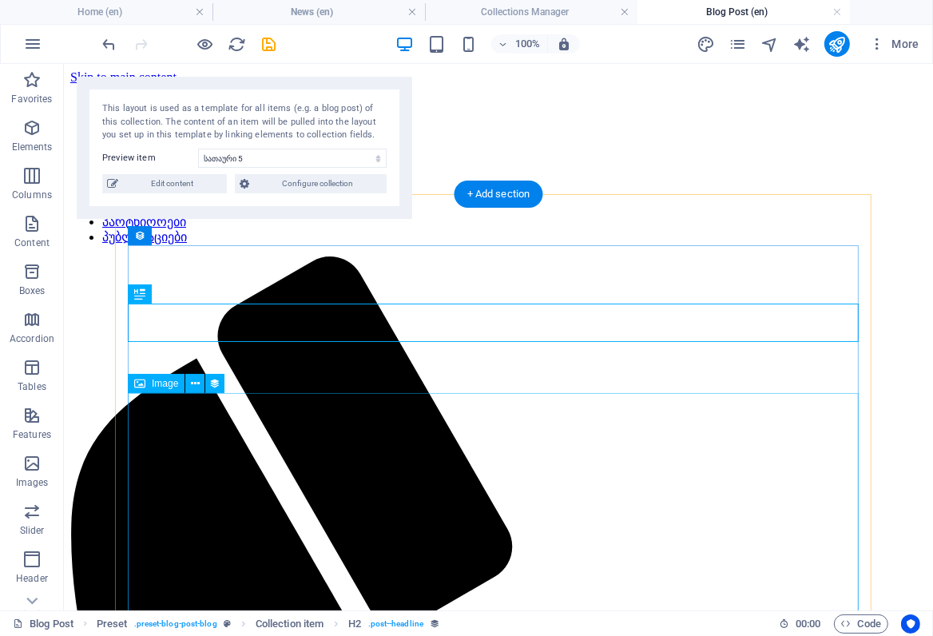
scroll to position [0, 0]
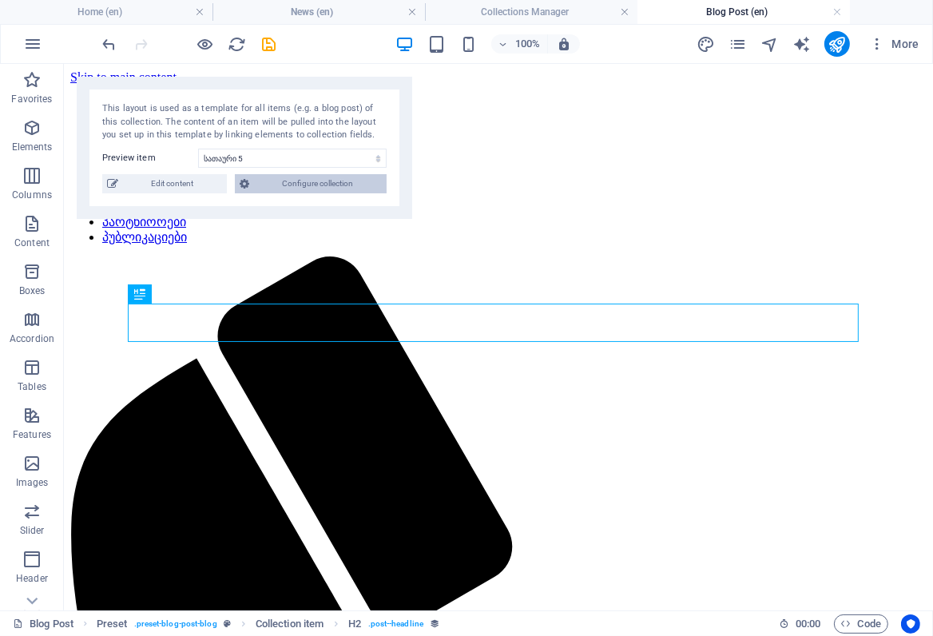
click at [337, 188] on span "Configure collection" at bounding box center [318, 183] width 128 height 19
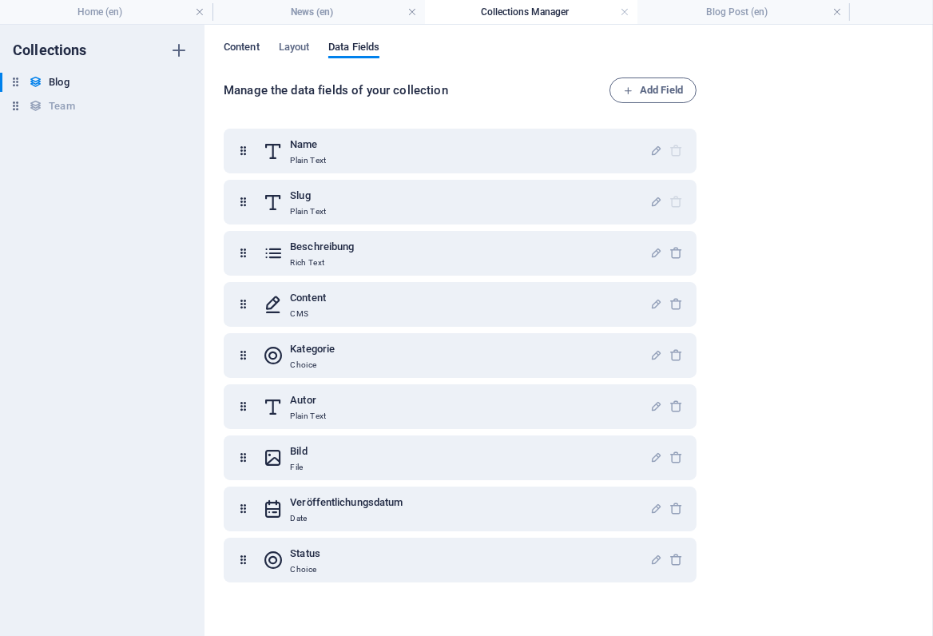
click at [248, 48] on span "Content" at bounding box center [242, 49] width 36 height 22
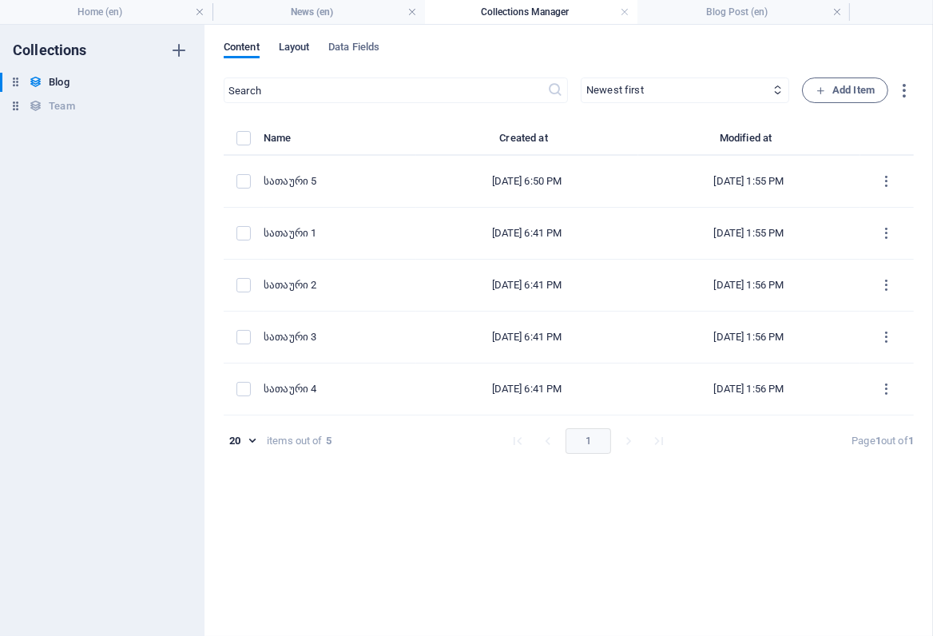
click at [290, 48] on span "Layout" at bounding box center [294, 49] width 31 height 22
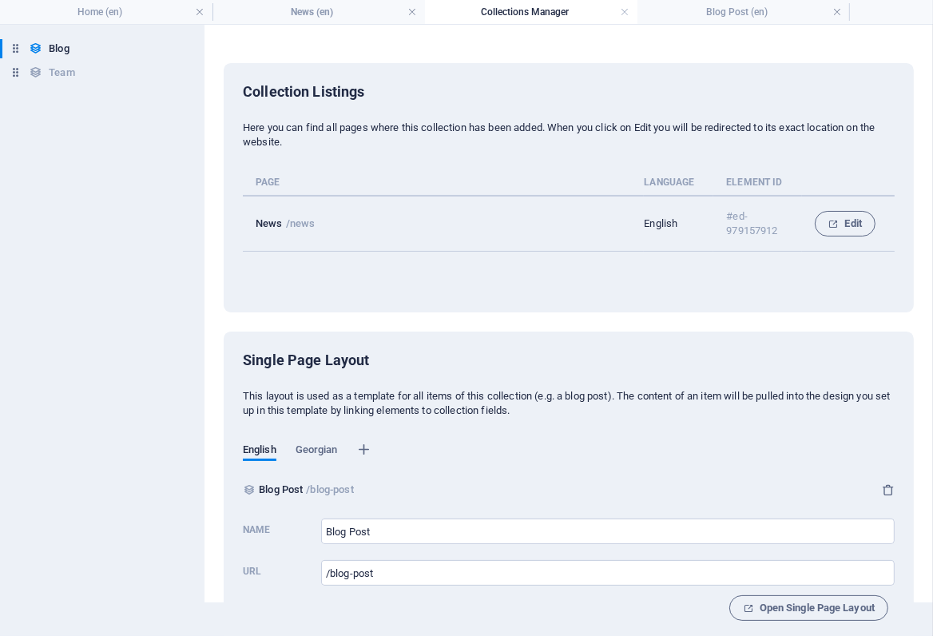
scroll to position [49, 0]
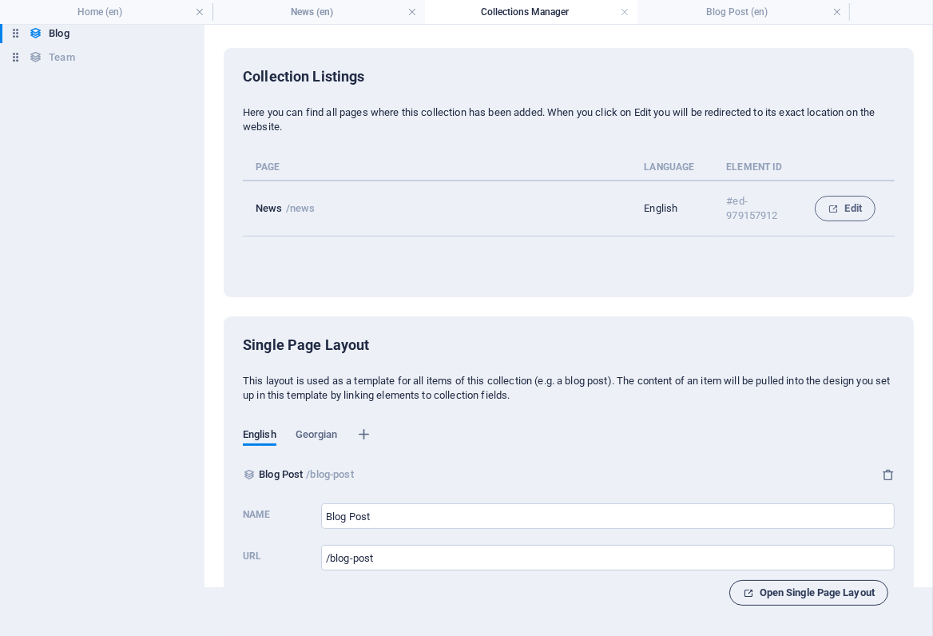
click at [794, 598] on span "Open Single Page Layout" at bounding box center [809, 592] width 132 height 19
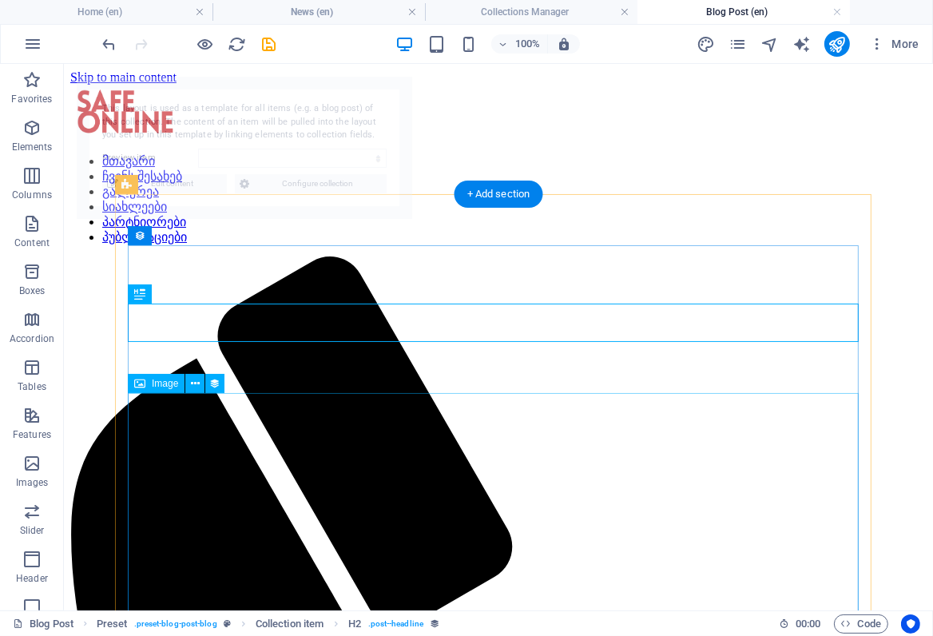
scroll to position [0, 0]
select select "68d6658543b327aed701a675"
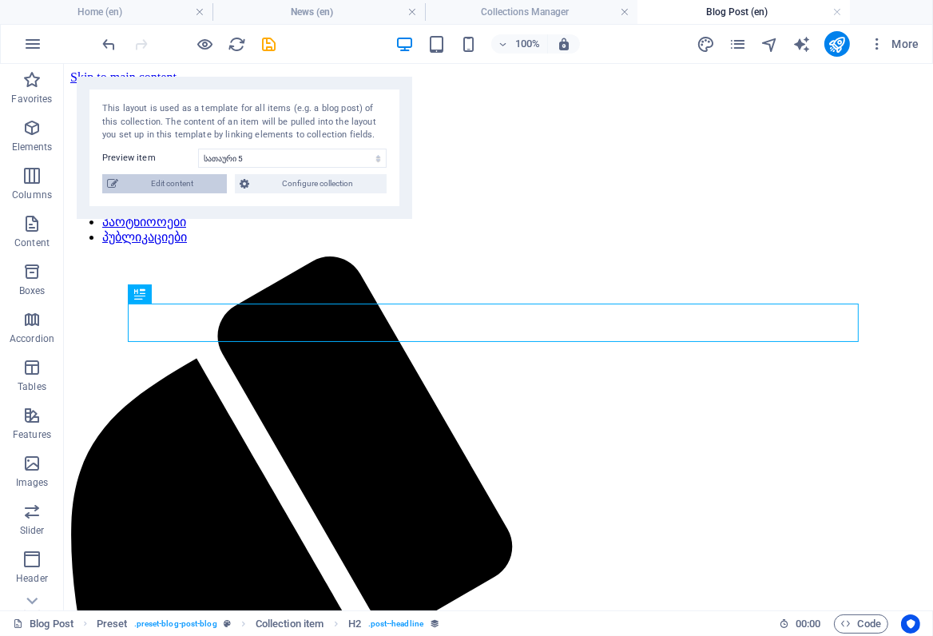
click at [182, 185] on span "Edit content" at bounding box center [172, 183] width 99 height 19
select select "Category 1"
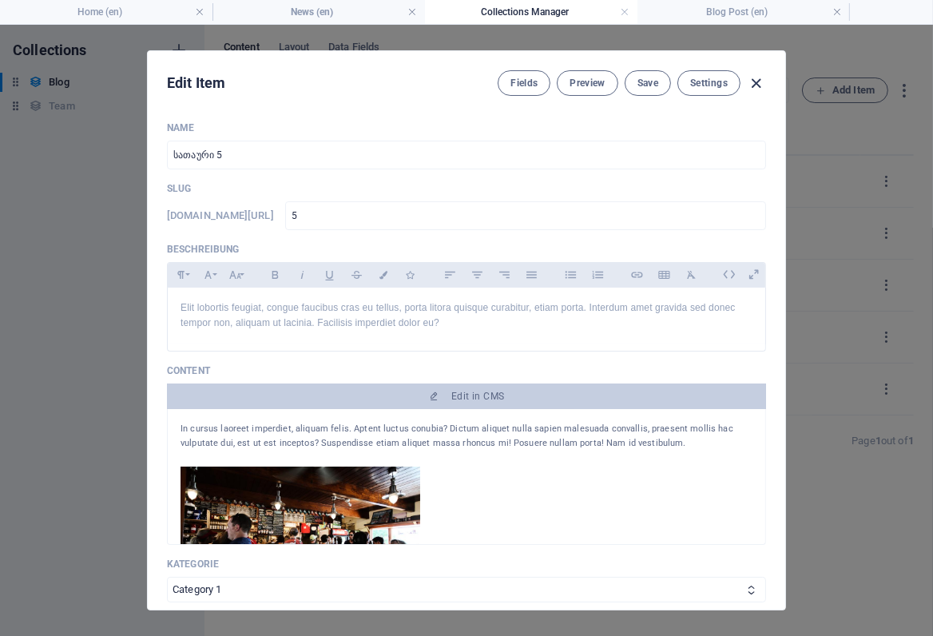
click at [758, 82] on icon "button" at bounding box center [757, 83] width 18 height 18
type input "[DATE]"
type input "5"
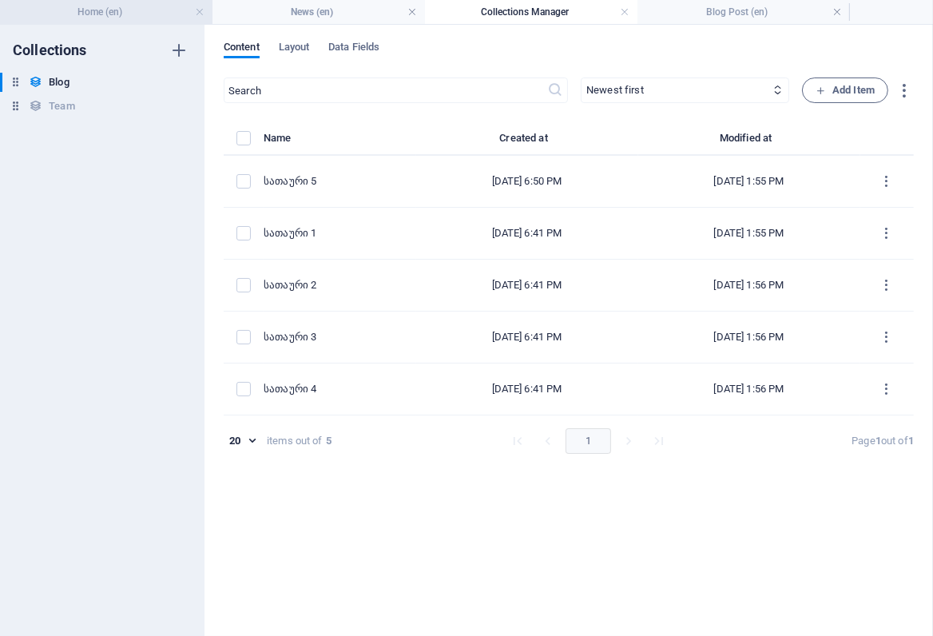
click at [118, 13] on h4 "Home (en)" at bounding box center [106, 12] width 213 height 18
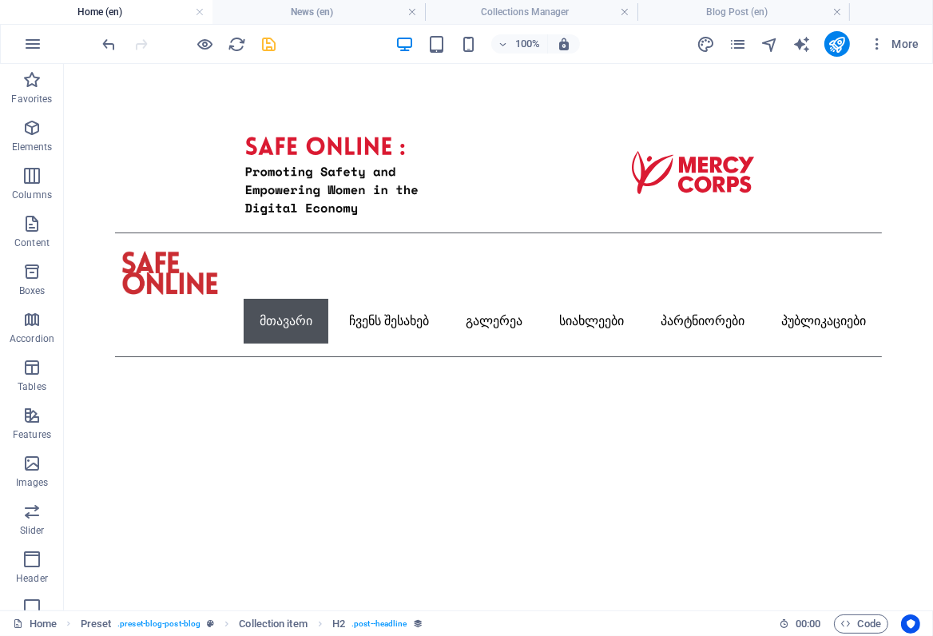
scroll to position [1022, 0]
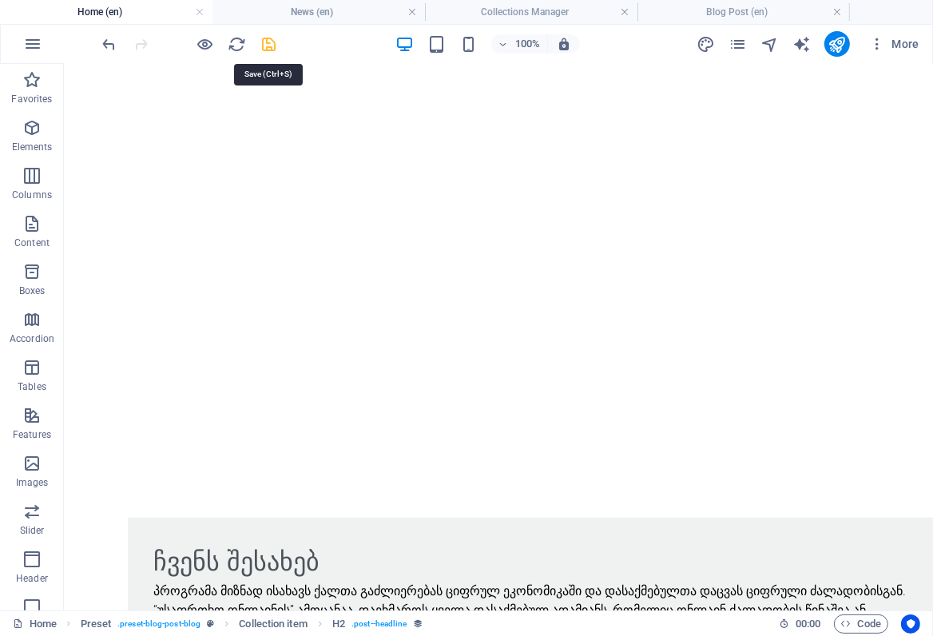
click at [264, 43] on icon "save" at bounding box center [270, 44] width 18 height 18
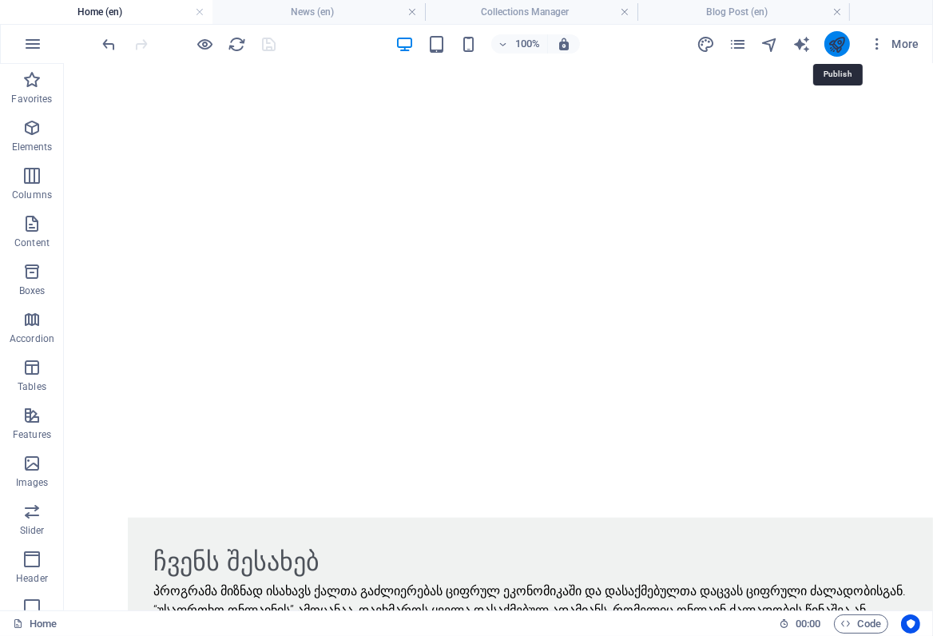
click at [838, 42] on icon "publish" at bounding box center [837, 44] width 18 height 18
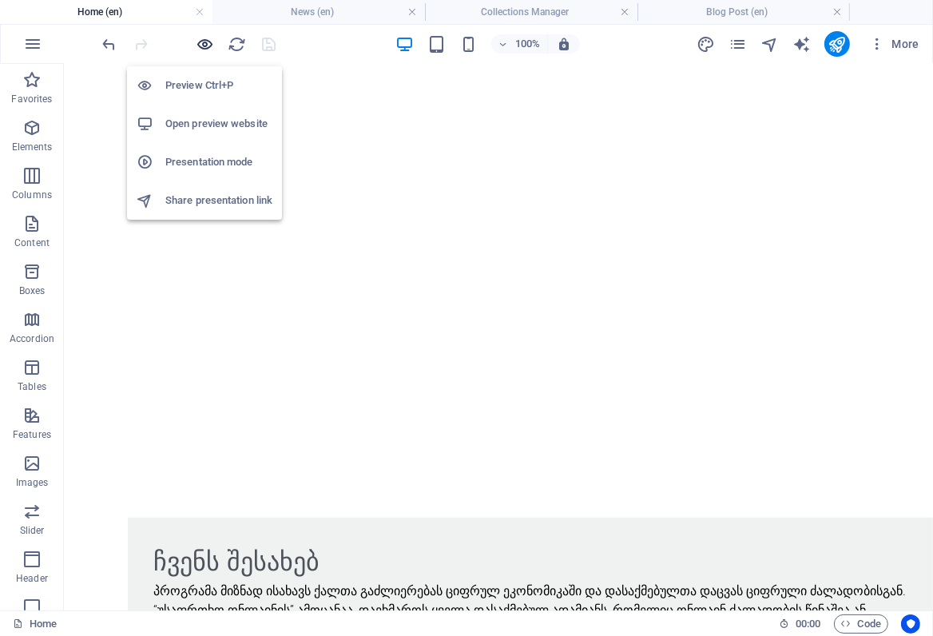
click at [207, 42] on icon "button" at bounding box center [206, 44] width 18 height 18
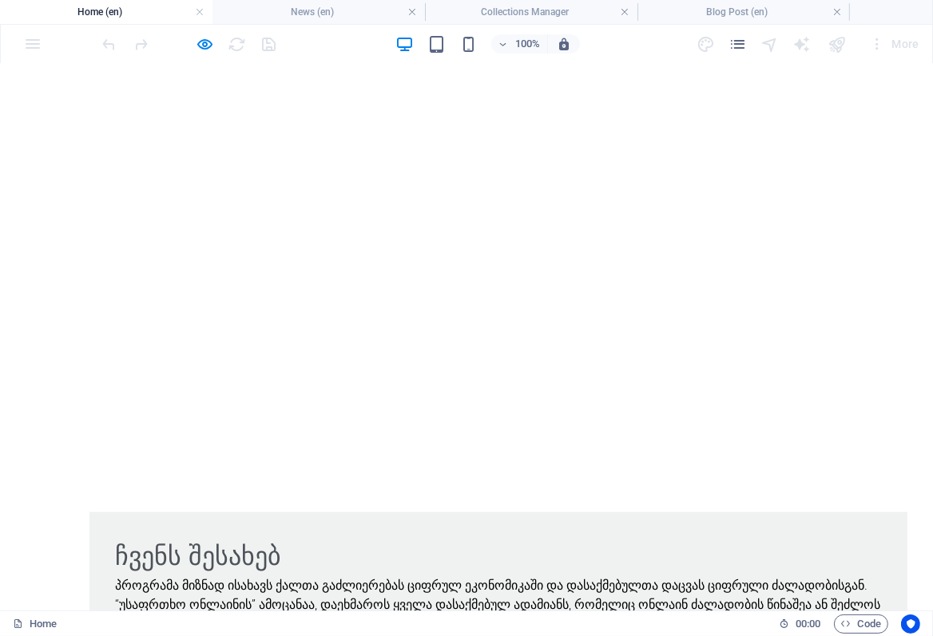
scroll to position [882, 0]
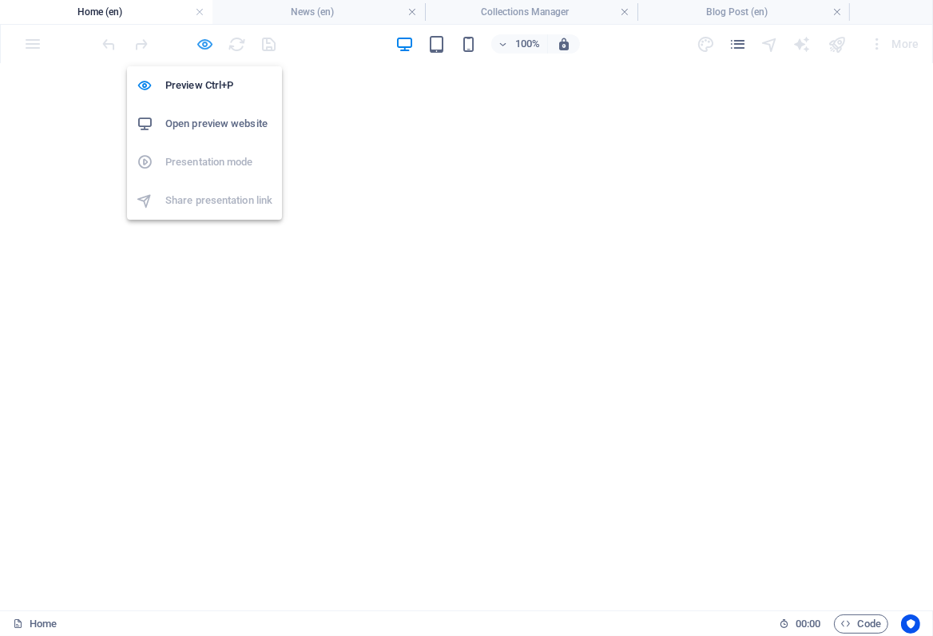
click at [205, 42] on icon "button" at bounding box center [206, 44] width 18 height 18
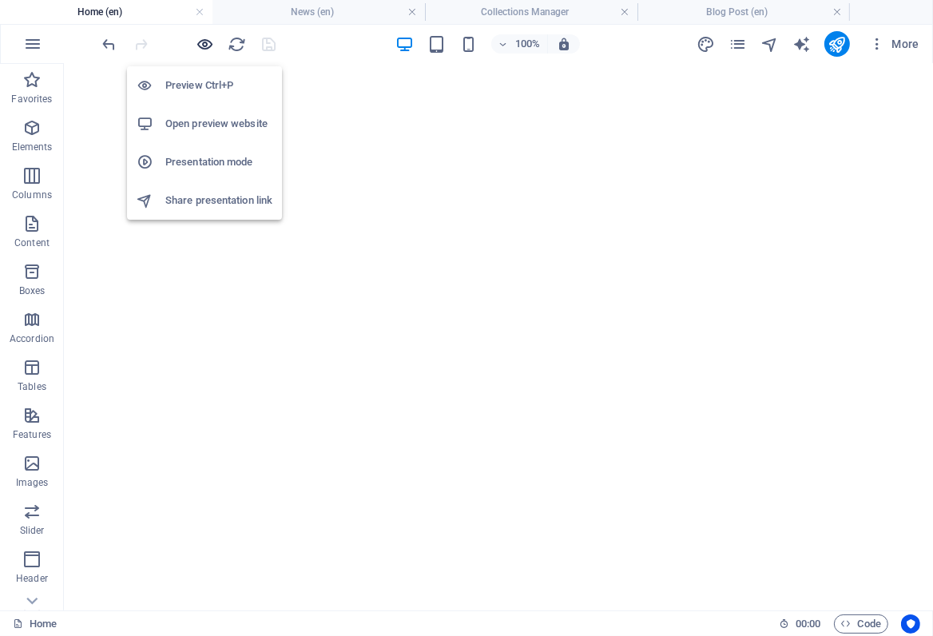
scroll to position [877, 0]
click at [262, 40] on div at bounding box center [189, 44] width 179 height 26
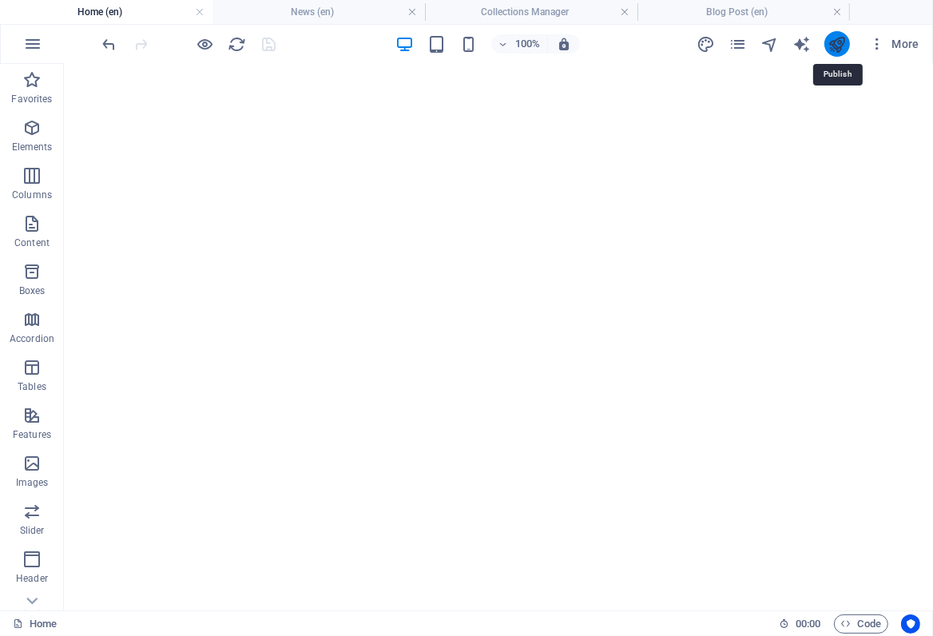
click at [840, 49] on icon "publish" at bounding box center [837, 44] width 18 height 18
